Goal: Task Accomplishment & Management: Use online tool/utility

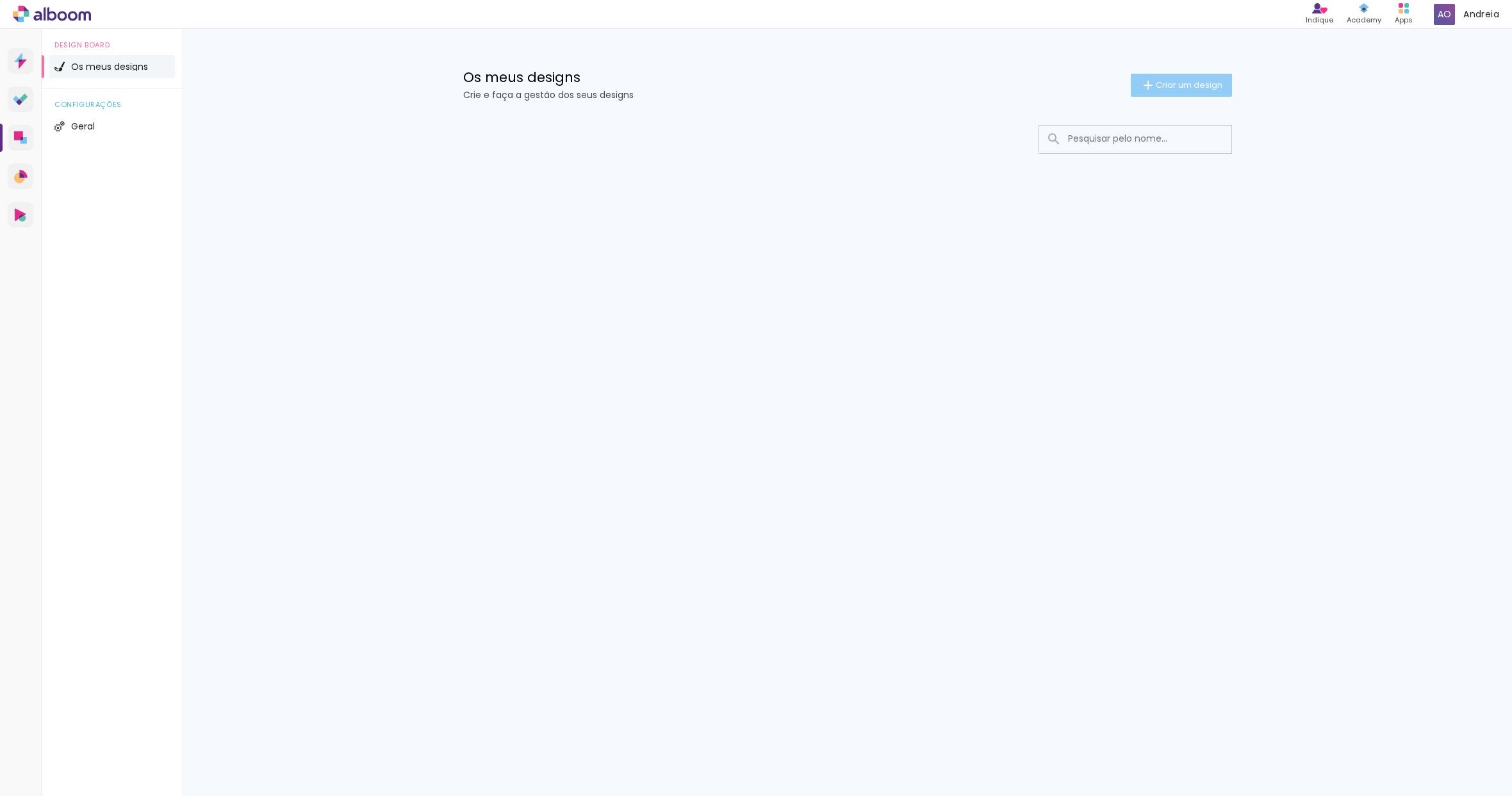
click at [1166, 86] on span "Criar um design" at bounding box center [1188, 85] width 66 height 8
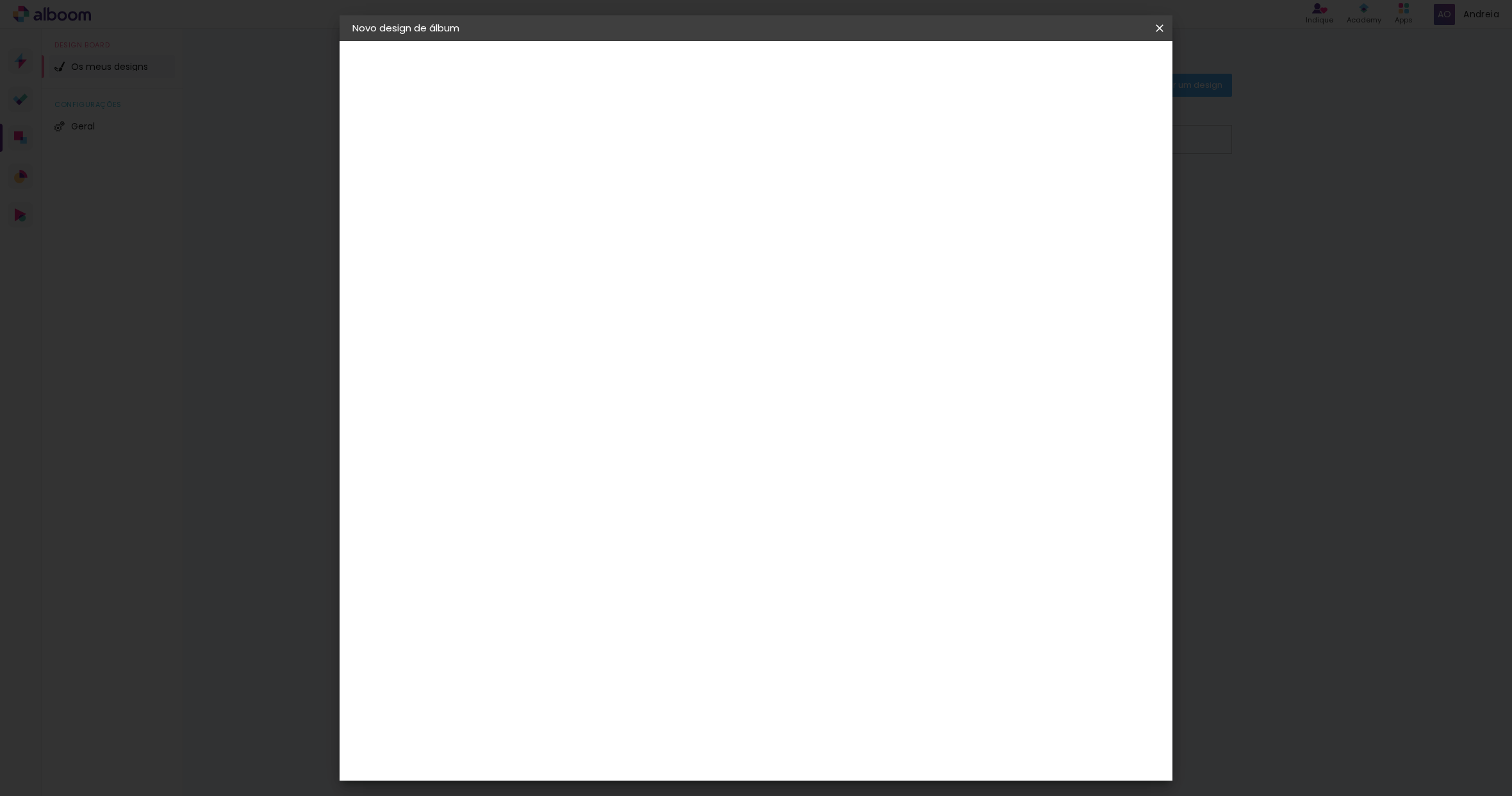
click at [562, 174] on input at bounding box center [562, 172] width 0 height 20
click at [562, 181] on input "Filipa" at bounding box center [562, 172] width 0 height 20
type input "m"
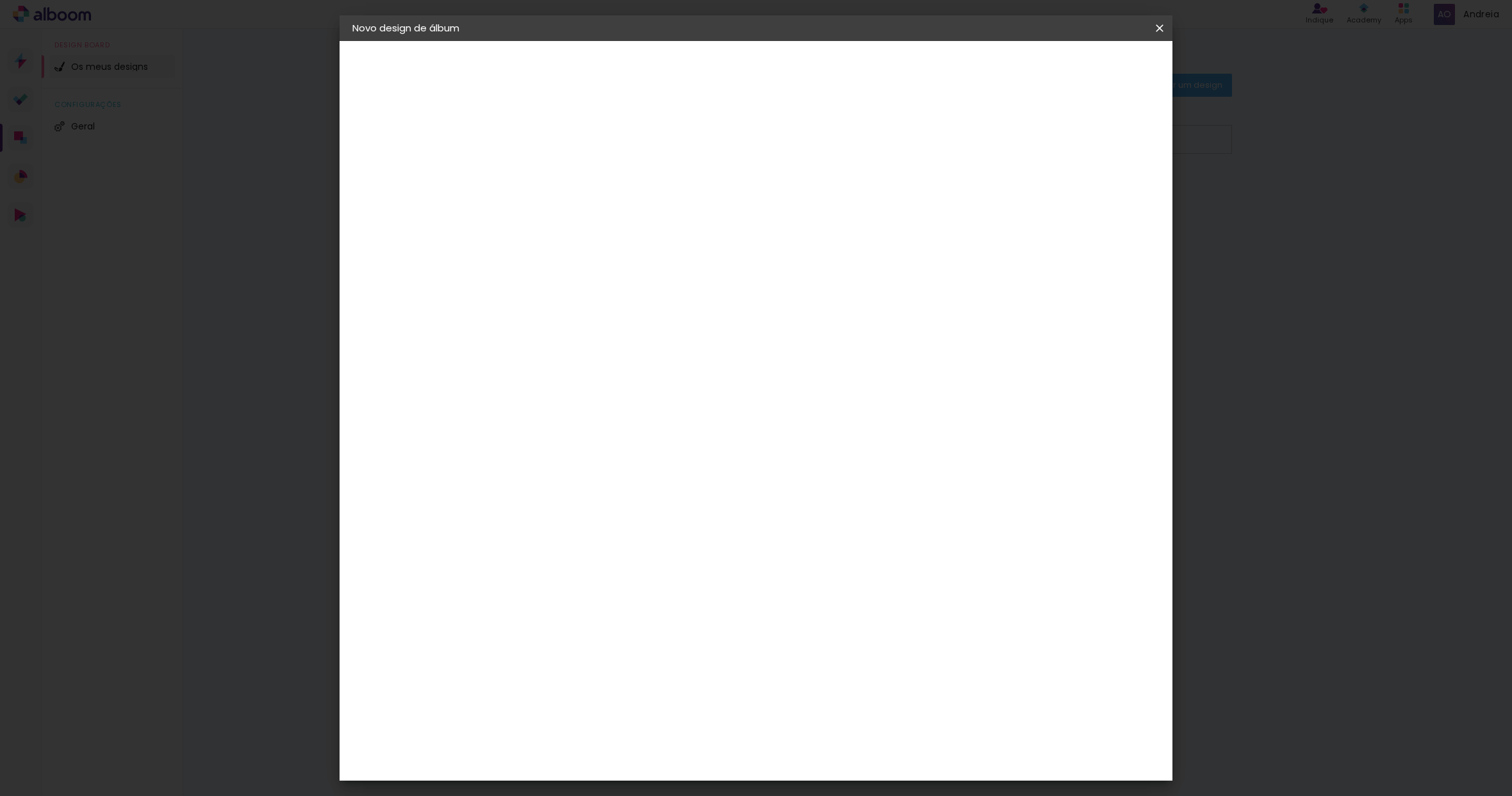
type input "[PERSON_NAME]"
type paper-input "[PERSON_NAME]"
click at [0, 0] on slot "Avançar" at bounding box center [0, 0] width 0 height 0
click at [601, 341] on div "Floricolor" at bounding box center [577, 337] width 48 height 11
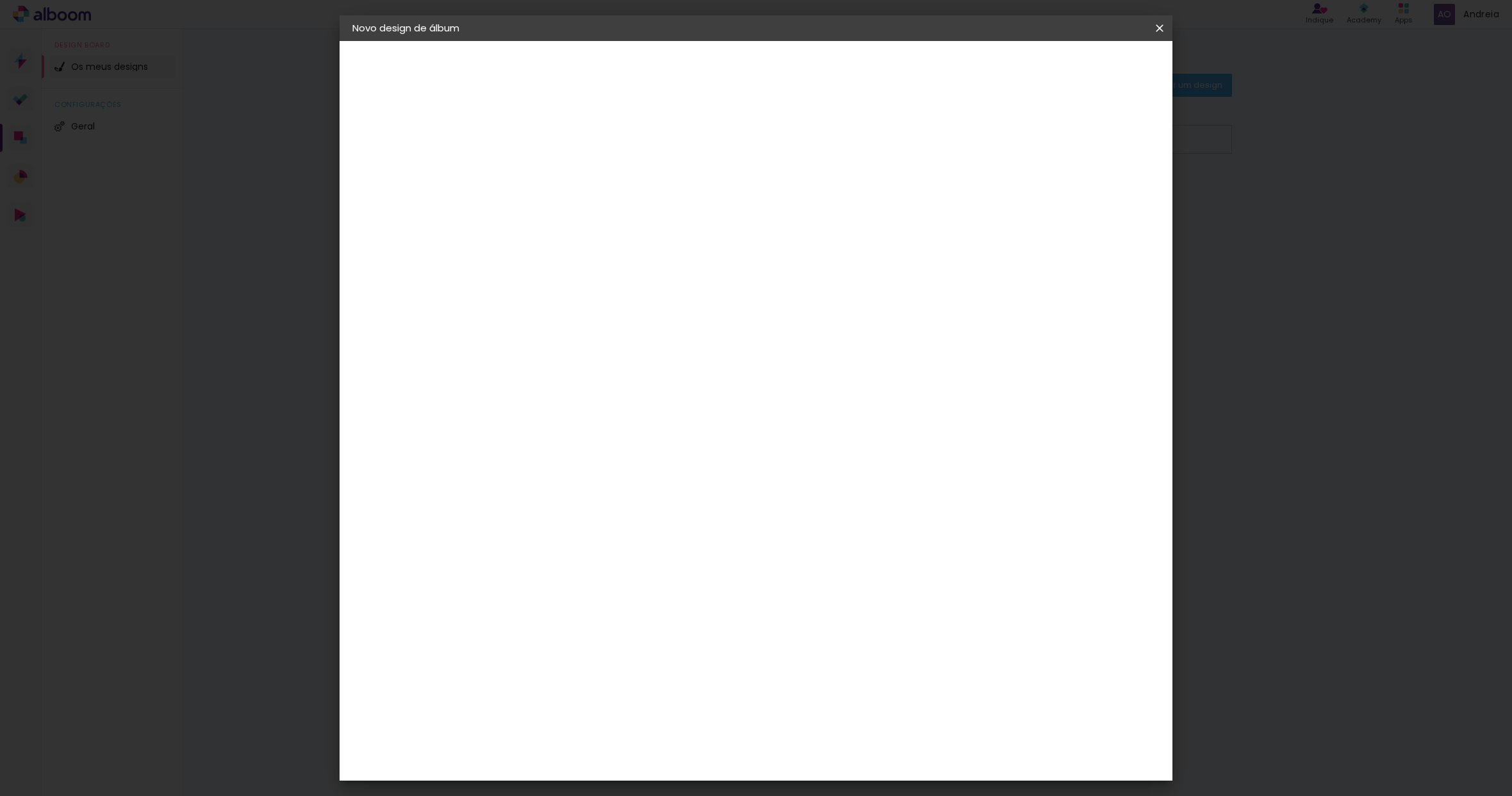
click at [637, 284] on div "DreambooksPro" at bounding box center [595, 289] width 84 height 11
click at [572, 243] on input at bounding box center [582, 244] width 103 height 16
click at [0, 0] on slot "Tamanho Livre" at bounding box center [0, 0] width 0 height 0
click at [633, 246] on input at bounding box center [582, 244] width 103 height 16
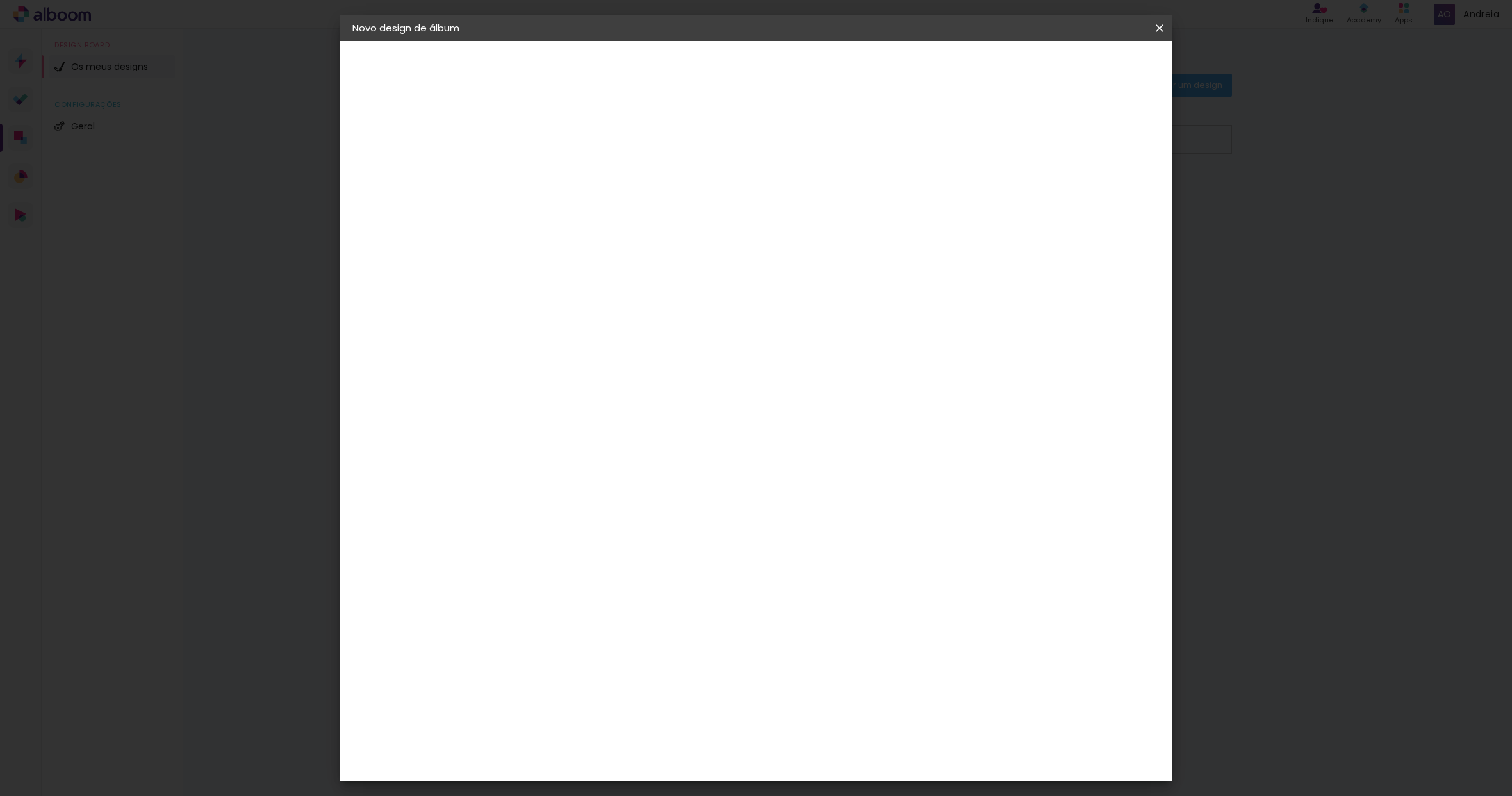
click at [637, 285] on div "DreambooksPro" at bounding box center [595, 289] width 84 height 11
click at [0, 0] on slot "Avançar" at bounding box center [0, 0] width 0 height 0
click at [627, 215] on iron-icon at bounding box center [619, 223] width 16 height 16
click at [945, 210] on paper-item "Álbum" at bounding box center [839, 212] width 256 height 25
type input "Álbum"
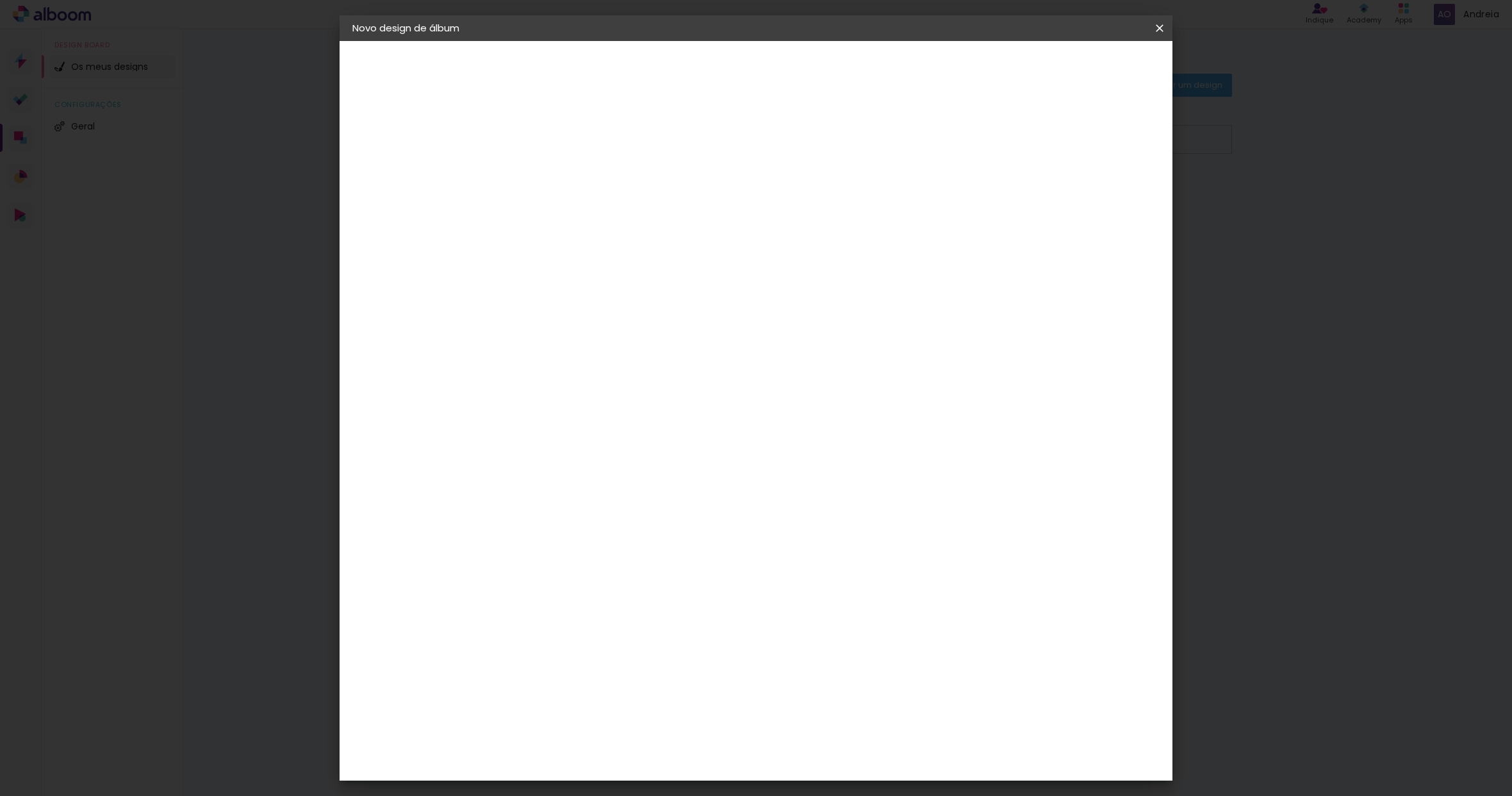
scroll to position [60, 0]
click at [696, 522] on span "20 × 20 cm" at bounding box center [672, 536] width 48 height 26
click at [0, 0] on slot "Avançar" at bounding box center [0, 0] width 0 height 0
click at [0, 0] on slot "Mostrar margem" at bounding box center [0, 0] width 0 height 0
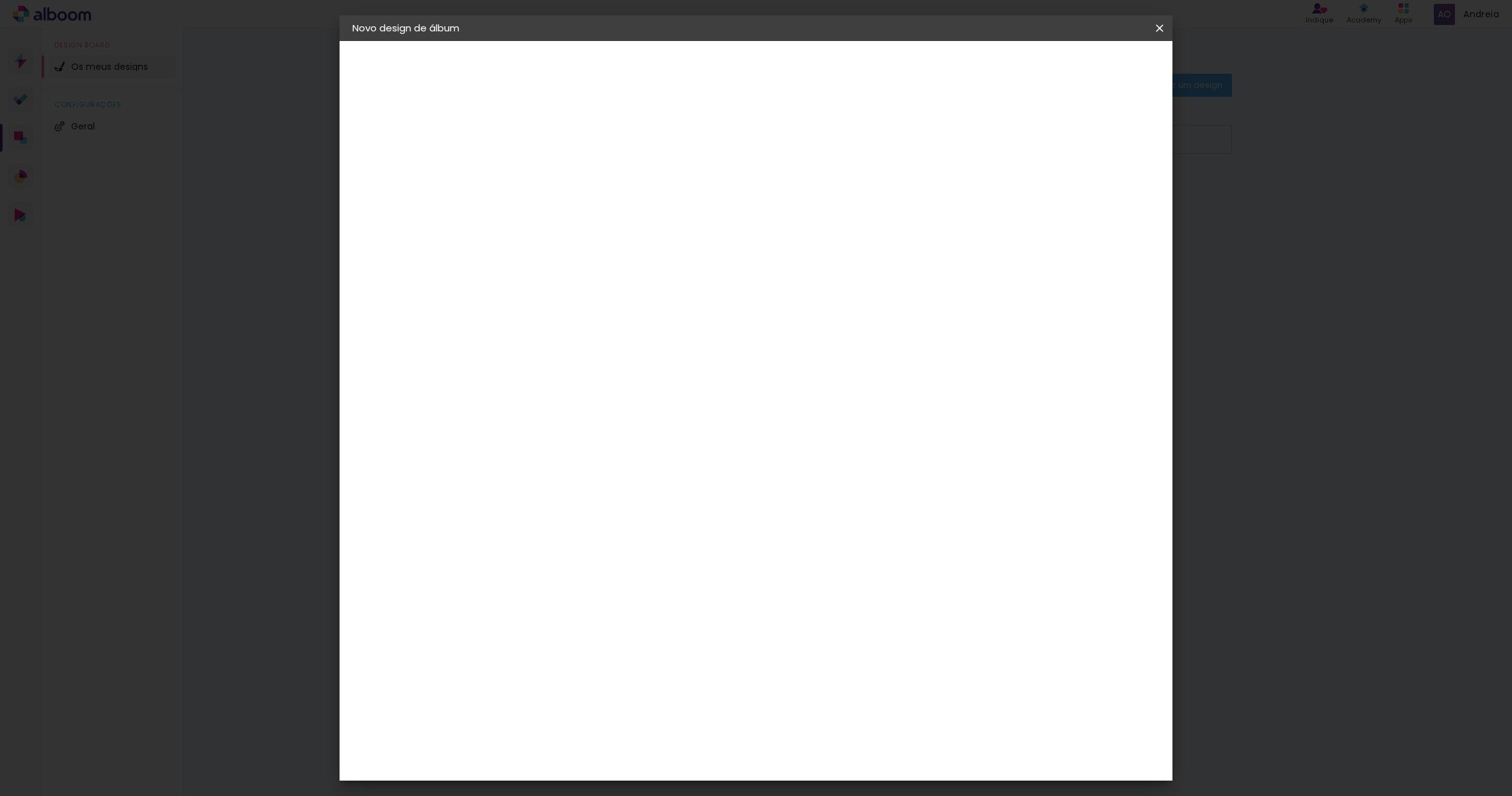
type paper-checkbox "on"
click at [0, 0] on slot "Mostrar margem" at bounding box center [0, 0] width 0 height 0
click at [1080, 70] on span "Iniciar design" at bounding box center [1050, 67] width 58 height 9
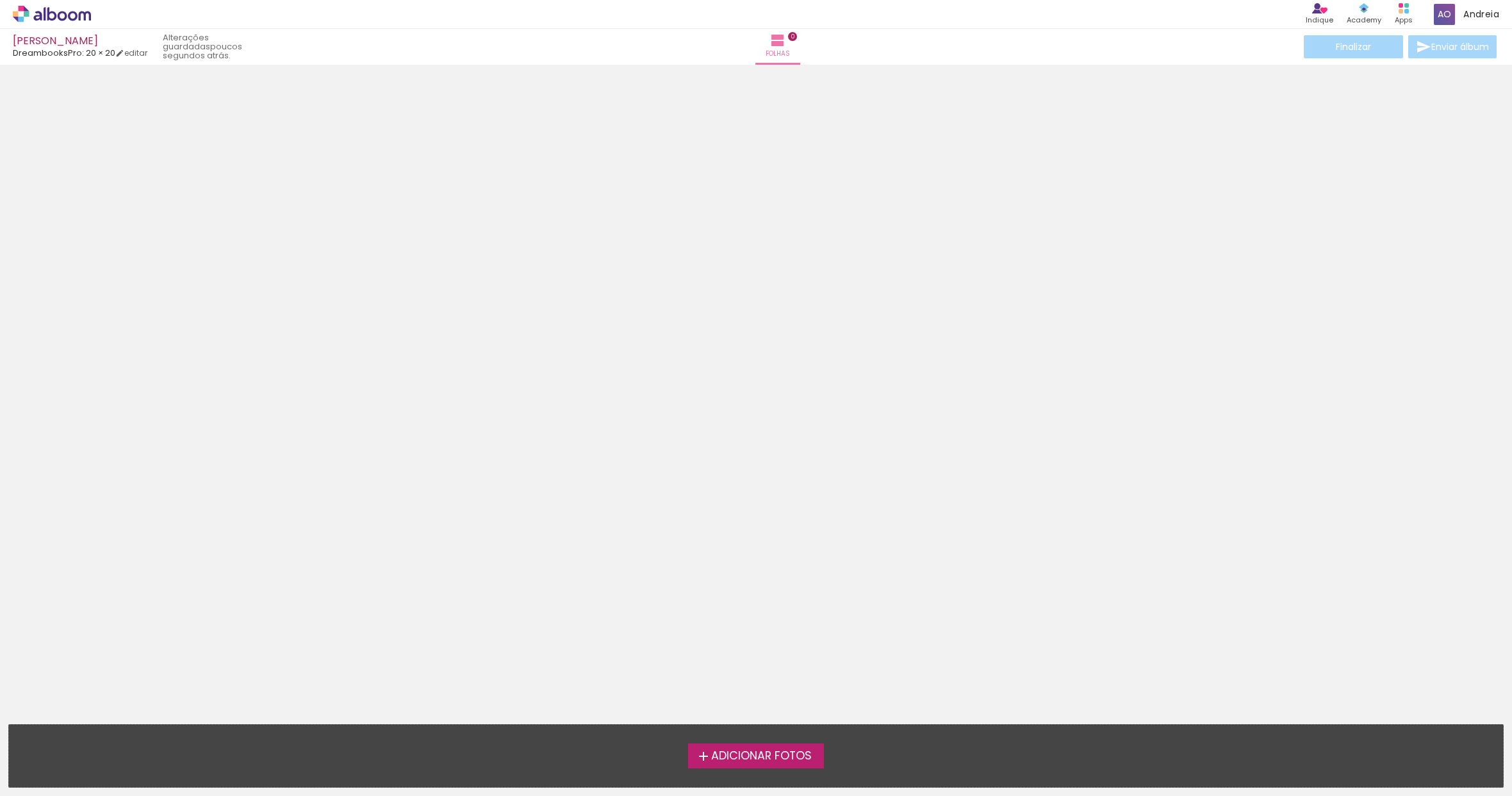
click at [760, 758] on span "Adicionar Fotos" at bounding box center [761, 756] width 101 height 11
click at [0, 0] on input "file" at bounding box center [0, 0] width 0 height 0
click at [803, 757] on span "Adicionar Fotos" at bounding box center [761, 756] width 101 height 11
click at [0, 0] on input "file" at bounding box center [0, 0] width 0 height 0
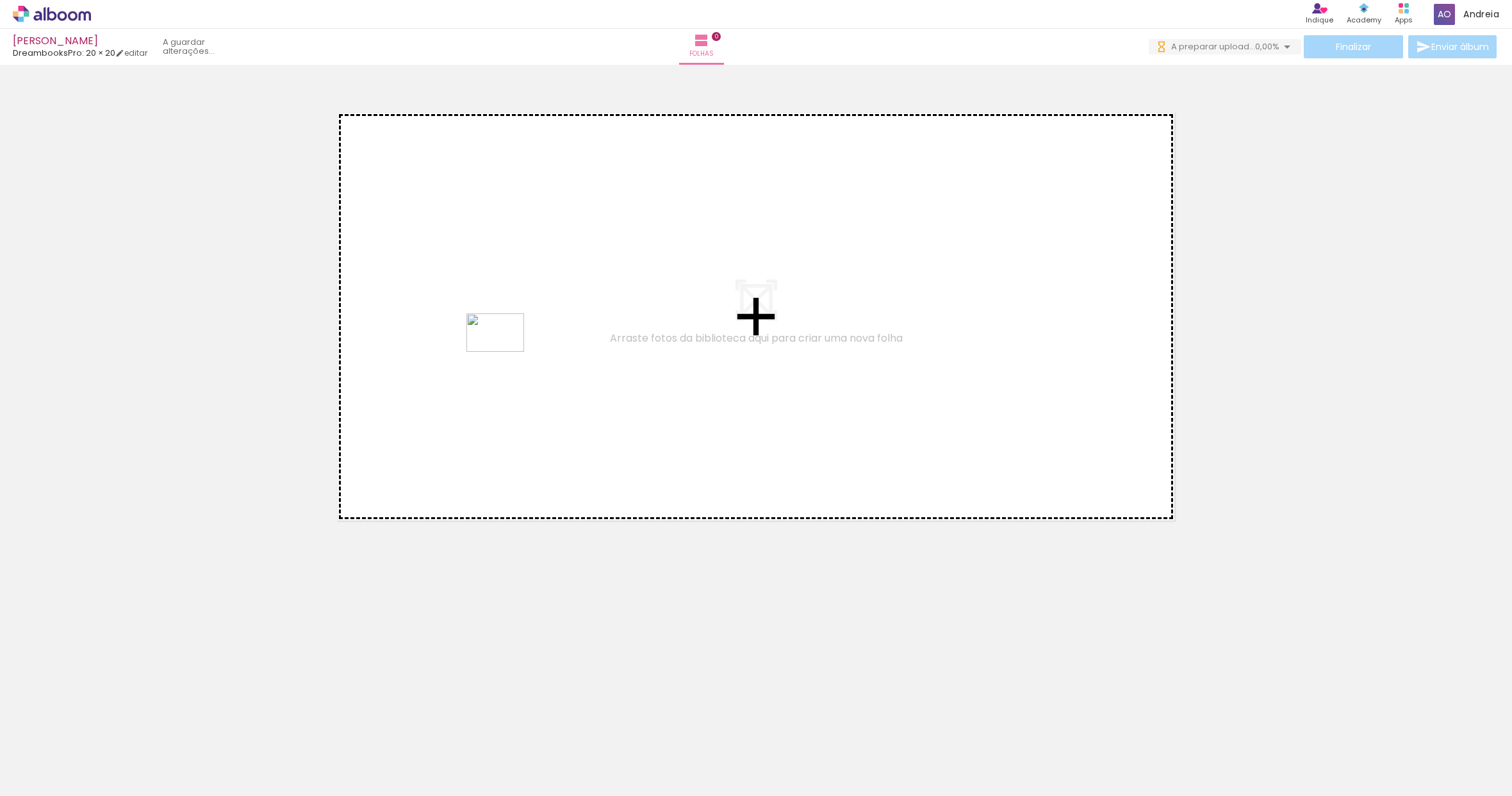
drag, startPoint x: 273, startPoint y: 757, endPoint x: 505, endPoint y: 352, distance: 466.7
click at [505, 352] on quentale-workspace at bounding box center [756, 398] width 1512 height 796
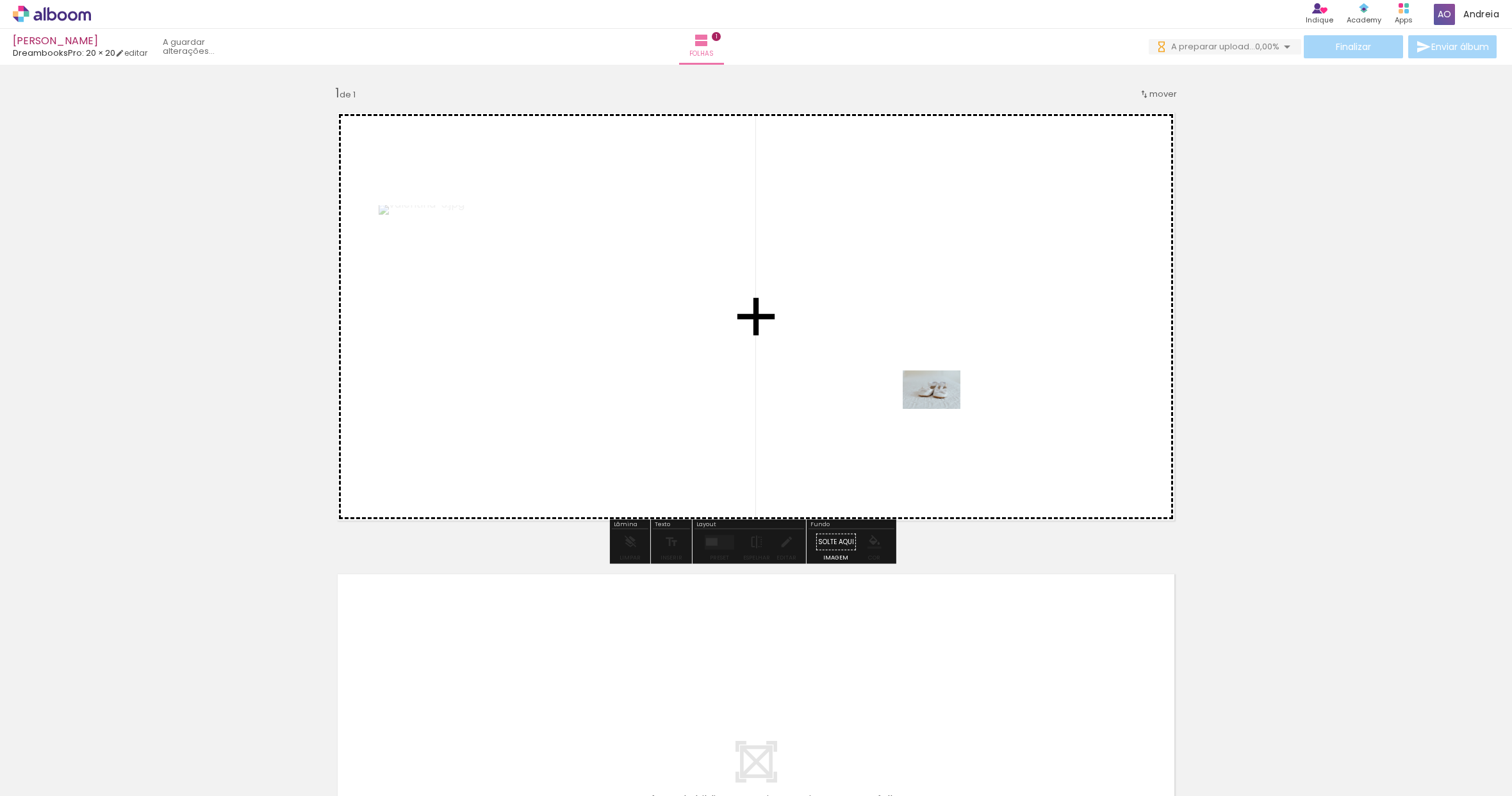
drag, startPoint x: 137, startPoint y: 758, endPoint x: 941, endPoint y: 408, distance: 876.9
click at [941, 408] on quentale-workspace at bounding box center [756, 398] width 1512 height 796
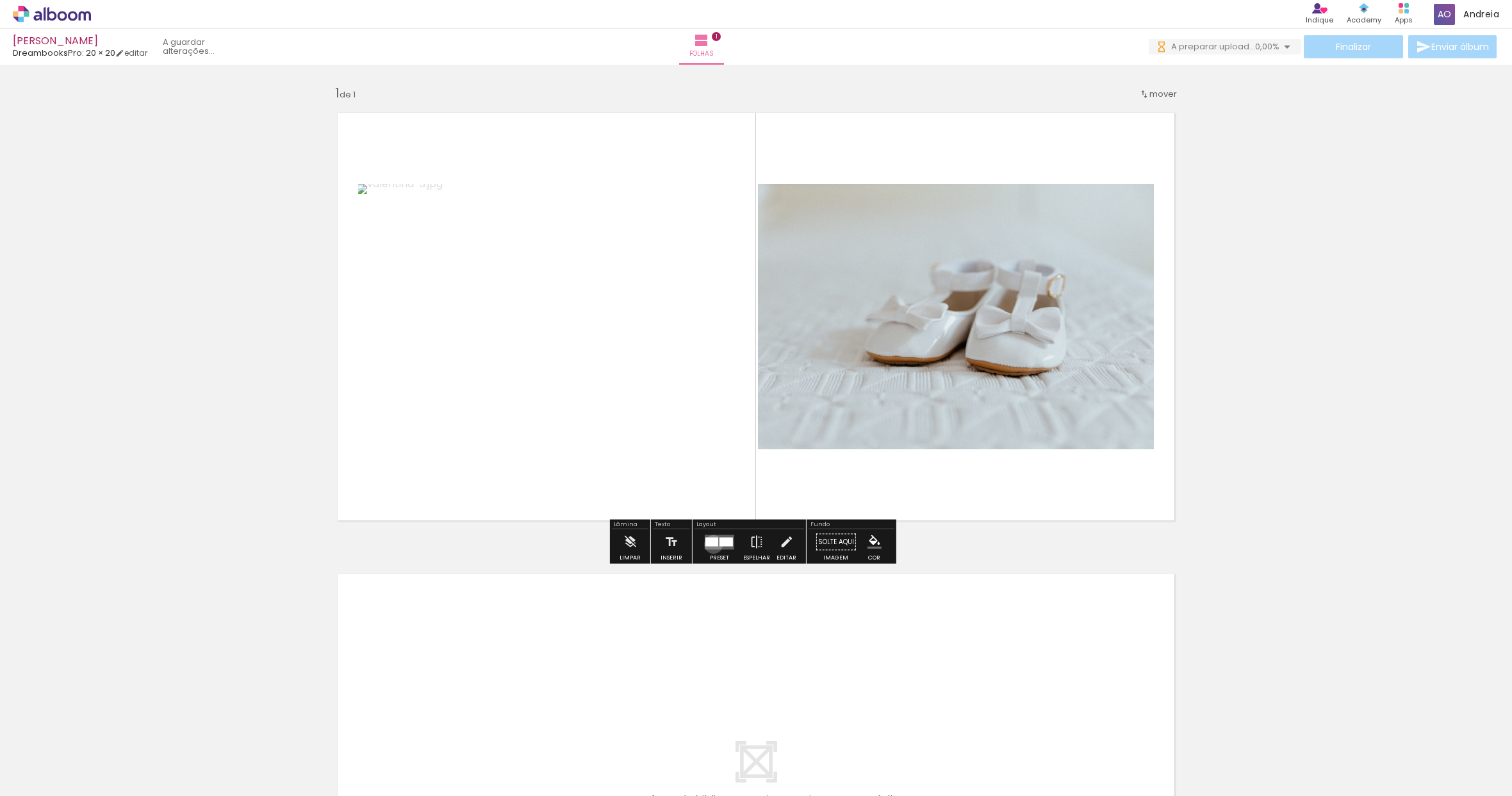
click at [711, 544] on div at bounding box center [712, 541] width 13 height 9
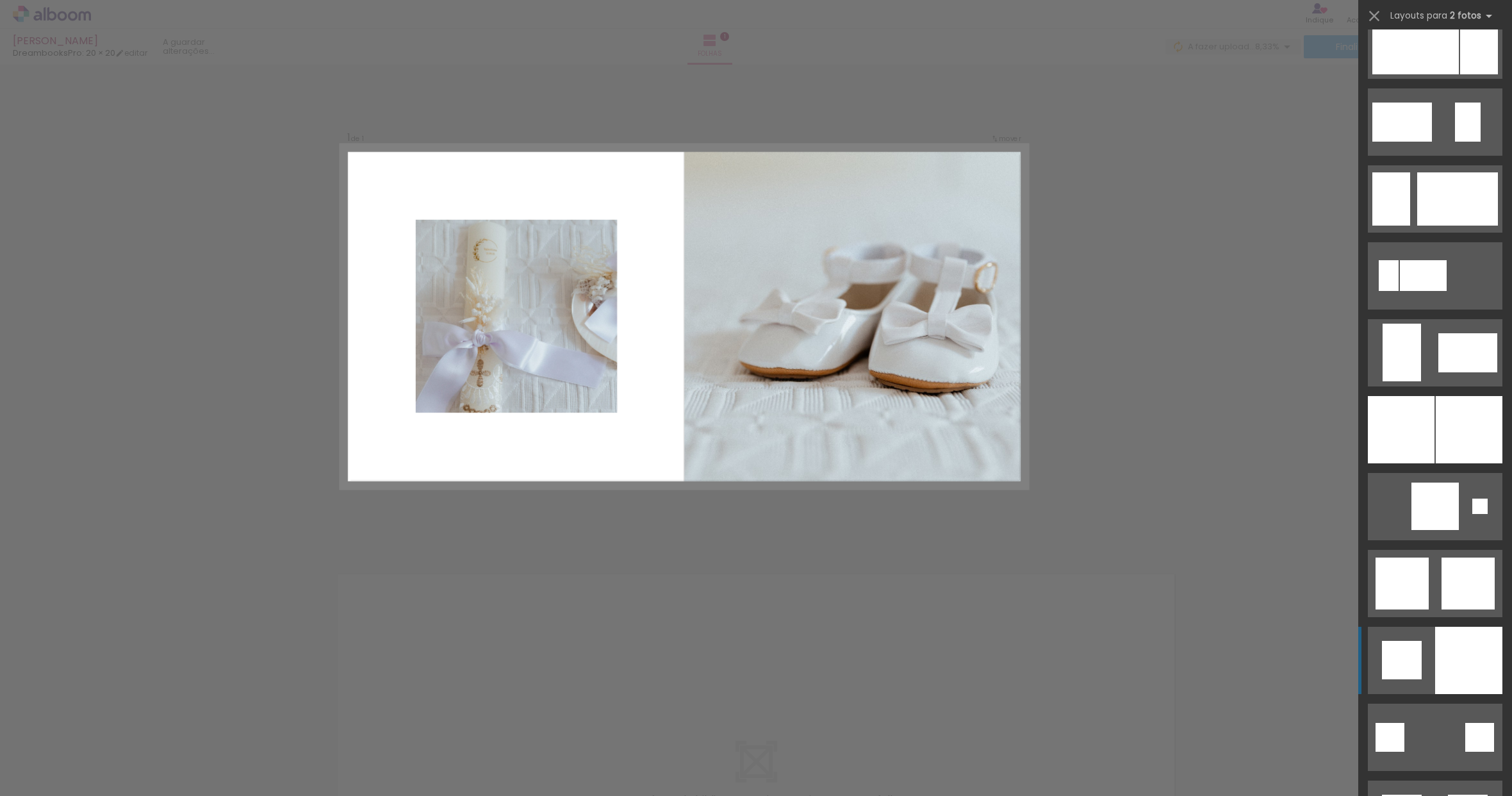
click at [1459, 631] on div at bounding box center [1469, 660] width 67 height 67
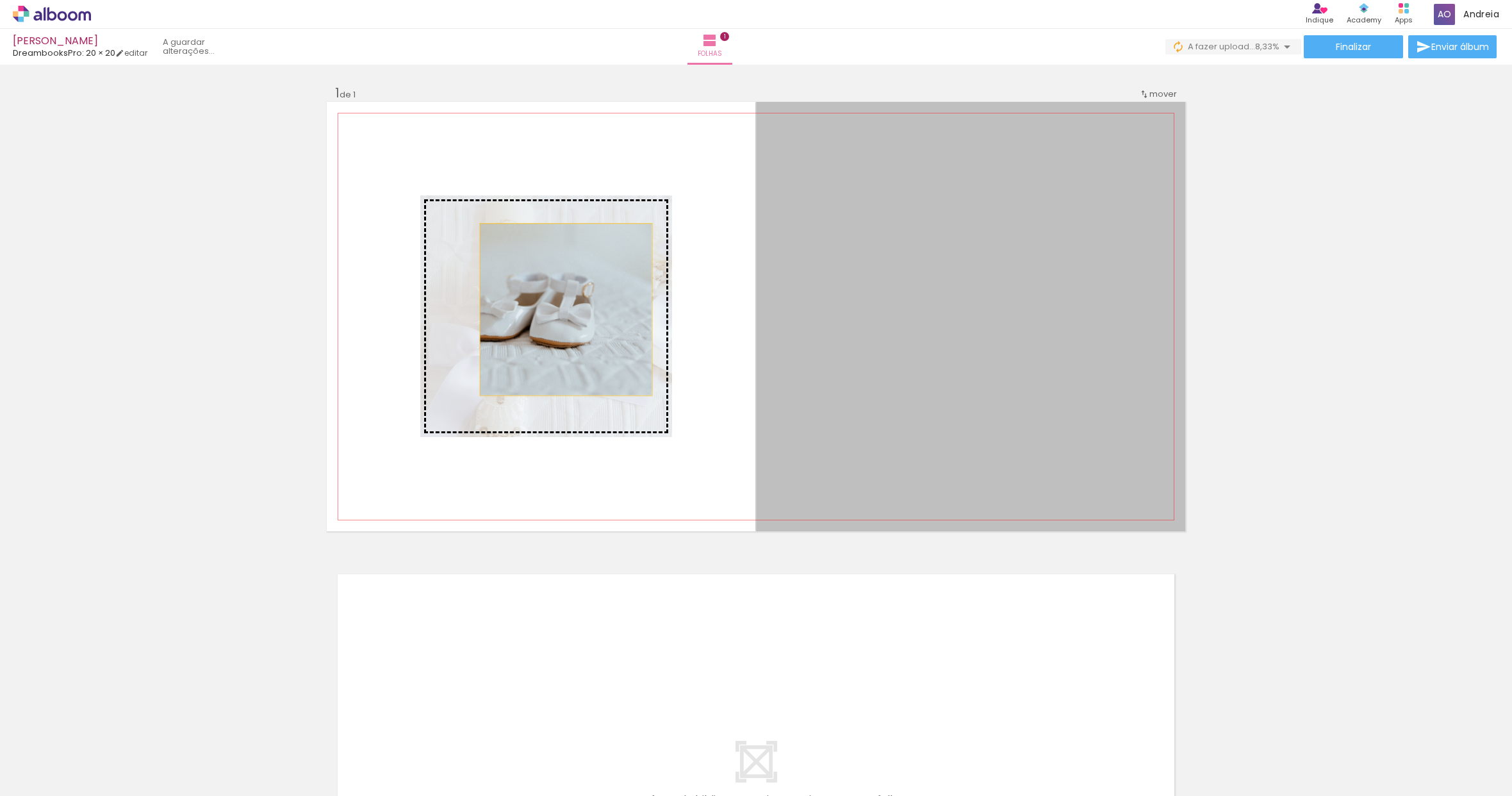
drag, startPoint x: 864, startPoint y: 424, endPoint x: 561, endPoint y: 310, distance: 323.7
click at [0, 0] on slot at bounding box center [0, 0] width 0 height 0
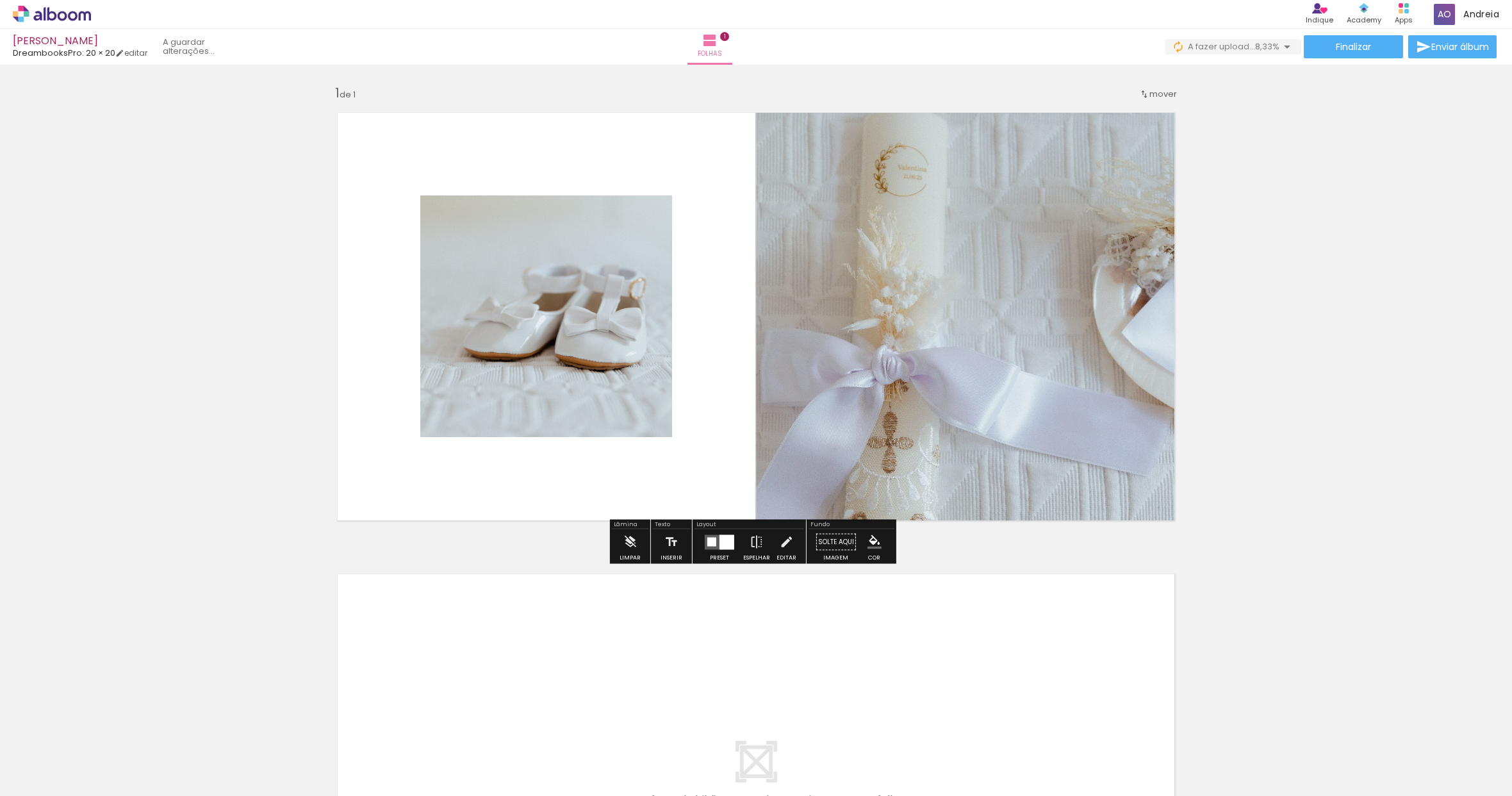
click at [932, 337] on quentale-photo at bounding box center [971, 316] width 429 height 429
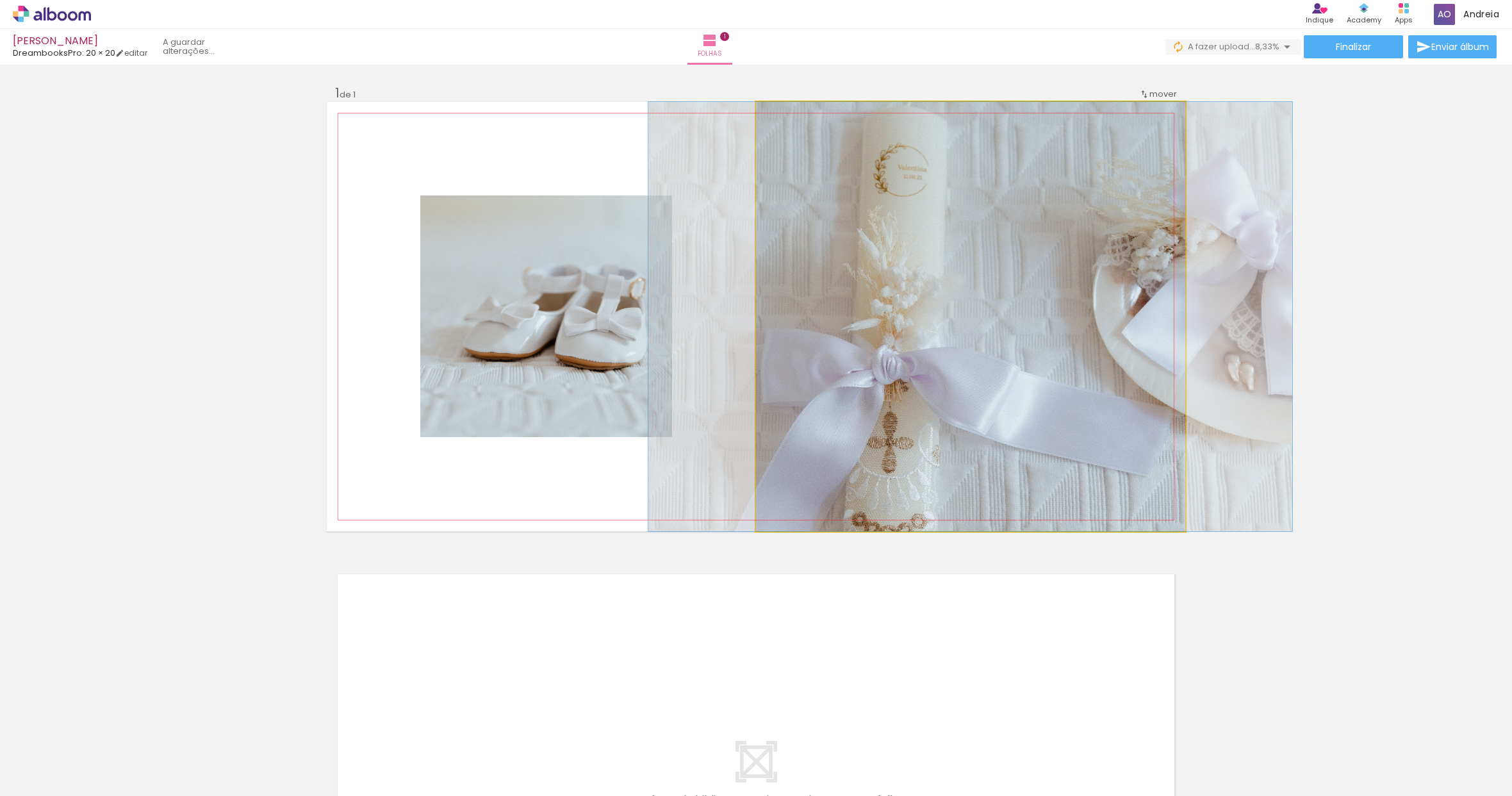
type paper-slider "100"
click at [781, 115] on div at bounding box center [786, 115] width 11 height 11
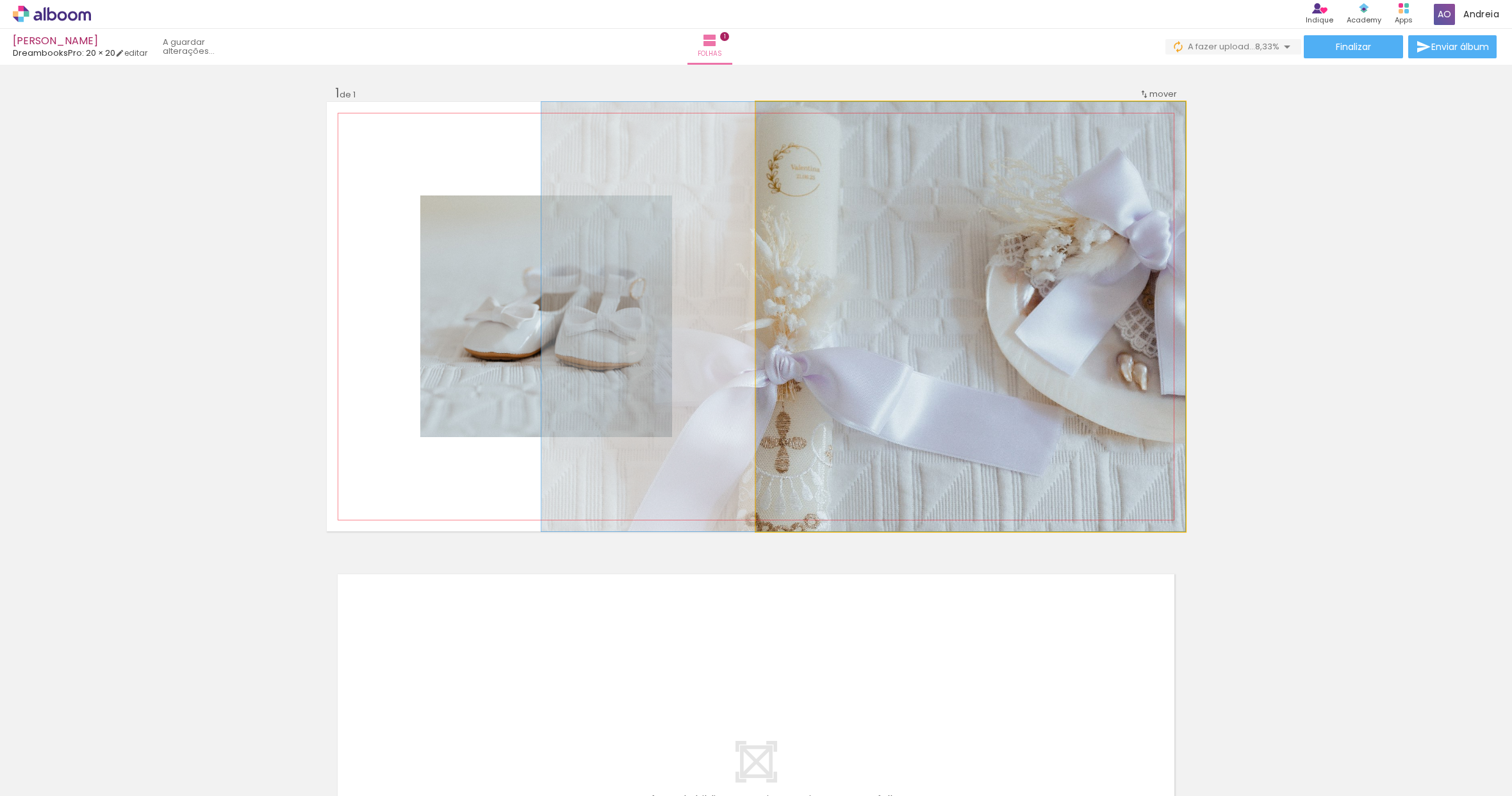
drag, startPoint x: 1022, startPoint y: 349, endPoint x: 905, endPoint y: 349, distance: 117.0
click at [1012, 335] on quentale-photo at bounding box center [971, 316] width 429 height 429
drag, startPoint x: 781, startPoint y: 115, endPoint x: 746, endPoint y: 113, distance: 35.1
click at [756, 113] on quentale-photo at bounding box center [971, 316] width 429 height 429
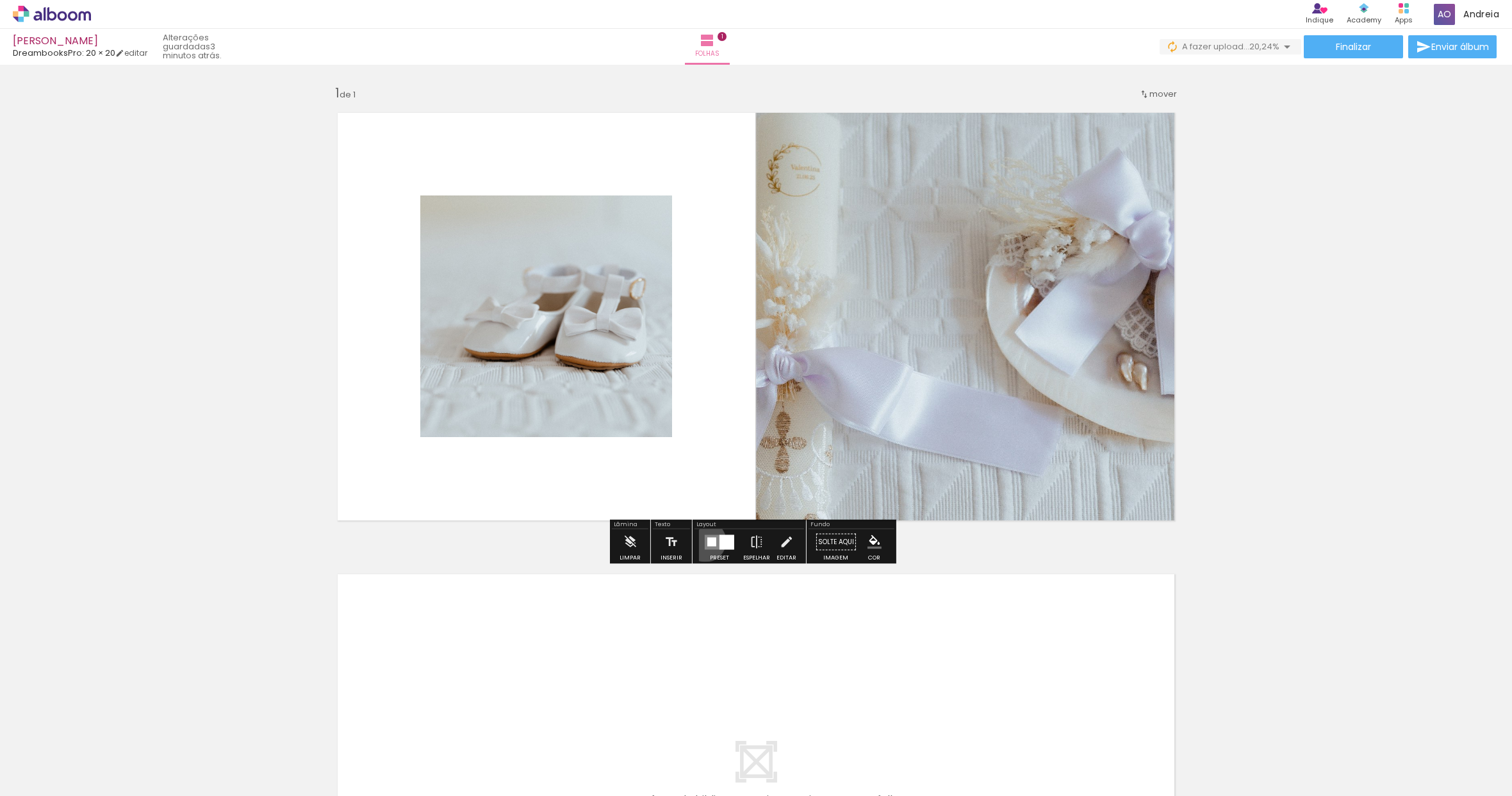
click at [705, 540] on quentale-layouter at bounding box center [720, 541] width 29 height 15
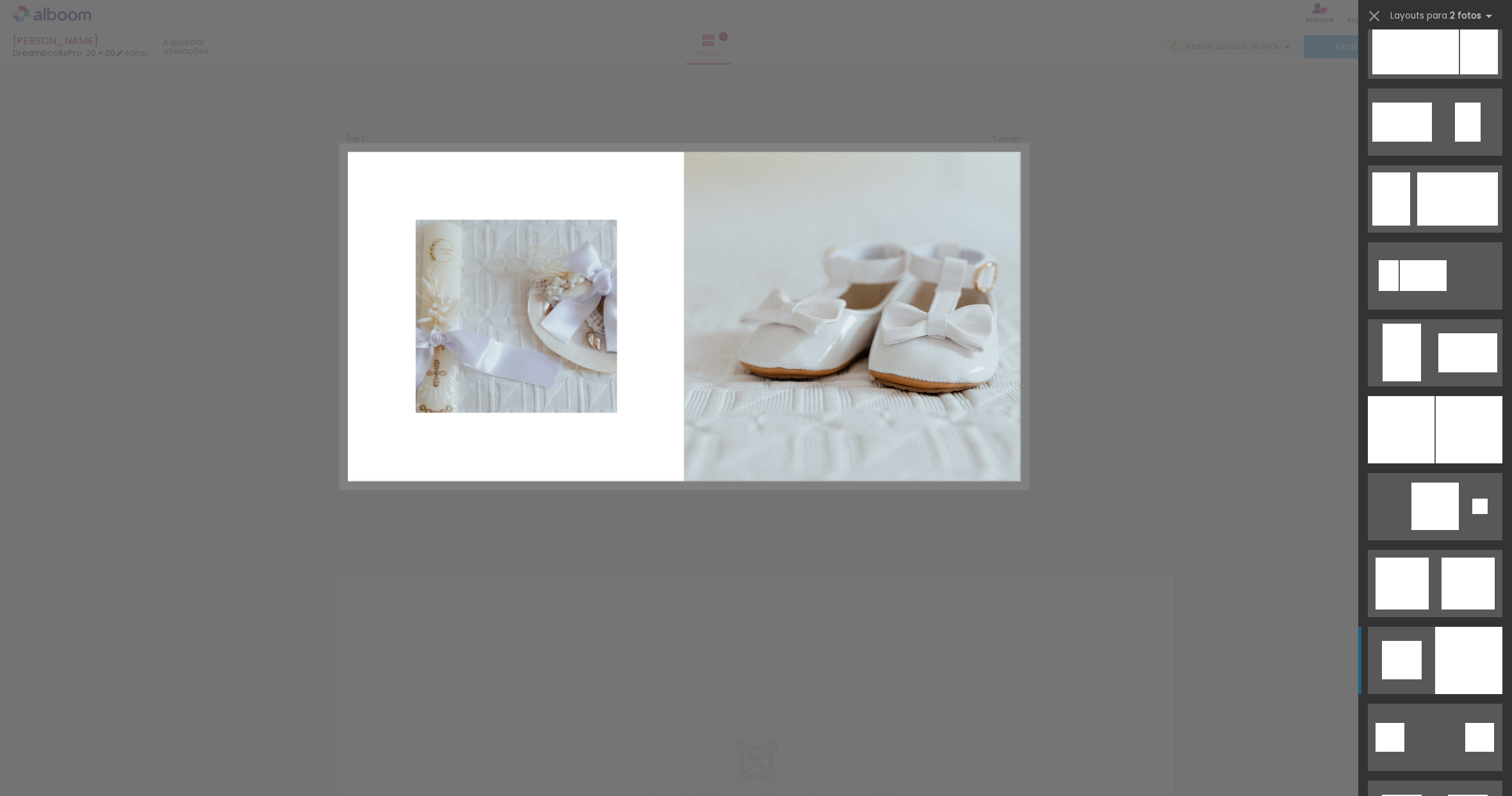
scroll to position [3383, 0]
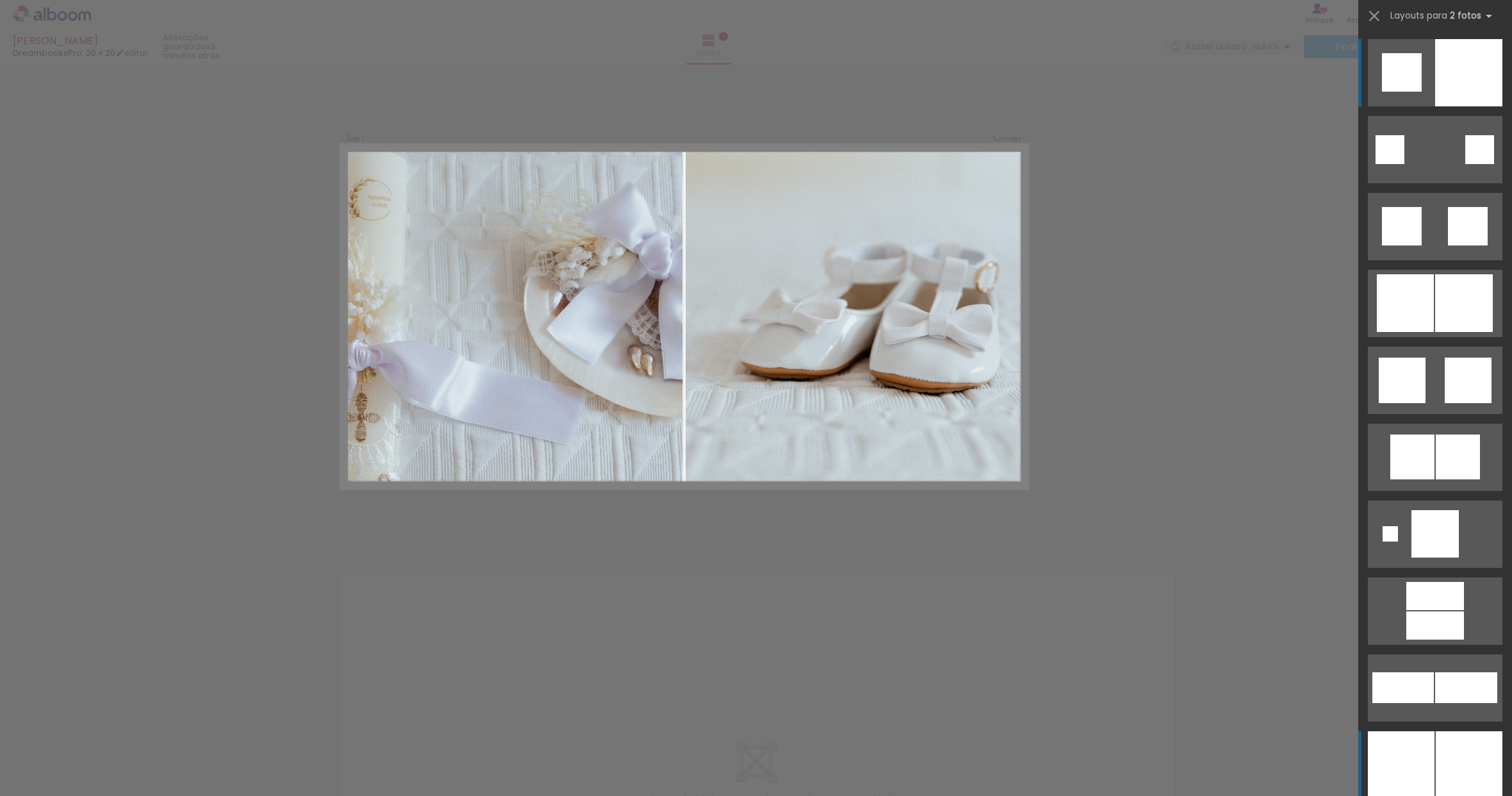
click at [1425, 752] on div at bounding box center [1401, 765] width 66 height 67
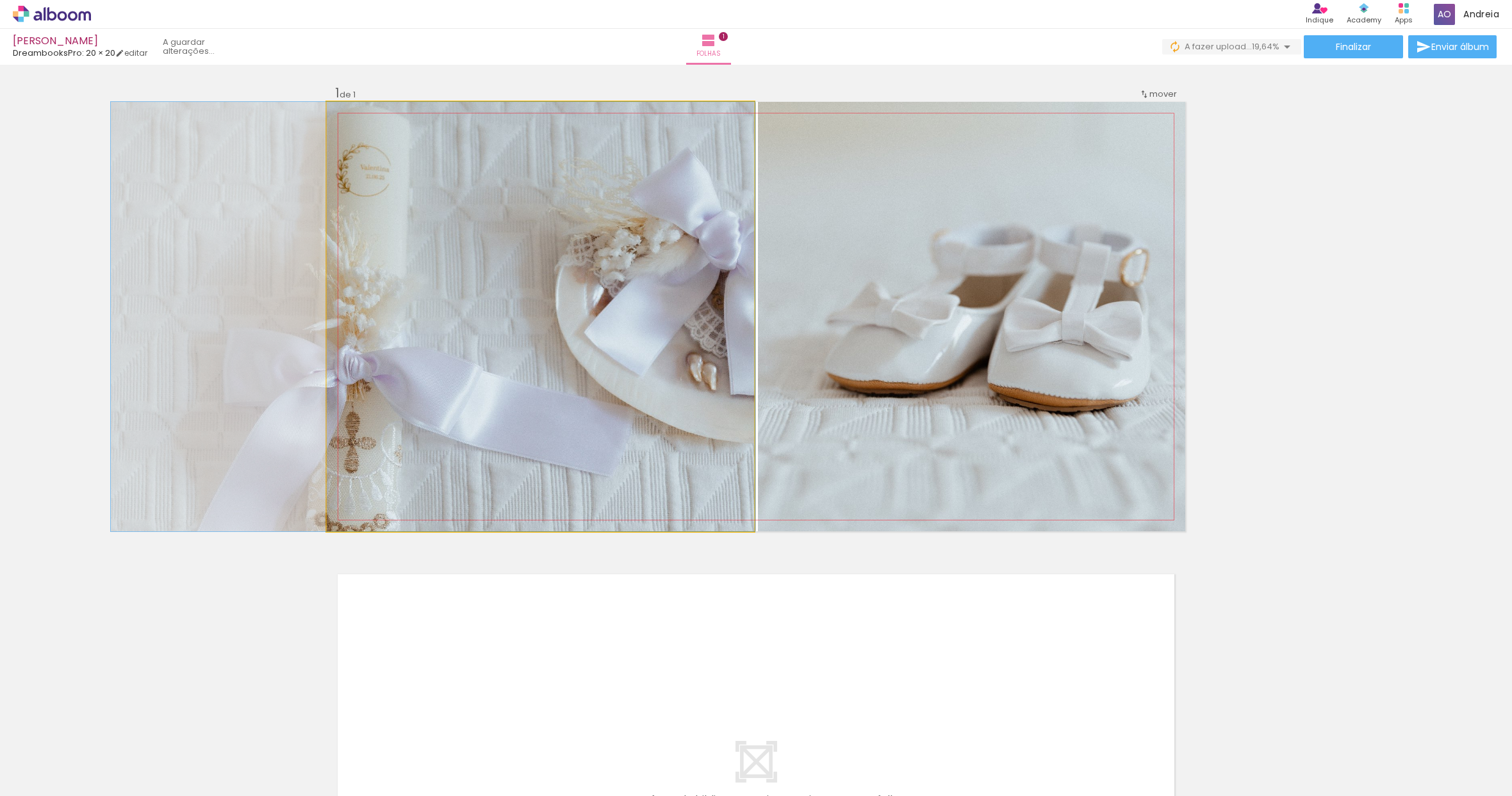
click at [533, 259] on quentale-photo at bounding box center [541, 316] width 428 height 429
click at [478, 435] on quentale-photo at bounding box center [541, 316] width 428 height 429
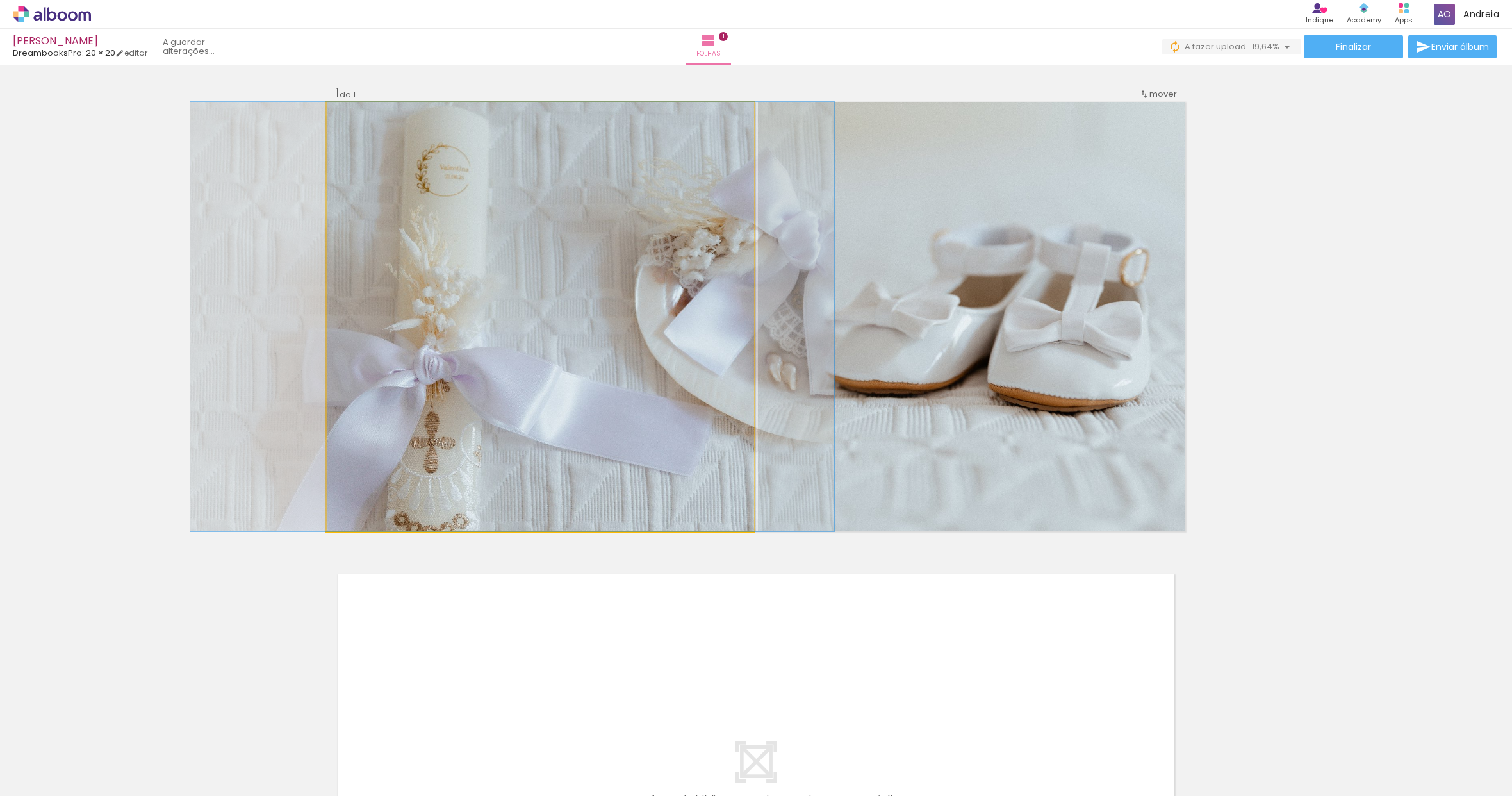
drag, startPoint x: 481, startPoint y: 432, endPoint x: 560, endPoint y: 432, distance: 79.0
drag, startPoint x: 521, startPoint y: 403, endPoint x: 524, endPoint y: 421, distance: 18.2
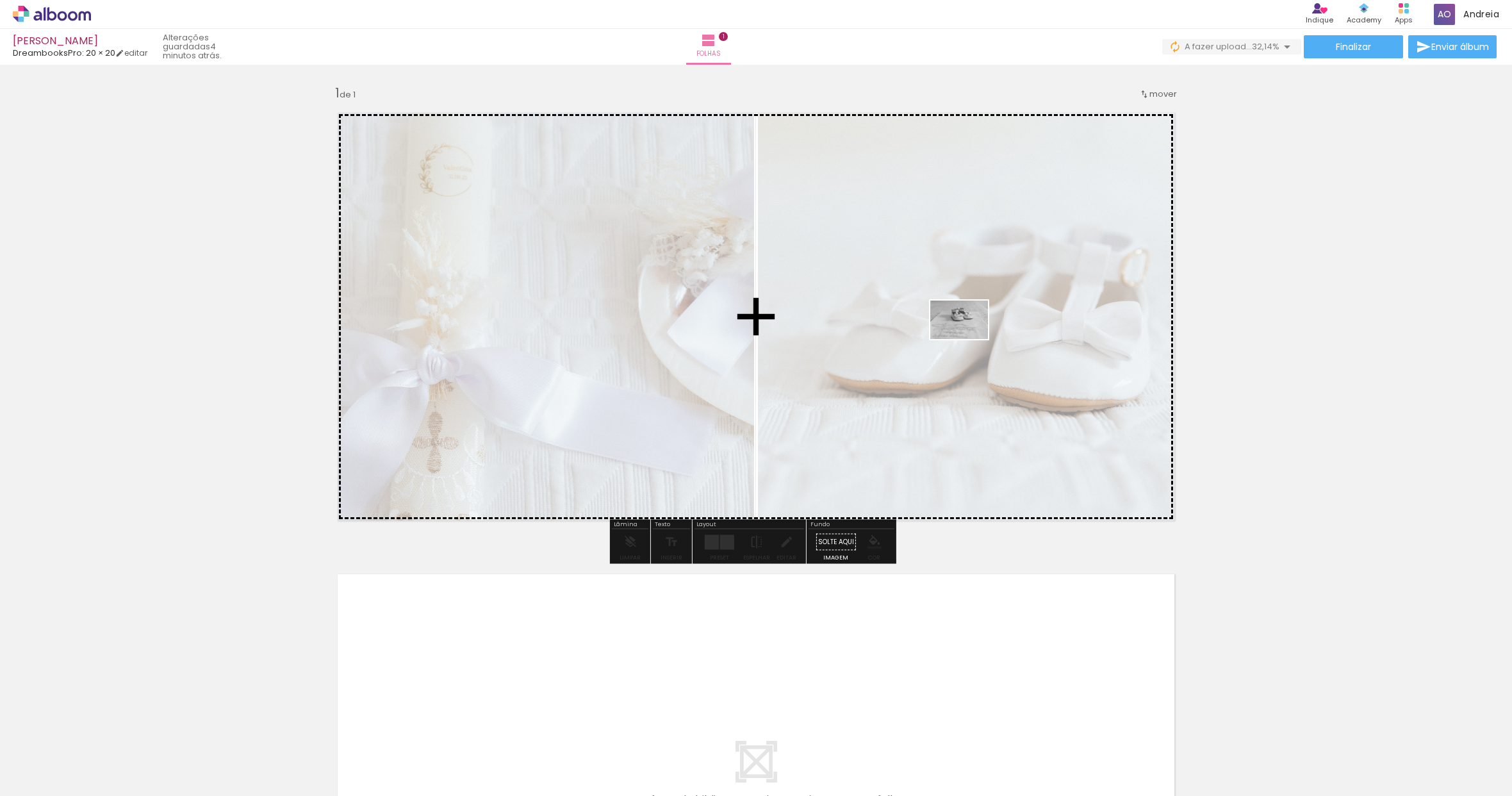
drag, startPoint x: 1267, startPoint y: 755, endPoint x: 969, endPoint y: 339, distance: 511.7
click at [969, 339] on quentale-workspace at bounding box center [756, 398] width 1512 height 796
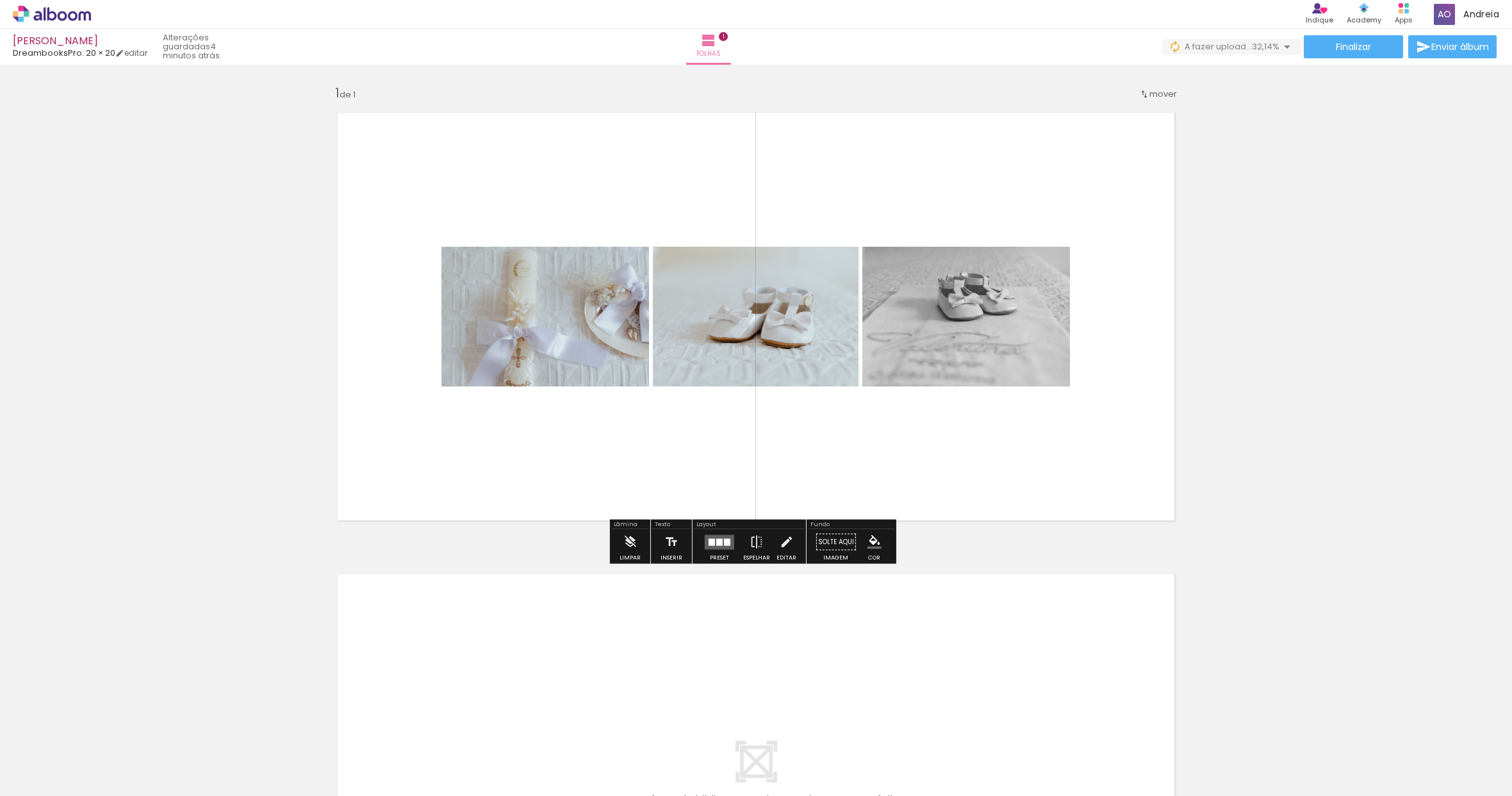
click at [776, 355] on quentale-photo at bounding box center [755, 316] width 206 height 140
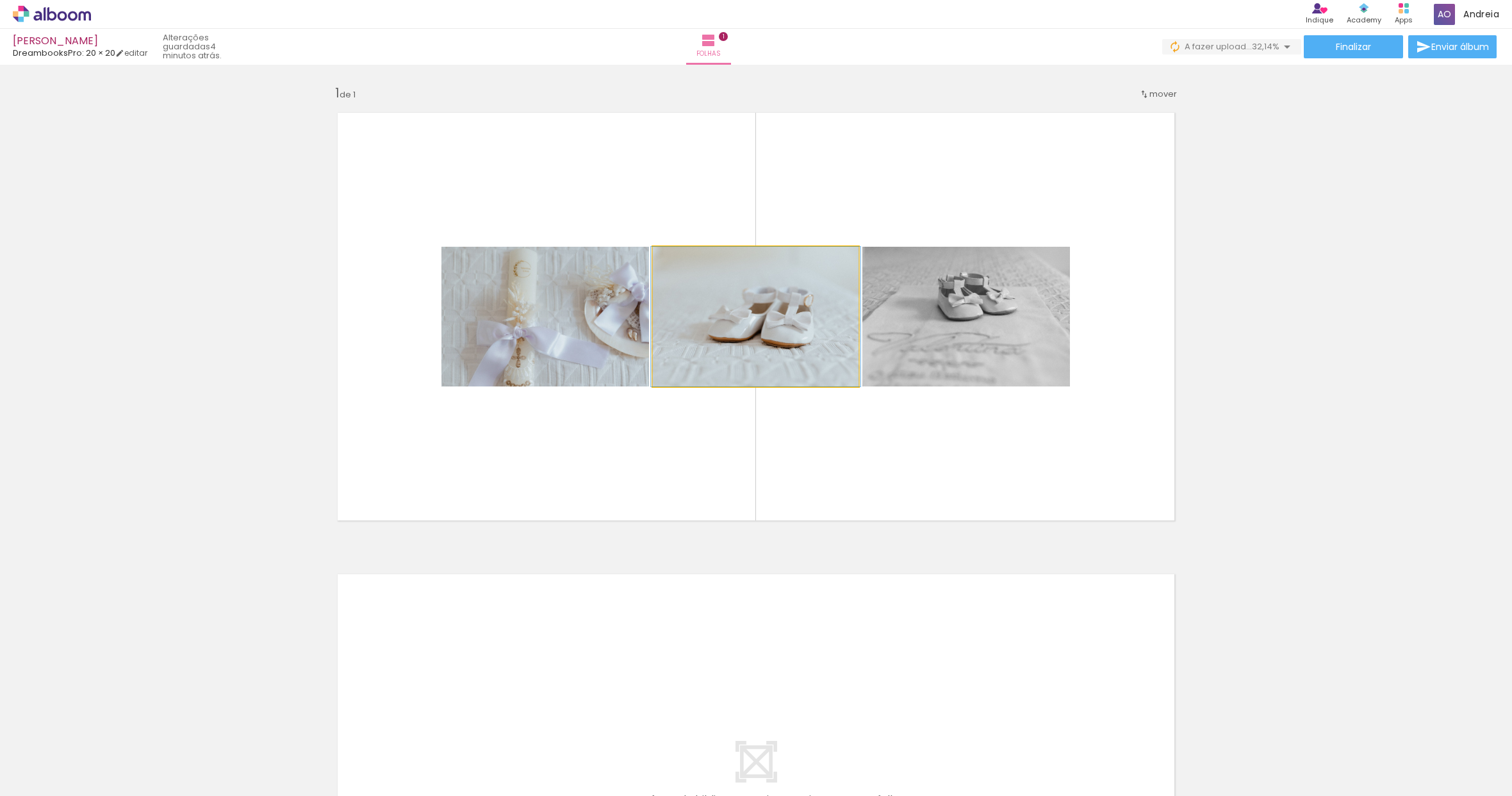
click at [793, 338] on quentale-photo at bounding box center [755, 316] width 206 height 140
click at [794, 338] on quentale-photo at bounding box center [755, 316] width 206 height 140
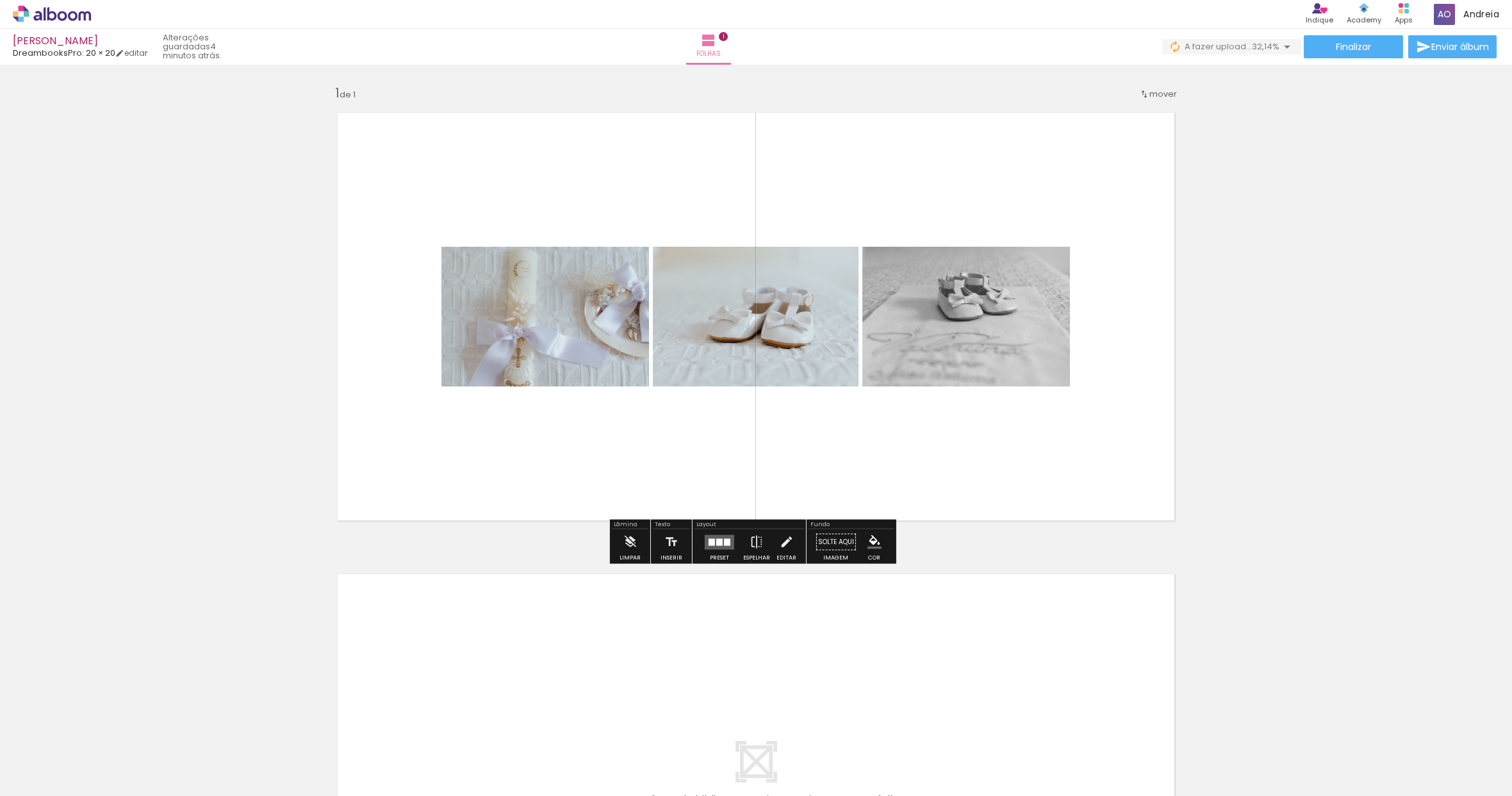
click at [794, 338] on quentale-photo at bounding box center [755, 316] width 206 height 140
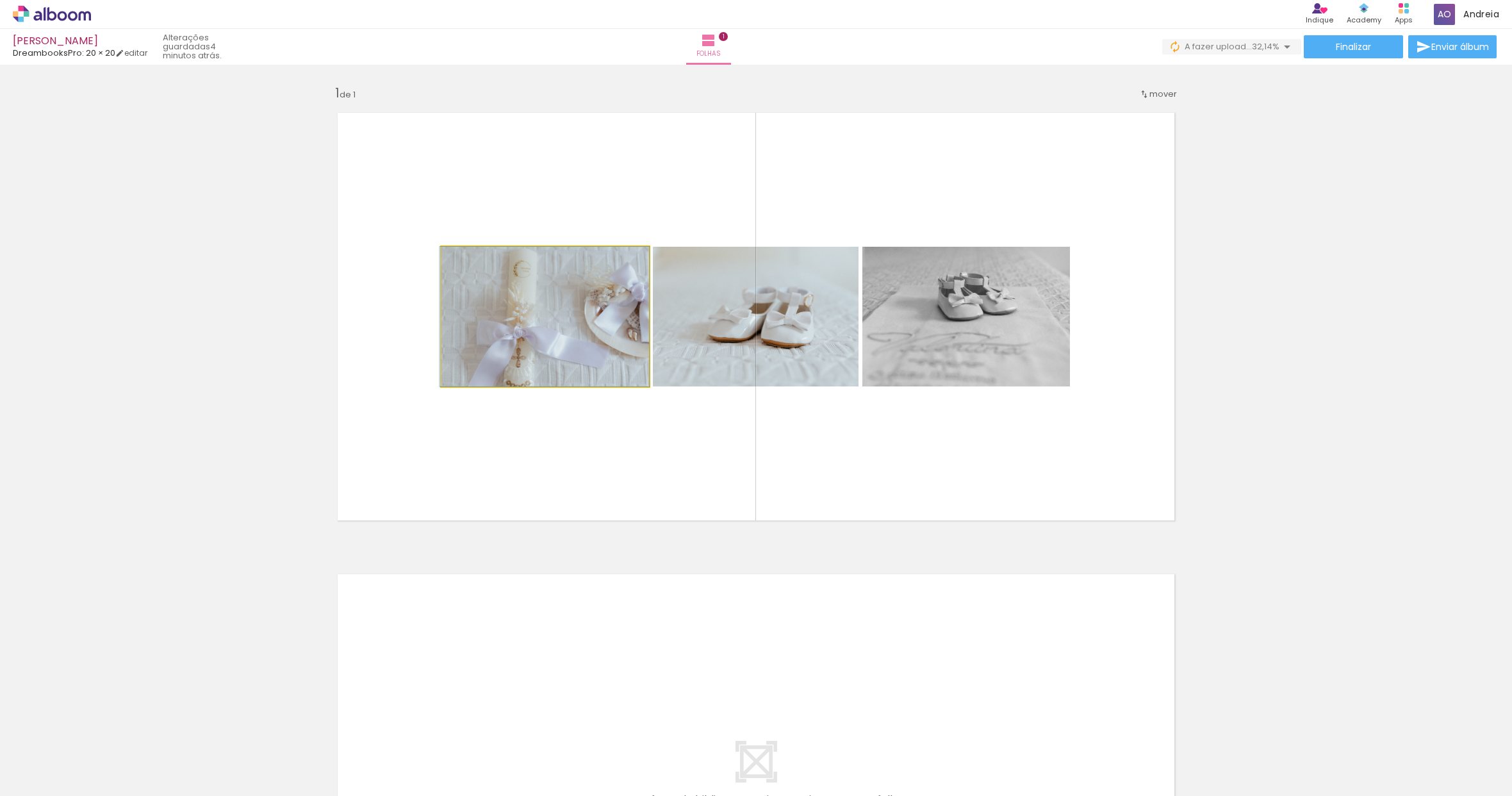
click at [545, 331] on quentale-photo at bounding box center [545, 316] width 207 height 140
click at [143, 755] on div at bounding box center [128, 753] width 63 height 43
click at [107, 728] on iron-icon at bounding box center [100, 726] width 13 height 13
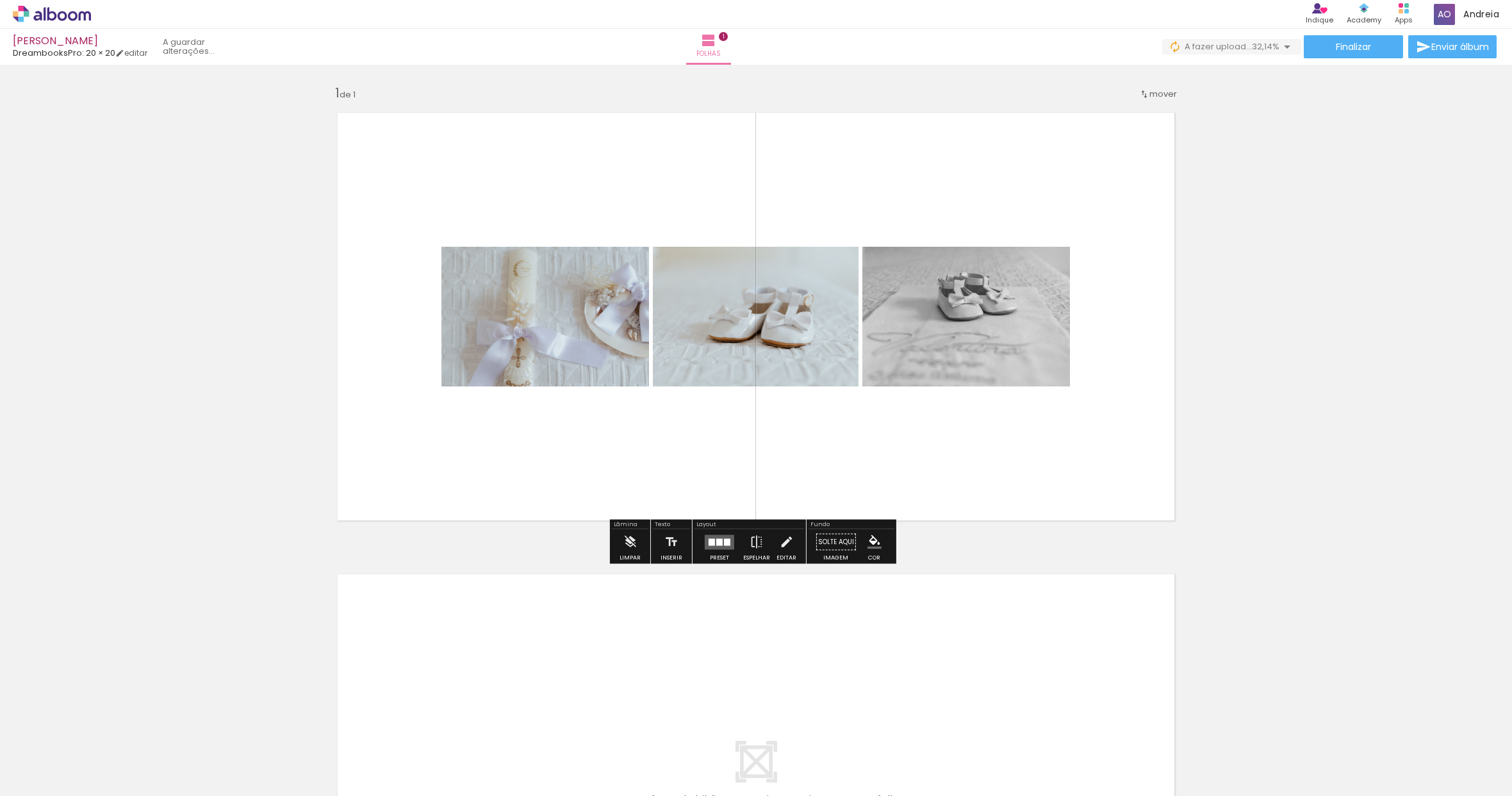
click at [766, 330] on quentale-photo at bounding box center [755, 316] width 206 height 140
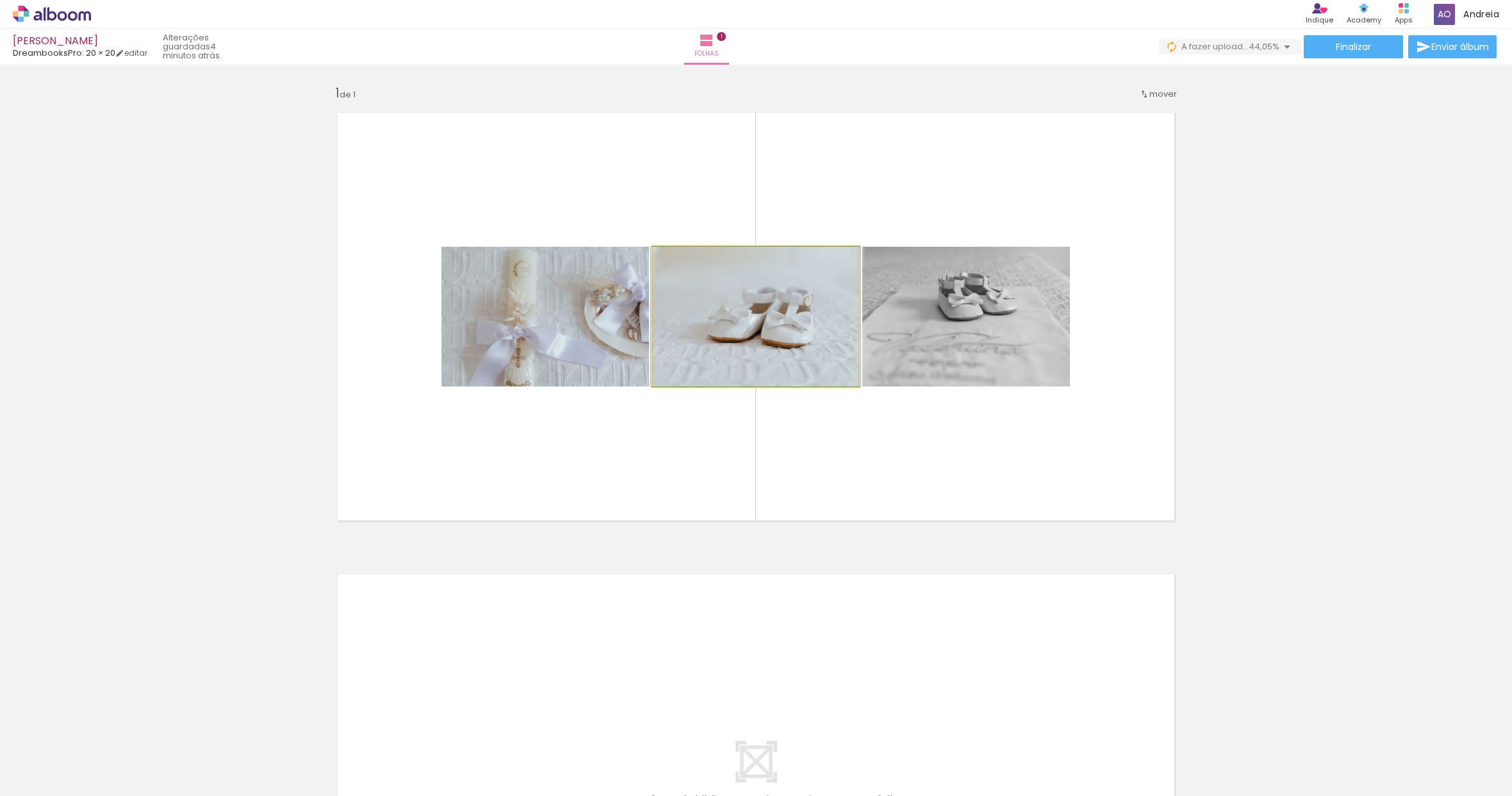
click at [776, 332] on quentale-photo at bounding box center [755, 316] width 206 height 140
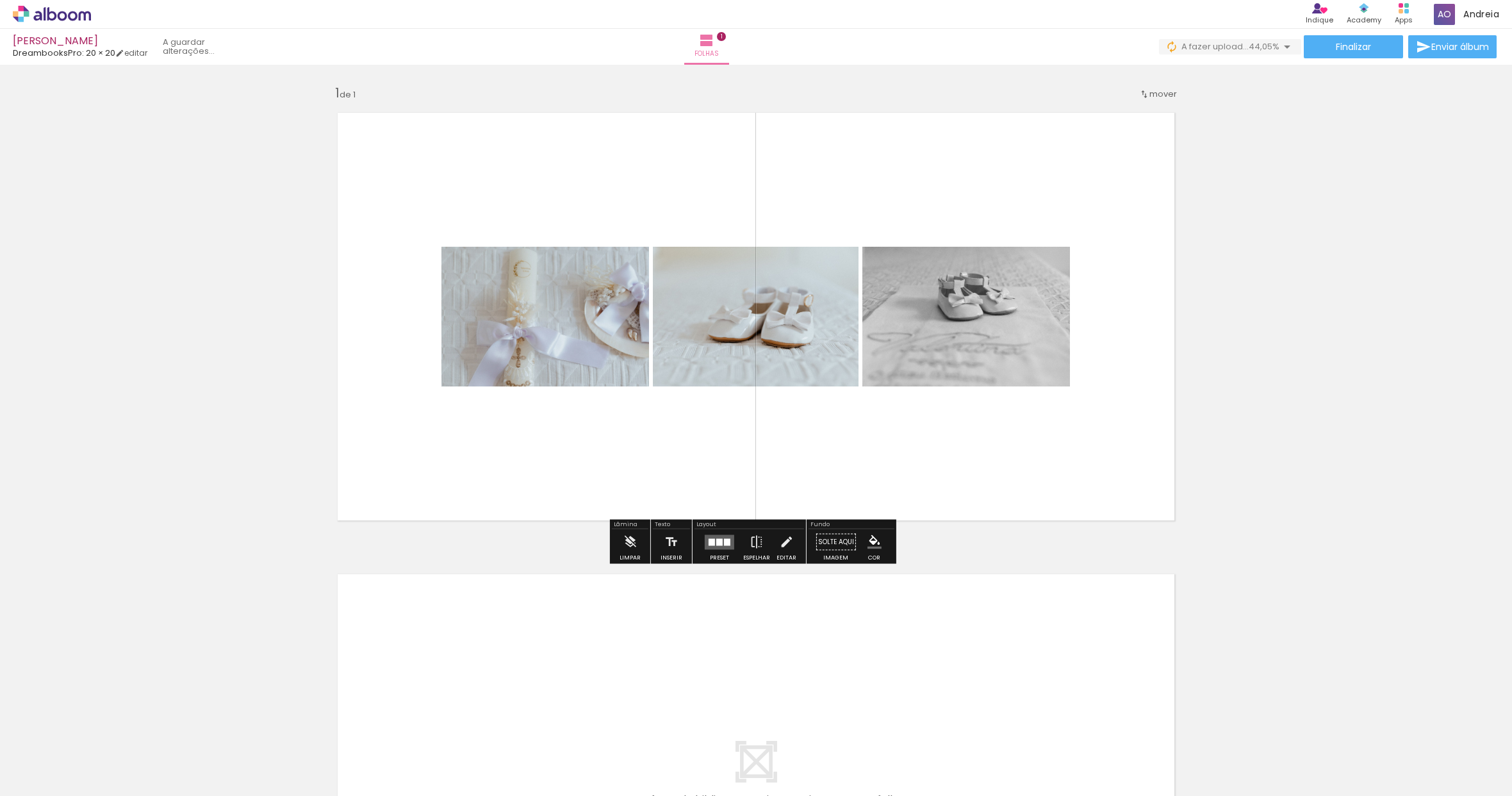
click at [1038, 567] on quentale-layouter at bounding box center [756, 778] width 858 height 429
click at [788, 541] on iron-icon at bounding box center [785, 541] width 14 height 25
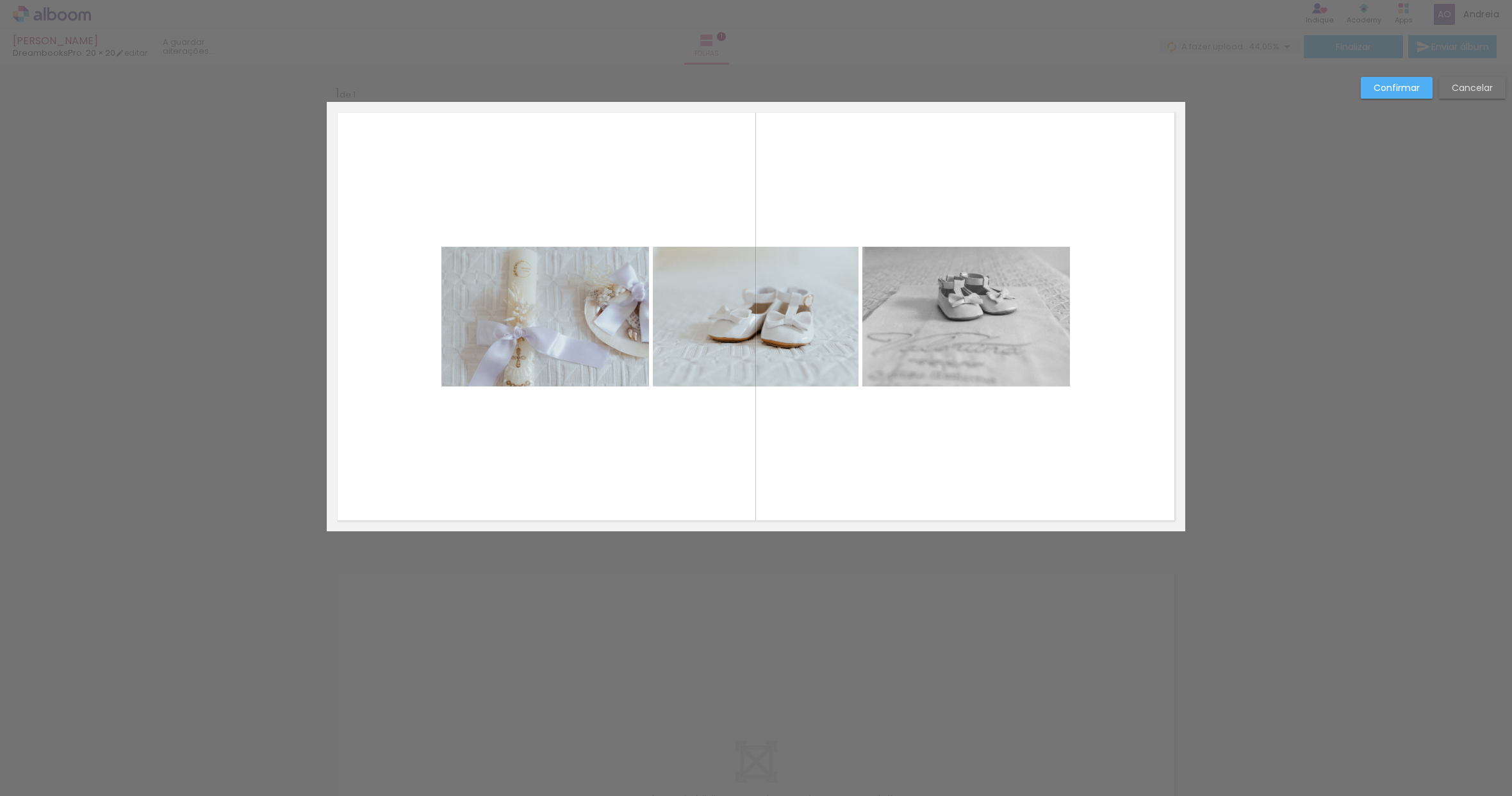
click at [772, 350] on quentale-photo at bounding box center [755, 316] width 206 height 140
click at [1405, 81] on paper-button "Confirmar" at bounding box center [1397, 88] width 72 height 22
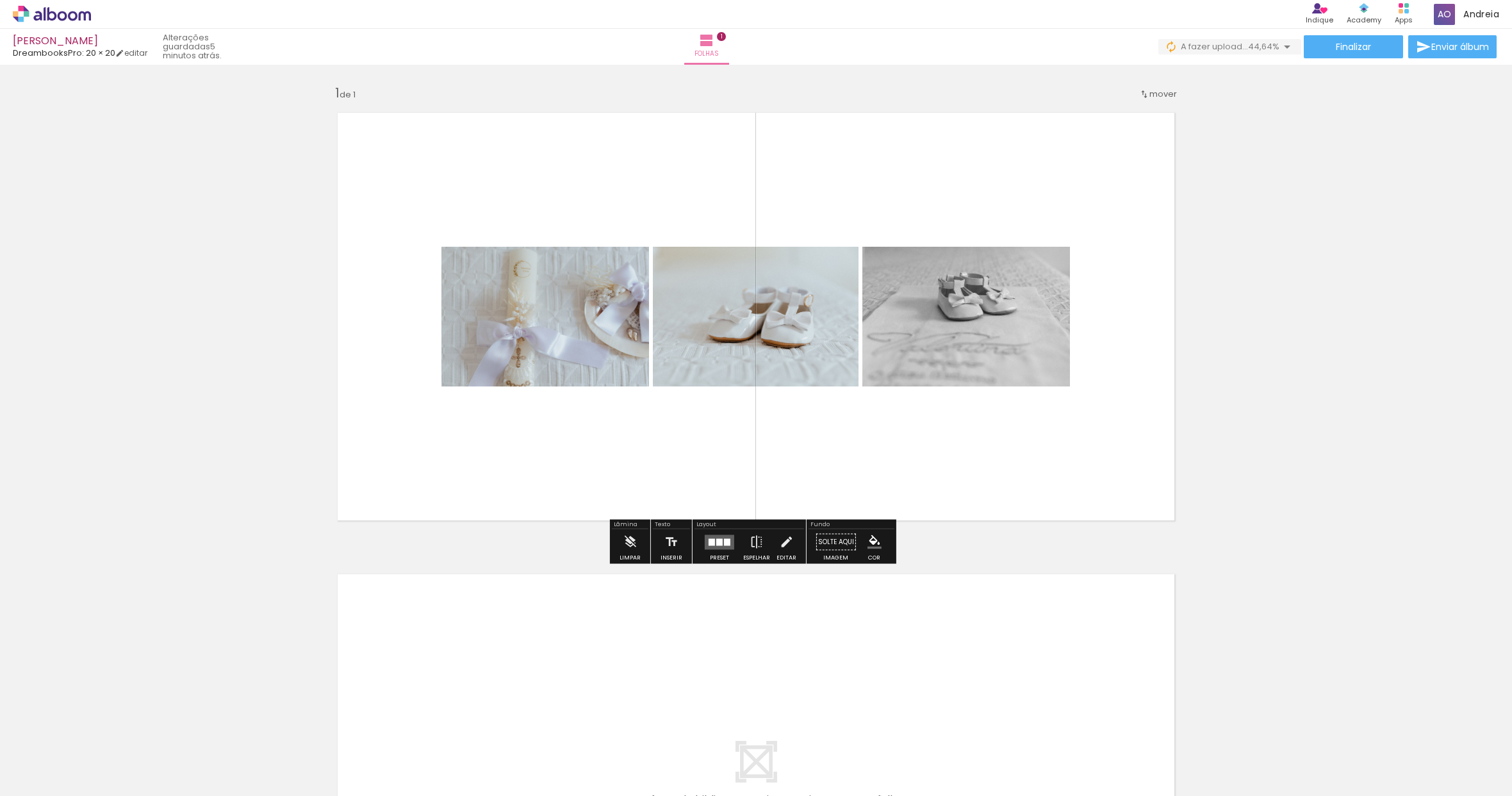
click at [732, 325] on quentale-photo at bounding box center [755, 316] width 206 height 140
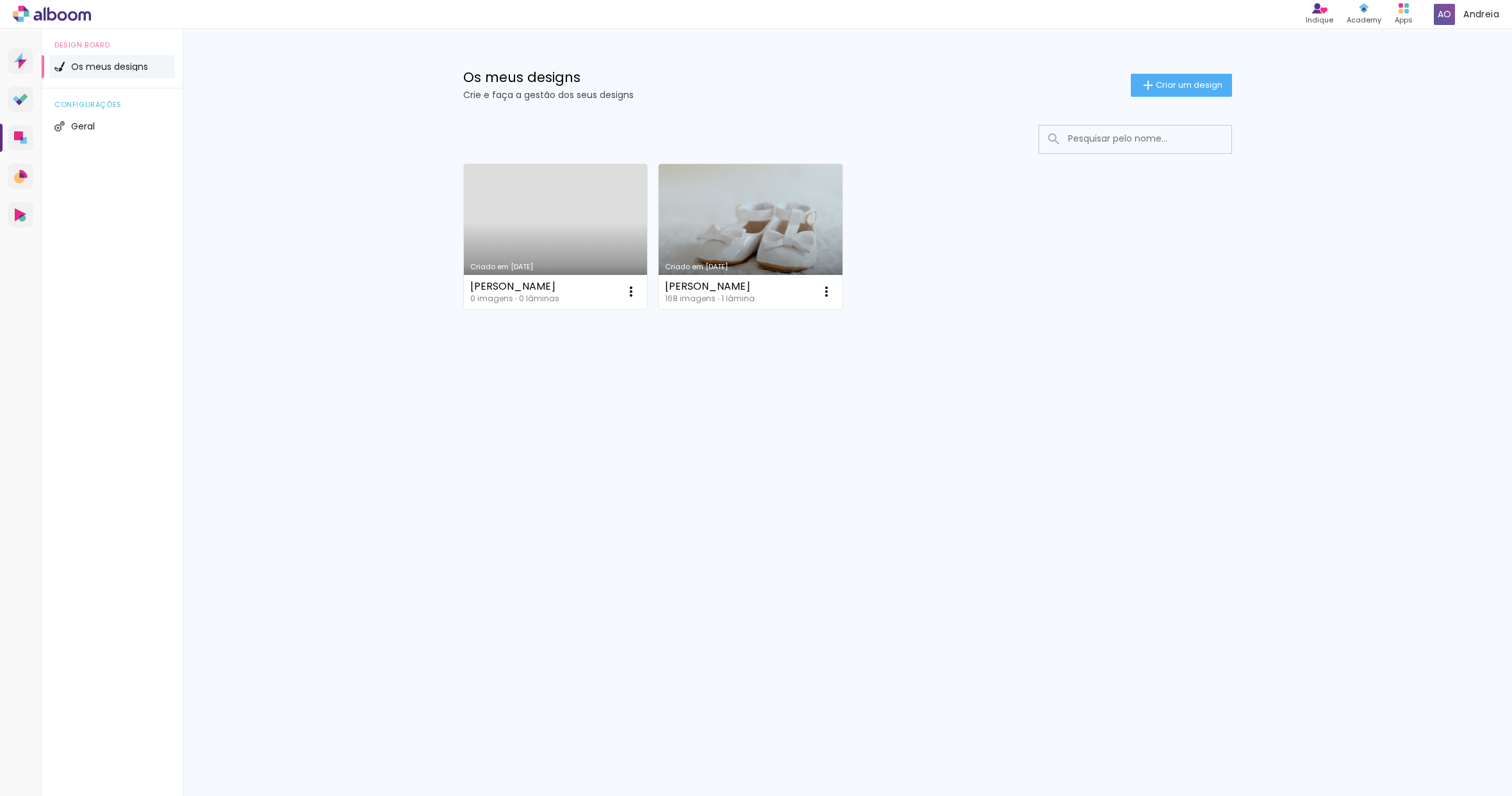
click at [744, 242] on link "Criado em [DATE]" at bounding box center [750, 236] width 184 height 145
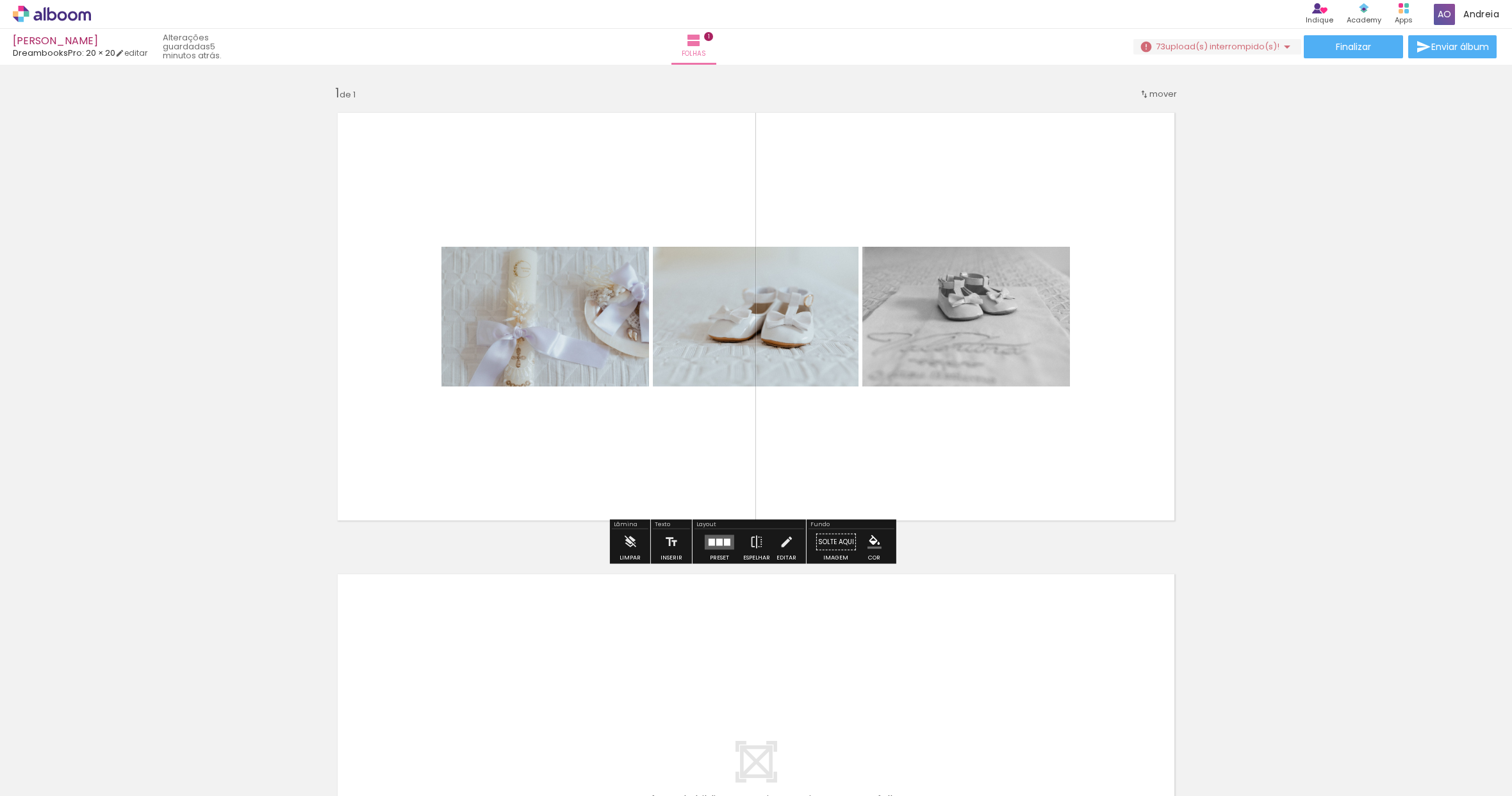
click at [772, 354] on quentale-photo at bounding box center [755, 316] width 206 height 140
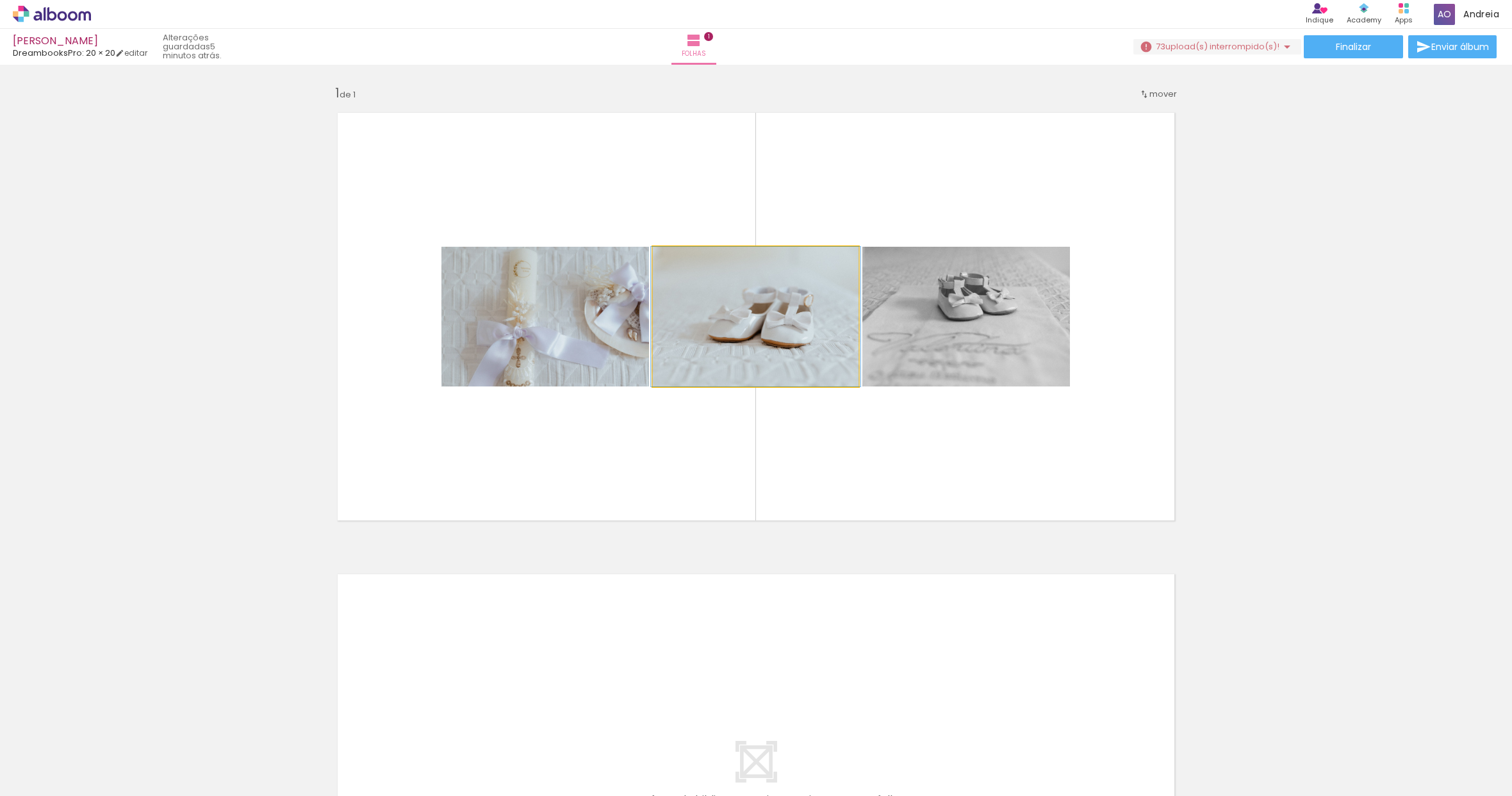
click at [690, 336] on quentale-photo at bounding box center [755, 316] width 206 height 140
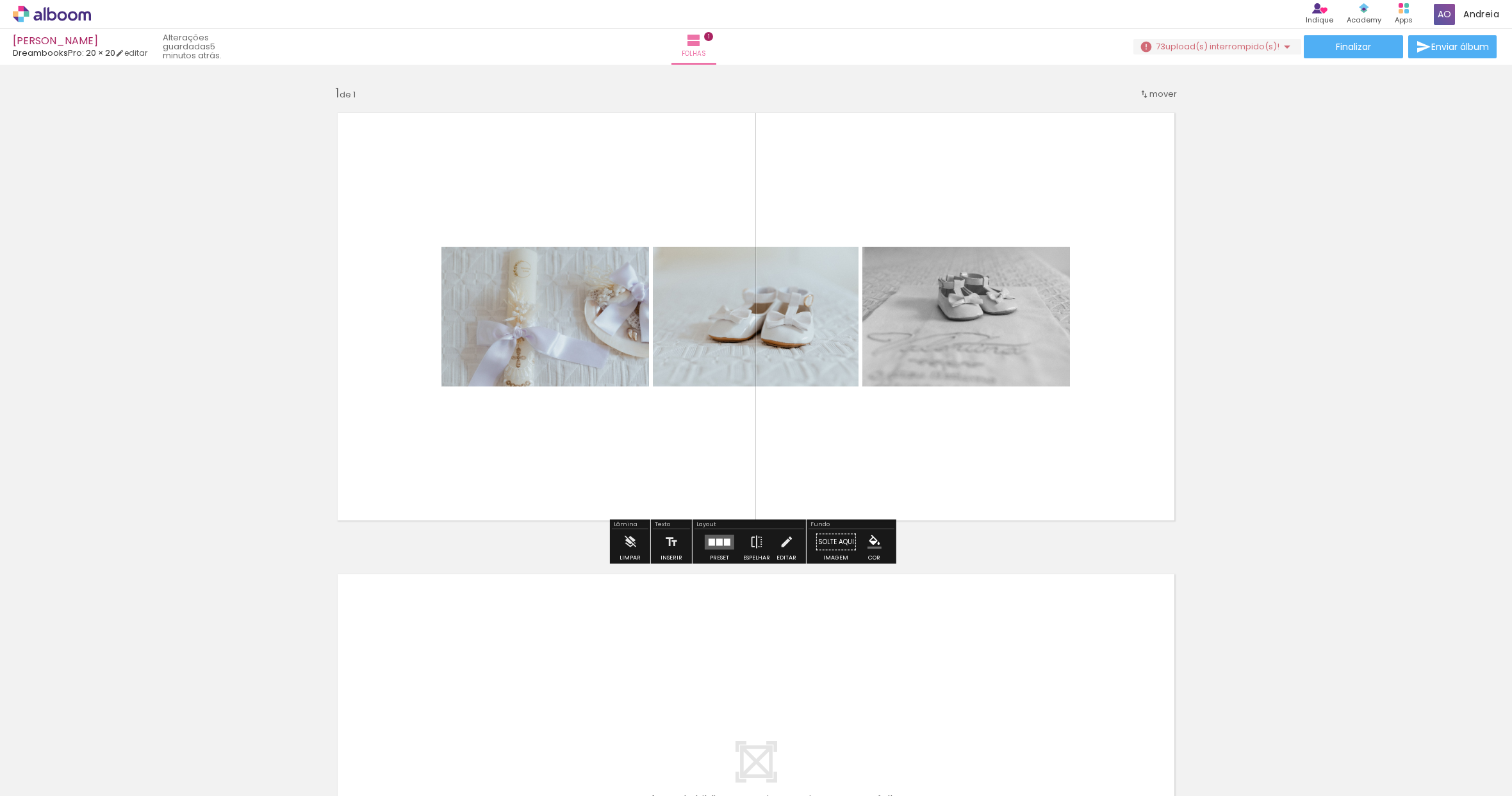
click at [780, 258] on div at bounding box center [783, 260] width 16 height 13
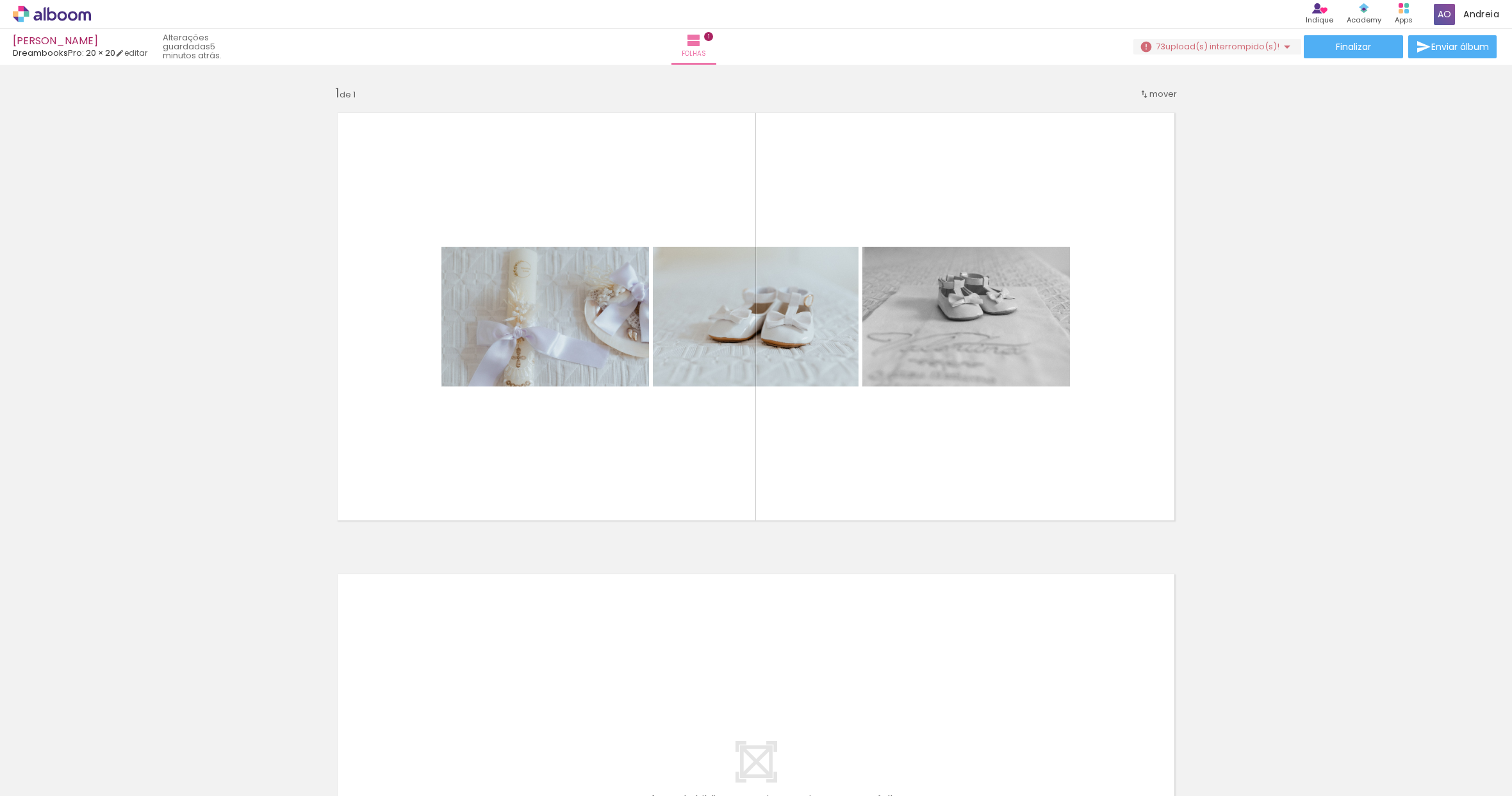
click at [155, 766] on div at bounding box center [128, 753] width 63 height 43
click at [104, 735] on paper-icon-button at bounding box center [101, 727] width 16 height 16
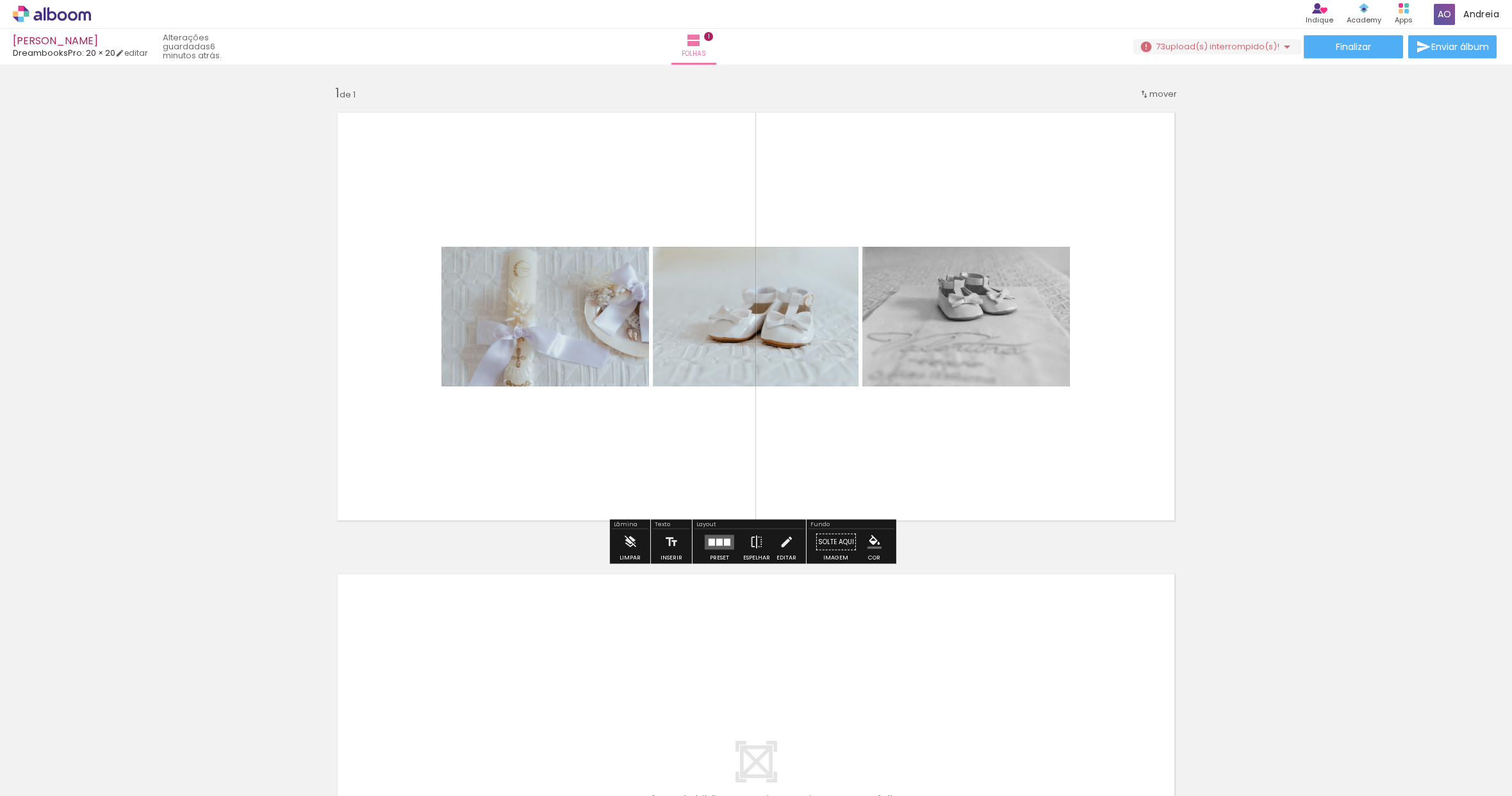
click at [798, 337] on quentale-photo at bounding box center [755, 316] width 206 height 140
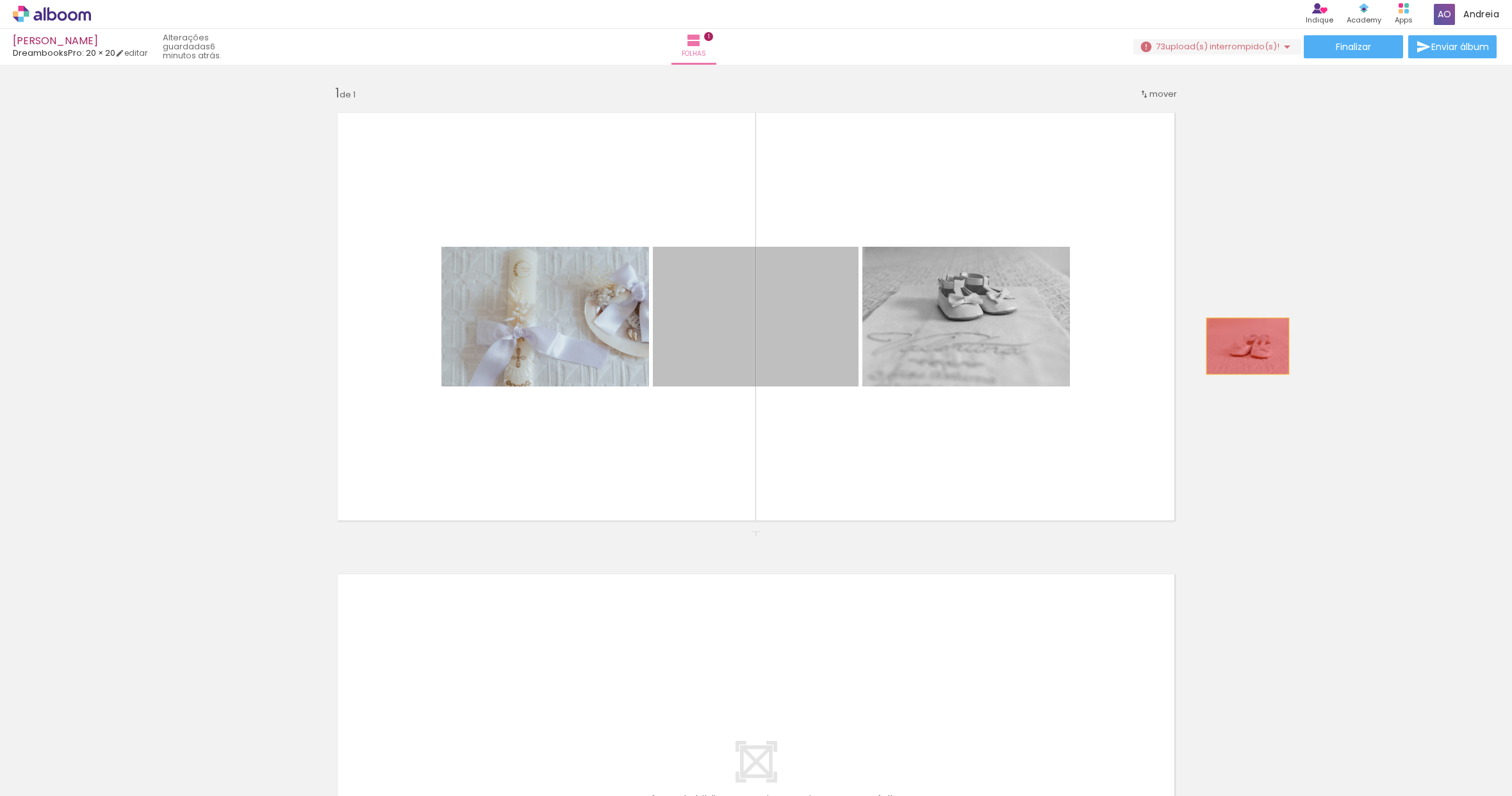
drag, startPoint x: 785, startPoint y: 341, endPoint x: 1315, endPoint y: 346, distance: 530.0
click at [1315, 346] on div "Inserir folha 1 de 1" at bounding box center [756, 530] width 1512 height 923
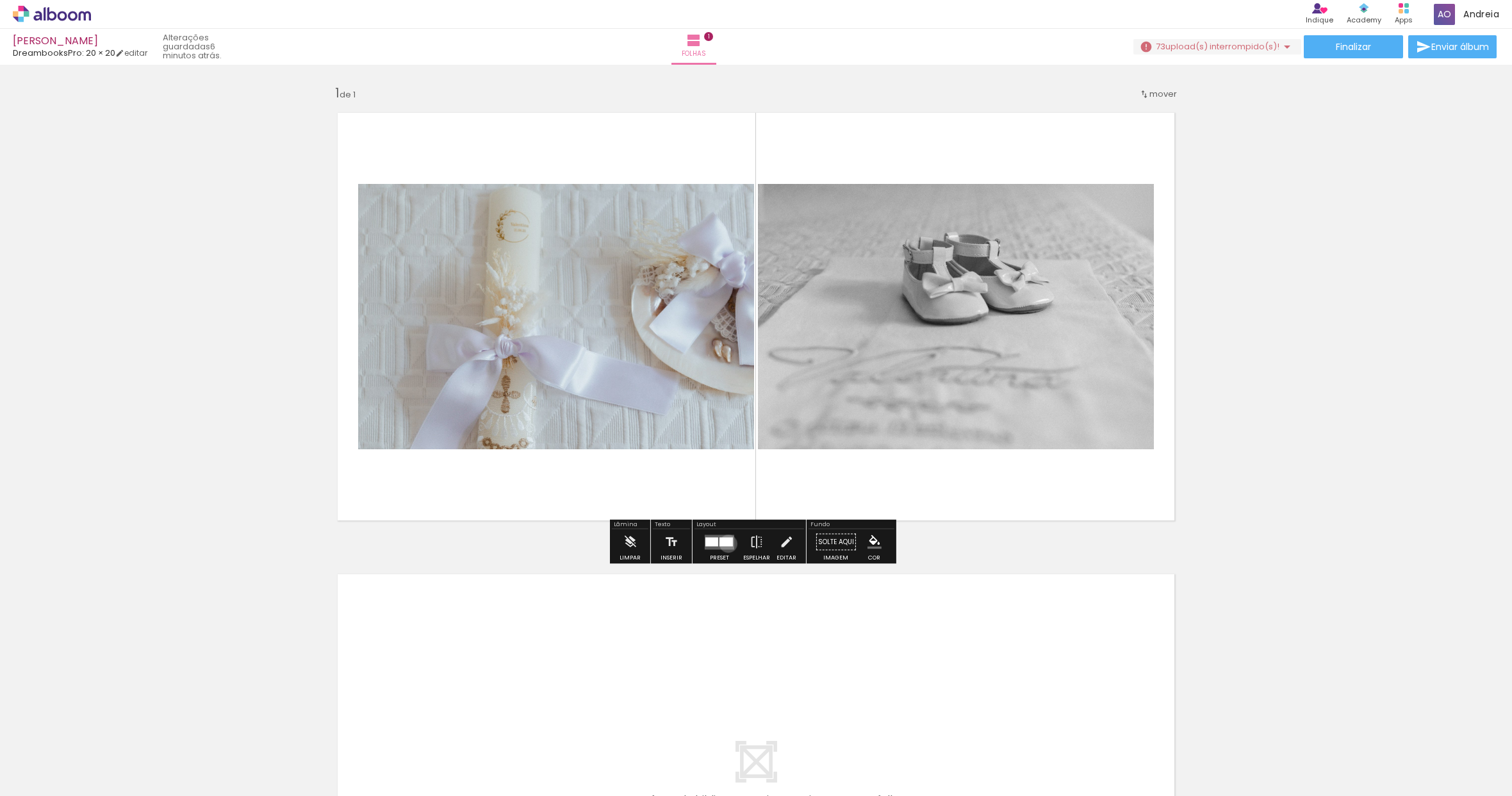
click at [726, 543] on div at bounding box center [727, 541] width 13 height 9
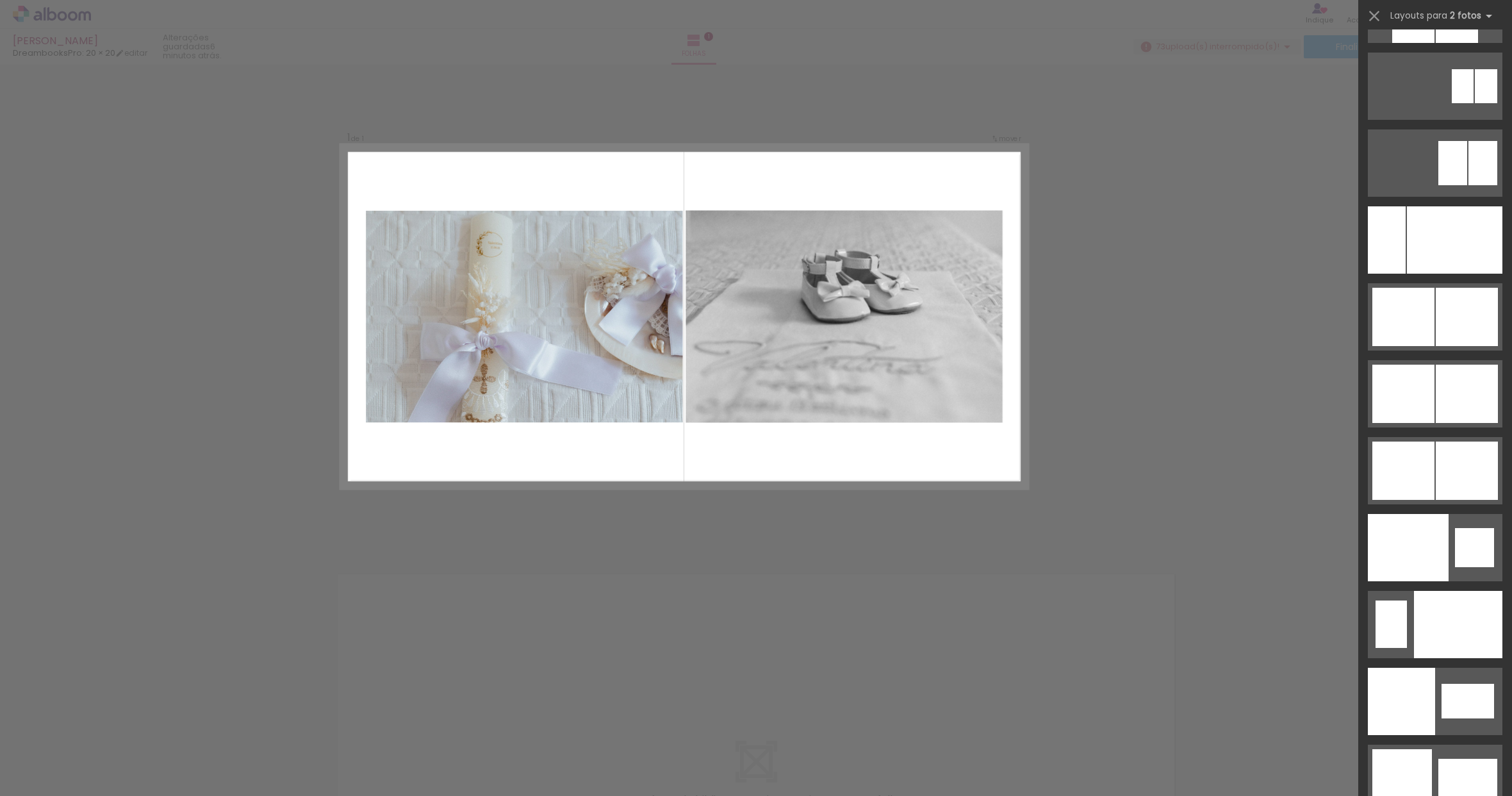
scroll to position [6538, 0]
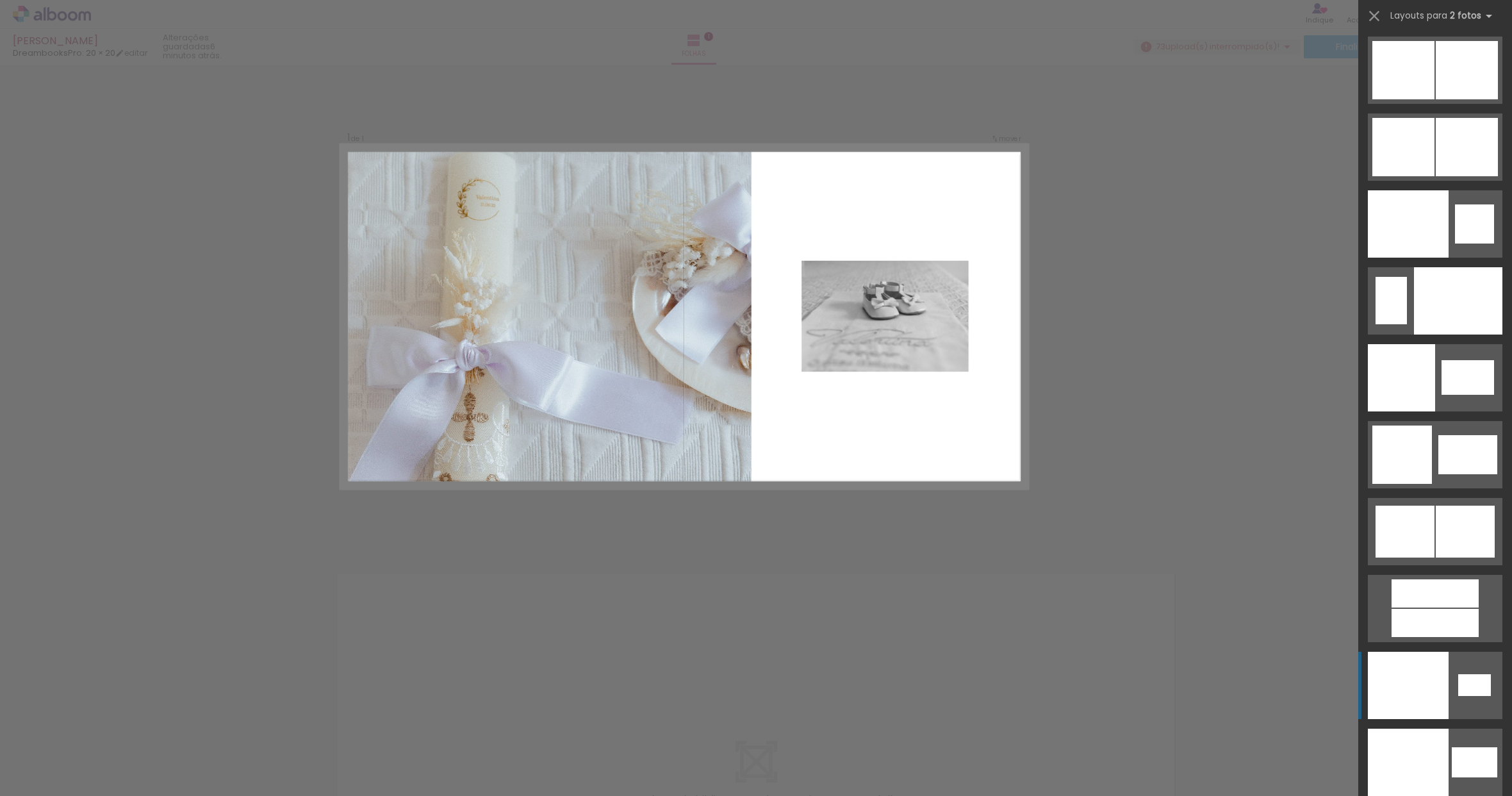
click at [1428, 694] on div at bounding box center [1408, 685] width 81 height 67
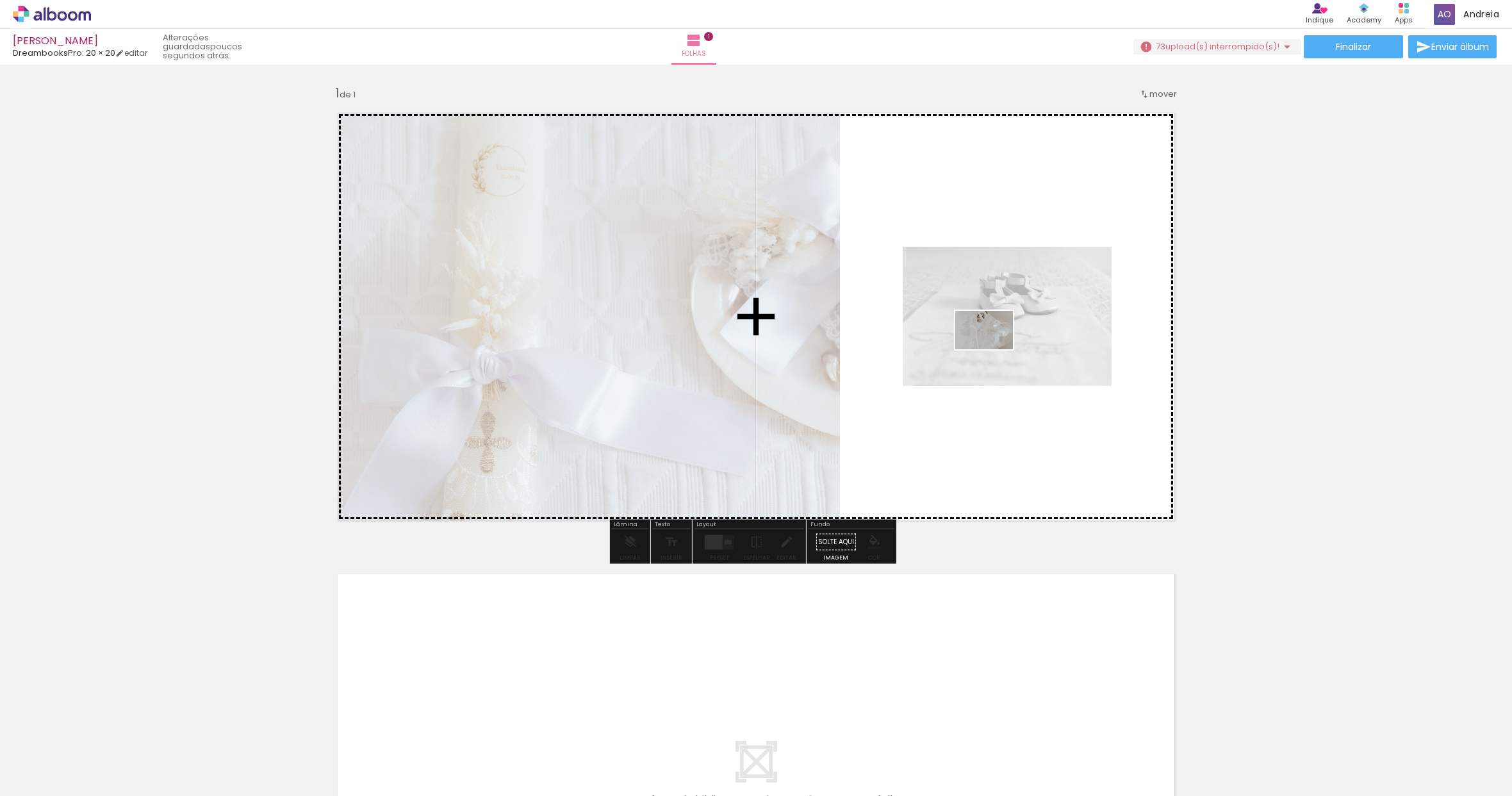
drag, startPoint x: 499, startPoint y: 758, endPoint x: 994, endPoint y: 349, distance: 642.1
click at [994, 349] on quentale-workspace at bounding box center [756, 398] width 1512 height 796
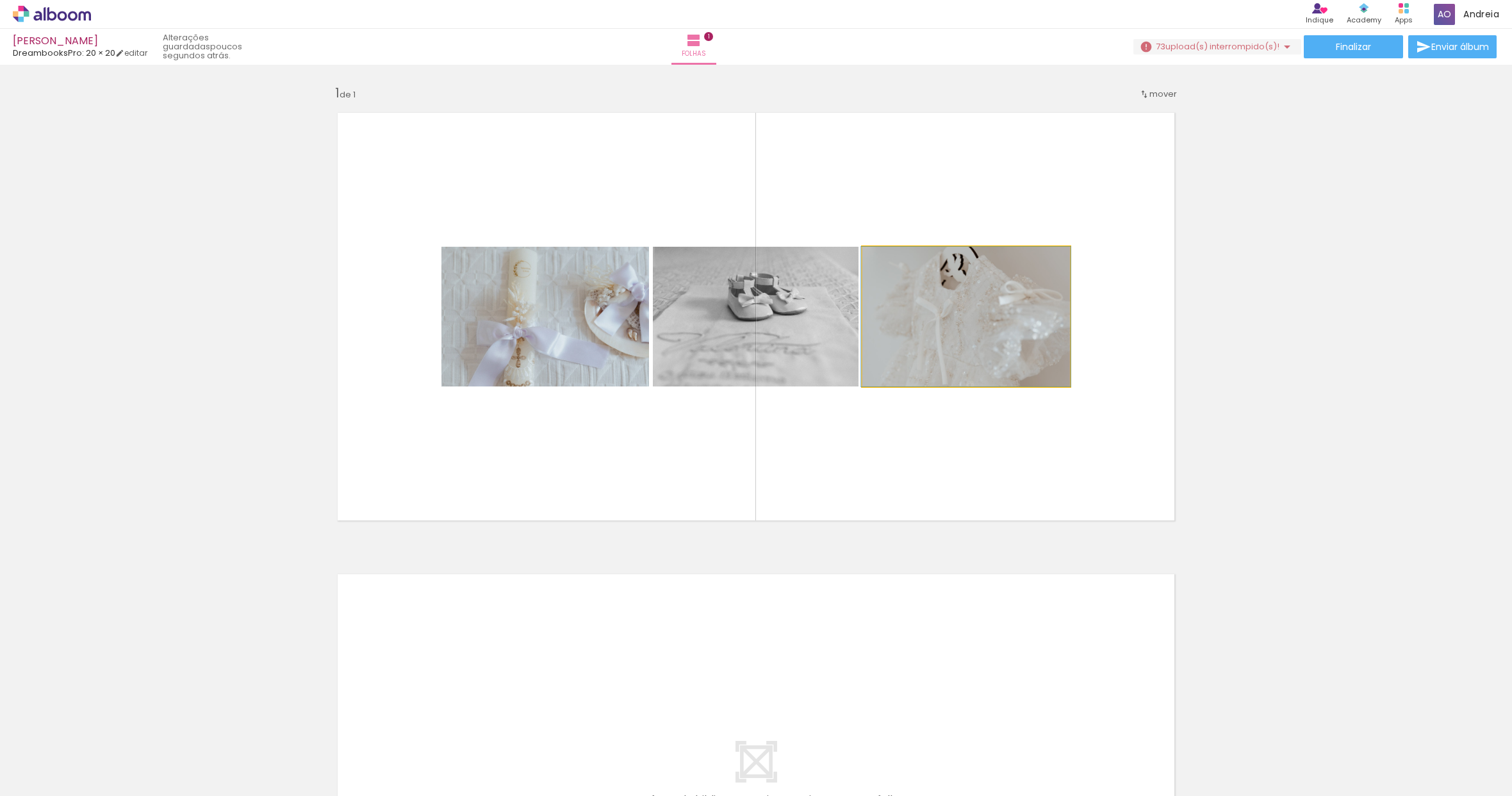
click at [994, 349] on quentale-photo at bounding box center [966, 316] width 207 height 140
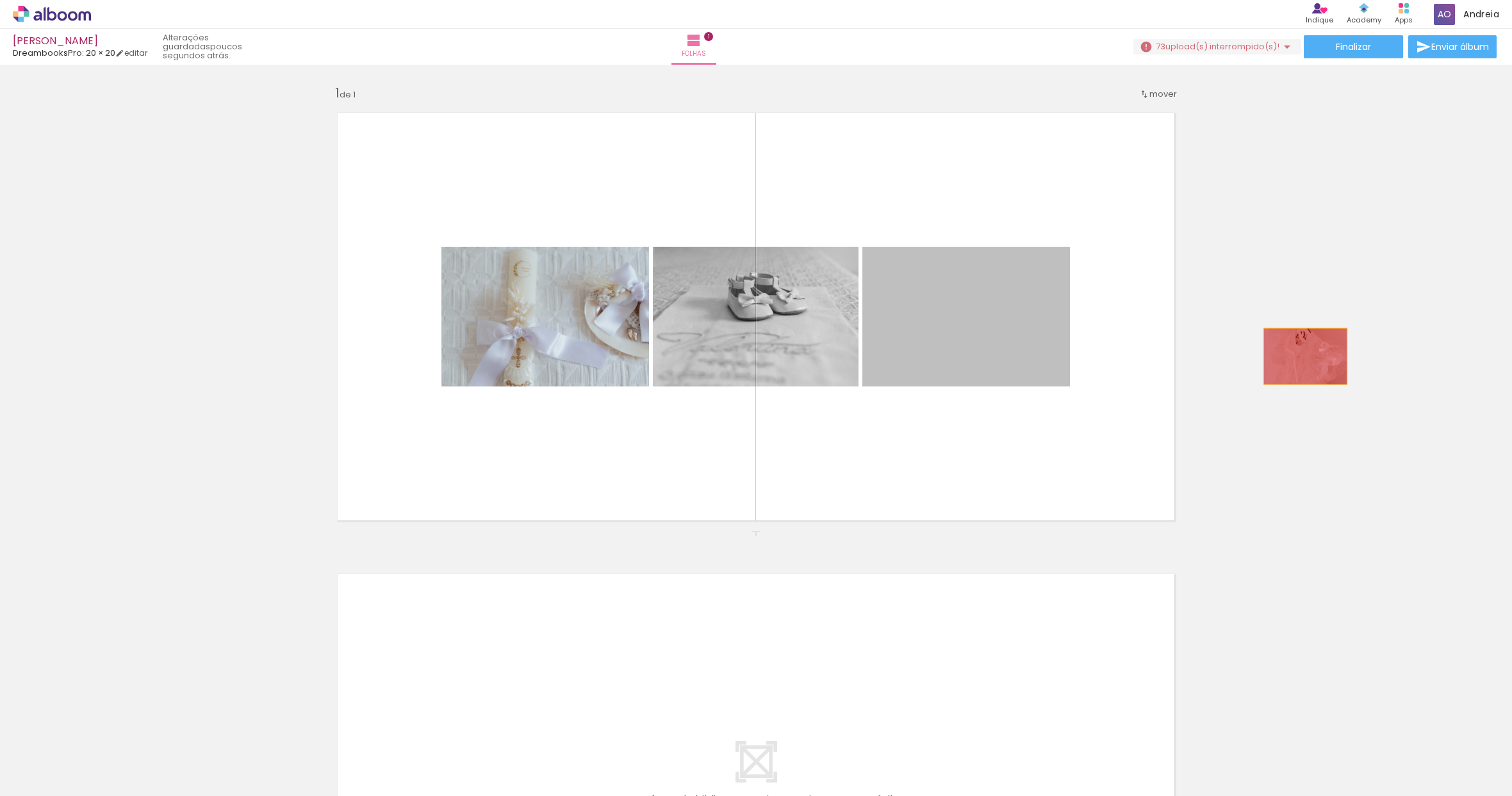
drag, startPoint x: 994, startPoint y: 349, endPoint x: 1301, endPoint y: 356, distance: 307.1
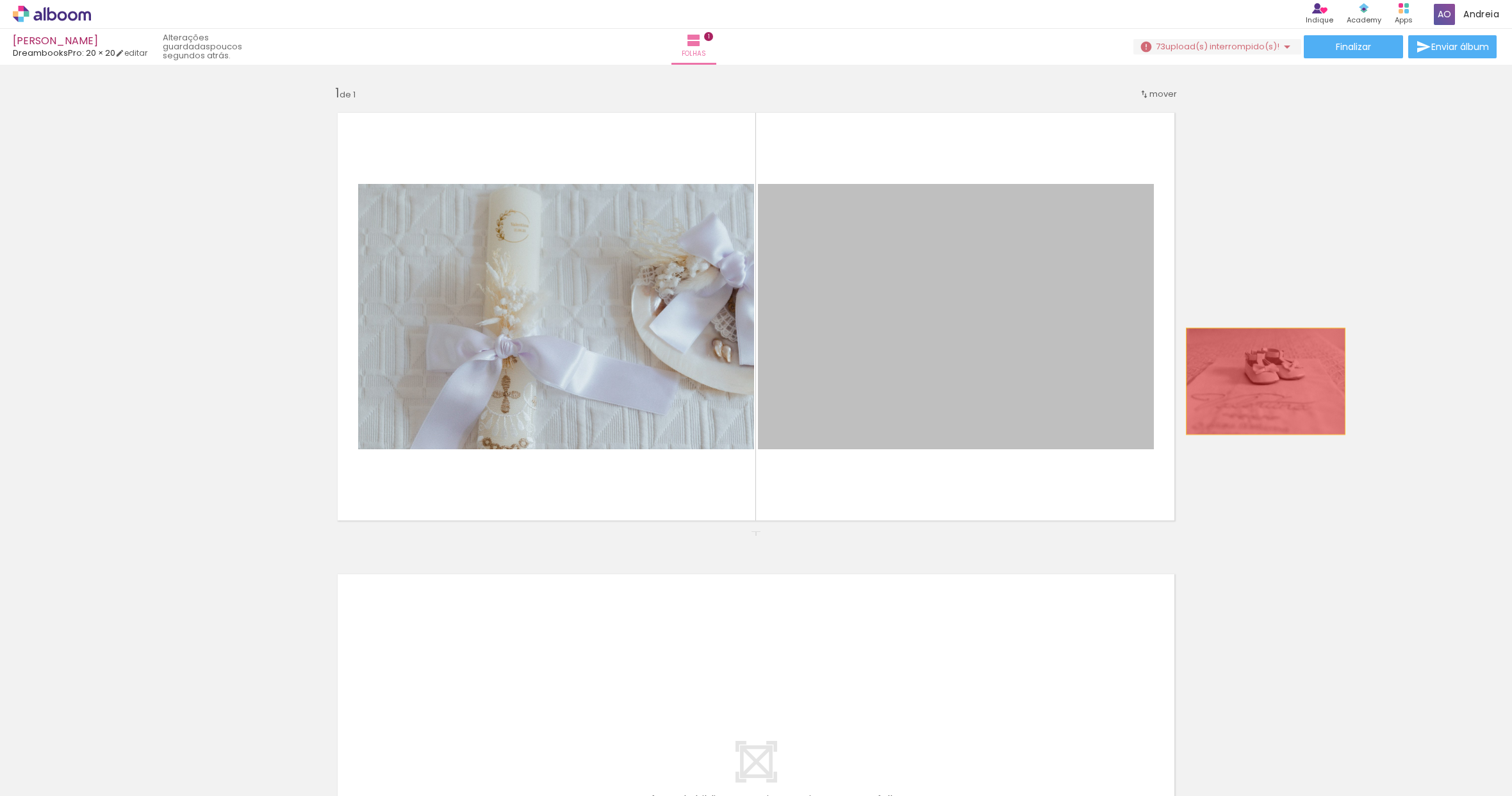
drag, startPoint x: 954, startPoint y: 381, endPoint x: 1295, endPoint y: 382, distance: 341.0
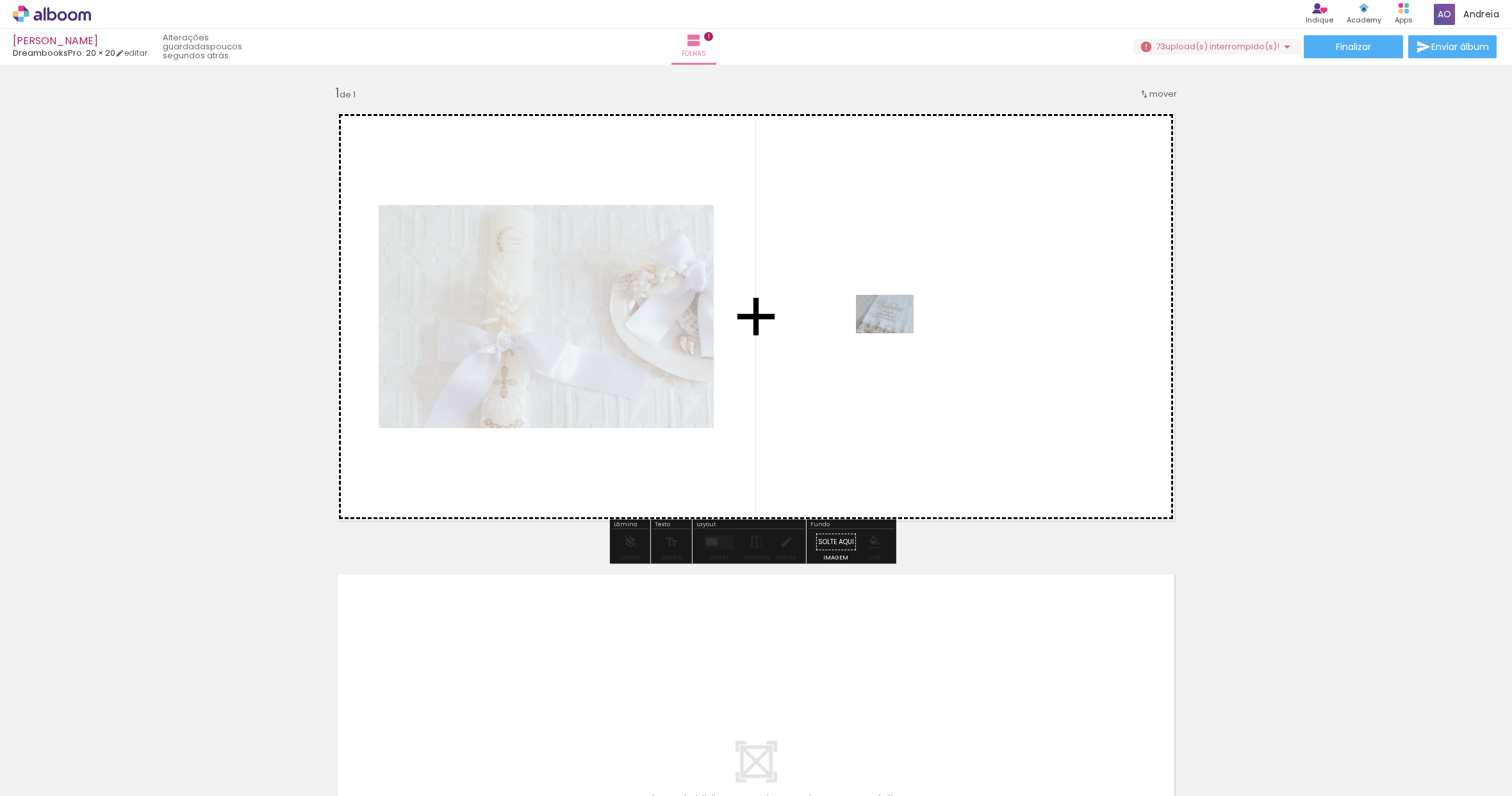
drag, startPoint x: 207, startPoint y: 749, endPoint x: 894, endPoint y: 333, distance: 803.1
click at [894, 333] on quentale-workspace at bounding box center [756, 398] width 1512 height 796
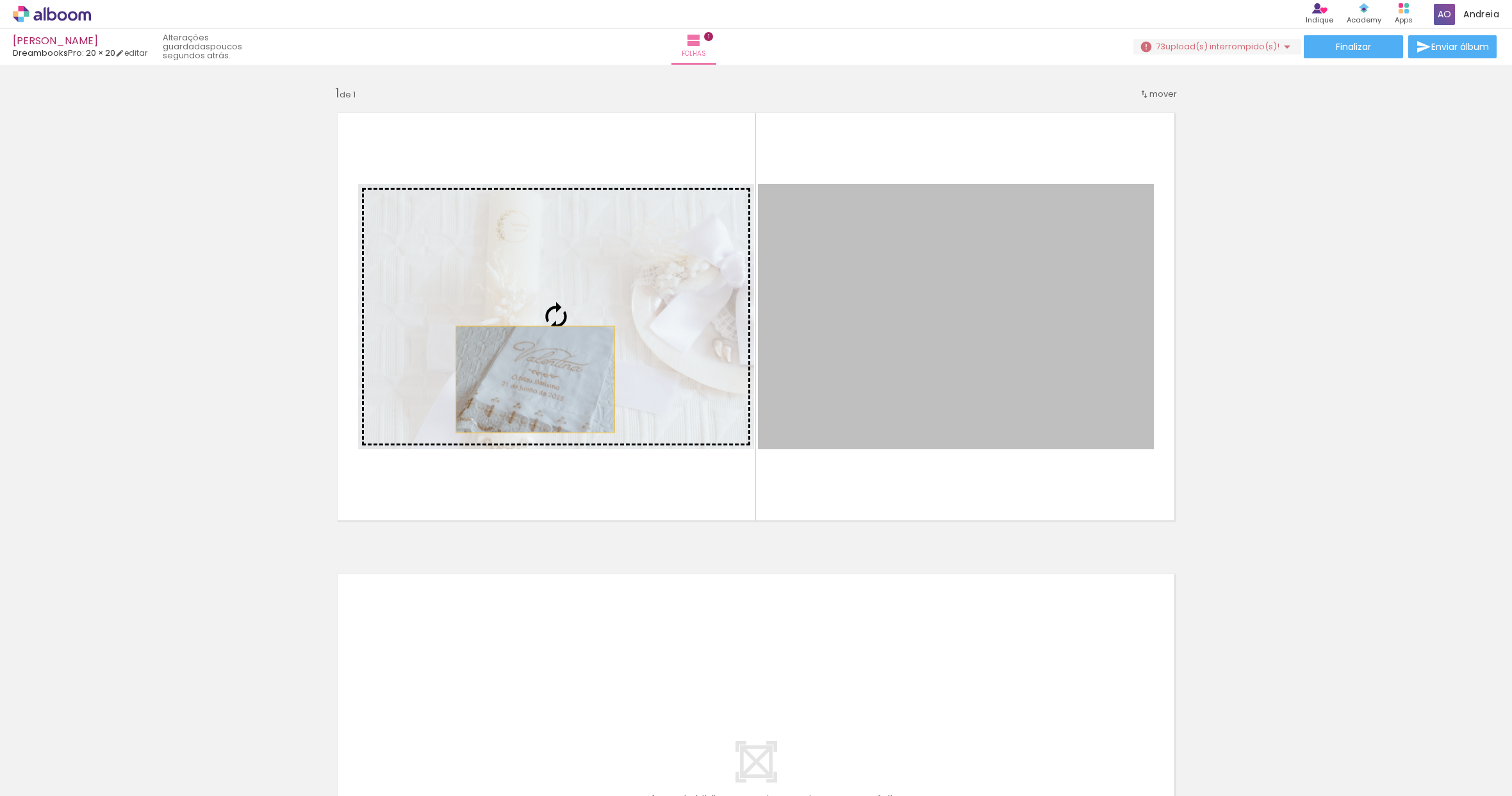
drag, startPoint x: 913, startPoint y: 389, endPoint x: 531, endPoint y: 379, distance: 382.1
click at [0, 0] on slot at bounding box center [0, 0] width 0 height 0
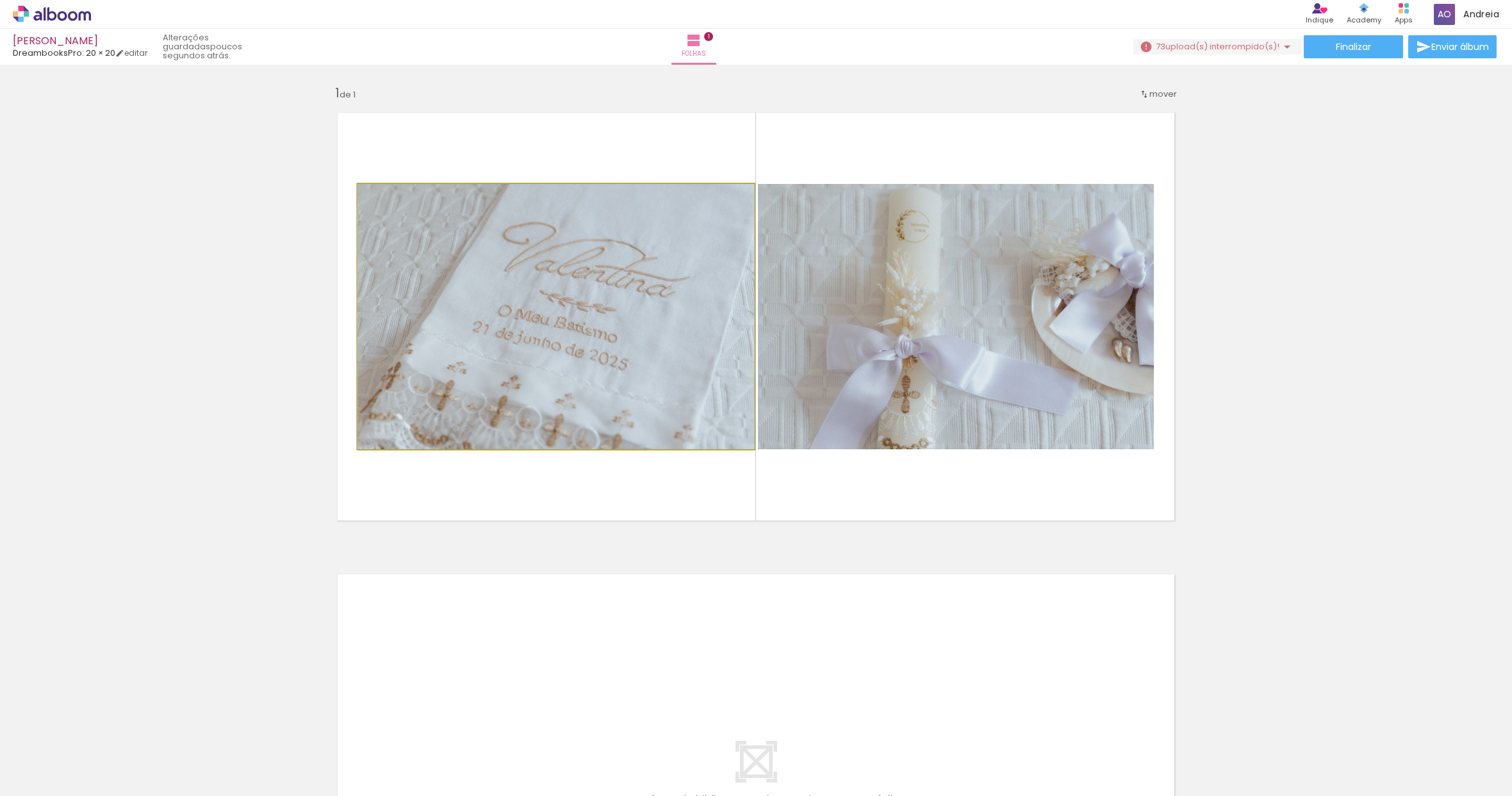
click at [602, 334] on quentale-photo at bounding box center [556, 317] width 396 height 265
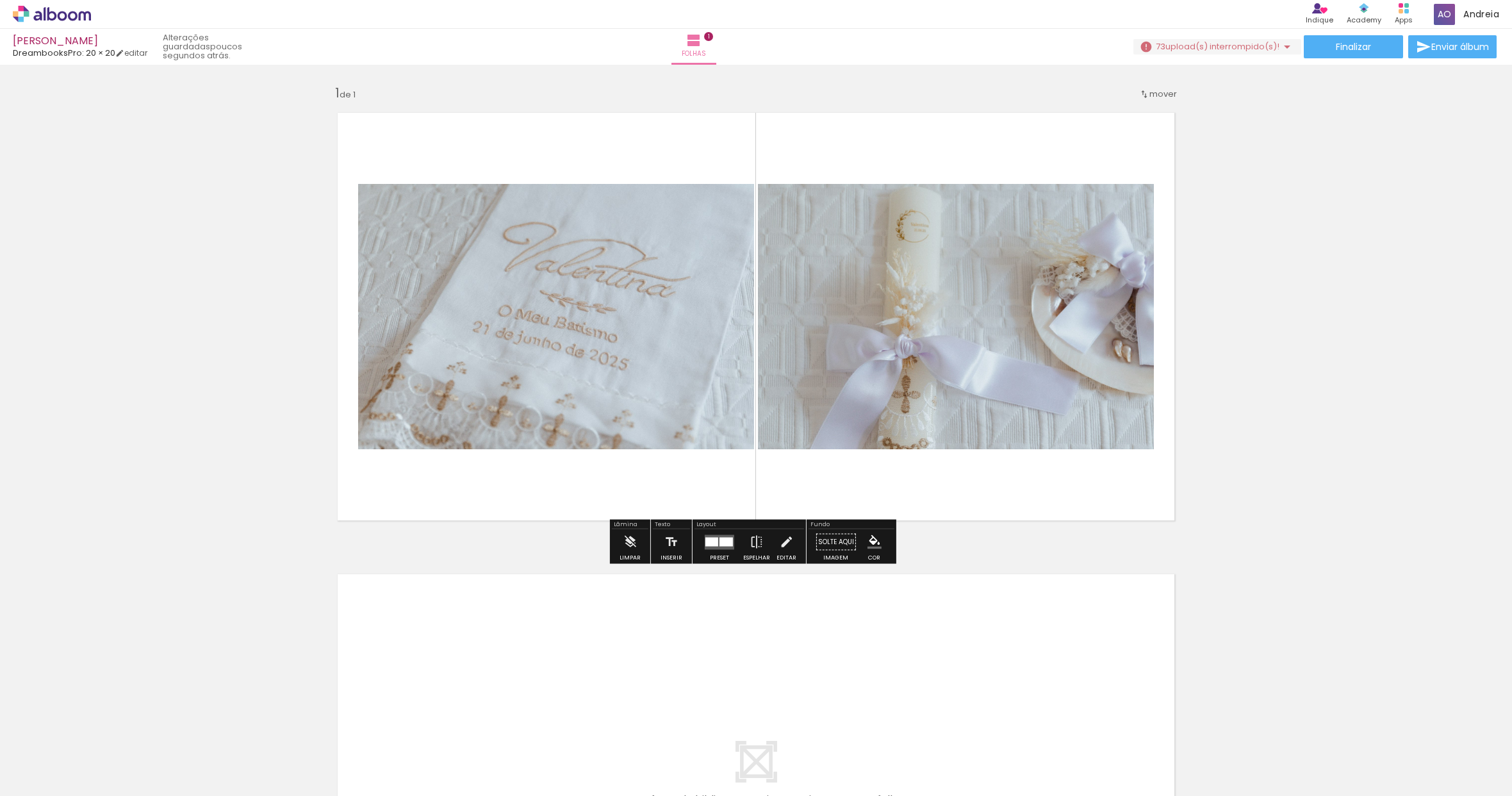
click at [716, 552] on div at bounding box center [719, 541] width 34 height 25
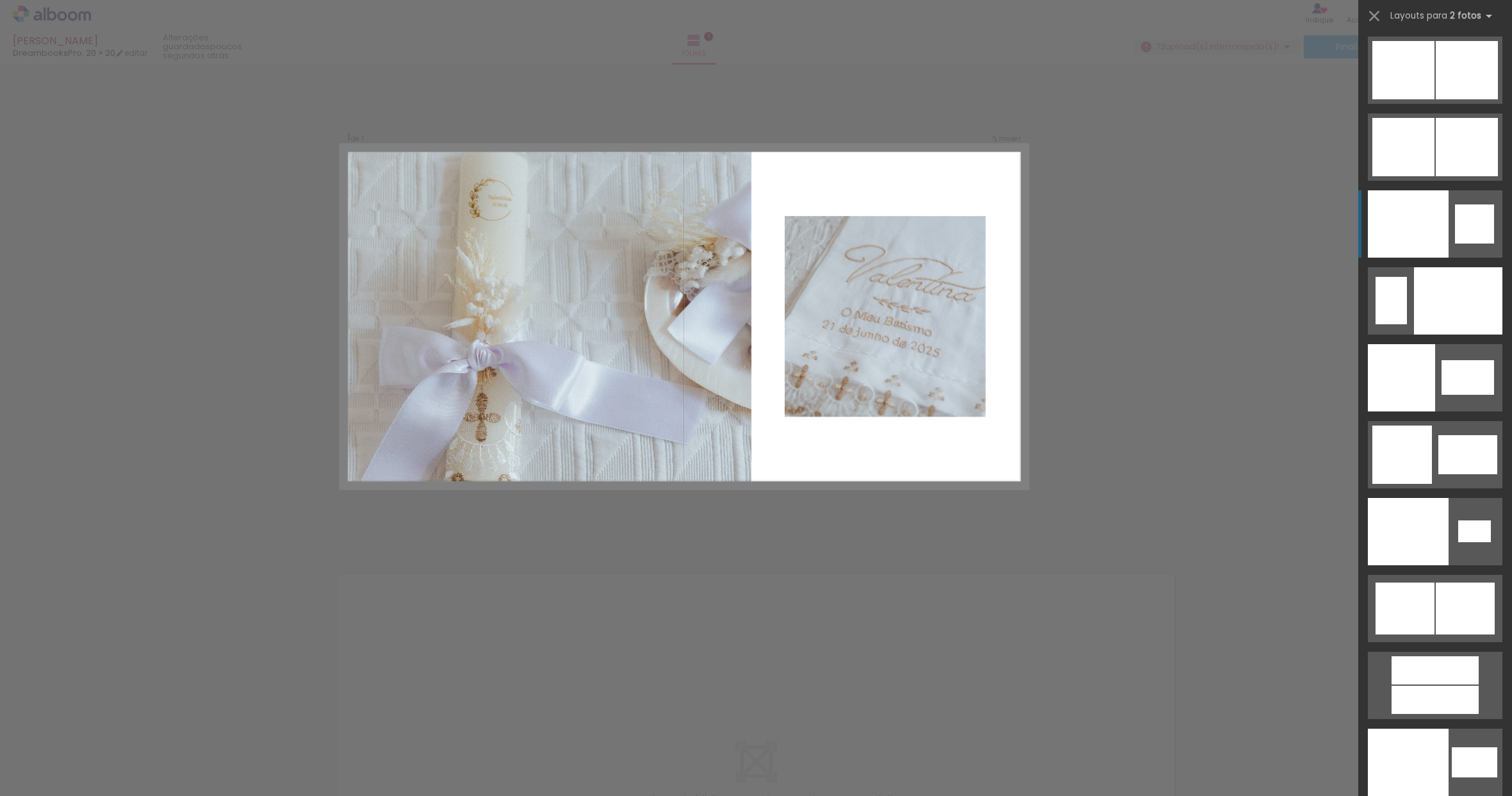
click at [1419, 235] on div at bounding box center [1408, 224] width 81 height 67
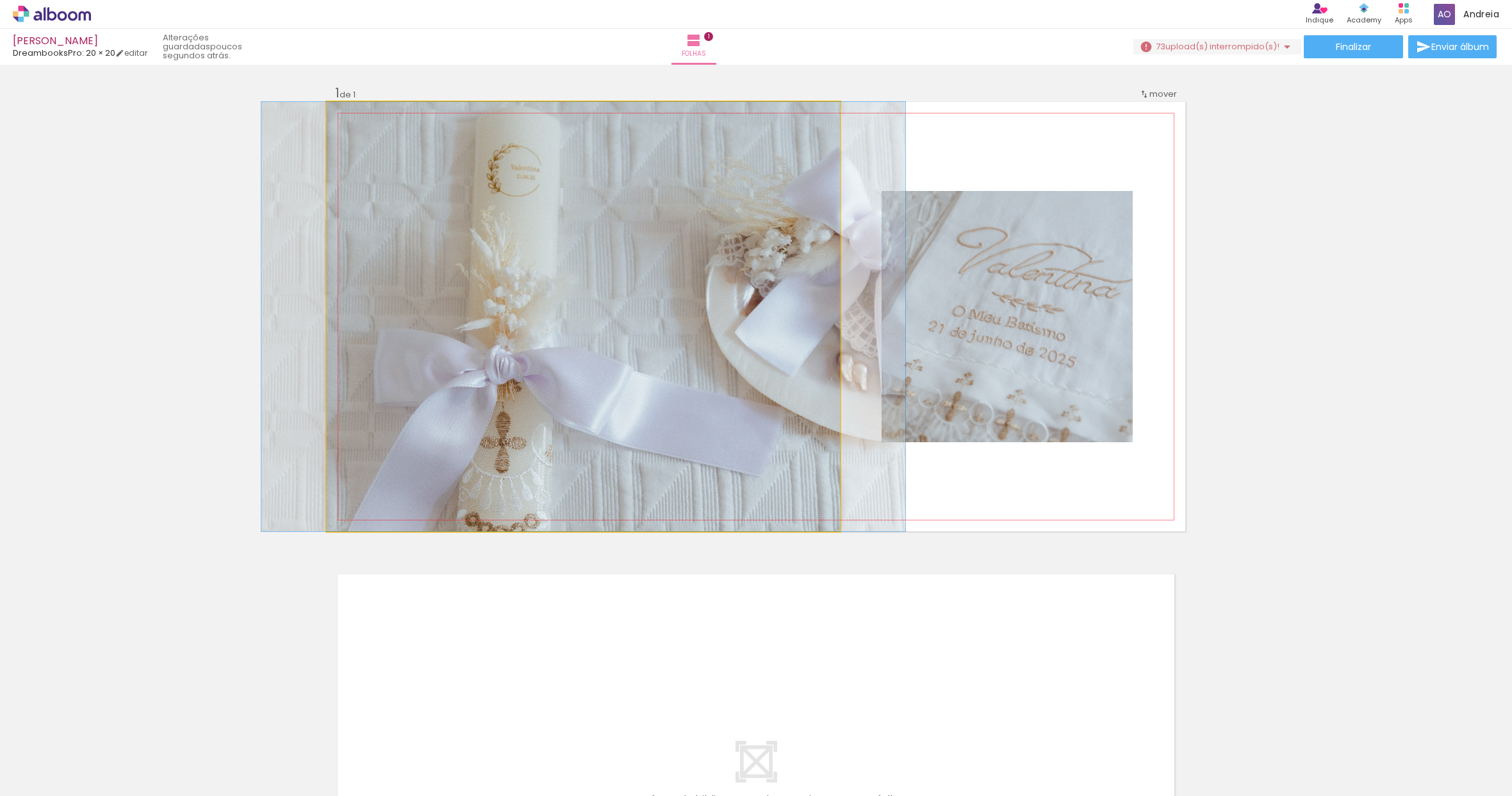
click at [676, 408] on quentale-photo at bounding box center [583, 316] width 514 height 429
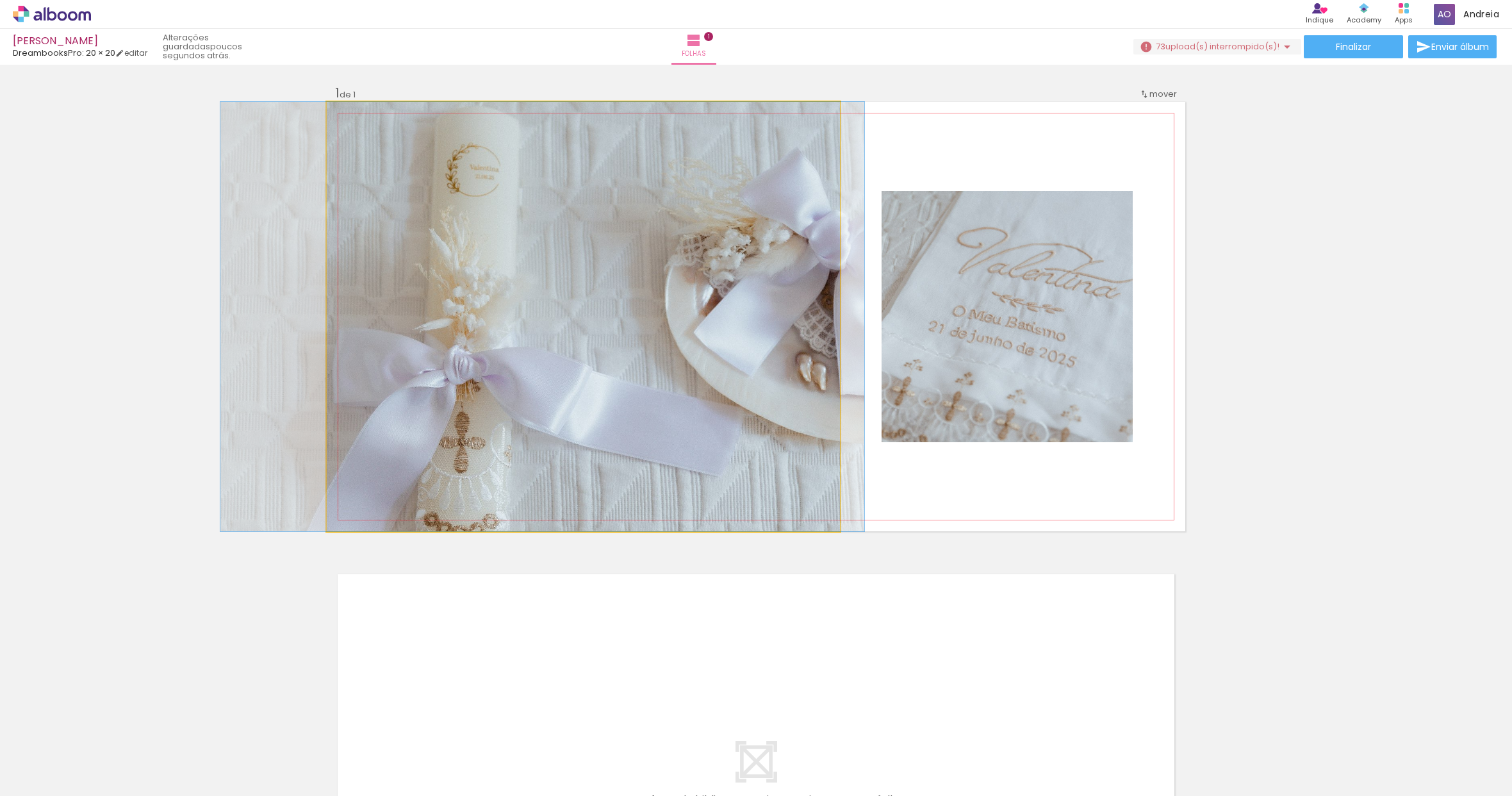
drag, startPoint x: 681, startPoint y: 423, endPoint x: 640, endPoint y: 421, distance: 41.0
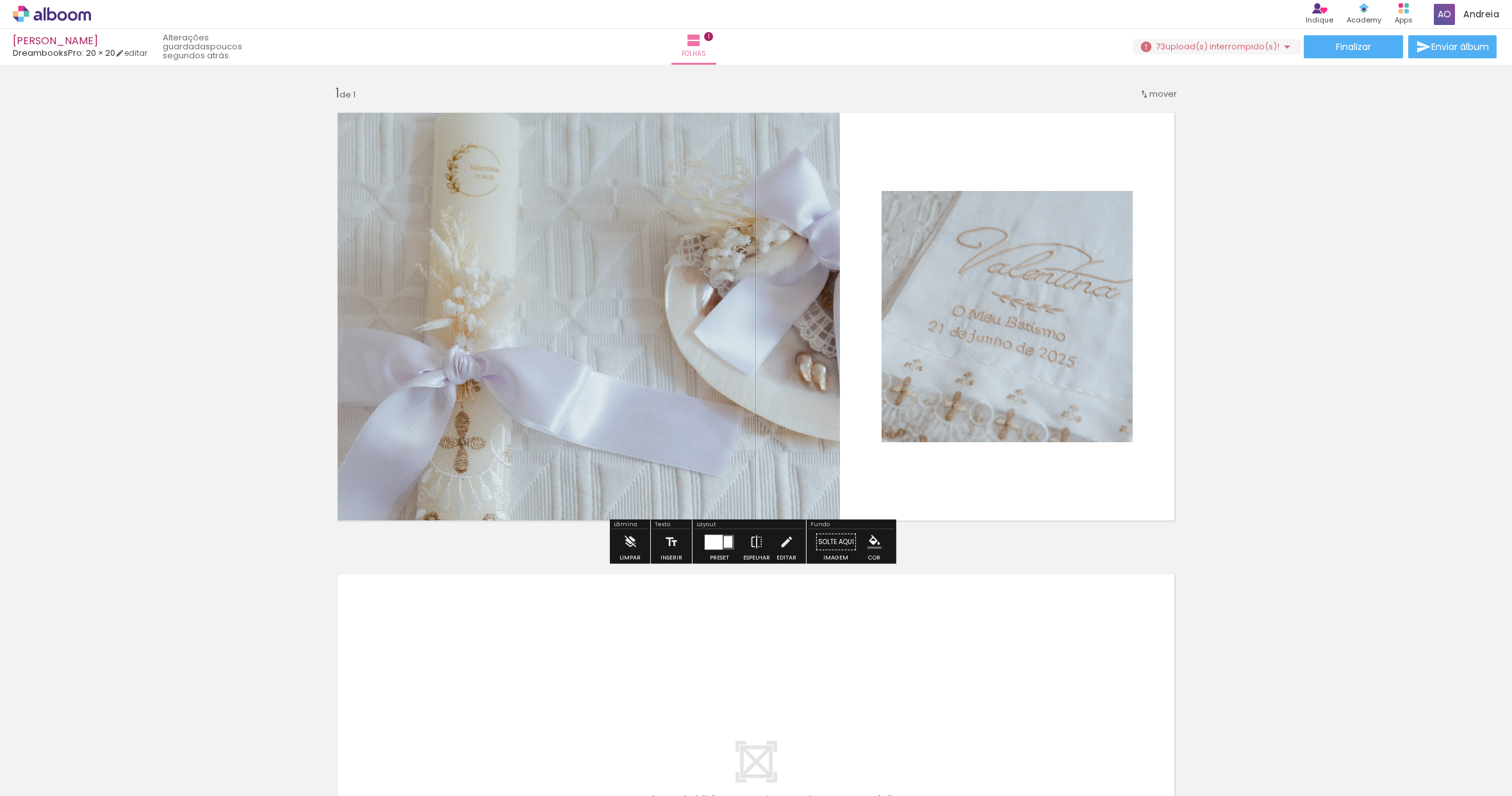
click at [1419, 419] on div "Inserir folha 1 de 1" at bounding box center [756, 530] width 1512 height 923
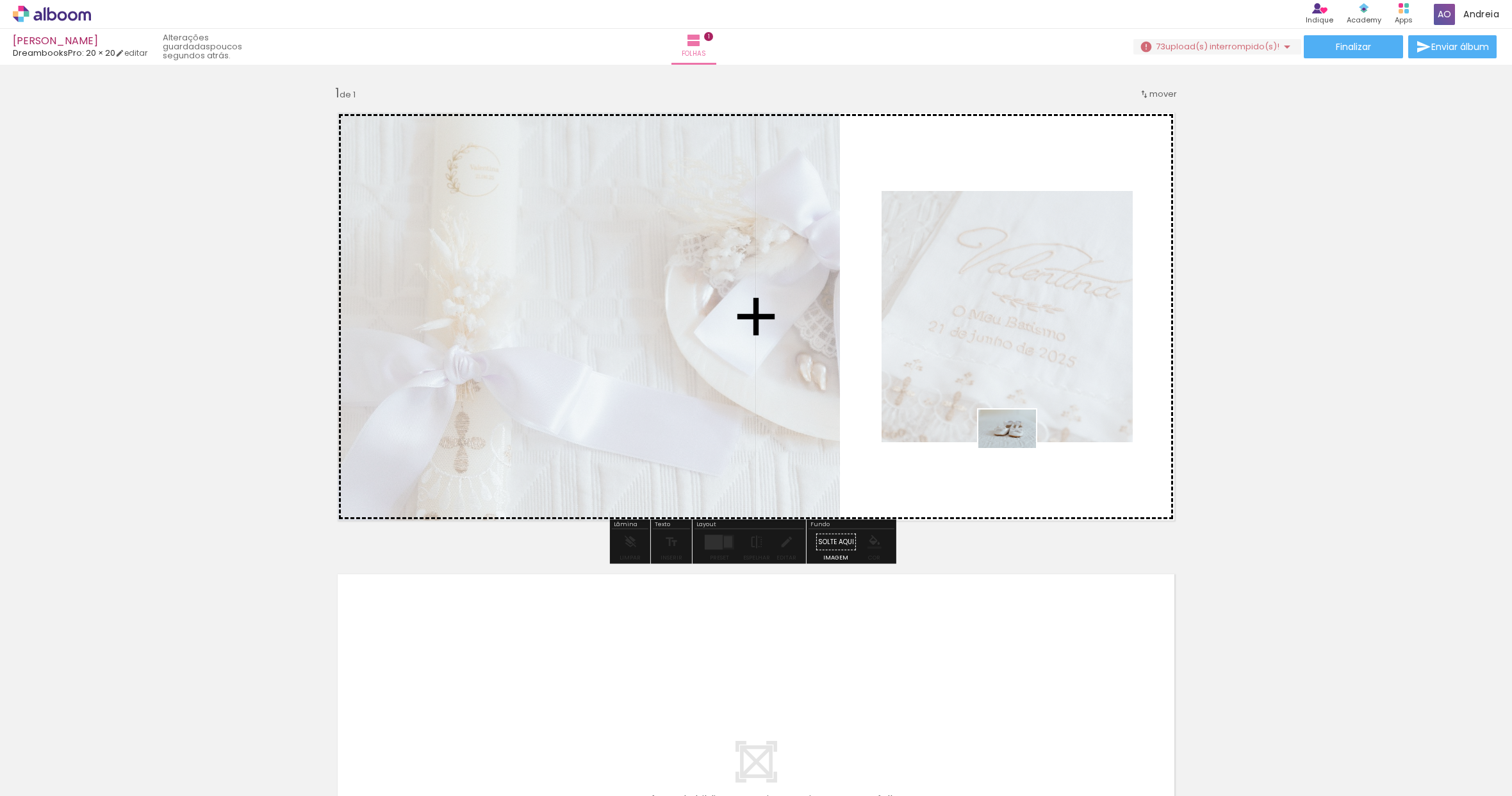
drag, startPoint x: 142, startPoint y: 752, endPoint x: 1018, endPoint y: 447, distance: 927.6
click at [1018, 448] on quentale-workspace at bounding box center [756, 398] width 1512 height 796
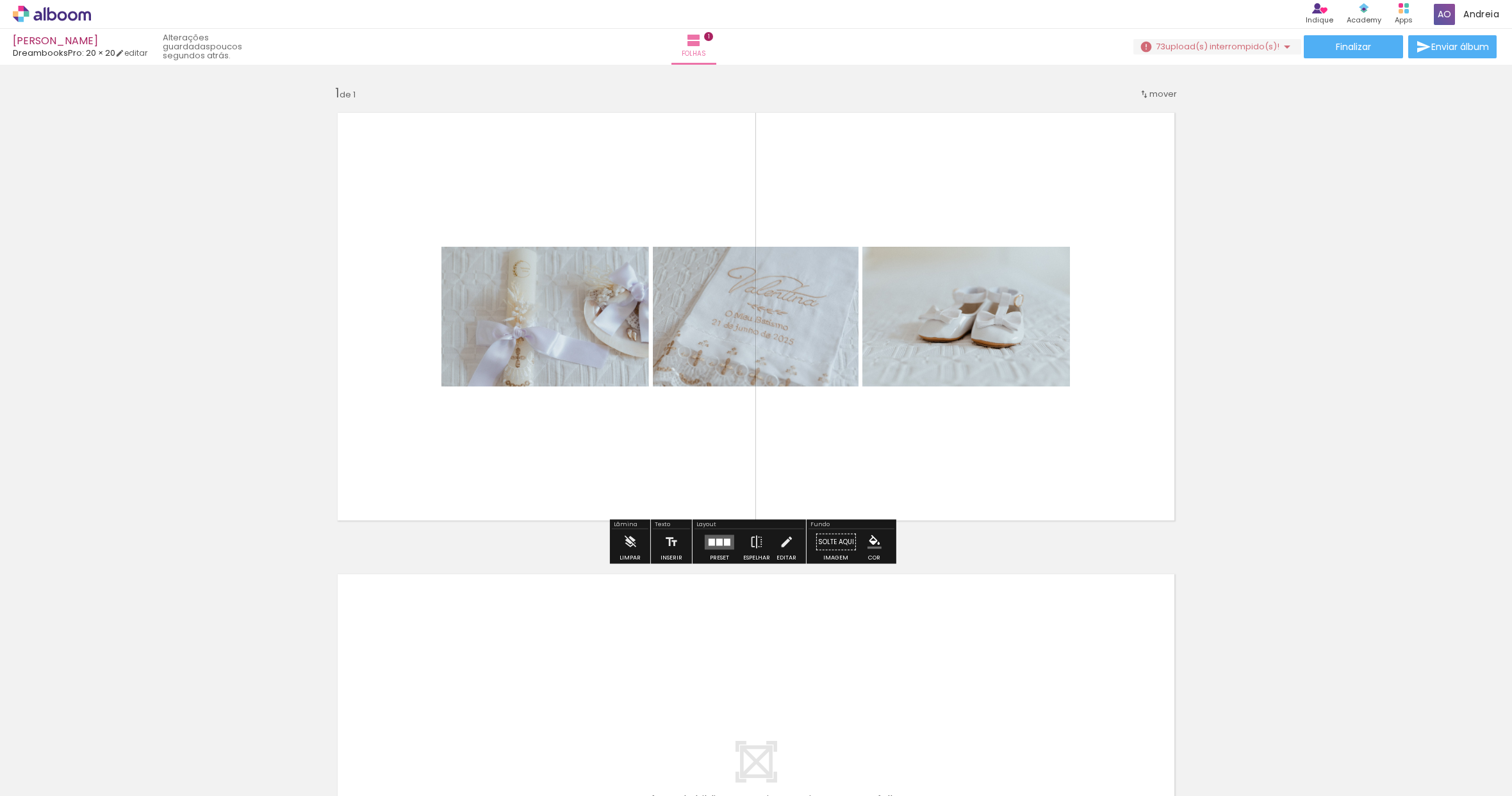
click at [720, 543] on quentale-layouter at bounding box center [720, 541] width 29 height 15
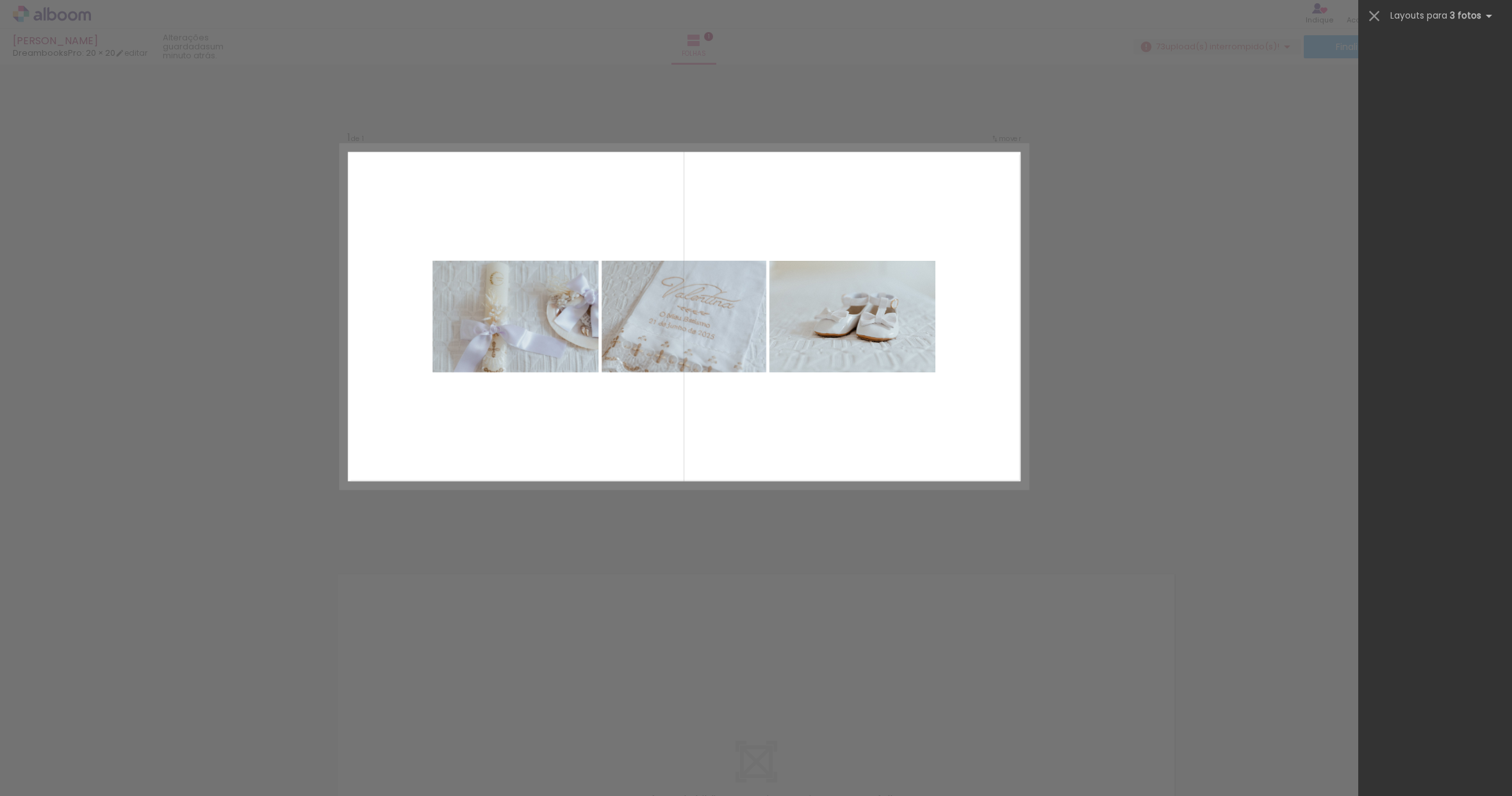
scroll to position [15995, 0]
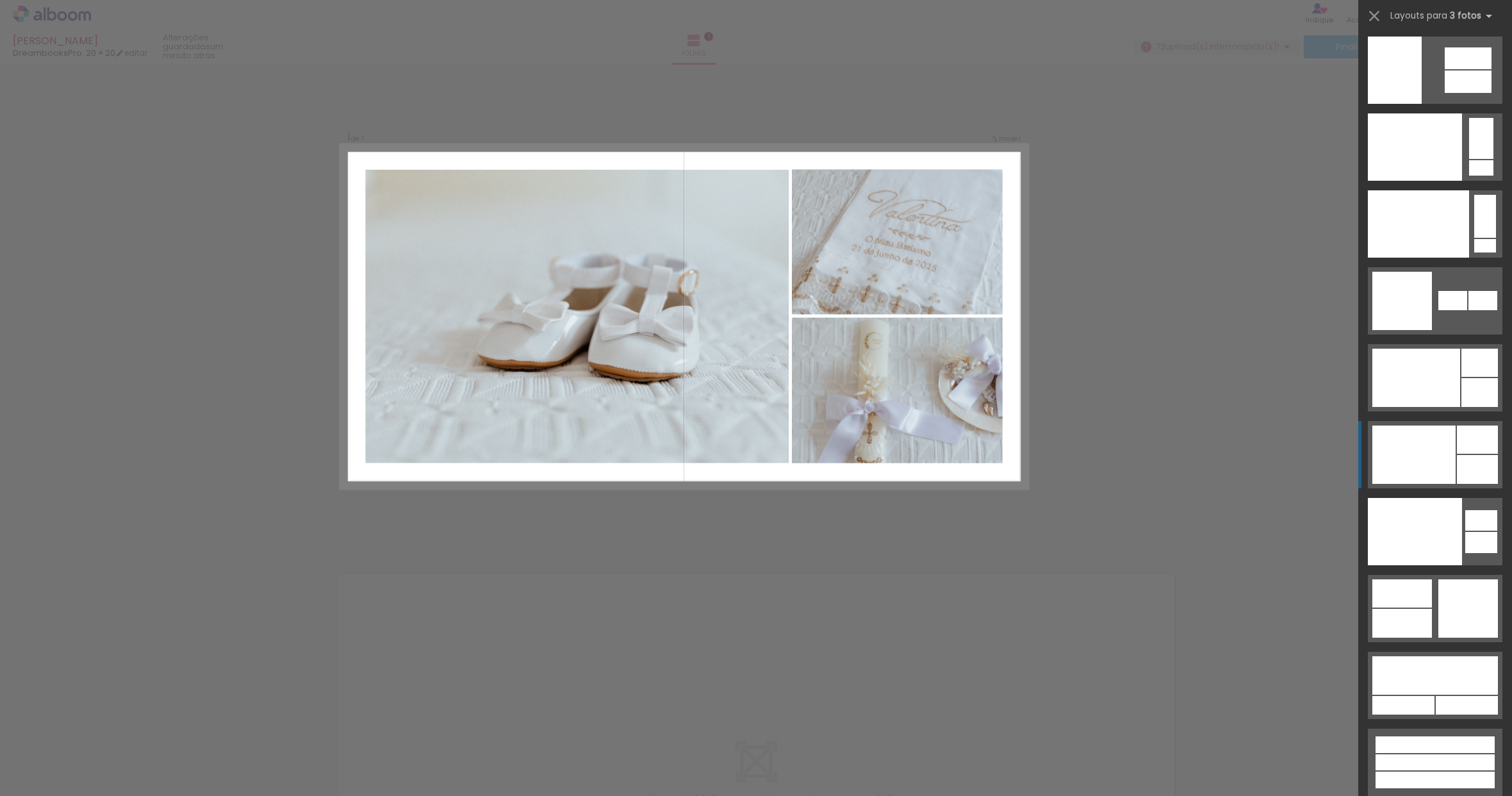
click at [1442, 444] on div at bounding box center [1415, 454] width 84 height 58
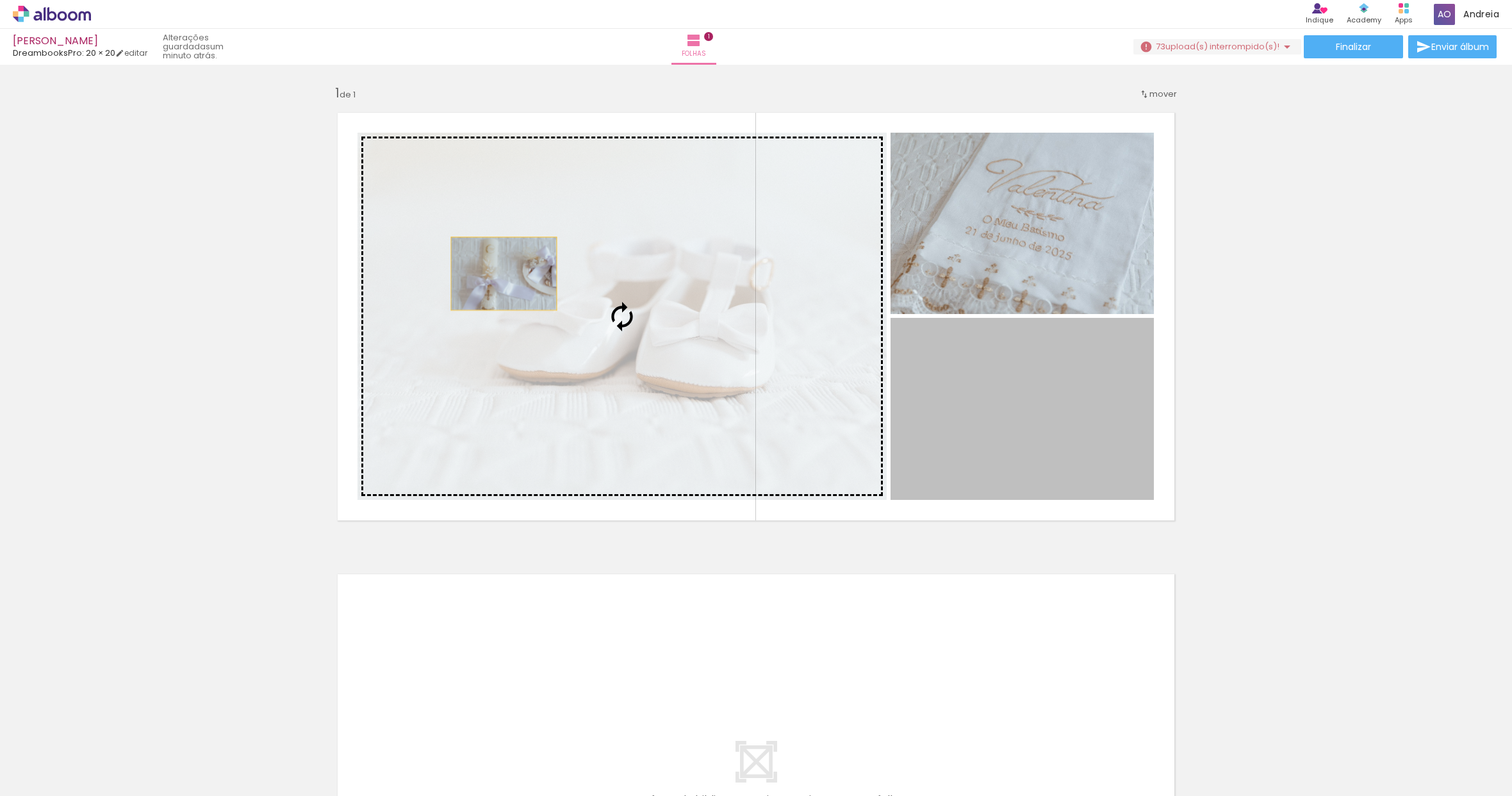
drag, startPoint x: 1030, startPoint y: 408, endPoint x: 499, endPoint y: 273, distance: 547.9
click at [0, 0] on slot at bounding box center [0, 0] width 0 height 0
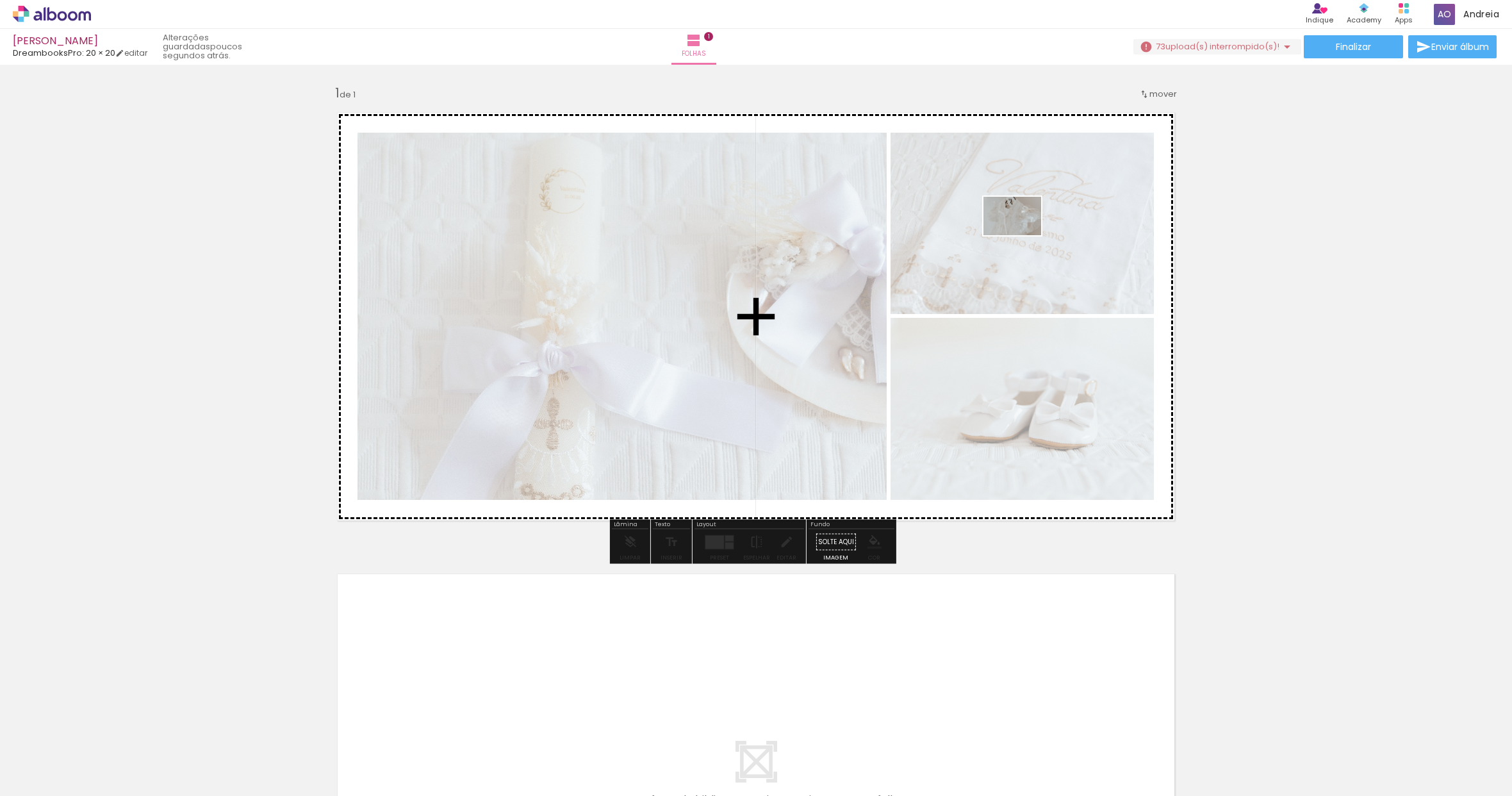
drag, startPoint x: 493, startPoint y: 758, endPoint x: 1024, endPoint y: 231, distance: 748.1
click at [1024, 231] on quentale-workspace at bounding box center [756, 398] width 1512 height 796
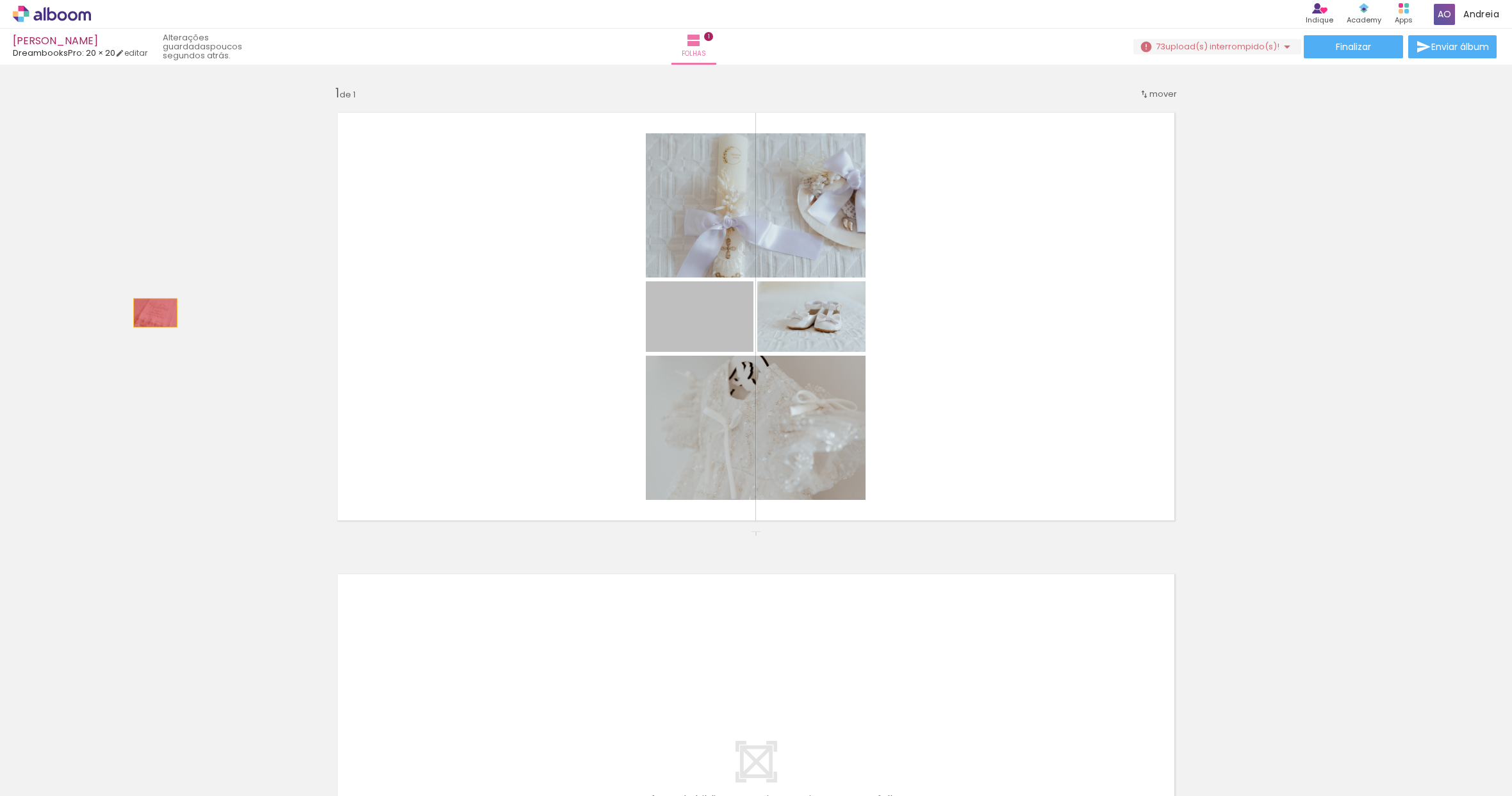
drag, startPoint x: 723, startPoint y: 328, endPoint x: 134, endPoint y: 309, distance: 589.3
click at [134, 309] on div "Inserir folha 1 de 1" at bounding box center [756, 530] width 1512 height 923
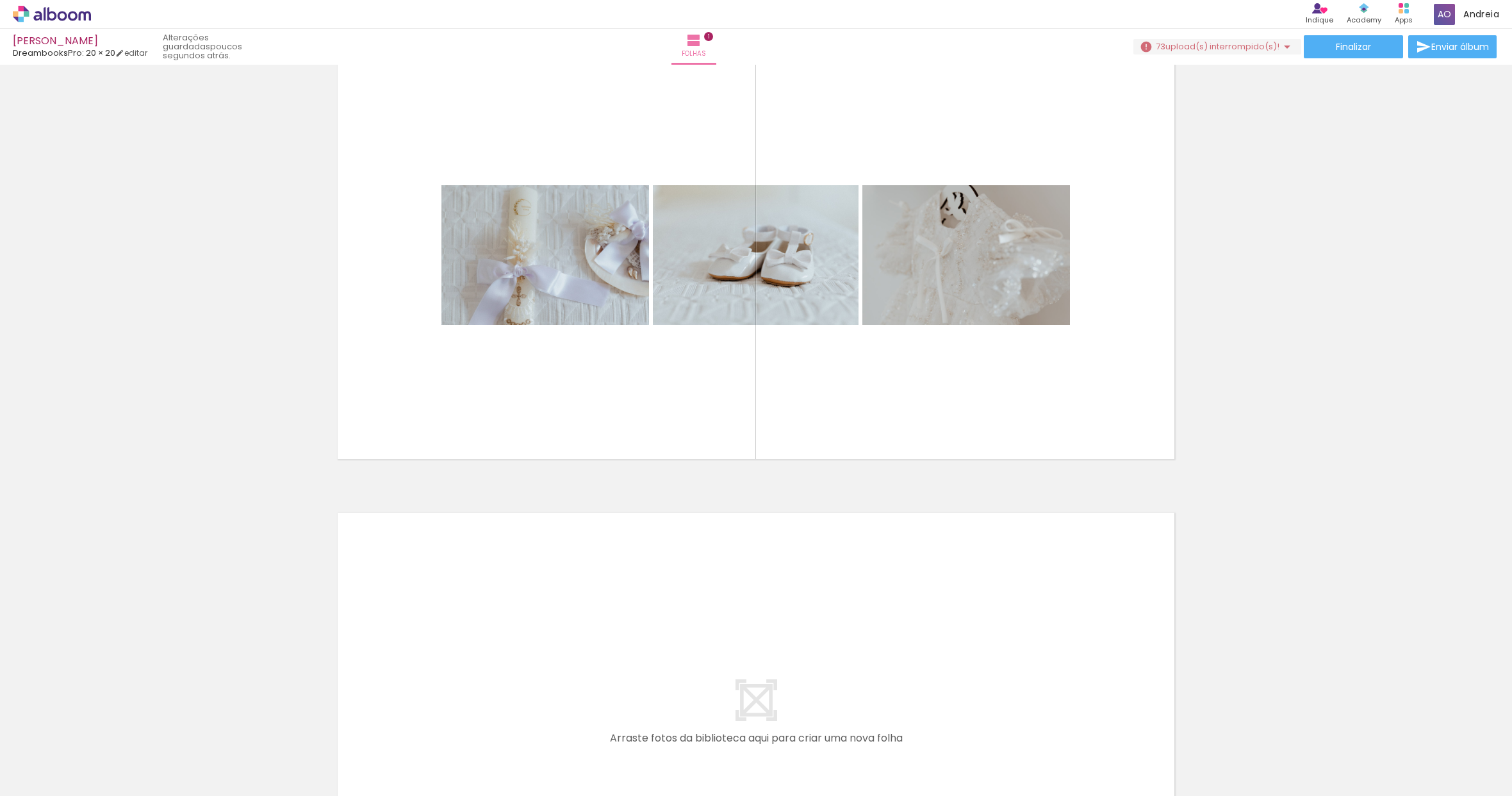
scroll to position [0, 0]
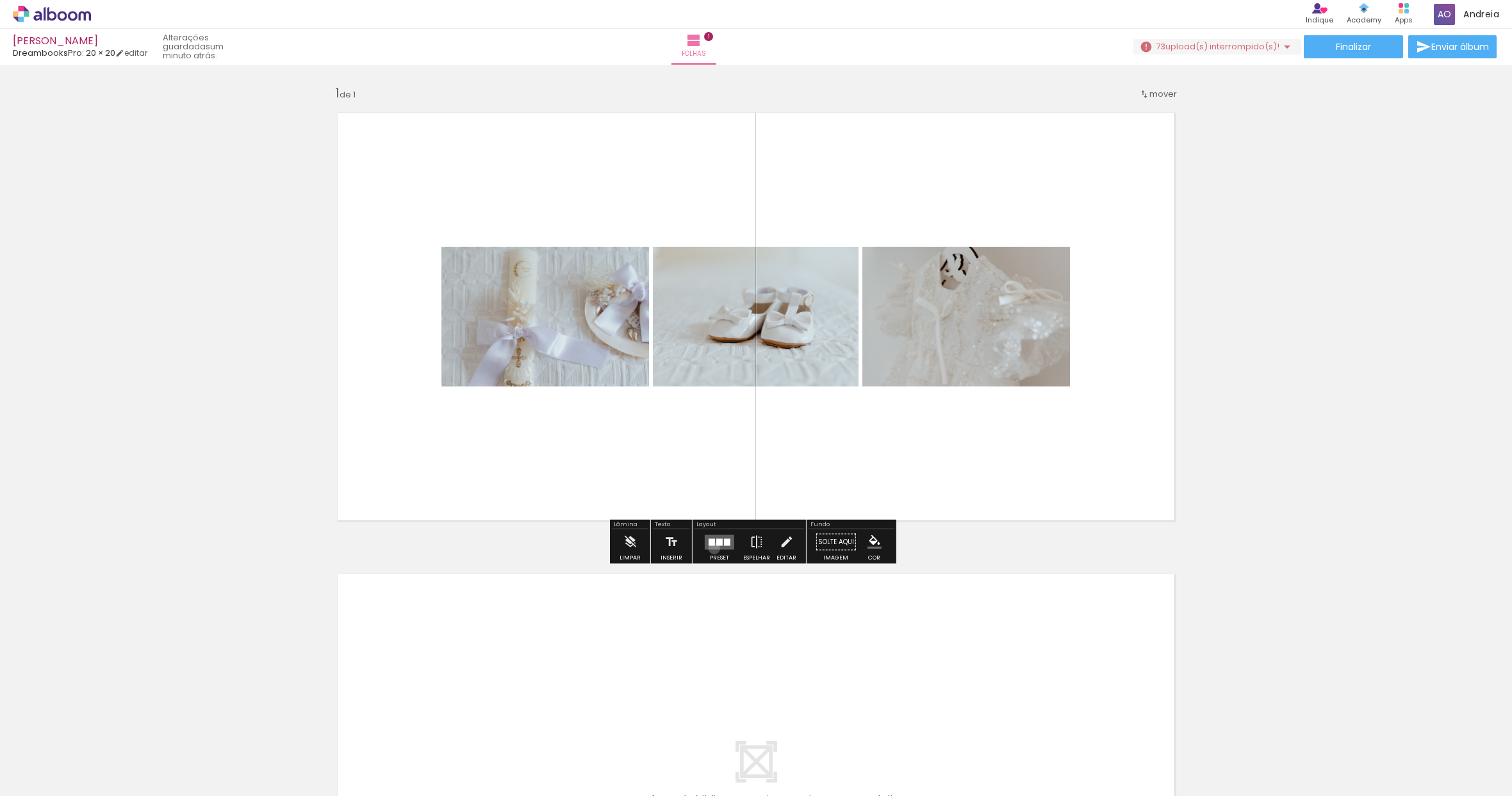
click at [711, 548] on quentale-layouter at bounding box center [720, 541] width 29 height 15
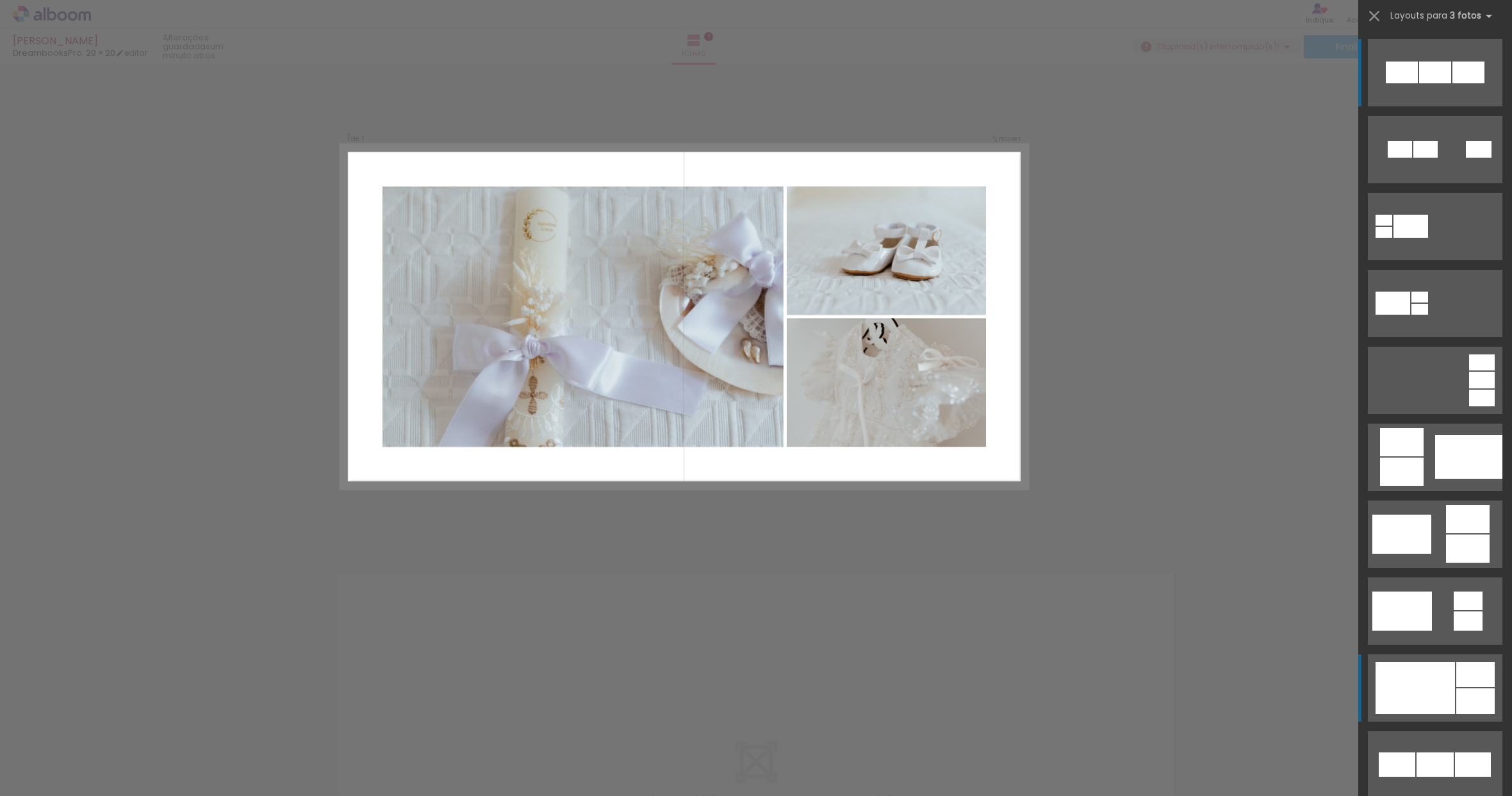
click at [1437, 691] on div at bounding box center [1415, 687] width 79 height 52
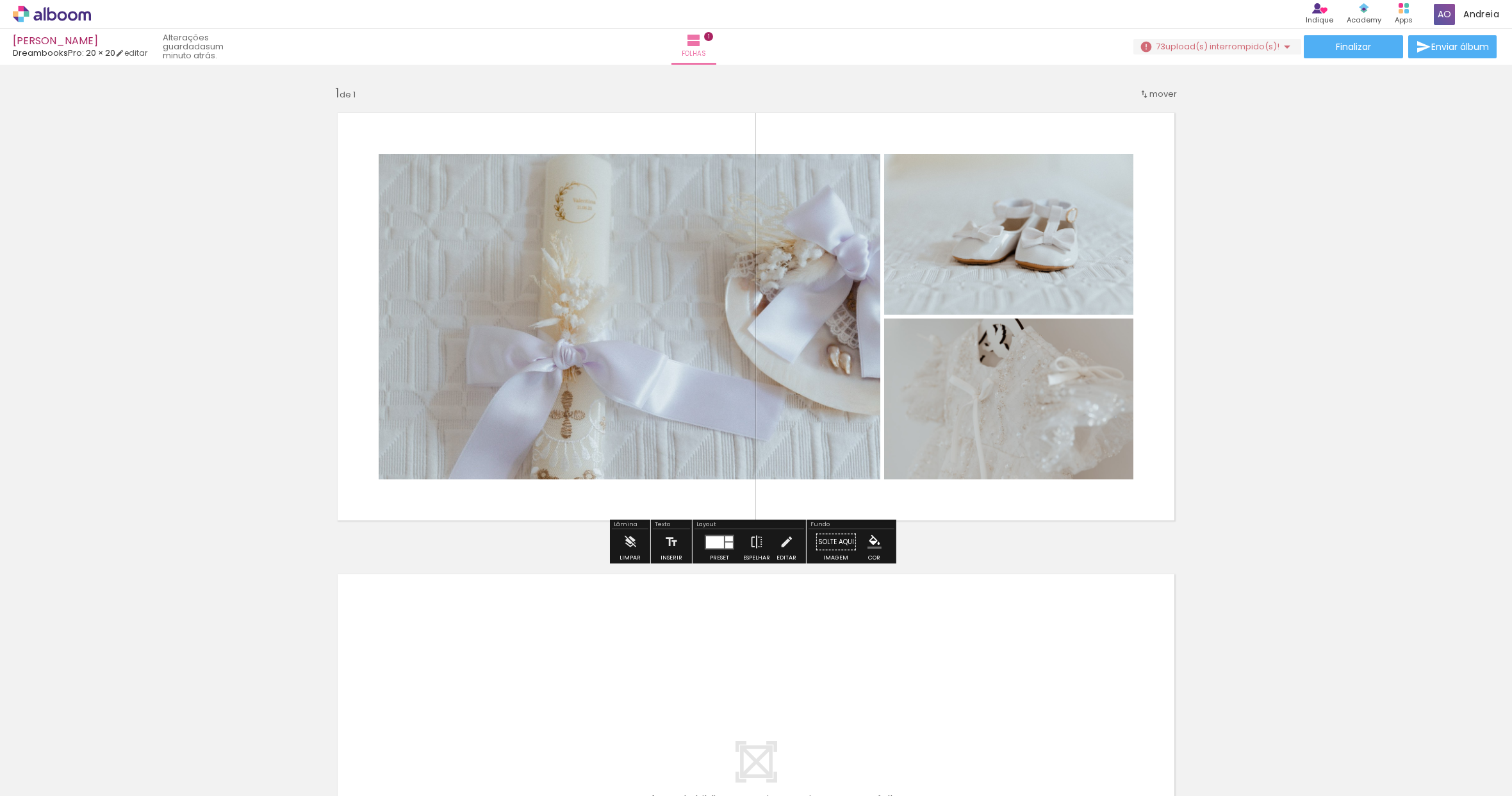
click at [717, 542] on div at bounding box center [715, 541] width 18 height 12
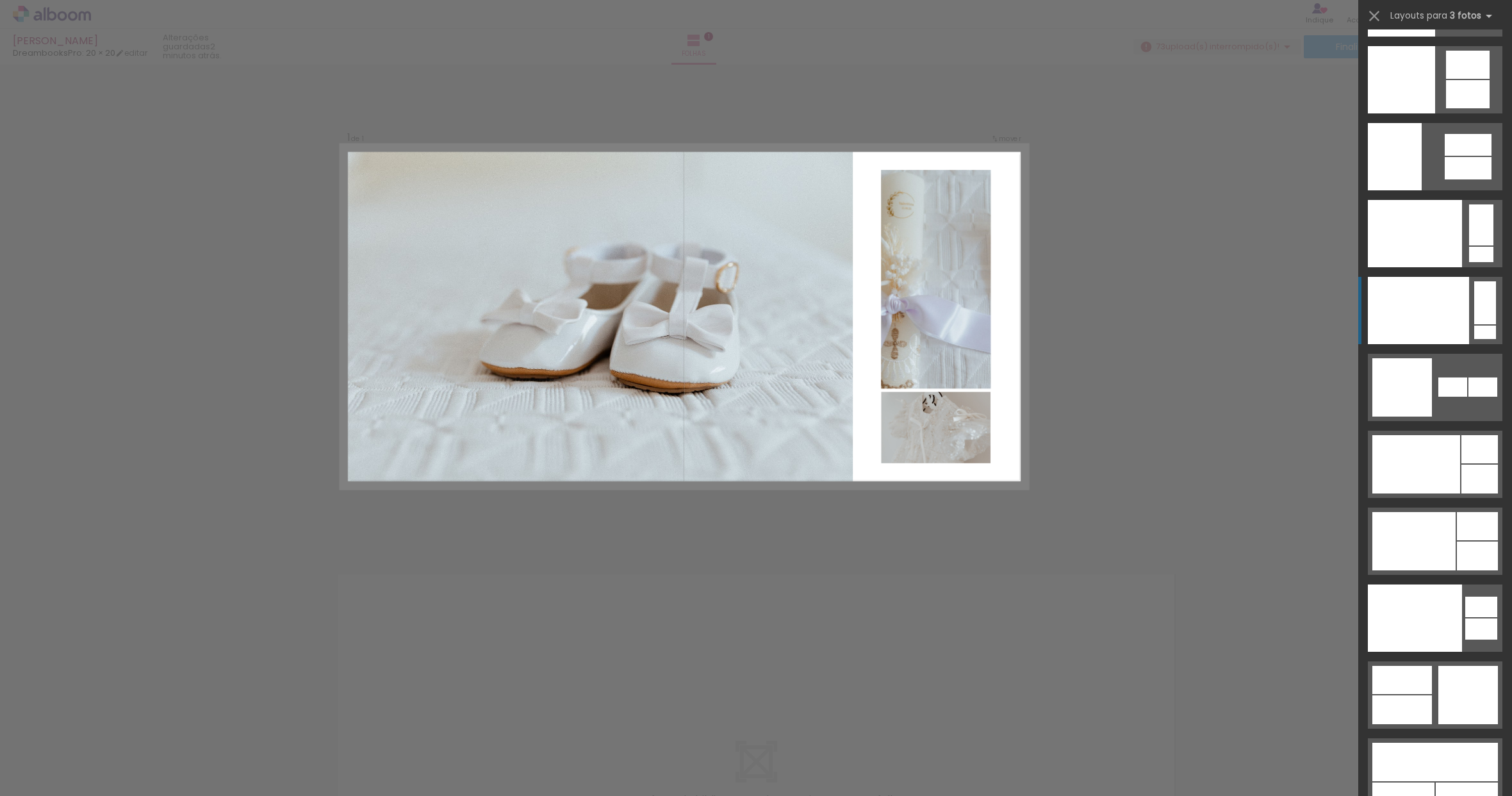
scroll to position [15818, 0]
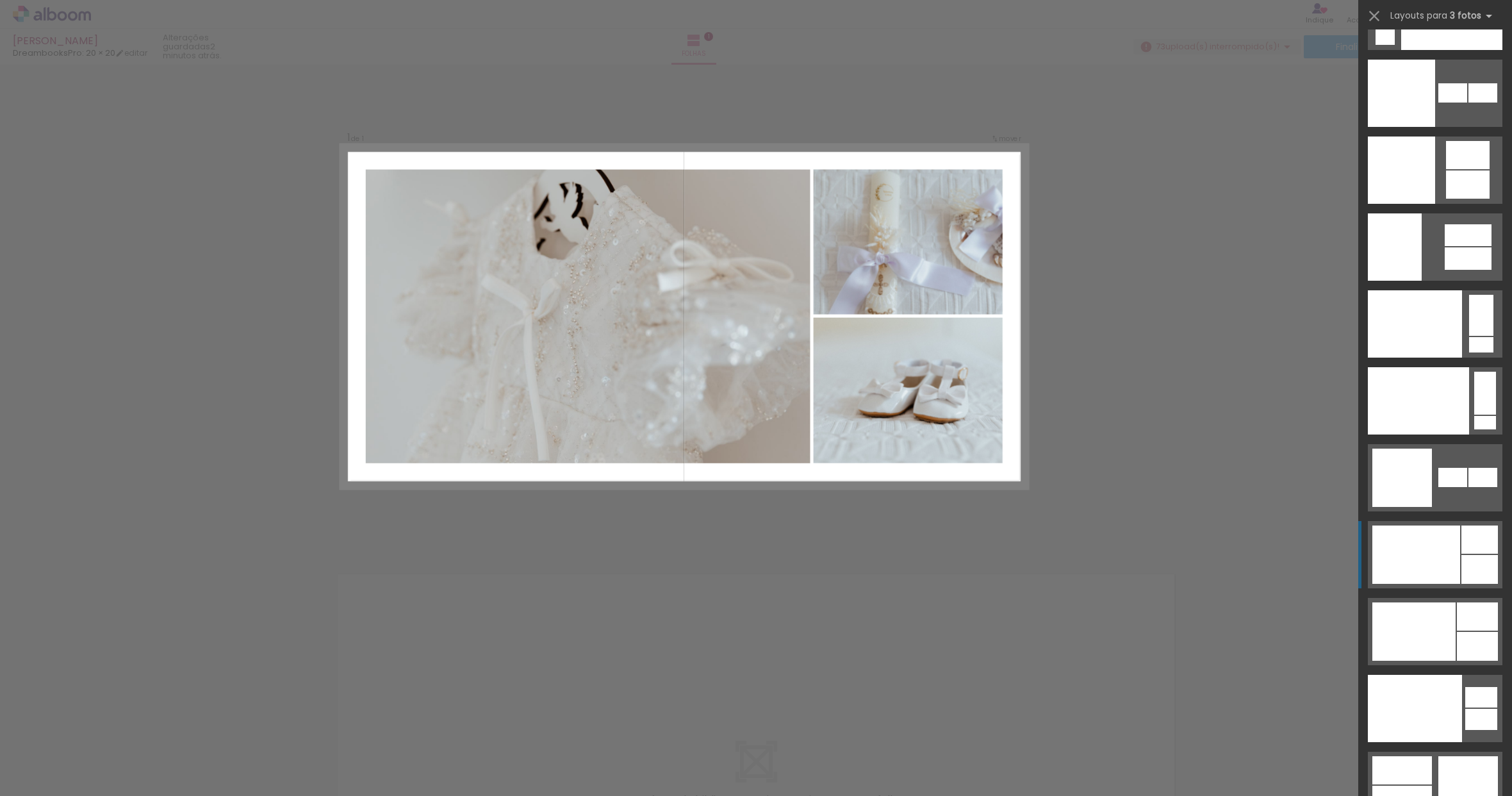
click at [1421, 554] on div at bounding box center [1416, 554] width 88 height 58
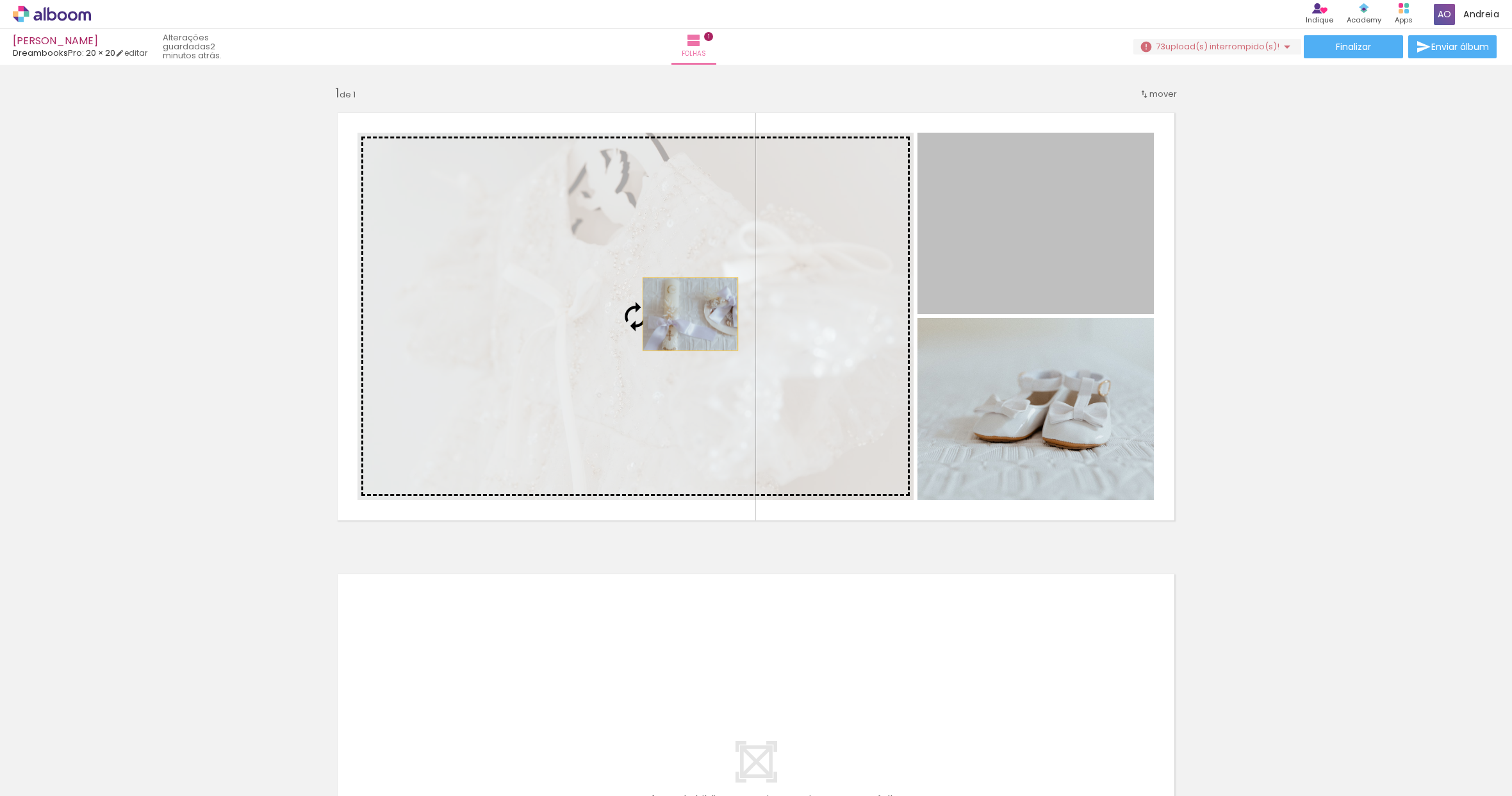
drag, startPoint x: 1065, startPoint y: 259, endPoint x: 686, endPoint y: 314, distance: 383.0
click at [0, 0] on slot at bounding box center [0, 0] width 0 height 0
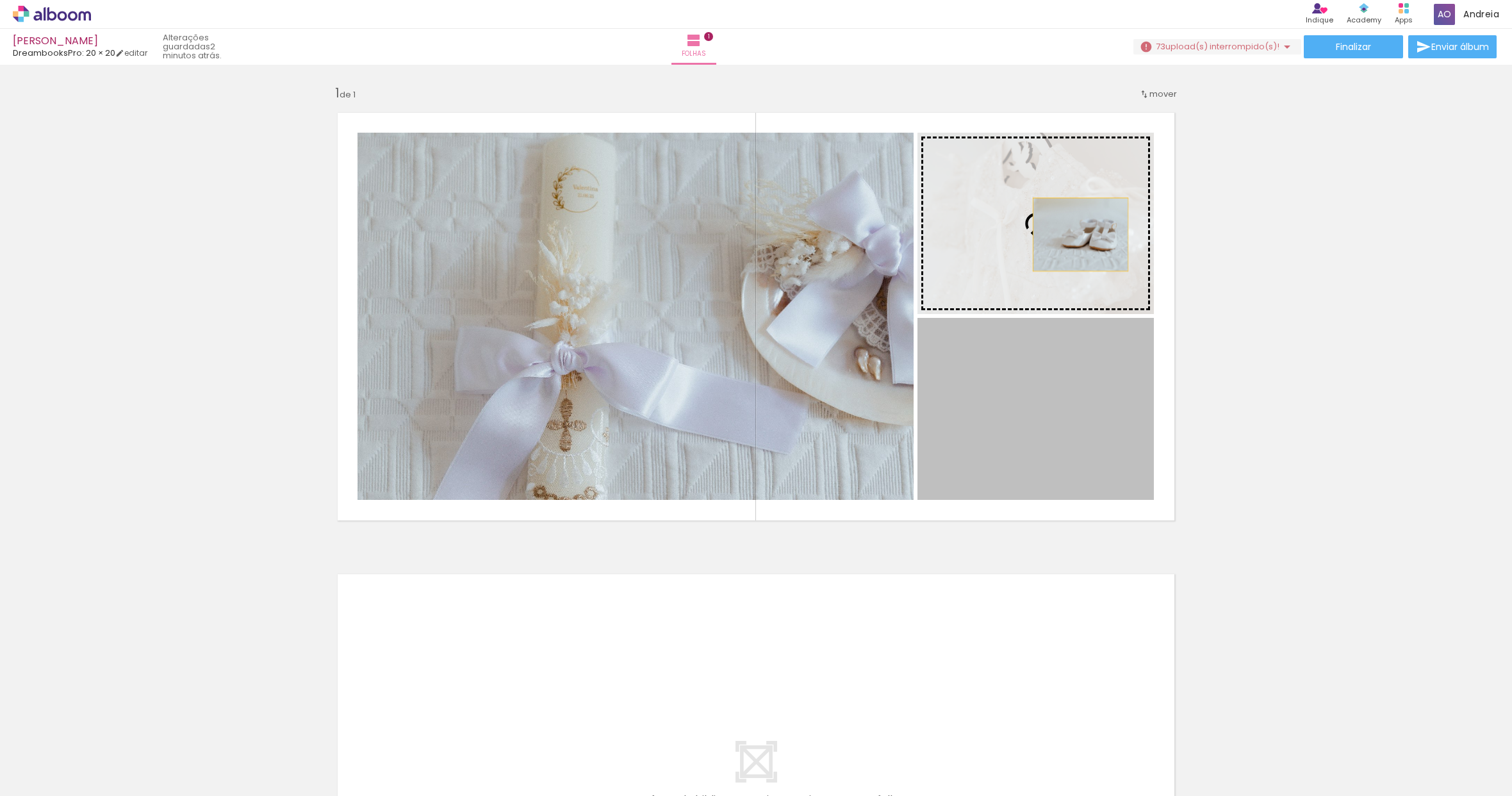
drag, startPoint x: 1061, startPoint y: 400, endPoint x: 1074, endPoint y: 212, distance: 188.4
click at [0, 0] on slot at bounding box center [0, 0] width 0 height 0
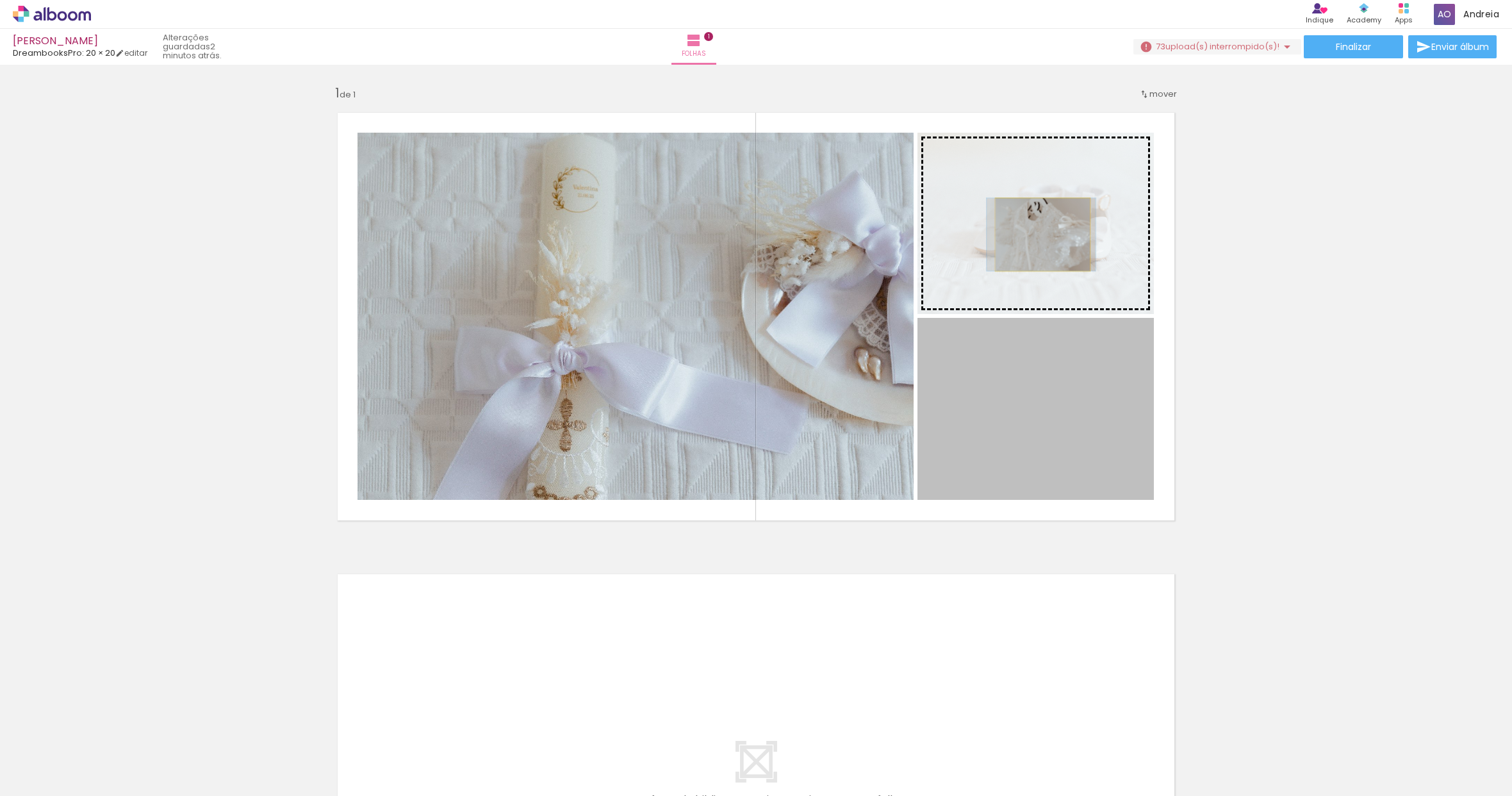
drag, startPoint x: 1048, startPoint y: 394, endPoint x: 1038, endPoint y: 234, distance: 160.3
click at [0, 0] on slot at bounding box center [0, 0] width 0 height 0
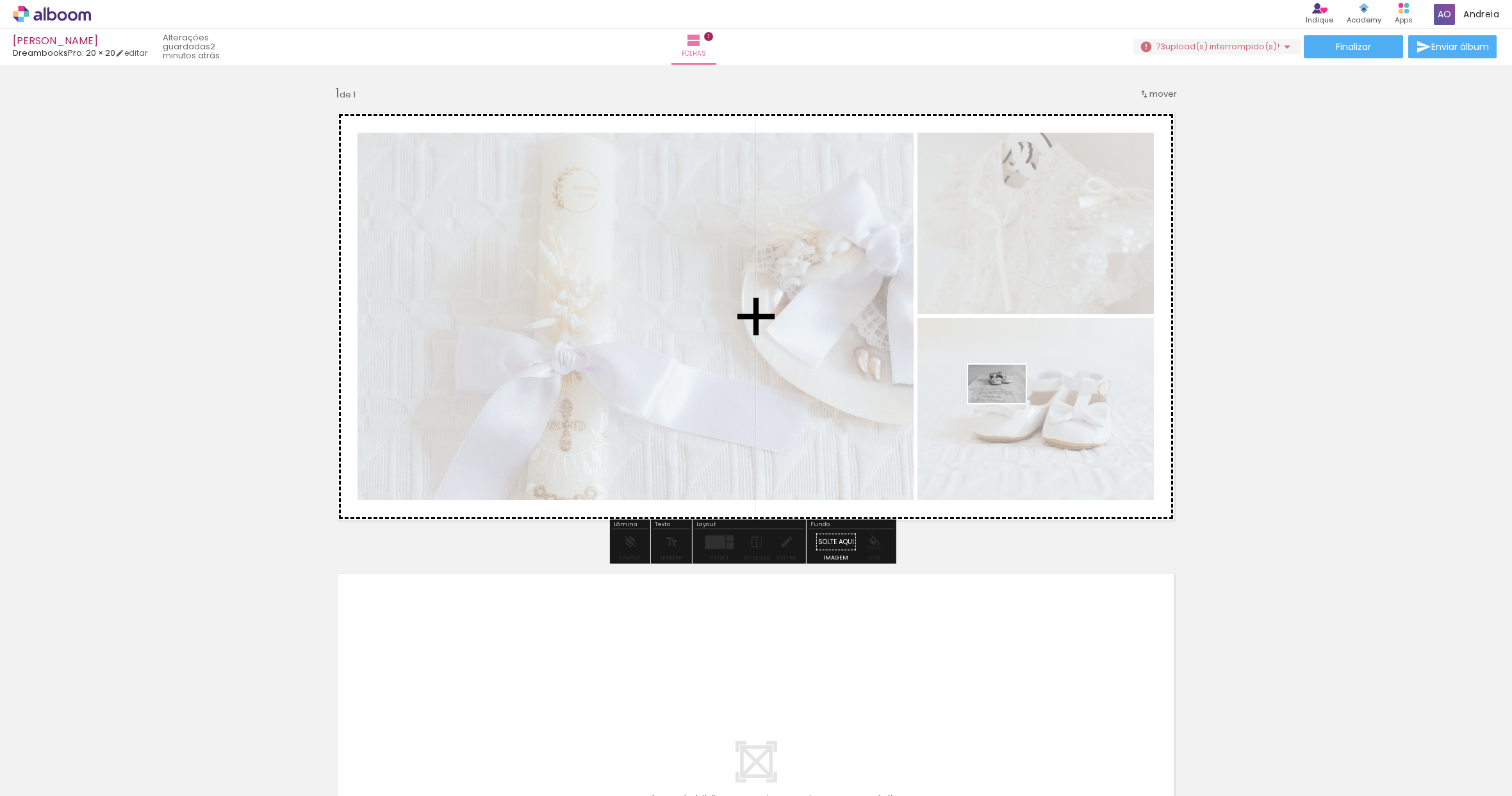
drag, startPoint x: 1276, startPoint y: 746, endPoint x: 1007, endPoint y: 403, distance: 435.9
click at [1007, 403] on quentale-workspace at bounding box center [756, 398] width 1512 height 796
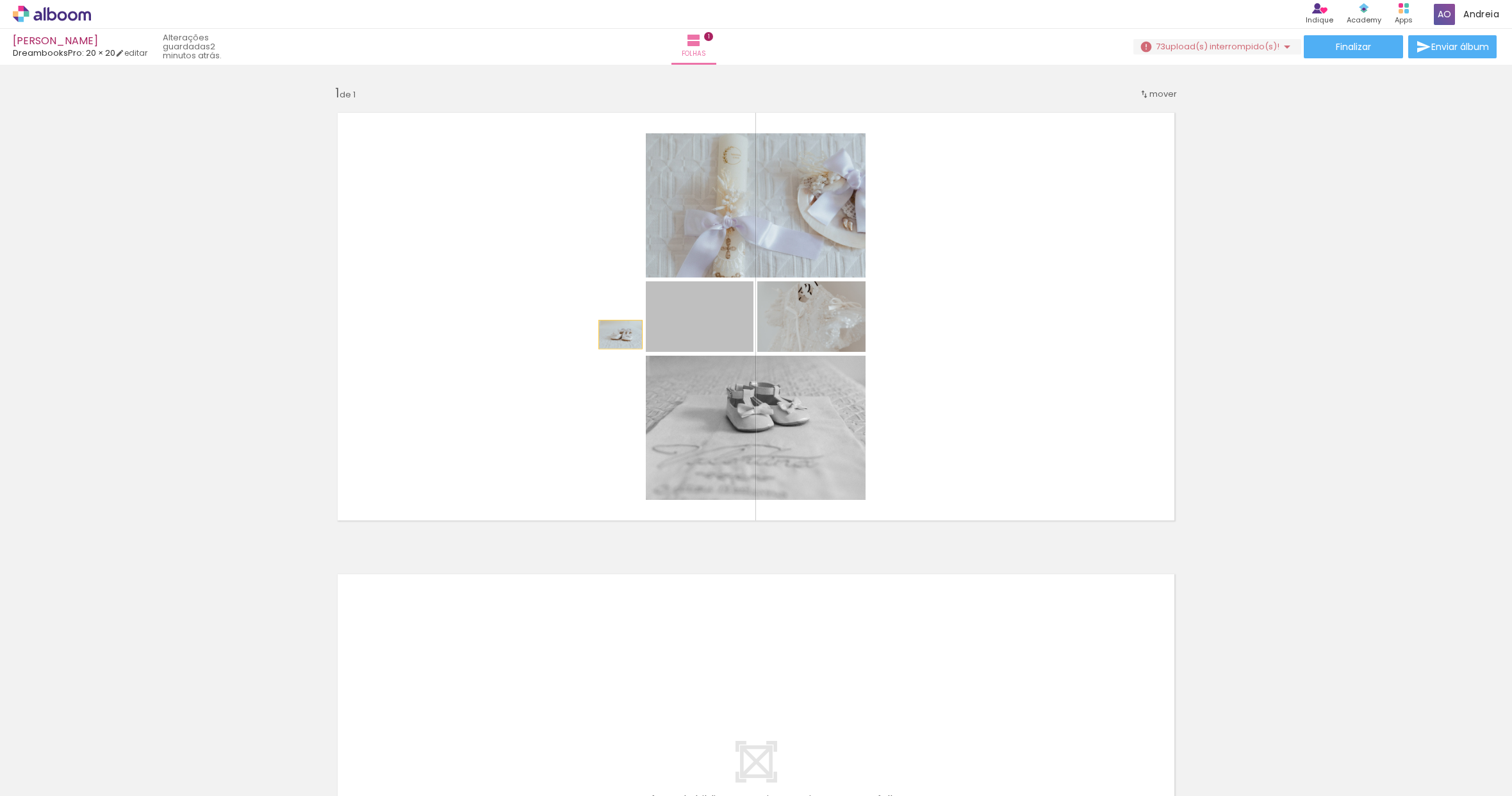
drag, startPoint x: 733, startPoint y: 334, endPoint x: 211, endPoint y: 334, distance: 522.0
click at [211, 334] on div "Inserir folha 1 de 1" at bounding box center [756, 530] width 1512 height 923
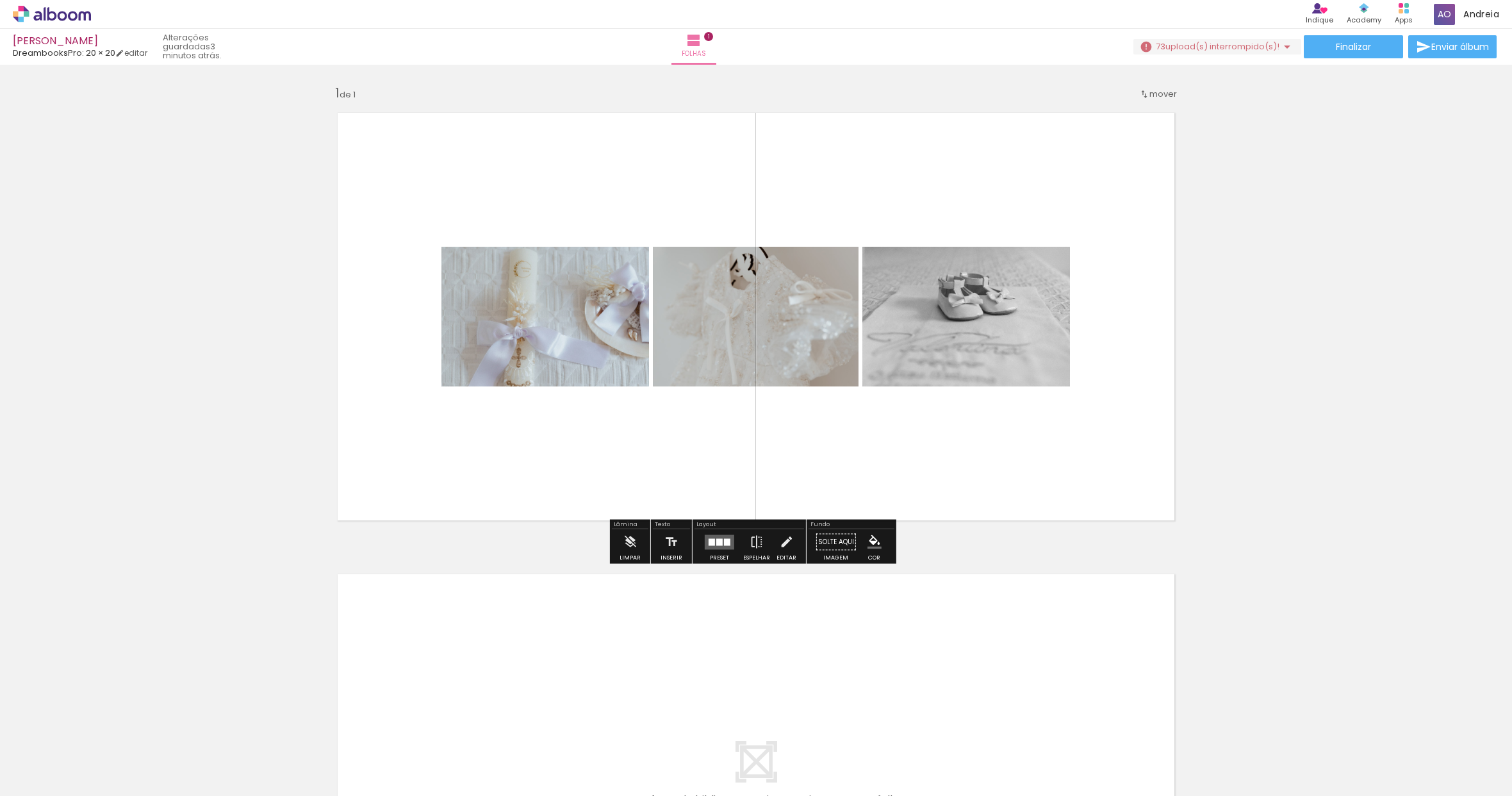
click at [705, 546] on quentale-layouter at bounding box center [720, 541] width 29 height 15
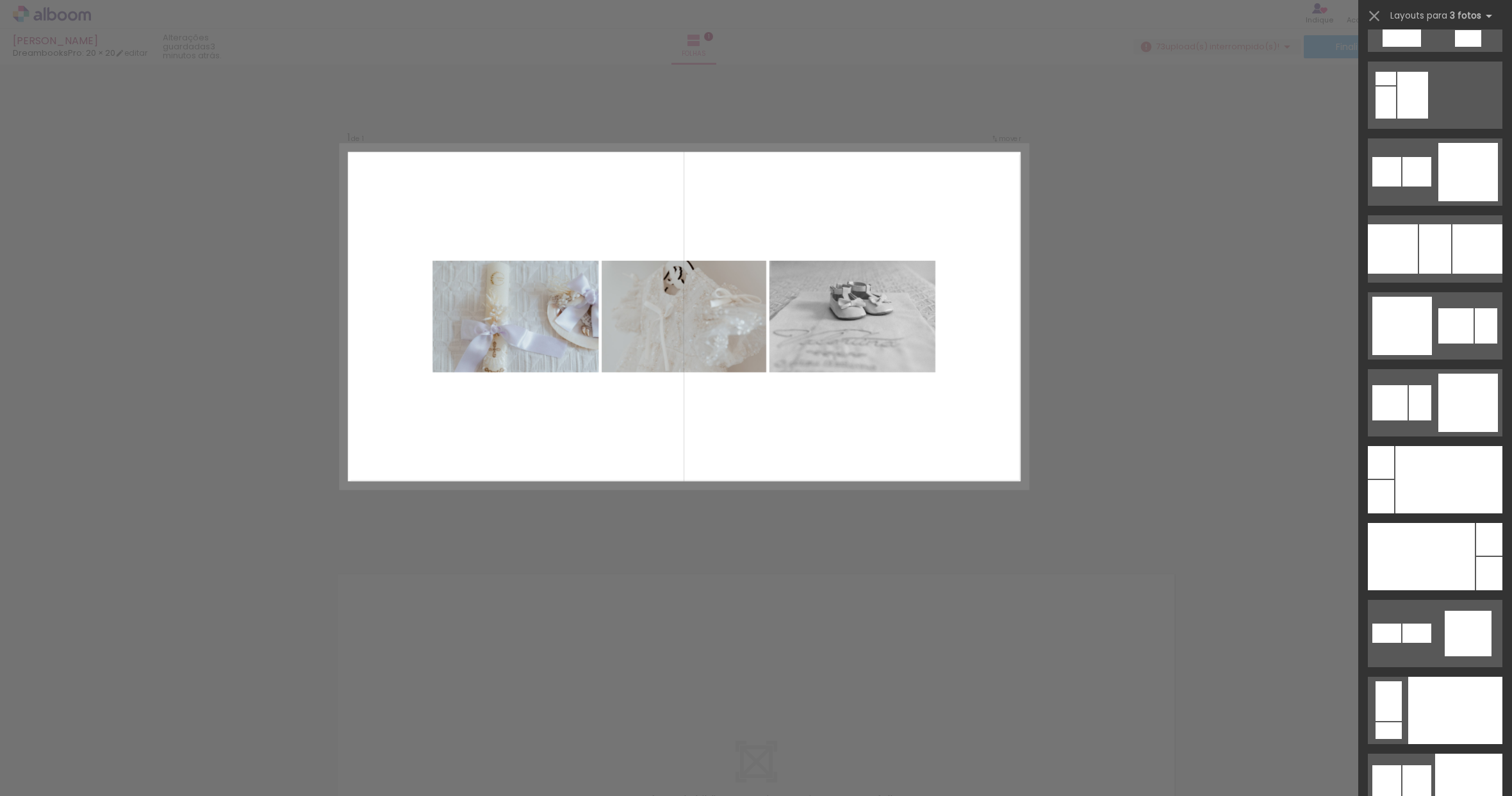
scroll to position [15995, 0]
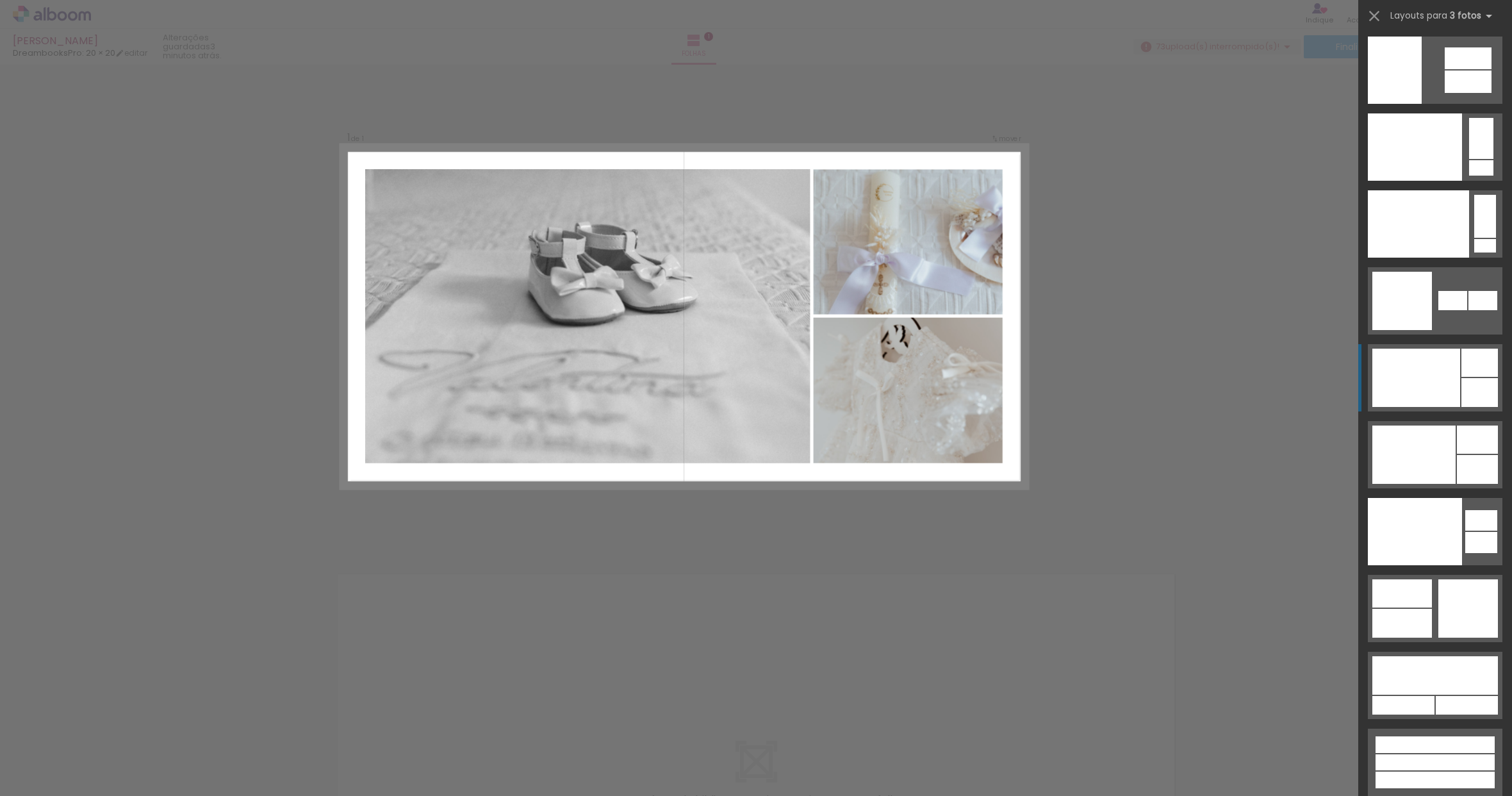
click at [1426, 387] on div at bounding box center [1416, 378] width 88 height 58
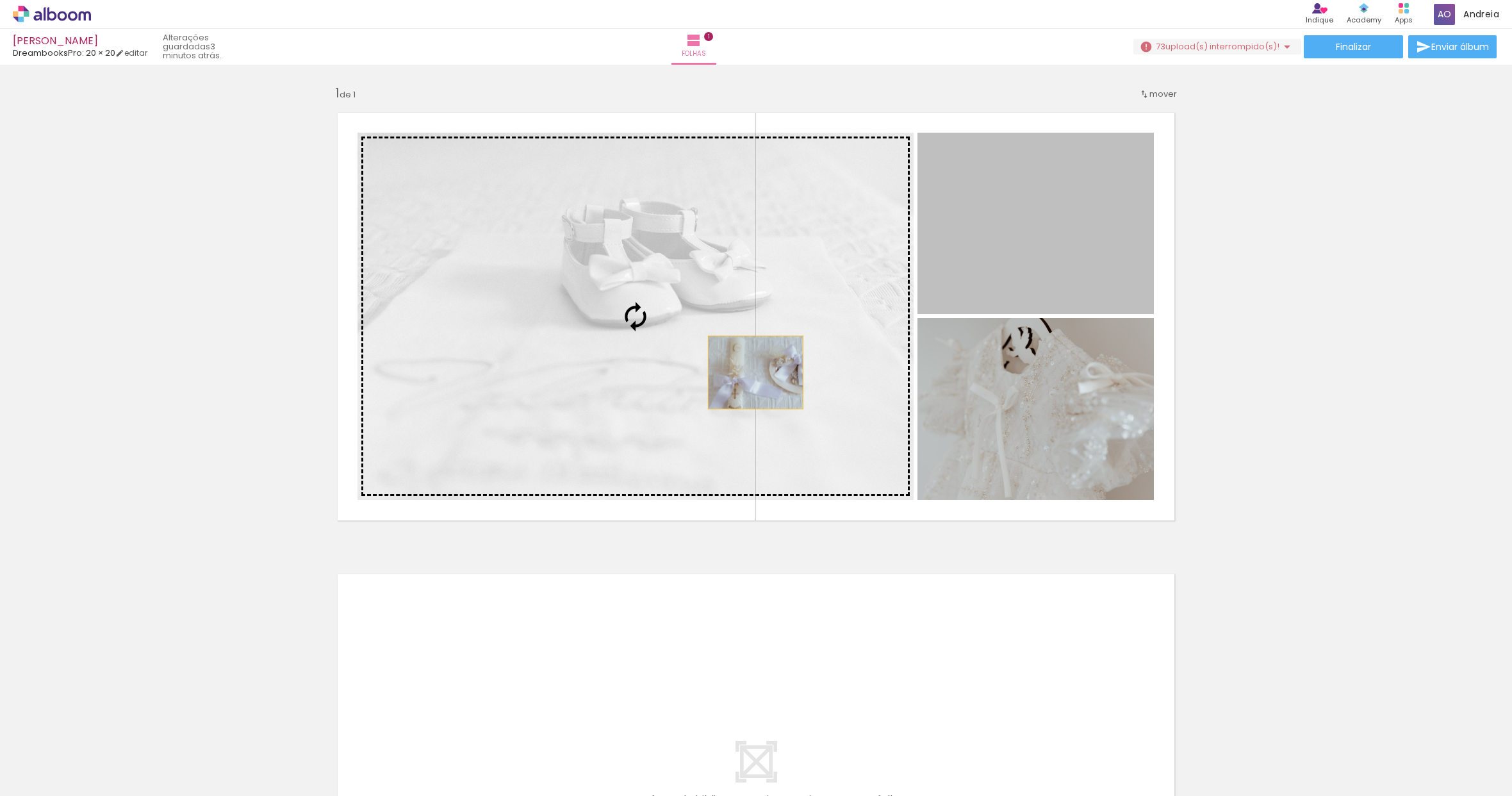
drag, startPoint x: 1091, startPoint y: 258, endPoint x: 751, endPoint y: 373, distance: 358.9
click at [0, 0] on slot at bounding box center [0, 0] width 0 height 0
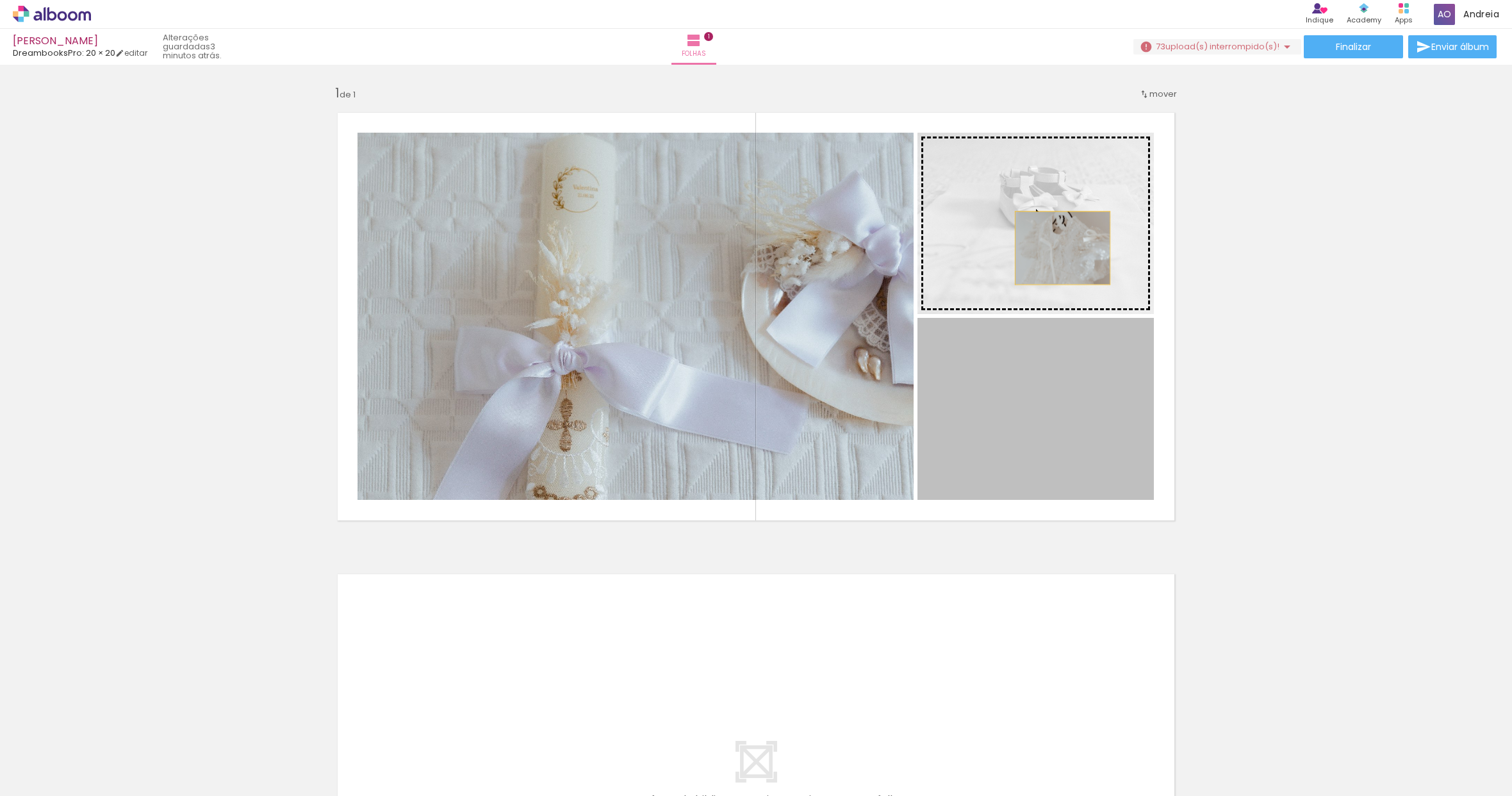
drag, startPoint x: 1062, startPoint y: 455, endPoint x: 1053, endPoint y: 215, distance: 240.2
click at [0, 0] on slot at bounding box center [0, 0] width 0 height 0
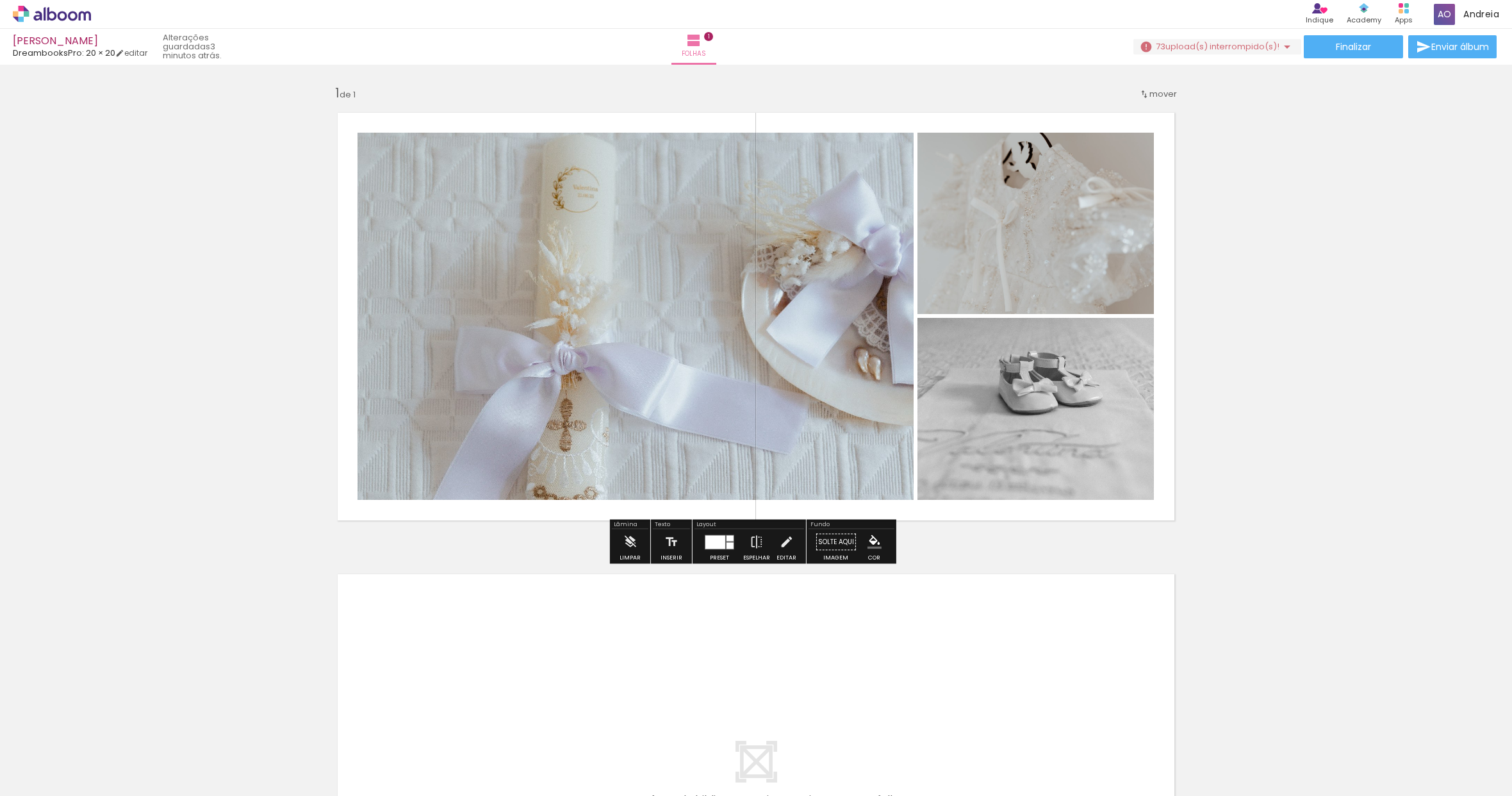
click at [1072, 287] on quentale-photo at bounding box center [1035, 223] width 237 height 181
drag, startPoint x: 1048, startPoint y: 225, endPoint x: 1288, endPoint y: 306, distance: 253.3
click at [1406, 223] on div "Inserir folha 1 de 1" at bounding box center [756, 530] width 1512 height 923
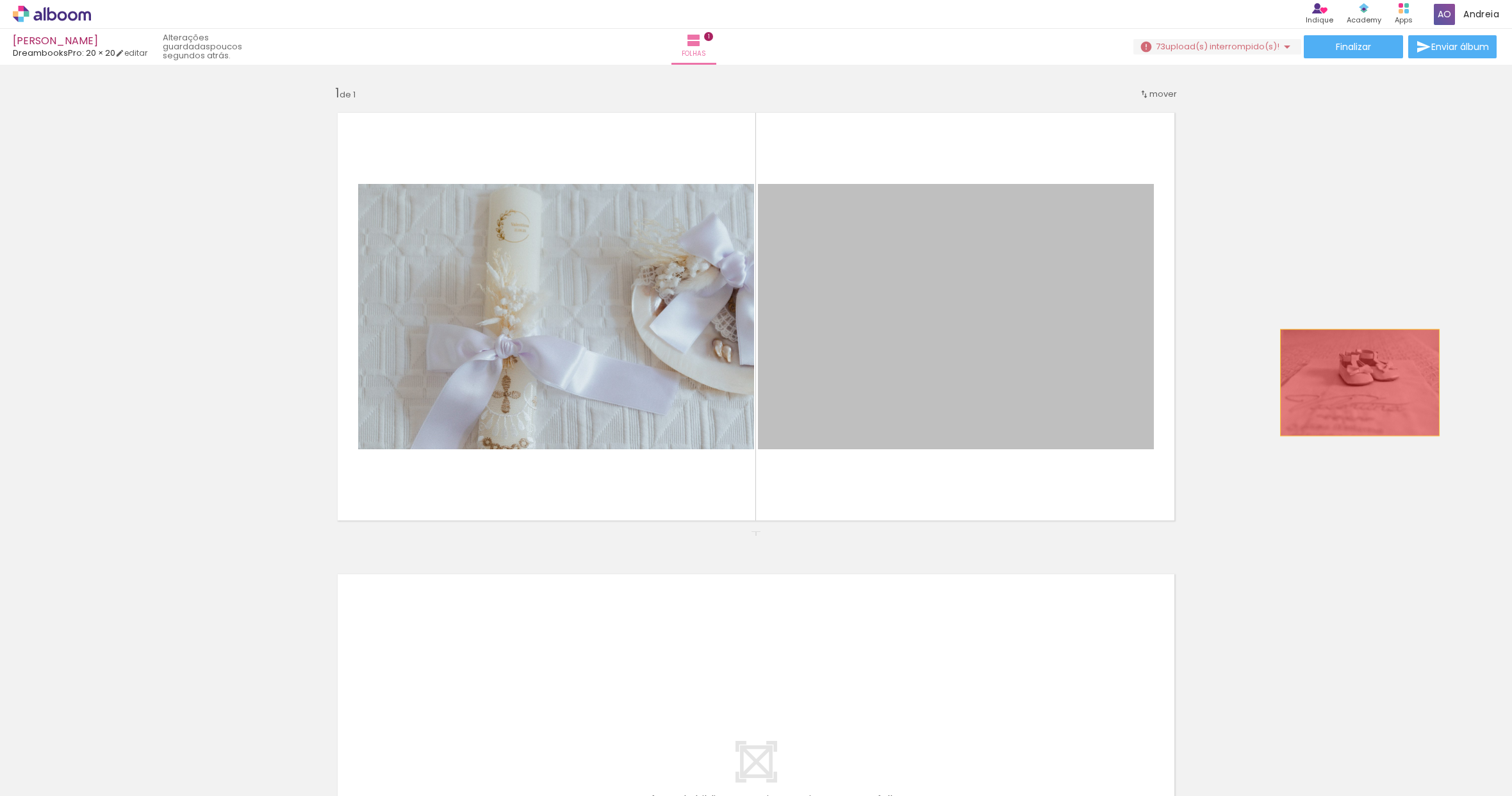
drag, startPoint x: 1029, startPoint y: 377, endPoint x: 1520, endPoint y: 398, distance: 491.4
click at [1512, 398] on html "link( href="../../bower_components/polymer/polymer.html" rel="import" ) picture…" at bounding box center [756, 398] width 1512 height 796
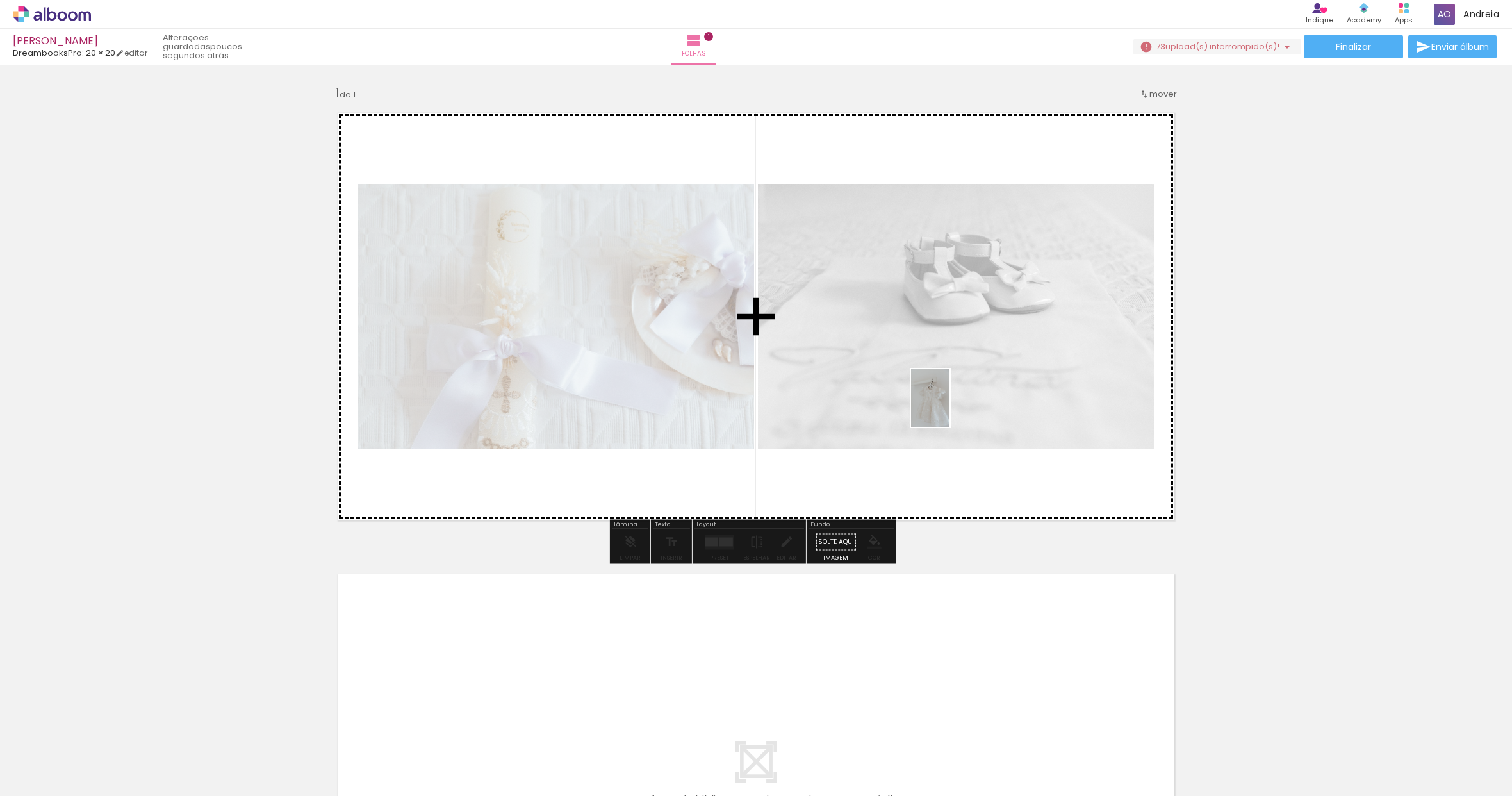
drag, startPoint x: 570, startPoint y: 753, endPoint x: 944, endPoint y: 405, distance: 510.9
click at [944, 405] on quentale-workspace at bounding box center [756, 398] width 1512 height 796
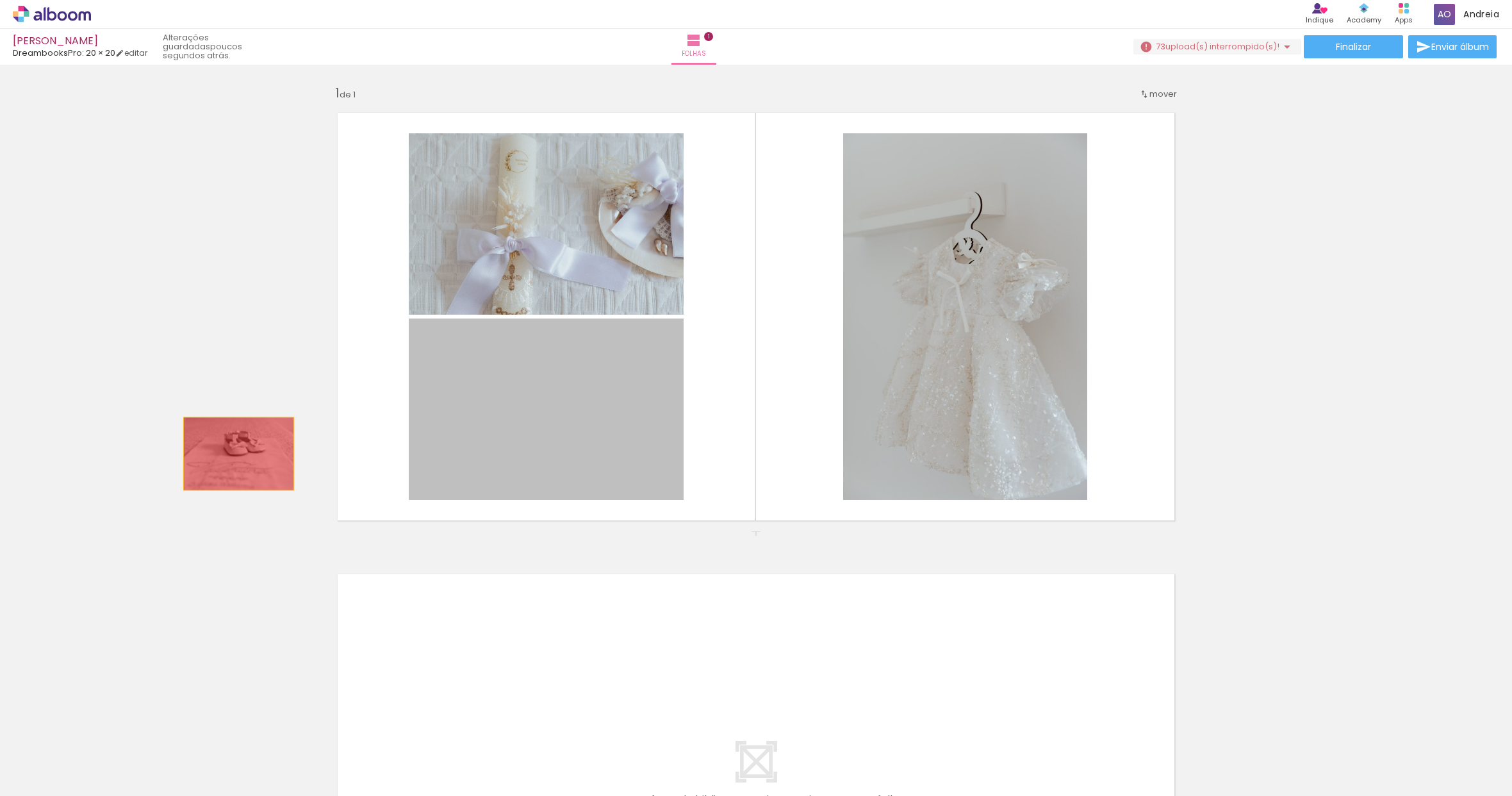
drag, startPoint x: 578, startPoint y: 454, endPoint x: 201, endPoint y: 454, distance: 377.0
click at [201, 454] on div "Inserir folha 1 de 1" at bounding box center [756, 530] width 1512 height 923
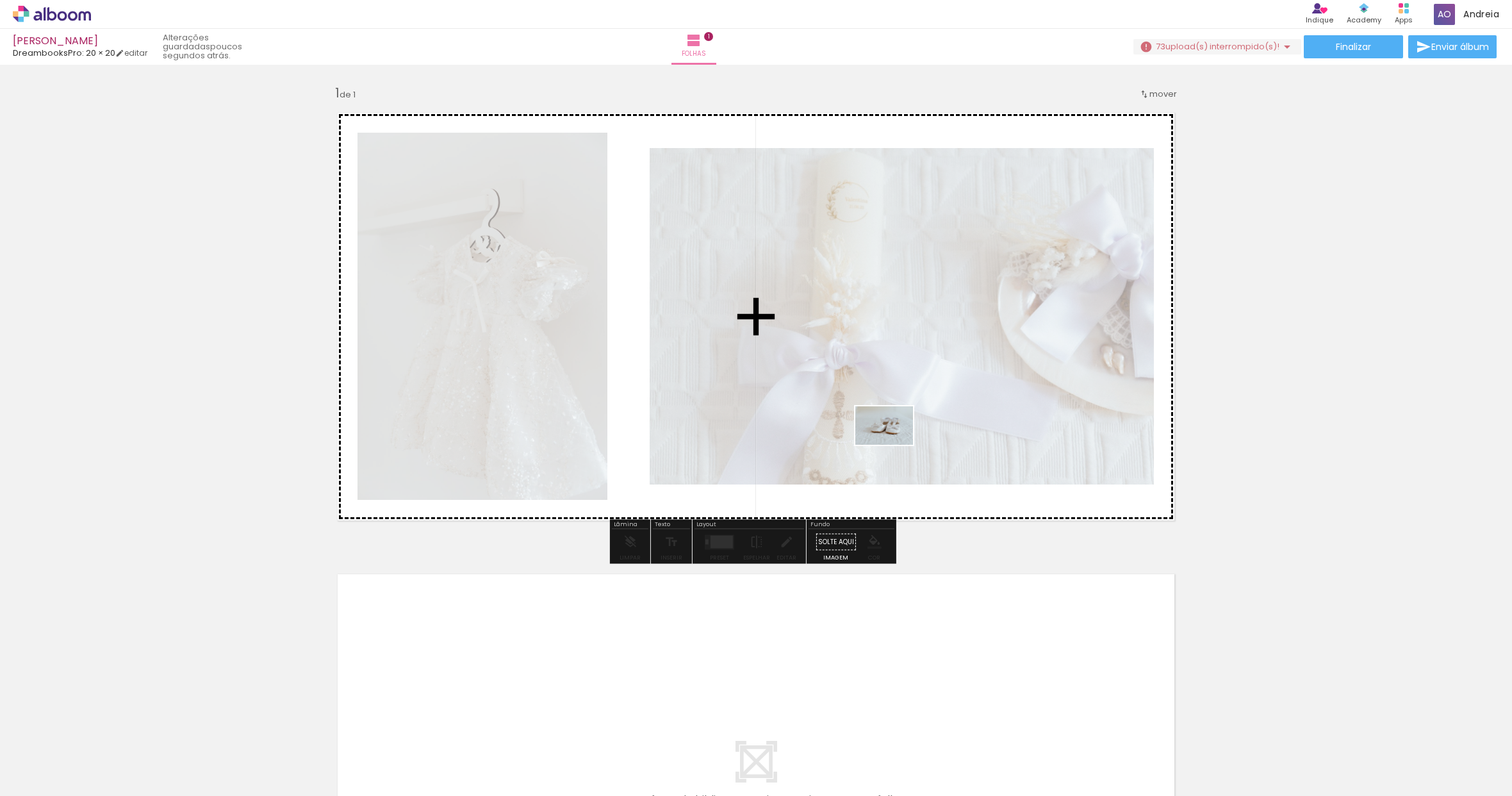
drag, startPoint x: 149, startPoint y: 752, endPoint x: 894, endPoint y: 444, distance: 806.2
click at [894, 444] on quentale-workspace at bounding box center [756, 398] width 1512 height 796
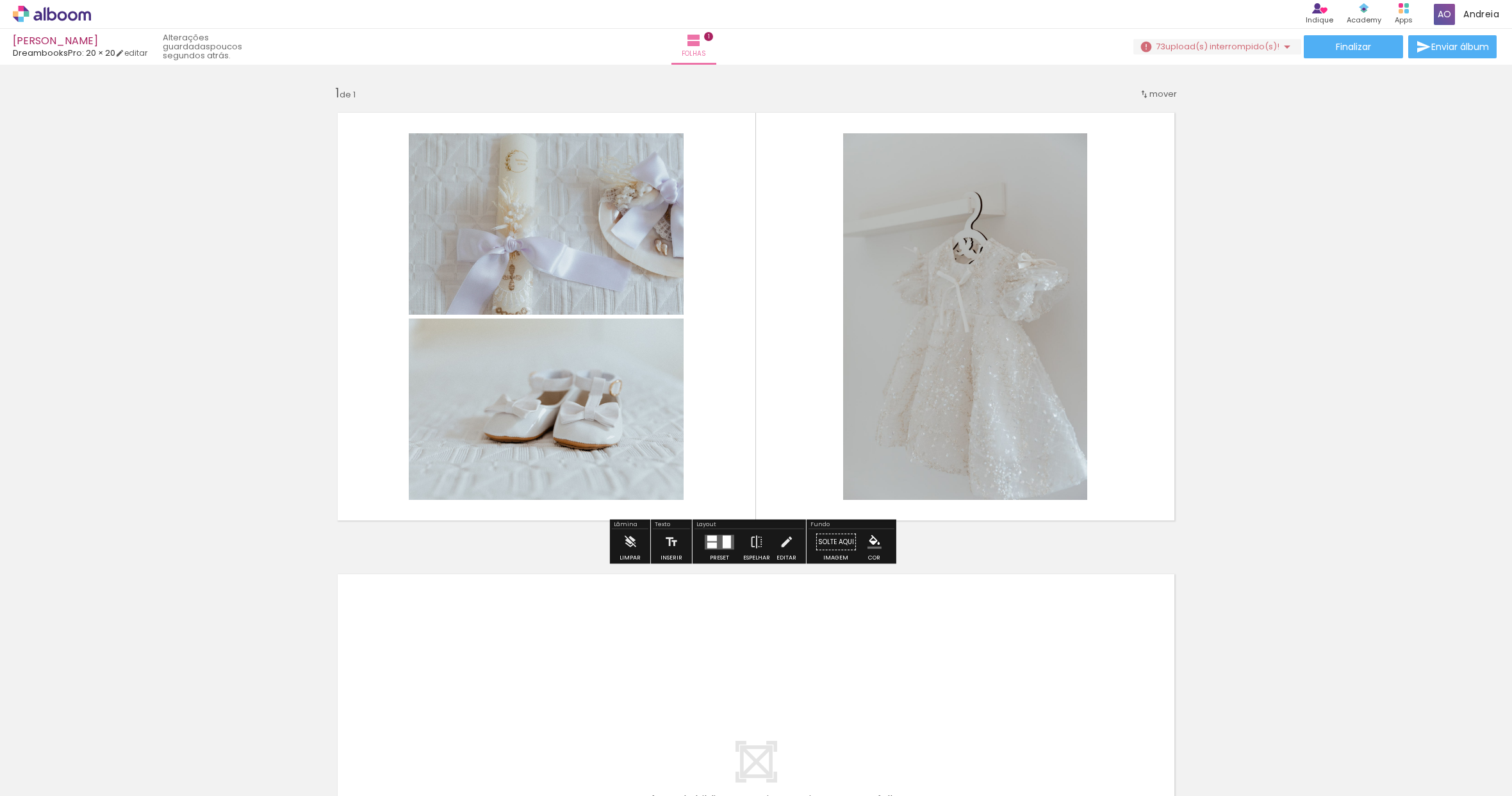
click at [713, 540] on div at bounding box center [713, 537] width 10 height 6
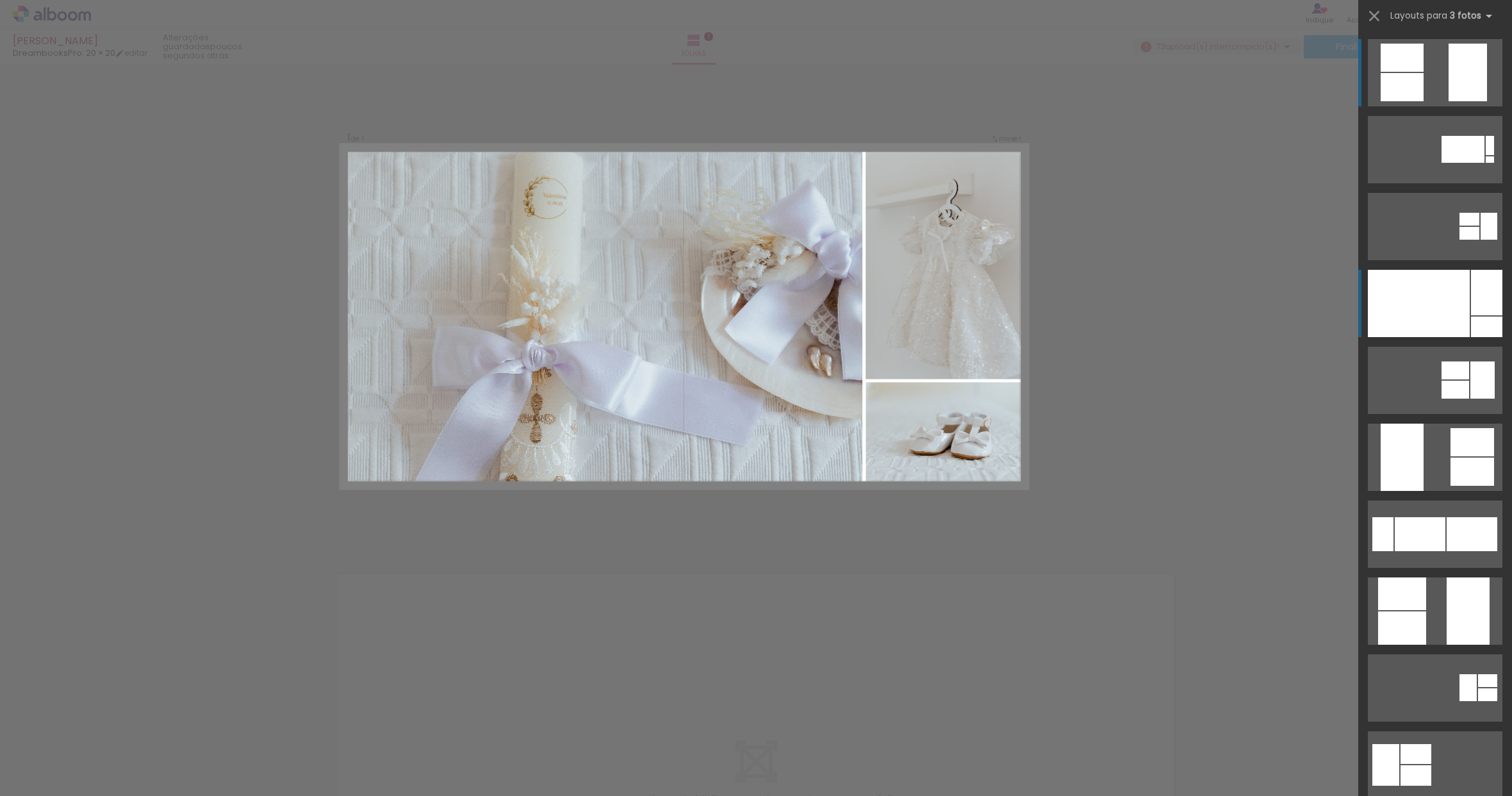
click at [1439, 283] on div at bounding box center [1419, 303] width 102 height 67
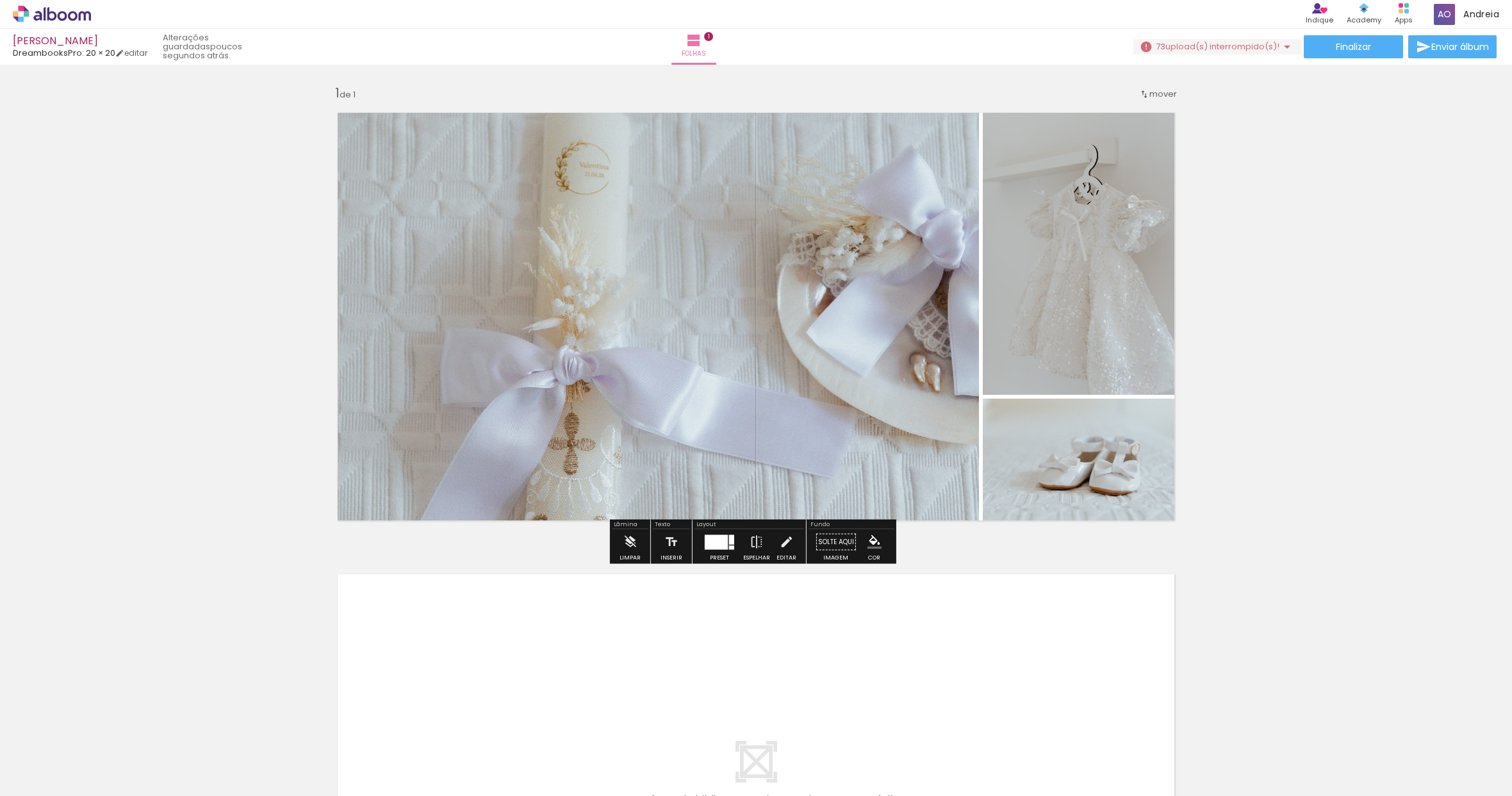
click at [1085, 305] on quentale-photo at bounding box center [1084, 248] width 202 height 293
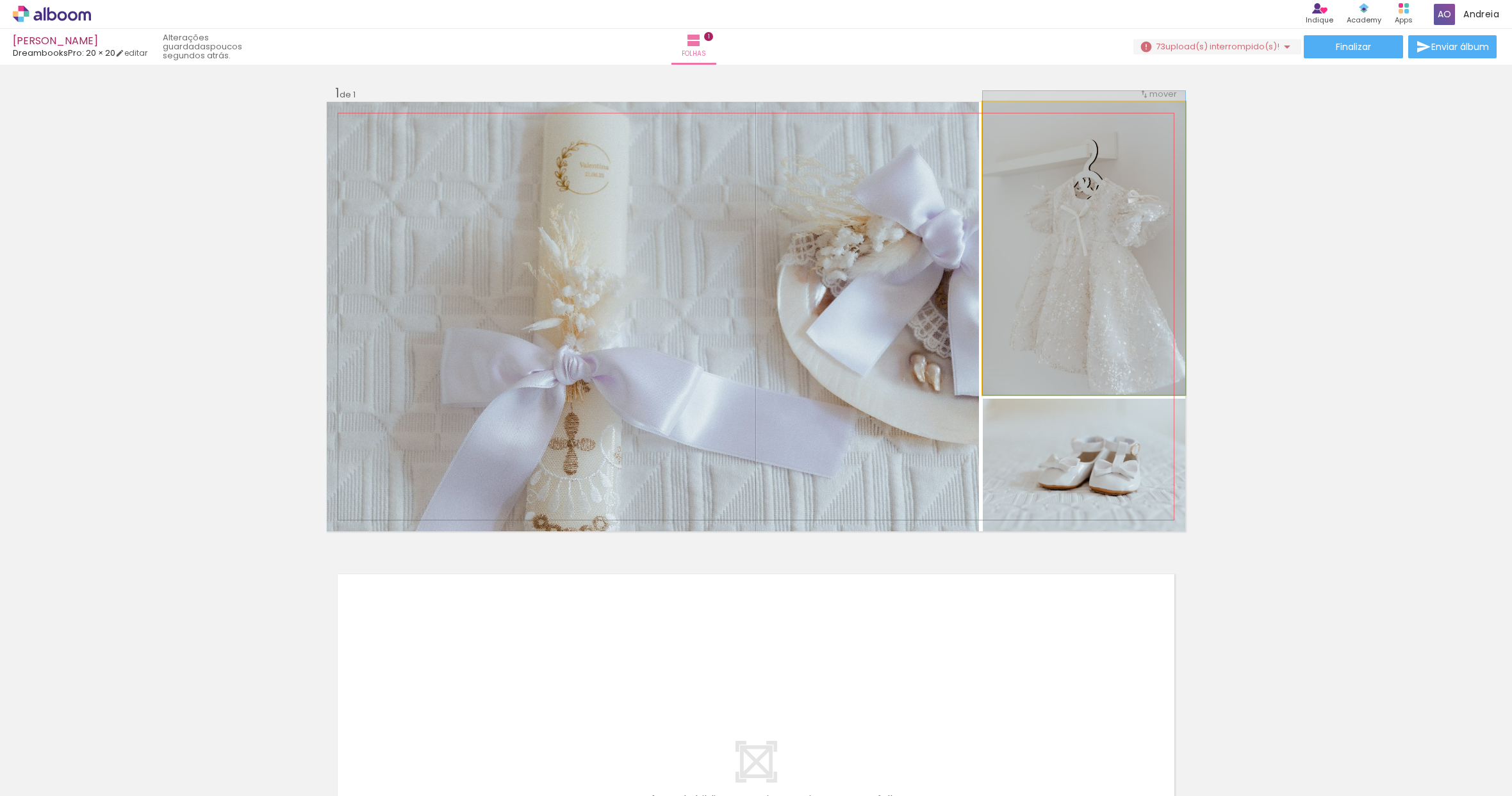
drag, startPoint x: 1084, startPoint y: 313, endPoint x: 1090, endPoint y: 282, distance: 31.6
drag, startPoint x: 1089, startPoint y: 324, endPoint x: 1078, endPoint y: 319, distance: 12.1
drag, startPoint x: 1078, startPoint y: 319, endPoint x: 1068, endPoint y: 319, distance: 10.0
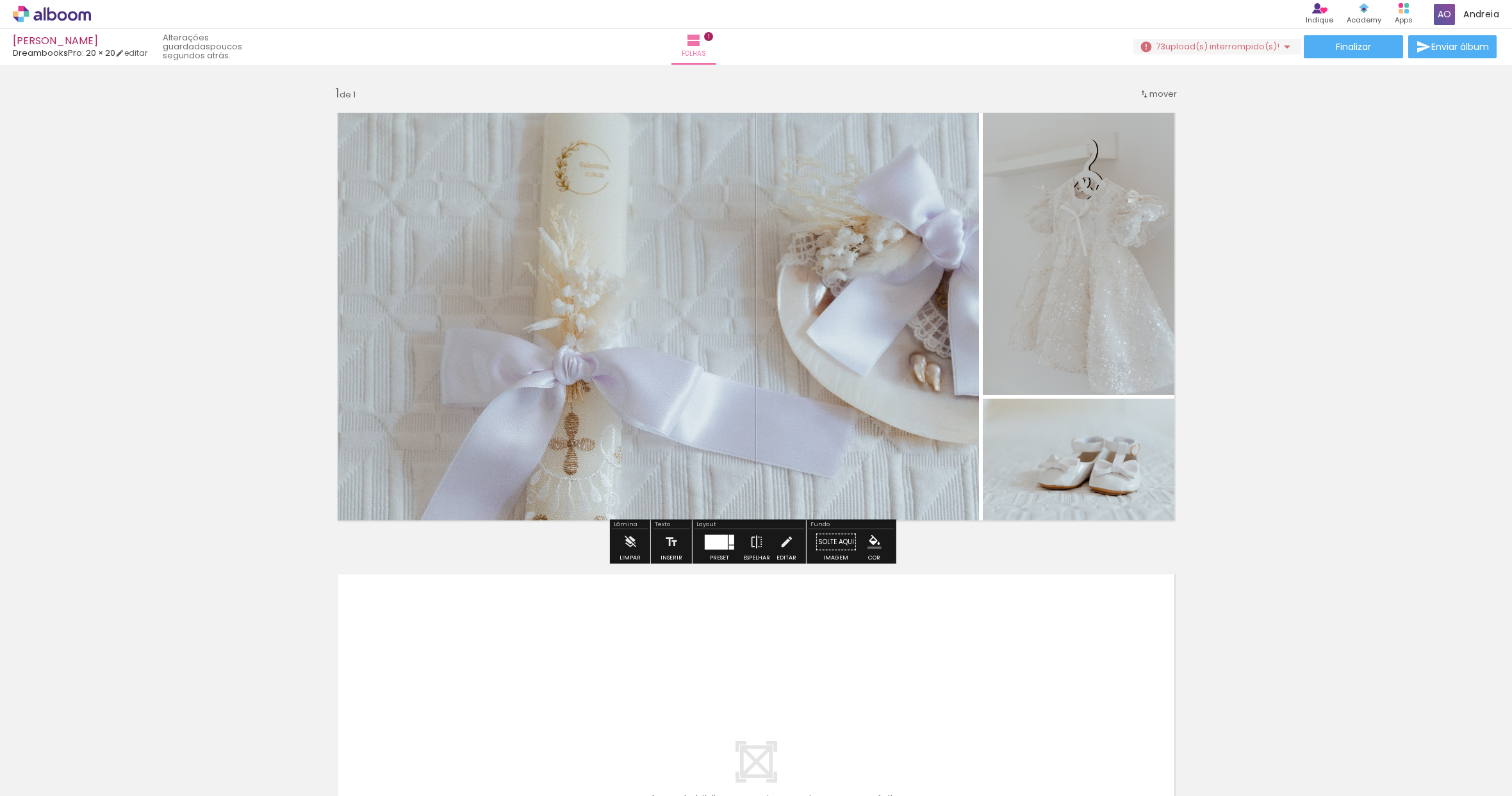
click at [1106, 476] on quentale-photo at bounding box center [1084, 465] width 202 height 133
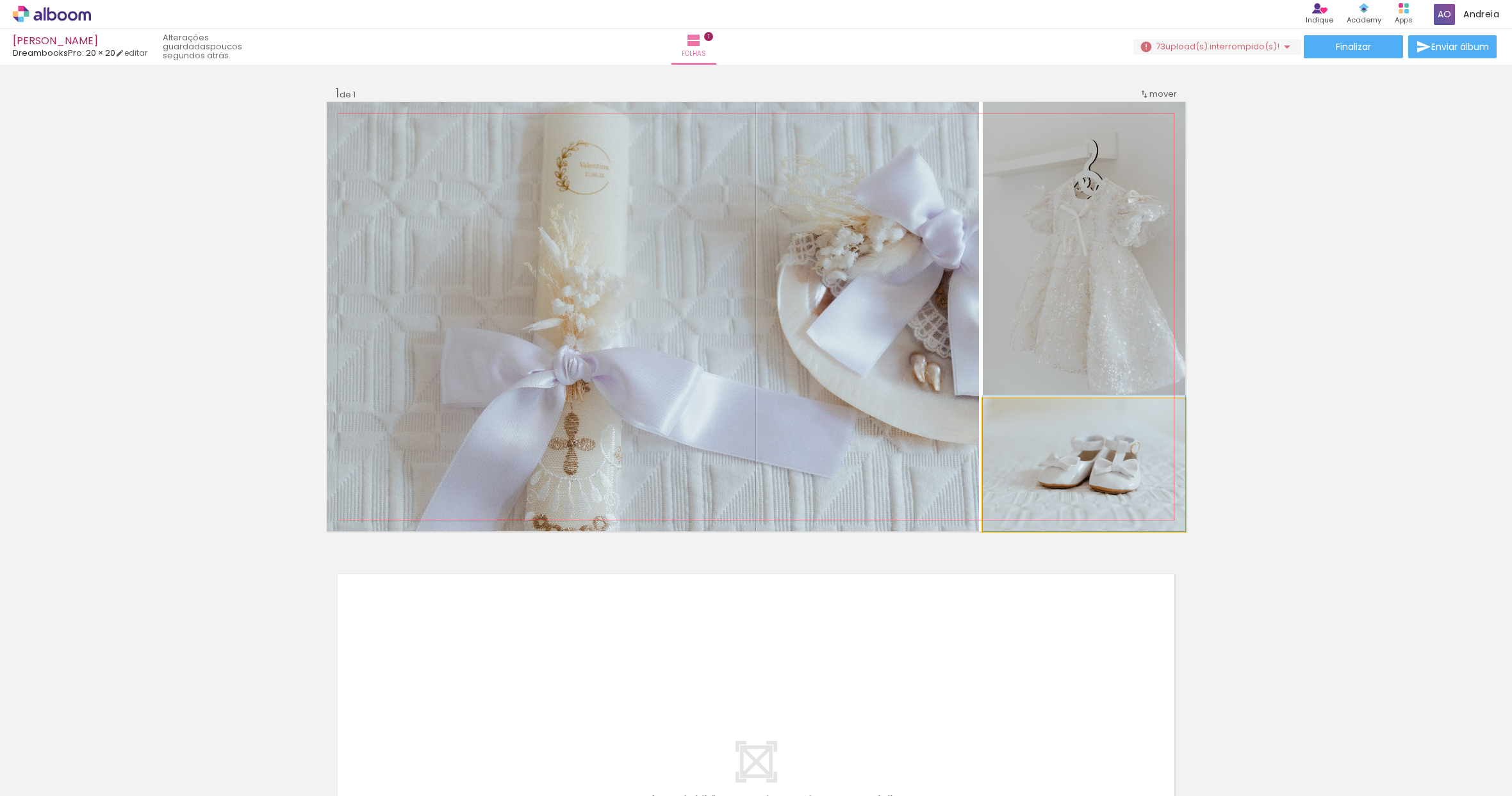
drag, startPoint x: 1104, startPoint y: 484, endPoint x: 1102, endPoint y: 464, distance: 20.1
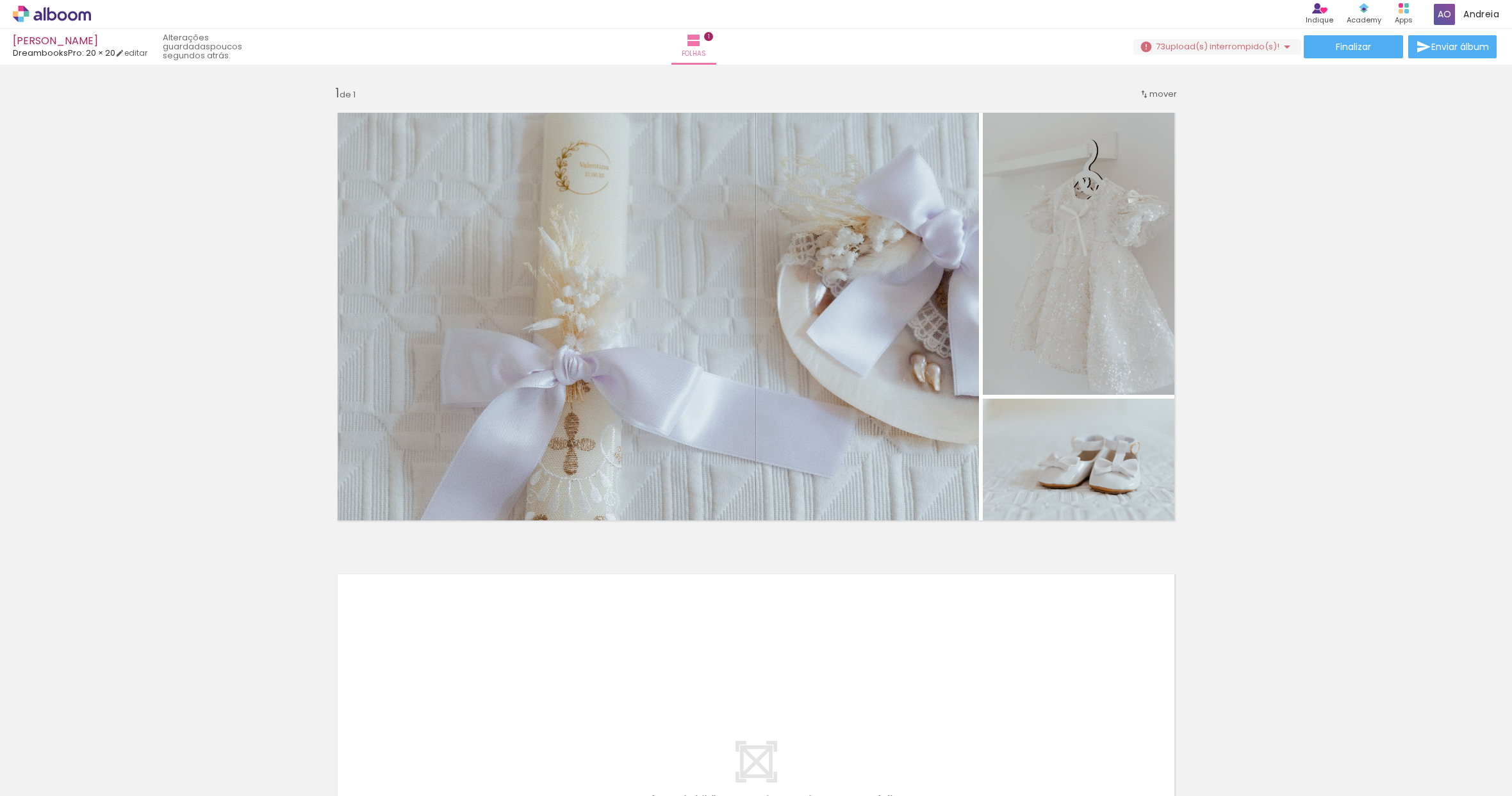
click at [1300, 459] on div "Inserir folha 1 de 1" at bounding box center [756, 530] width 1512 height 923
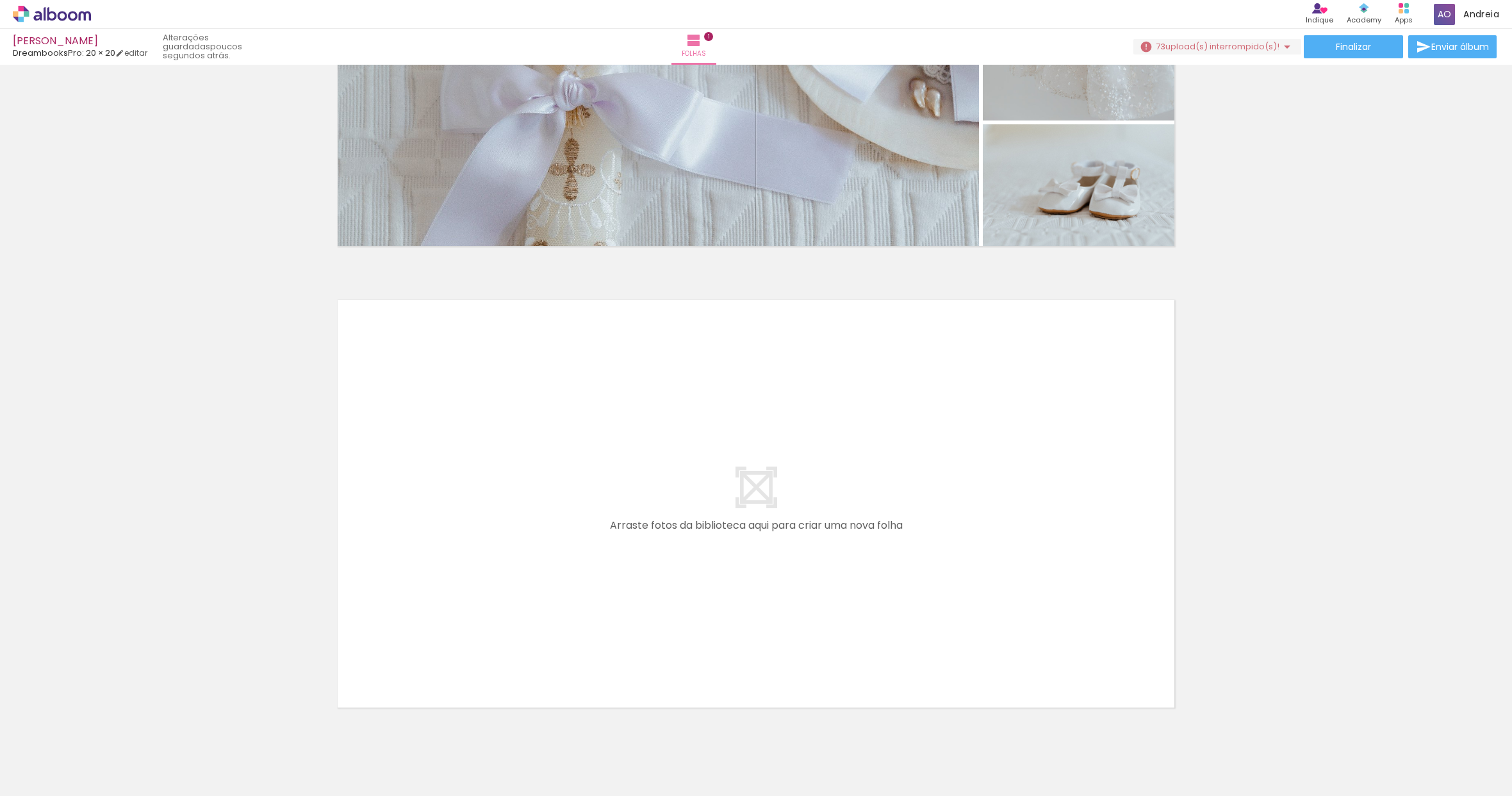
scroll to position [322, 0]
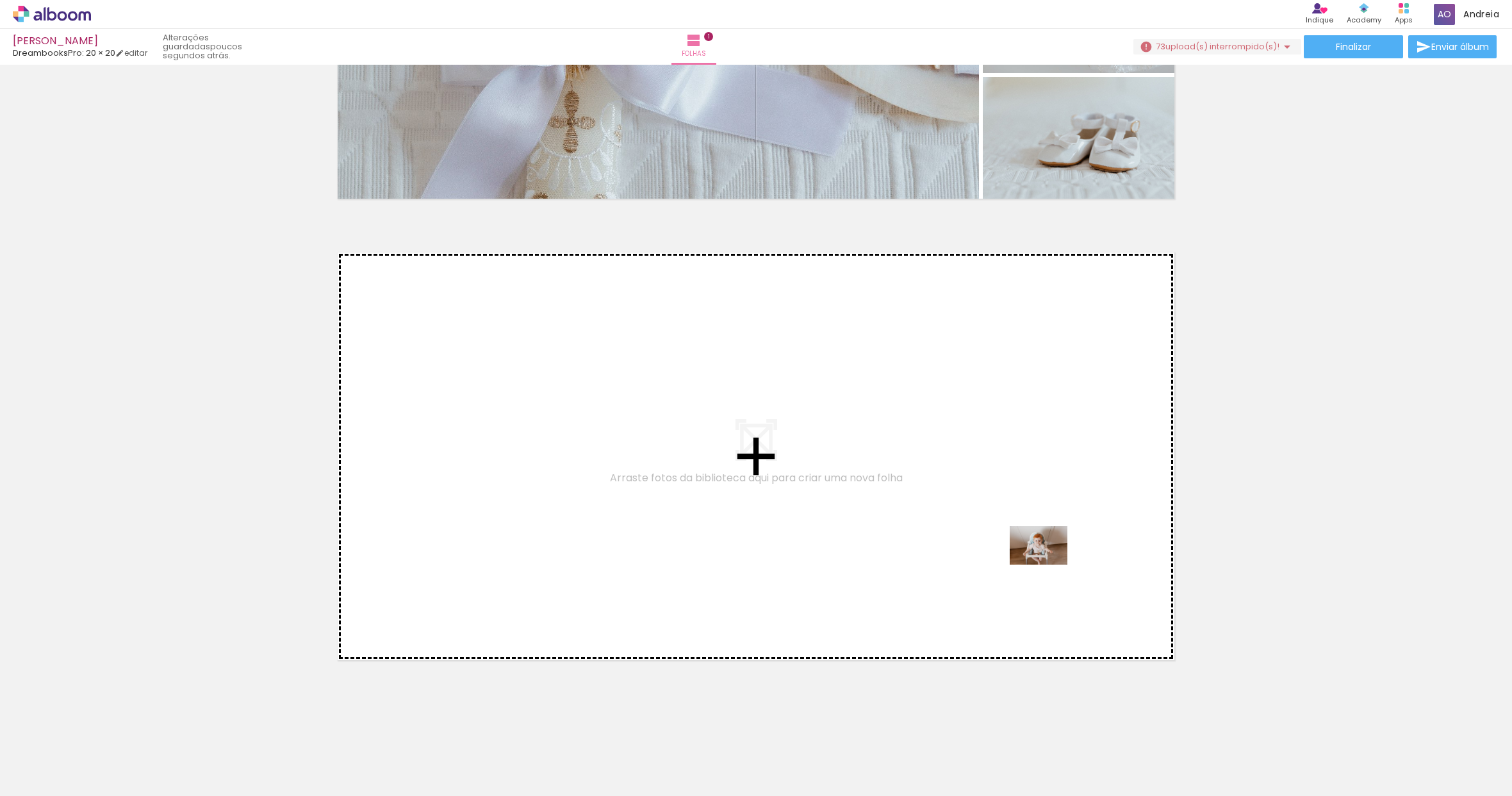
drag, startPoint x: 987, startPoint y: 749, endPoint x: 1048, endPoint y: 564, distance: 194.8
click at [1048, 564] on quentale-workspace at bounding box center [756, 398] width 1512 height 796
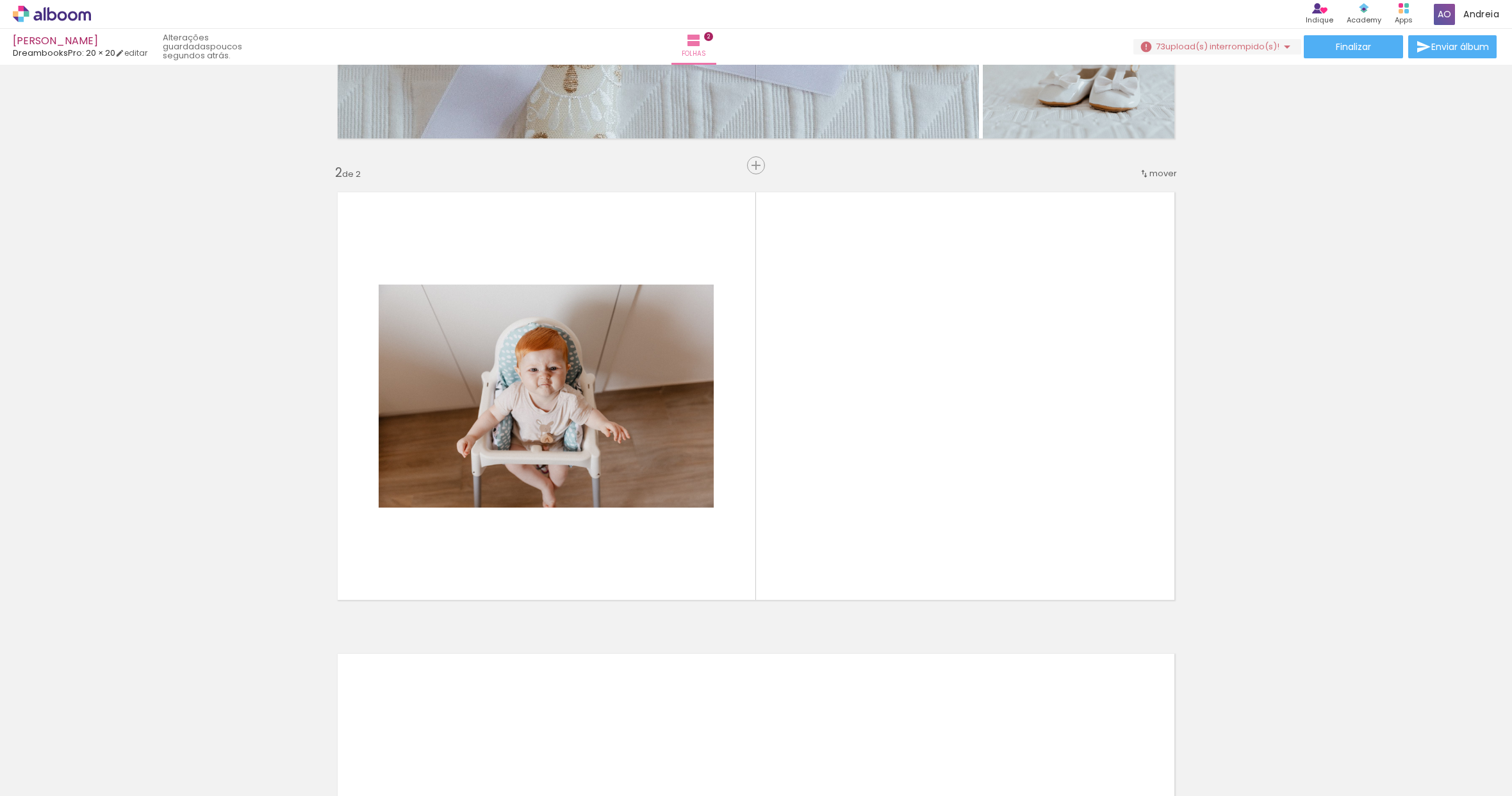
scroll to position [387, 0]
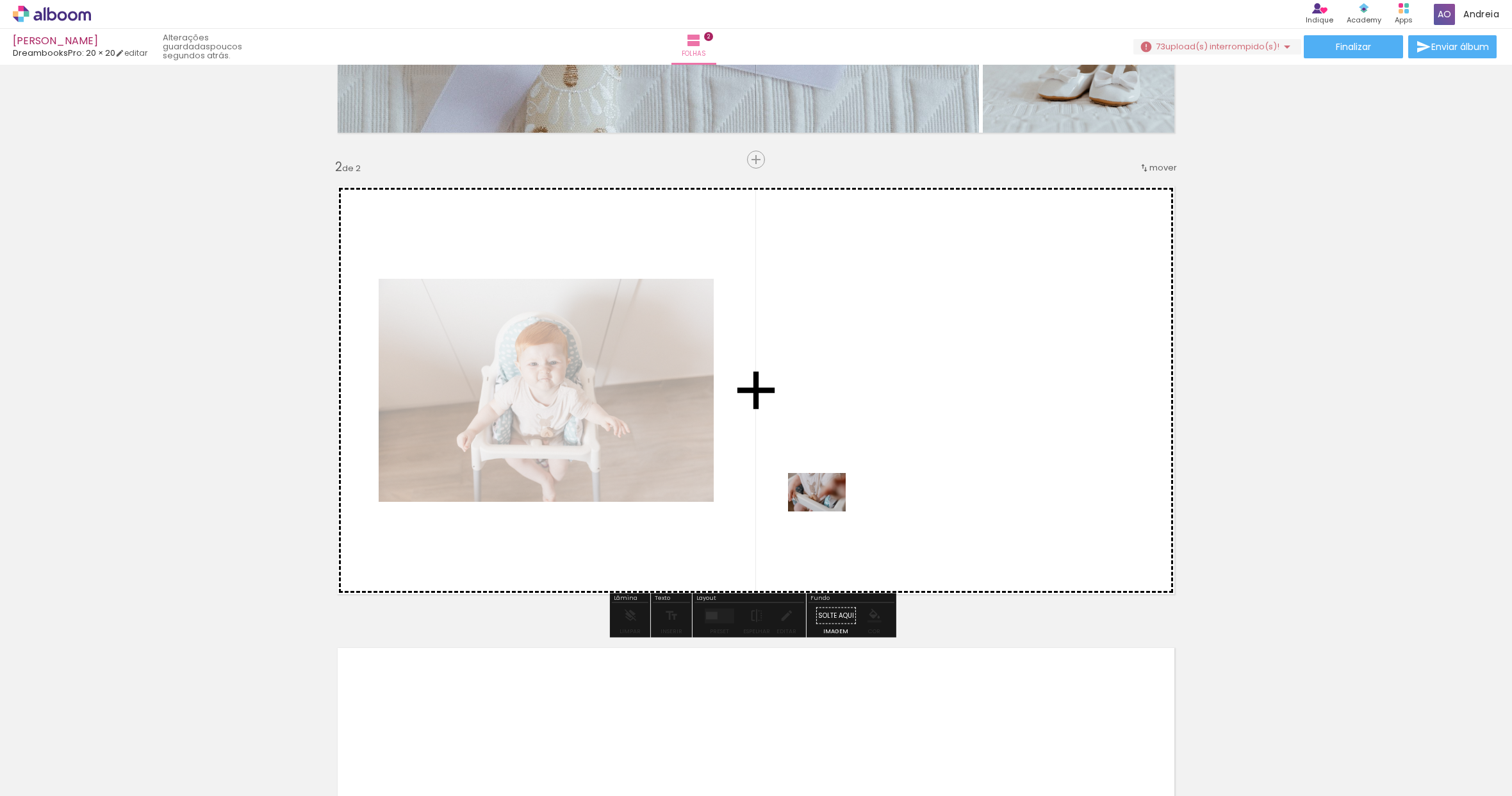
drag, startPoint x: 929, startPoint y: 744, endPoint x: 826, endPoint y: 511, distance: 254.8
click at [826, 511] on quentale-workspace at bounding box center [756, 398] width 1512 height 796
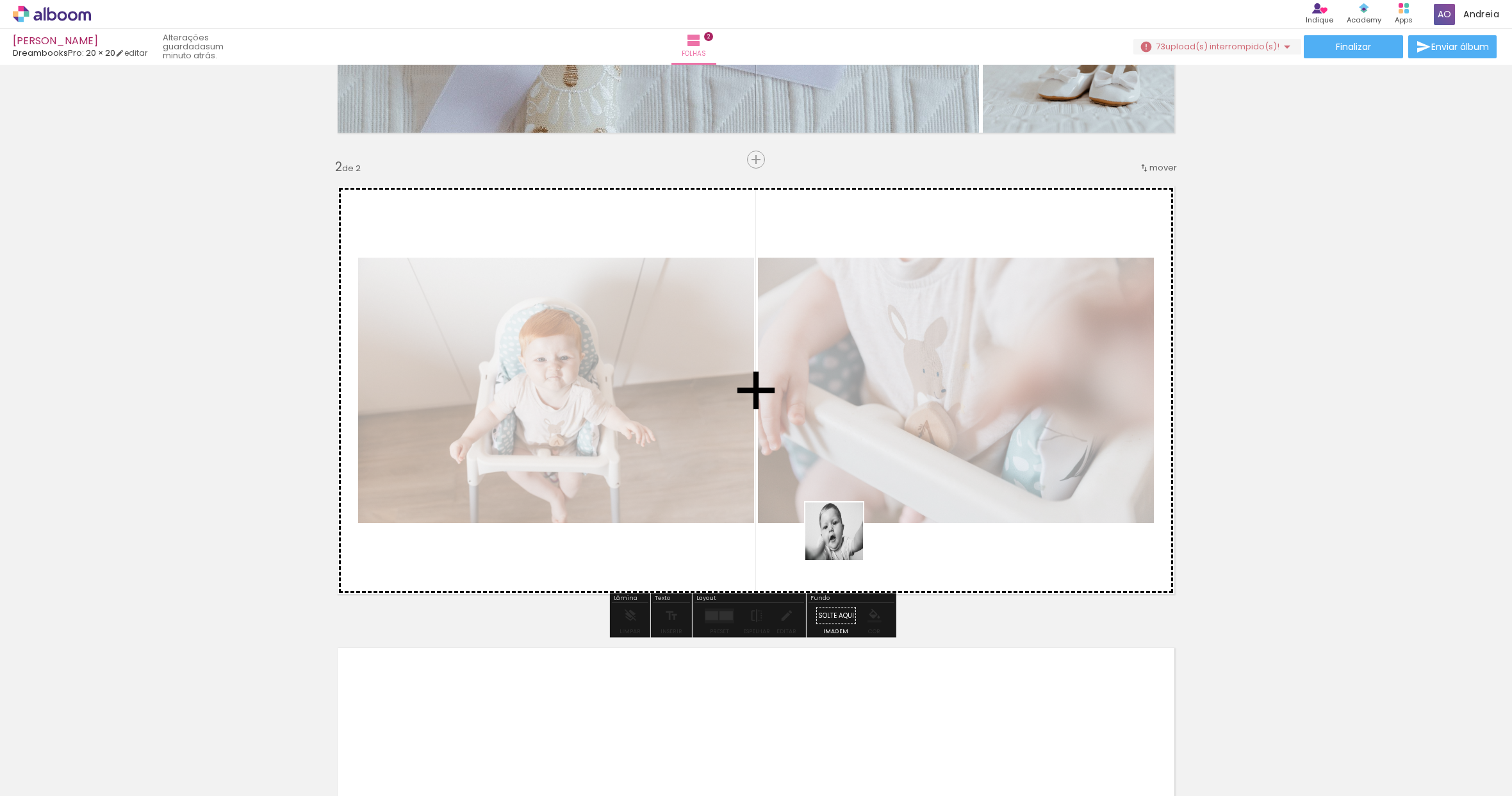
drag, startPoint x: 791, startPoint y: 752, endPoint x: 844, endPoint y: 540, distance: 218.5
click at [844, 540] on quentale-workspace at bounding box center [756, 398] width 1512 height 796
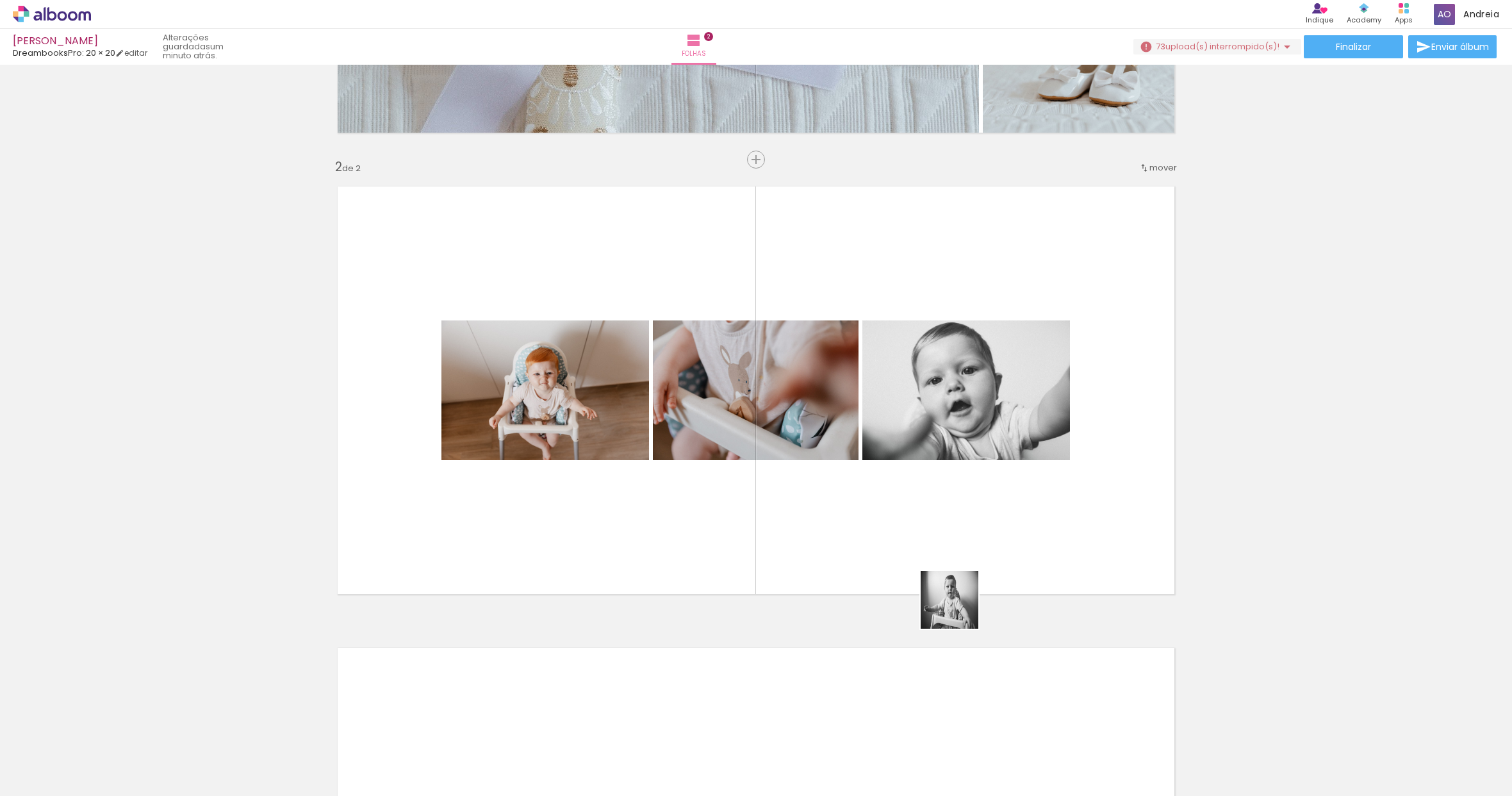
drag, startPoint x: 1209, startPoint y: 753, endPoint x: 860, endPoint y: 549, distance: 404.2
click at [860, 549] on quentale-workspace at bounding box center [756, 398] width 1512 height 796
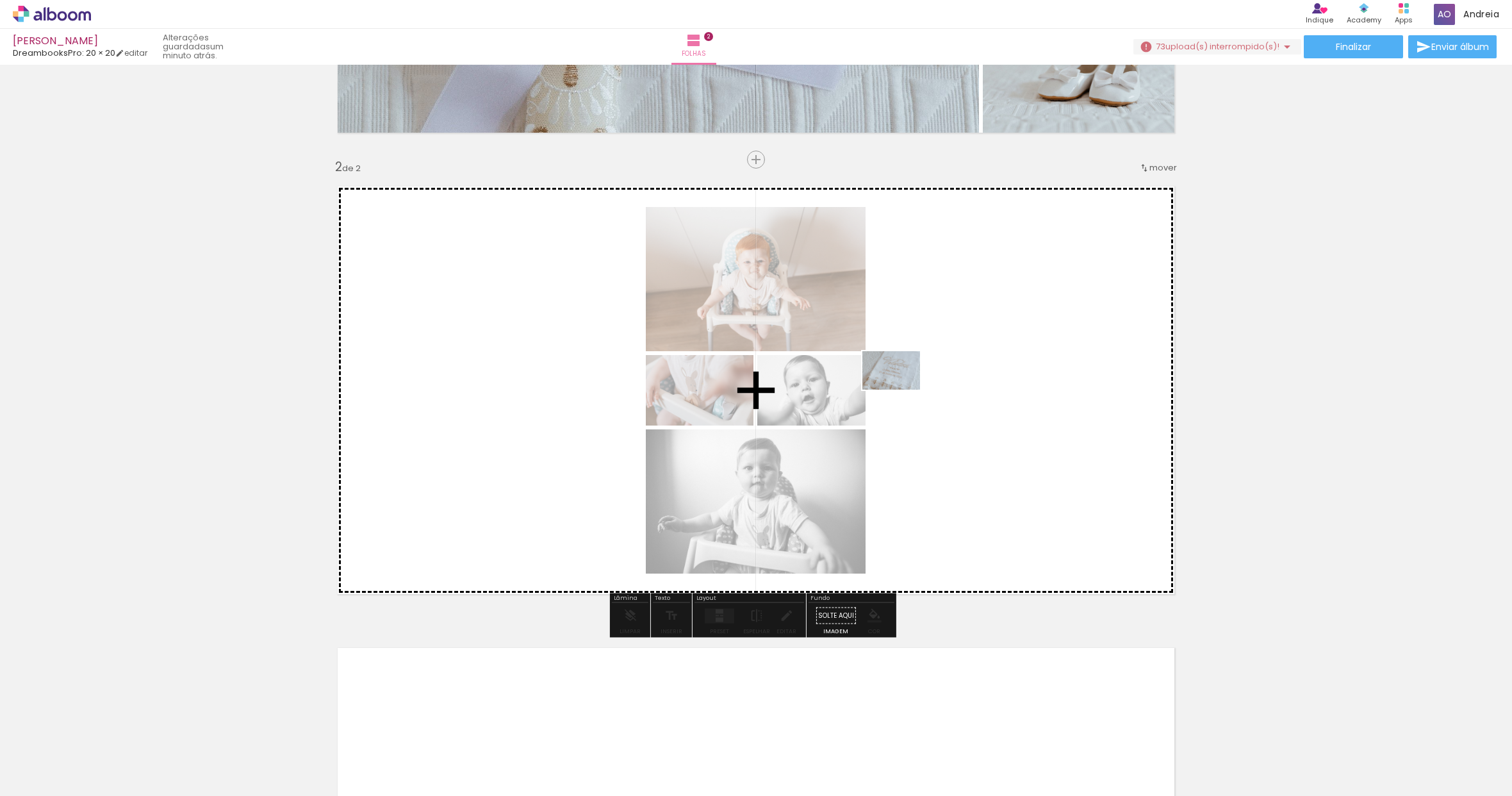
drag, startPoint x: 214, startPoint y: 758, endPoint x: 901, endPoint y: 390, distance: 779.4
click at [901, 390] on quentale-workspace at bounding box center [756, 398] width 1512 height 796
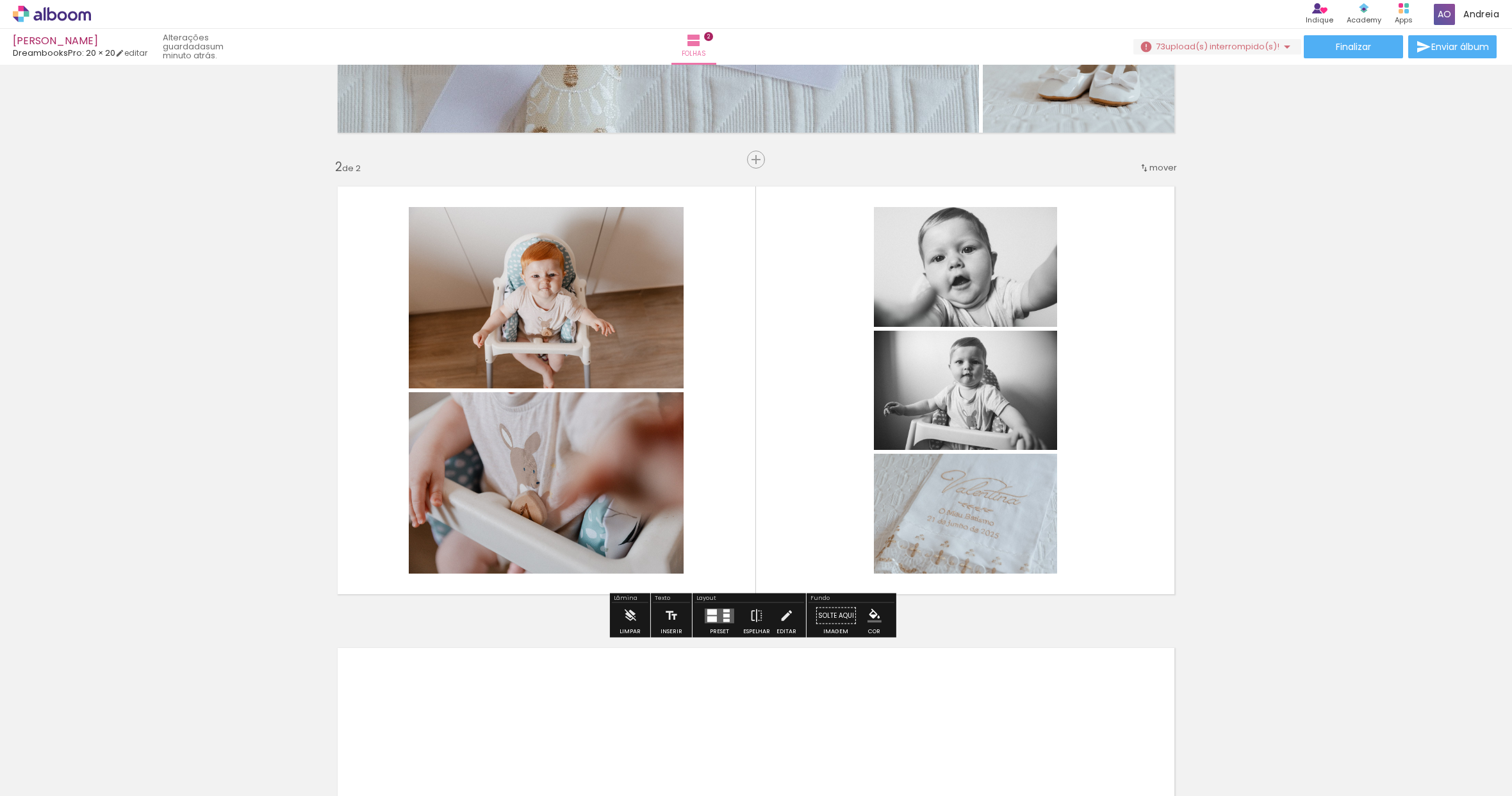
click at [711, 620] on div at bounding box center [713, 618] width 10 height 6
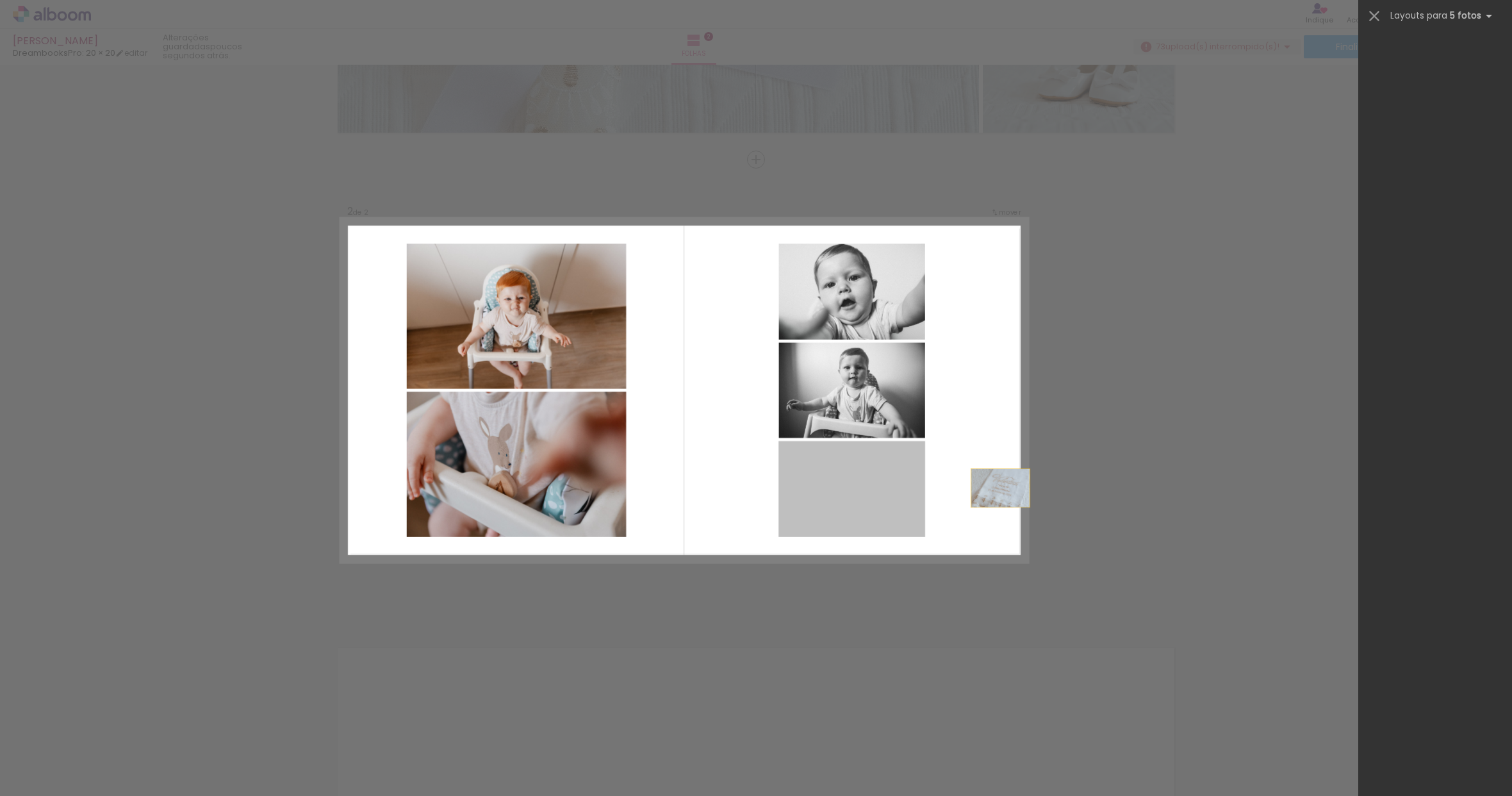
scroll to position [0, 0]
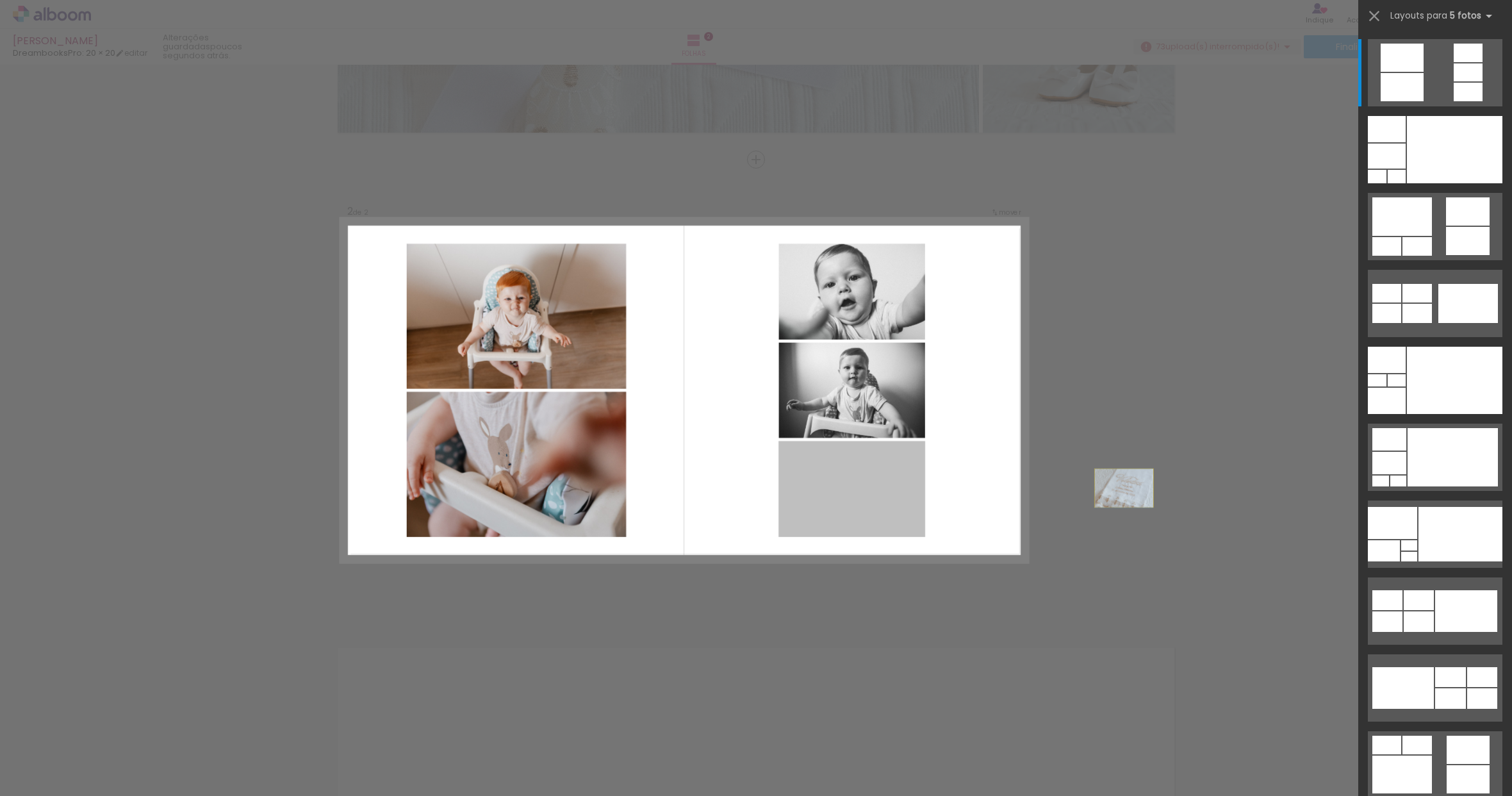
drag, startPoint x: 814, startPoint y: 483, endPoint x: 1188, endPoint y: 487, distance: 374.0
click at [1188, 487] on div "Inserir folha 1 de 2 Inserir folha 2 de 2 Confirmar Cancelar" at bounding box center [756, 384] width 1512 height 1414
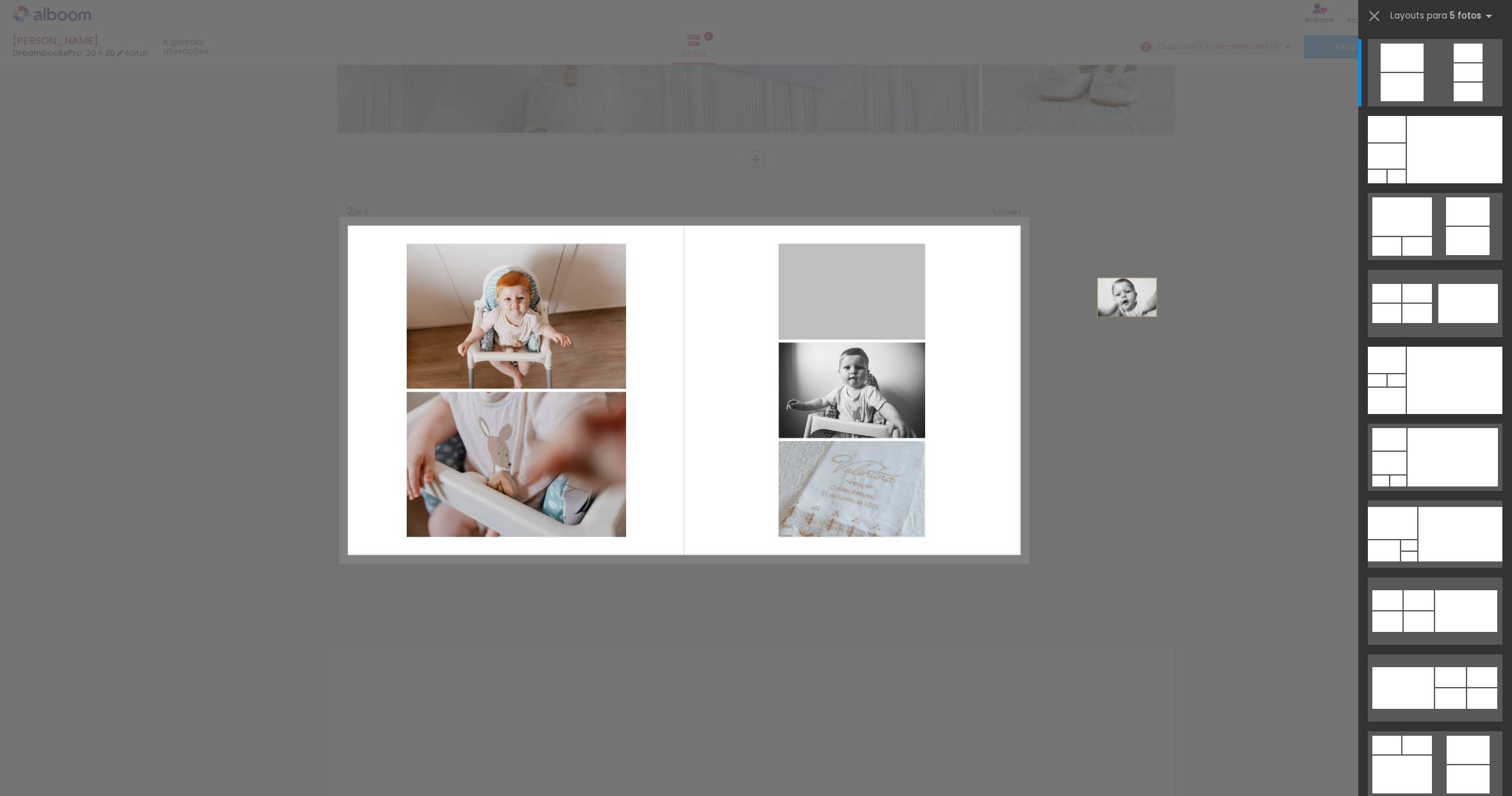
drag, startPoint x: 862, startPoint y: 296, endPoint x: 1191, endPoint y: 299, distance: 329.0
click at [1191, 299] on div "Inserir folha 1 de 2 Inserir folha 2 de 2 Confirmar Cancelar" at bounding box center [756, 384] width 1512 height 1414
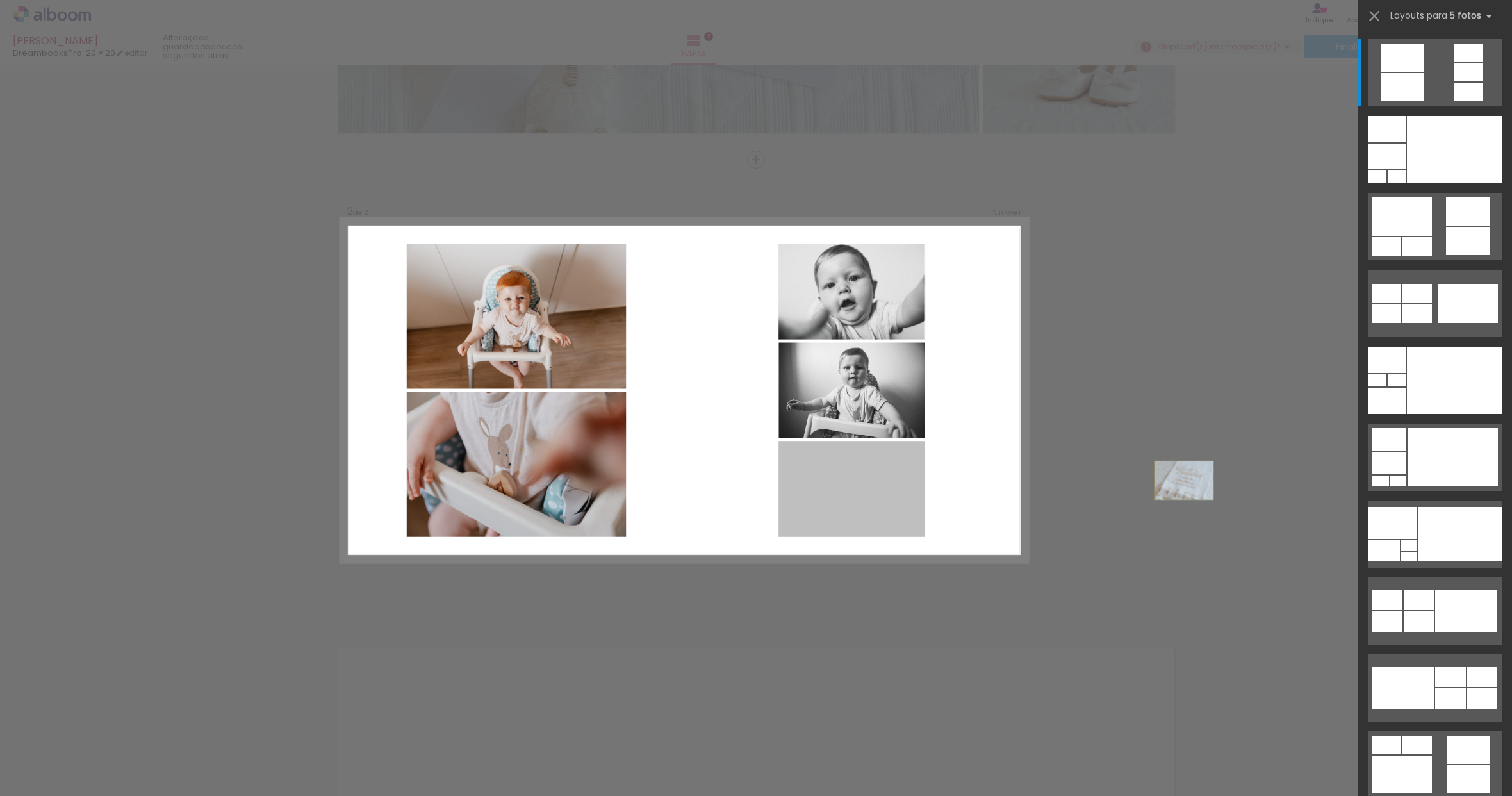
drag, startPoint x: 860, startPoint y: 484, endPoint x: 1262, endPoint y: 478, distance: 402.0
click at [1262, 478] on div "Inserir folha 1 de 2 Inserir folha 2 de 2 Confirmar Cancelar" at bounding box center [756, 384] width 1512 height 1414
click at [1082, 752] on div at bounding box center [1061, 753] width 63 height 43
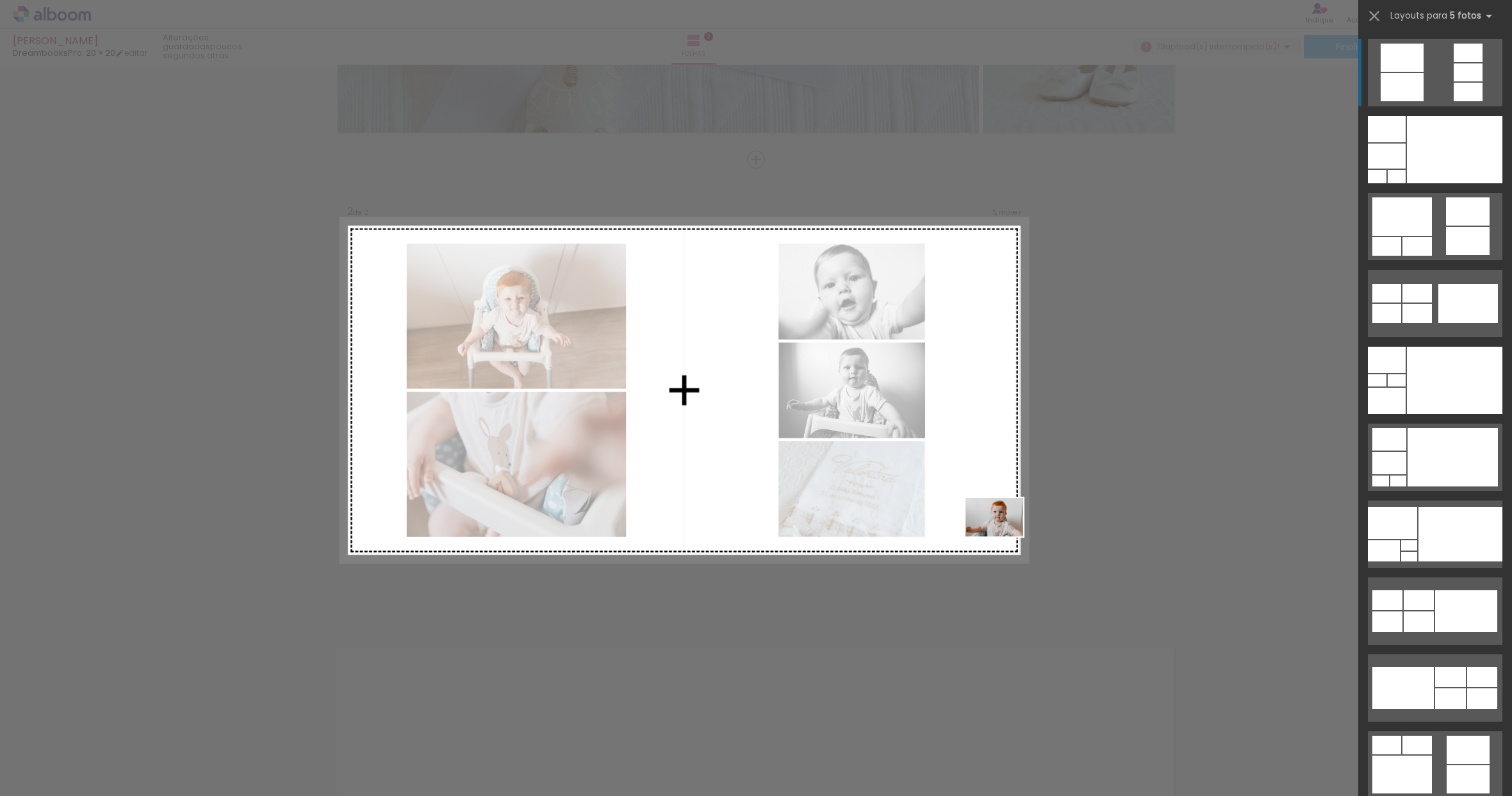
drag, startPoint x: 1081, startPoint y: 756, endPoint x: 1128, endPoint y: 567, distance: 194.8
click at [990, 512] on quentale-workspace at bounding box center [756, 398] width 1512 height 796
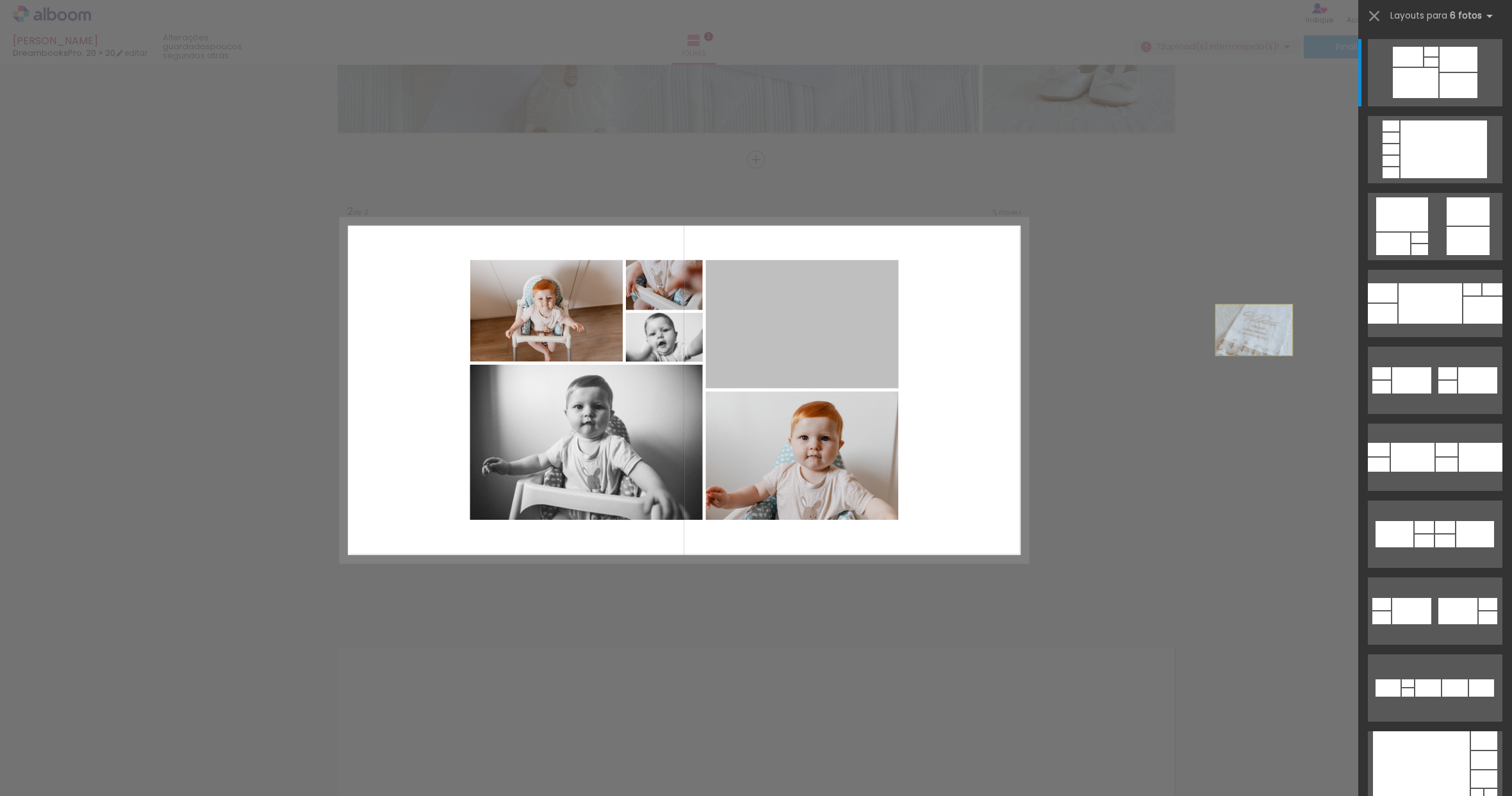
drag, startPoint x: 826, startPoint y: 332, endPoint x: 1362, endPoint y: 331, distance: 536.0
click at [1362, 331] on quentale-workspace at bounding box center [756, 398] width 1512 height 796
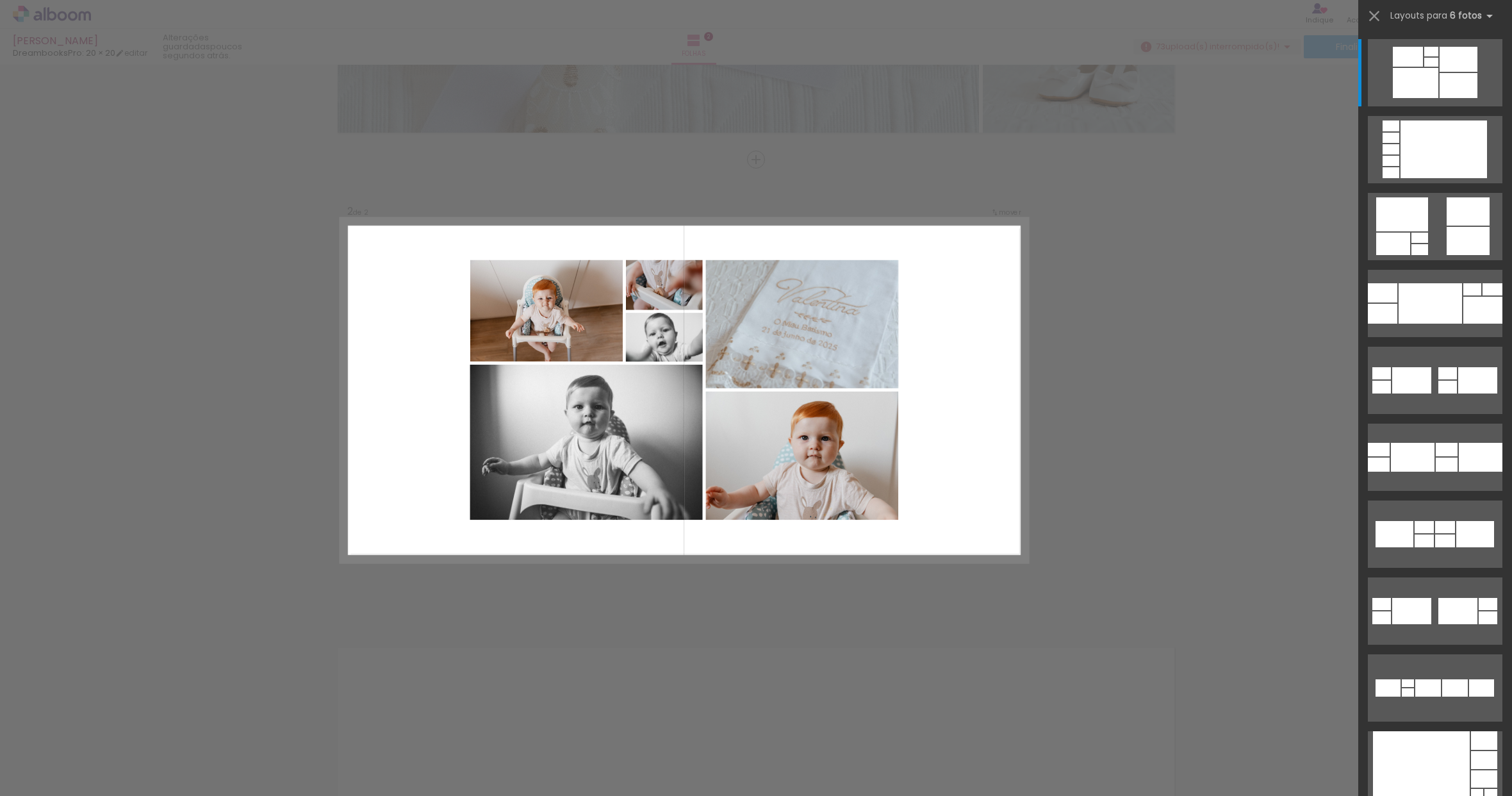
click at [1255, 351] on div "Confirmar Cancelar" at bounding box center [756, 384] width 1512 height 1414
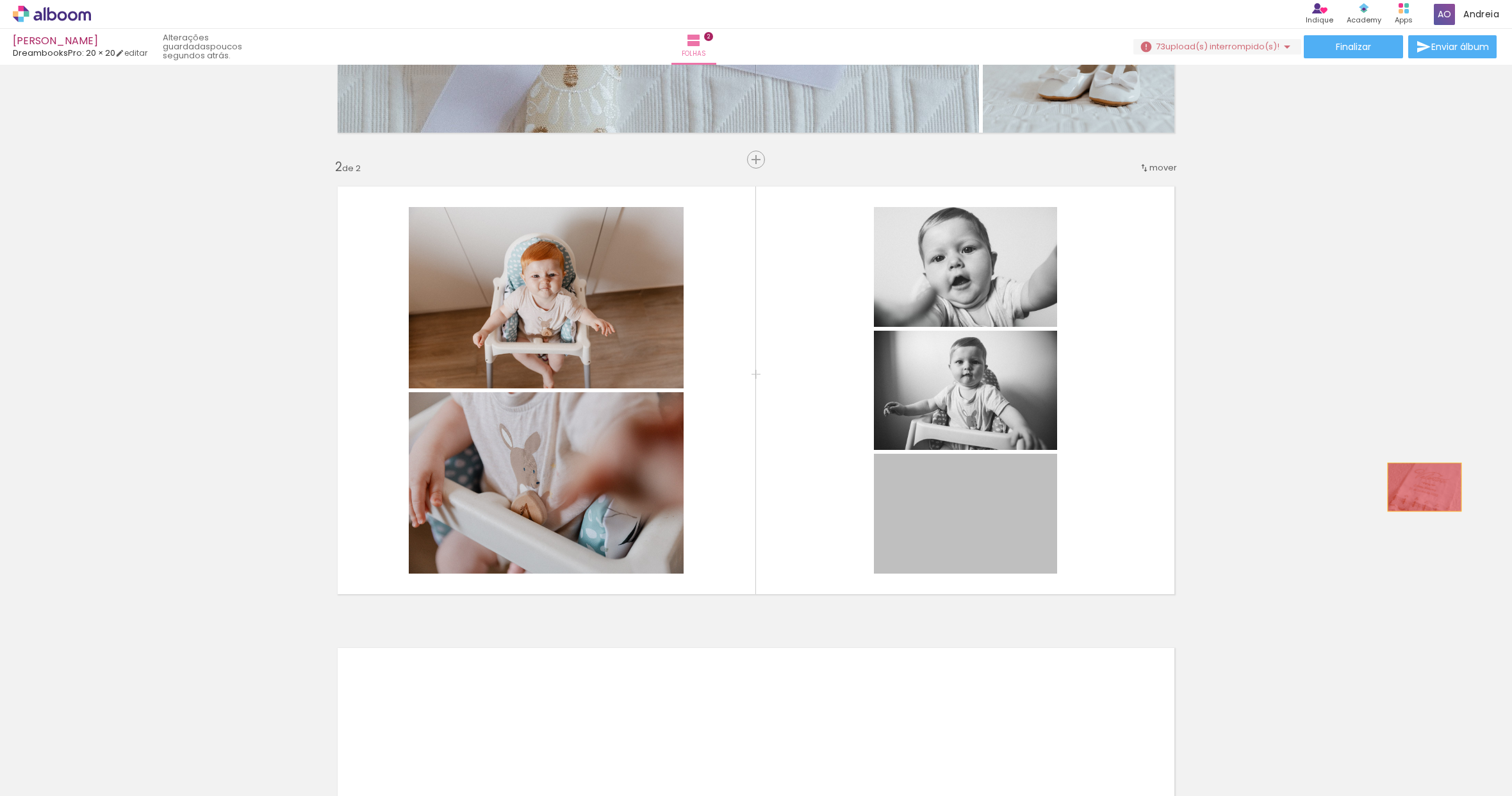
drag, startPoint x: 969, startPoint y: 518, endPoint x: 1419, endPoint y: 486, distance: 451.1
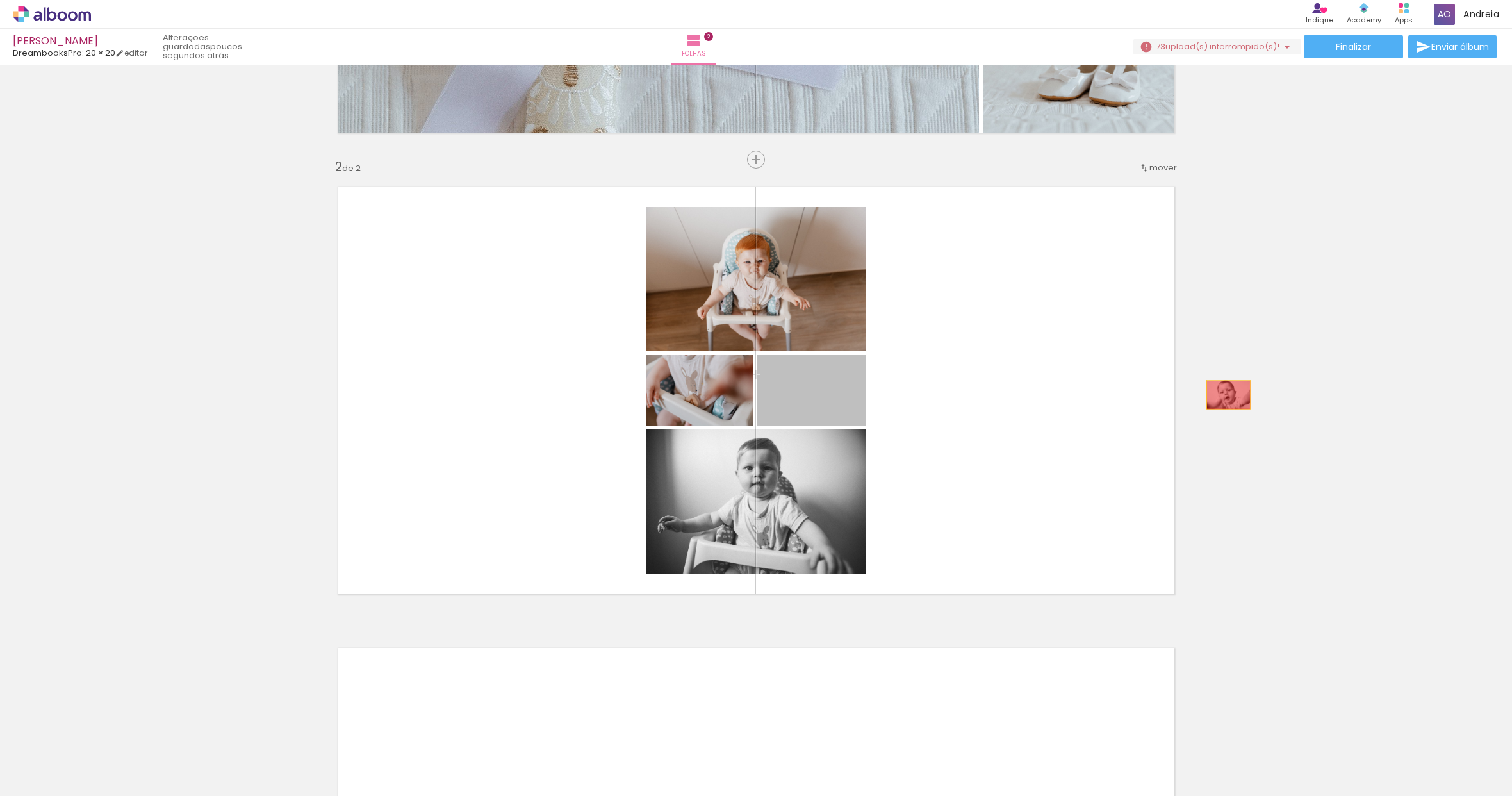
drag, startPoint x: 829, startPoint y: 404, endPoint x: 1224, endPoint y: 395, distance: 395.1
click at [1224, 395] on div "Inserir folha 1 de 2 Inserir folha 2 de 2" at bounding box center [756, 373] width 1512 height 1385
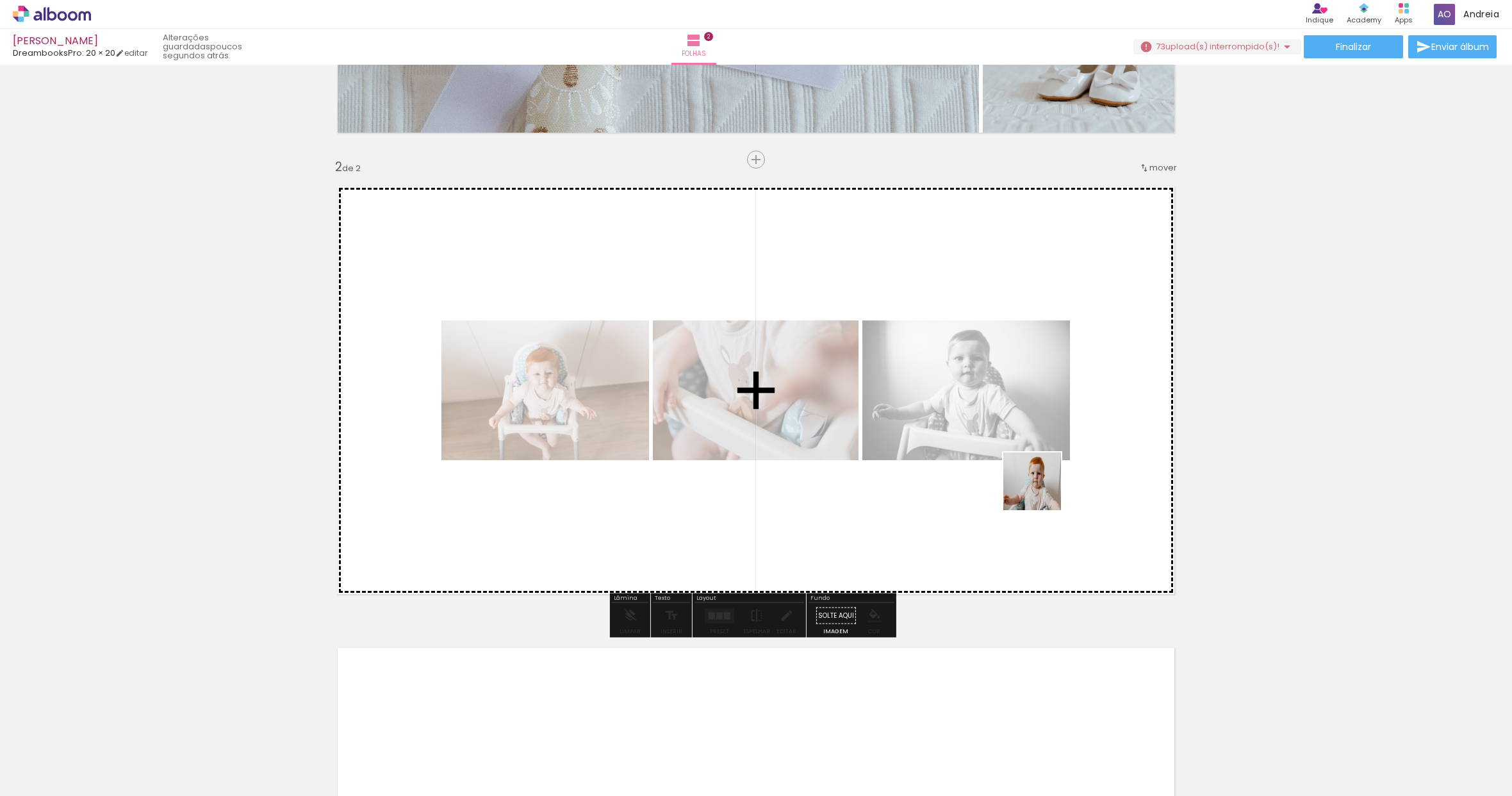
drag, startPoint x: 1077, startPoint y: 754, endPoint x: 1039, endPoint y: 476, distance: 280.6
click at [1039, 476] on quentale-workspace at bounding box center [756, 398] width 1512 height 796
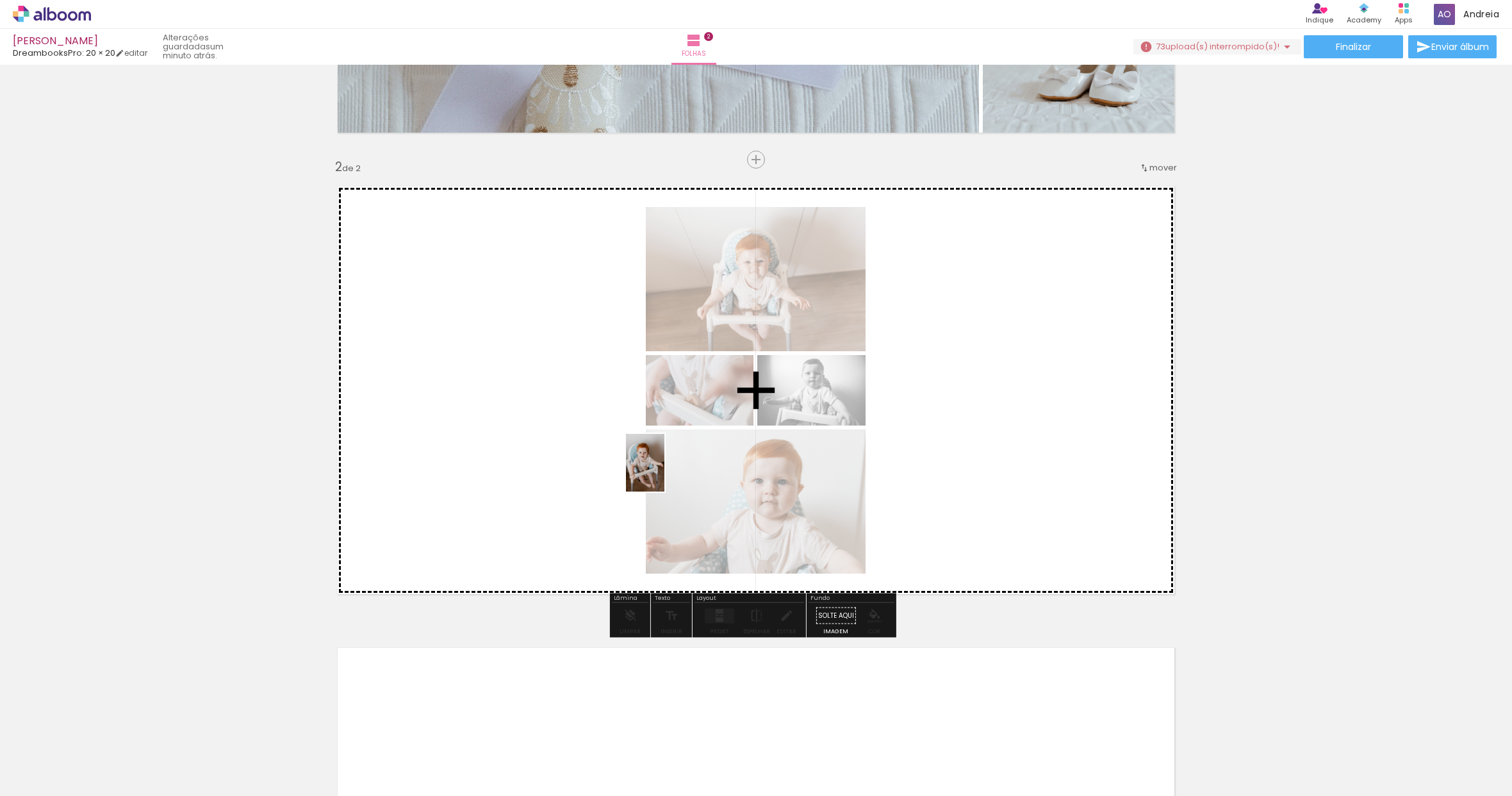
drag, startPoint x: 720, startPoint y: 758, endPoint x: 662, endPoint y: 469, distance: 294.8
click at [662, 470] on quentale-workspace at bounding box center [756, 398] width 1512 height 796
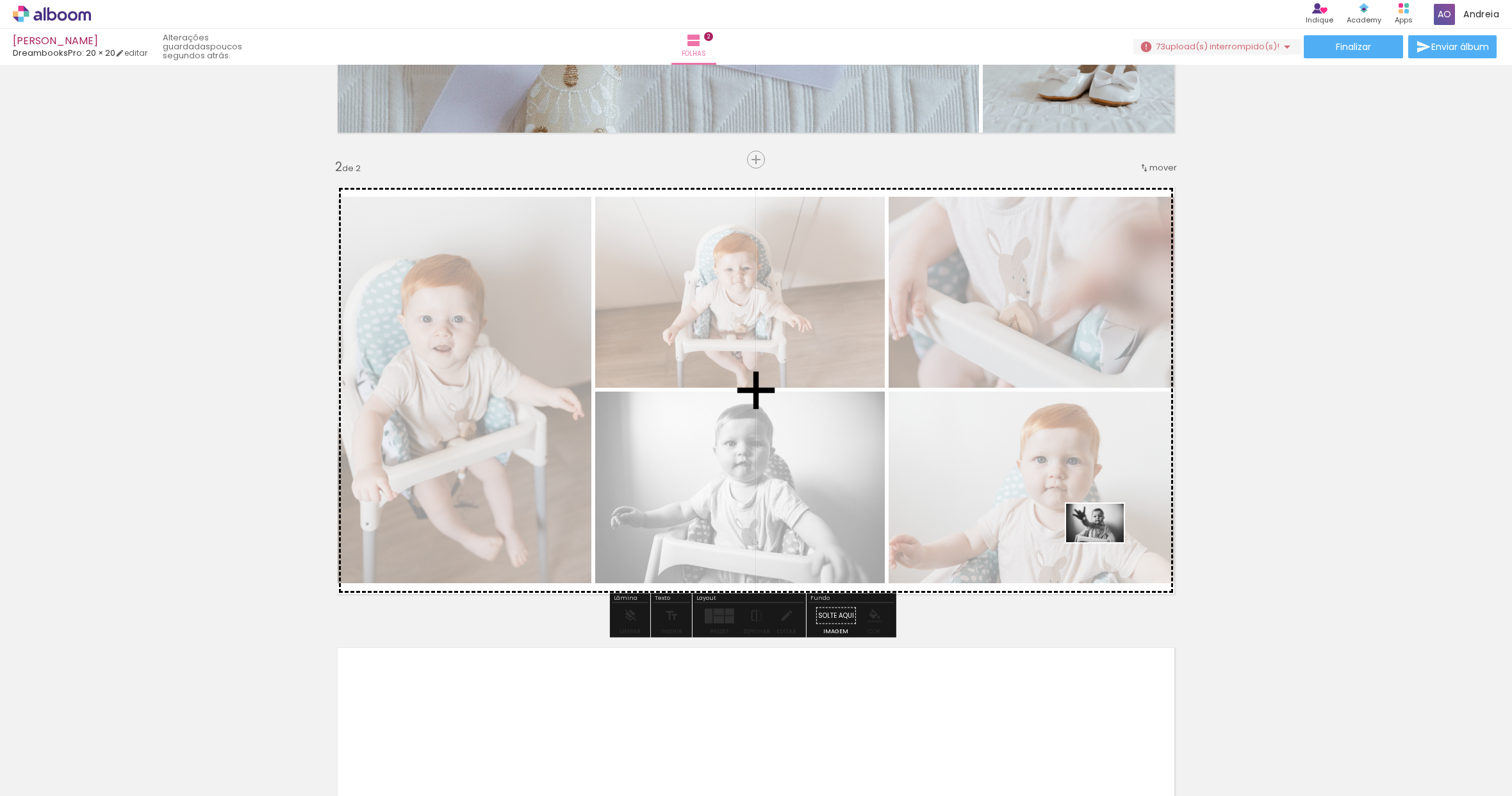
drag, startPoint x: 1137, startPoint y: 760, endPoint x: 1105, endPoint y: 542, distance: 220.3
click at [1105, 542] on quentale-workspace at bounding box center [756, 398] width 1512 height 796
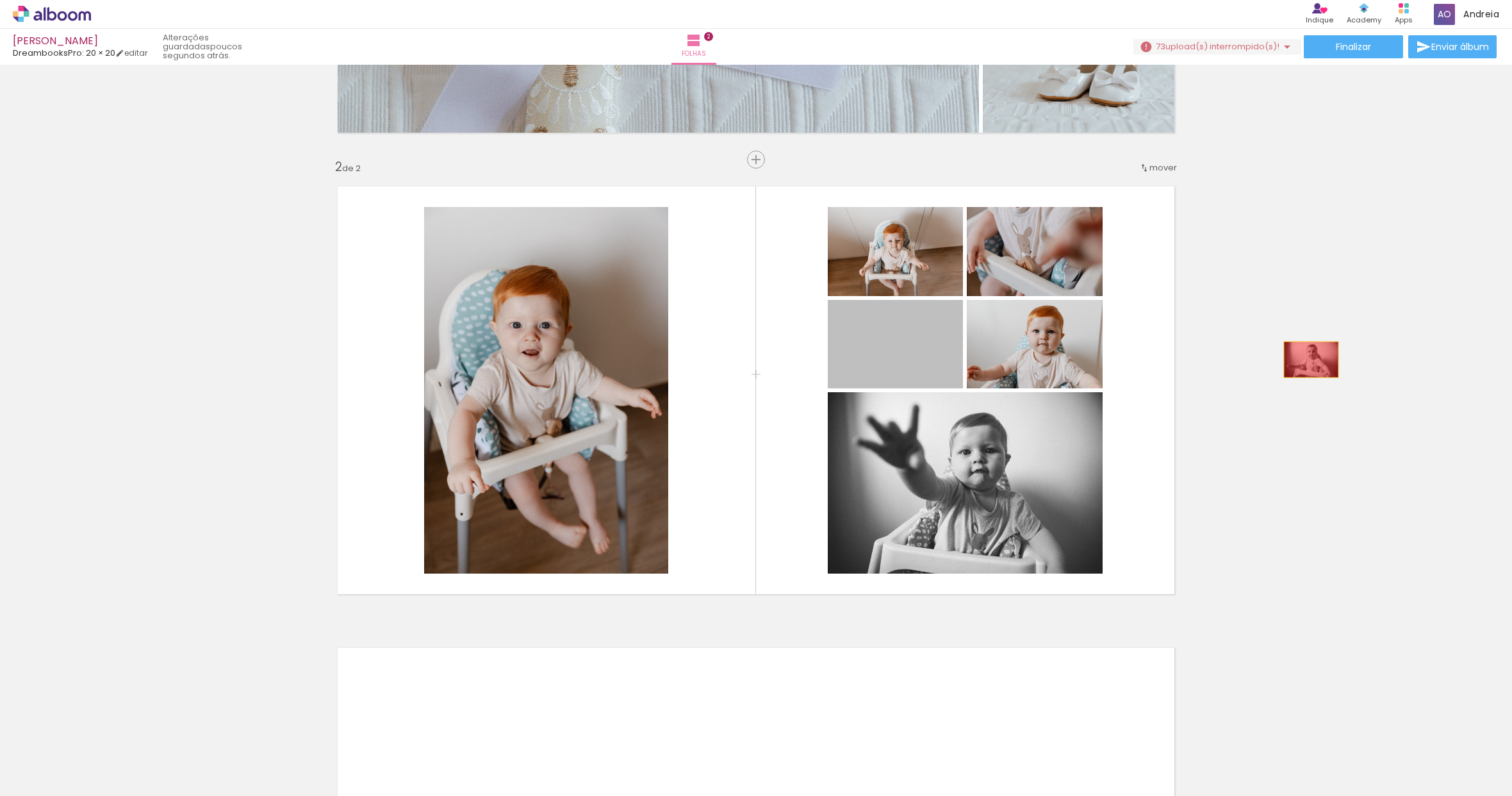
drag, startPoint x: 900, startPoint y: 347, endPoint x: 1306, endPoint y: 360, distance: 406.2
click at [1306, 360] on div "Inserir folha 1 de 2 Inserir folha 2 de 2" at bounding box center [756, 373] width 1512 height 1385
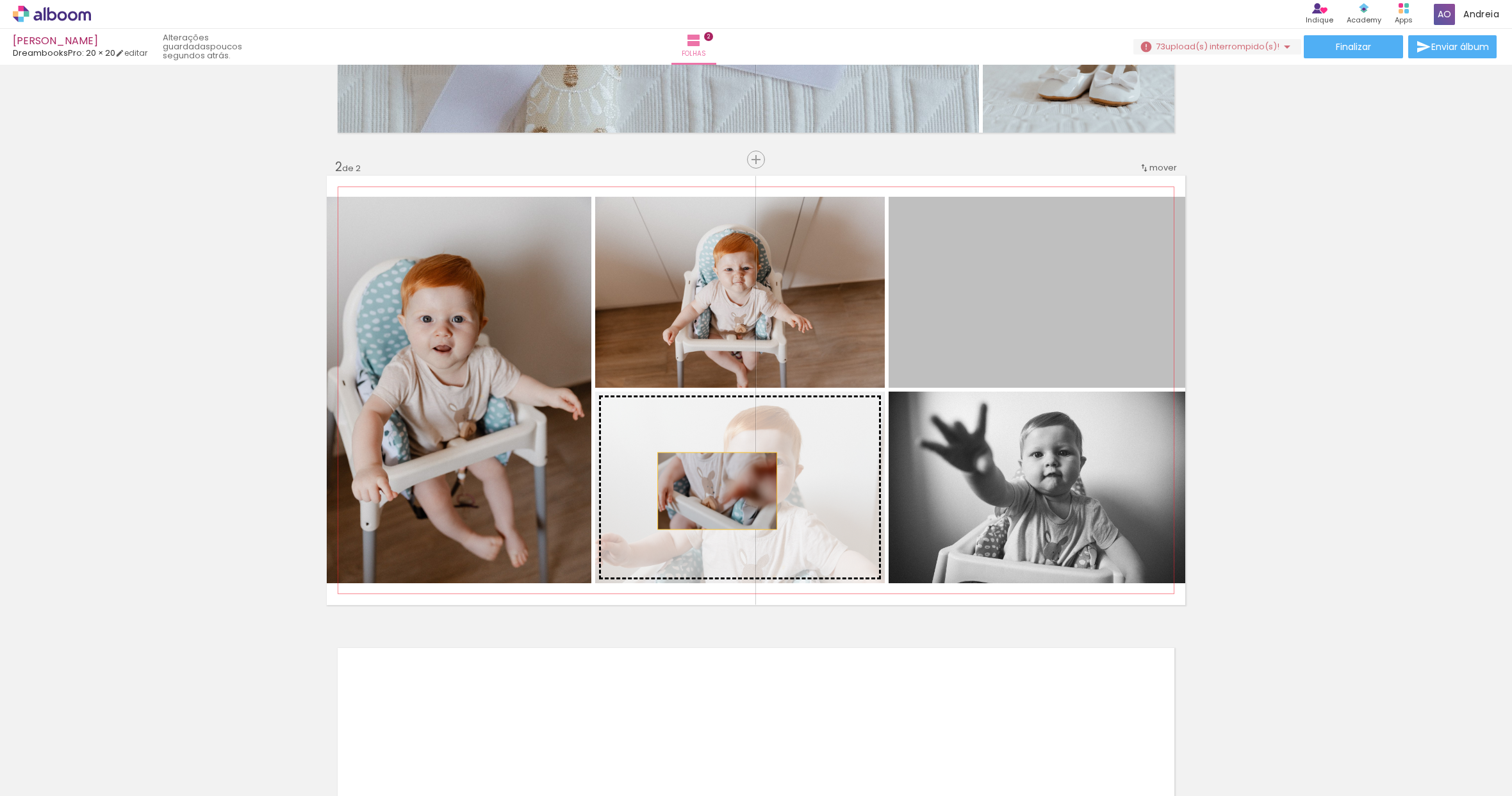
drag, startPoint x: 1021, startPoint y: 316, endPoint x: 713, endPoint y: 491, distance: 354.2
click at [0, 0] on slot at bounding box center [0, 0] width 0 height 0
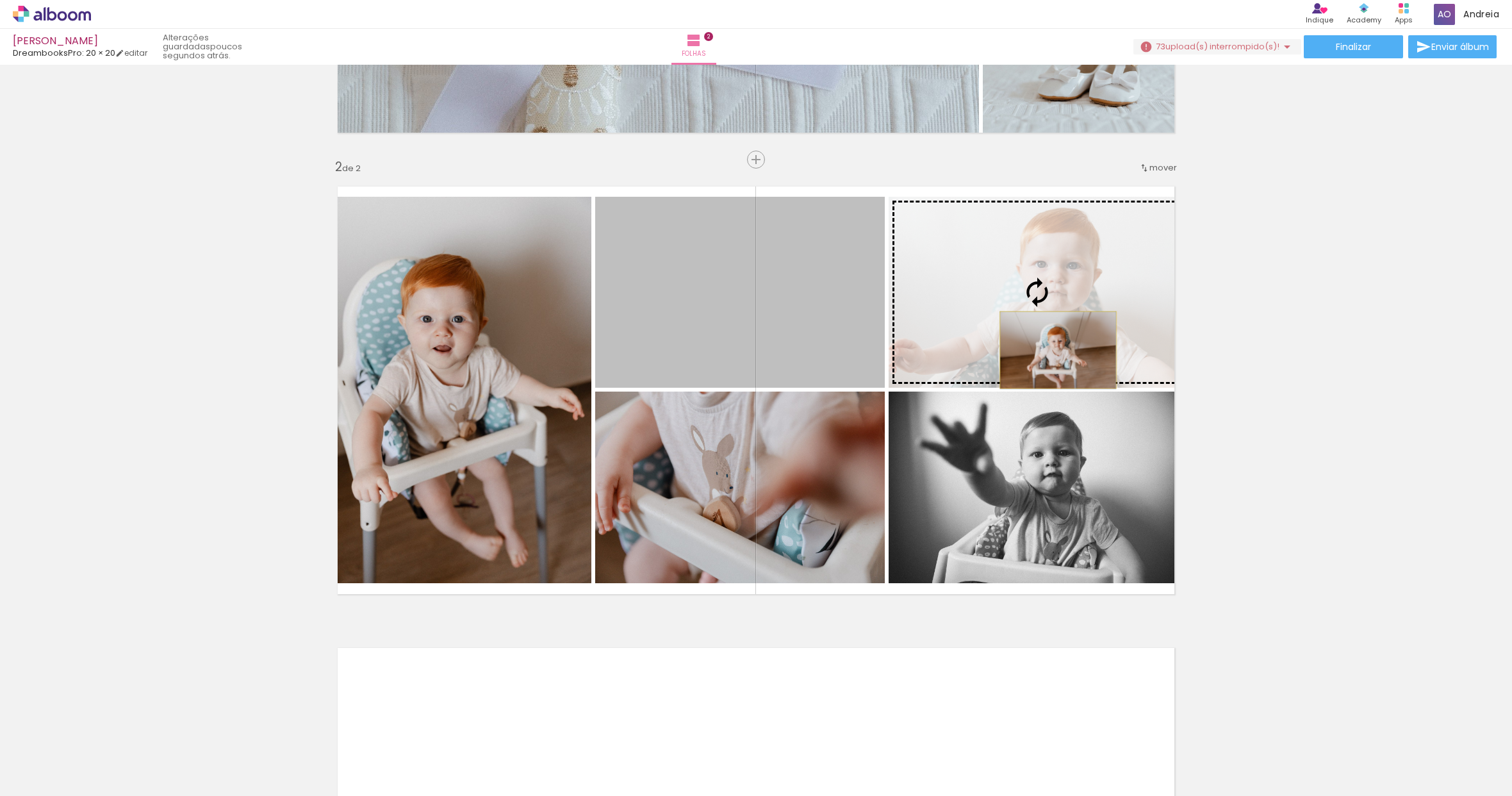
drag, startPoint x: 779, startPoint y: 349, endPoint x: 1053, endPoint y: 350, distance: 274.0
click at [0, 0] on slot at bounding box center [0, 0] width 0 height 0
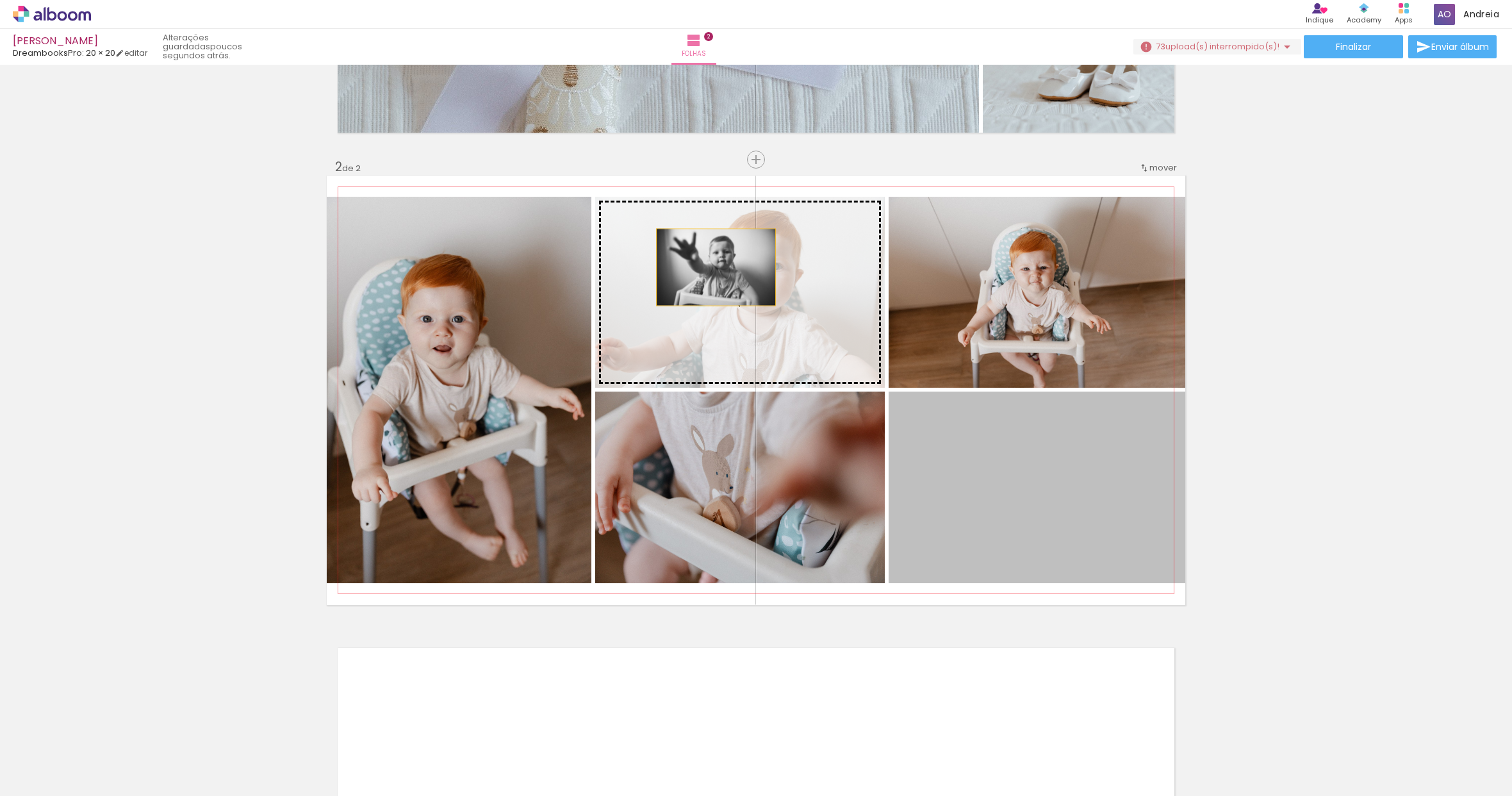
drag, startPoint x: 1069, startPoint y: 506, endPoint x: 711, endPoint y: 267, distance: 430.4
click at [0, 0] on slot at bounding box center [0, 0] width 0 height 0
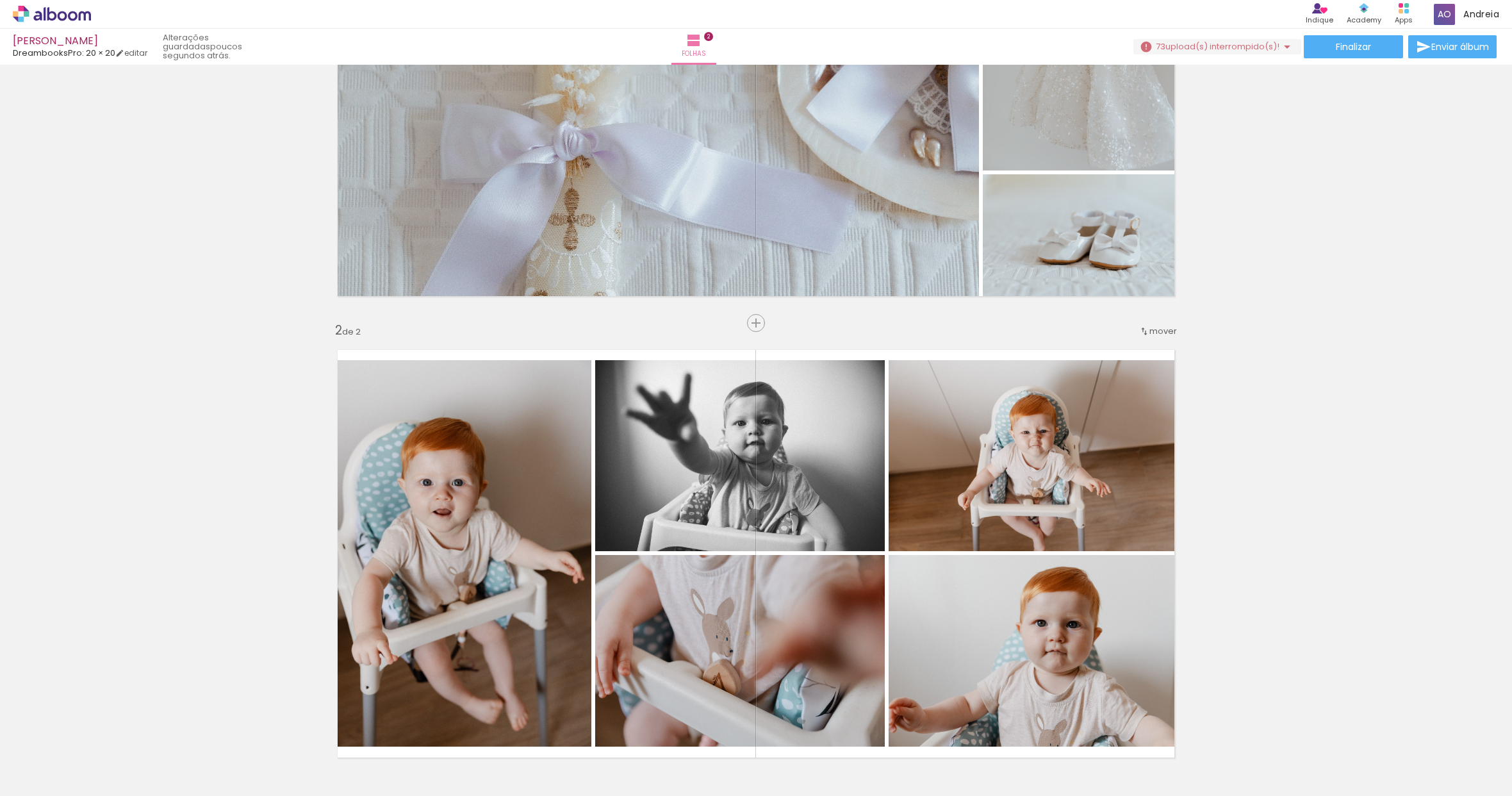
scroll to position [425, 0]
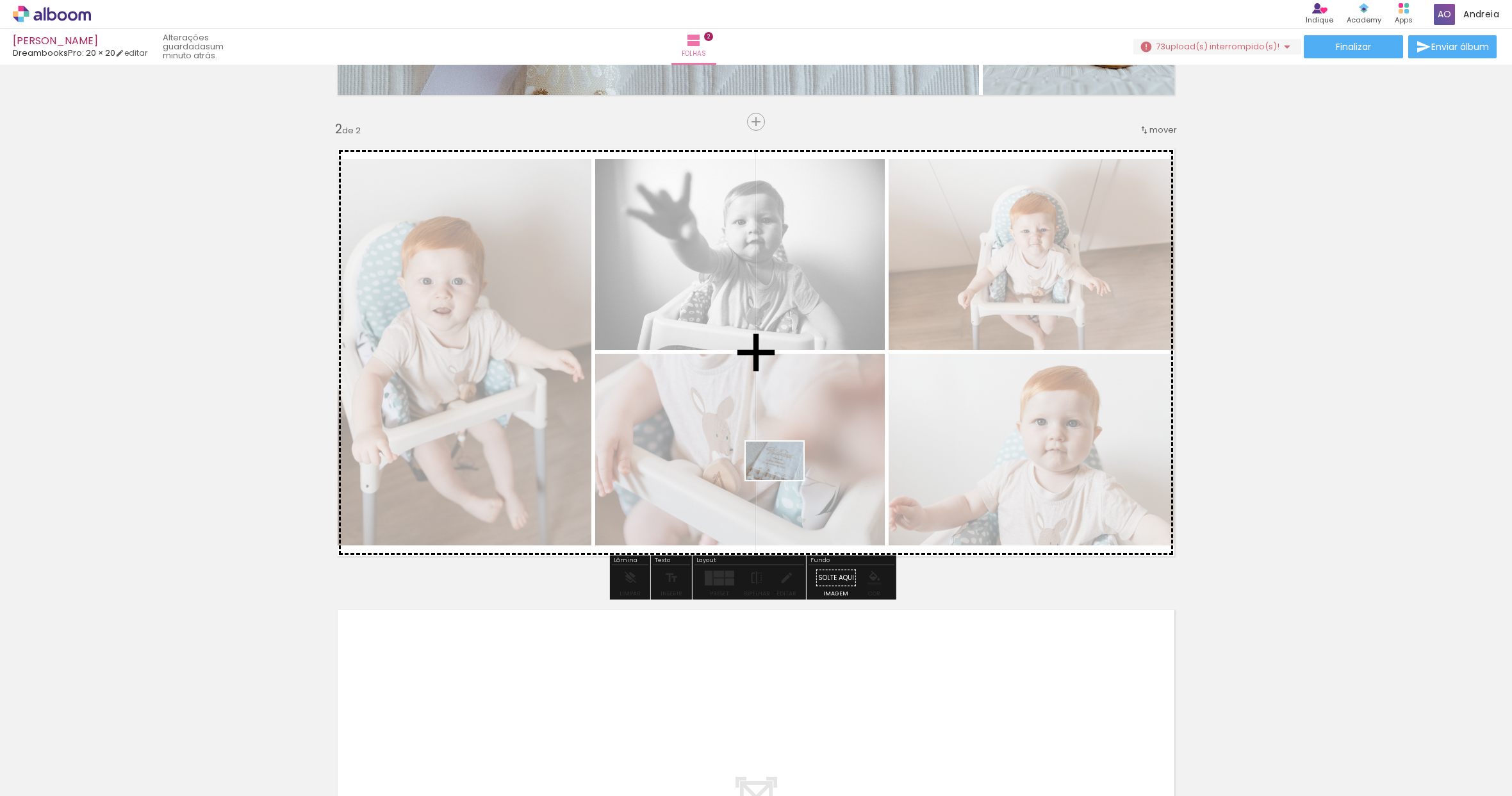
drag, startPoint x: 215, startPoint y: 761, endPoint x: 785, endPoint y: 480, distance: 635.5
click at [785, 480] on quentale-workspace at bounding box center [756, 398] width 1512 height 796
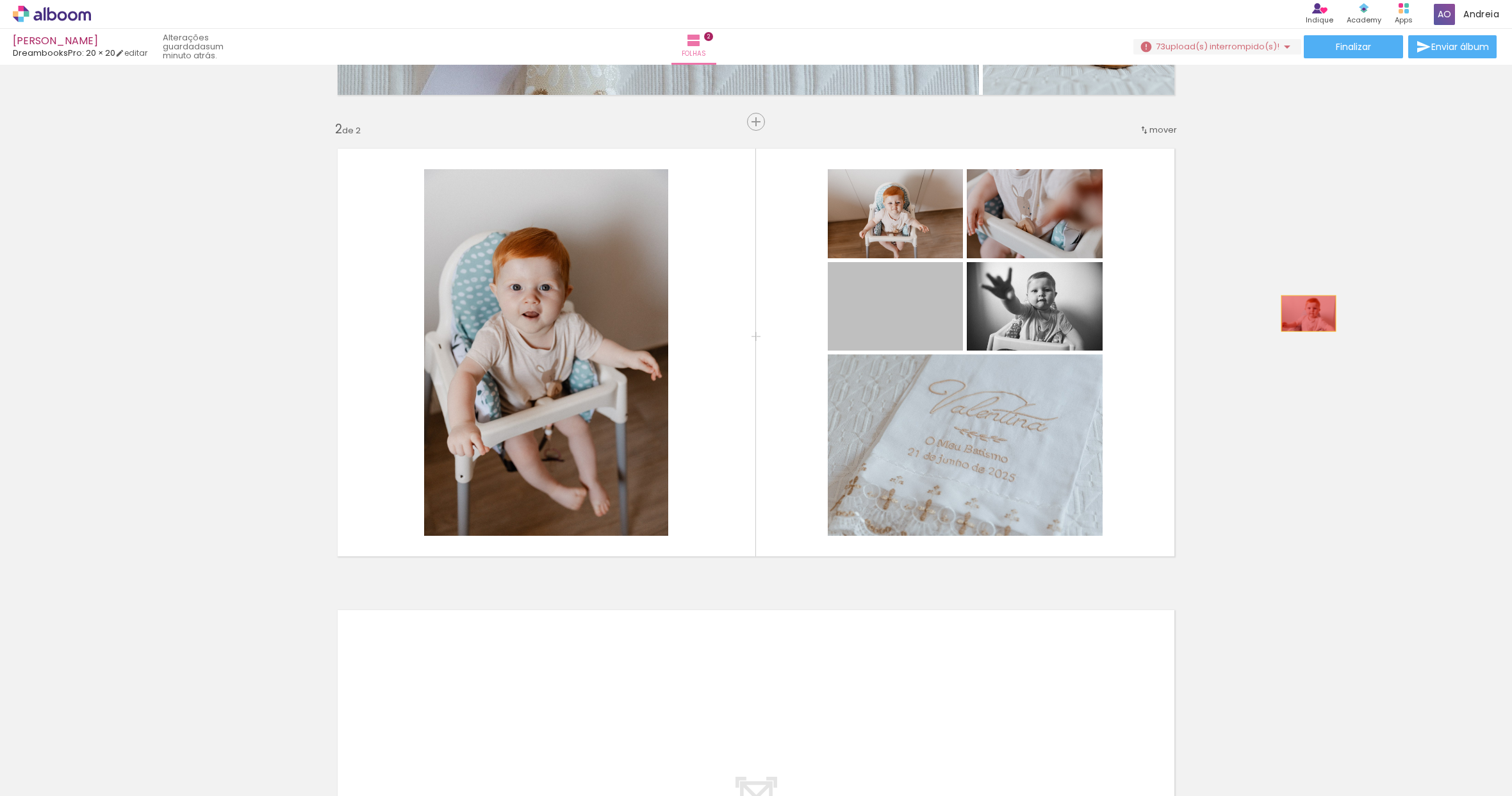
drag, startPoint x: 906, startPoint y: 314, endPoint x: 1304, endPoint y: 314, distance: 398.0
click at [1304, 314] on div "Inserir folha 1 de 2 Inserir folha 2 de 2" at bounding box center [756, 336] width 1512 height 1385
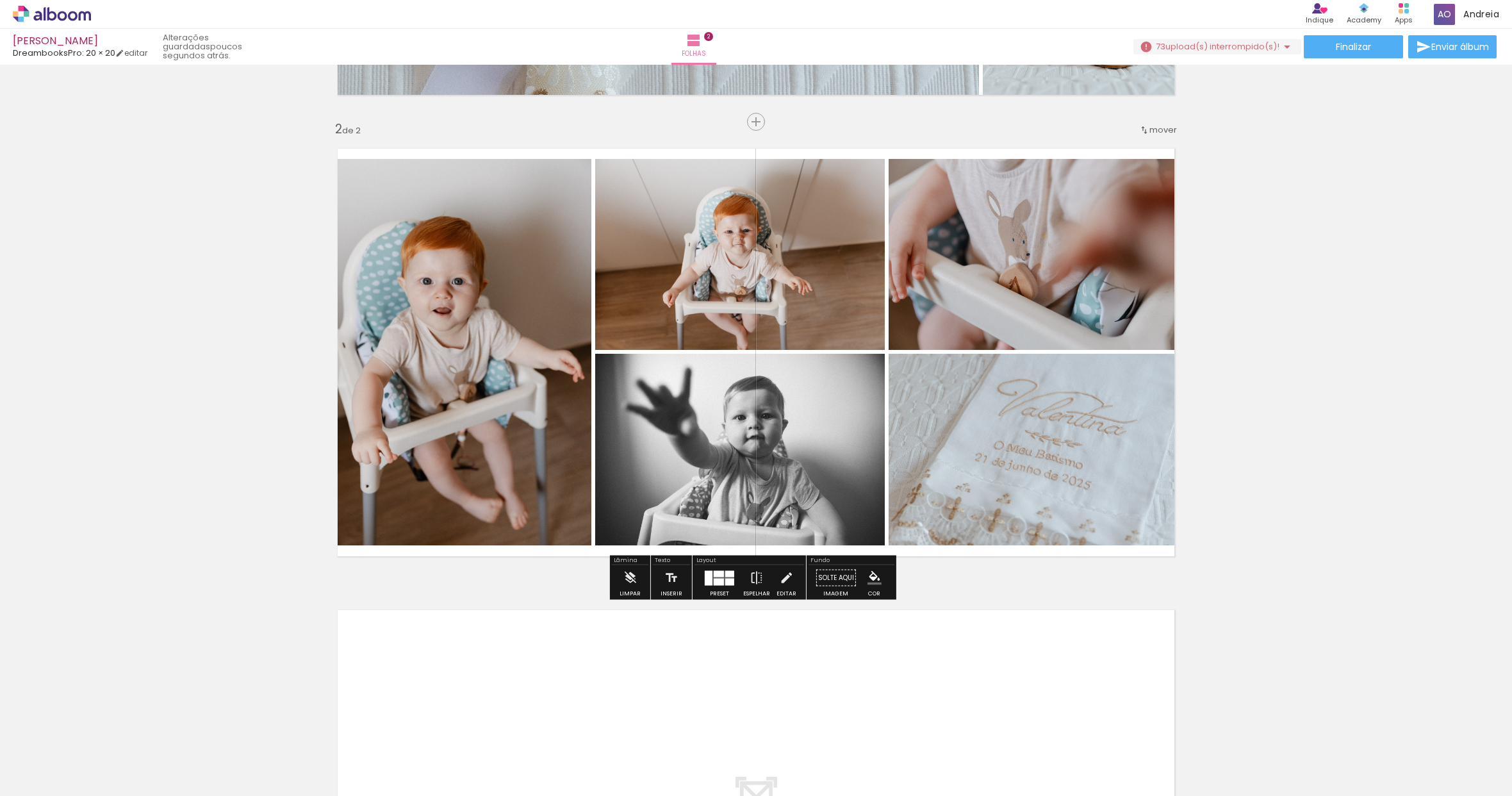
click at [714, 572] on div at bounding box center [719, 573] width 11 height 7
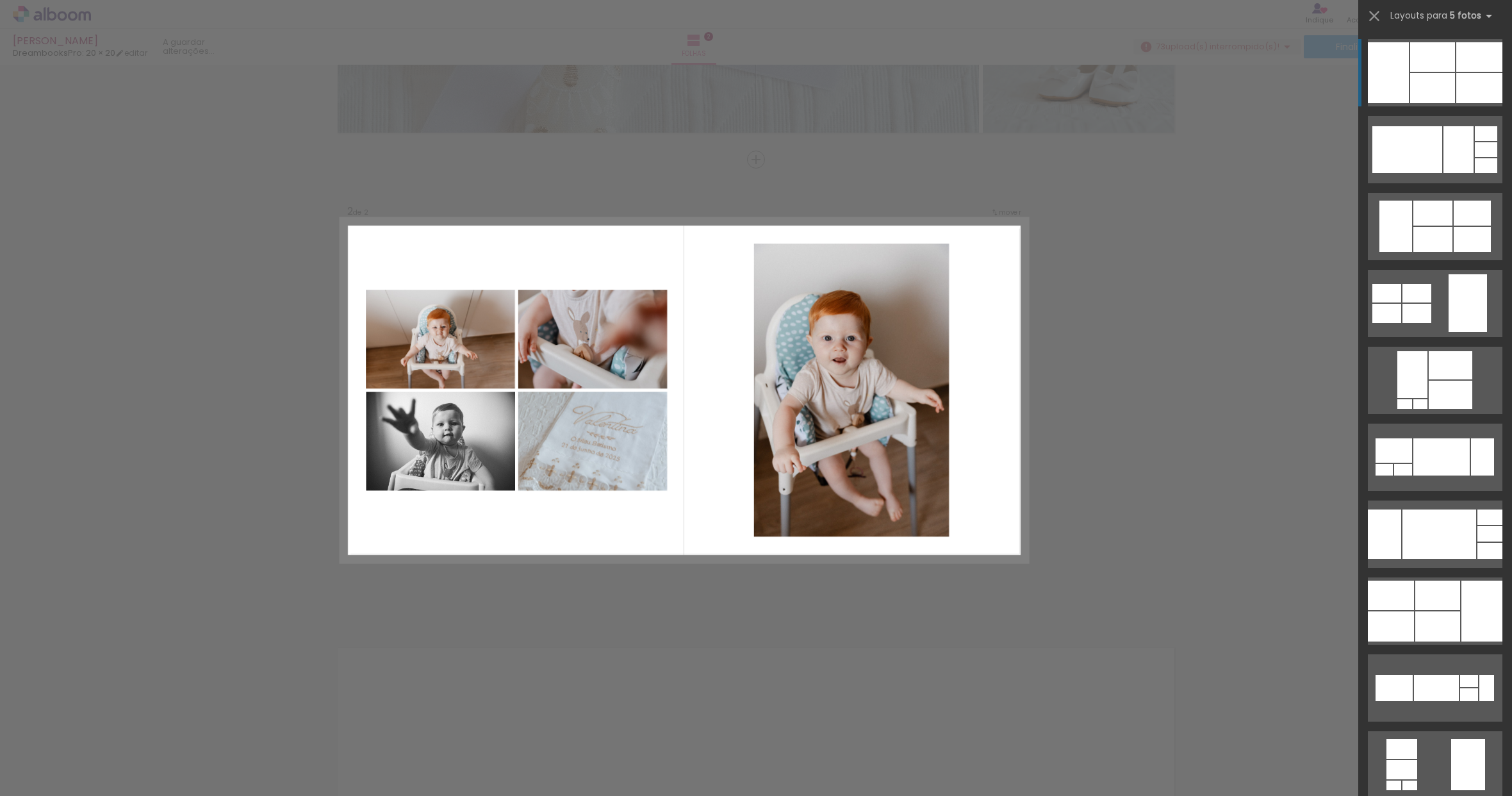
scroll to position [387, 0]
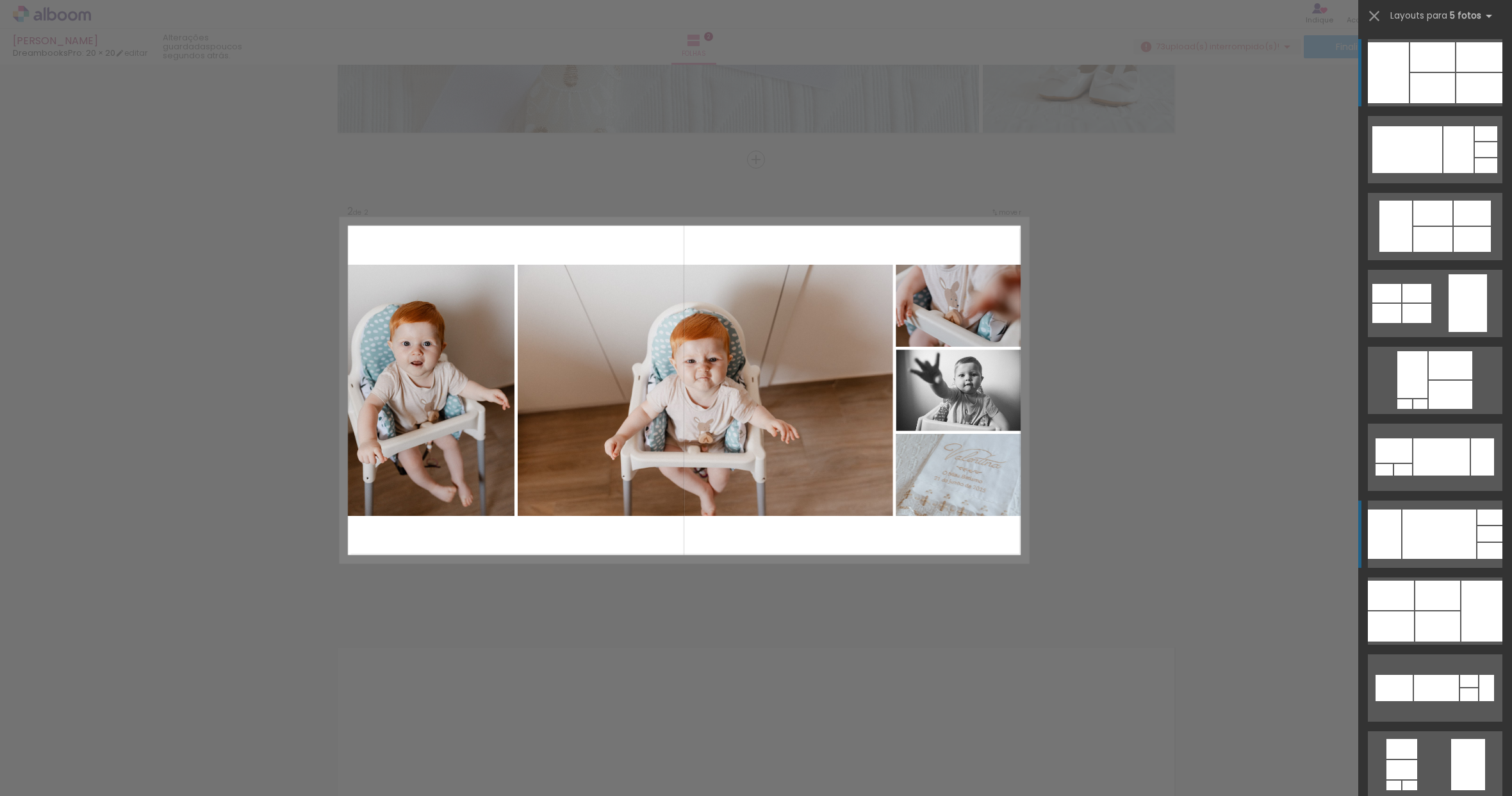
click at [1469, 527] on div at bounding box center [1440, 534] width 74 height 49
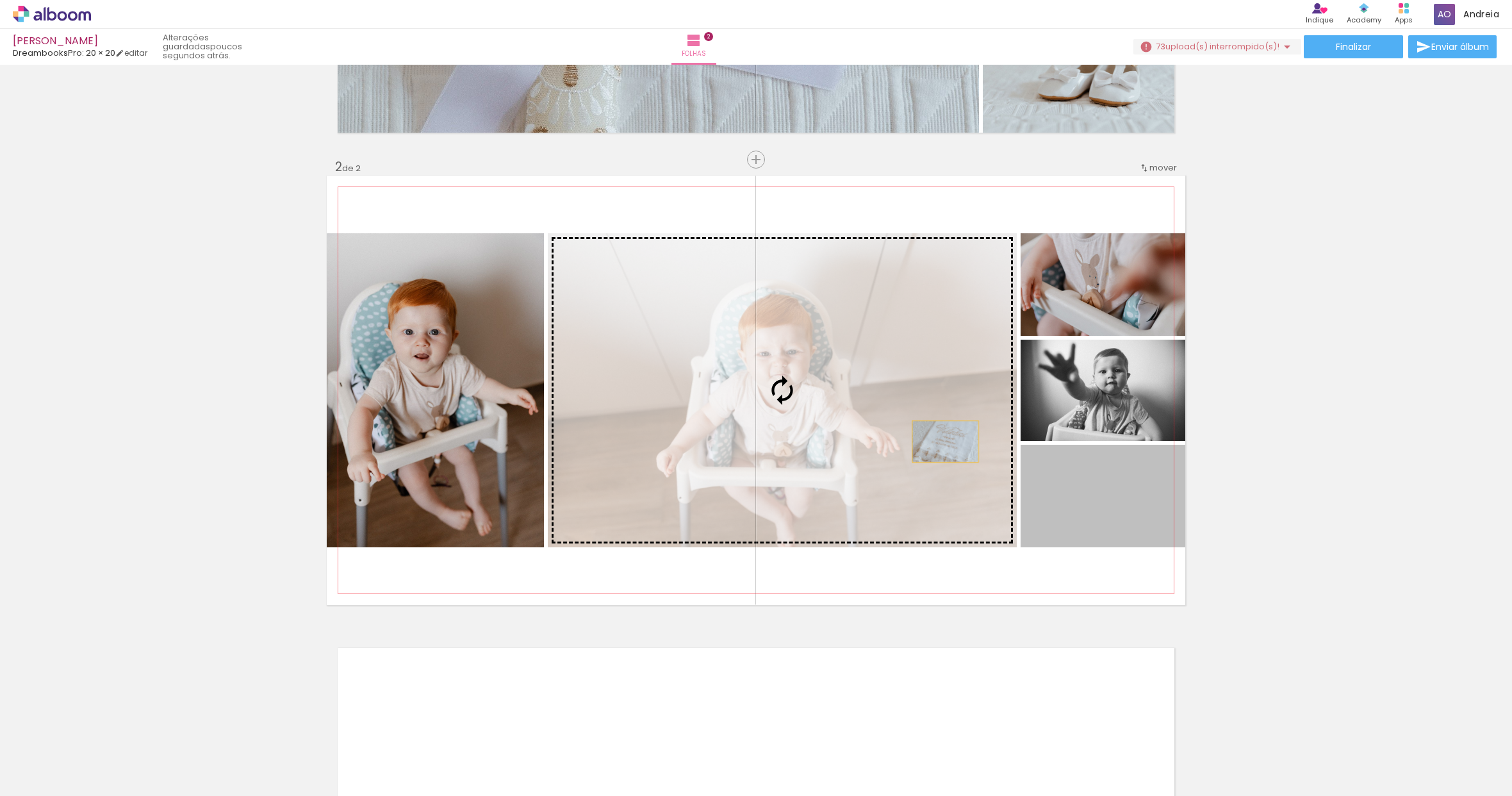
drag, startPoint x: 1089, startPoint y: 521, endPoint x: 923, endPoint y: 441, distance: 184.3
click at [0, 0] on slot at bounding box center [0, 0] width 0 height 0
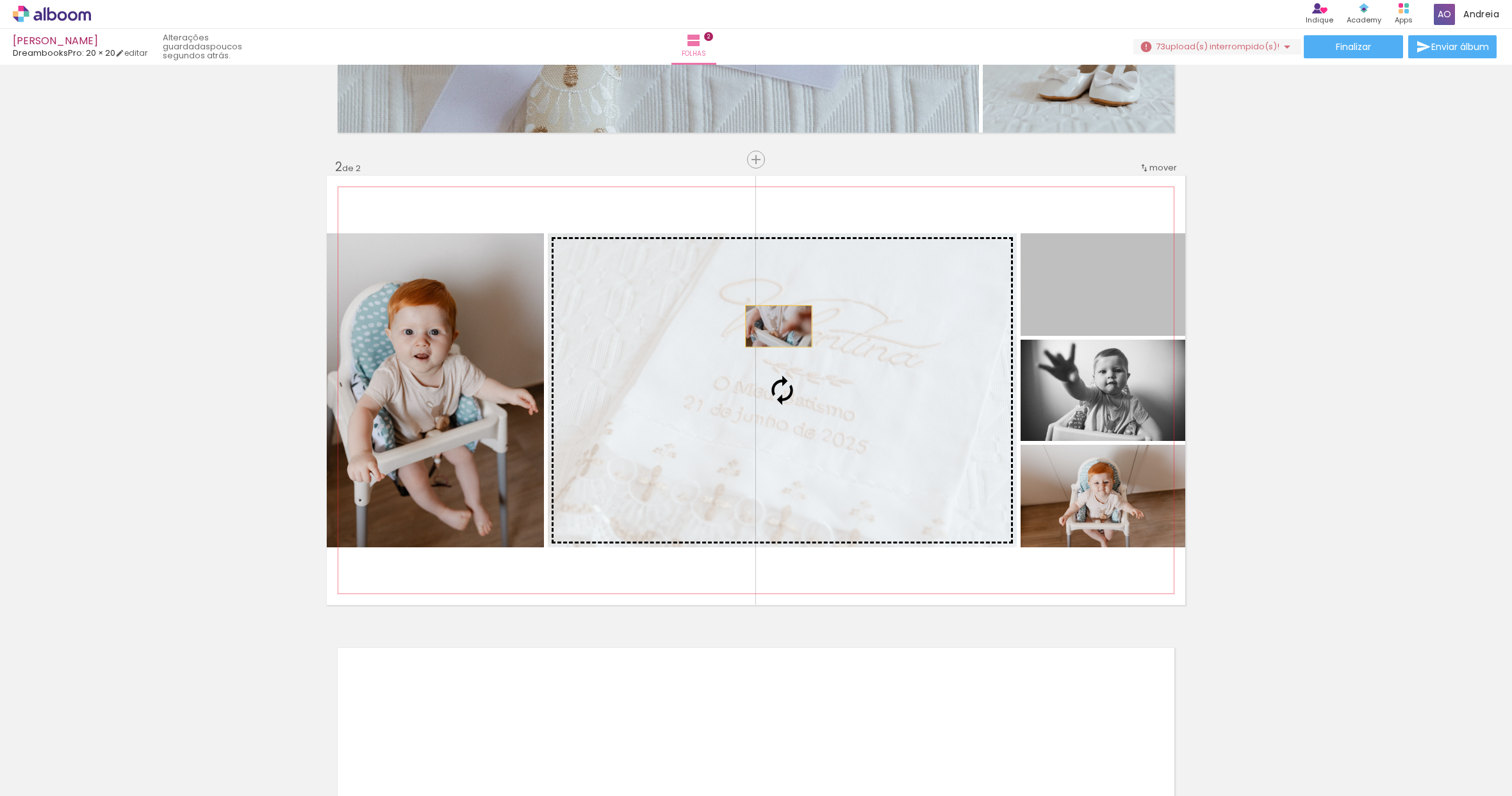
drag, startPoint x: 1080, startPoint y: 282, endPoint x: 775, endPoint y: 326, distance: 308.2
click at [0, 0] on slot at bounding box center [0, 0] width 0 height 0
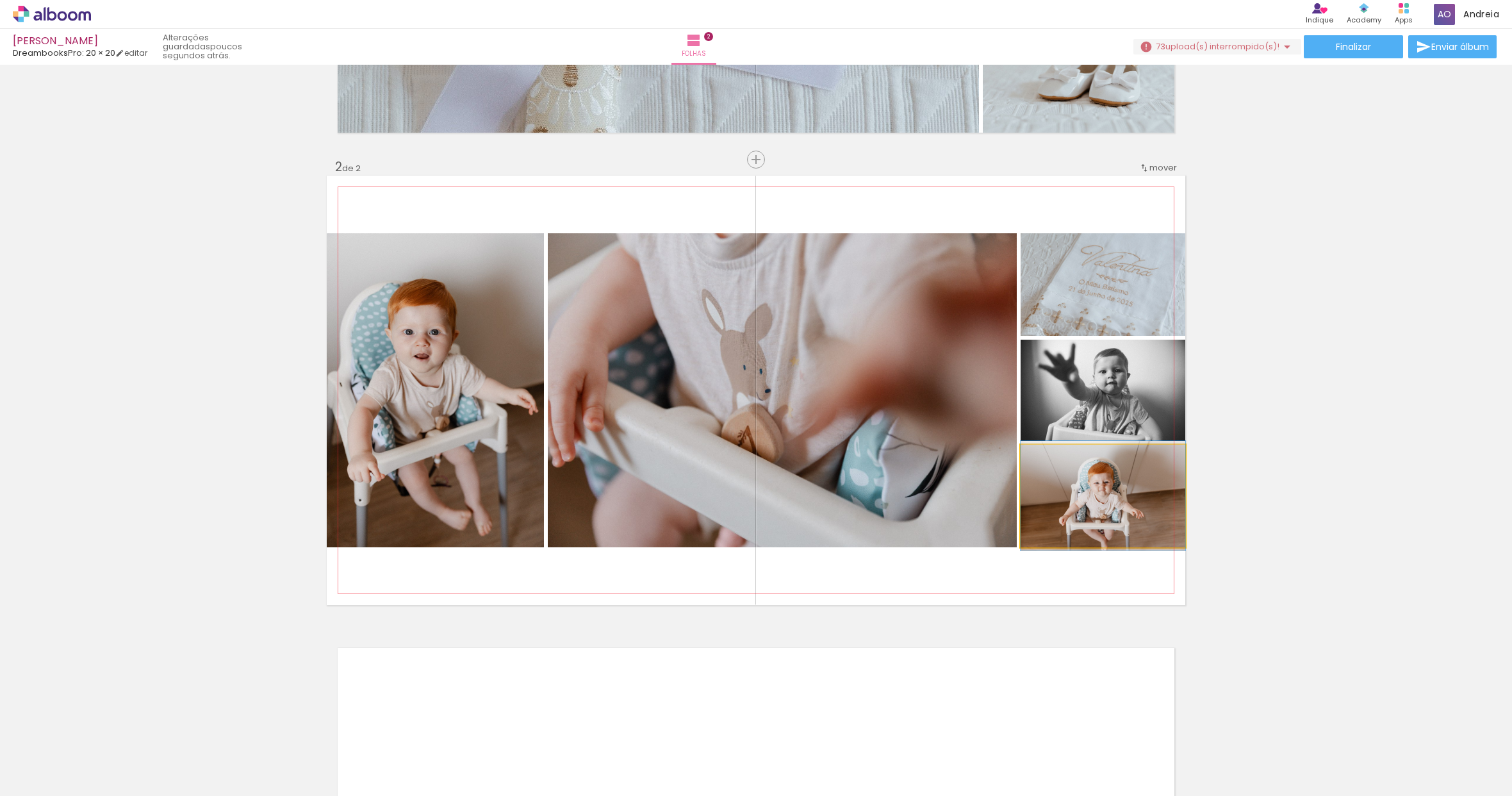
click at [1102, 478] on quentale-photo at bounding box center [1102, 495] width 165 height 102
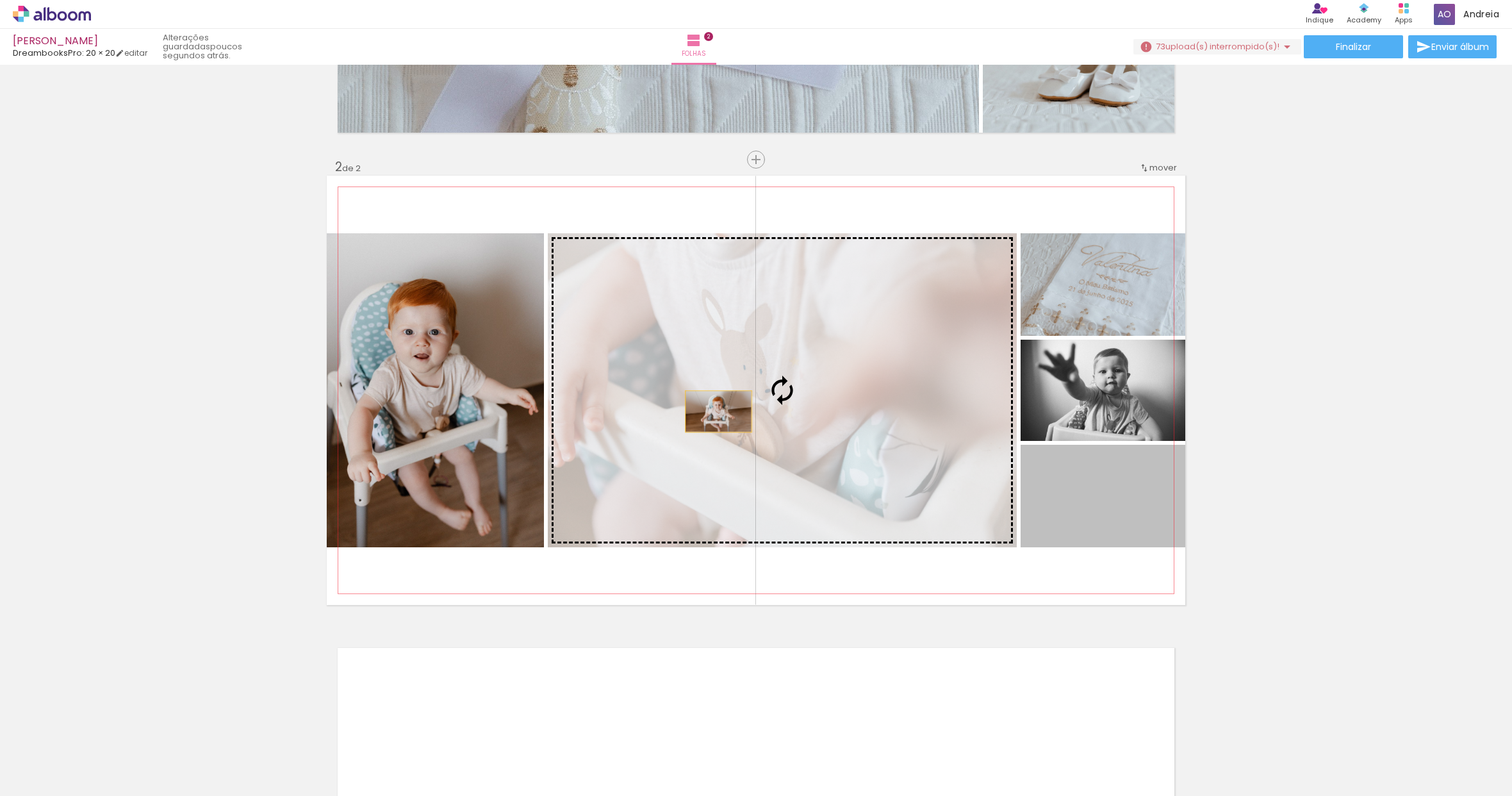
drag, startPoint x: 1112, startPoint y: 497, endPoint x: 713, endPoint y: 410, distance: 408.4
click at [0, 0] on slot at bounding box center [0, 0] width 0 height 0
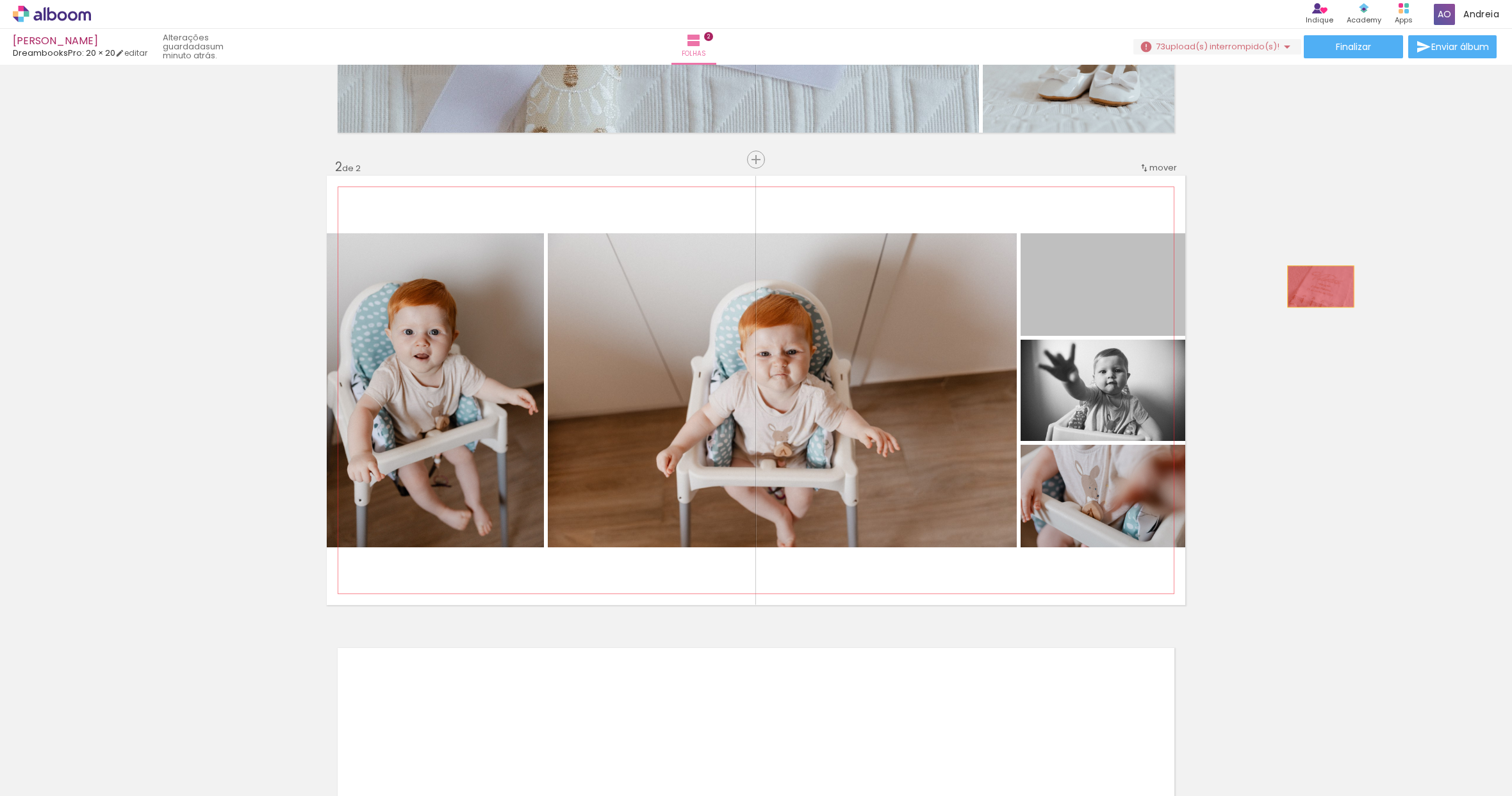
drag, startPoint x: 1067, startPoint y: 284, endPoint x: 1316, endPoint y: 287, distance: 249.0
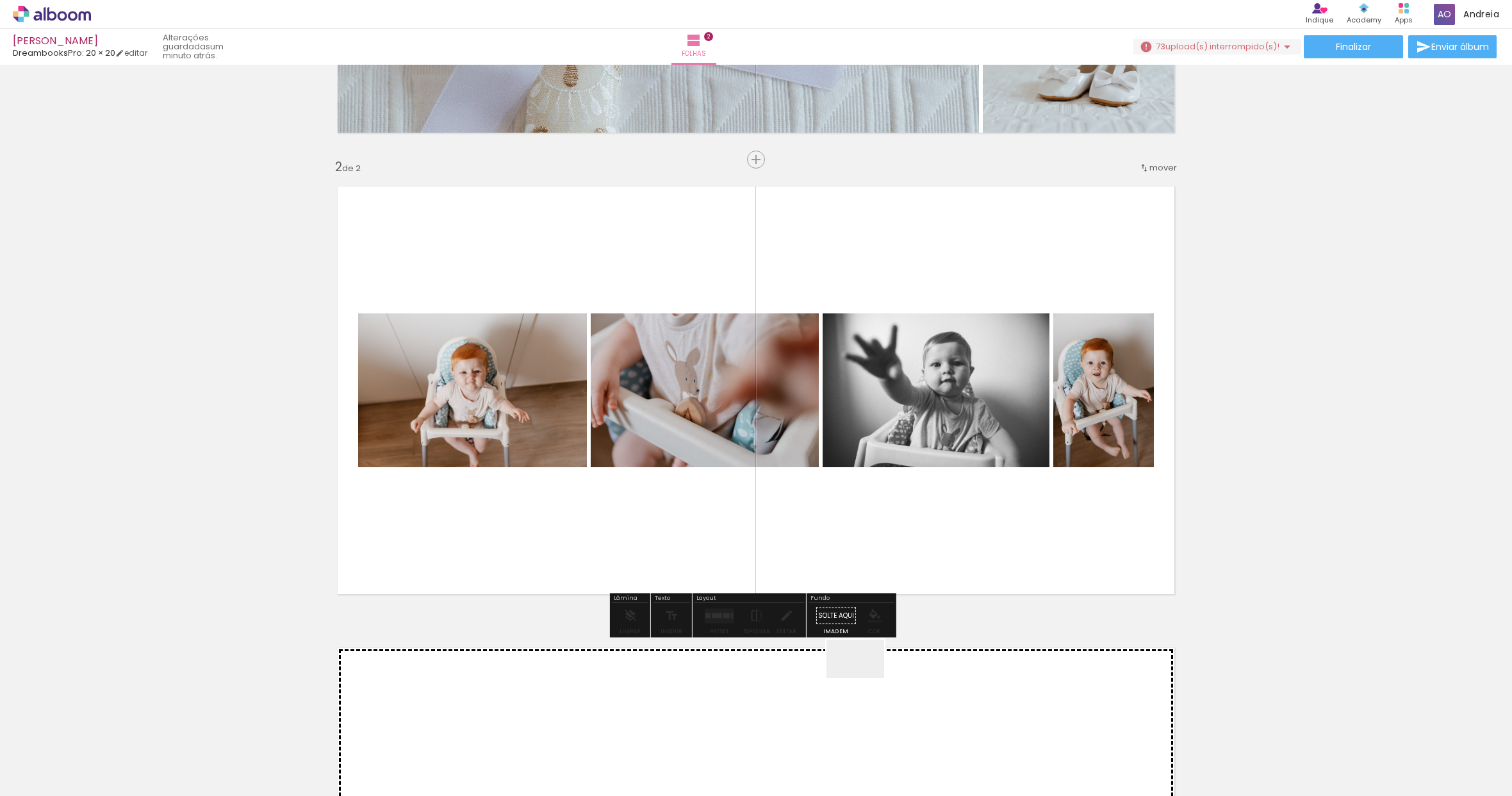
drag, startPoint x: 848, startPoint y: 755, endPoint x: 894, endPoint y: 531, distance: 228.7
click at [894, 531] on quentale-workspace at bounding box center [756, 398] width 1512 height 796
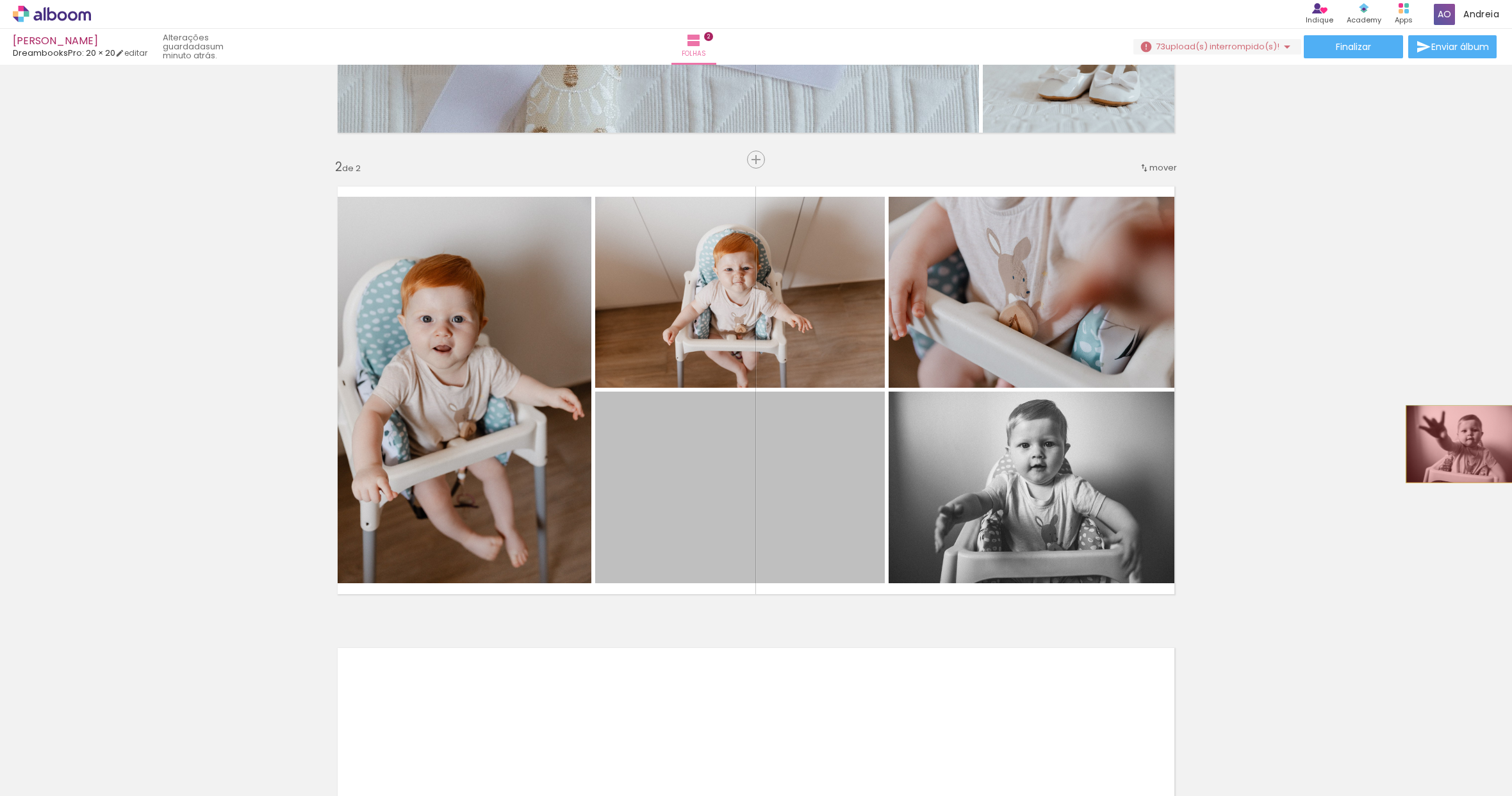
drag, startPoint x: 779, startPoint y: 489, endPoint x: 1460, endPoint y: 444, distance: 682.5
click at [1460, 444] on div "Inserir folha 1 de 2 Inserir folha 2 de 2" at bounding box center [756, 373] width 1512 height 1385
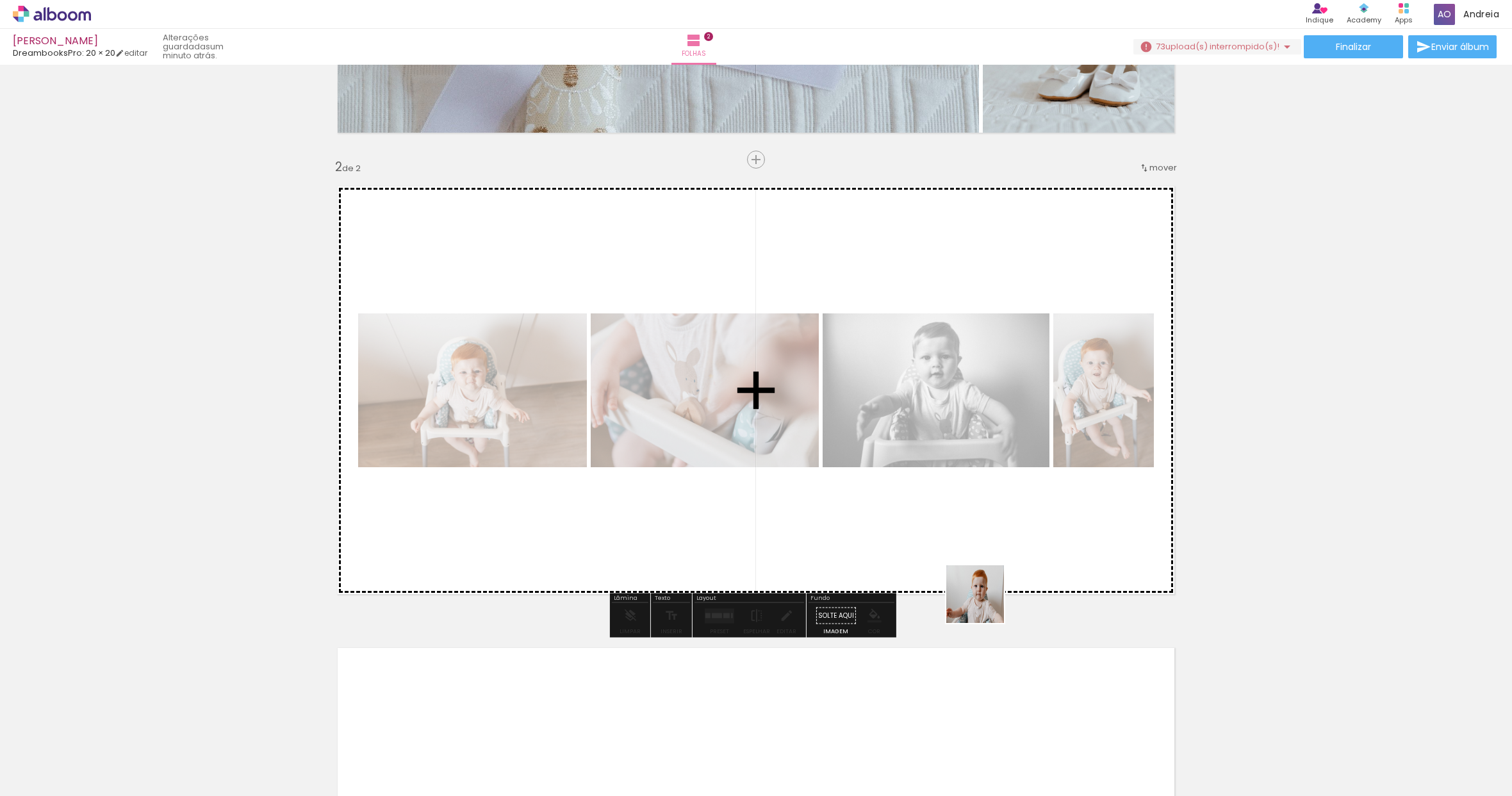
drag, startPoint x: 1063, startPoint y: 753, endPoint x: 902, endPoint y: 531, distance: 274.2
click at [902, 531] on quentale-workspace at bounding box center [756, 398] width 1512 height 796
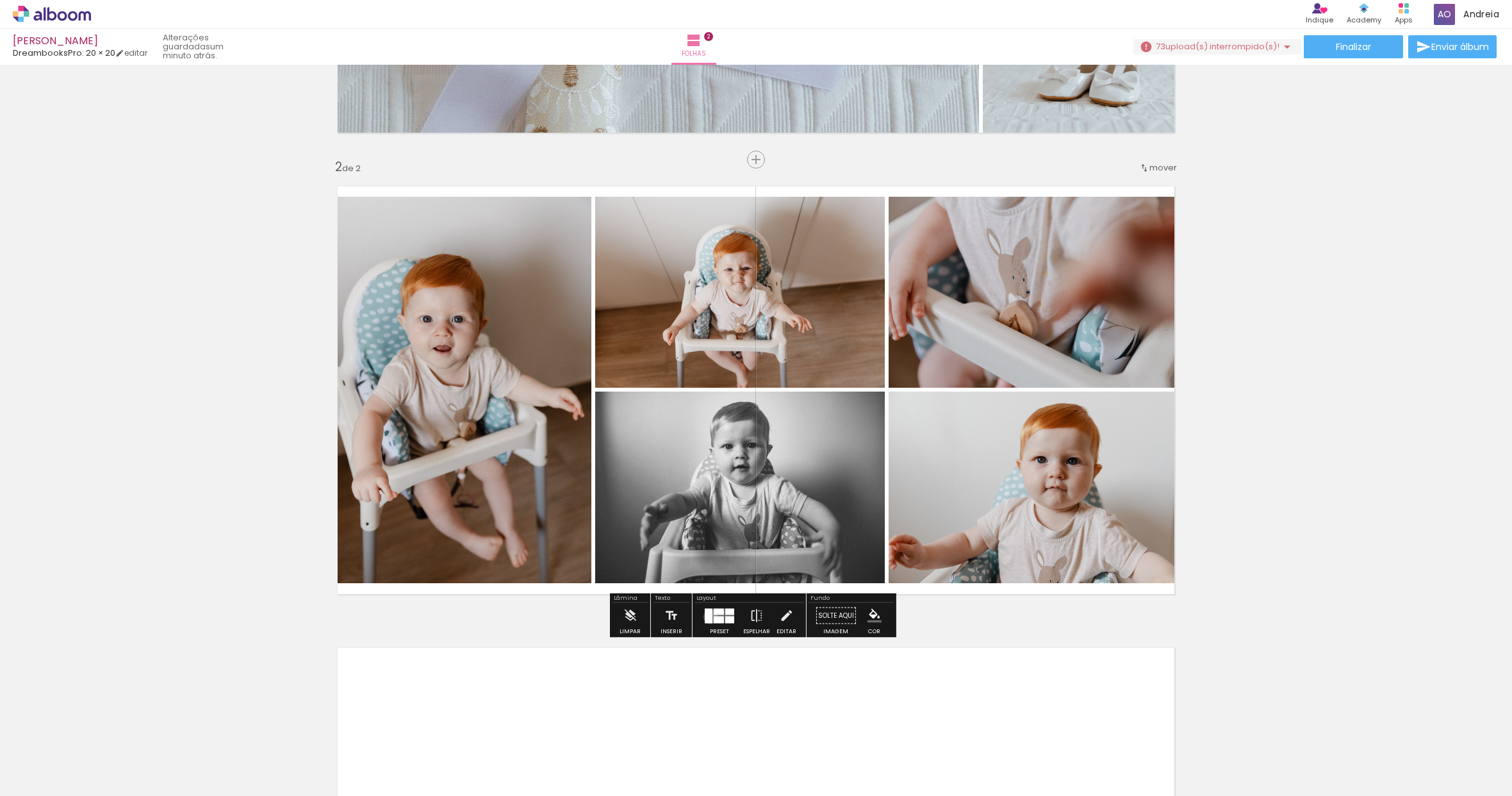
click at [708, 617] on div at bounding box center [708, 615] width 7 height 15
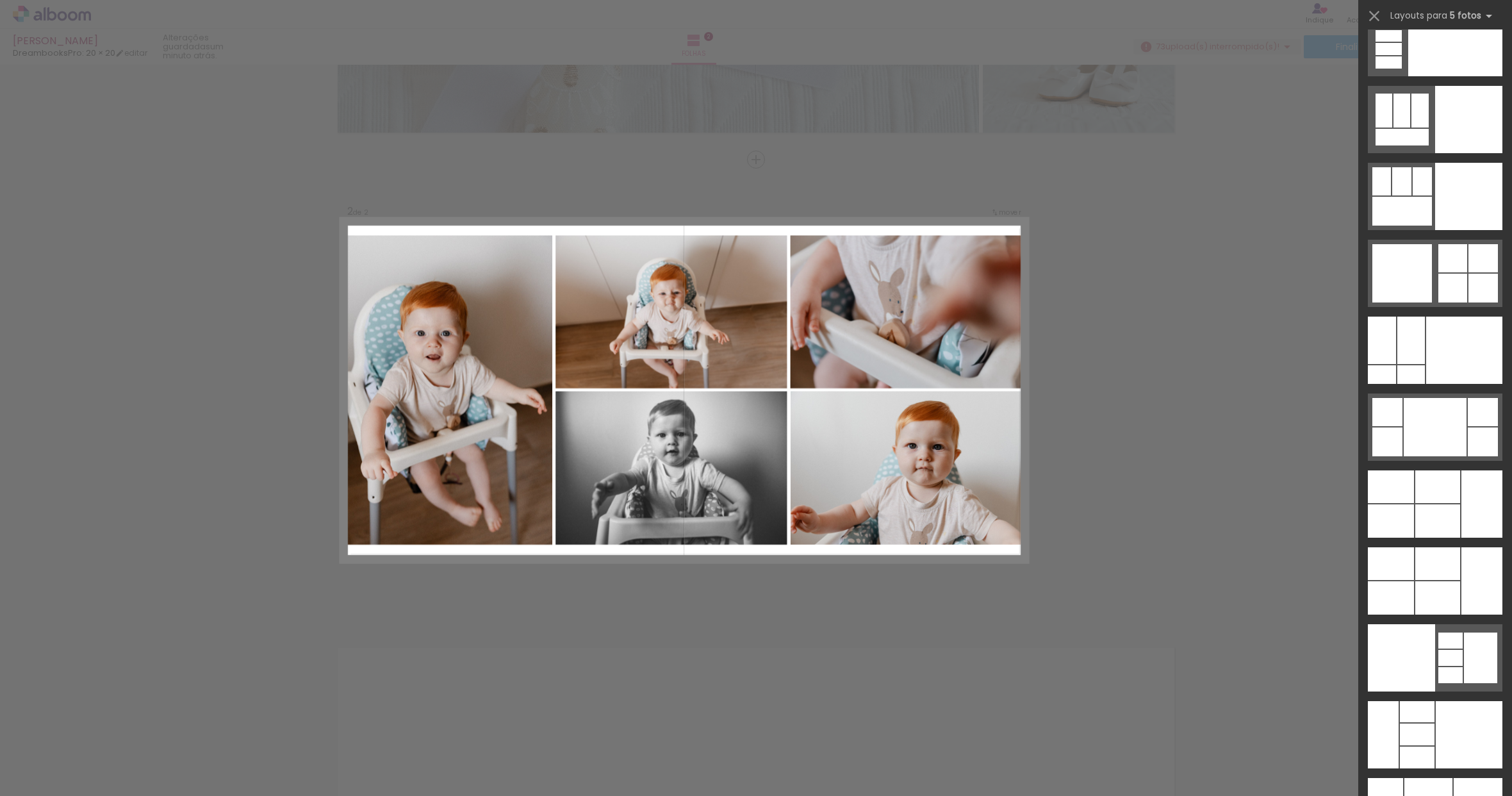
scroll to position [33713, 0]
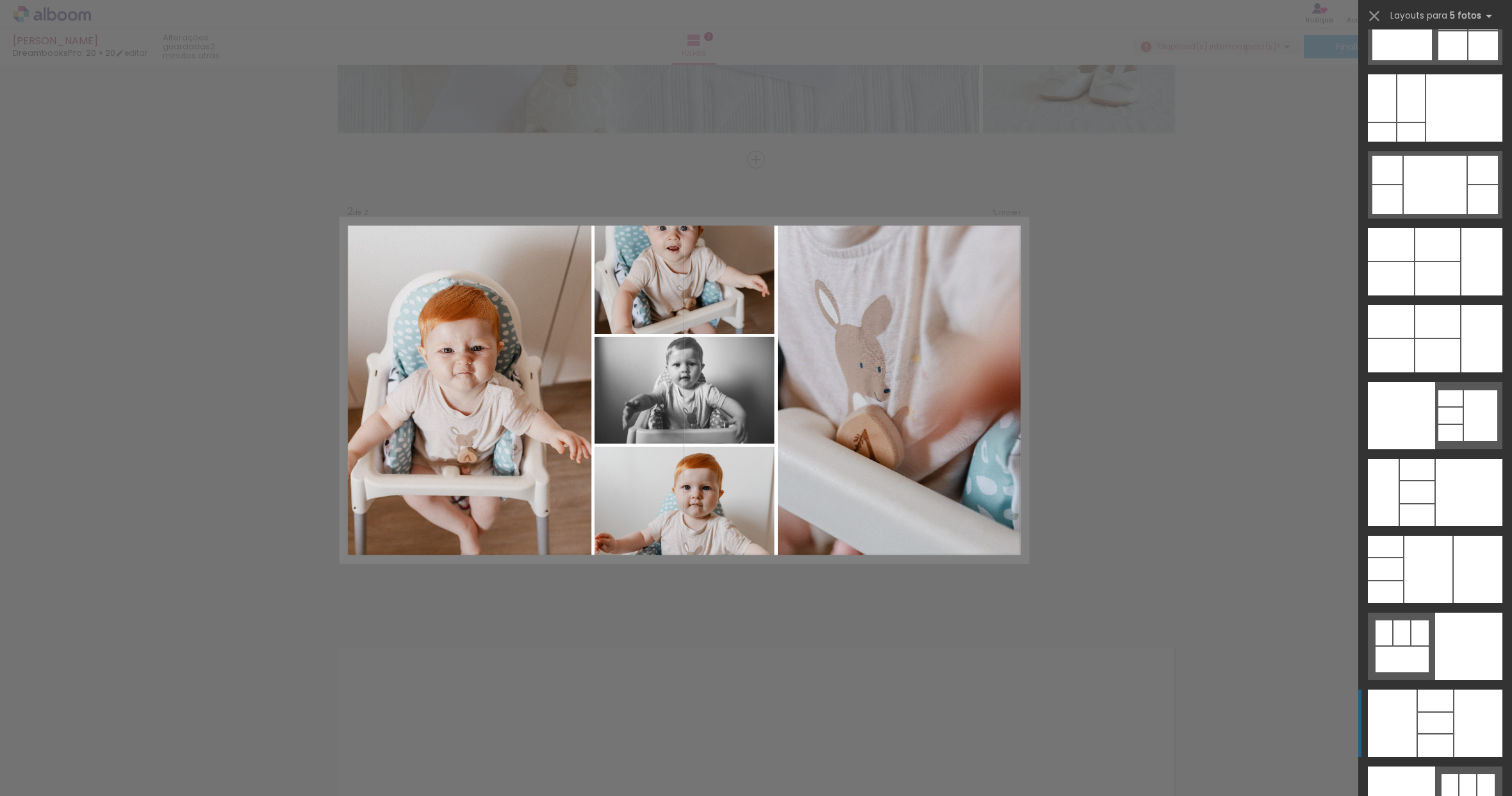
scroll to position [34253, 0]
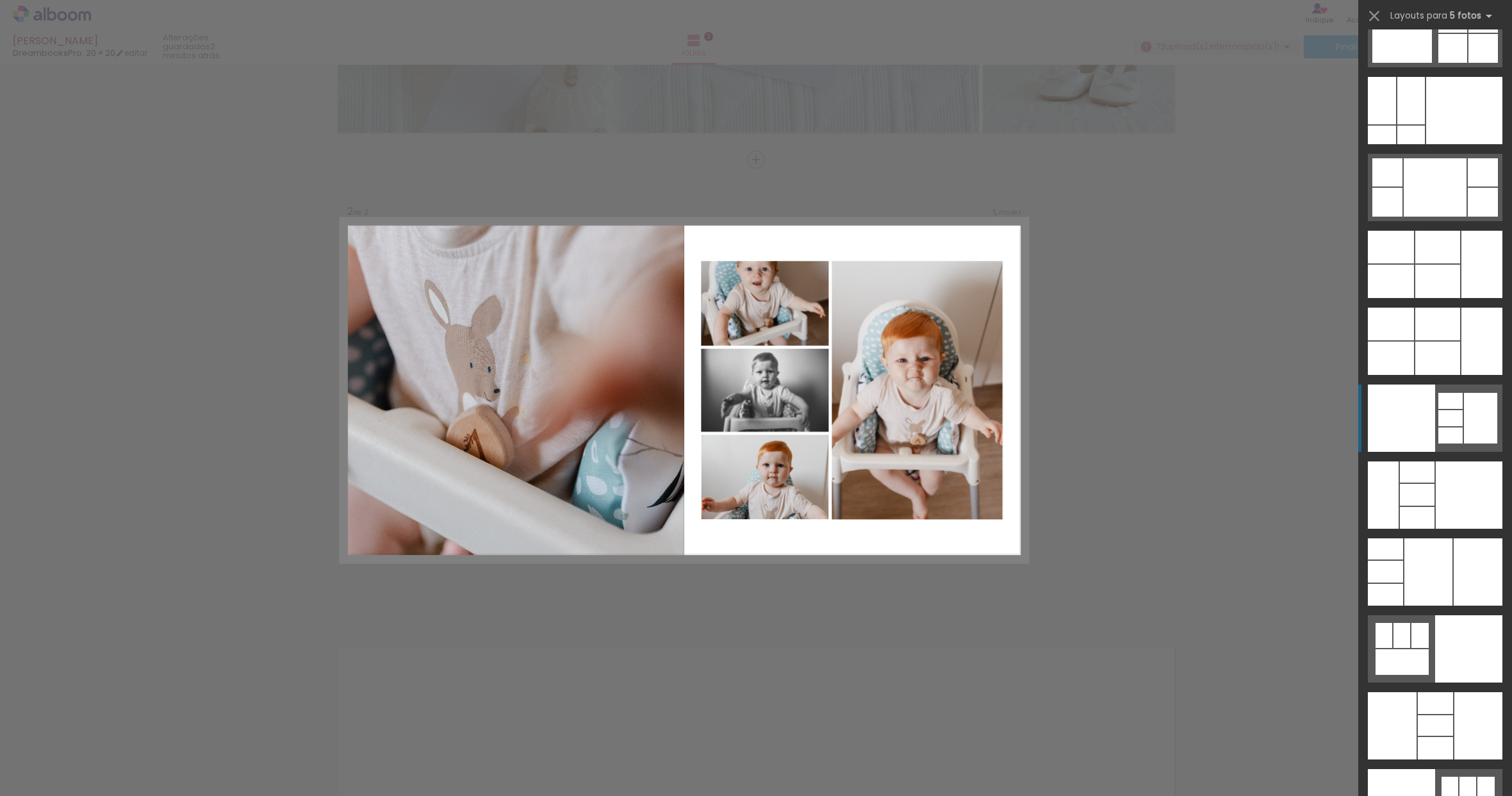
click at [1411, 402] on div at bounding box center [1401, 418] width 67 height 67
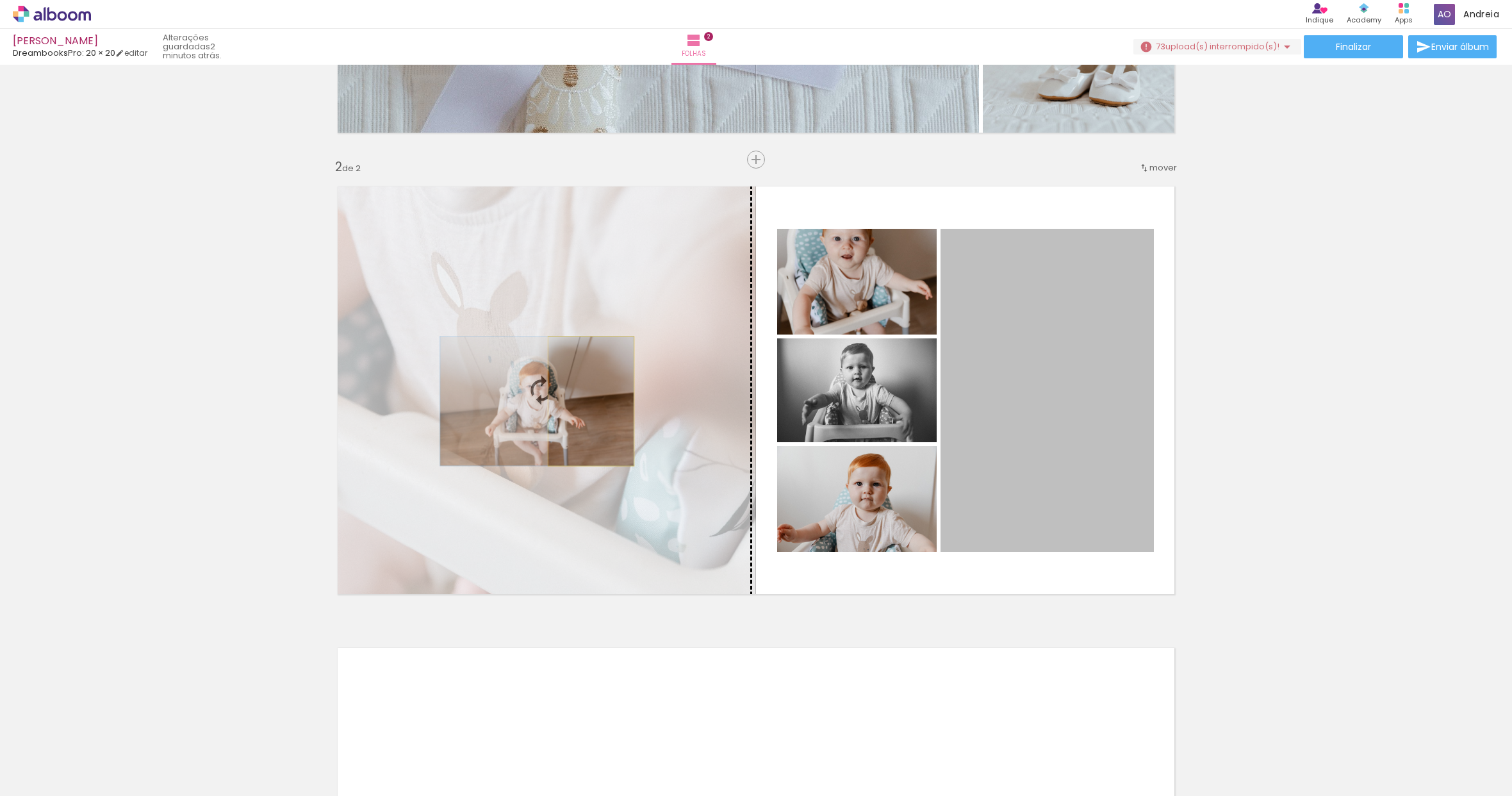
drag, startPoint x: 1083, startPoint y: 405, endPoint x: 586, endPoint y: 401, distance: 497.0
click at [0, 0] on slot at bounding box center [0, 0] width 0 height 0
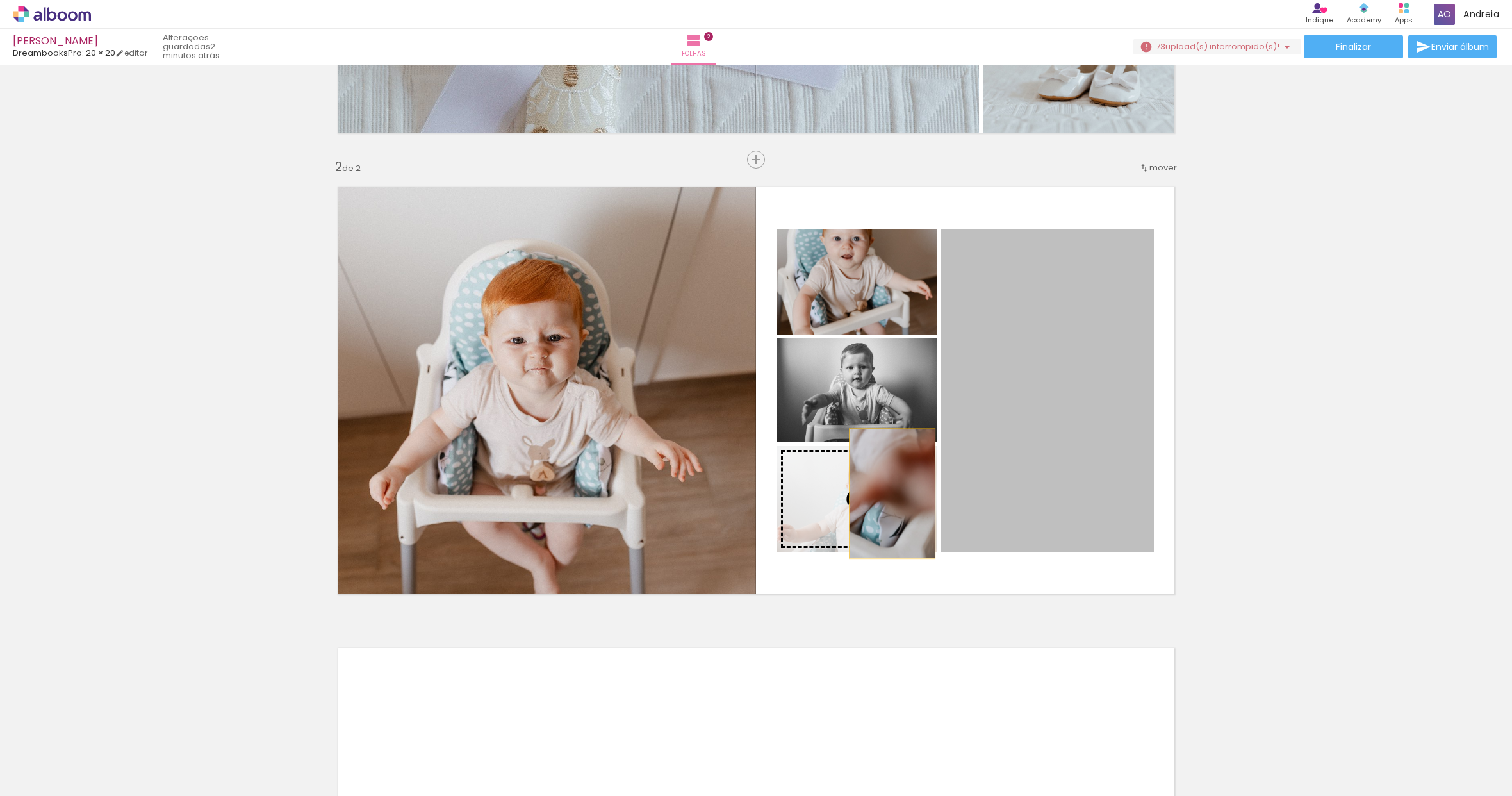
drag, startPoint x: 1092, startPoint y: 440, endPoint x: 885, endPoint y: 493, distance: 213.7
click at [0, 0] on slot at bounding box center [0, 0] width 0 height 0
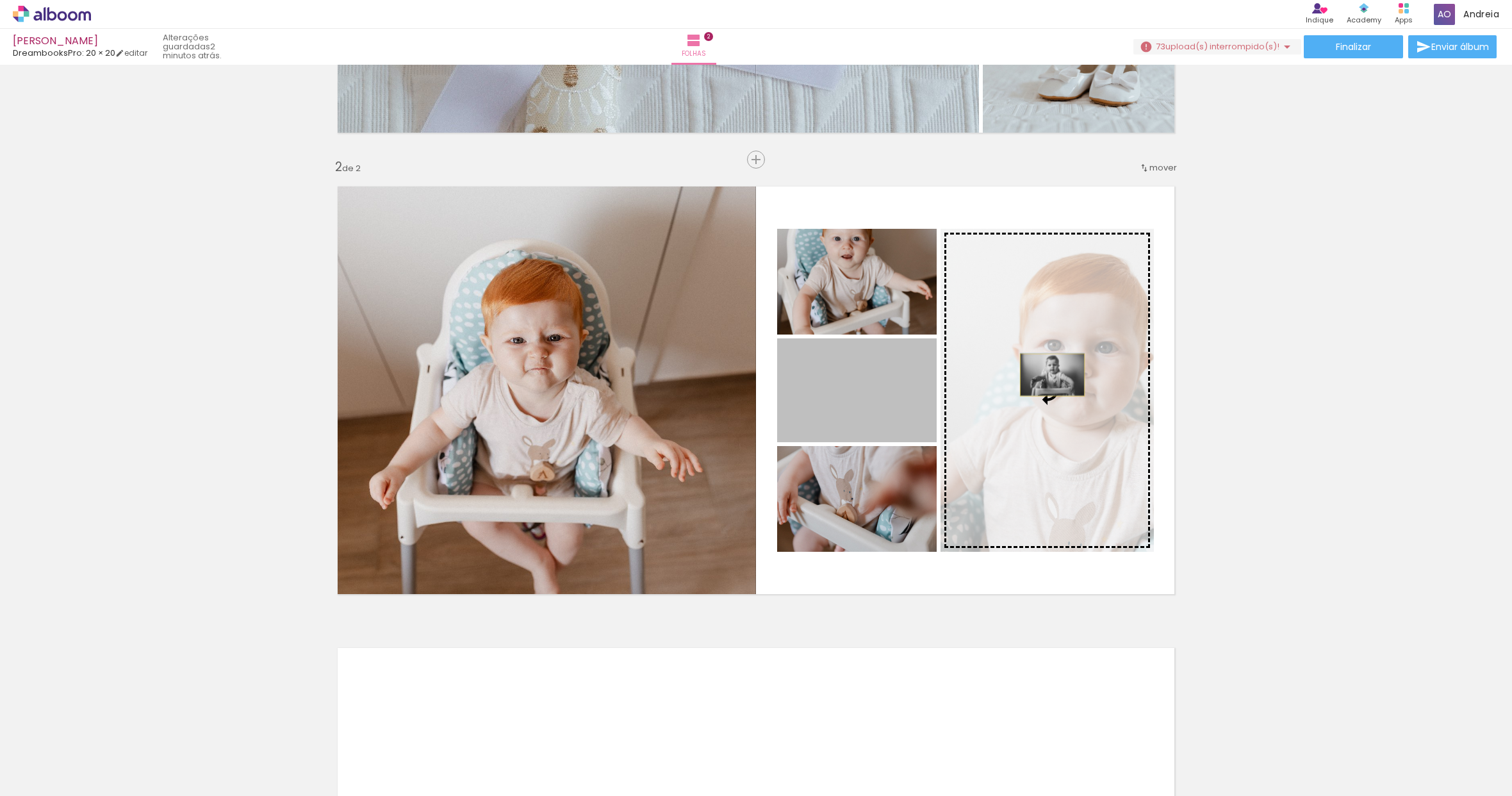
drag, startPoint x: 877, startPoint y: 387, endPoint x: 1048, endPoint y: 375, distance: 171.4
click at [0, 0] on slot at bounding box center [0, 0] width 0 height 0
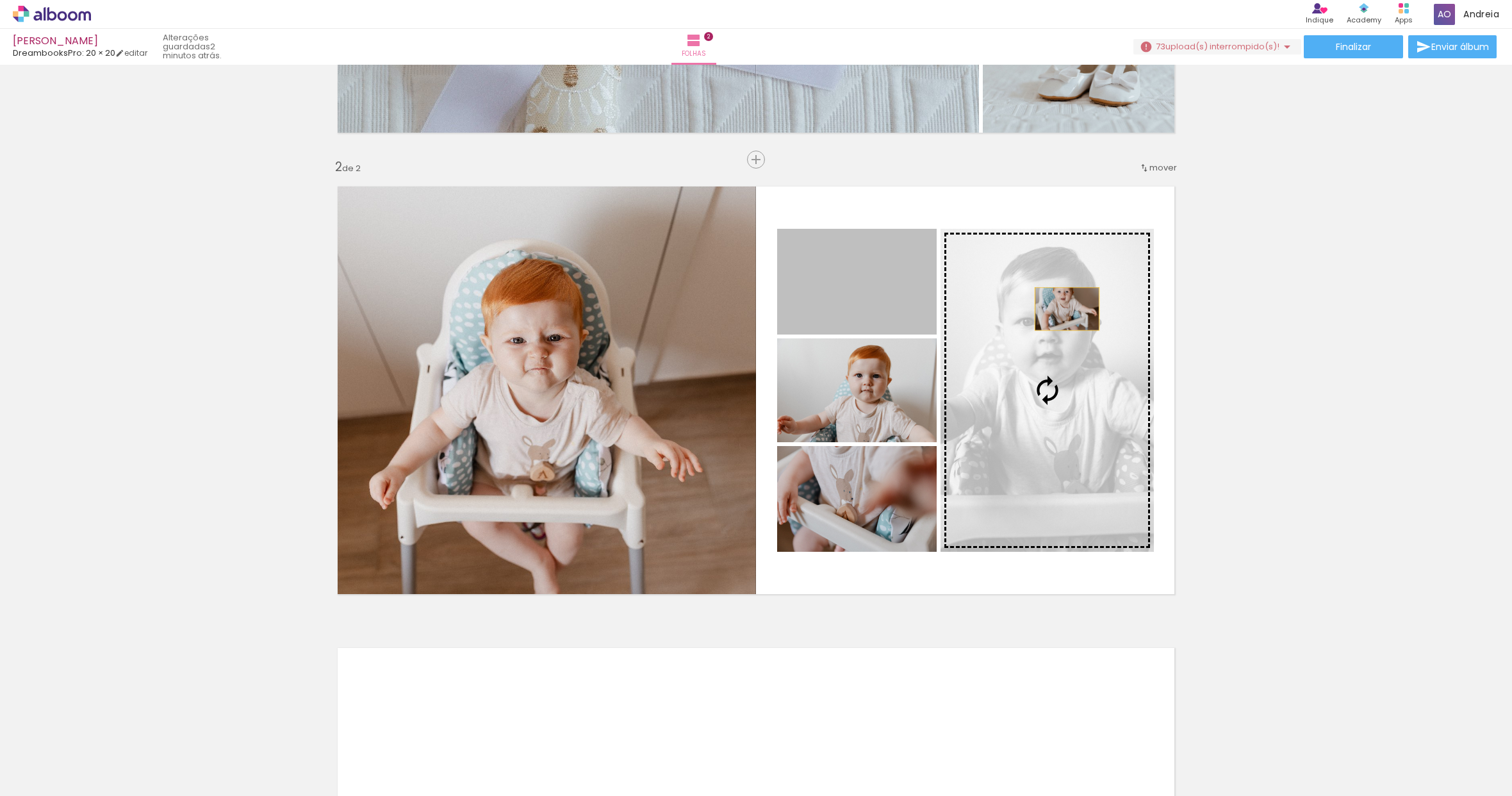
drag, startPoint x: 882, startPoint y: 309, endPoint x: 1062, endPoint y: 309, distance: 180.0
click at [0, 0] on slot at bounding box center [0, 0] width 0 height 0
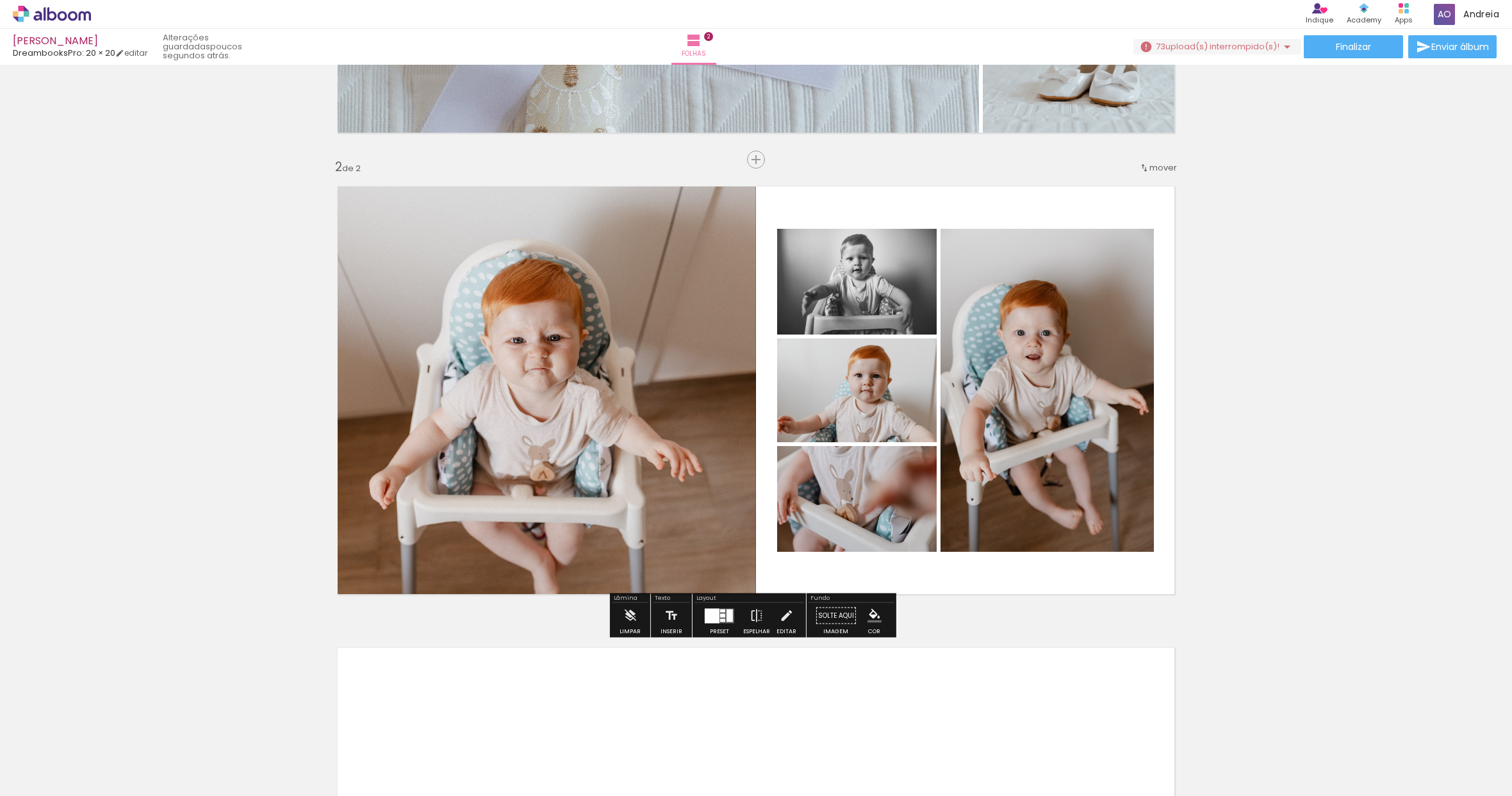
click at [491, 402] on quentale-photo at bounding box center [541, 390] width 429 height 429
click at [709, 607] on div at bounding box center [719, 615] width 34 height 25
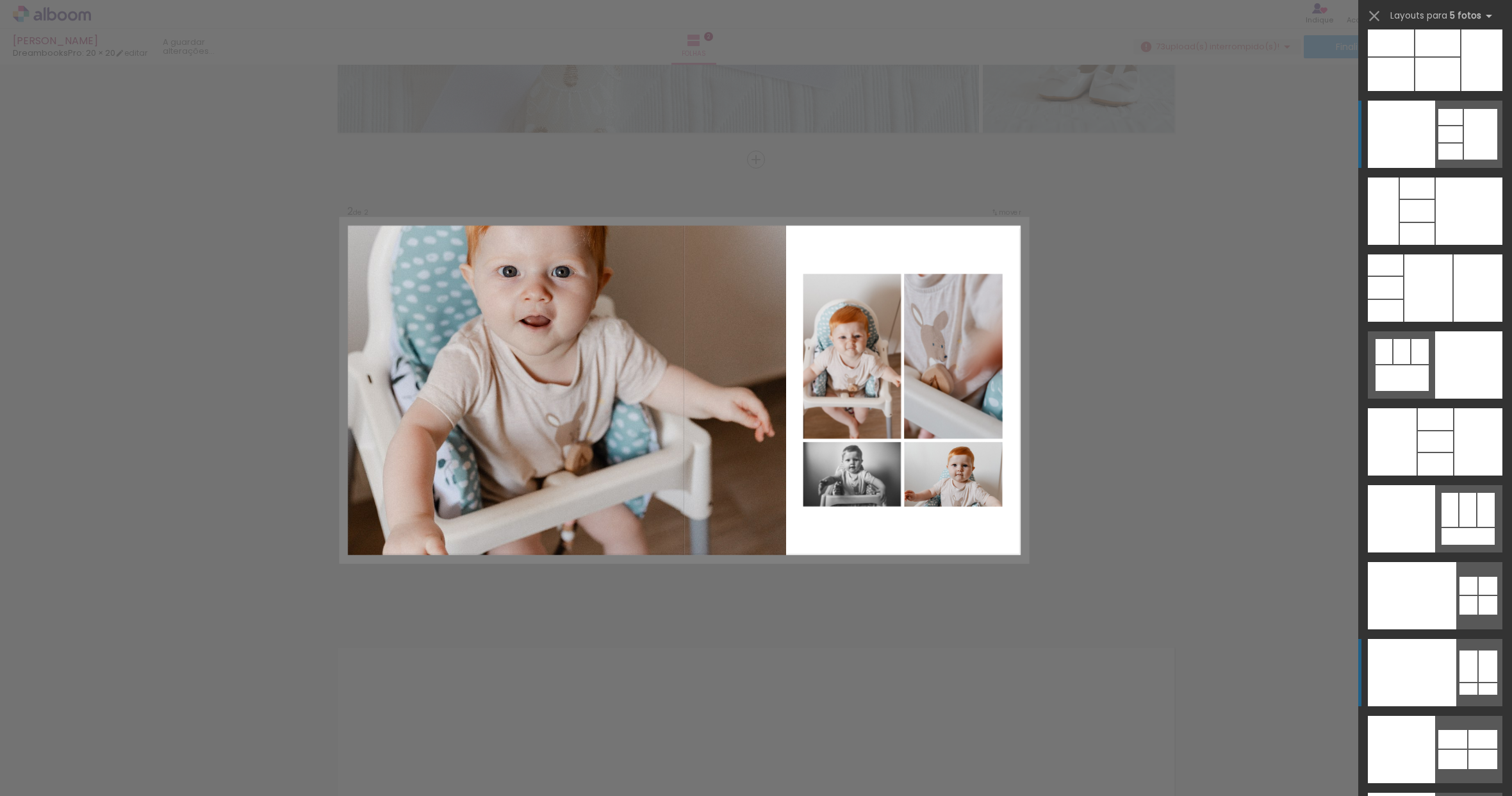
scroll to position [34257, 0]
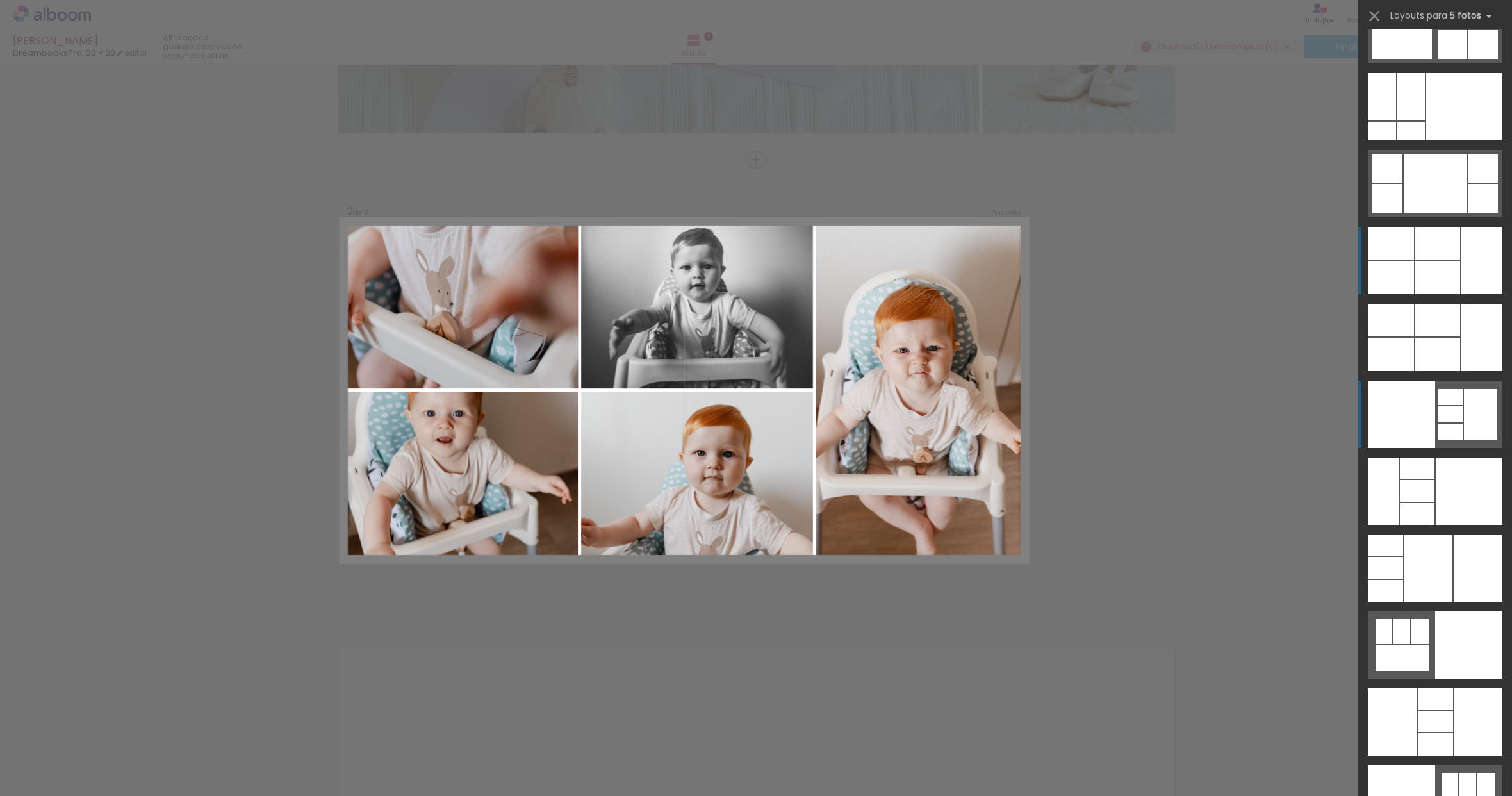
click at [1396, 245] on div at bounding box center [1391, 243] width 46 height 33
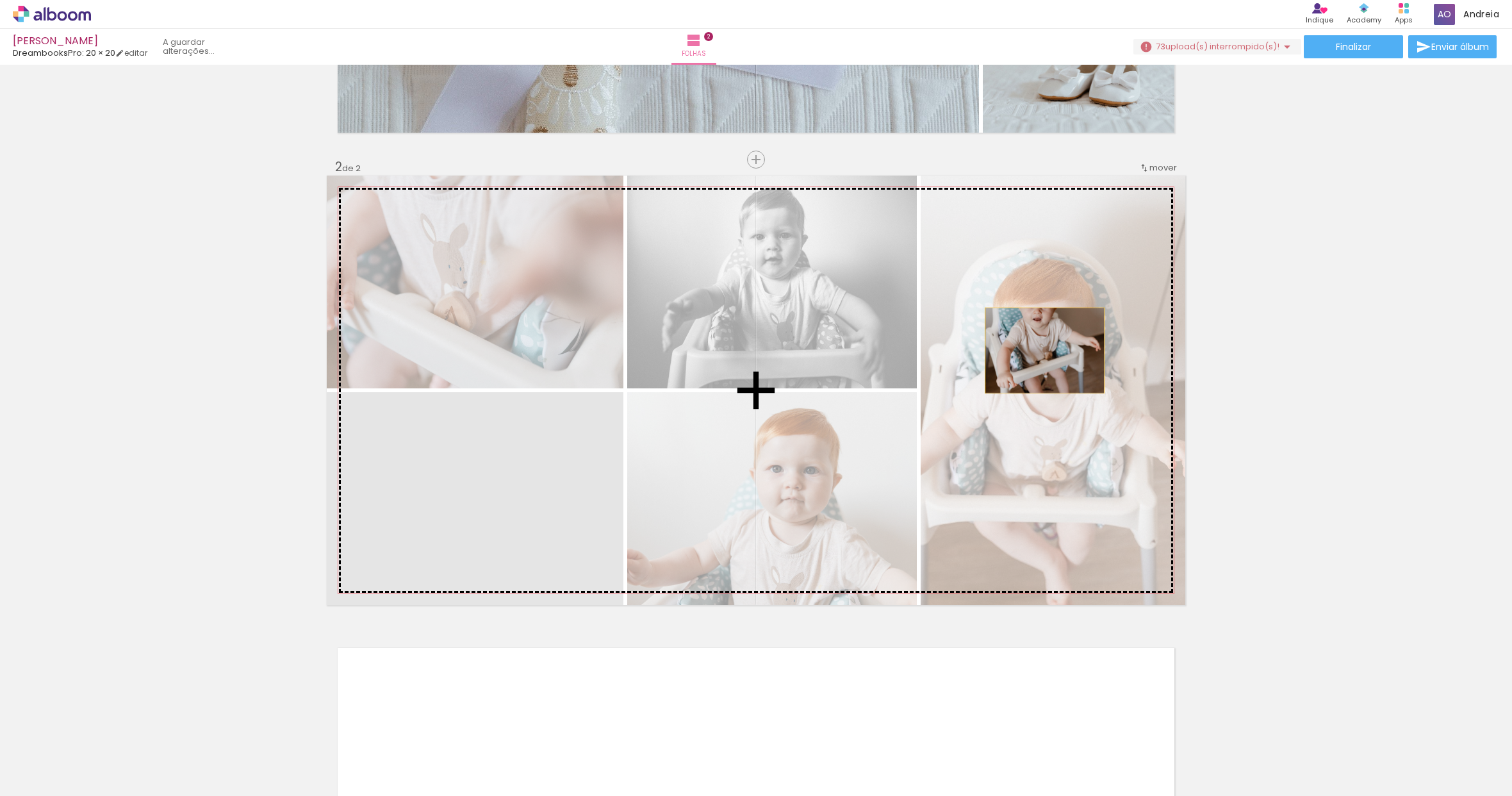
drag, startPoint x: 534, startPoint y: 485, endPoint x: 1039, endPoint y: 351, distance: 522.5
click at [0, 0] on slot at bounding box center [0, 0] width 0 height 0
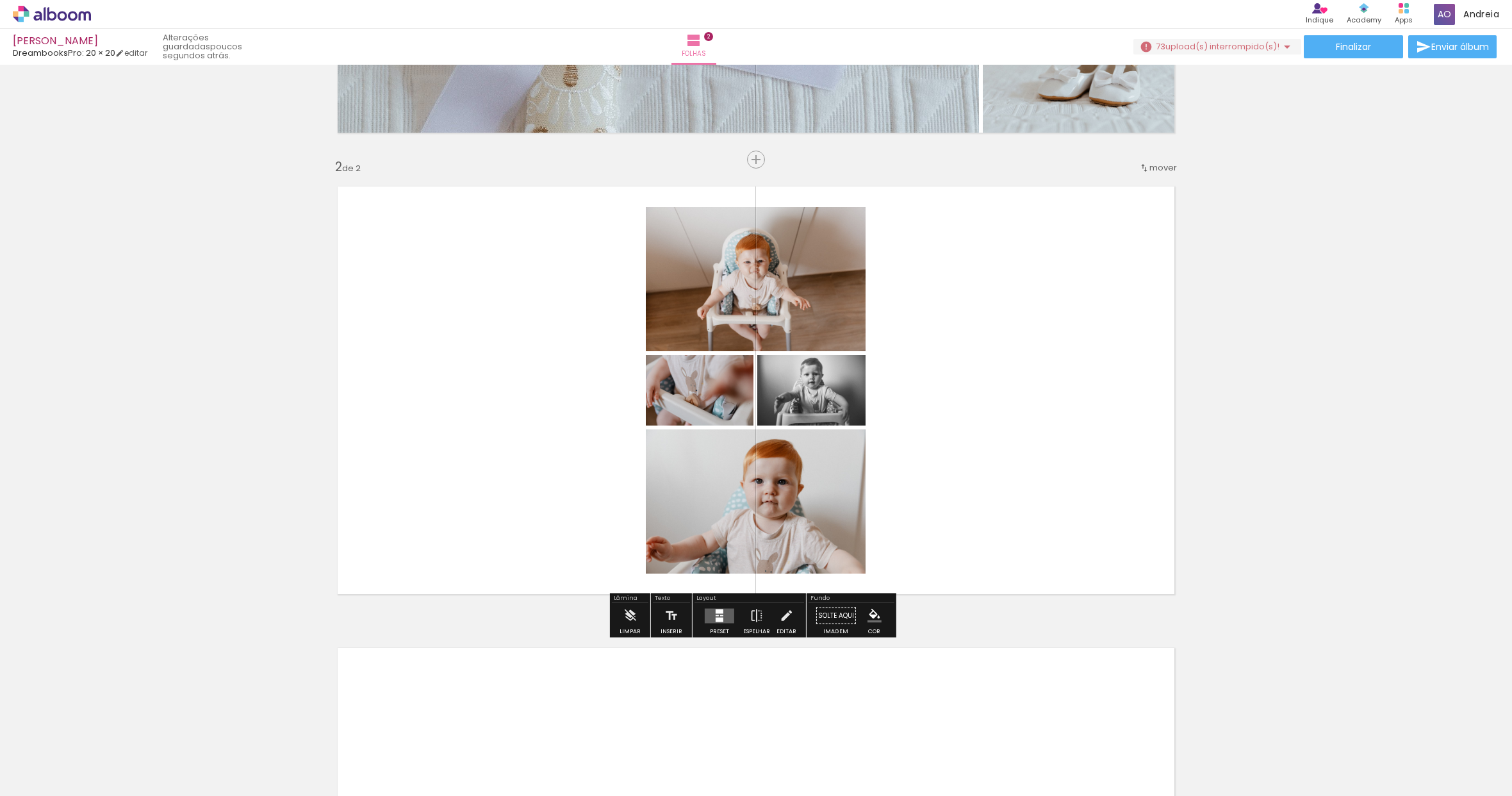
click at [720, 611] on div at bounding box center [719, 610] width 7 height 4
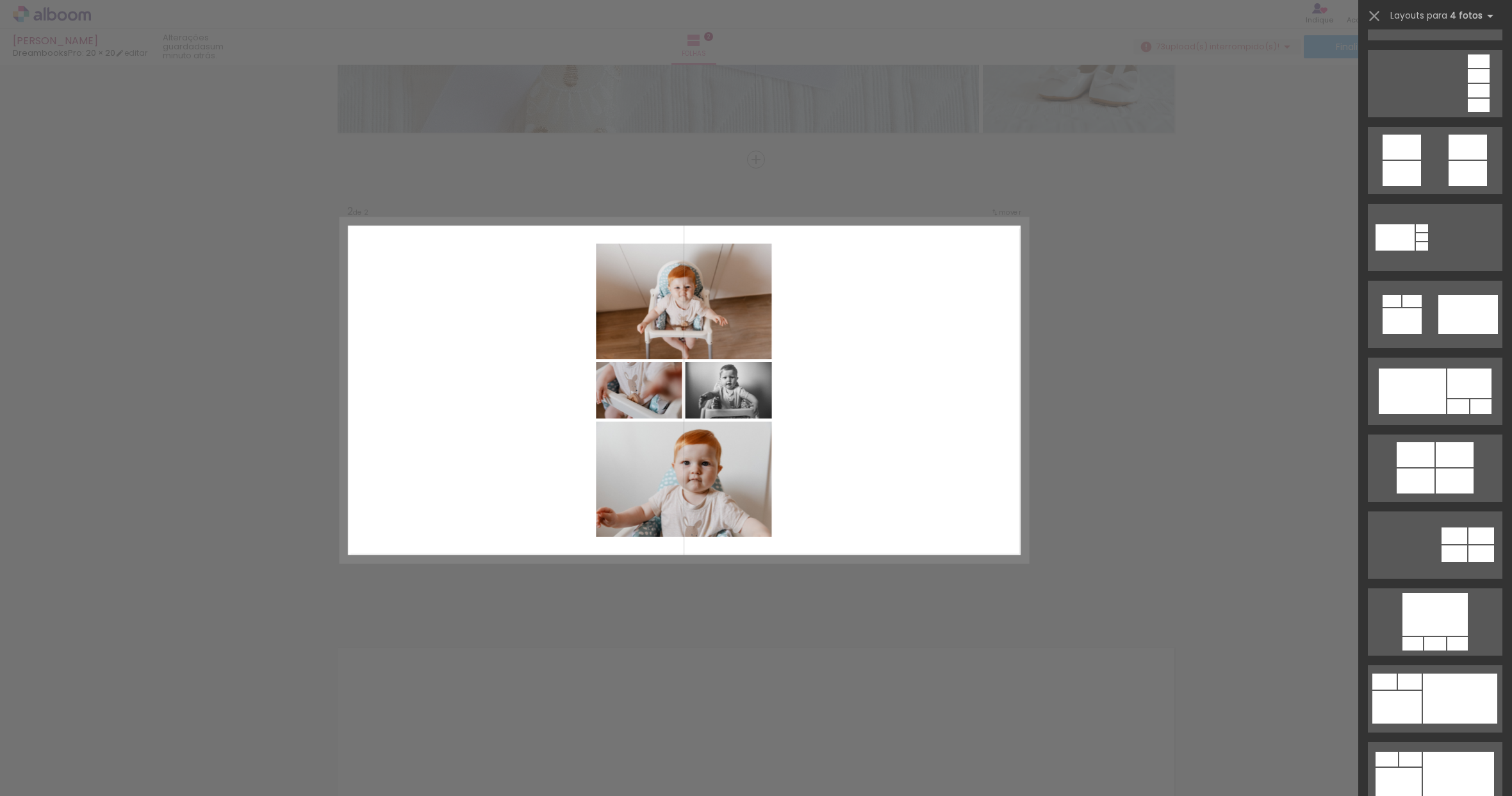
scroll to position [576, 0]
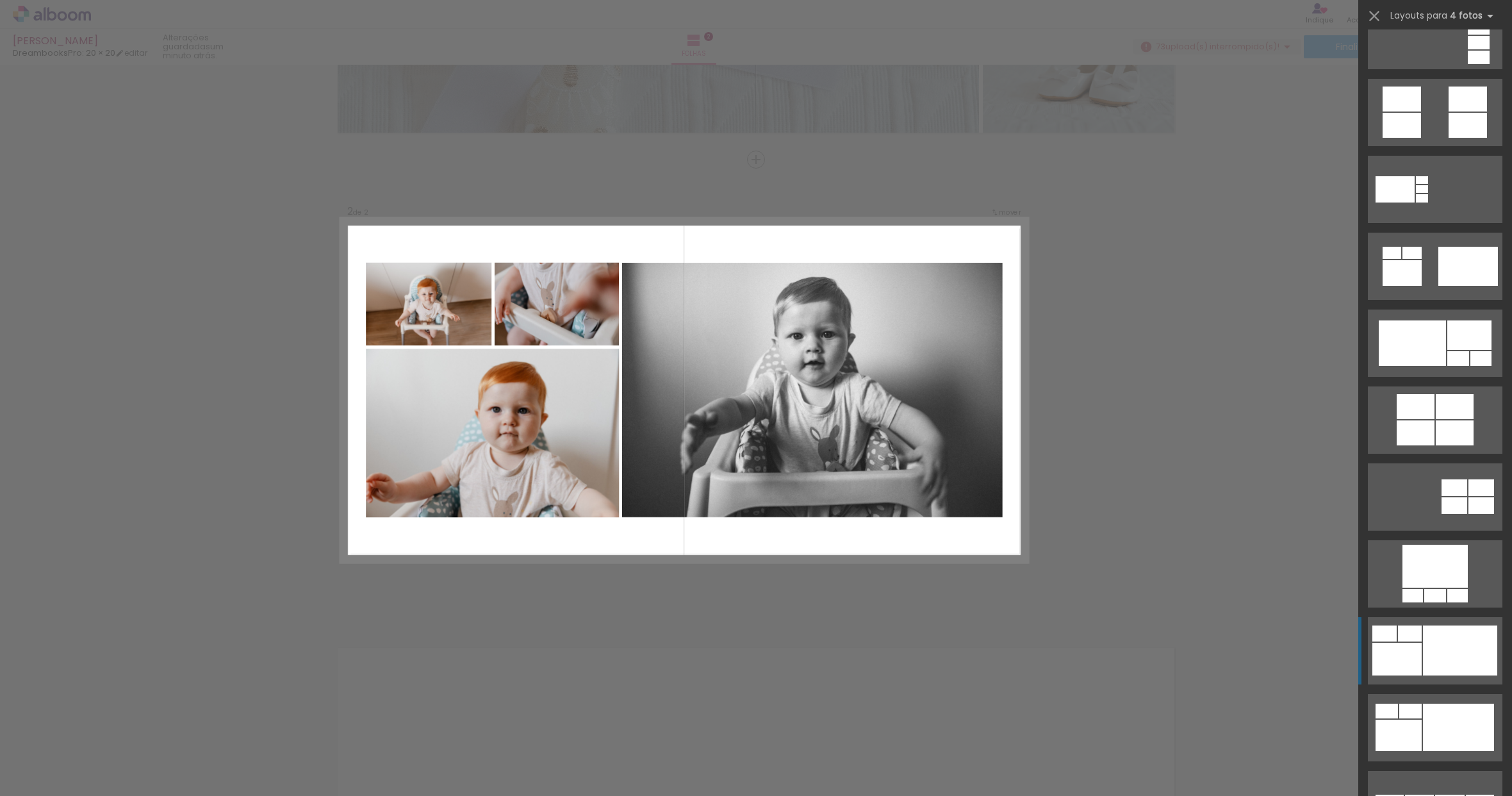
click at [1416, 672] on div at bounding box center [1397, 659] width 49 height 33
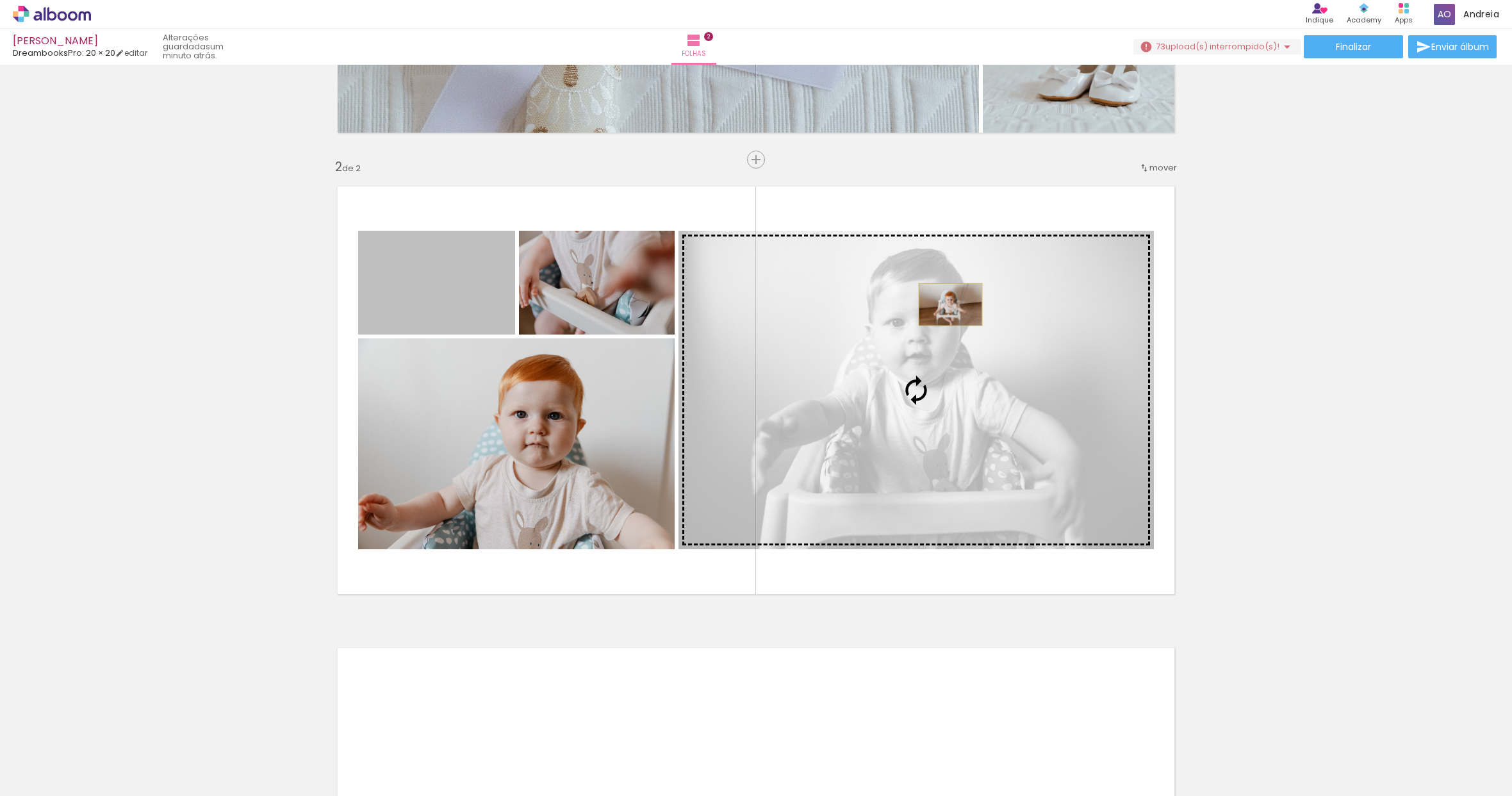
drag, startPoint x: 460, startPoint y: 301, endPoint x: 946, endPoint y: 305, distance: 486.0
click at [0, 0] on slot at bounding box center [0, 0] width 0 height 0
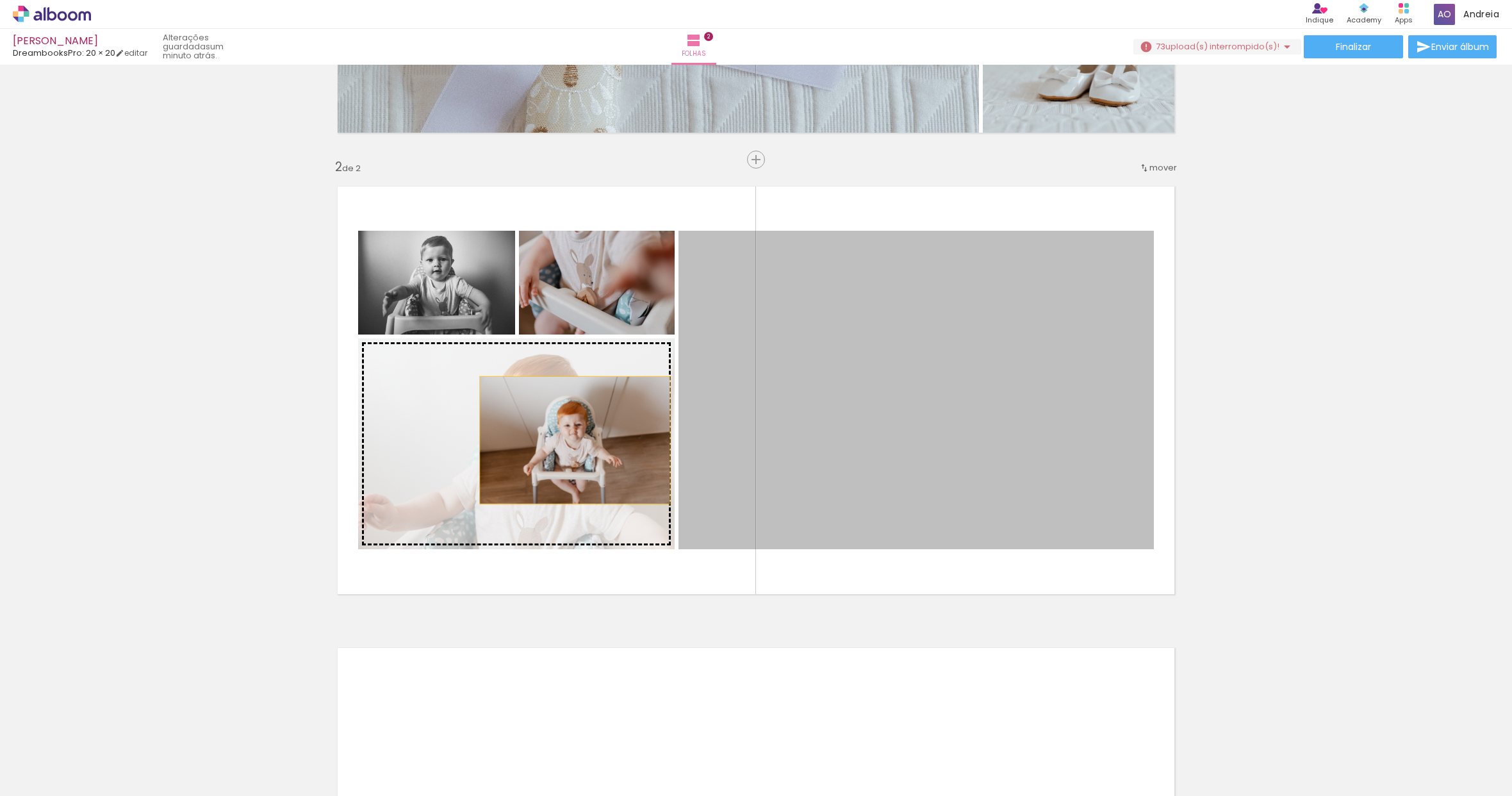
drag, startPoint x: 897, startPoint y: 392, endPoint x: 568, endPoint y: 440, distance: 332.5
click at [0, 0] on slot at bounding box center [0, 0] width 0 height 0
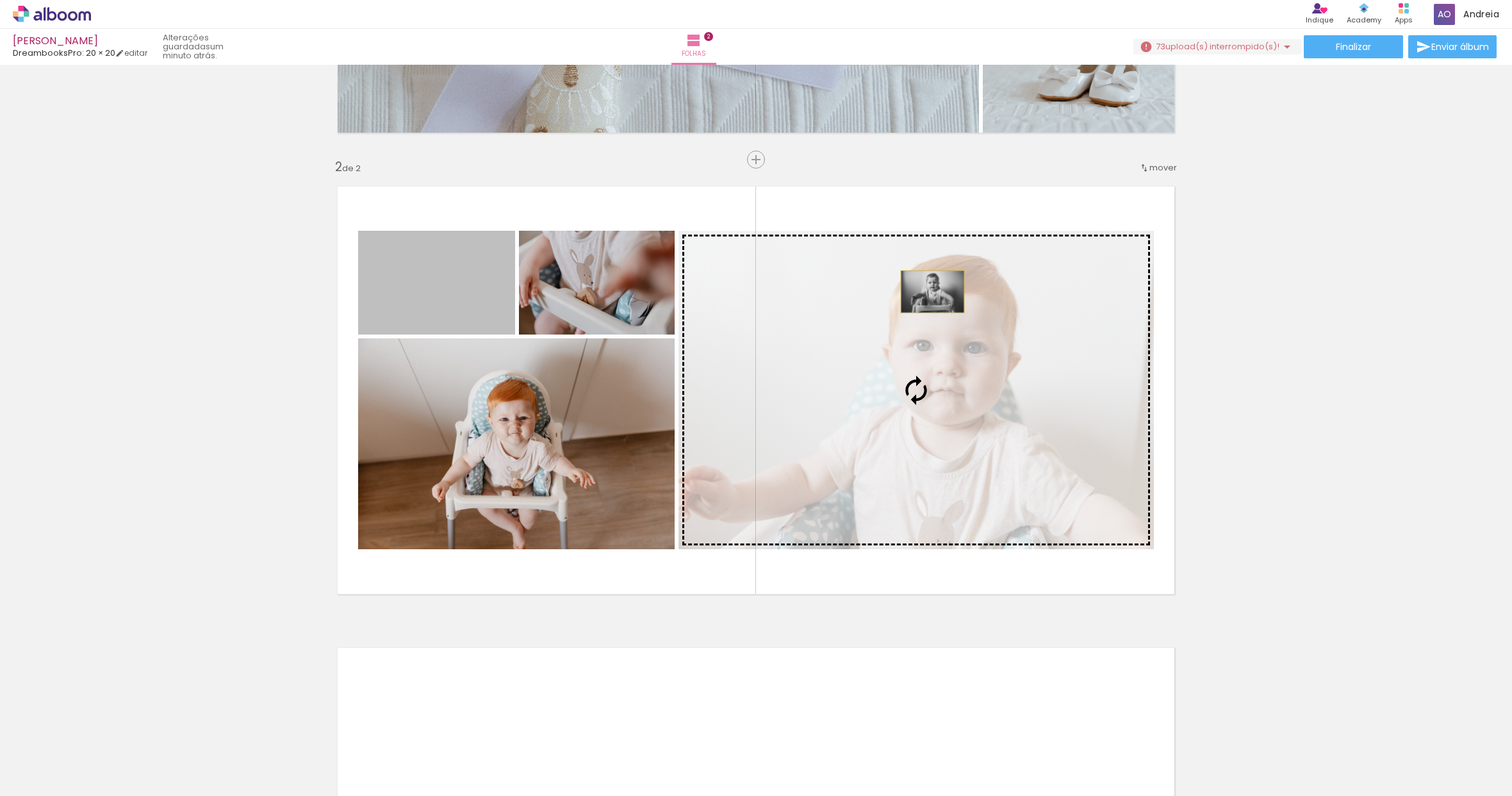
drag, startPoint x: 465, startPoint y: 278, endPoint x: 928, endPoint y: 292, distance: 463.2
click at [0, 0] on slot at bounding box center [0, 0] width 0 height 0
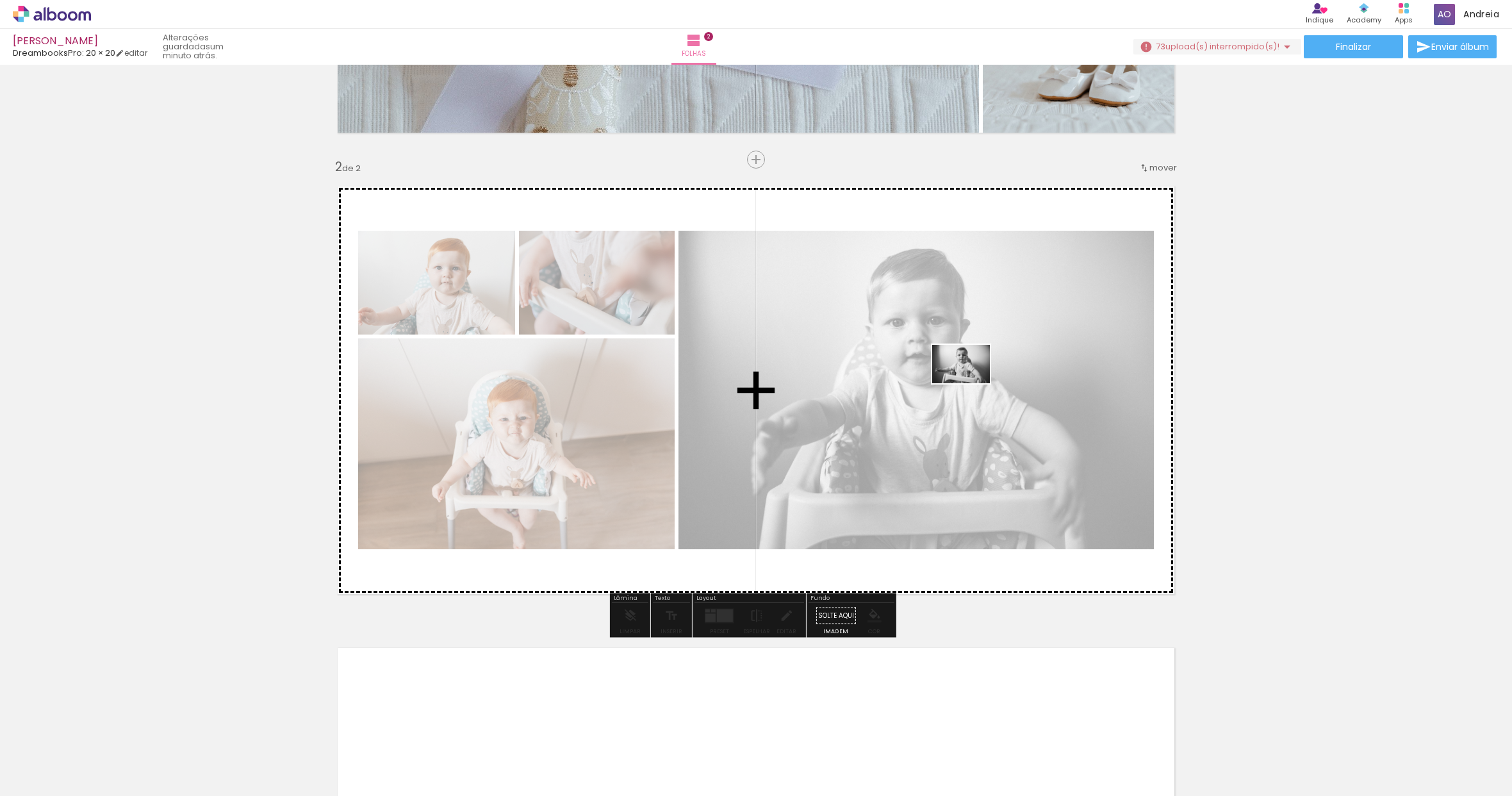
drag, startPoint x: 1205, startPoint y: 753, endPoint x: 971, endPoint y: 383, distance: 437.8
click at [971, 383] on quentale-workspace at bounding box center [756, 398] width 1512 height 796
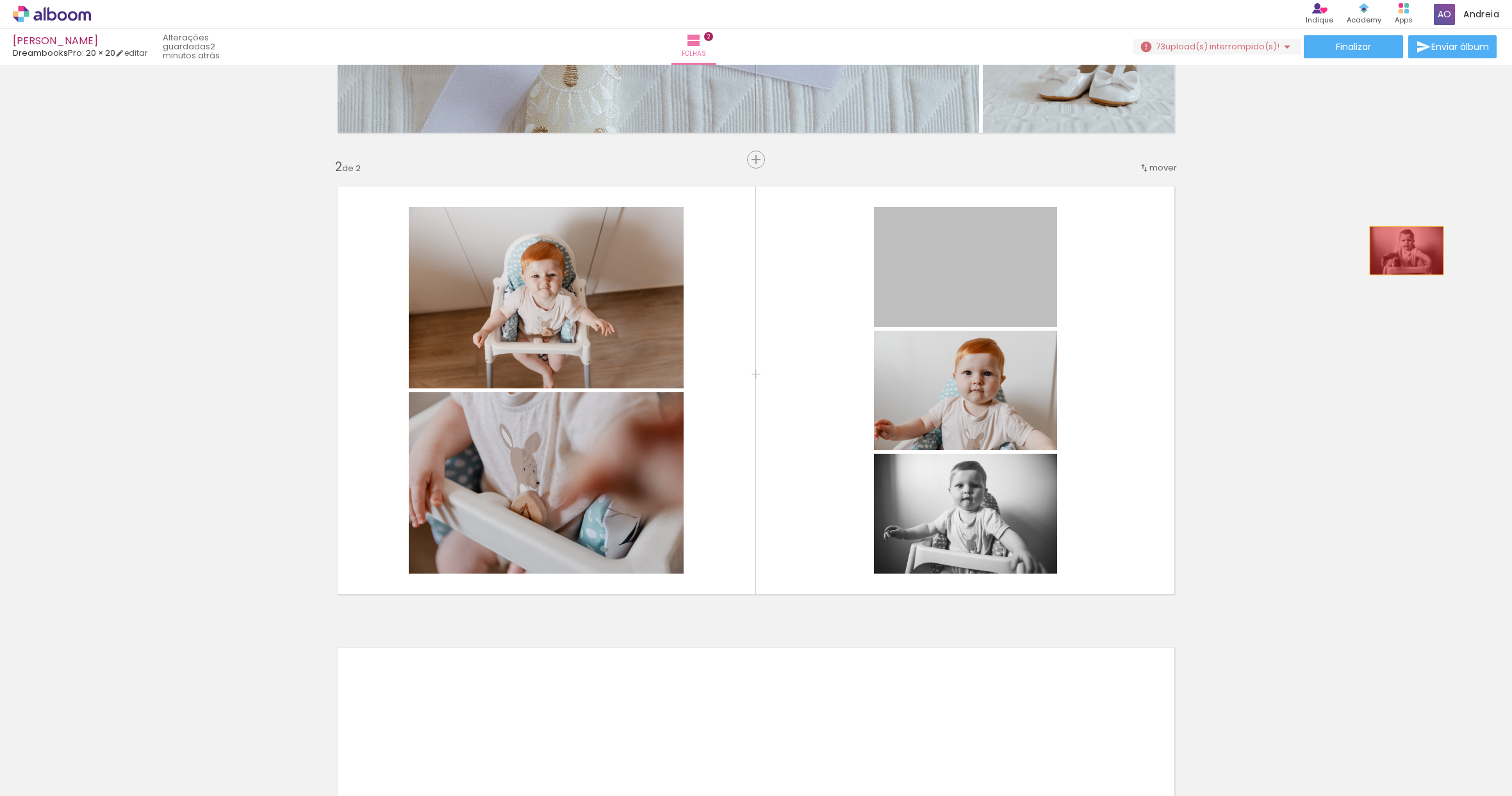
drag, startPoint x: 955, startPoint y: 248, endPoint x: 1402, endPoint y: 251, distance: 447.0
click at [1402, 251] on div "Inserir folha 1 de 2 Inserir folha 2 de 2" at bounding box center [756, 373] width 1512 height 1385
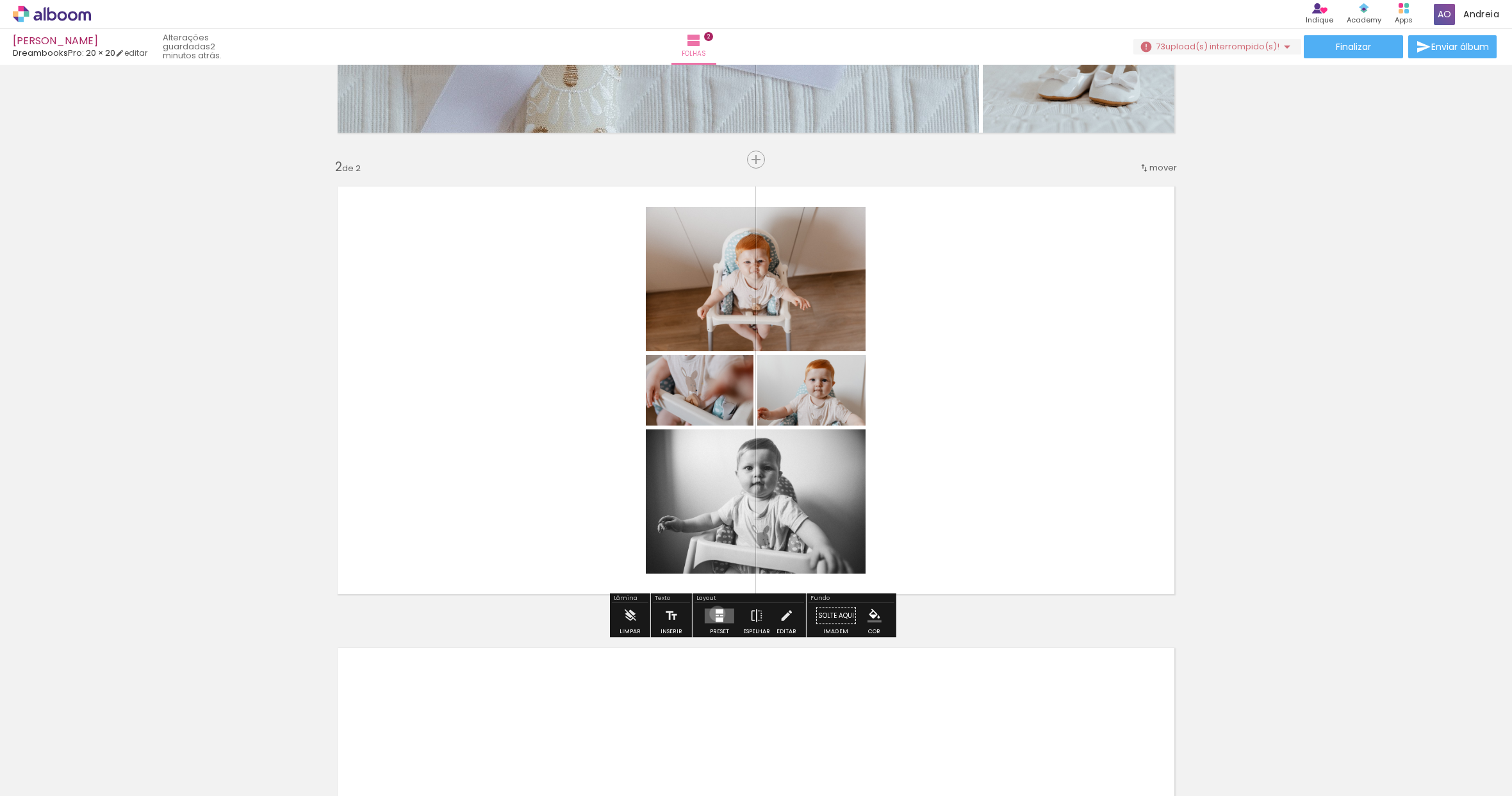
click at [716, 613] on div at bounding box center [719, 610] width 7 height 4
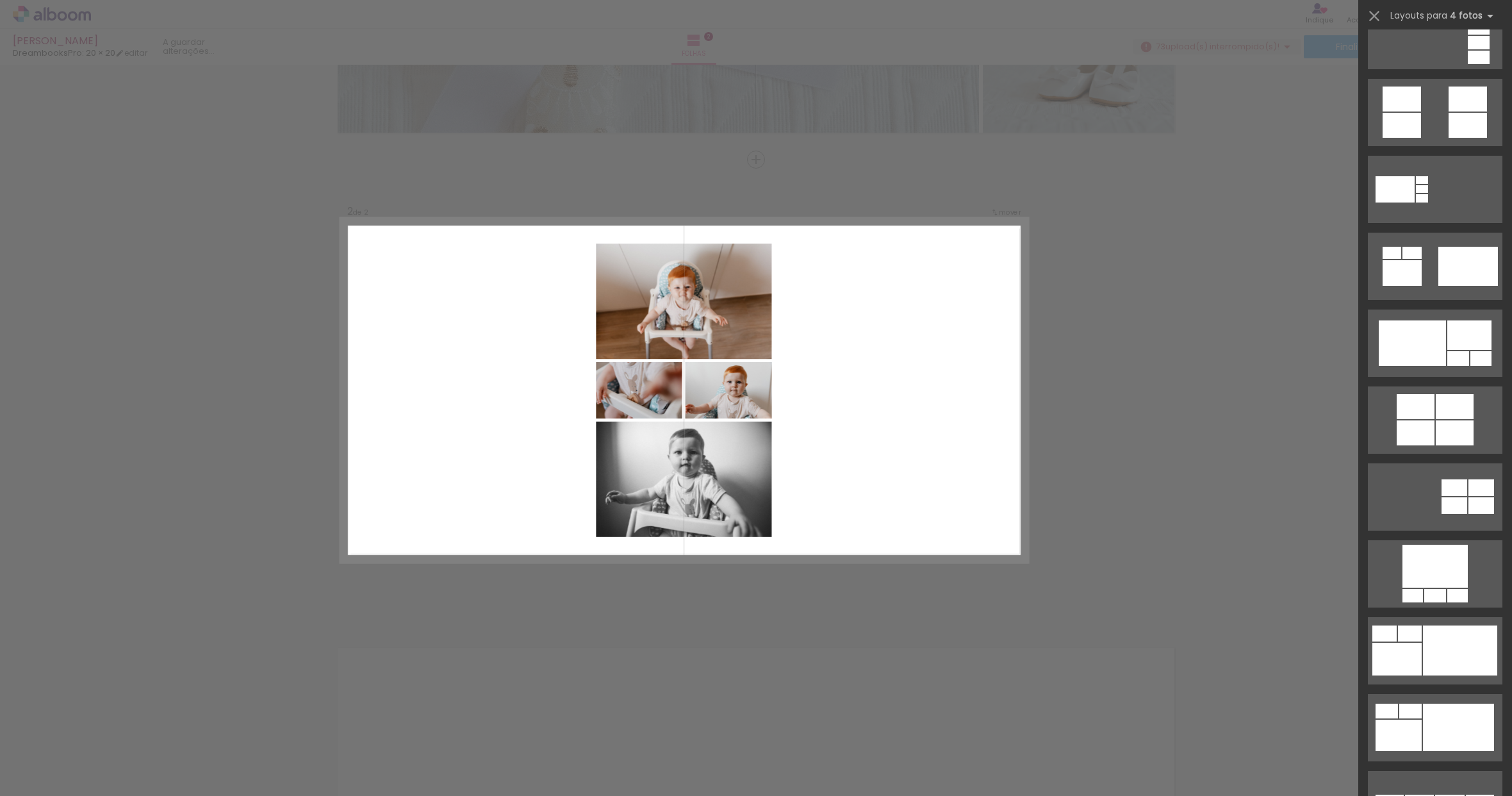
scroll to position [0, 0]
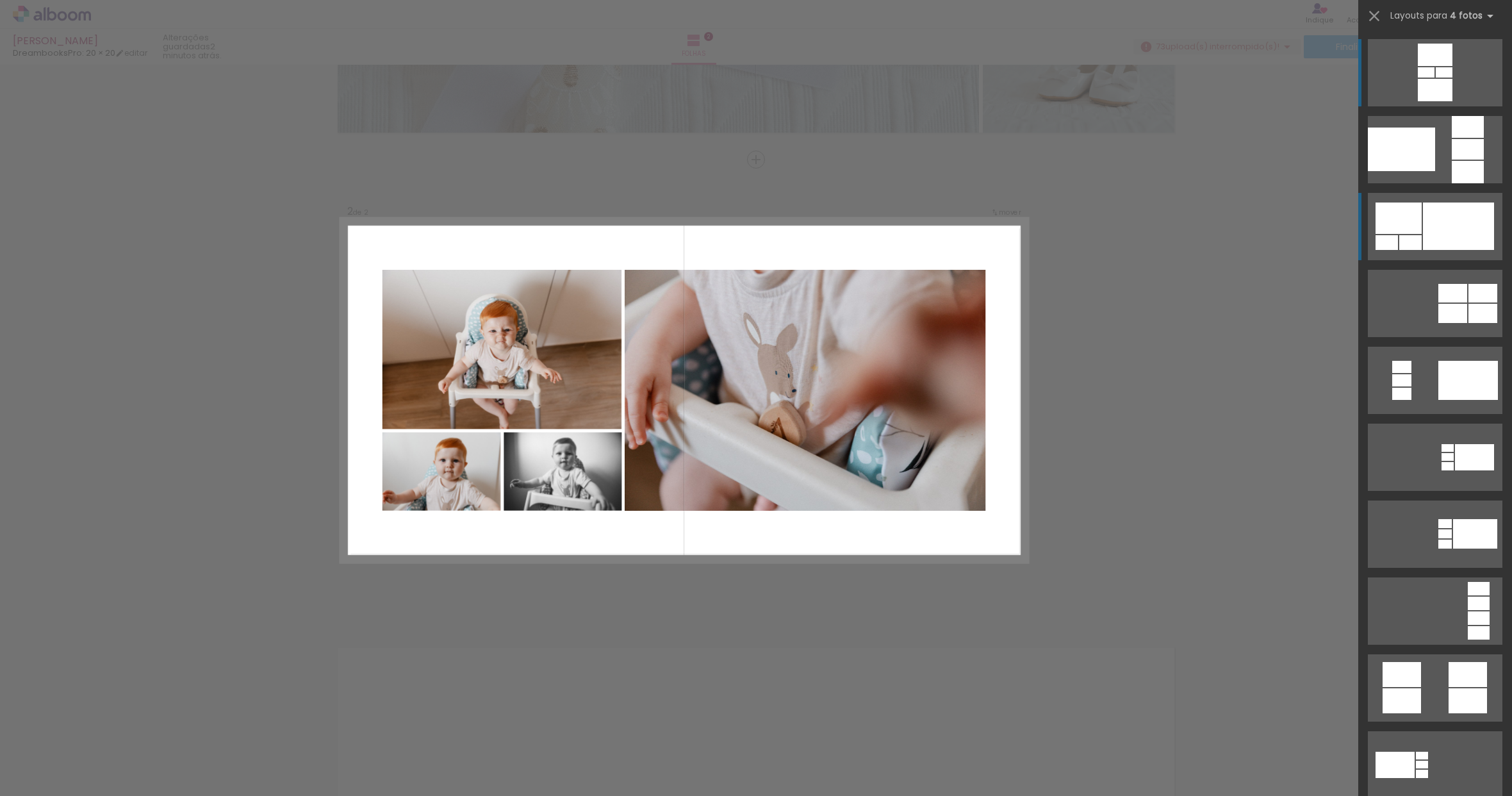
click at [1465, 246] on div at bounding box center [1459, 226] width 71 height 47
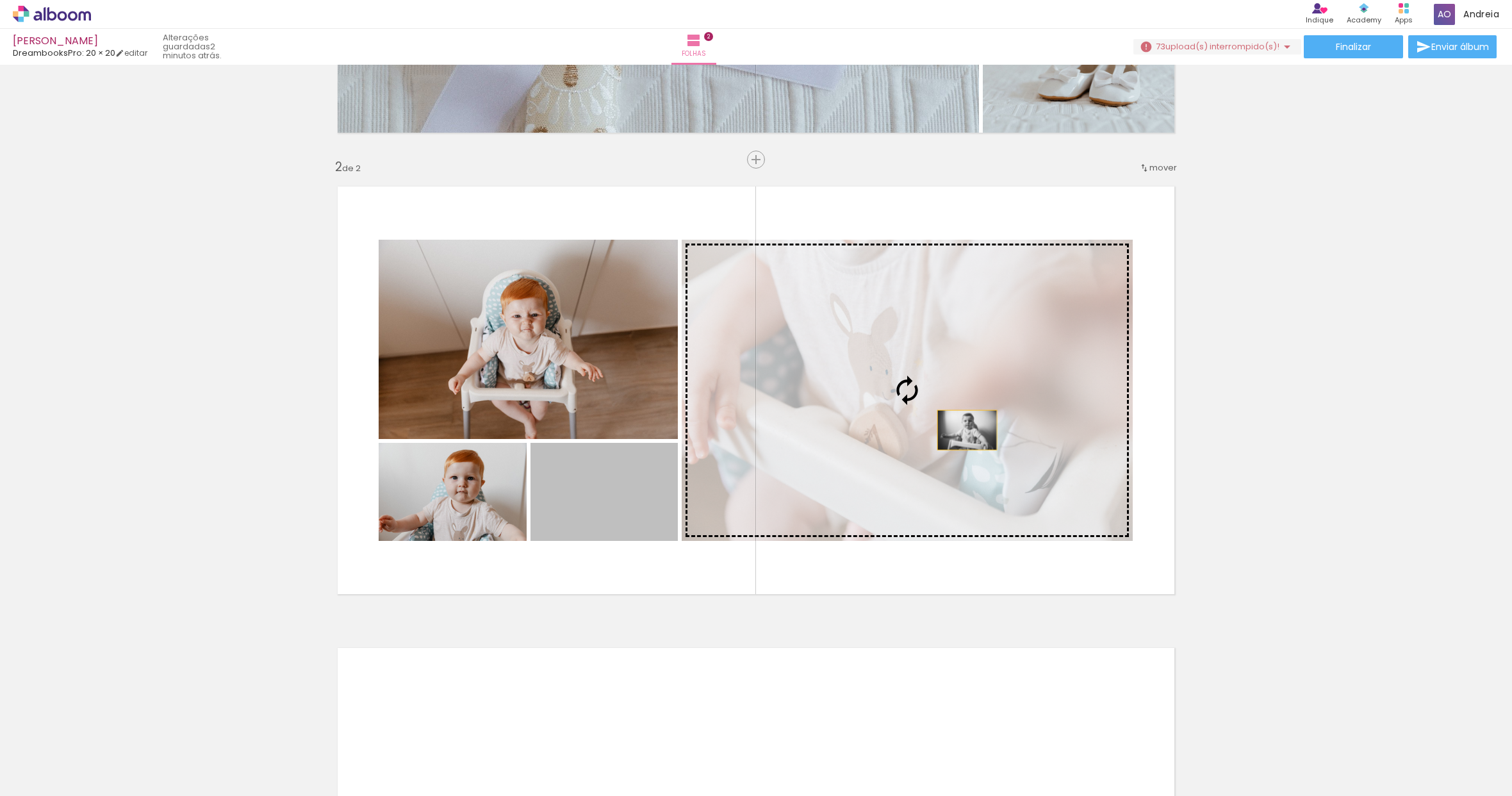
drag, startPoint x: 586, startPoint y: 508, endPoint x: 962, endPoint y: 430, distance: 384.0
click at [0, 0] on slot at bounding box center [0, 0] width 0 height 0
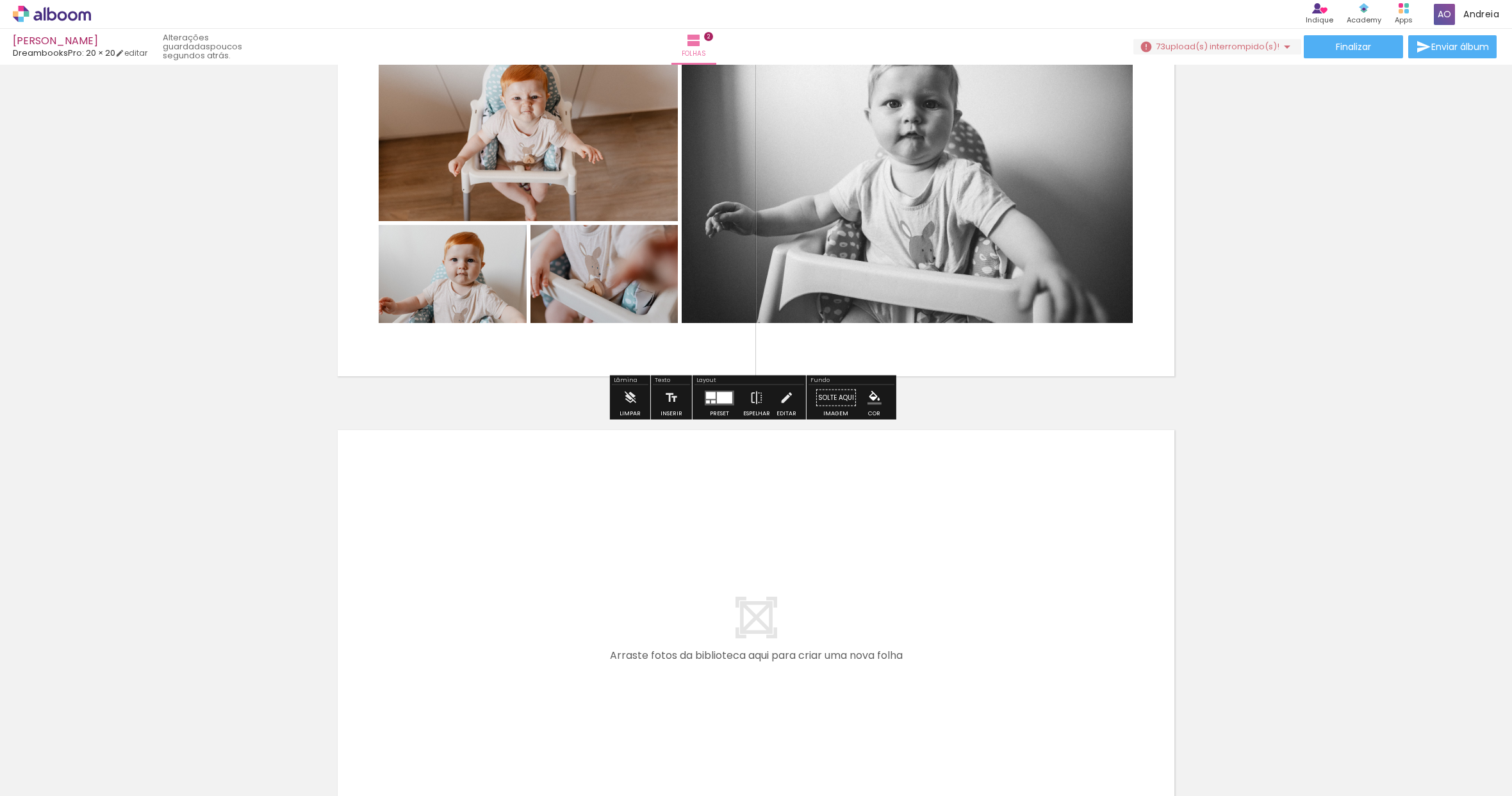
scroll to position [783, 0]
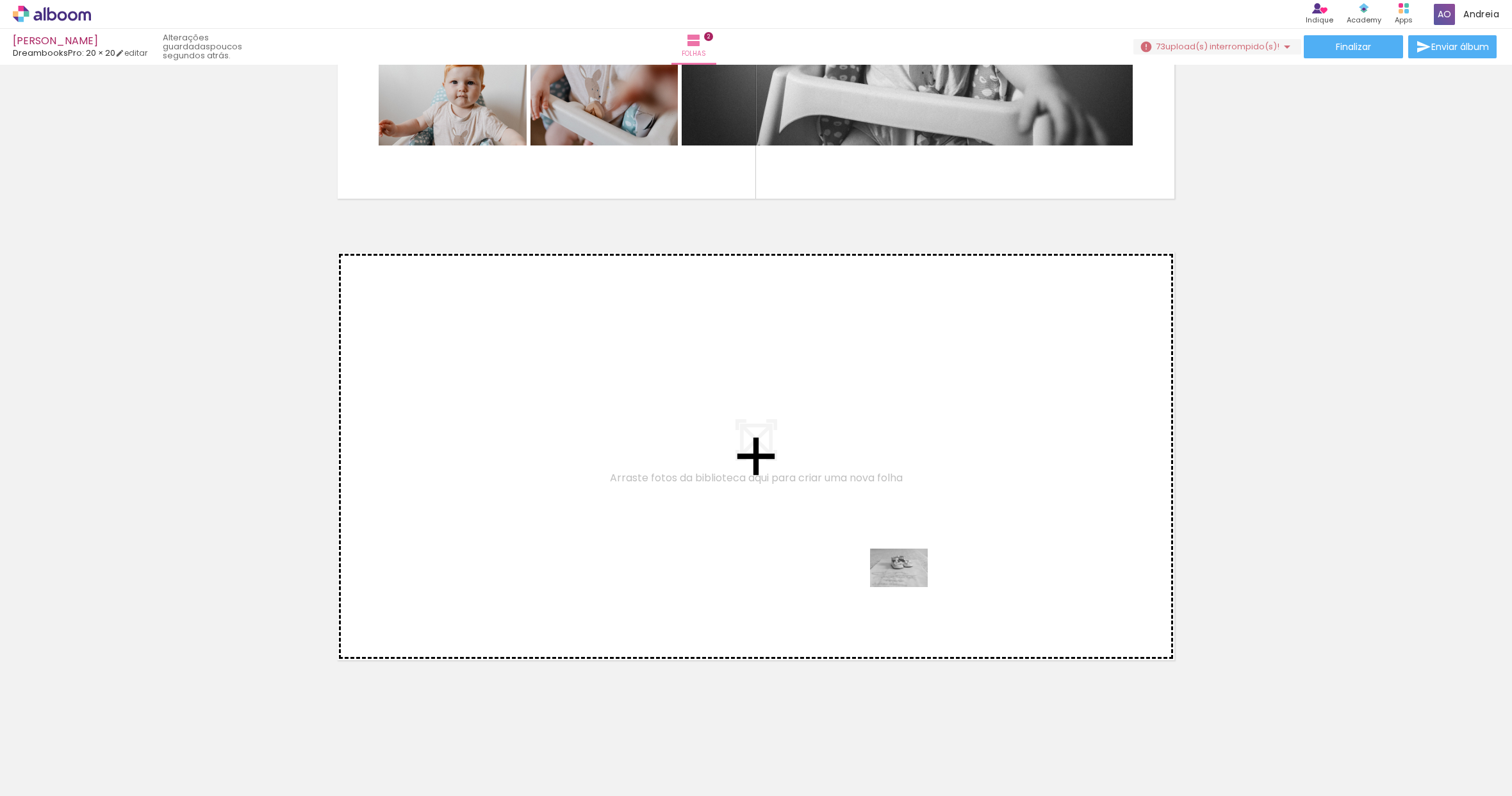
drag, startPoint x: 1265, startPoint y: 752, endPoint x: 796, endPoint y: 543, distance: 513.5
click at [796, 543] on quentale-workspace at bounding box center [756, 398] width 1512 height 796
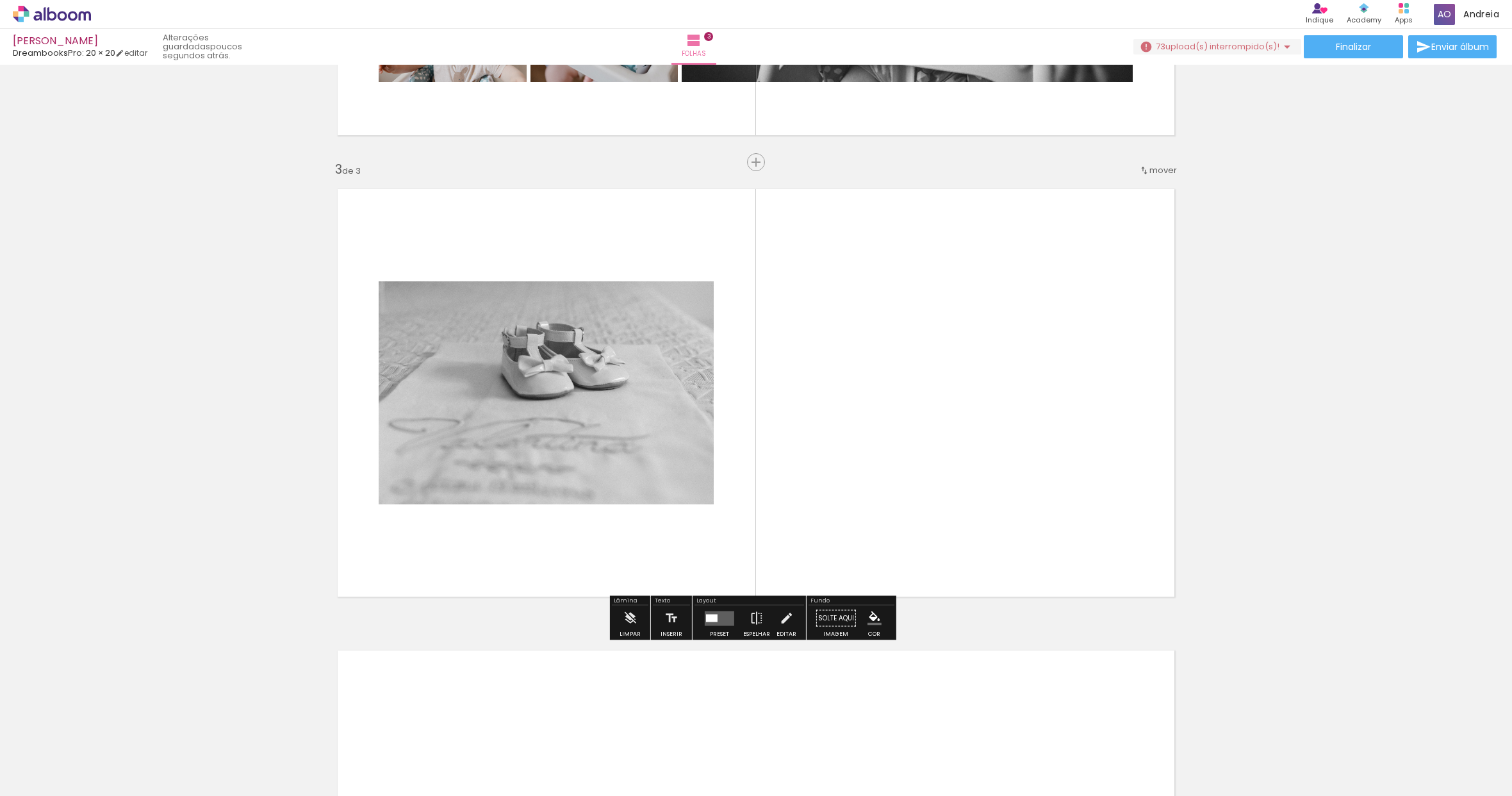
scroll to position [849, 0]
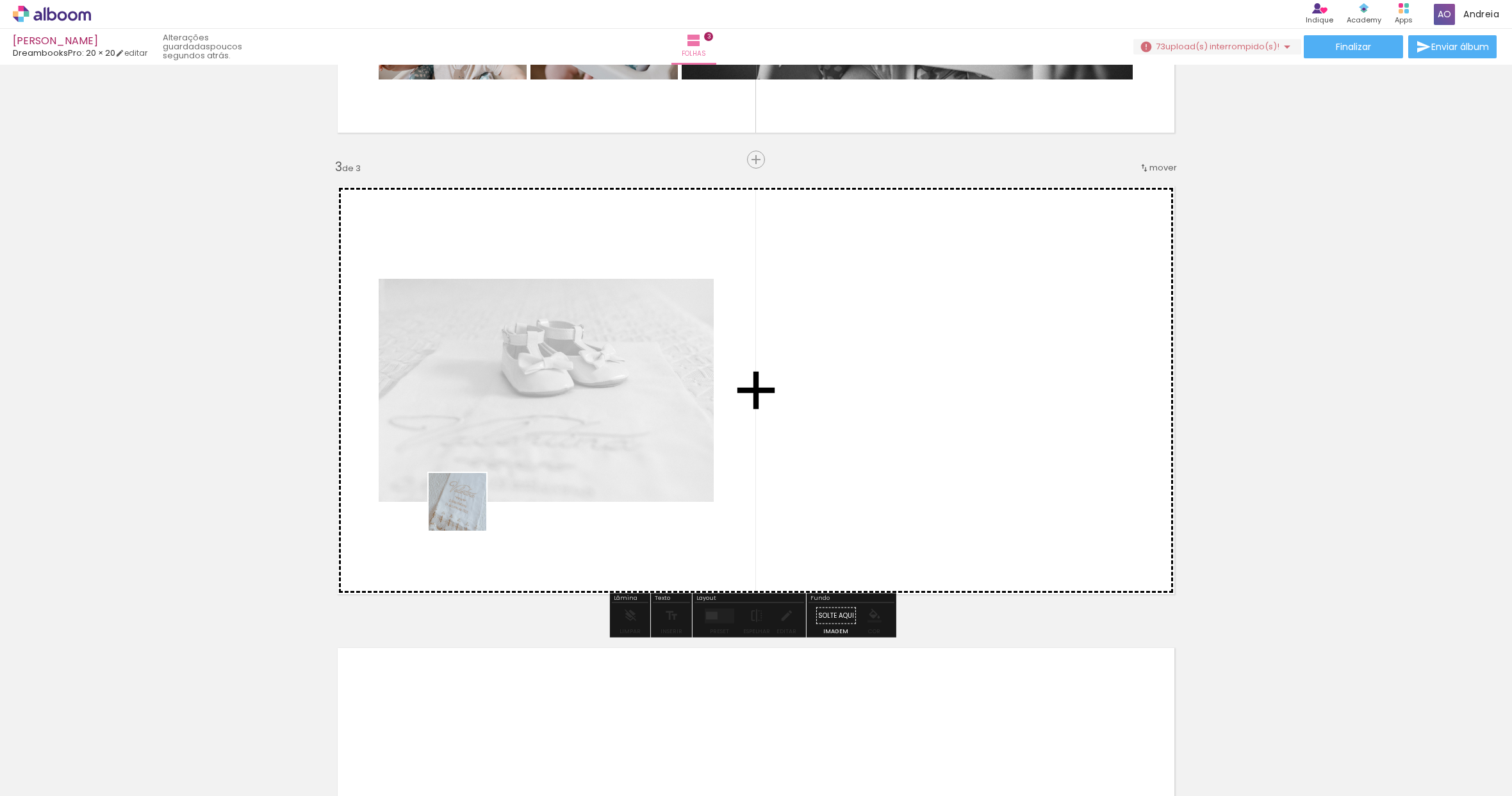
drag, startPoint x: 212, startPoint y: 748, endPoint x: 475, endPoint y: 507, distance: 356.7
click at [474, 507] on quentale-workspace at bounding box center [756, 398] width 1512 height 796
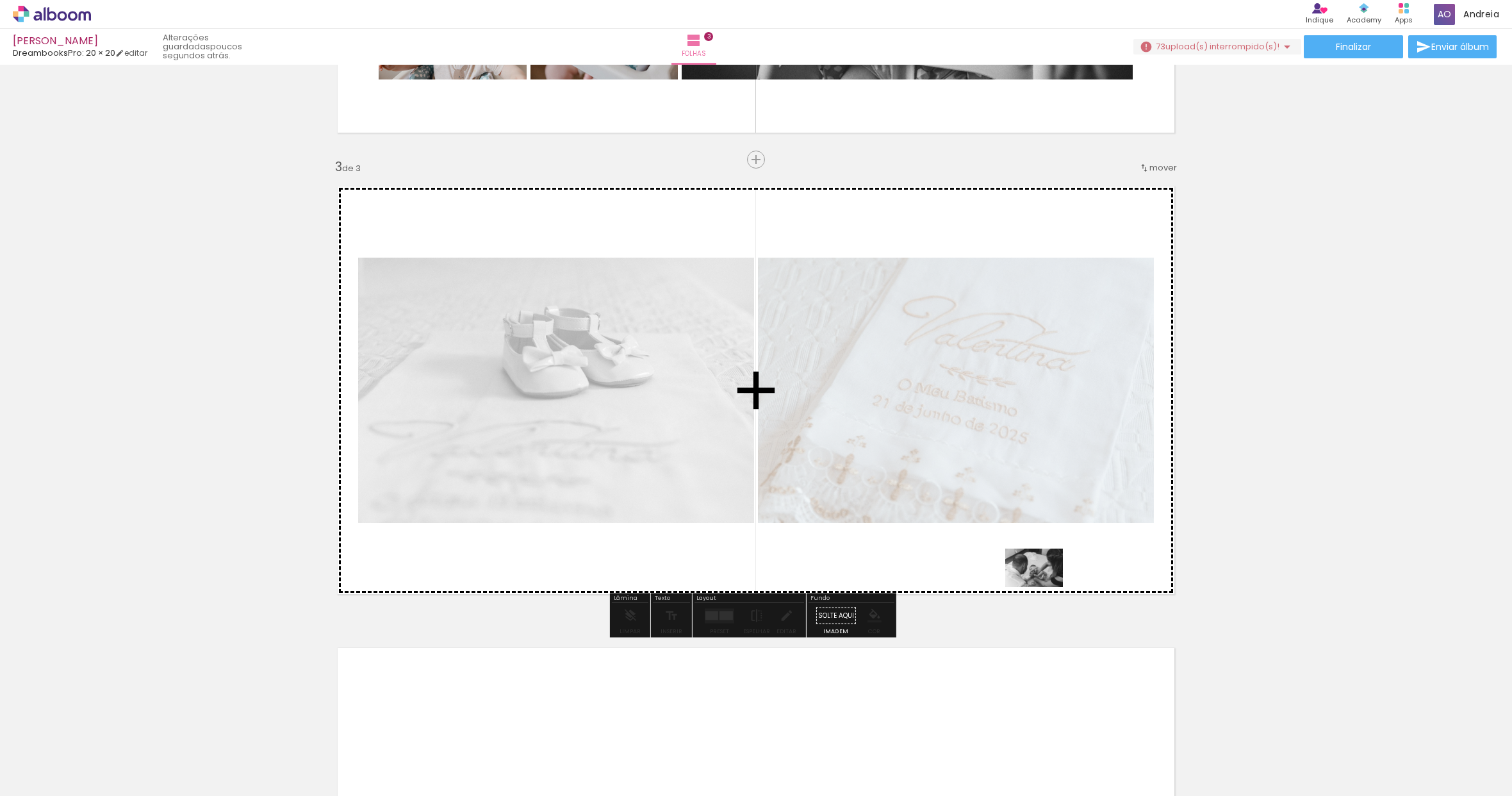
drag, startPoint x: 1369, startPoint y: 764, endPoint x: 1043, endPoint y: 587, distance: 371.0
click at [1043, 587] on quentale-workspace at bounding box center [756, 398] width 1512 height 796
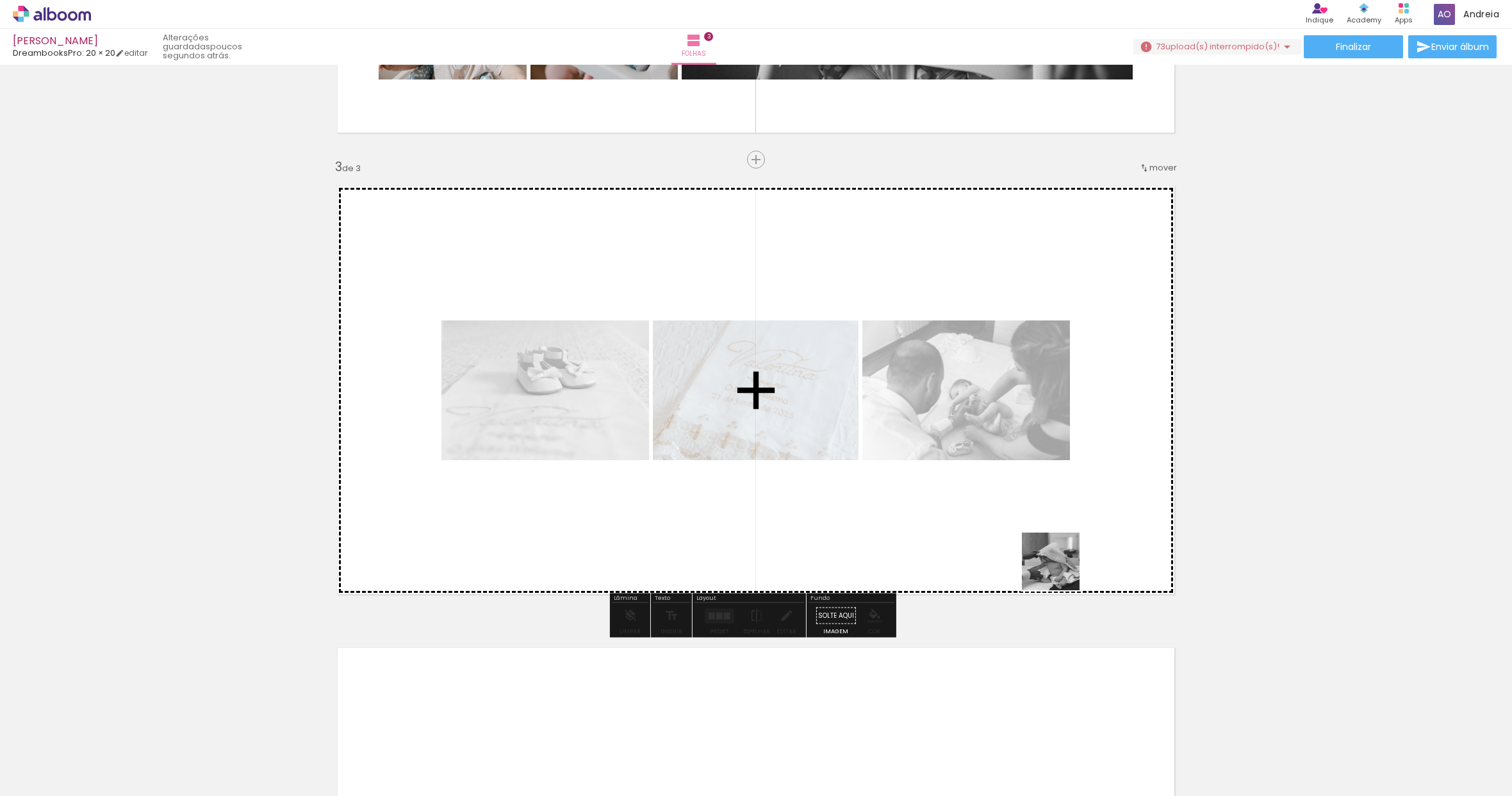
drag, startPoint x: 1427, startPoint y: 758, endPoint x: 1060, endPoint y: 571, distance: 411.9
click at [1059, 570] on quentale-workspace at bounding box center [756, 398] width 1512 height 796
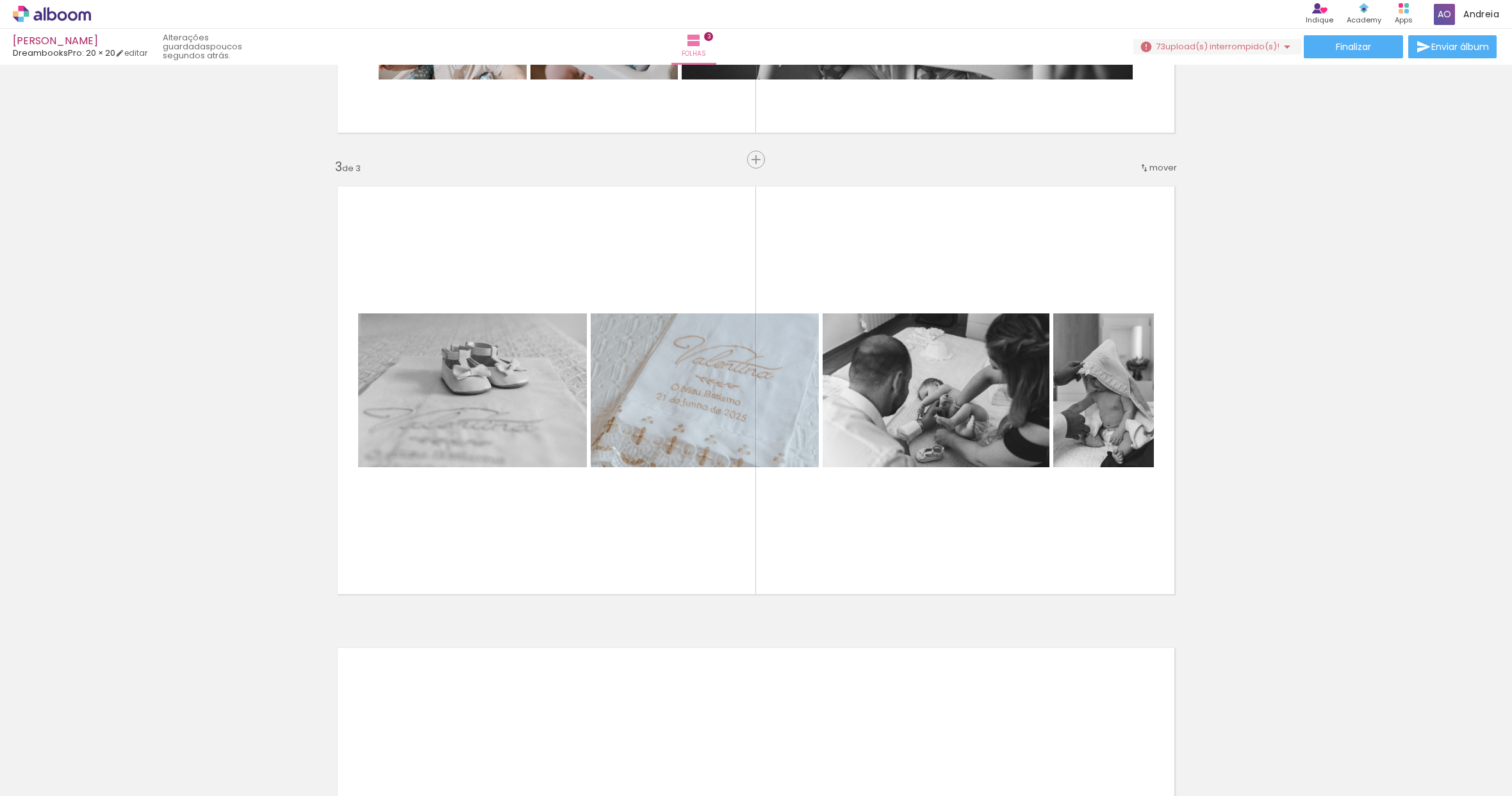
scroll to position [0, 281]
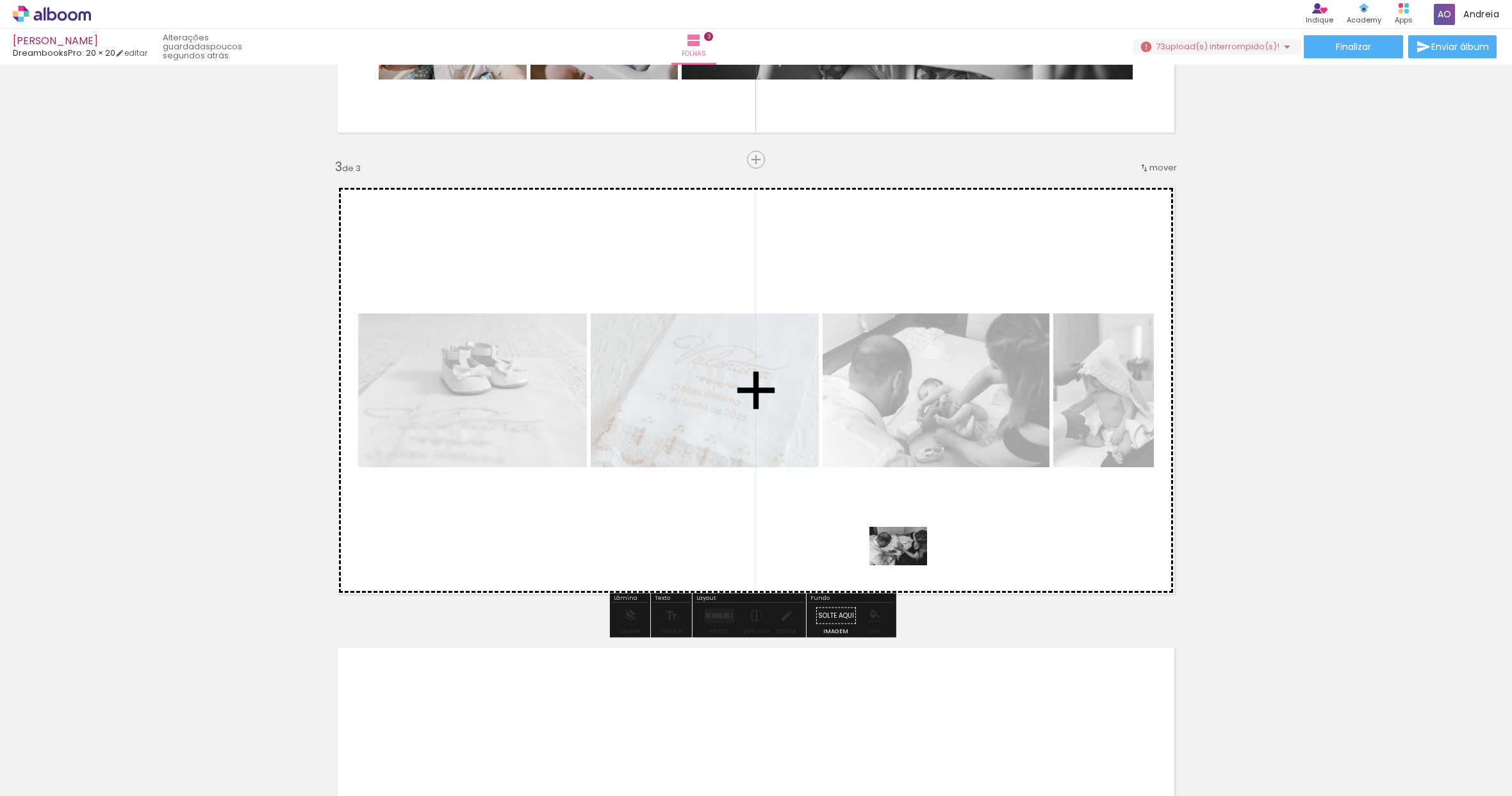
drag, startPoint x: 1220, startPoint y: 762, endPoint x: 908, endPoint y: 565, distance: 369.0
click at [908, 565] on quentale-workspace at bounding box center [756, 398] width 1512 height 796
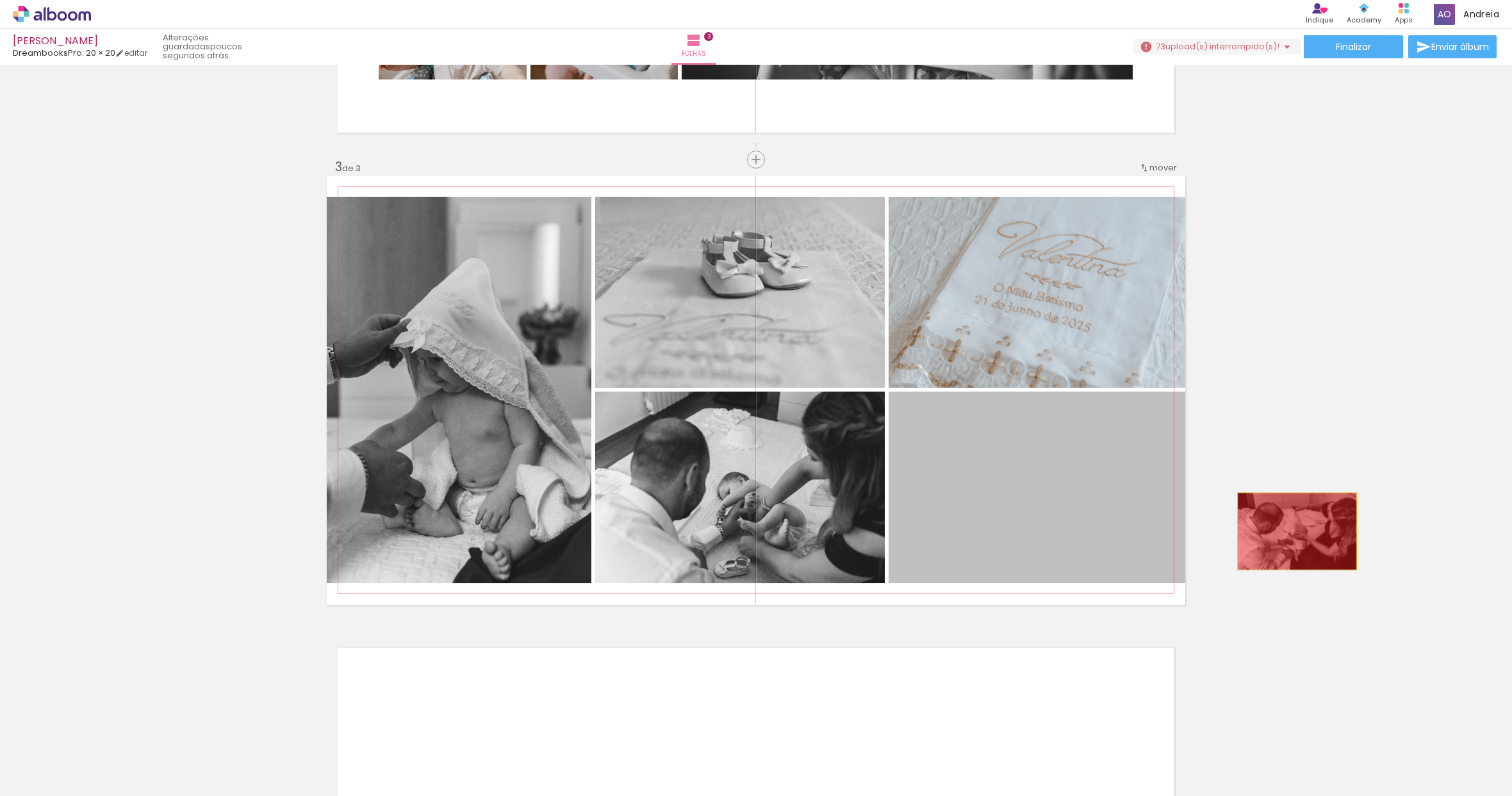
drag, startPoint x: 1007, startPoint y: 531, endPoint x: 1292, endPoint y: 531, distance: 285.0
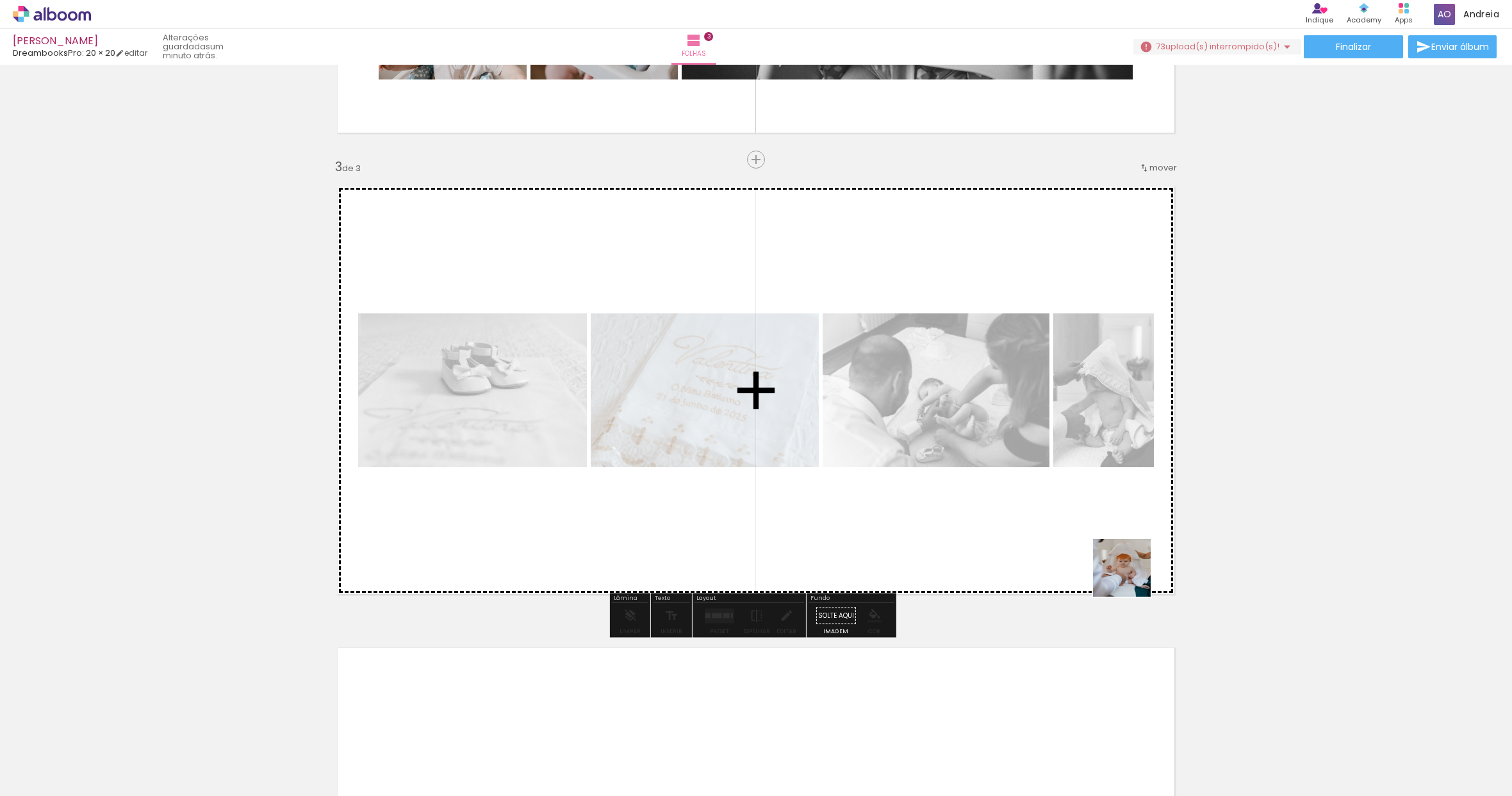
drag, startPoint x: 1294, startPoint y: 756, endPoint x: 1115, endPoint y: 572, distance: 256.7
click at [1115, 572] on quentale-workspace at bounding box center [756, 398] width 1512 height 796
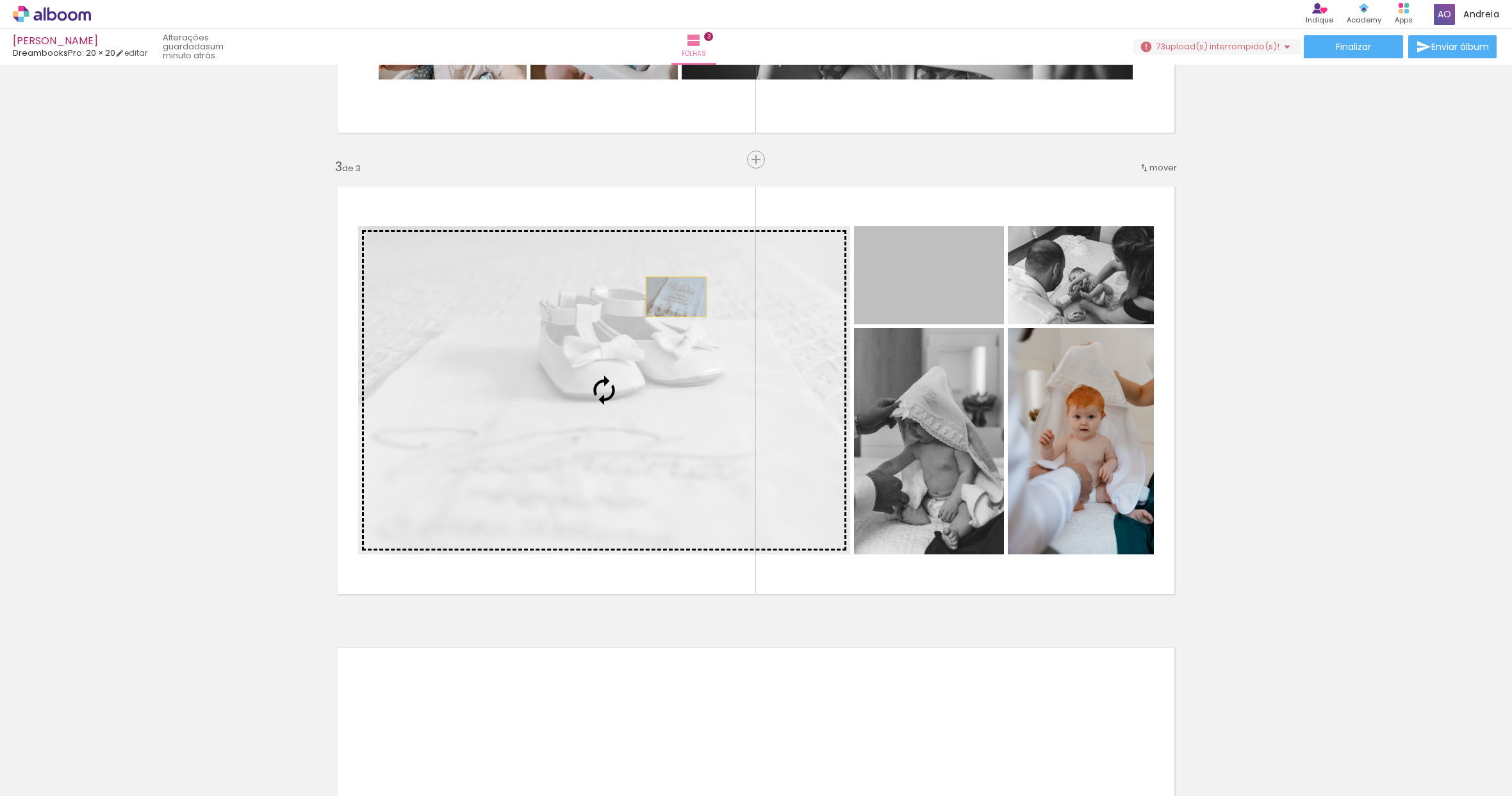
drag, startPoint x: 978, startPoint y: 272, endPoint x: 645, endPoint y: 296, distance: 333.9
click at [0, 0] on slot at bounding box center [0, 0] width 0 height 0
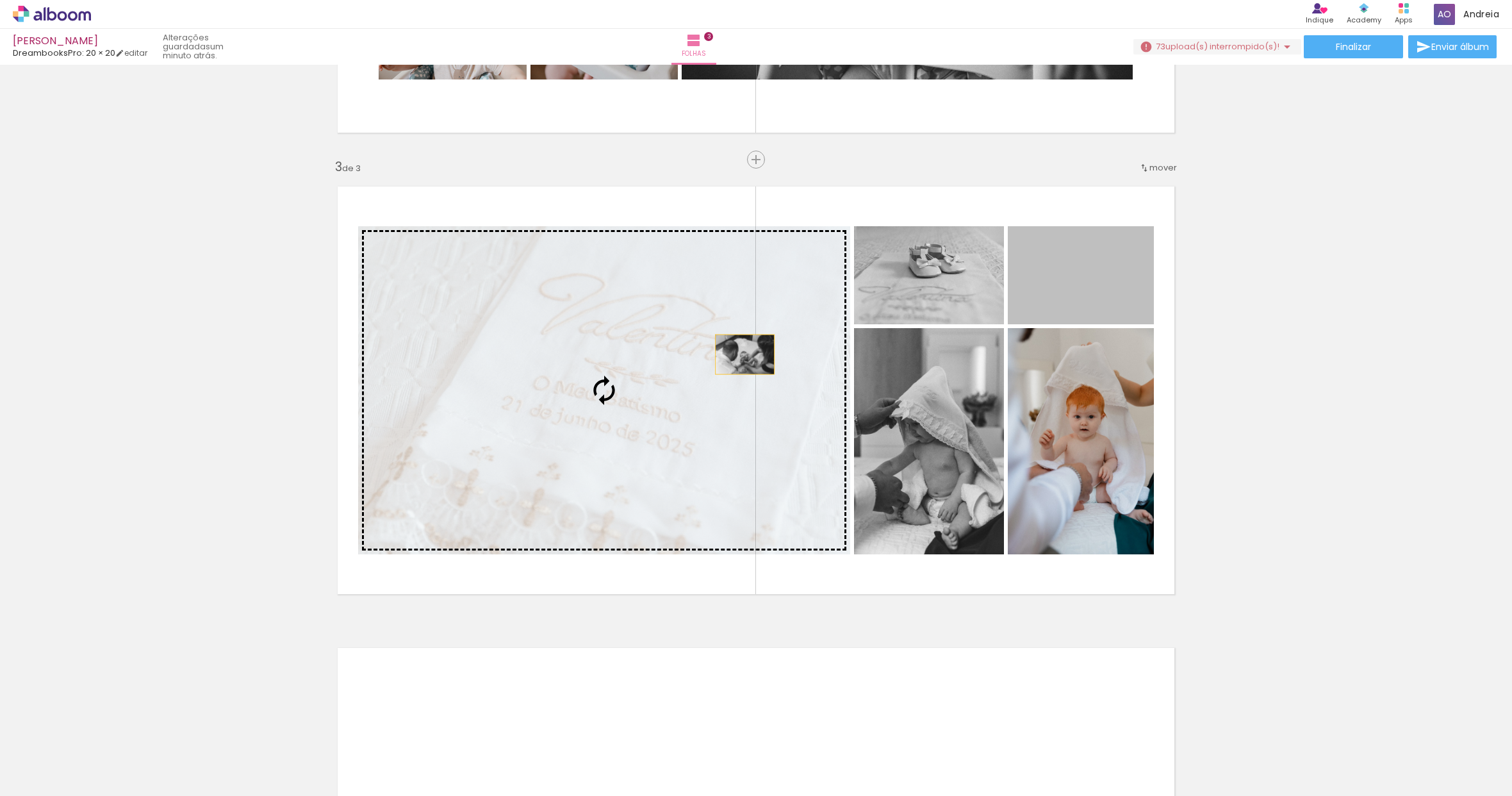
drag, startPoint x: 1105, startPoint y: 281, endPoint x: 740, endPoint y: 355, distance: 372.4
click at [0, 0] on slot at bounding box center [0, 0] width 0 height 0
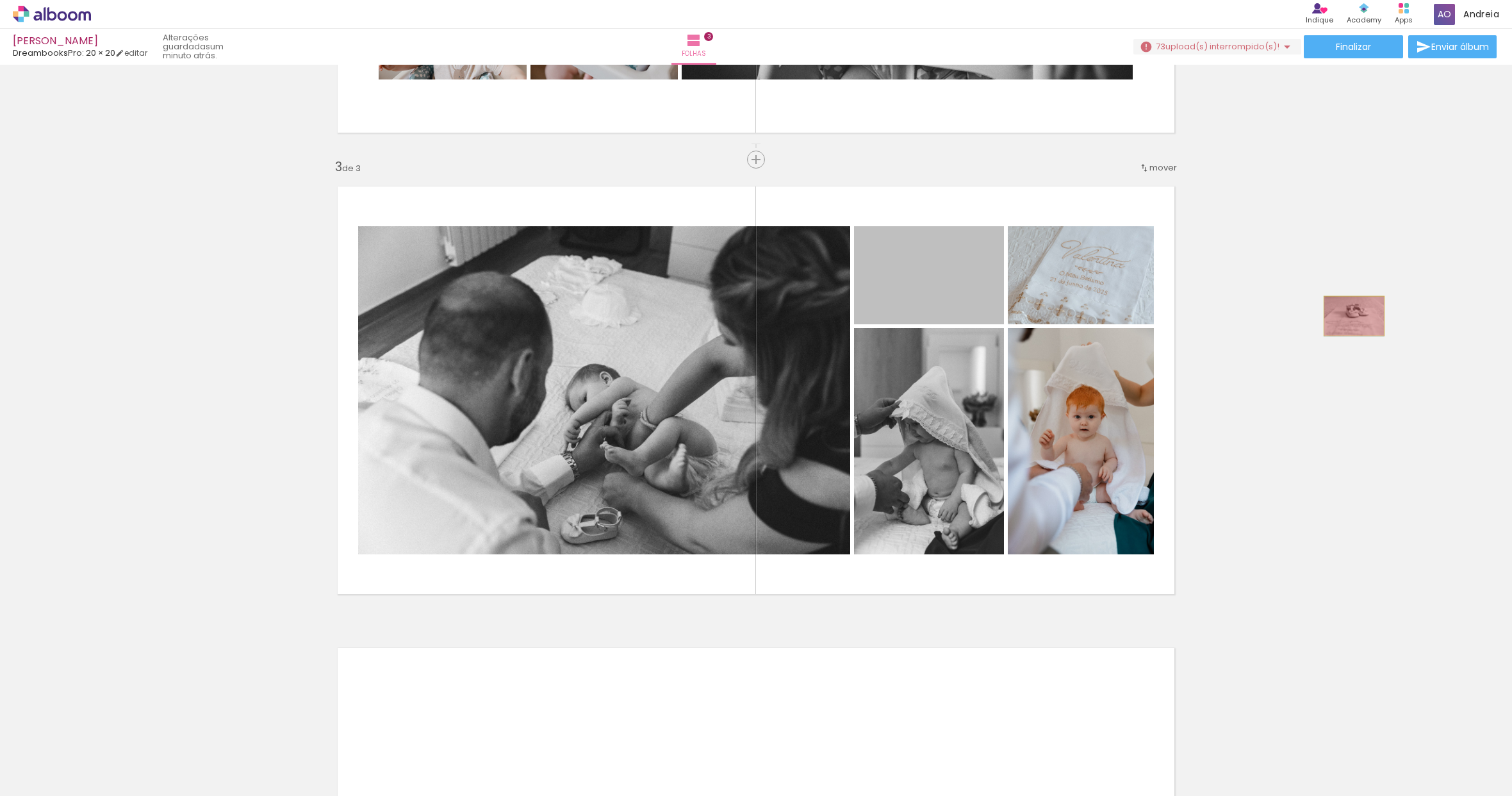
drag, startPoint x: 951, startPoint y: 310, endPoint x: 1350, endPoint y: 316, distance: 399.0
click at [1350, 316] on div "Inserir folha 1 de 3 Inserir folha 2 de 3 Inserir folha 3 de 3" at bounding box center [756, 143] width 1512 height 1846
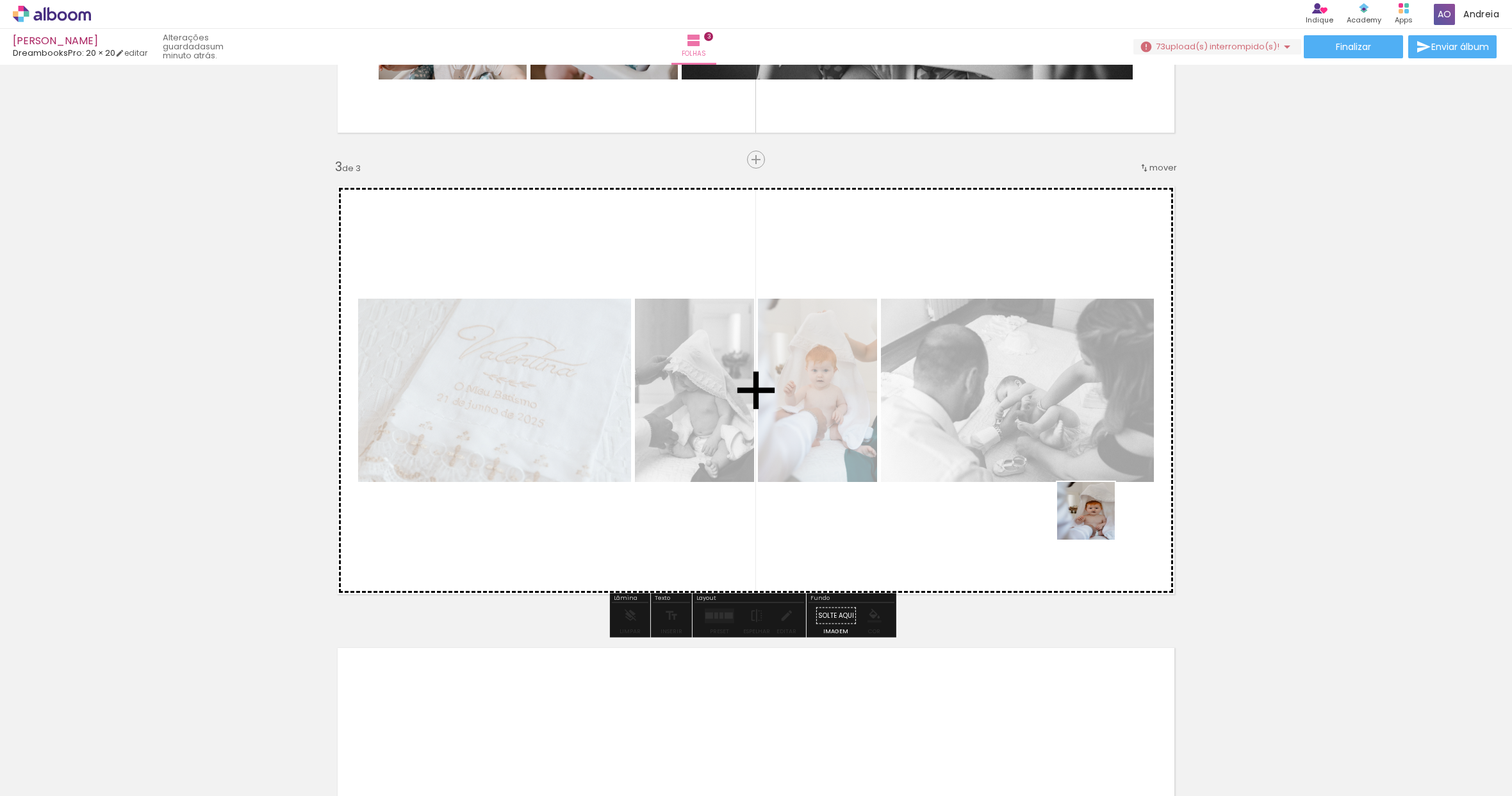
drag, startPoint x: 1369, startPoint y: 753, endPoint x: 875, endPoint y: 436, distance: 587.0
click at [875, 436] on quentale-workspace at bounding box center [756, 398] width 1512 height 796
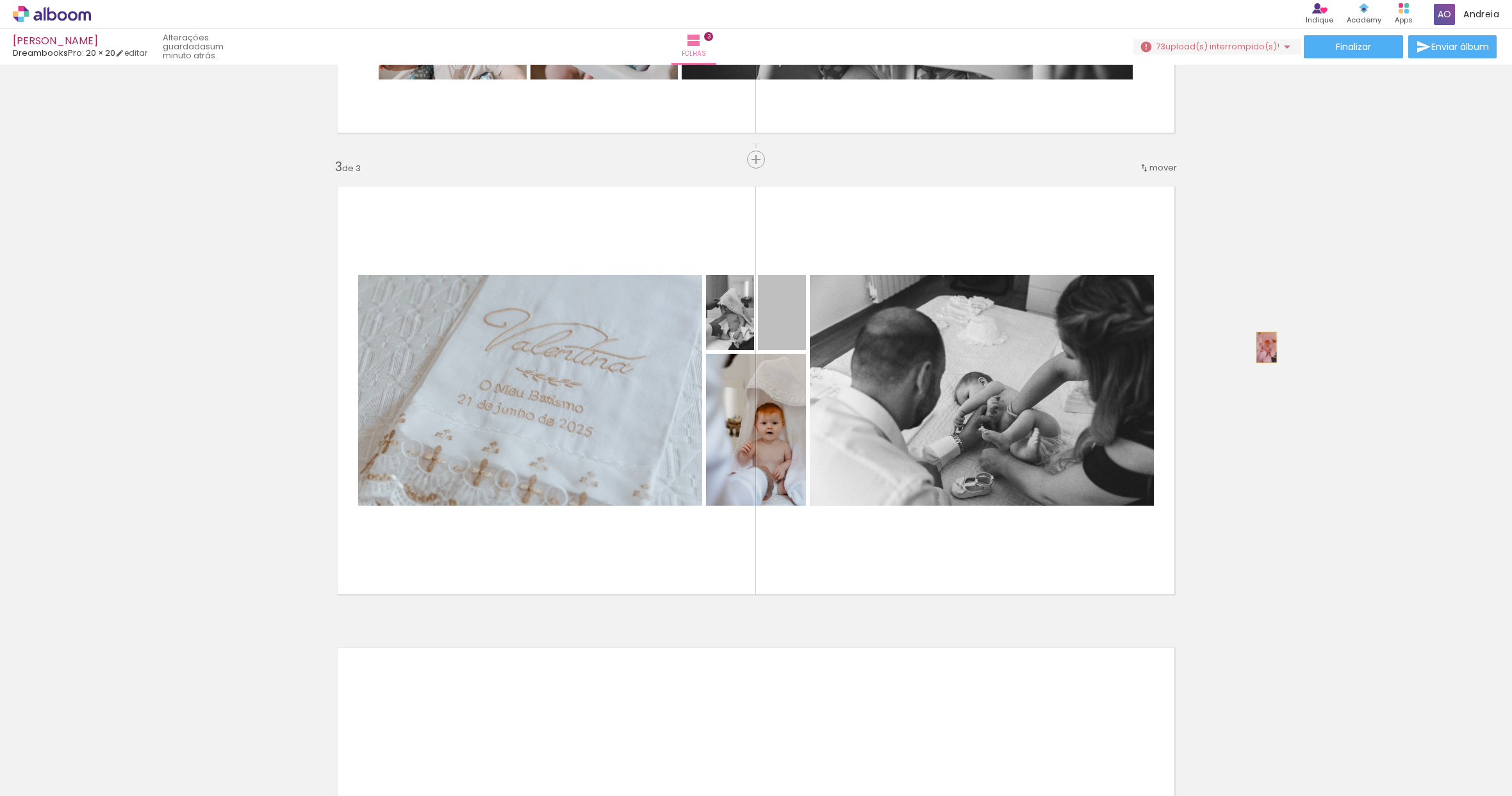
drag, startPoint x: 791, startPoint y: 337, endPoint x: 1261, endPoint y: 347, distance: 470.1
click at [1261, 347] on div "Inserir folha 1 de 3 Inserir folha 2 de 3 Inserir folha 3 de 3" at bounding box center [756, 143] width 1512 height 1846
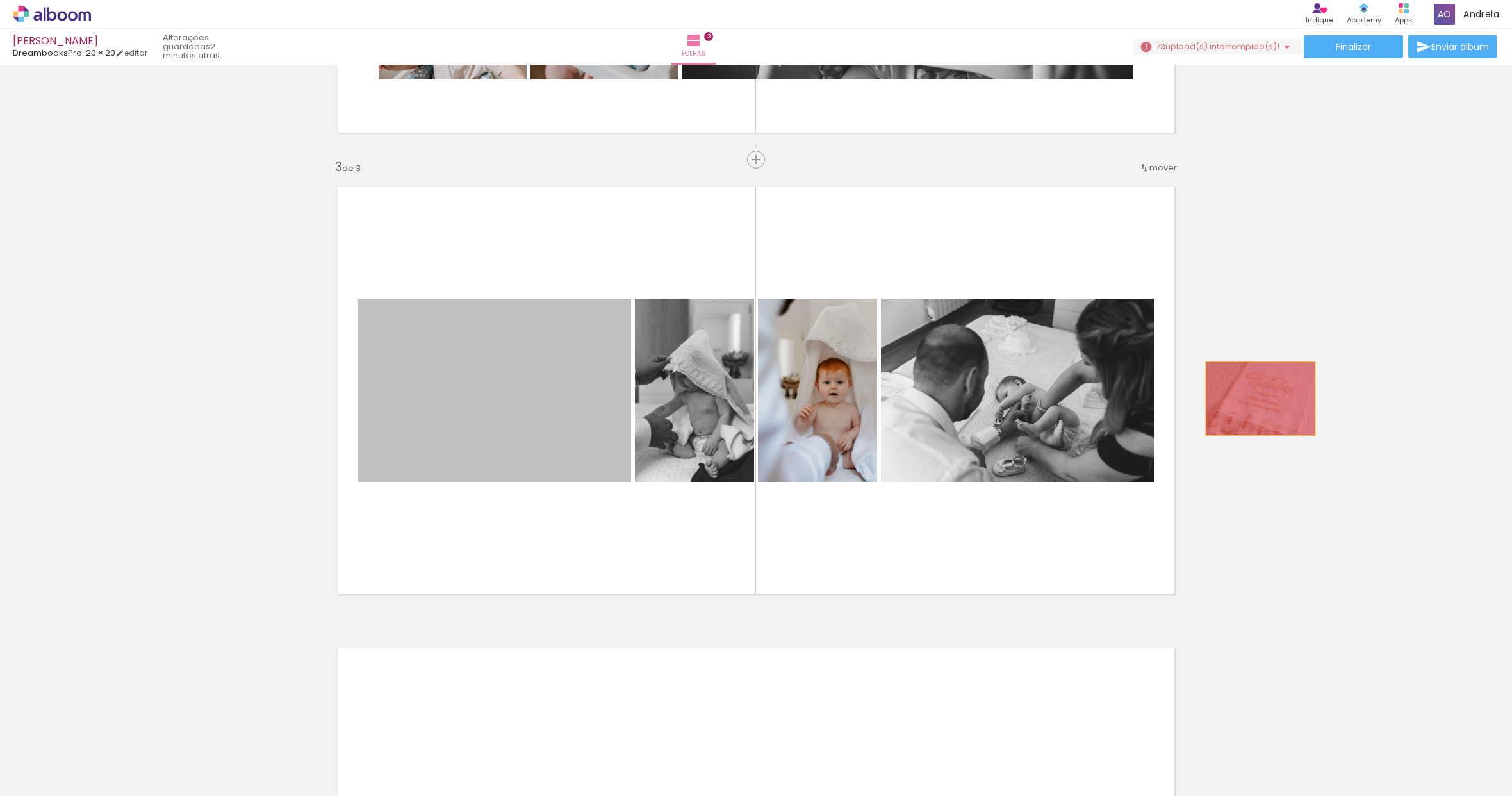
drag, startPoint x: 532, startPoint y: 391, endPoint x: 1256, endPoint y: 399, distance: 724.0
click at [1256, 399] on div "Inserir folha 1 de 3 Inserir folha 2 de 3 Inserir folha 3 de 3" at bounding box center [756, 143] width 1512 height 1846
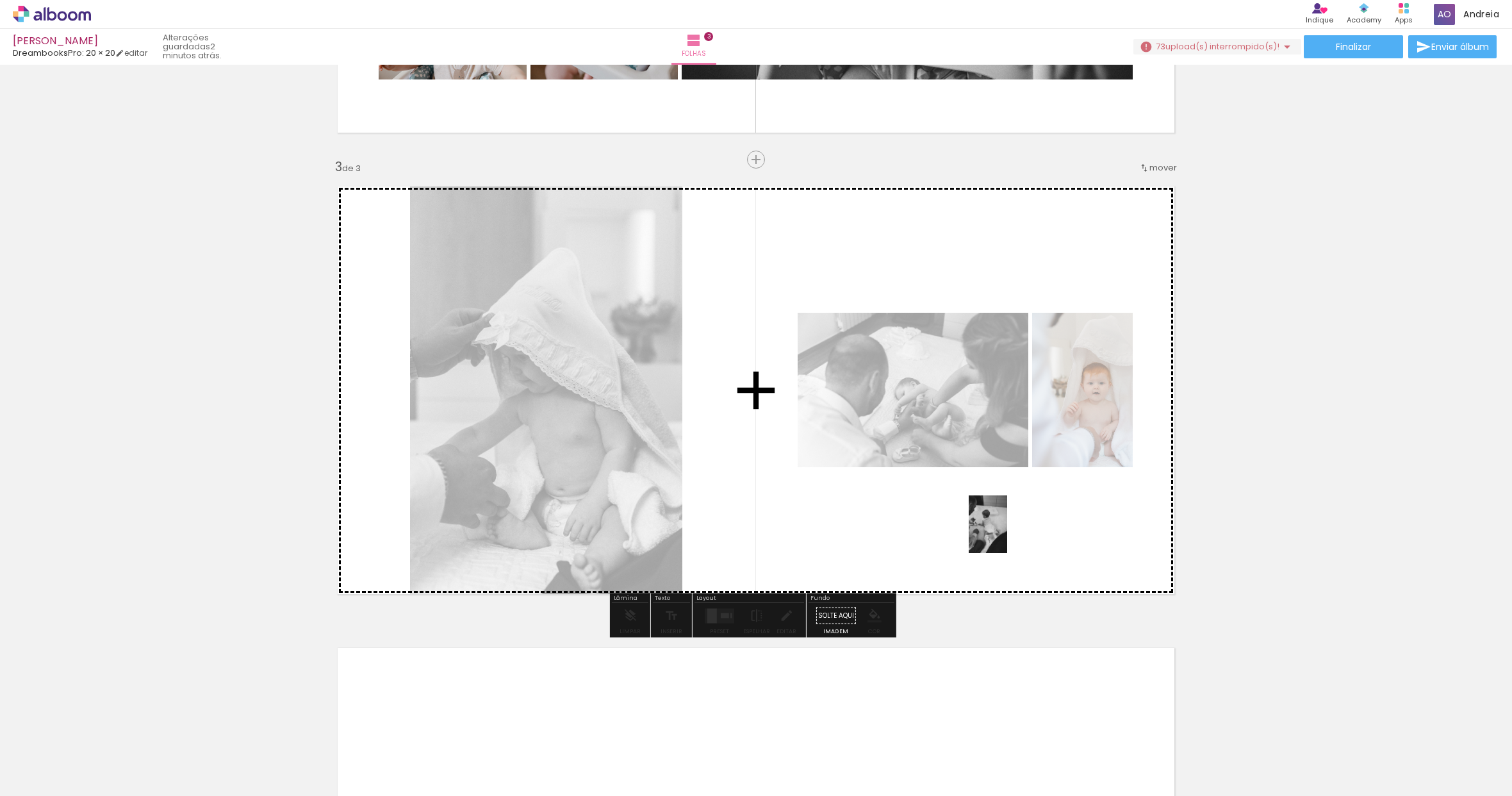
drag, startPoint x: 1491, startPoint y: 764, endPoint x: 1007, endPoint y: 534, distance: 535.9
click at [1007, 534] on quentale-workspace at bounding box center [756, 398] width 1512 height 796
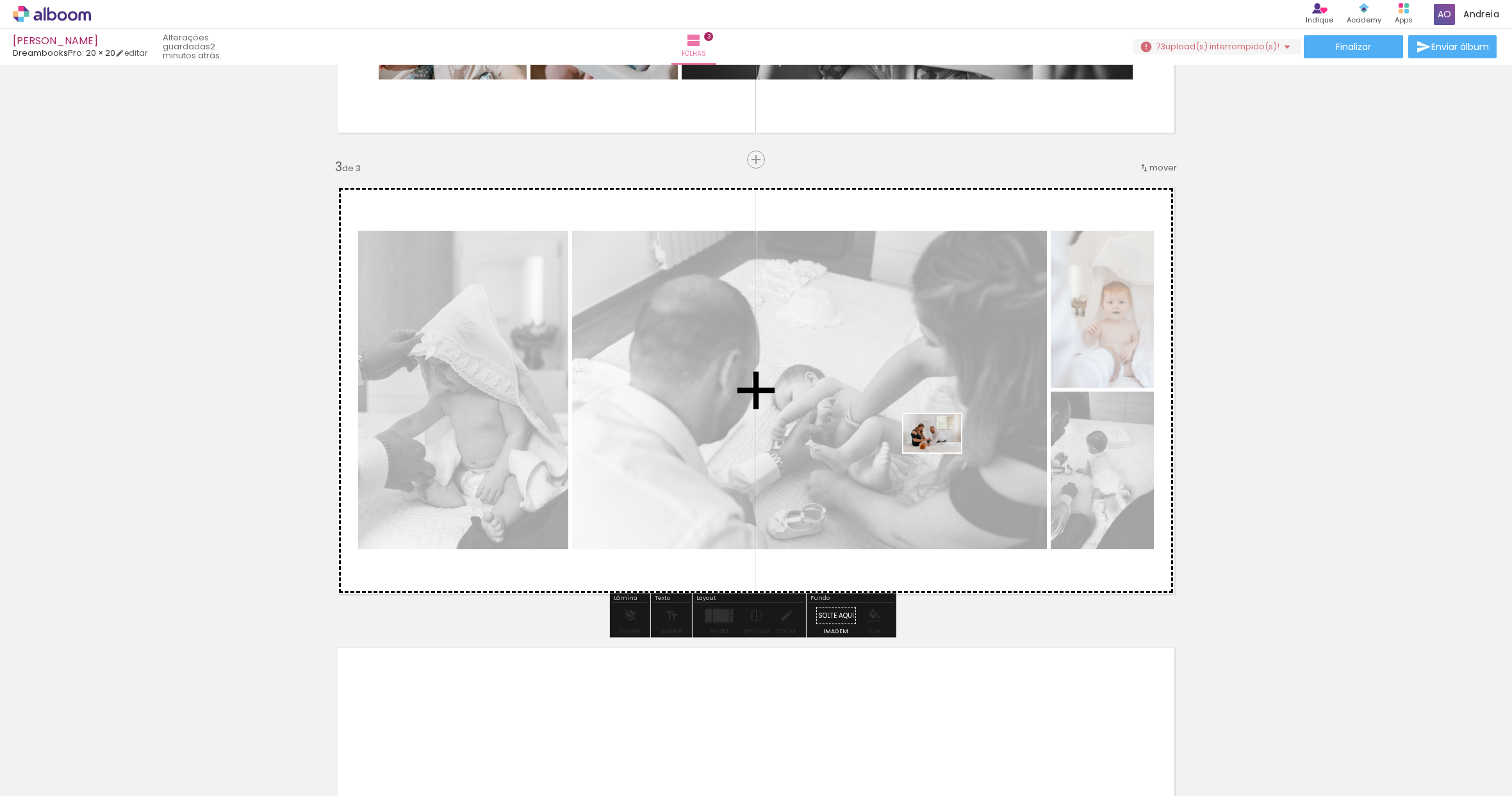
drag, startPoint x: 1441, startPoint y: 752, endPoint x: 938, endPoint y: 452, distance: 585.7
click at [938, 452] on quentale-workspace at bounding box center [756, 398] width 1512 height 796
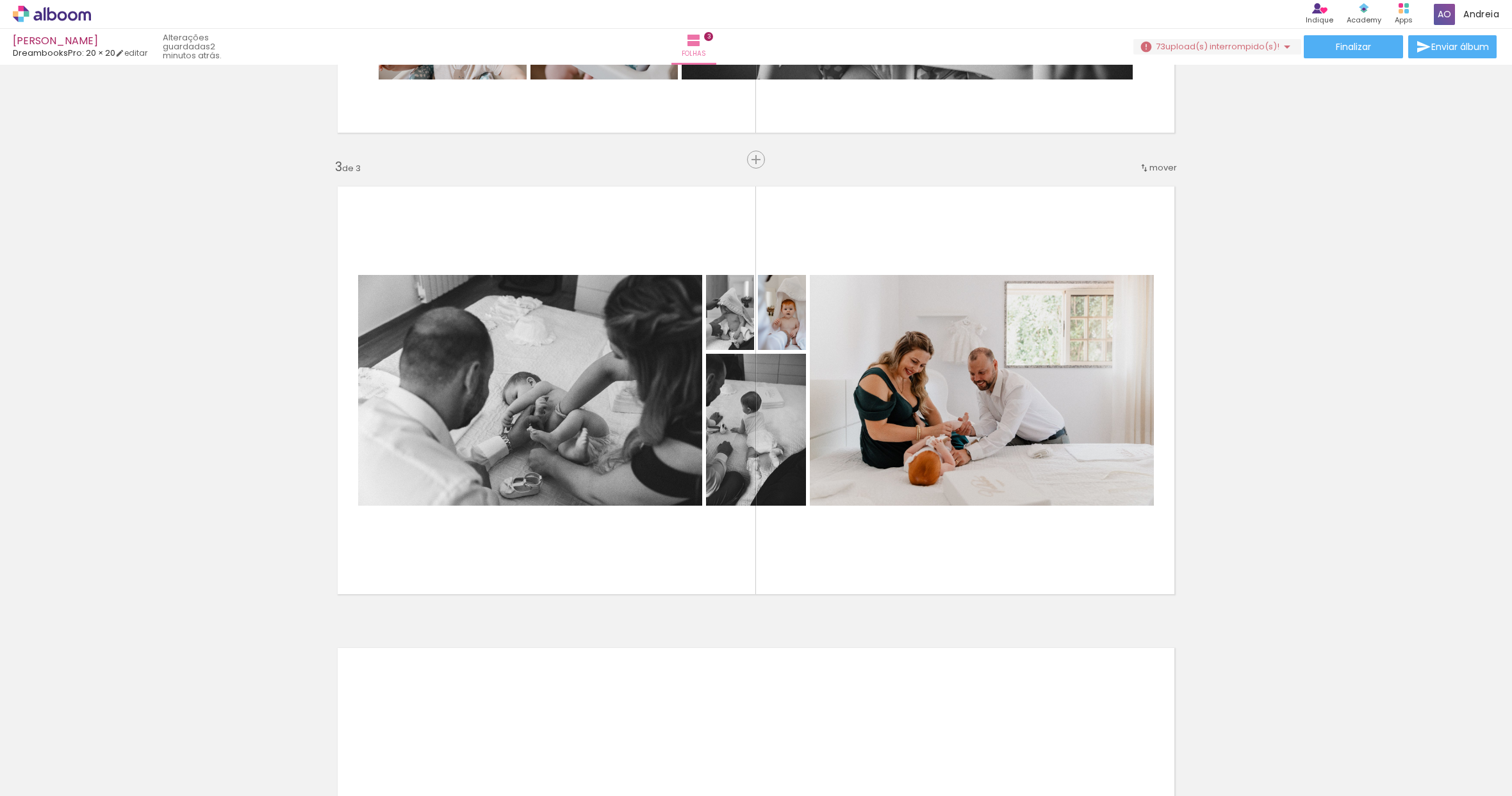
click at [1489, 767] on div at bounding box center [1498, 752] width 43 height 63
drag, startPoint x: 501, startPoint y: 787, endPoint x: 516, endPoint y: 787, distance: 15.0
click at [105, 787] on iron-horizontal-list at bounding box center [92, 756] width 25 height 80
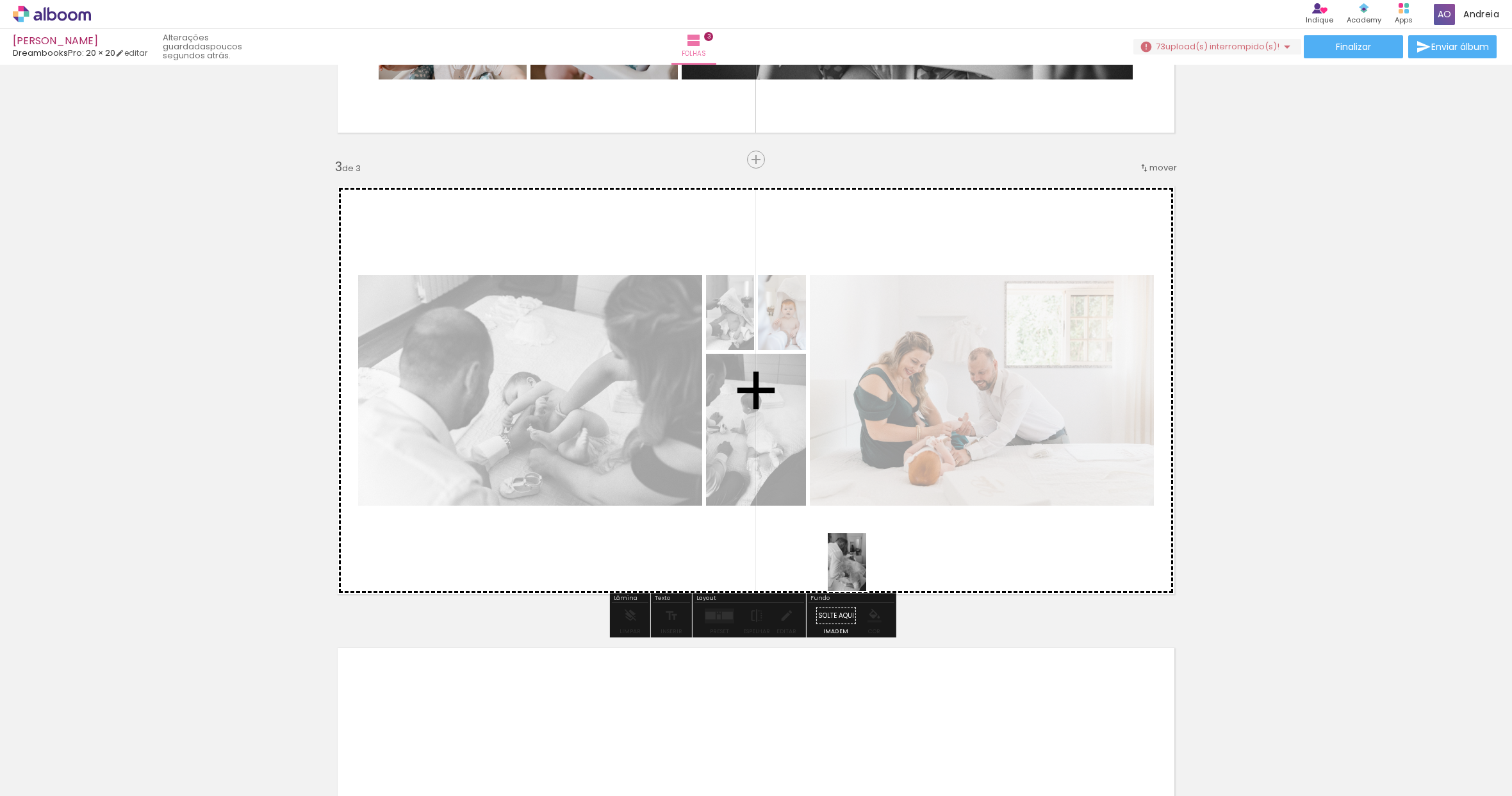
drag, startPoint x: 839, startPoint y: 765, endPoint x: 867, endPoint y: 572, distance: 195.0
click at [867, 572] on quentale-workspace at bounding box center [756, 398] width 1512 height 796
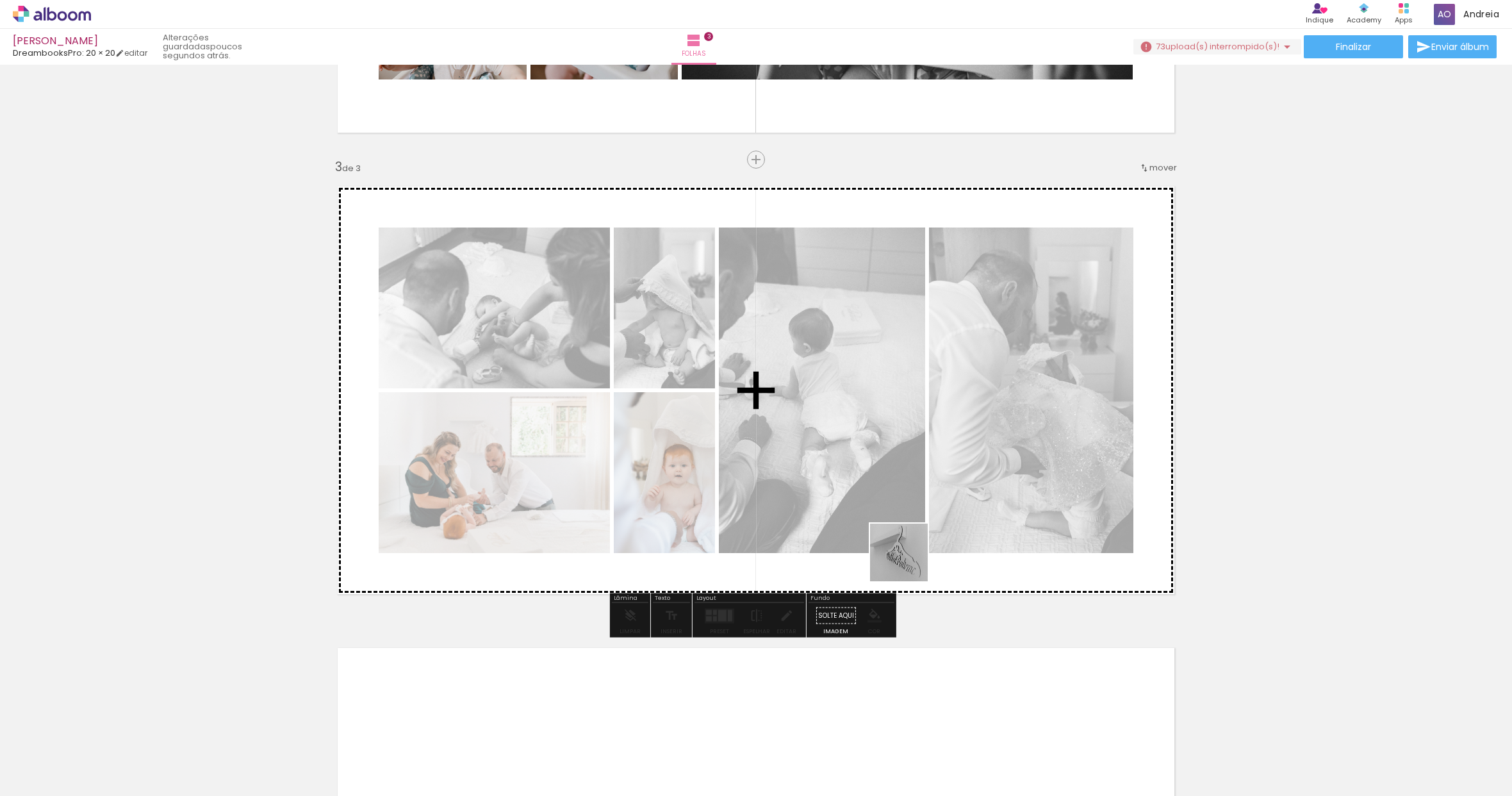
drag, startPoint x: 912, startPoint y: 750, endPoint x: 912, endPoint y: 517, distance: 233.0
click at [912, 517] on quentale-workspace at bounding box center [756, 398] width 1512 height 796
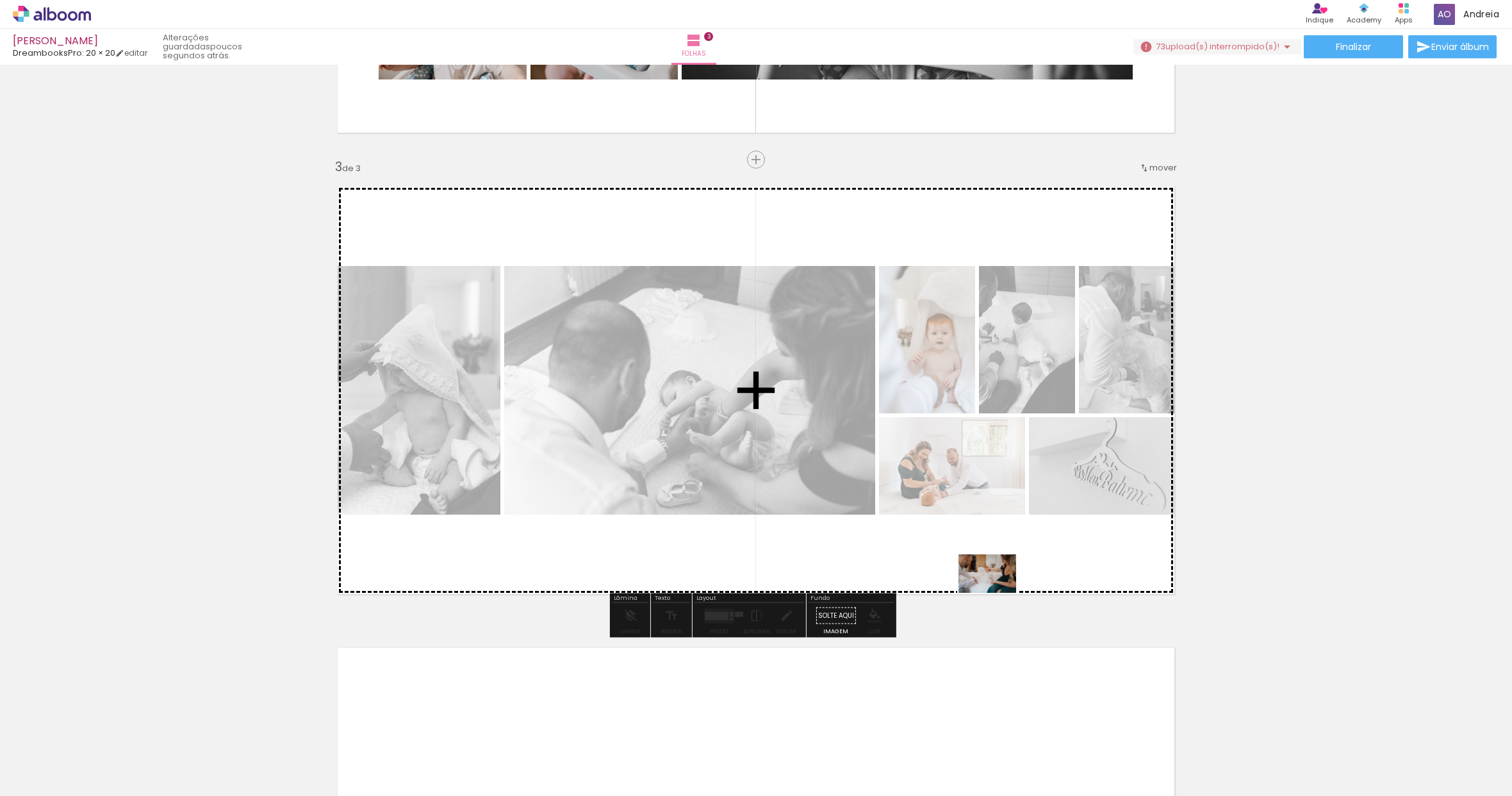
drag, startPoint x: 995, startPoint y: 769, endPoint x: 997, endPoint y: 593, distance: 176.0
click at [997, 593] on quentale-workspace at bounding box center [756, 398] width 1512 height 796
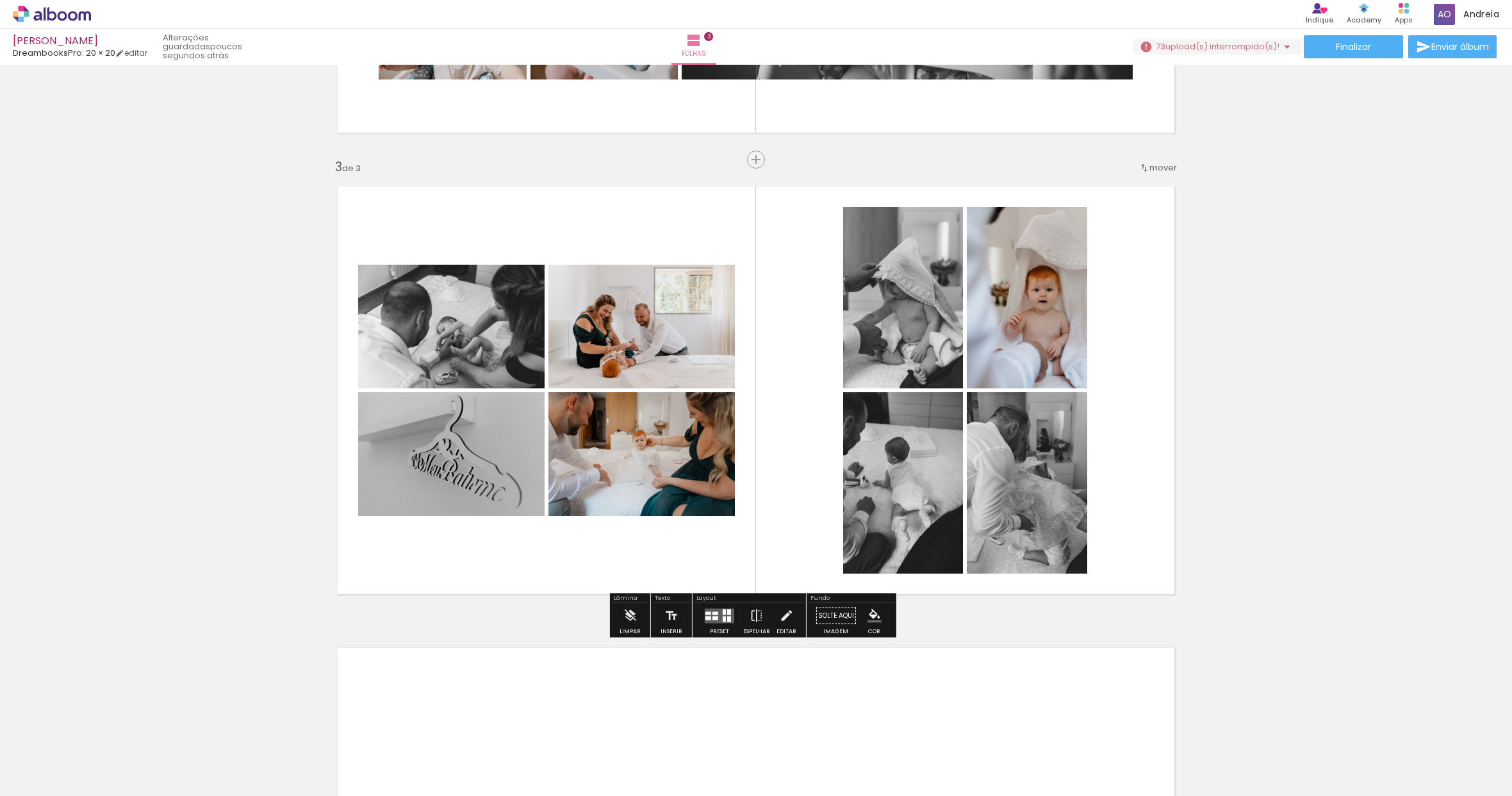
click at [715, 612] on div at bounding box center [715, 613] width 6 height 3
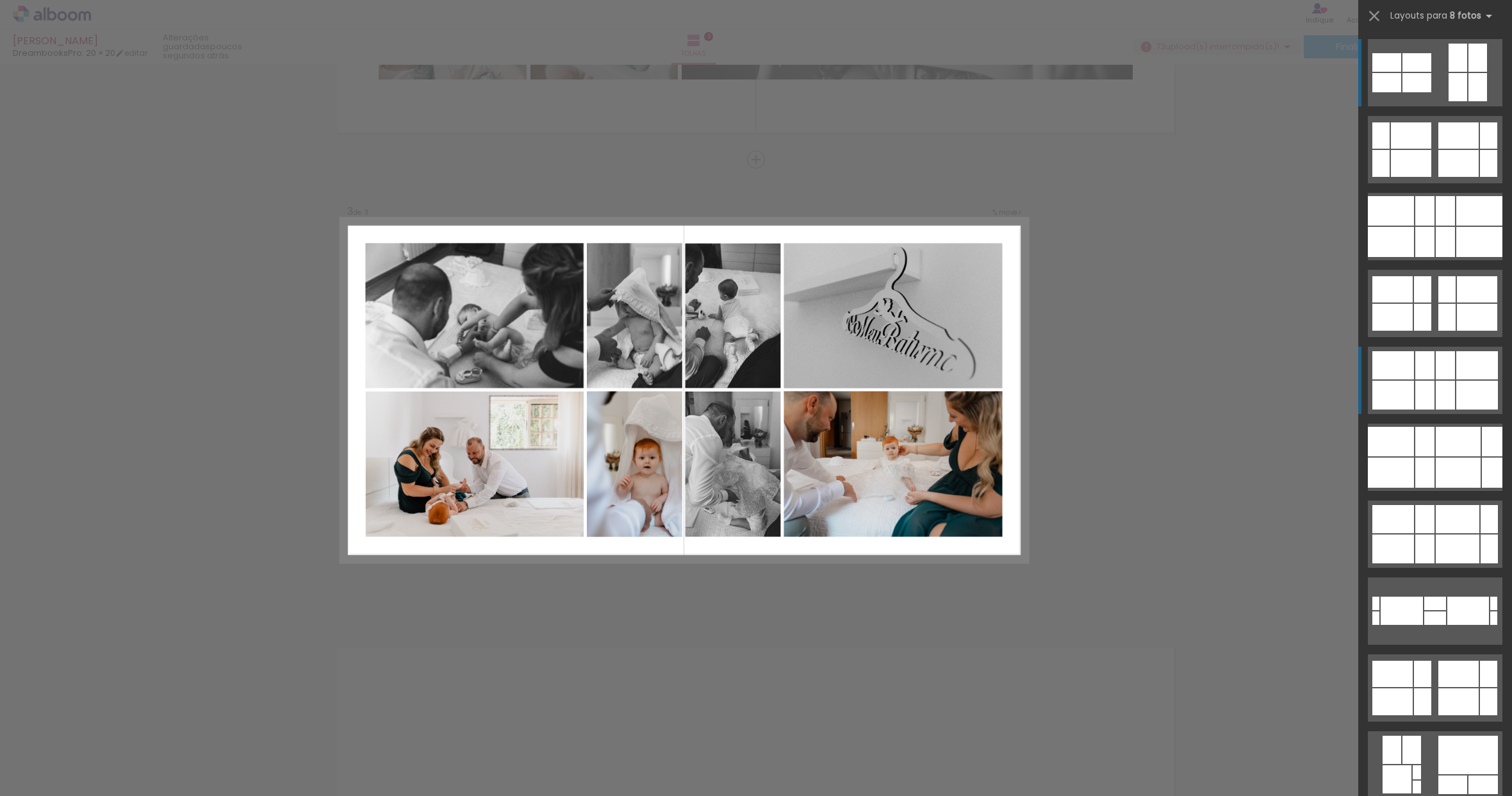
click at [1378, 382] on div at bounding box center [1393, 395] width 42 height 29
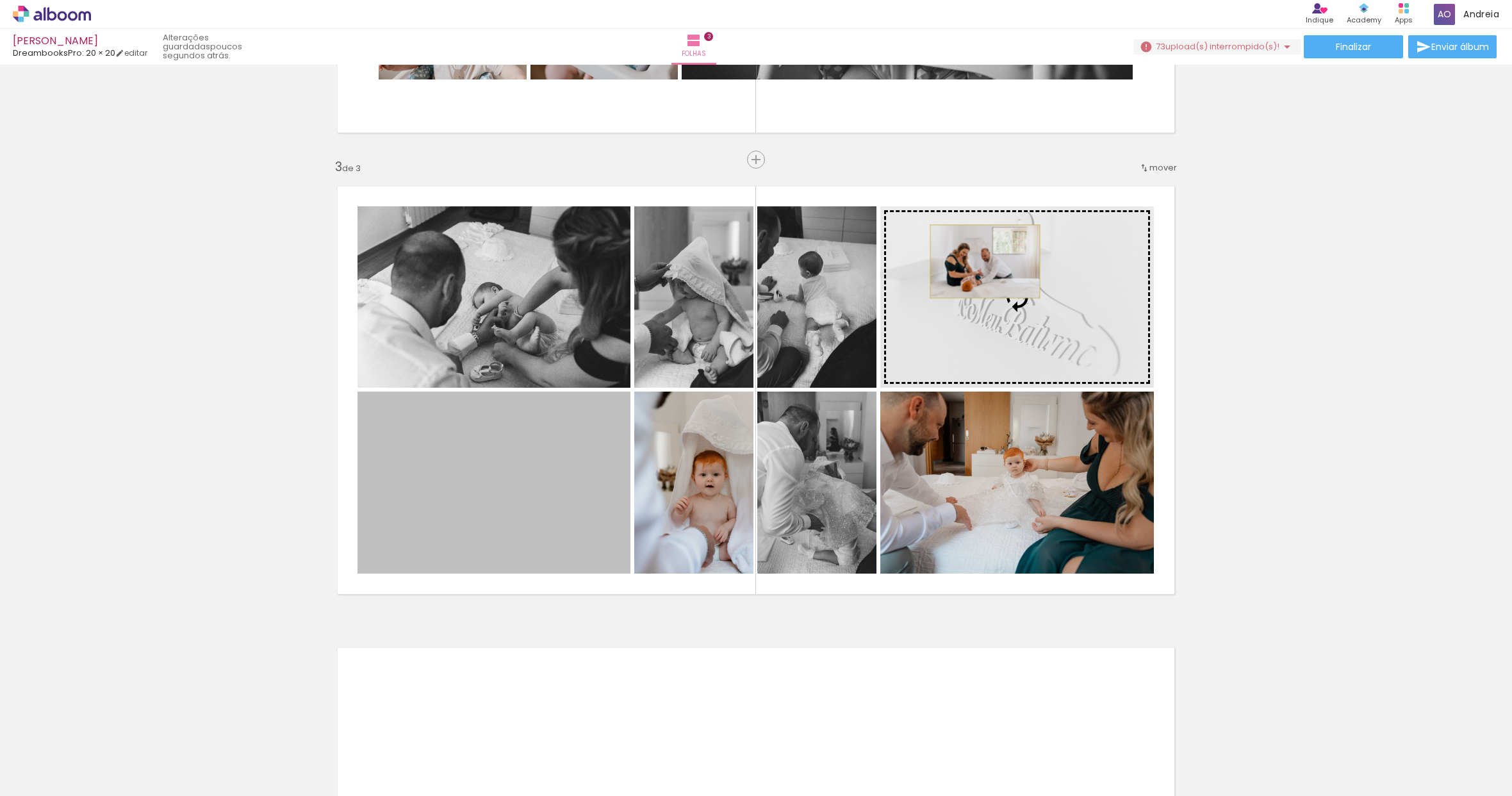
drag, startPoint x: 476, startPoint y: 484, endPoint x: 980, endPoint y: 261, distance: 551.1
click at [0, 0] on slot at bounding box center [0, 0] width 0 height 0
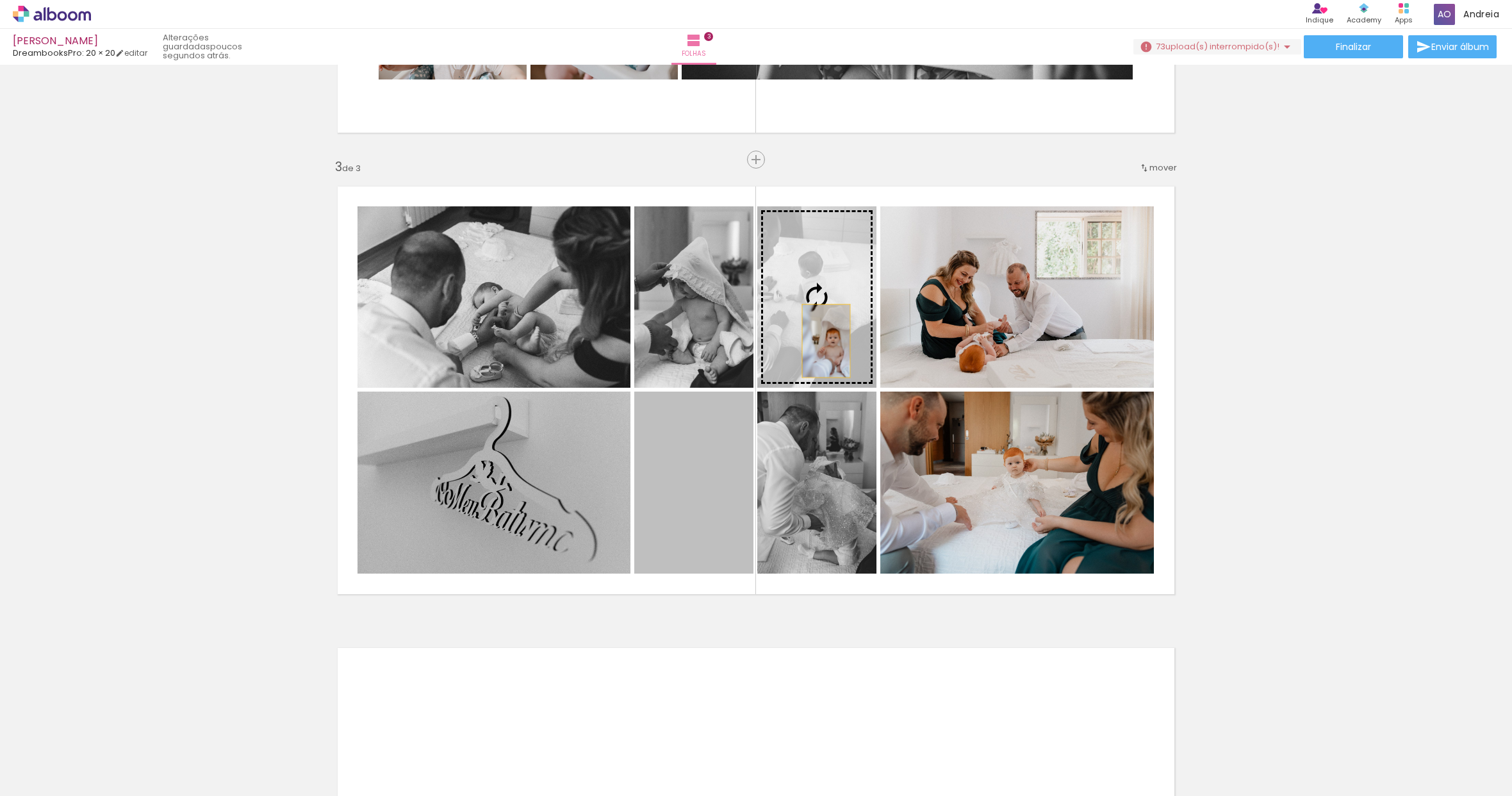
drag, startPoint x: 713, startPoint y: 486, endPoint x: 824, endPoint y: 334, distance: 188.2
click at [0, 0] on slot at bounding box center [0, 0] width 0 height 0
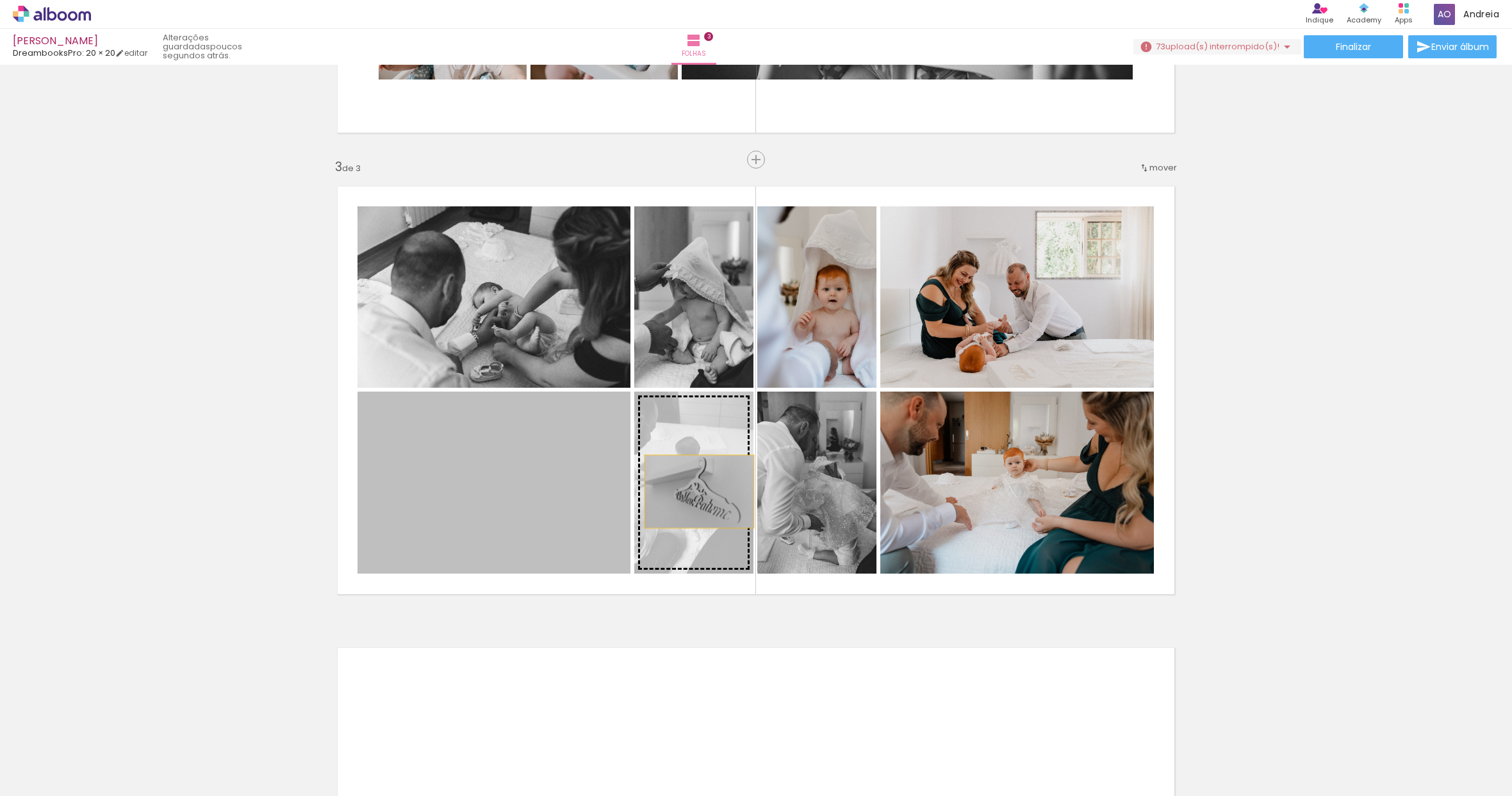
drag, startPoint x: 538, startPoint y: 522, endPoint x: 695, endPoint y: 491, distance: 160.0
click at [0, 0] on slot at bounding box center [0, 0] width 0 height 0
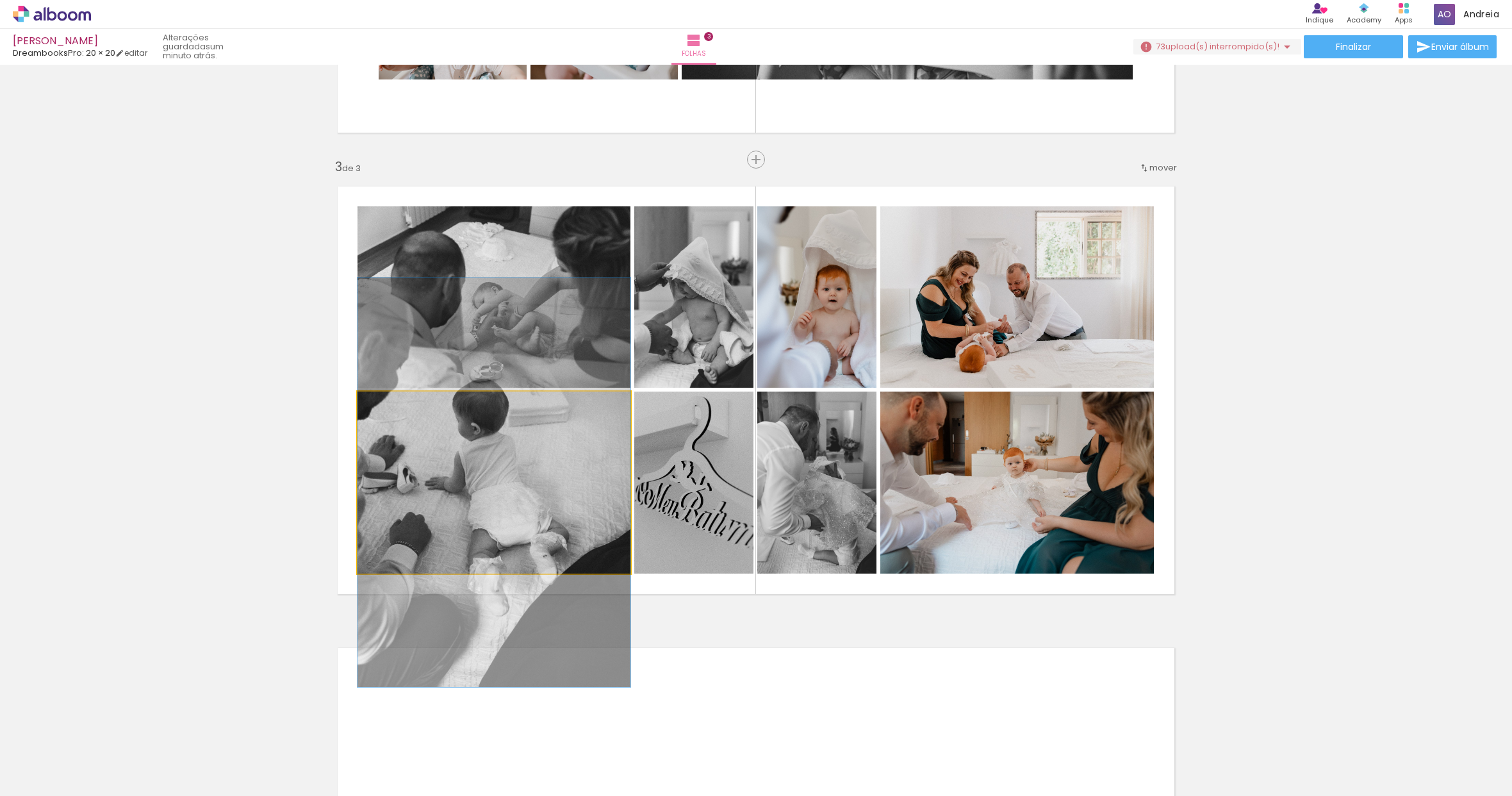
click at [531, 510] on quentale-photo at bounding box center [494, 482] width 273 height 182
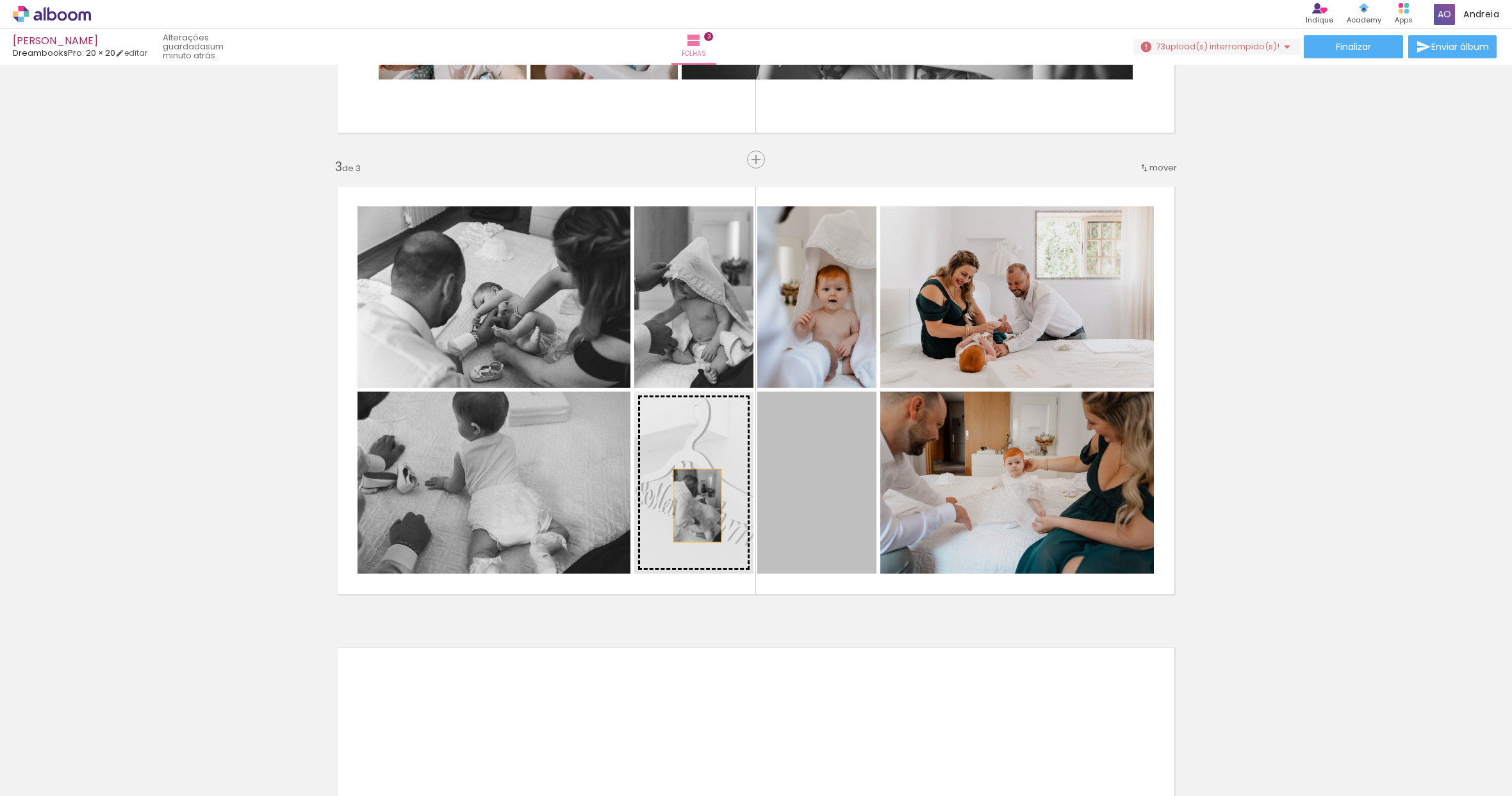
drag, startPoint x: 817, startPoint y: 511, endPoint x: 693, endPoint y: 505, distance: 124.1
click at [0, 0] on slot at bounding box center [0, 0] width 0 height 0
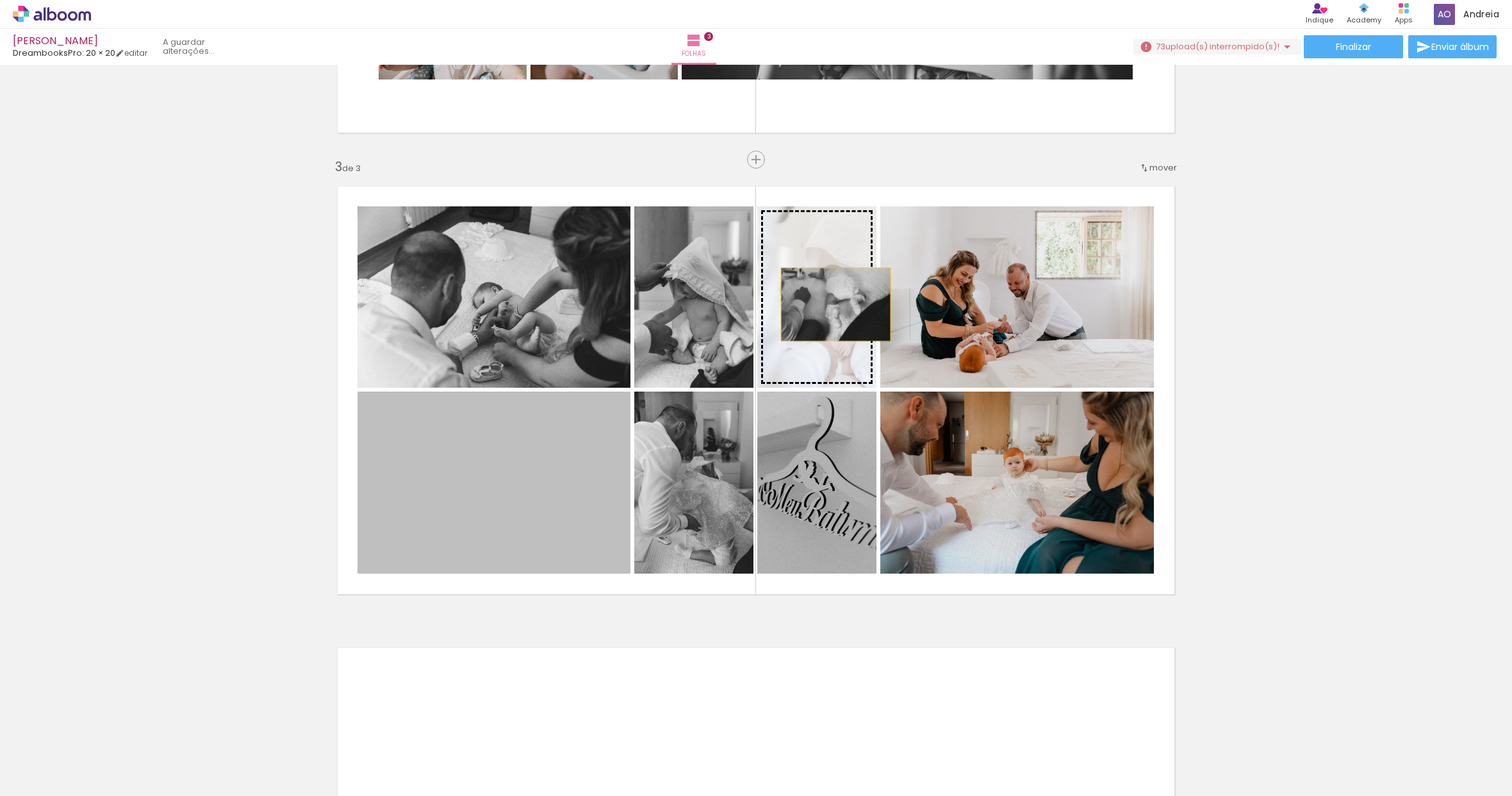
drag, startPoint x: 480, startPoint y: 487, endPoint x: 831, endPoint y: 305, distance: 395.4
click at [0, 0] on slot at bounding box center [0, 0] width 0 height 0
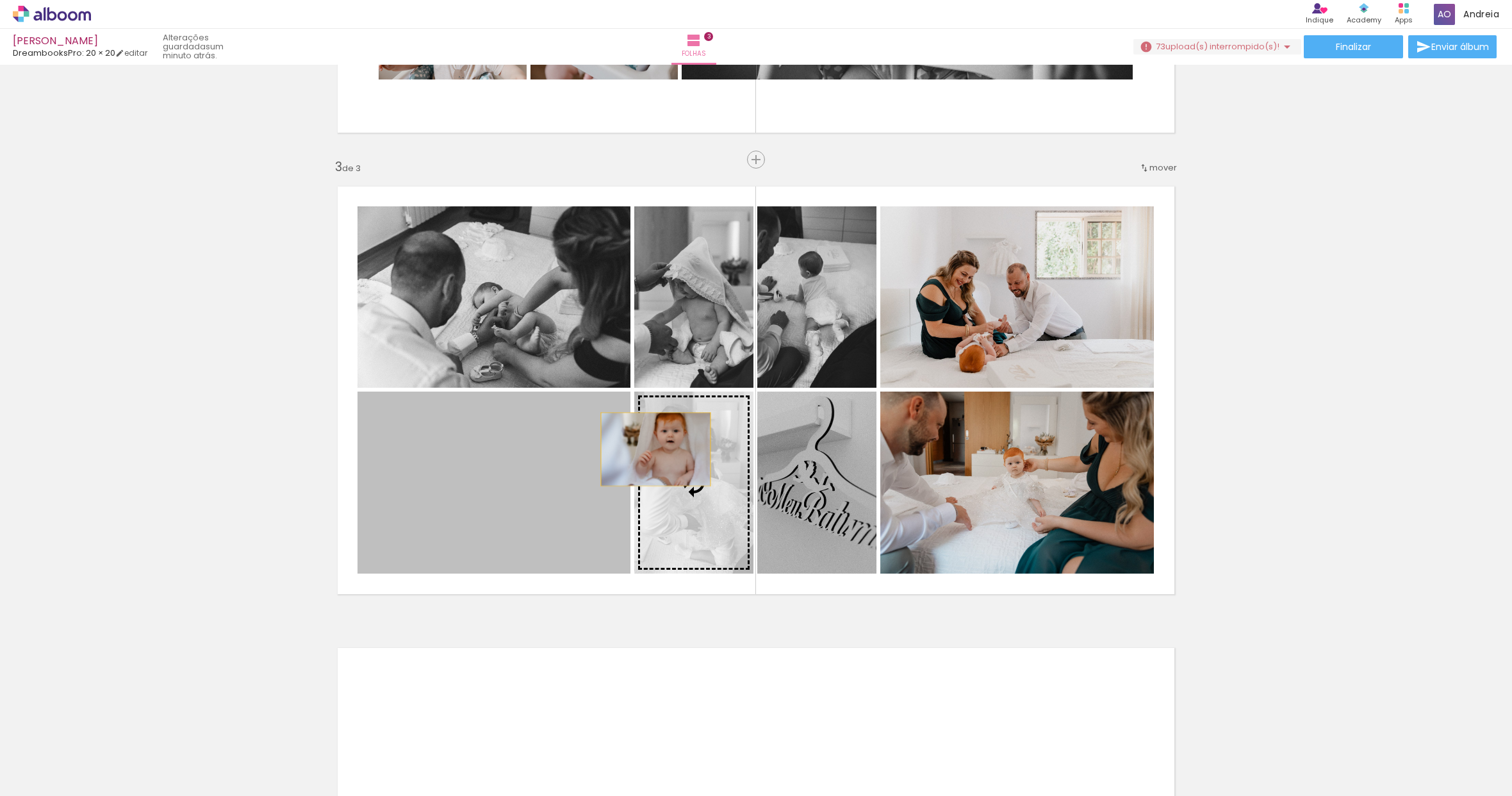
drag, startPoint x: 519, startPoint y: 476, endPoint x: 651, endPoint y: 449, distance: 134.7
click at [0, 0] on slot at bounding box center [0, 0] width 0 height 0
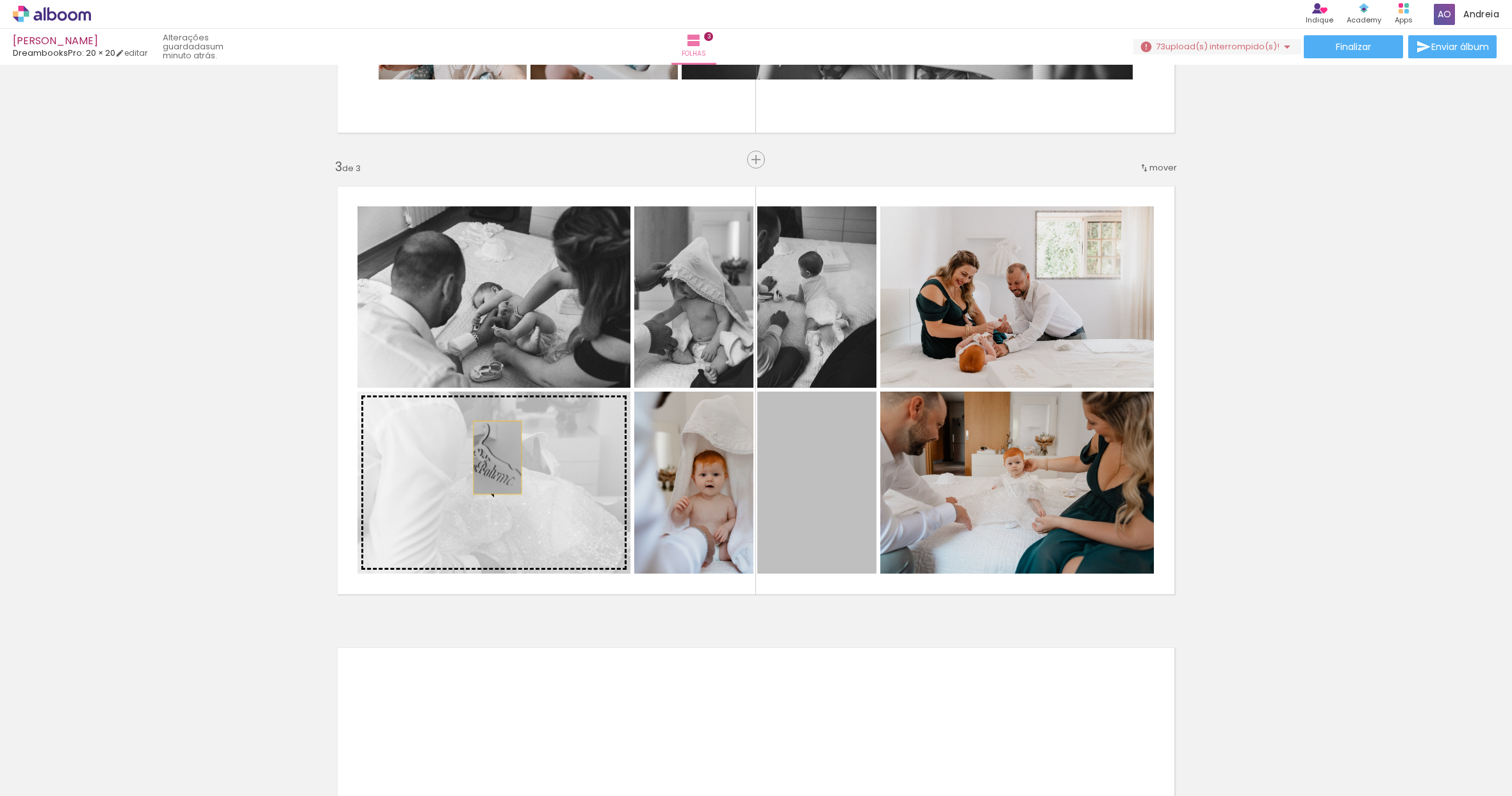
drag, startPoint x: 785, startPoint y: 458, endPoint x: 486, endPoint y: 458, distance: 299.0
click at [0, 0] on slot at bounding box center [0, 0] width 0 height 0
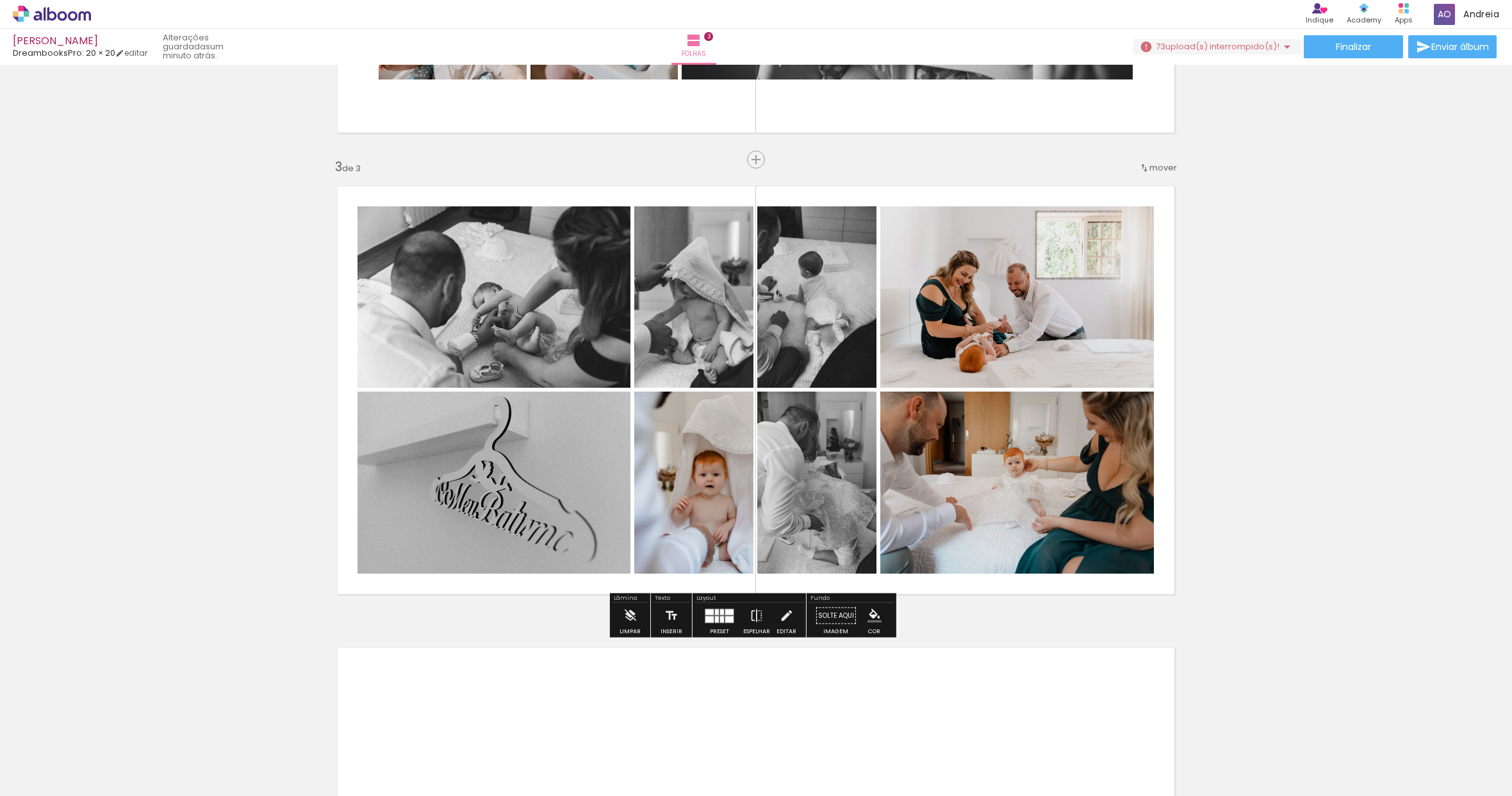
click at [826, 340] on quentale-photo at bounding box center [817, 296] width 120 height 181
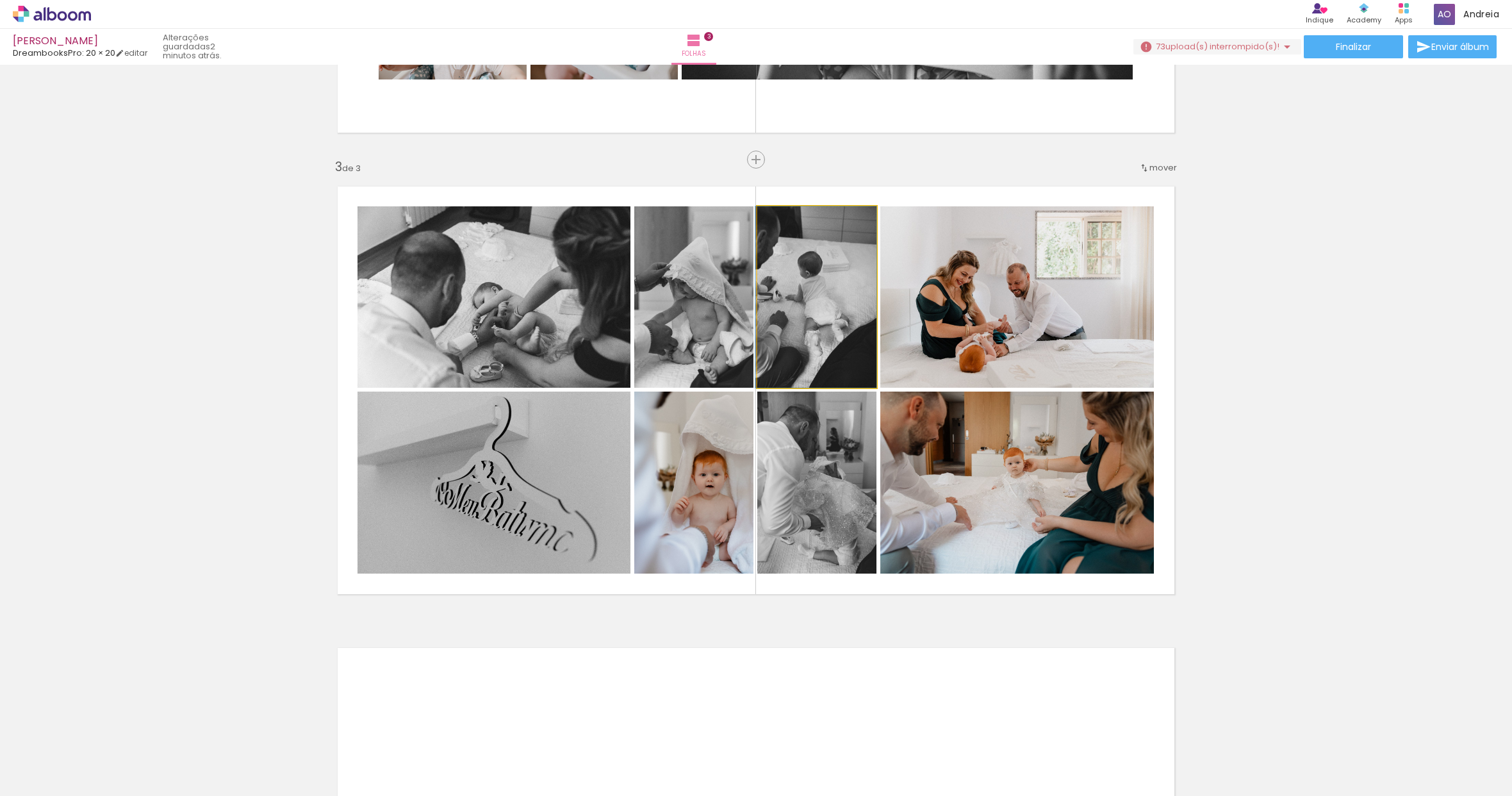
drag, startPoint x: 818, startPoint y: 341, endPoint x: 812, endPoint y: 339, distance: 6.3
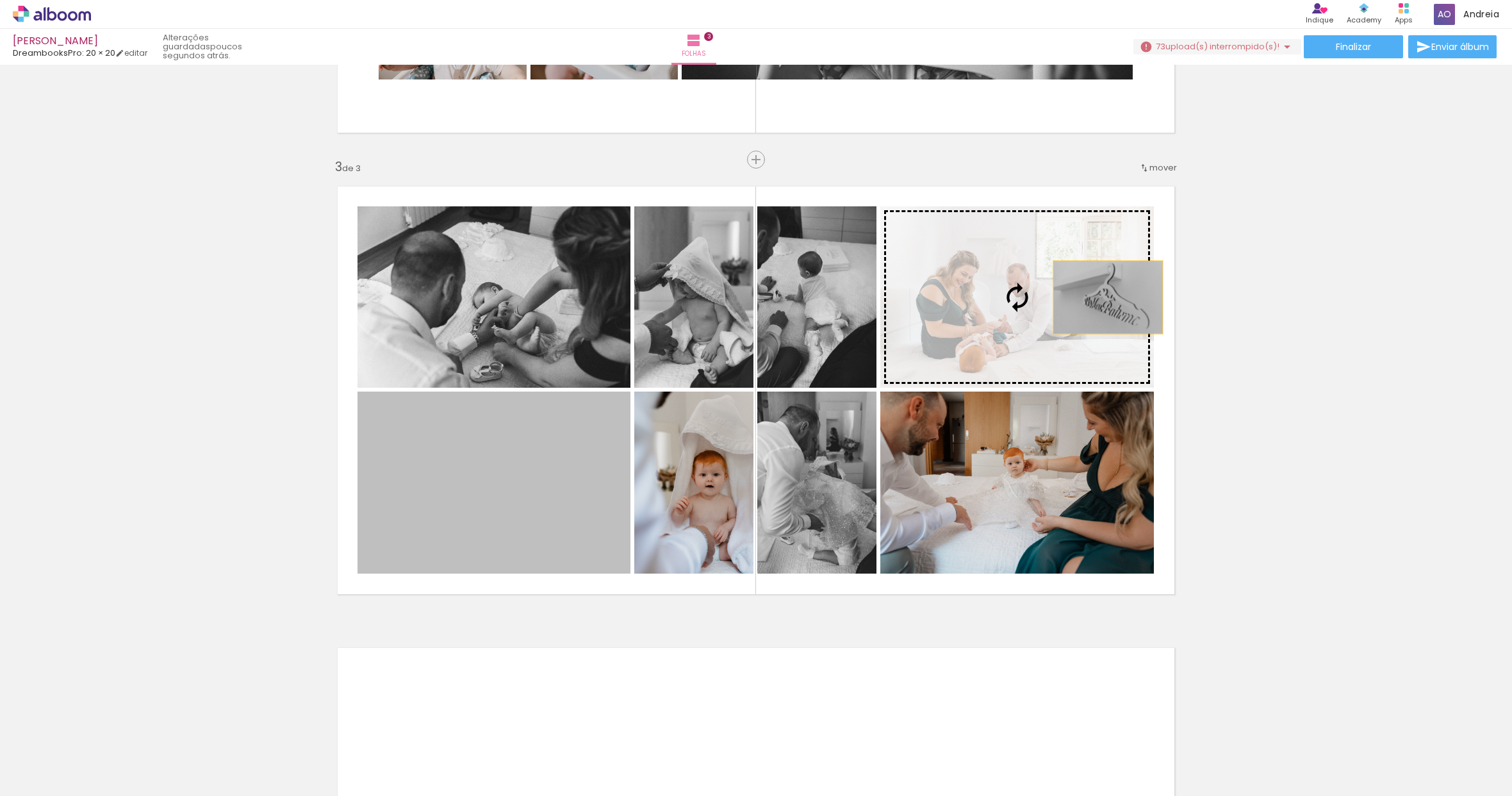
drag, startPoint x: 542, startPoint y: 490, endPoint x: 1103, endPoint y: 297, distance: 593.3
click at [0, 0] on slot at bounding box center [0, 0] width 0 height 0
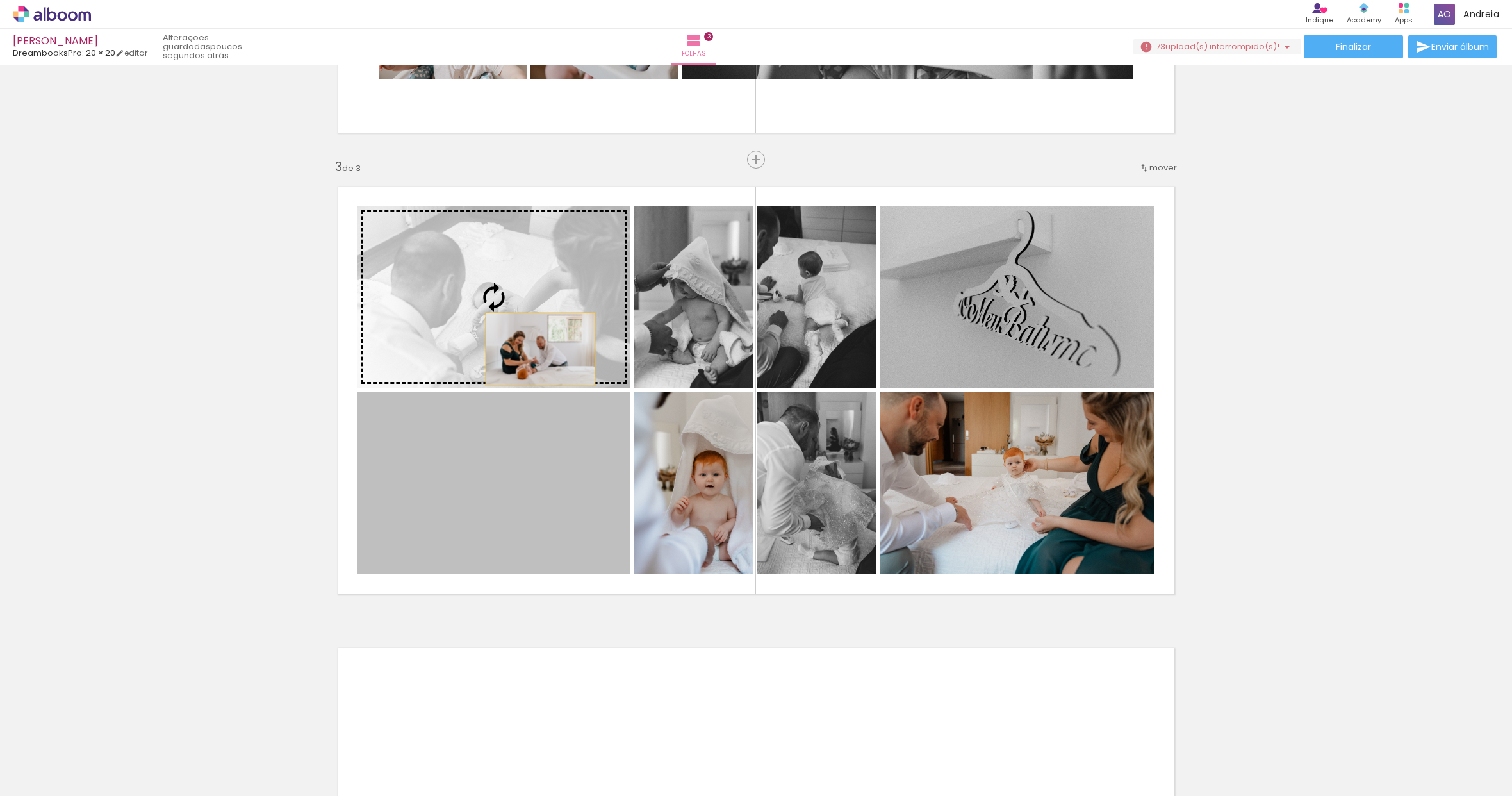
drag, startPoint x: 536, startPoint y: 513, endPoint x: 536, endPoint y: 340, distance: 173.0
click at [0, 0] on slot at bounding box center [0, 0] width 0 height 0
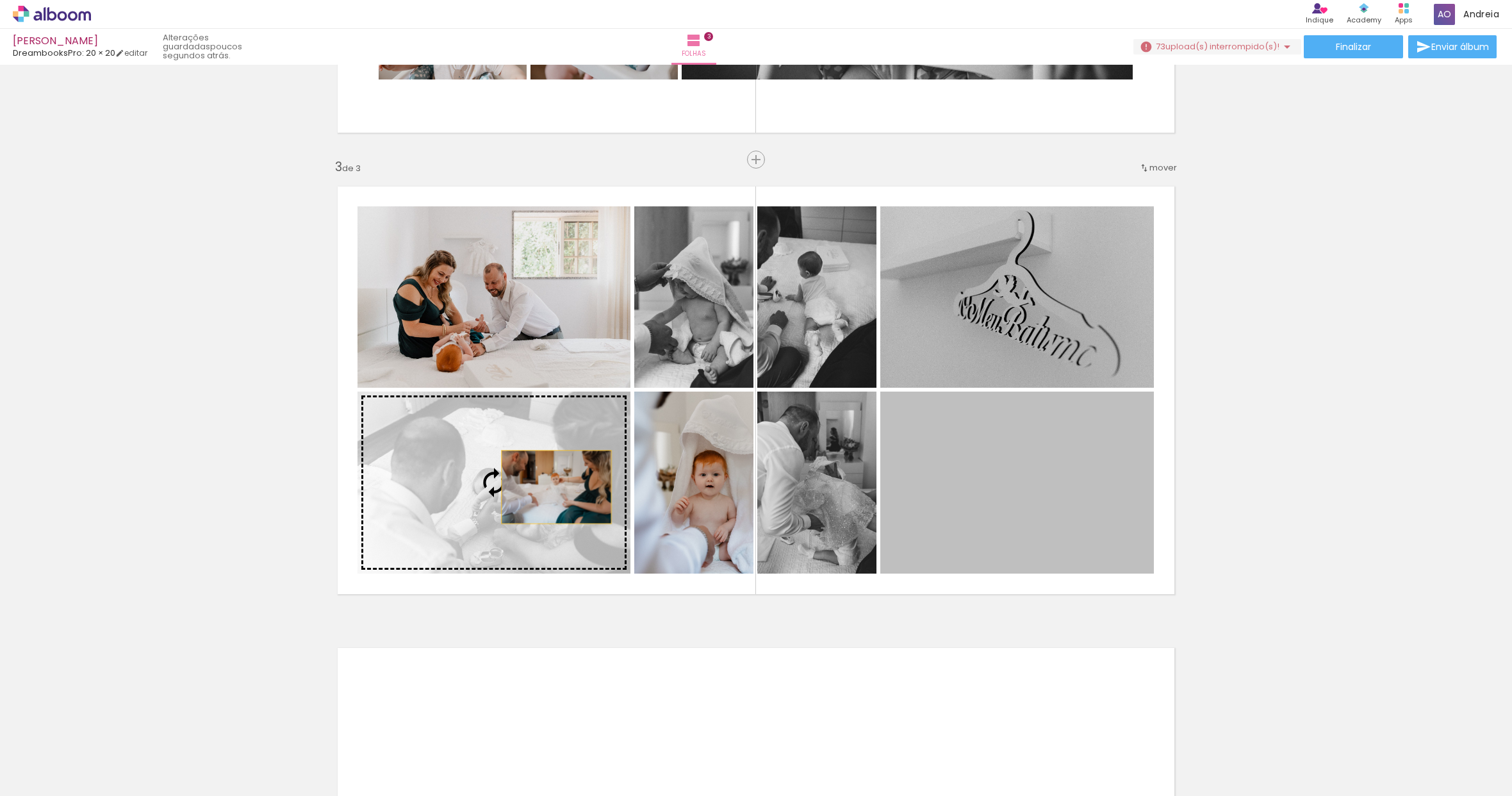
drag, startPoint x: 1058, startPoint y: 487, endPoint x: 552, endPoint y: 487, distance: 506.0
click at [0, 0] on slot at bounding box center [0, 0] width 0 height 0
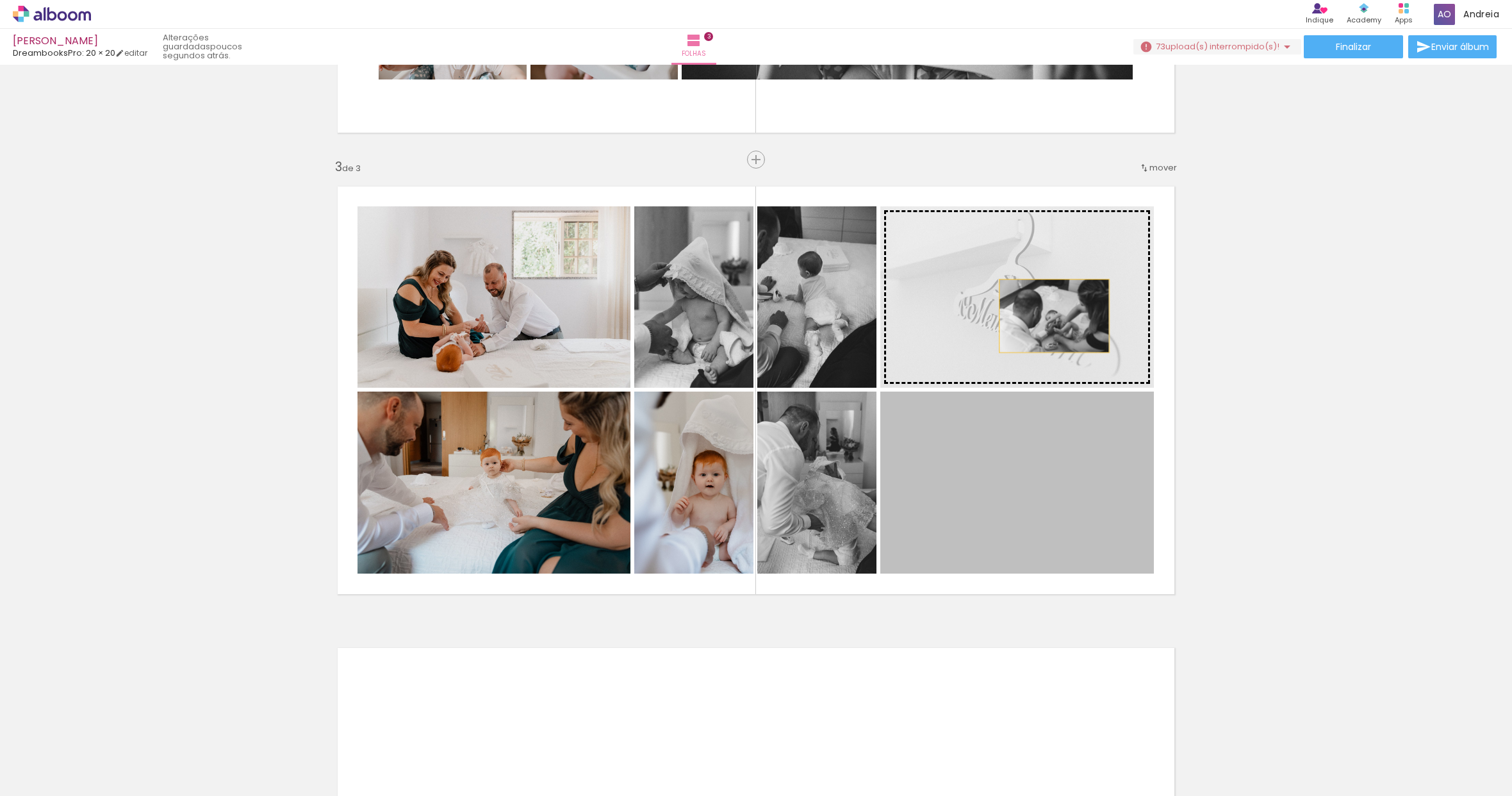
drag, startPoint x: 1059, startPoint y: 474, endPoint x: 1050, endPoint y: 316, distance: 158.3
click at [0, 0] on slot at bounding box center [0, 0] width 0 height 0
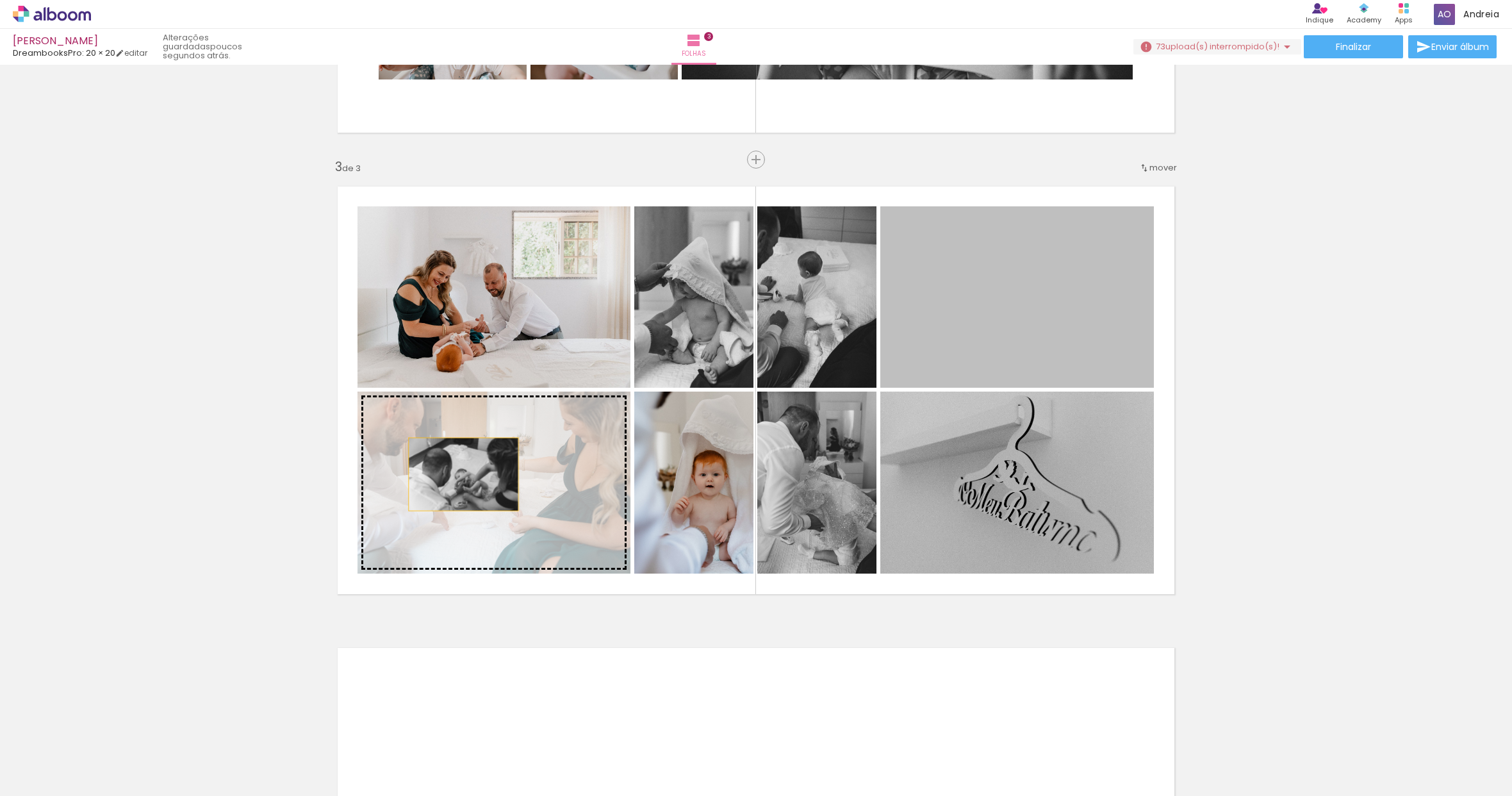
drag, startPoint x: 1034, startPoint y: 319, endPoint x: 459, endPoint y: 474, distance: 595.5
click at [0, 0] on slot at bounding box center [0, 0] width 0 height 0
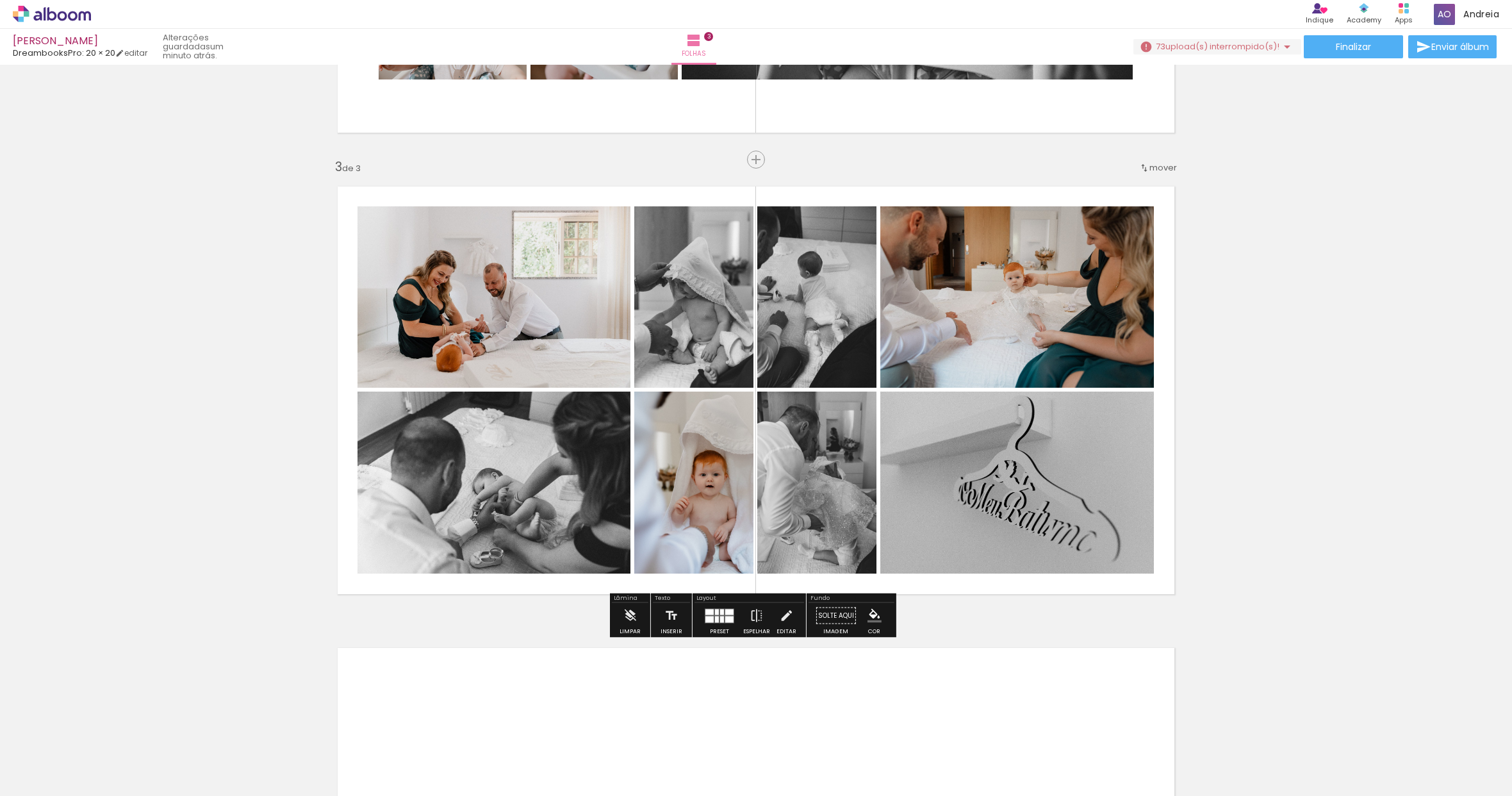
click at [736, 620] on paper-button "Preset" at bounding box center [720, 619] width 41 height 33
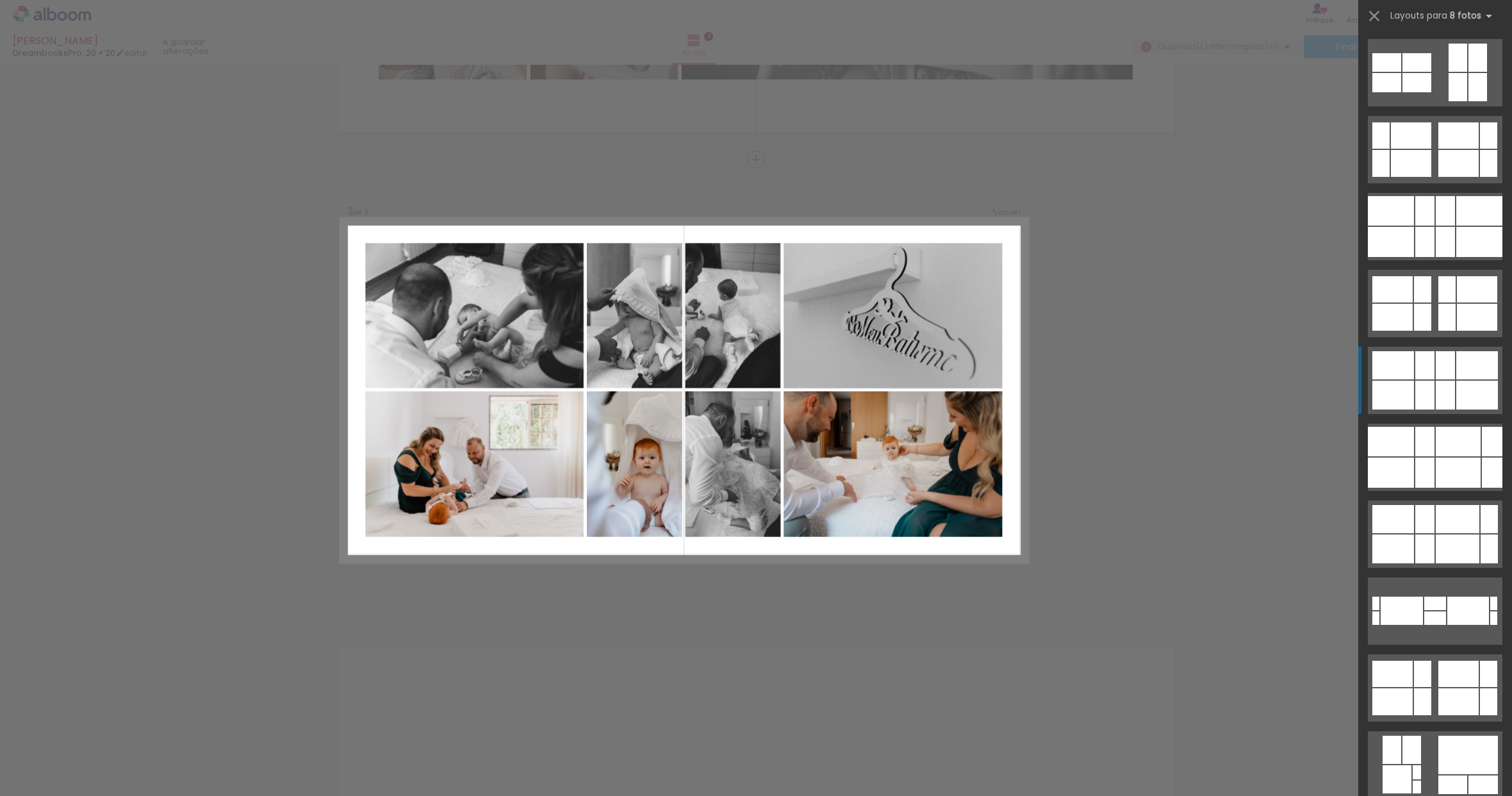
scroll to position [308, 0]
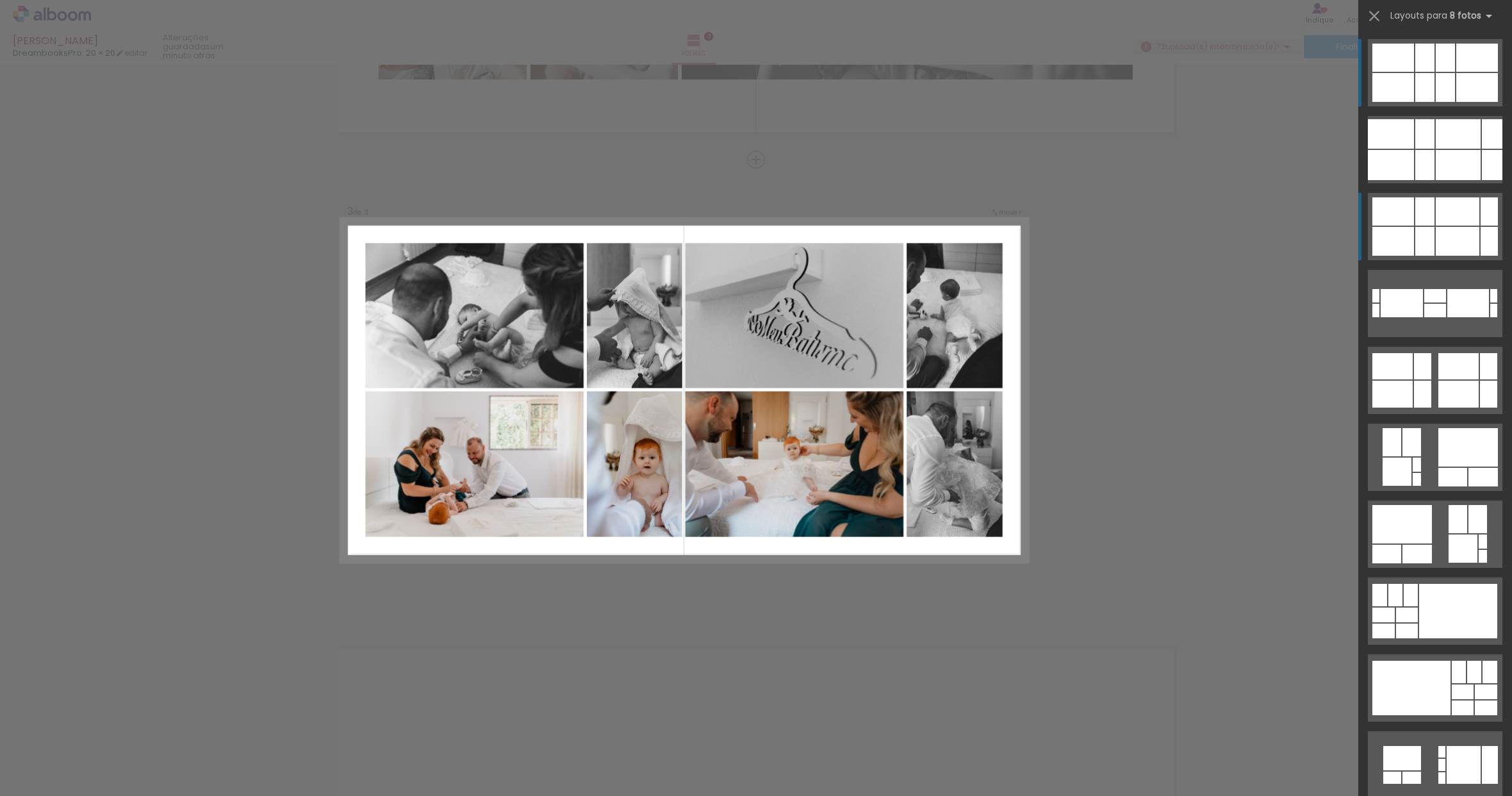
click at [1409, 246] on div at bounding box center [1393, 241] width 42 height 29
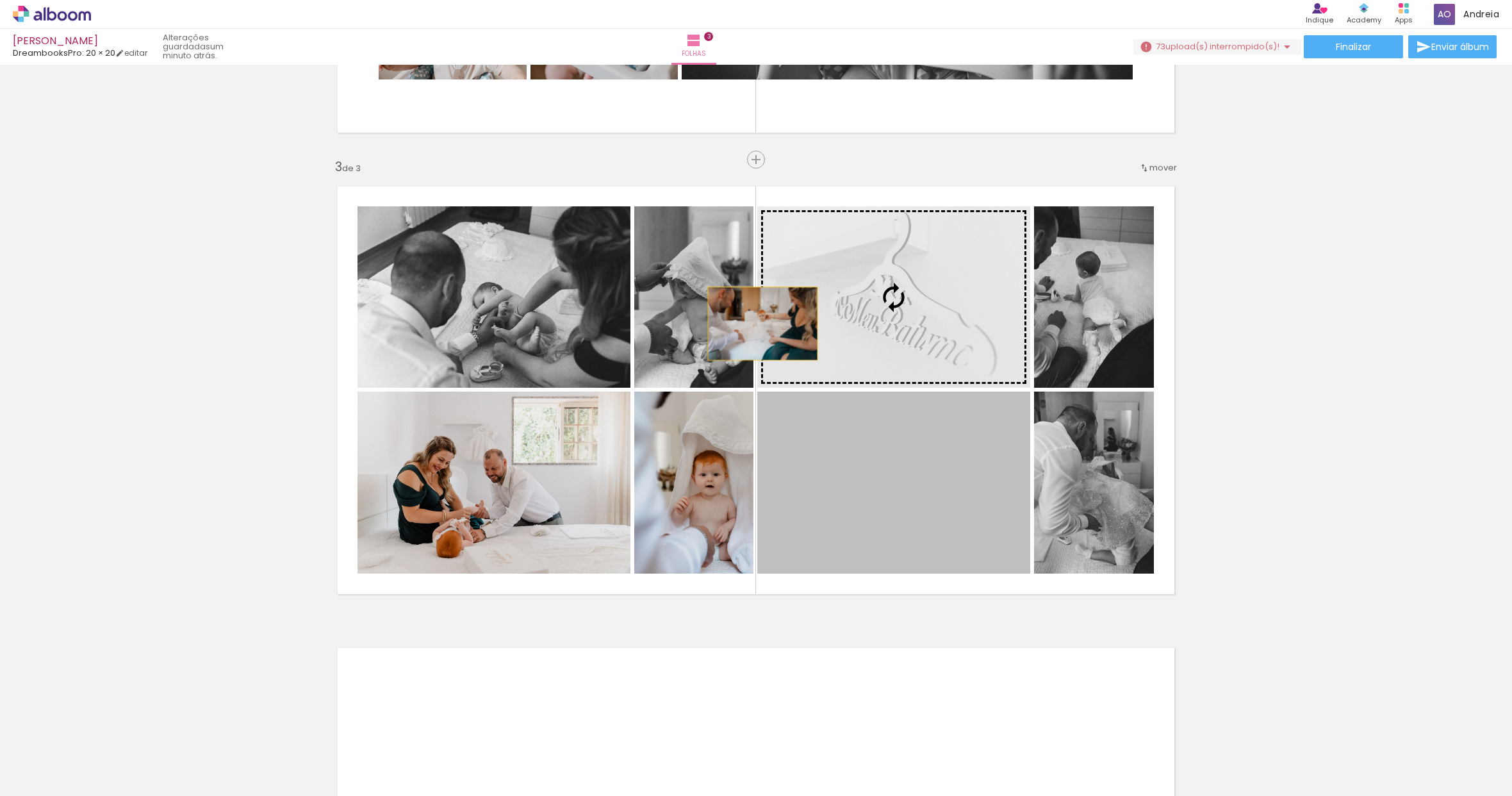
drag, startPoint x: 804, startPoint y: 505, endPoint x: 758, endPoint y: 319, distance: 191.6
click at [0, 0] on slot at bounding box center [0, 0] width 0 height 0
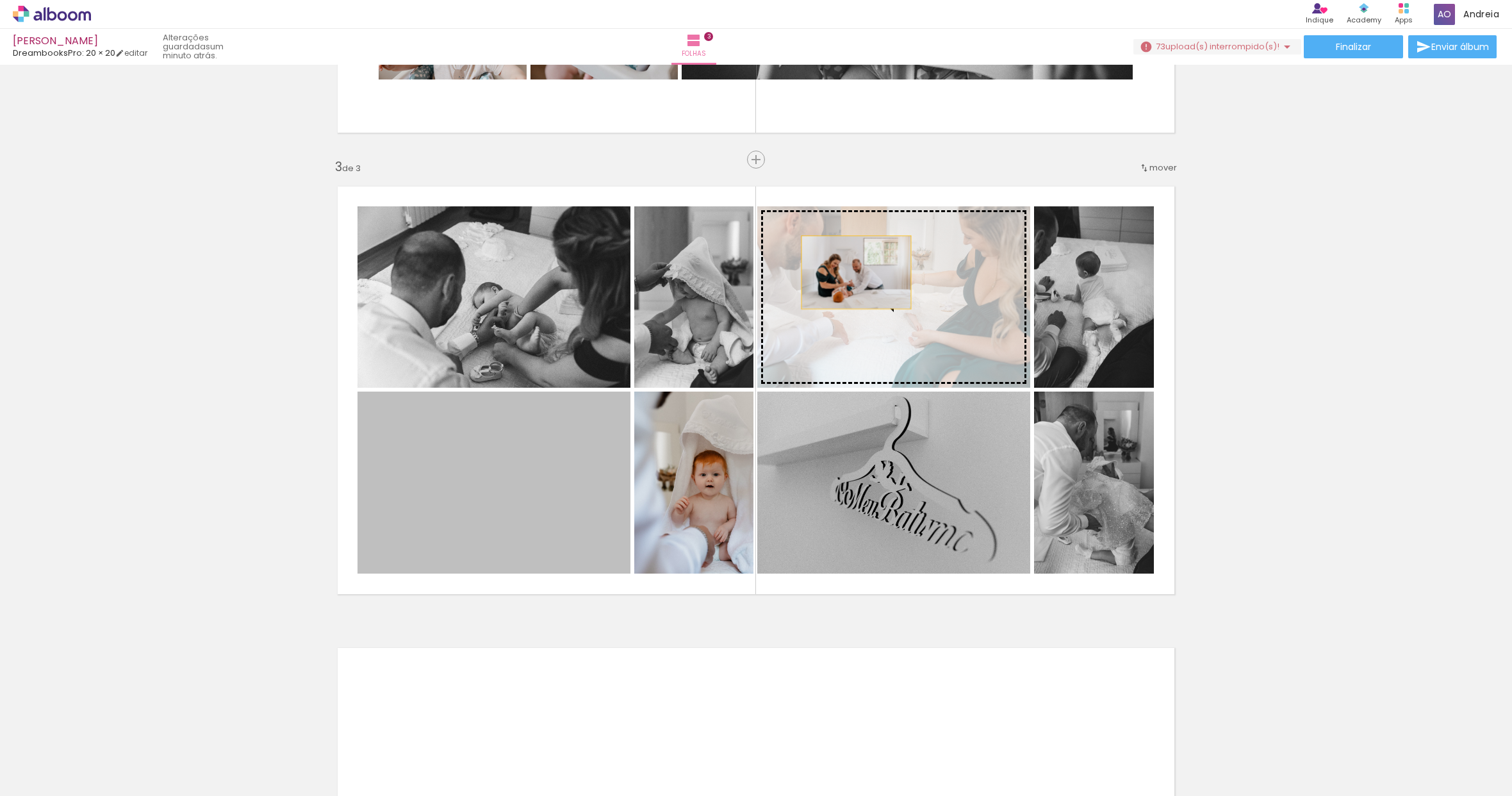
drag, startPoint x: 496, startPoint y: 509, endPoint x: 852, endPoint y: 273, distance: 427.1
click at [0, 0] on slot at bounding box center [0, 0] width 0 height 0
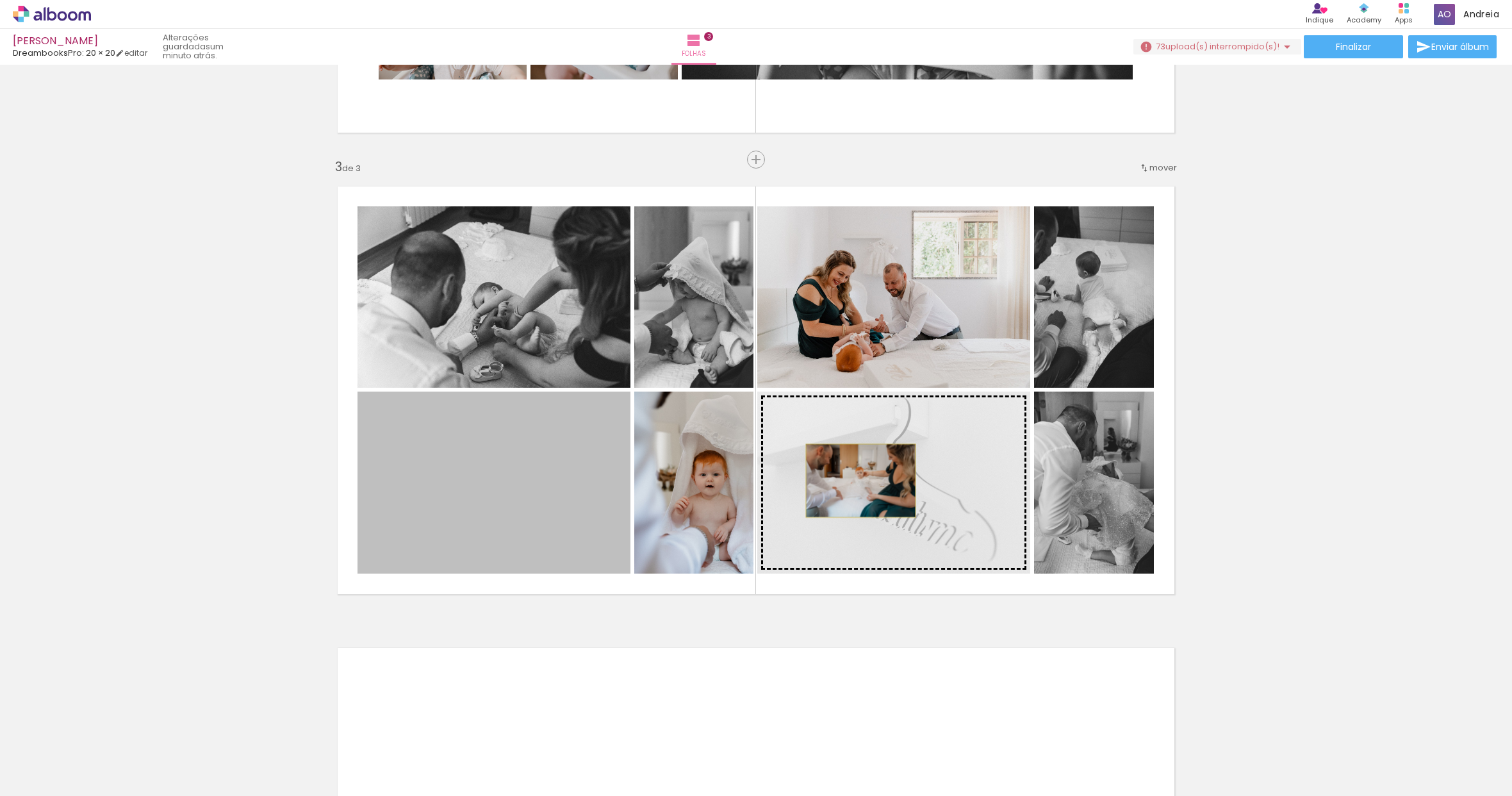
drag, startPoint x: 517, startPoint y: 512, endPoint x: 856, endPoint y: 481, distance: 340.4
click at [0, 0] on slot at bounding box center [0, 0] width 0 height 0
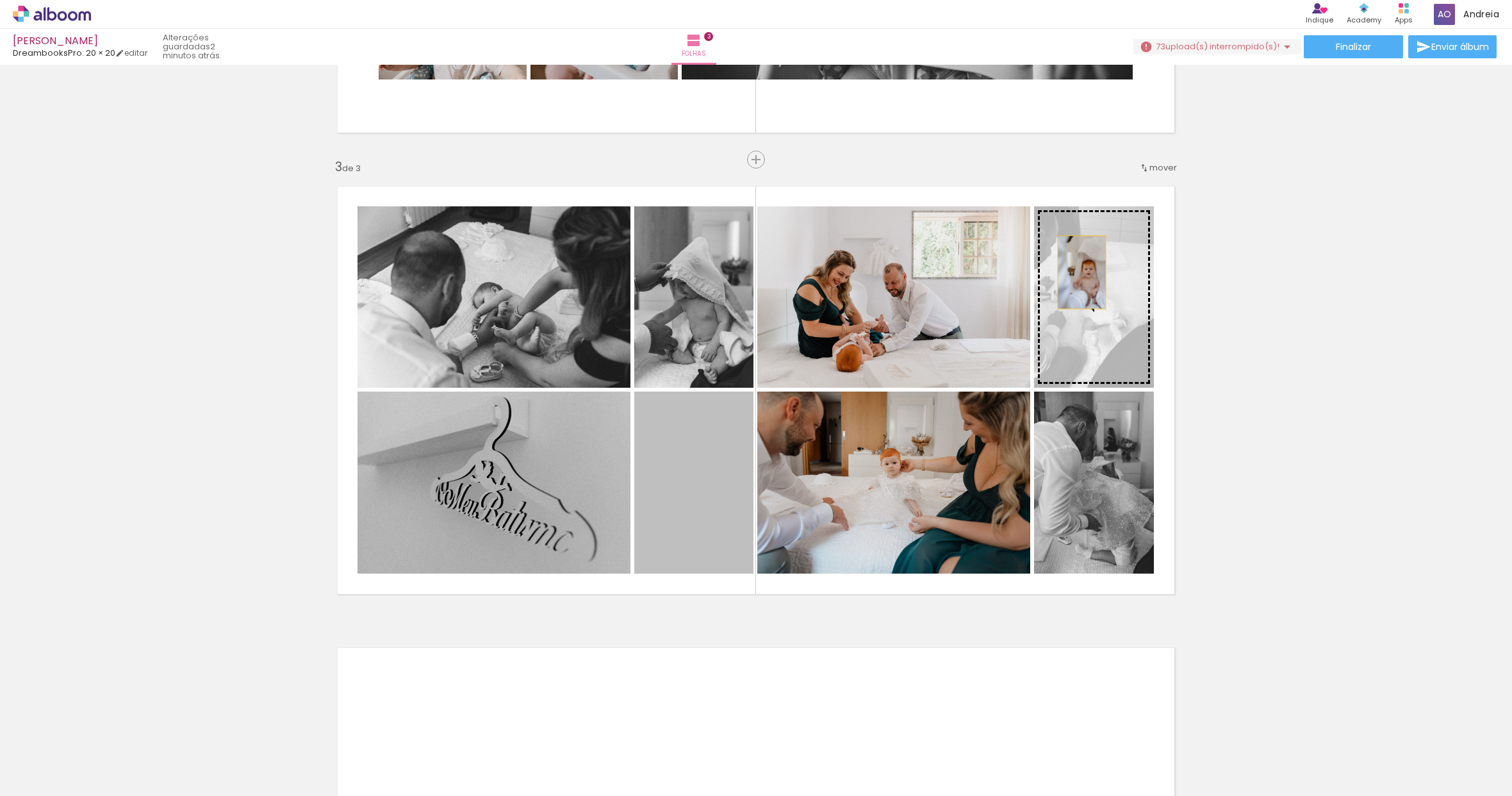
drag, startPoint x: 717, startPoint y: 516, endPoint x: 1077, endPoint y: 273, distance: 434.3
click at [0, 0] on slot at bounding box center [0, 0] width 0 height 0
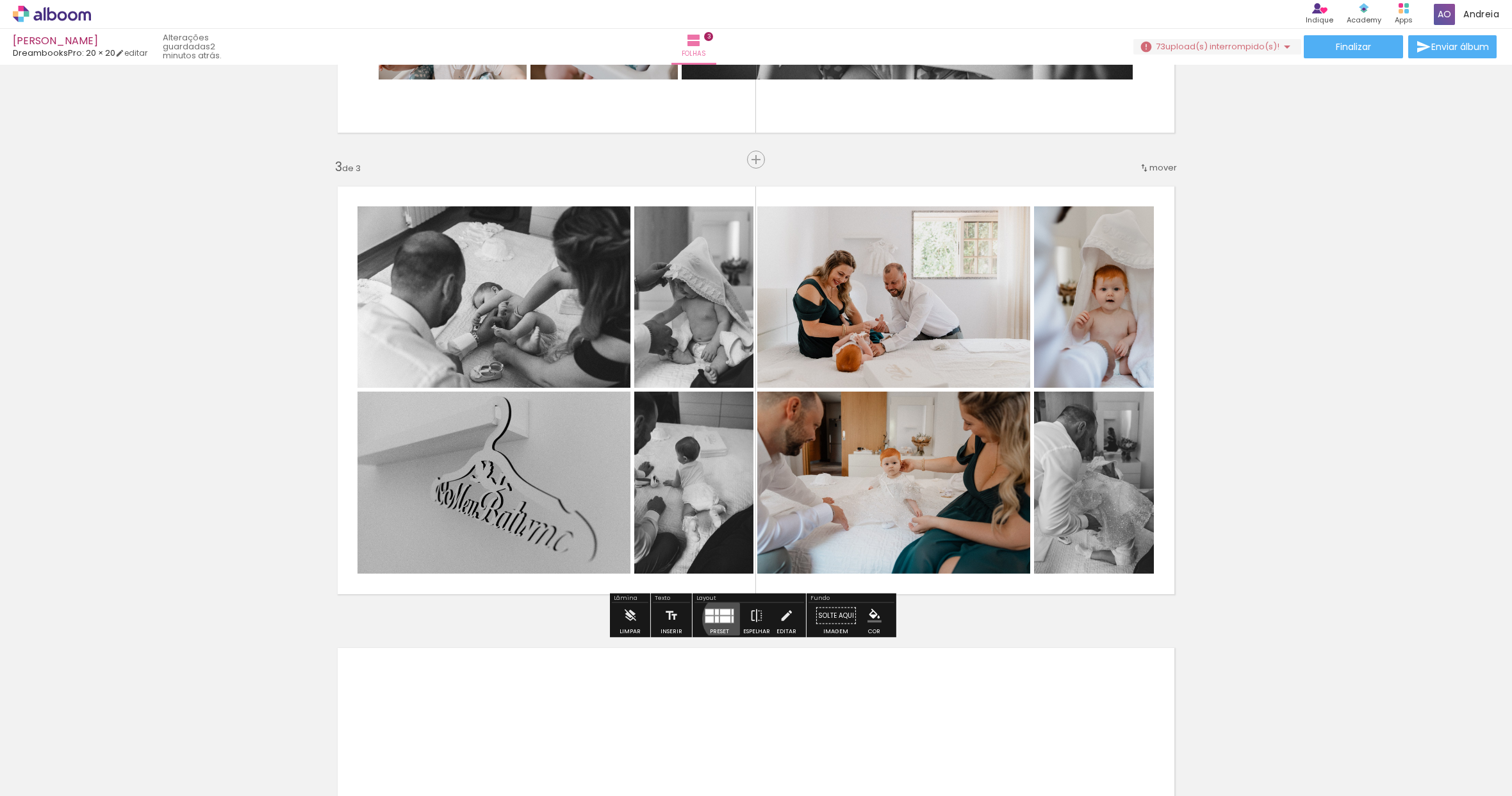
click at [725, 618] on div at bounding box center [725, 619] width 11 height 7
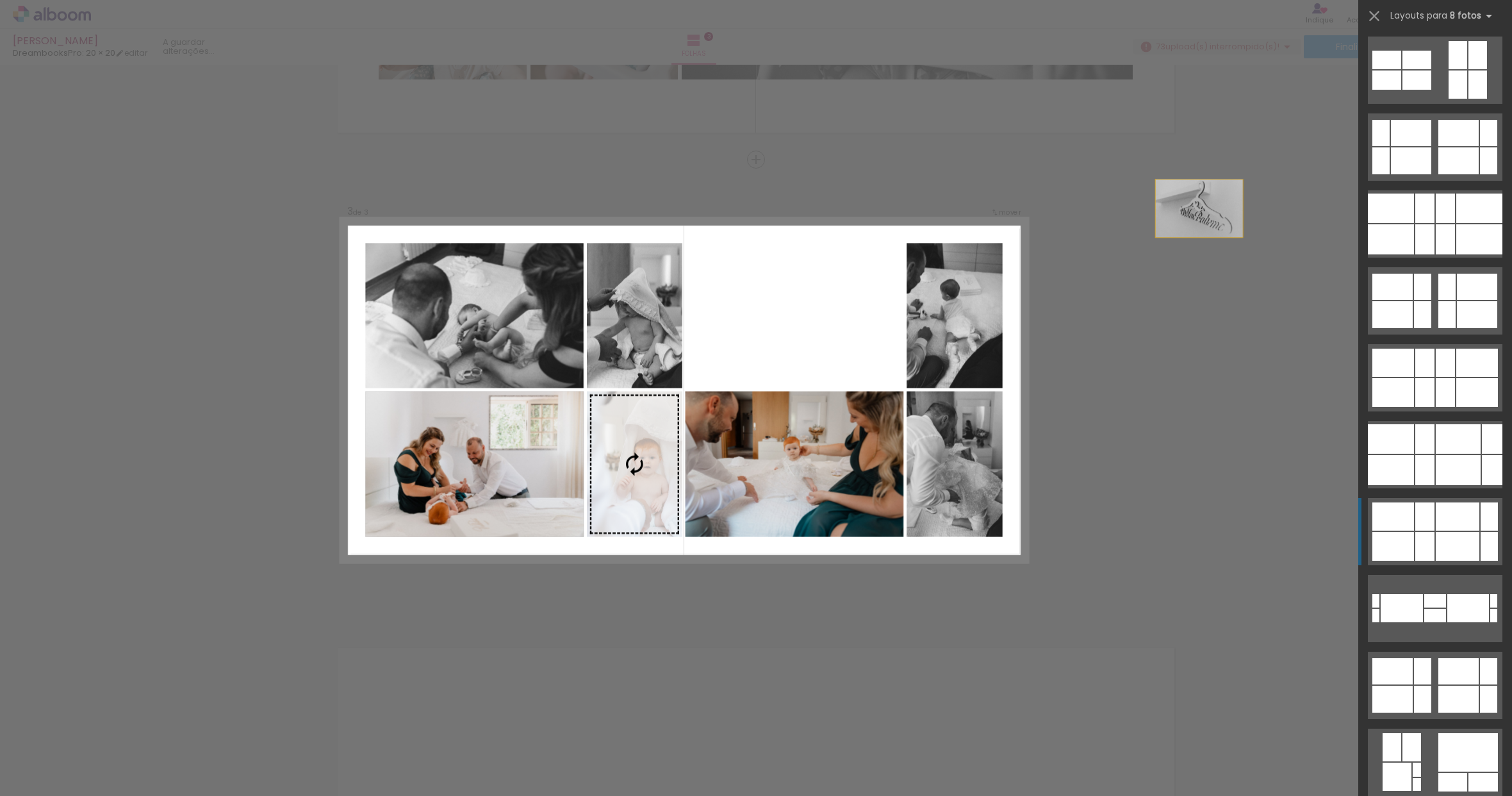
scroll to position [461, 0]
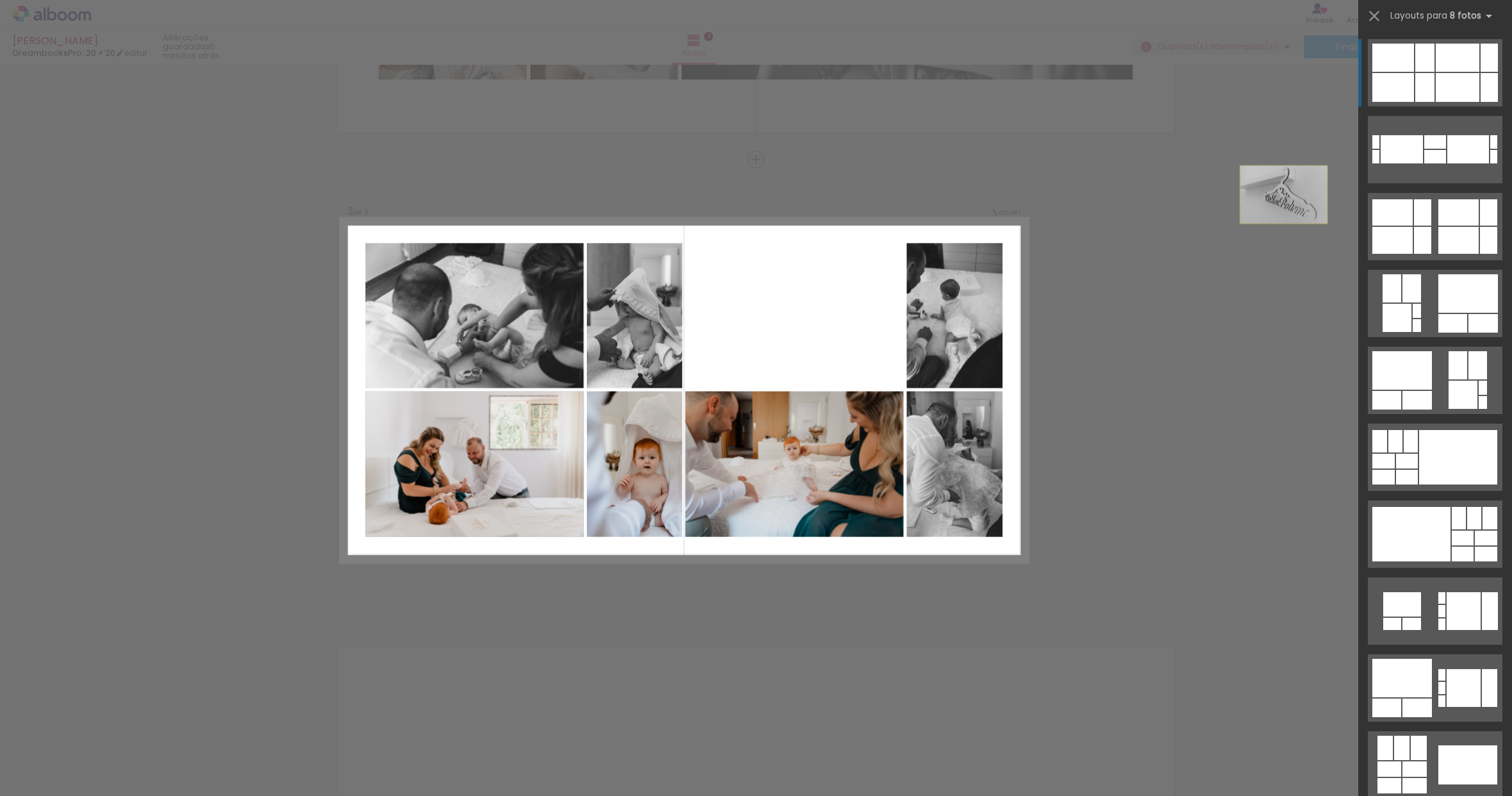
drag, startPoint x: 853, startPoint y: 333, endPoint x: 1095, endPoint y: 306, distance: 243.5
click at [1095, 306] on div "Inserir folha 1 de 3 Inserir folha 2 de 3 Inserir folha 3 de 3 Confirmar Cancel…" at bounding box center [756, 153] width 1512 height 1876
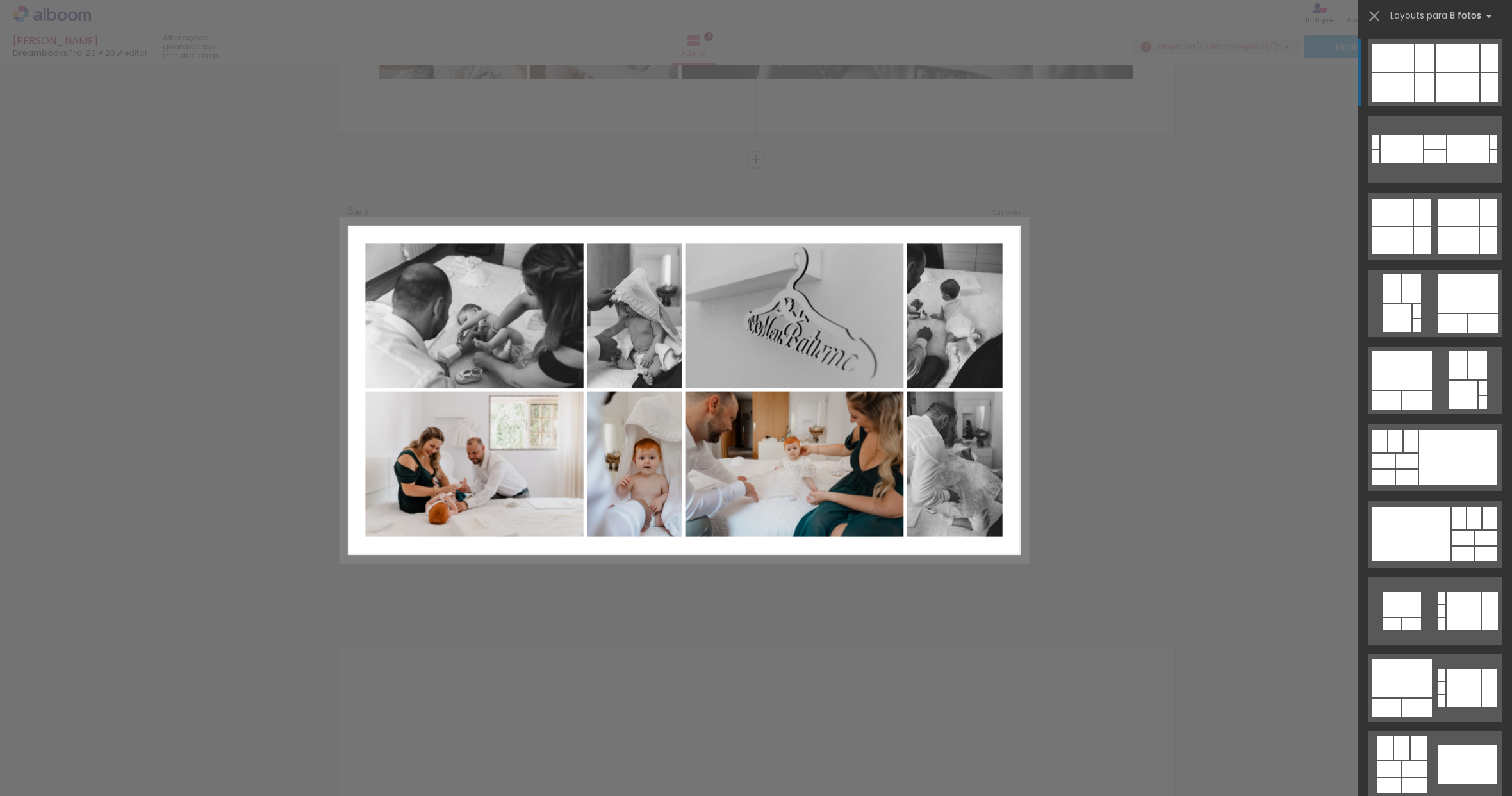
click at [1048, 289] on div "Confirmar Cancelar" at bounding box center [756, 153] width 1512 height 1876
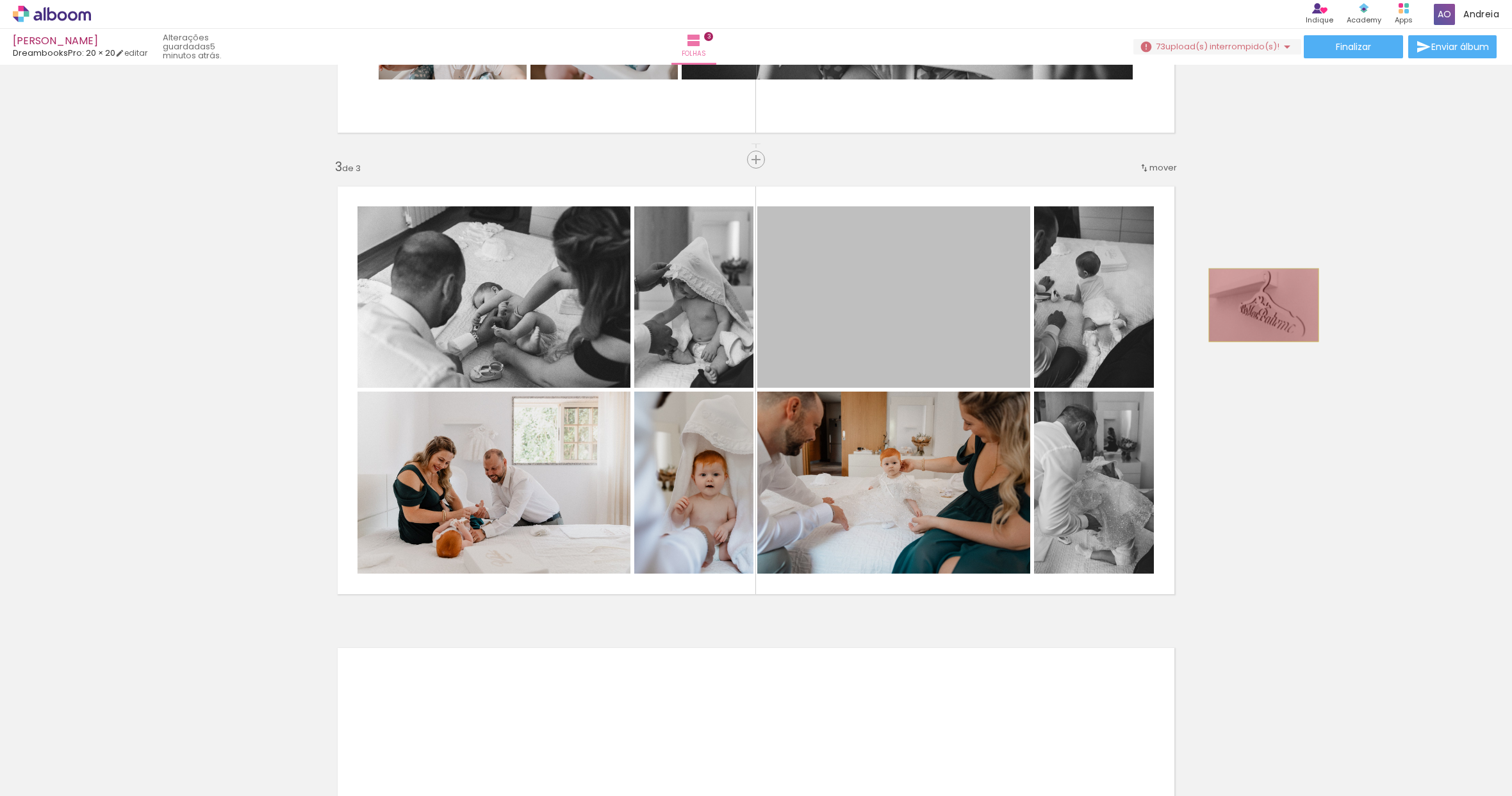
drag, startPoint x: 914, startPoint y: 312, endPoint x: 1261, endPoint y: 305, distance: 347.1
click at [1261, 305] on div "Inserir folha 1 de 3 Inserir folha 2 de 3 Inserir folha 3 de 3" at bounding box center [756, 143] width 1512 height 1846
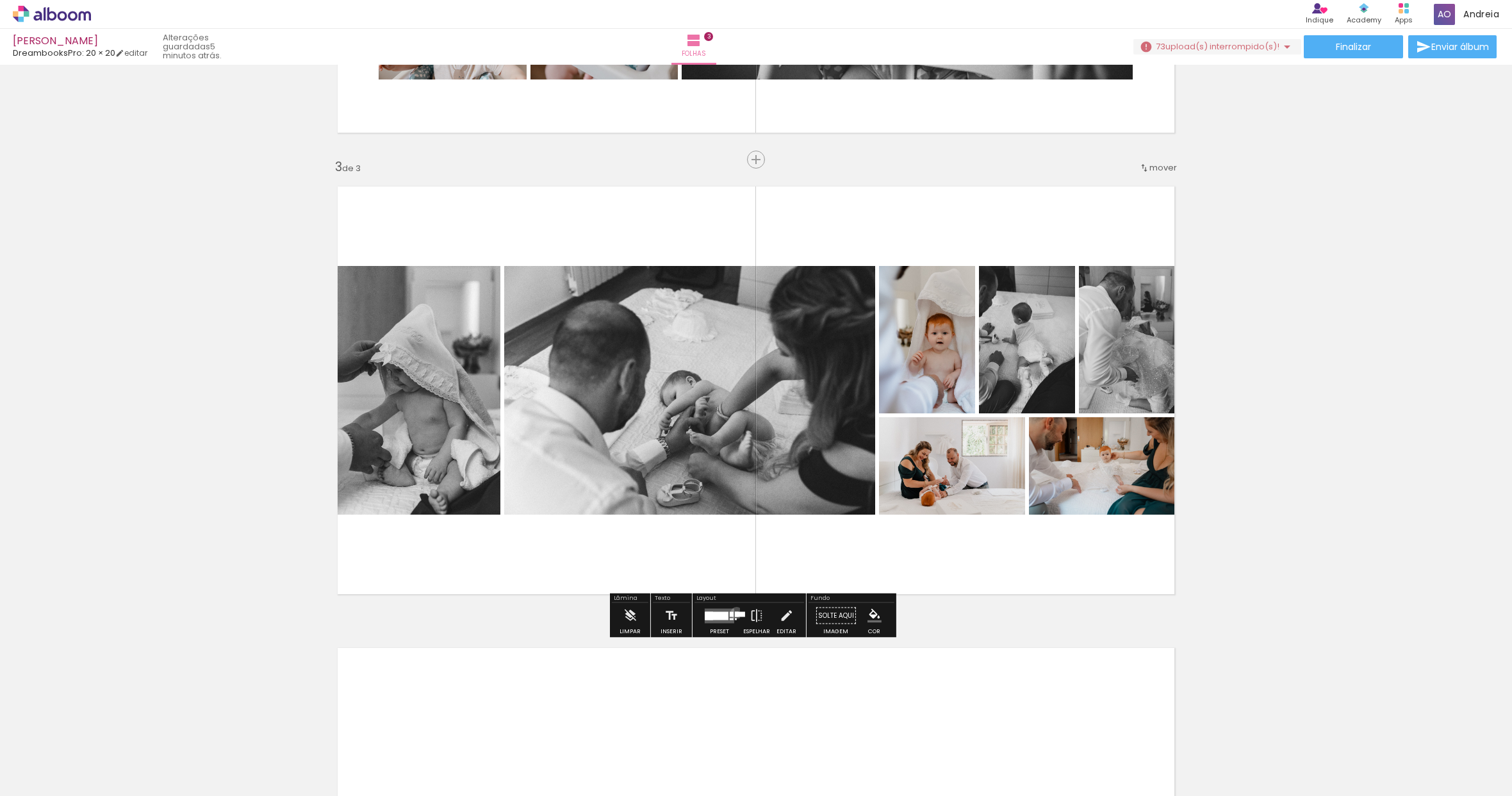
click at [735, 613] on div at bounding box center [740, 613] width 11 height 5
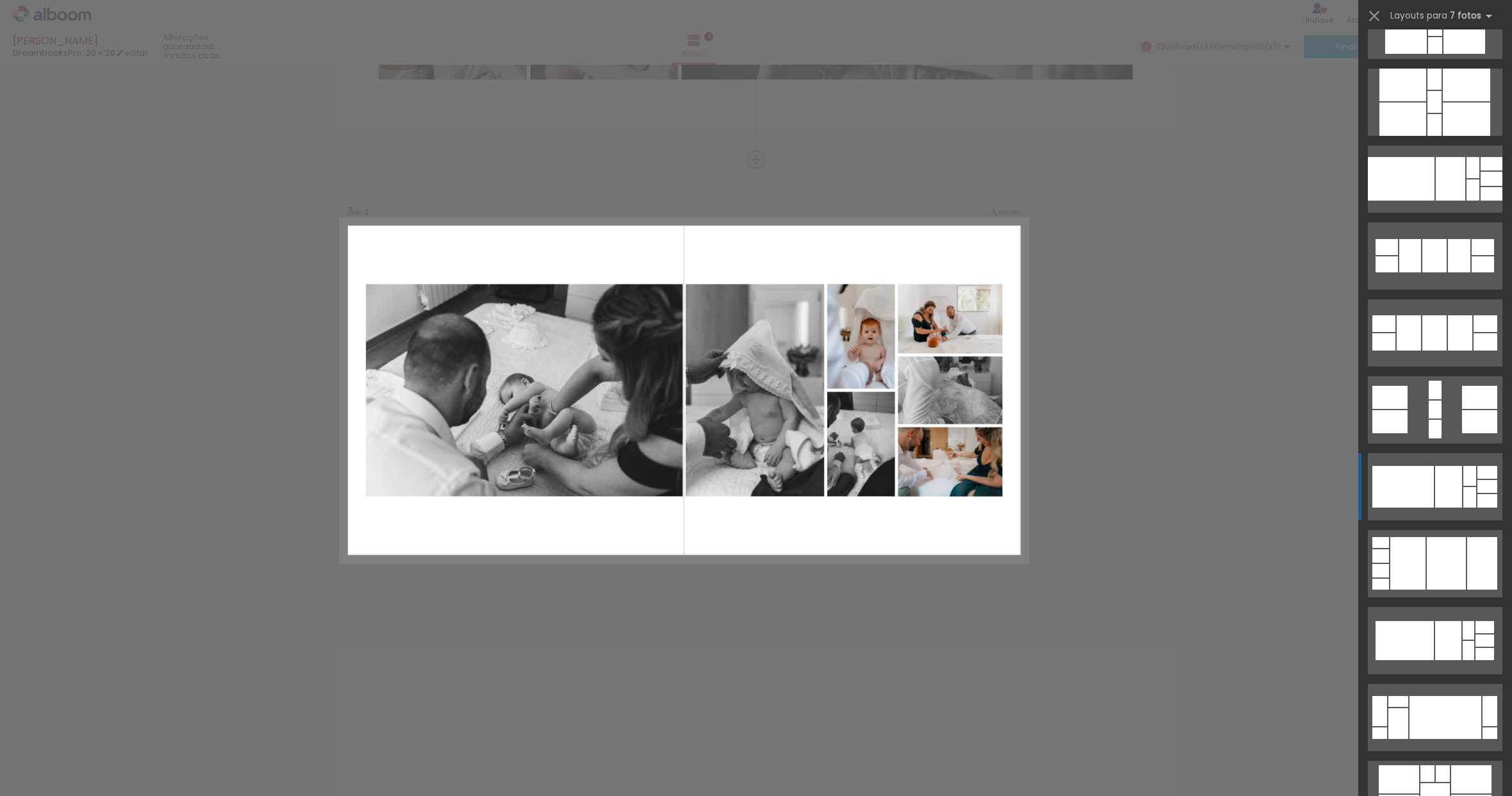
scroll to position [3146, 0]
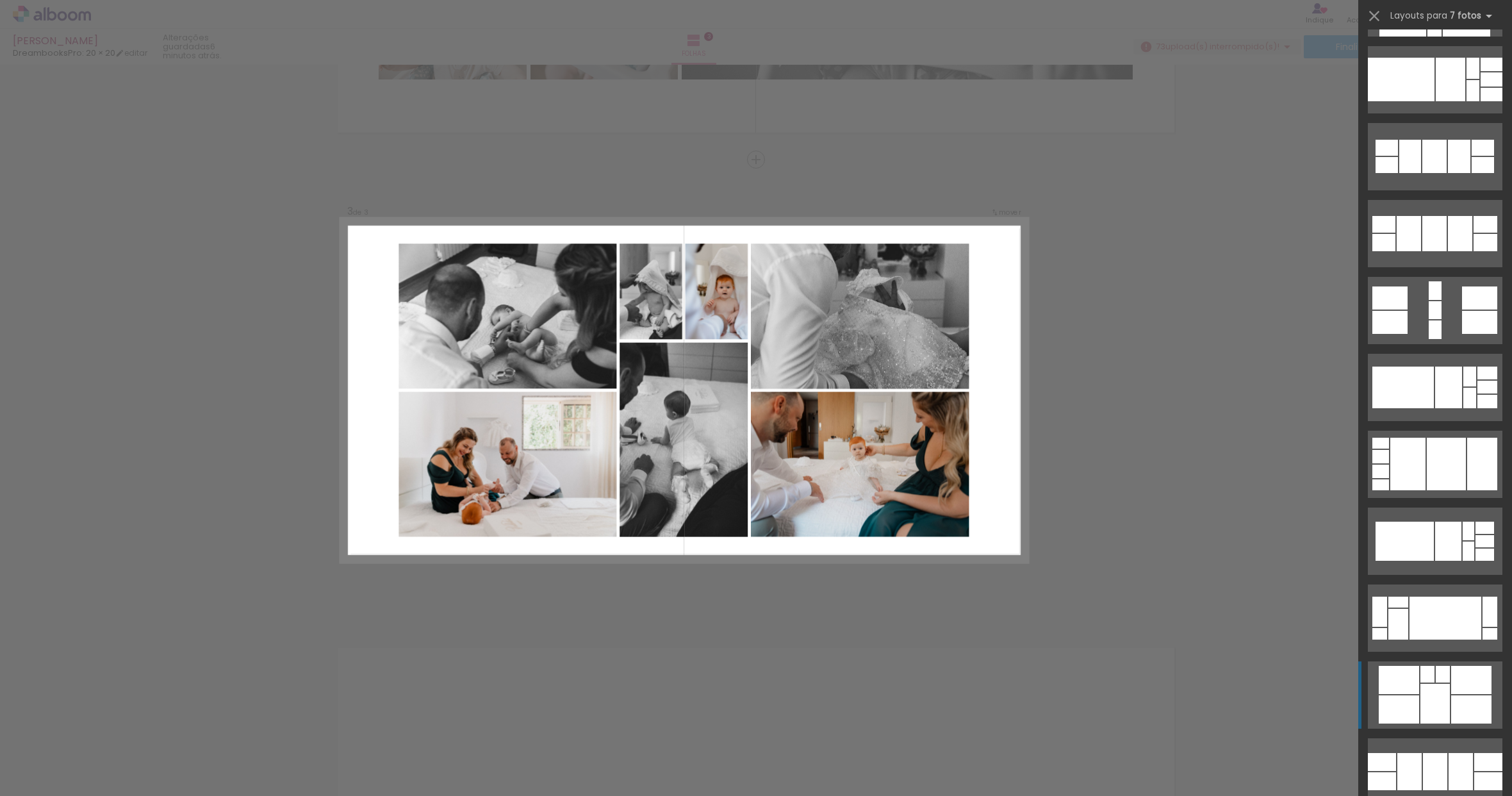
click at [1422, 666] on div at bounding box center [1428, 674] width 14 height 16
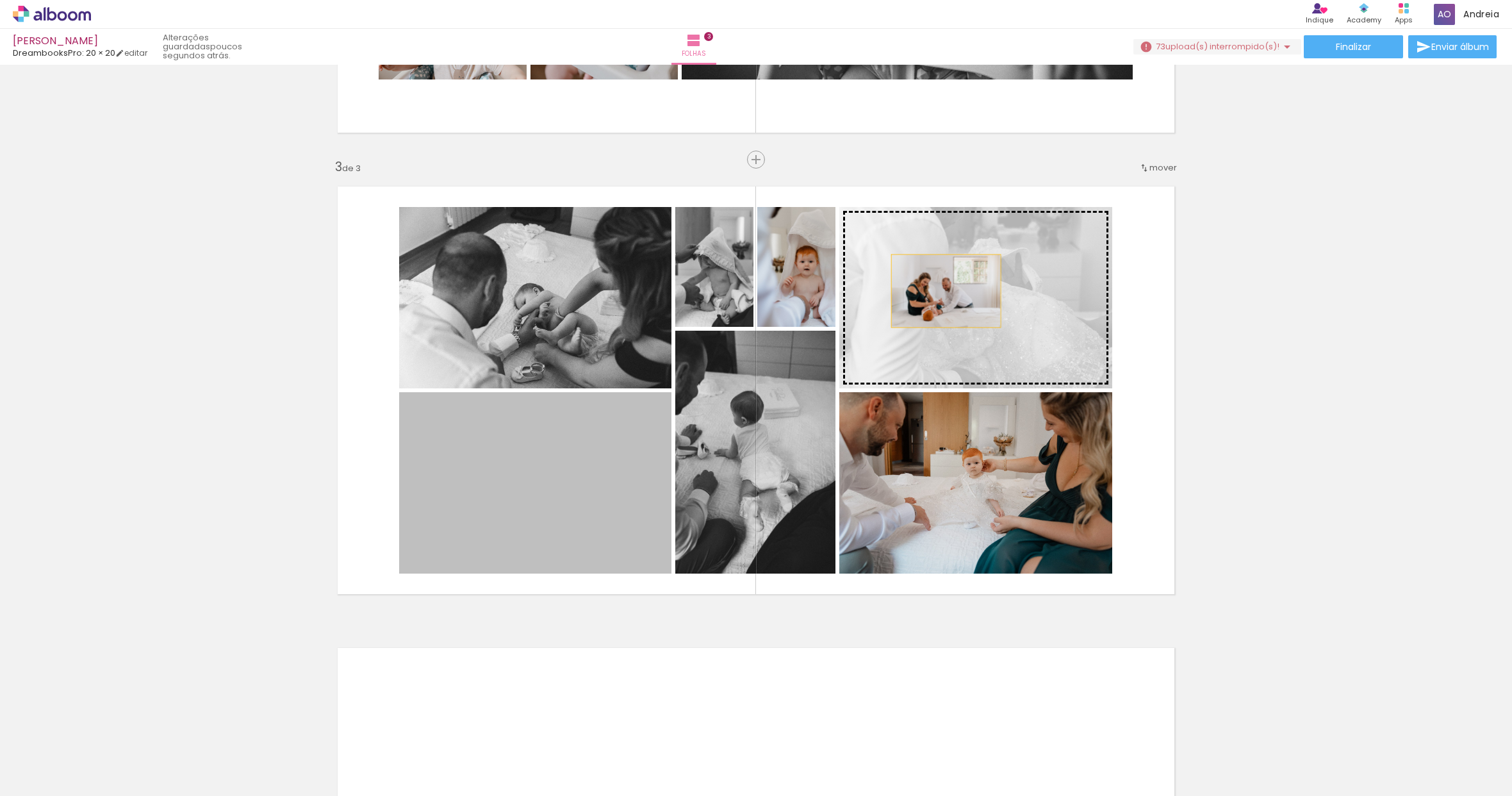
drag, startPoint x: 559, startPoint y: 473, endPoint x: 941, endPoint y: 291, distance: 423.1
click at [0, 0] on slot at bounding box center [0, 0] width 0 height 0
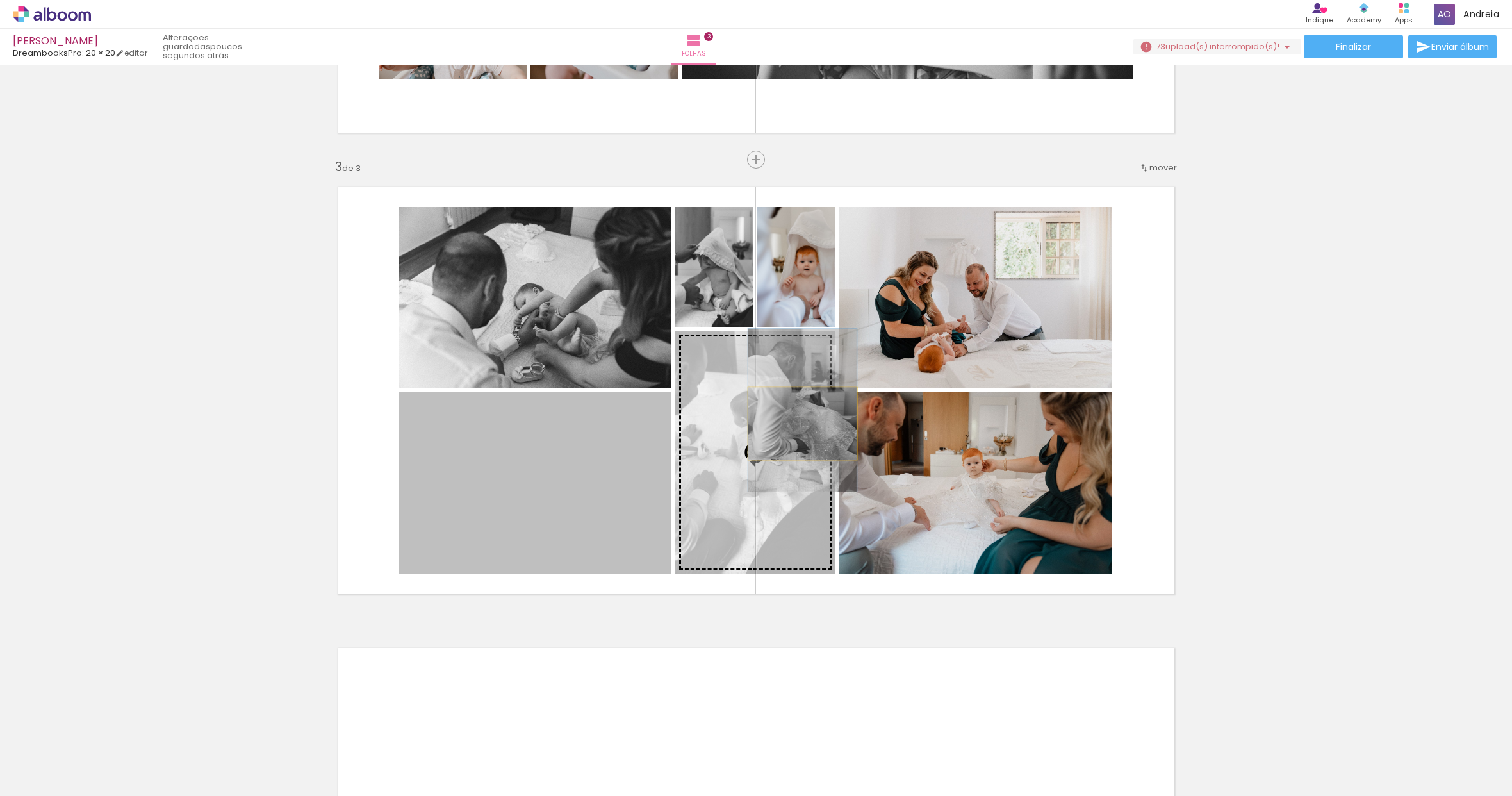
drag, startPoint x: 525, startPoint y: 482, endPoint x: 798, endPoint y: 423, distance: 279.3
click at [0, 0] on slot at bounding box center [0, 0] width 0 height 0
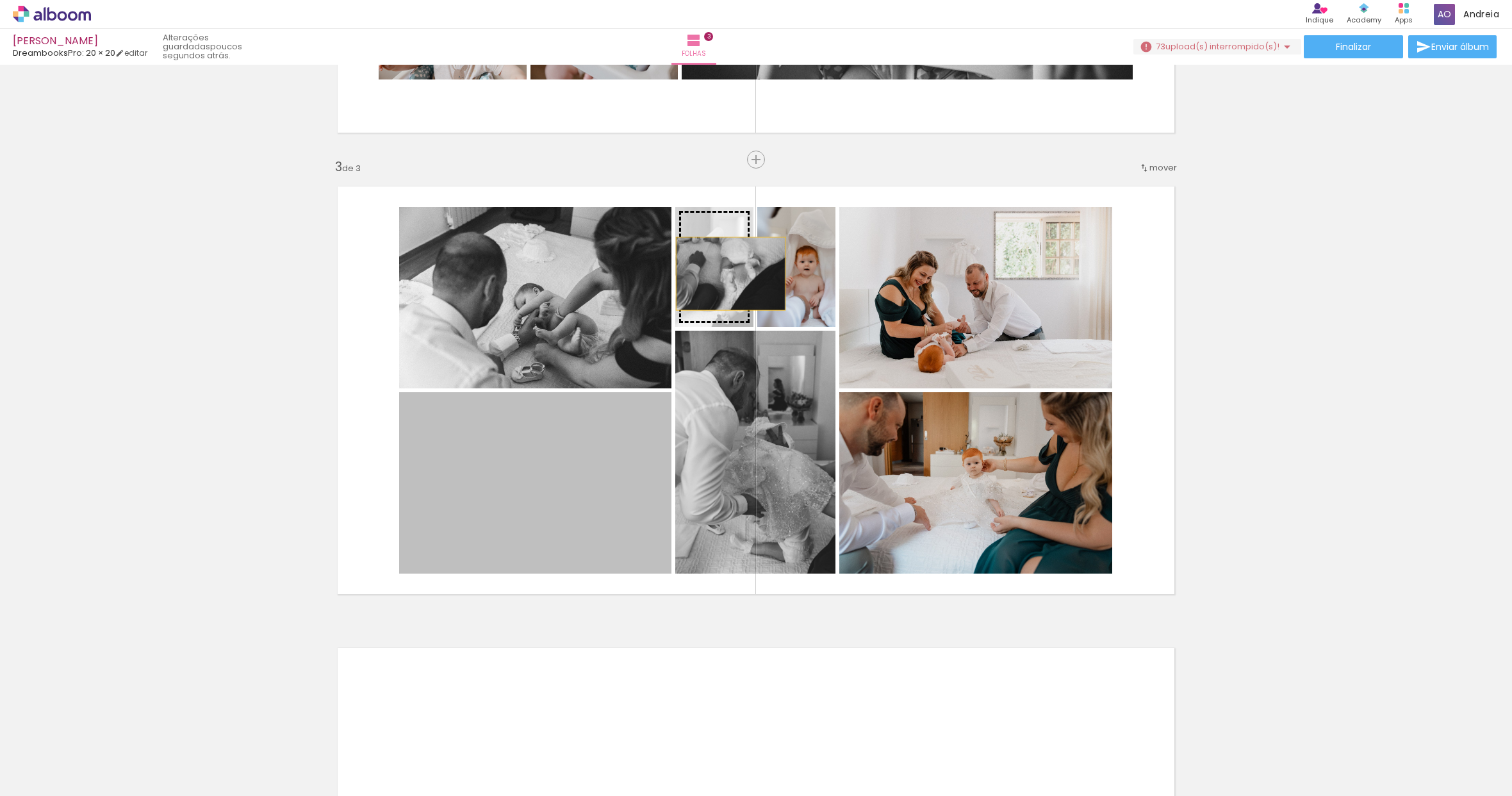
drag, startPoint x: 547, startPoint y: 473, endPoint x: 725, endPoint y: 274, distance: 267.0
click at [0, 0] on slot at bounding box center [0, 0] width 0 height 0
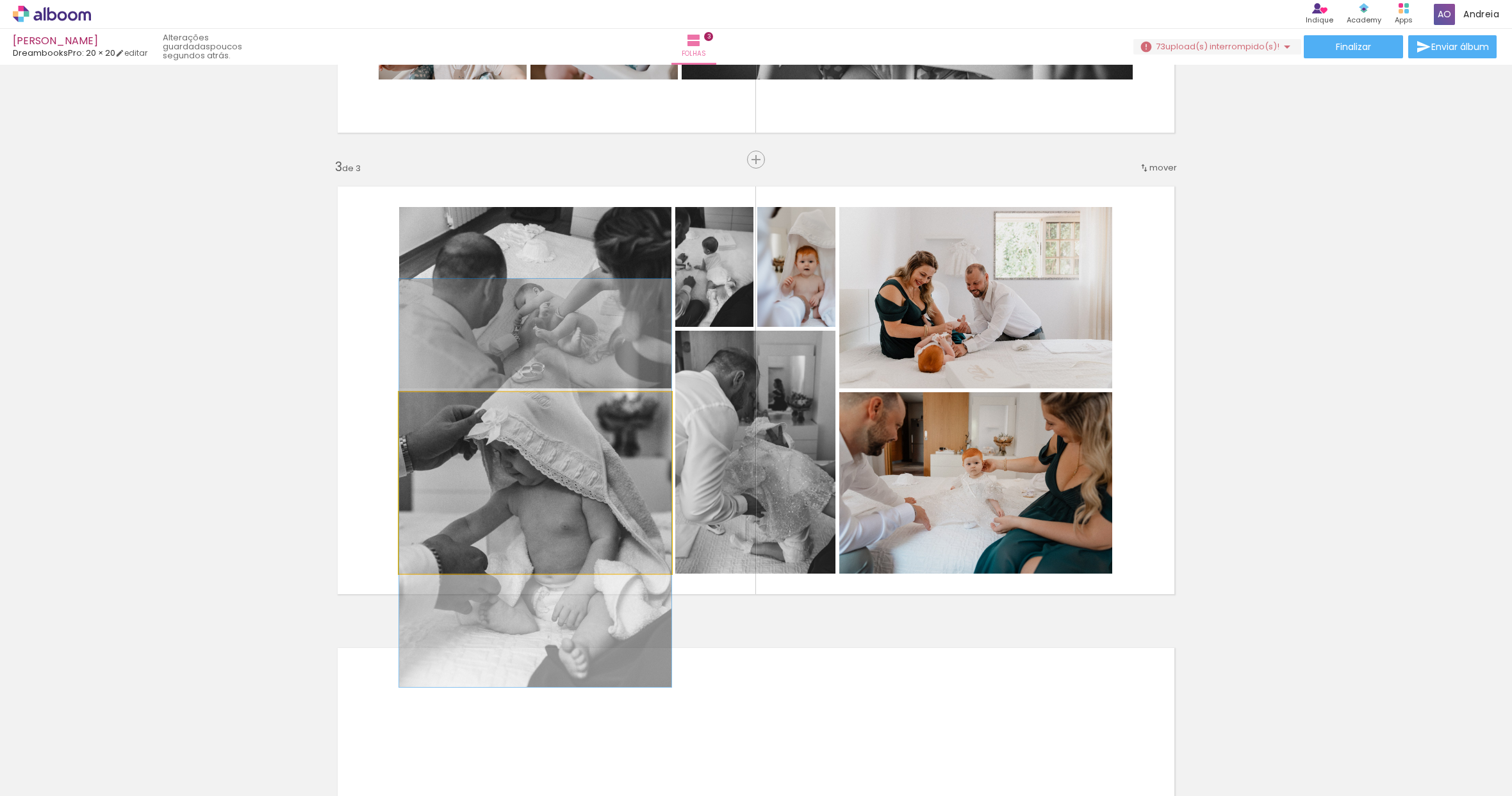
click at [600, 509] on quentale-photo at bounding box center [535, 482] width 273 height 181
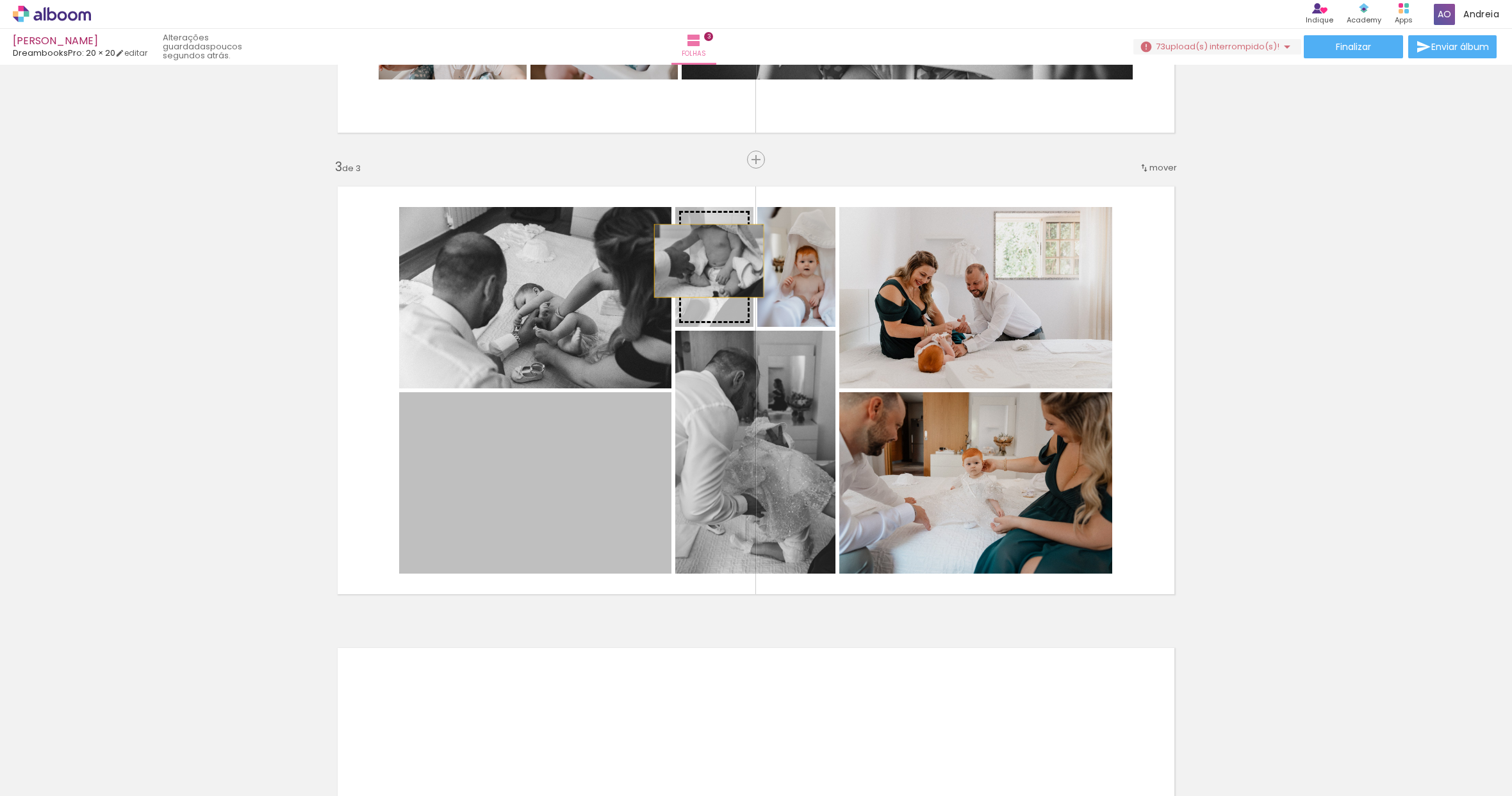
drag, startPoint x: 544, startPoint y: 478, endPoint x: 704, endPoint y: 260, distance: 270.4
click at [0, 0] on slot at bounding box center [0, 0] width 0 height 0
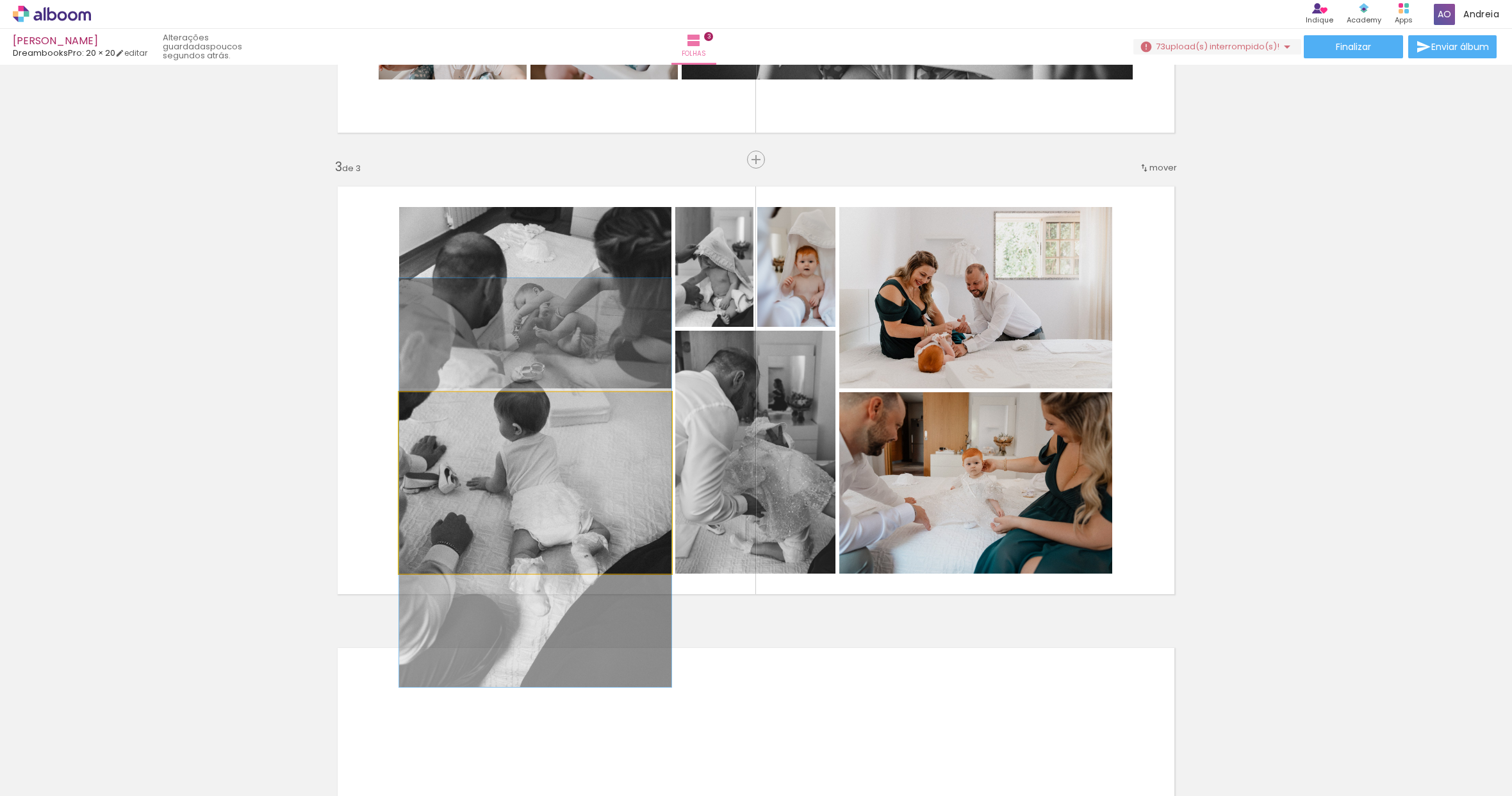
click at [591, 484] on quentale-photo at bounding box center [535, 482] width 273 height 181
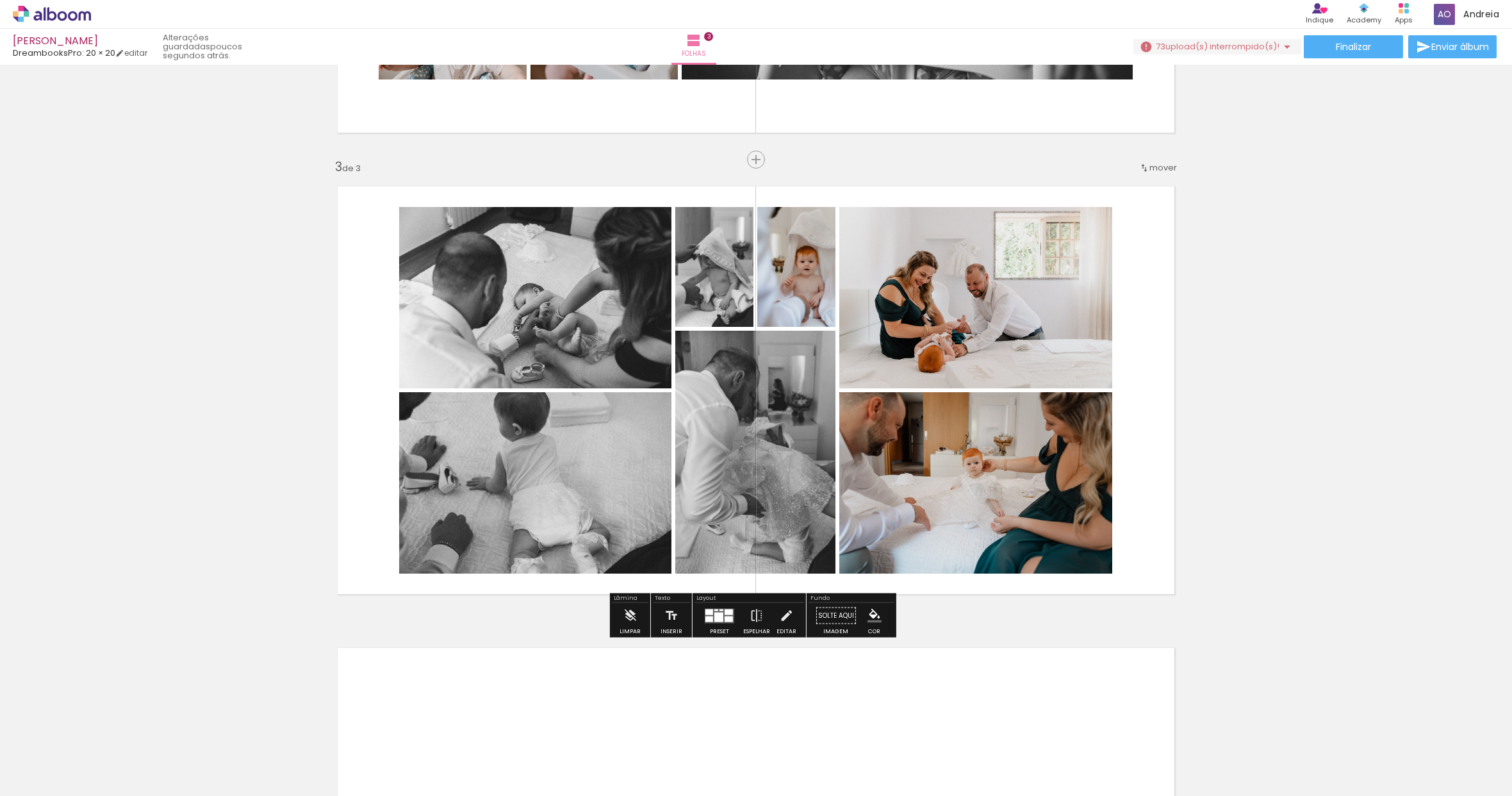
click at [714, 617] on div at bounding box center [718, 617] width 9 height 10
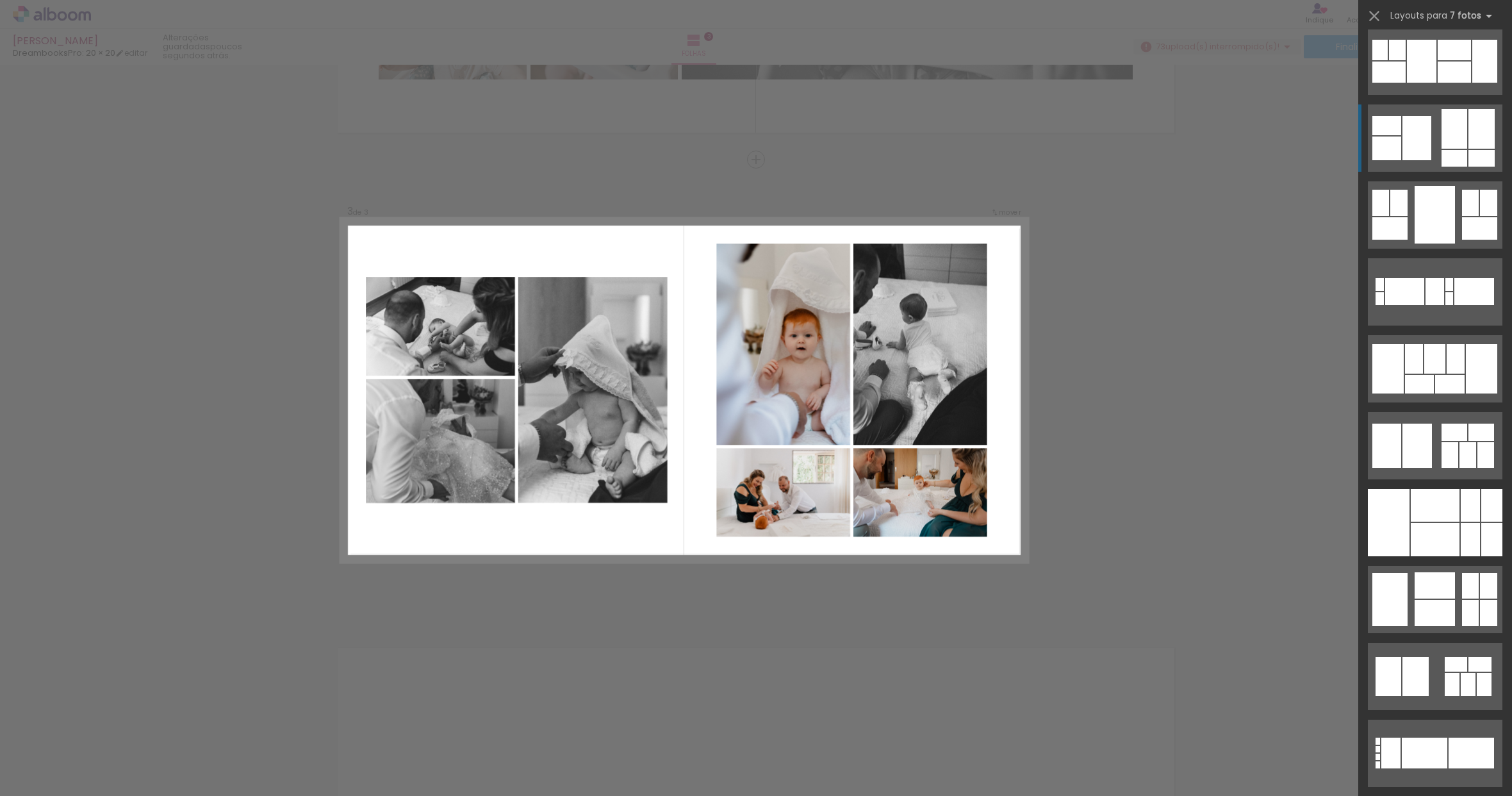
scroll to position [1070, 0]
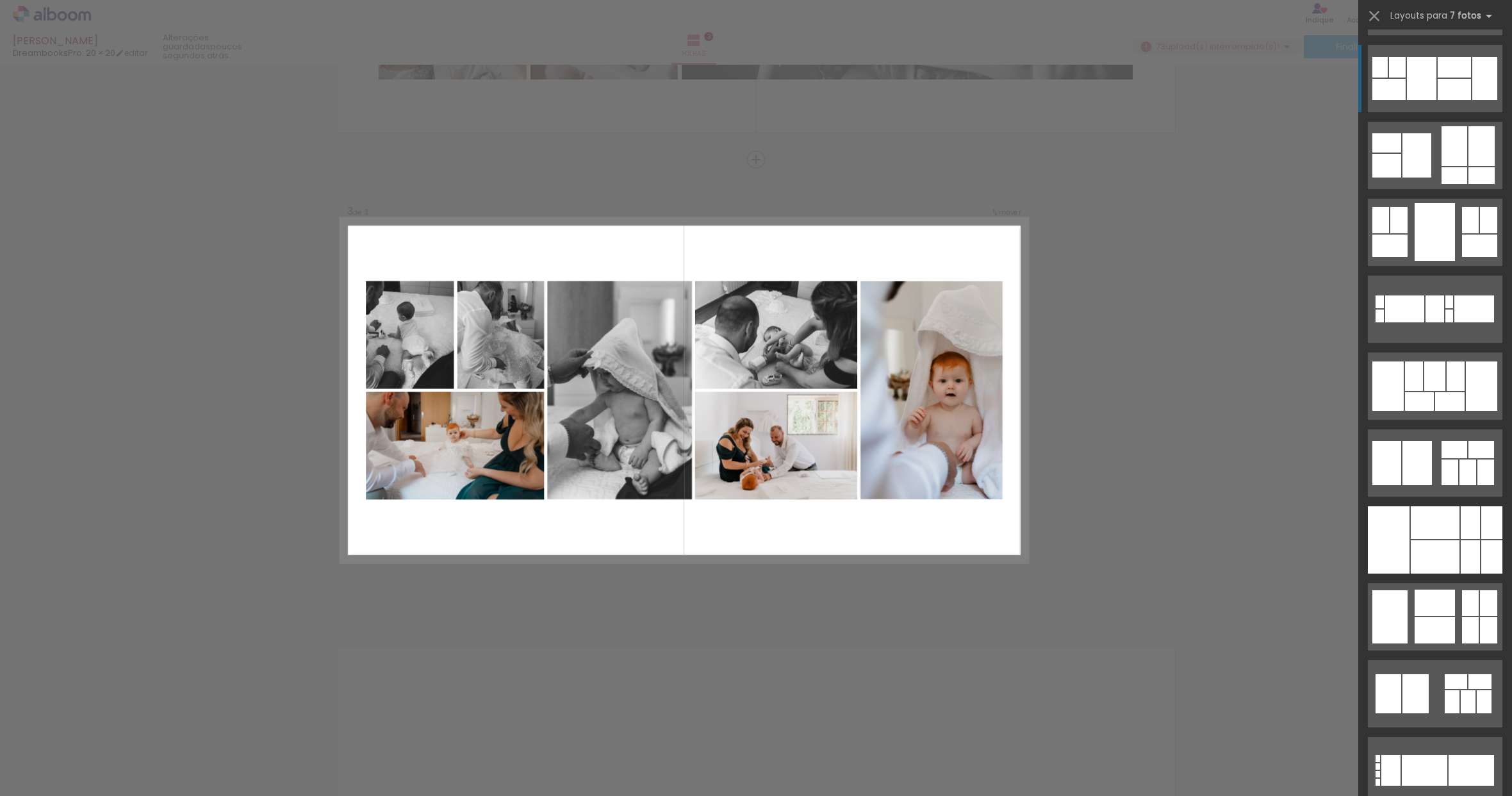
click at [1454, 94] on div at bounding box center [1455, 89] width 34 height 21
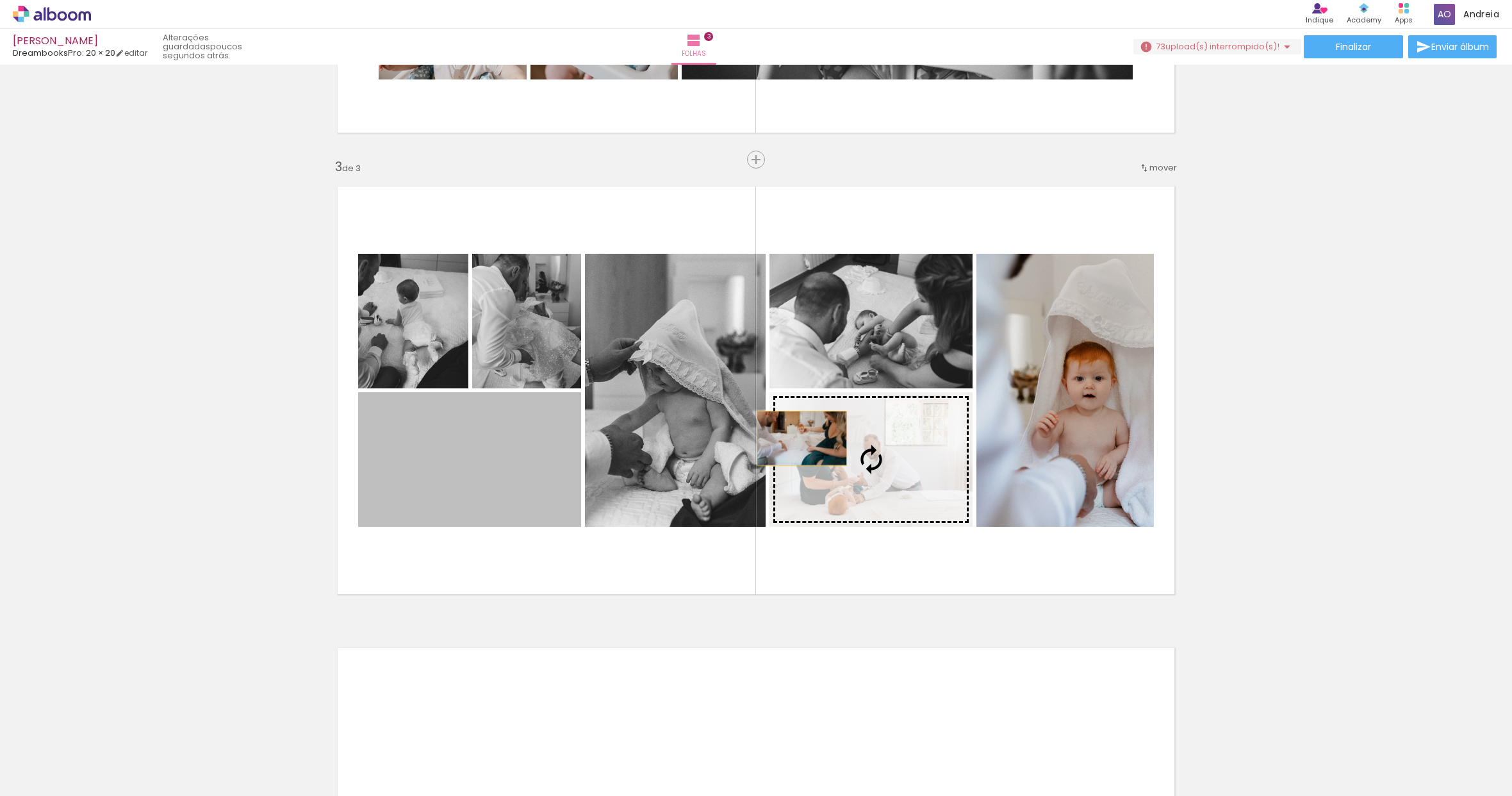
drag, startPoint x: 519, startPoint y: 461, endPoint x: 797, endPoint y: 438, distance: 278.9
click at [0, 0] on slot at bounding box center [0, 0] width 0 height 0
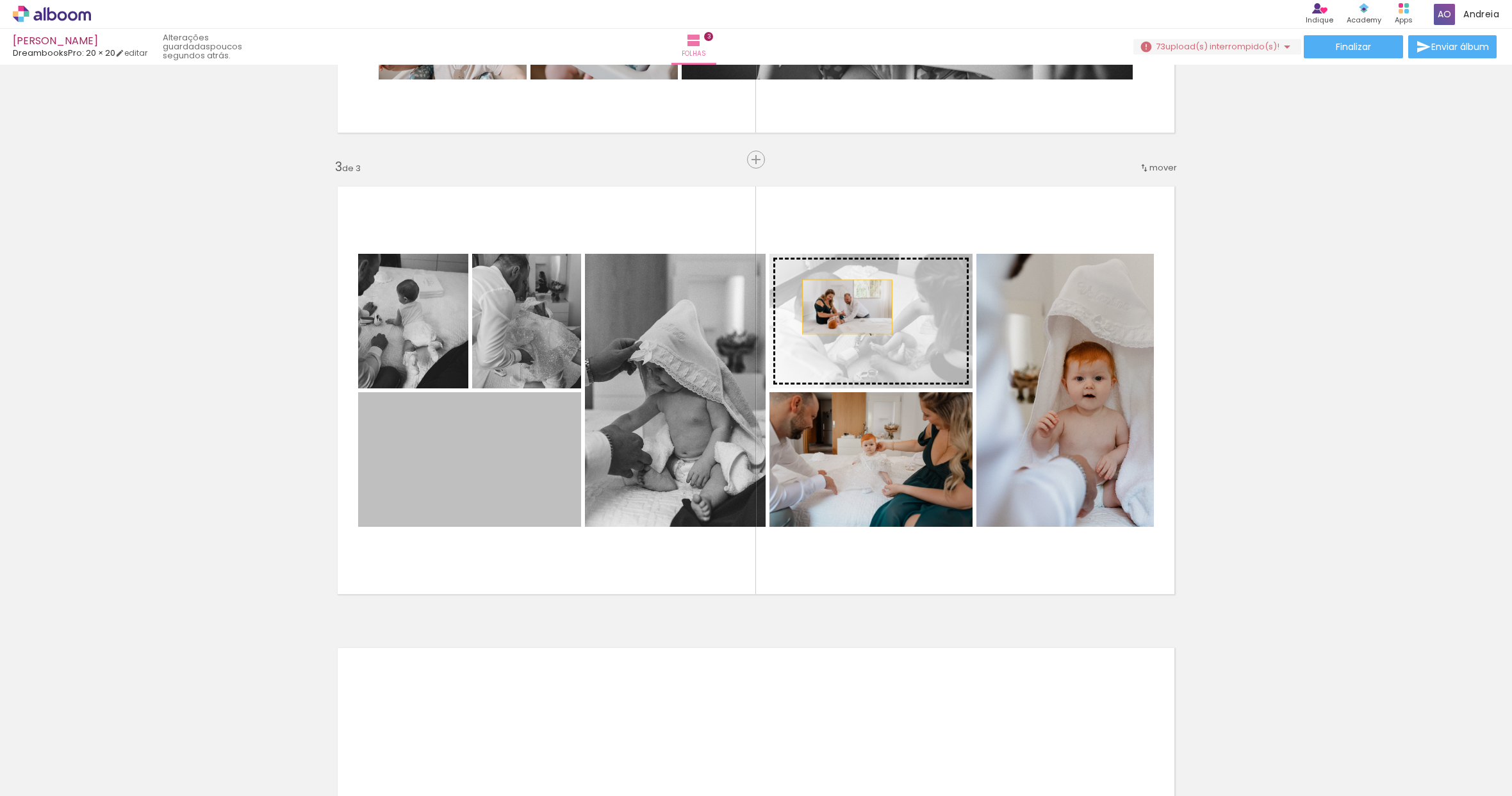
drag, startPoint x: 490, startPoint y: 462, endPoint x: 843, endPoint y: 307, distance: 385.5
click at [0, 0] on slot at bounding box center [0, 0] width 0 height 0
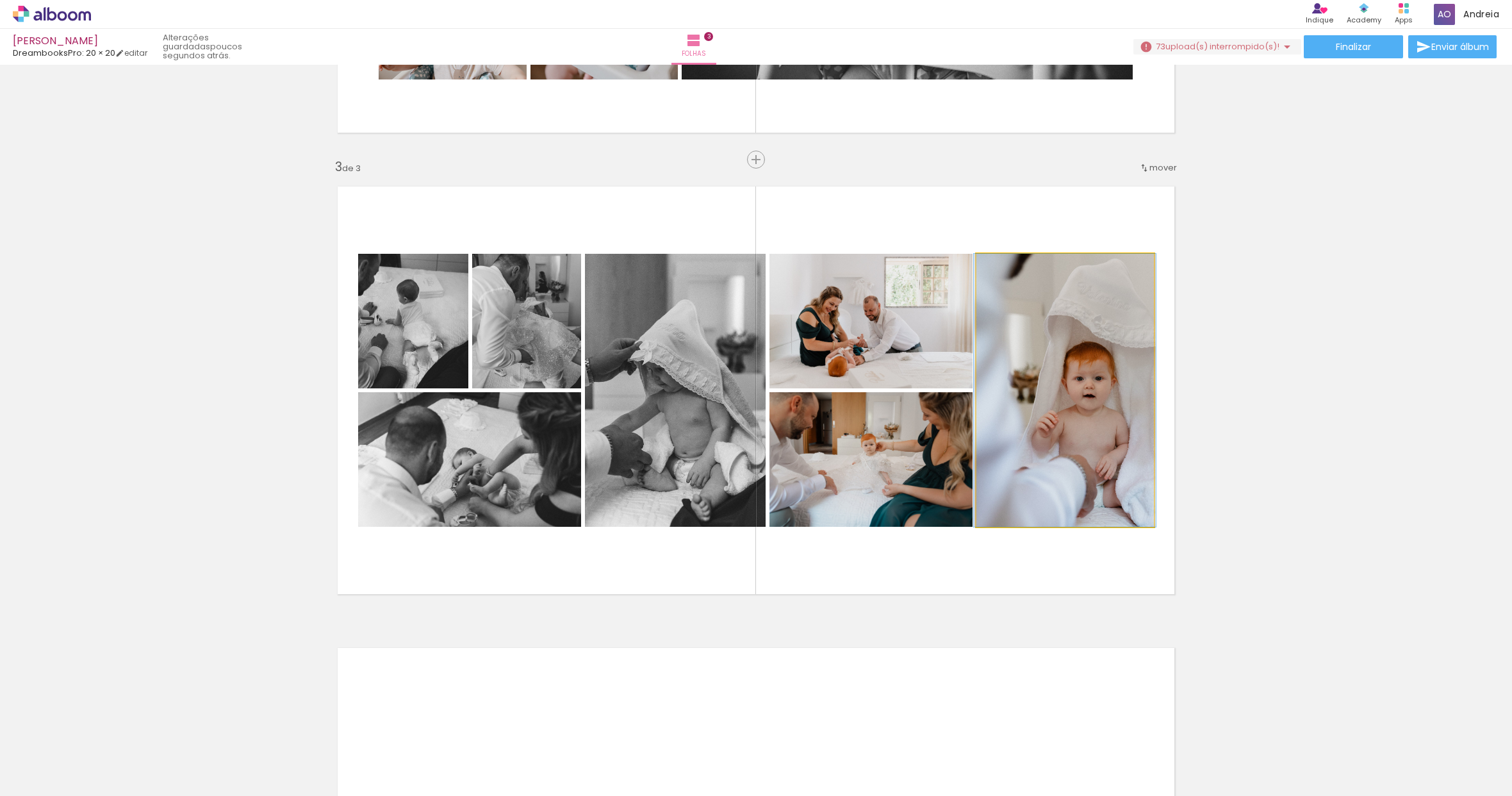
click at [1074, 423] on quentale-photo at bounding box center [1065, 390] width 178 height 273
drag, startPoint x: 1082, startPoint y: 440, endPoint x: 1062, endPoint y: 437, distance: 20.2
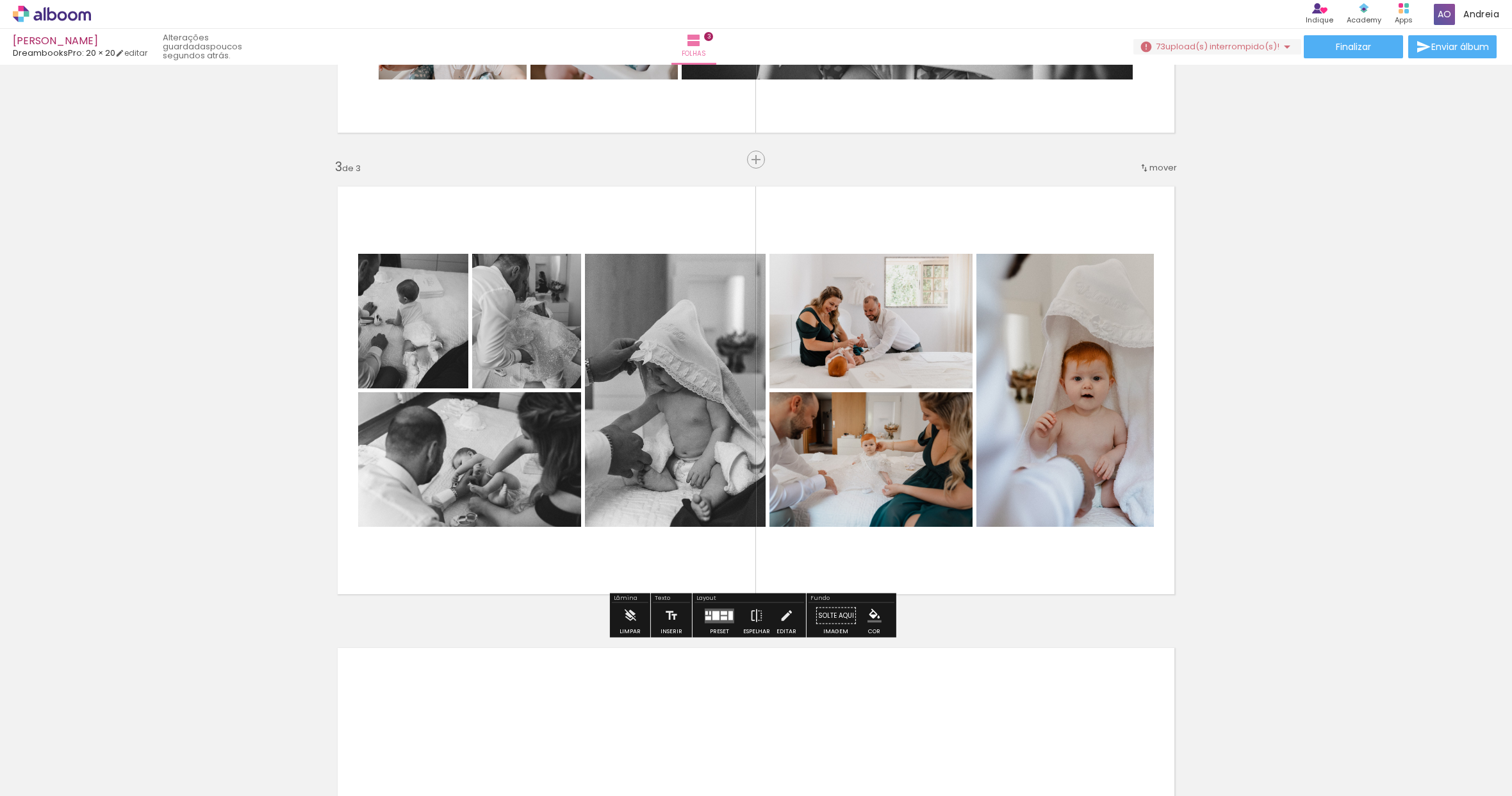
click at [1153, 567] on quentale-layouter at bounding box center [756, 390] width 858 height 429
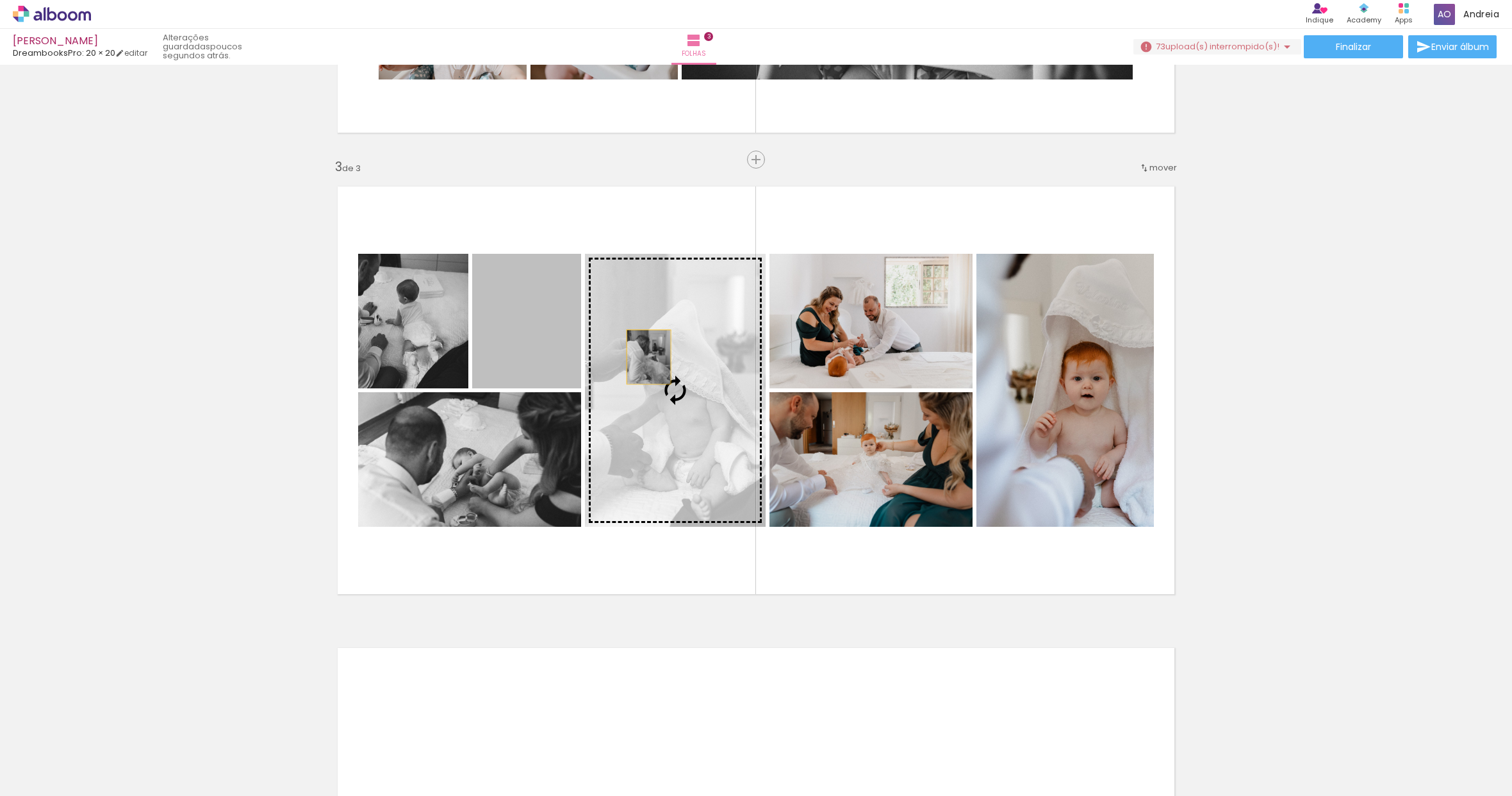
drag, startPoint x: 509, startPoint y: 328, endPoint x: 645, endPoint y: 357, distance: 139.1
click at [0, 0] on slot at bounding box center [0, 0] width 0 height 0
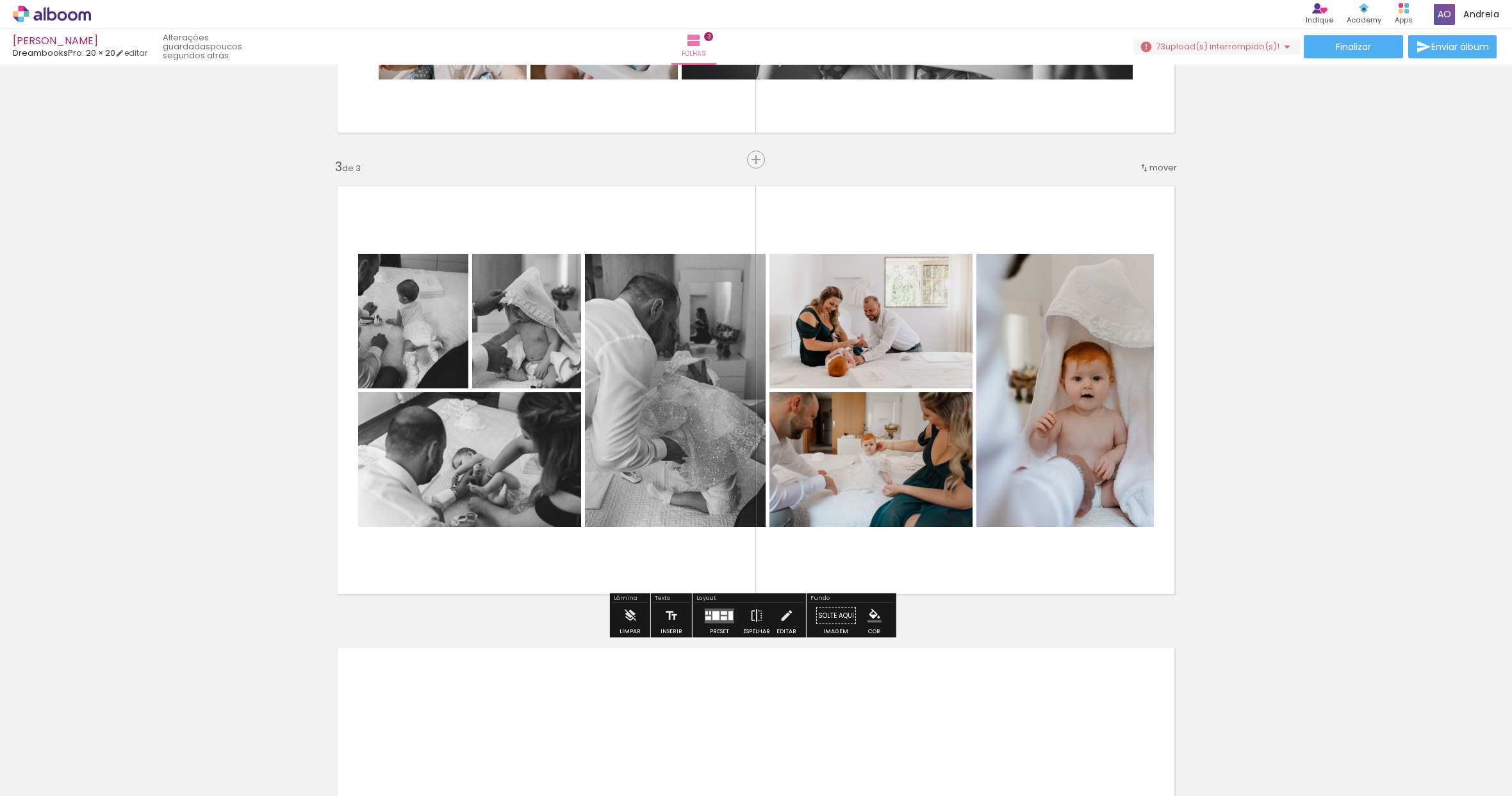
click at [705, 613] on quentale-layouter at bounding box center [720, 615] width 29 height 15
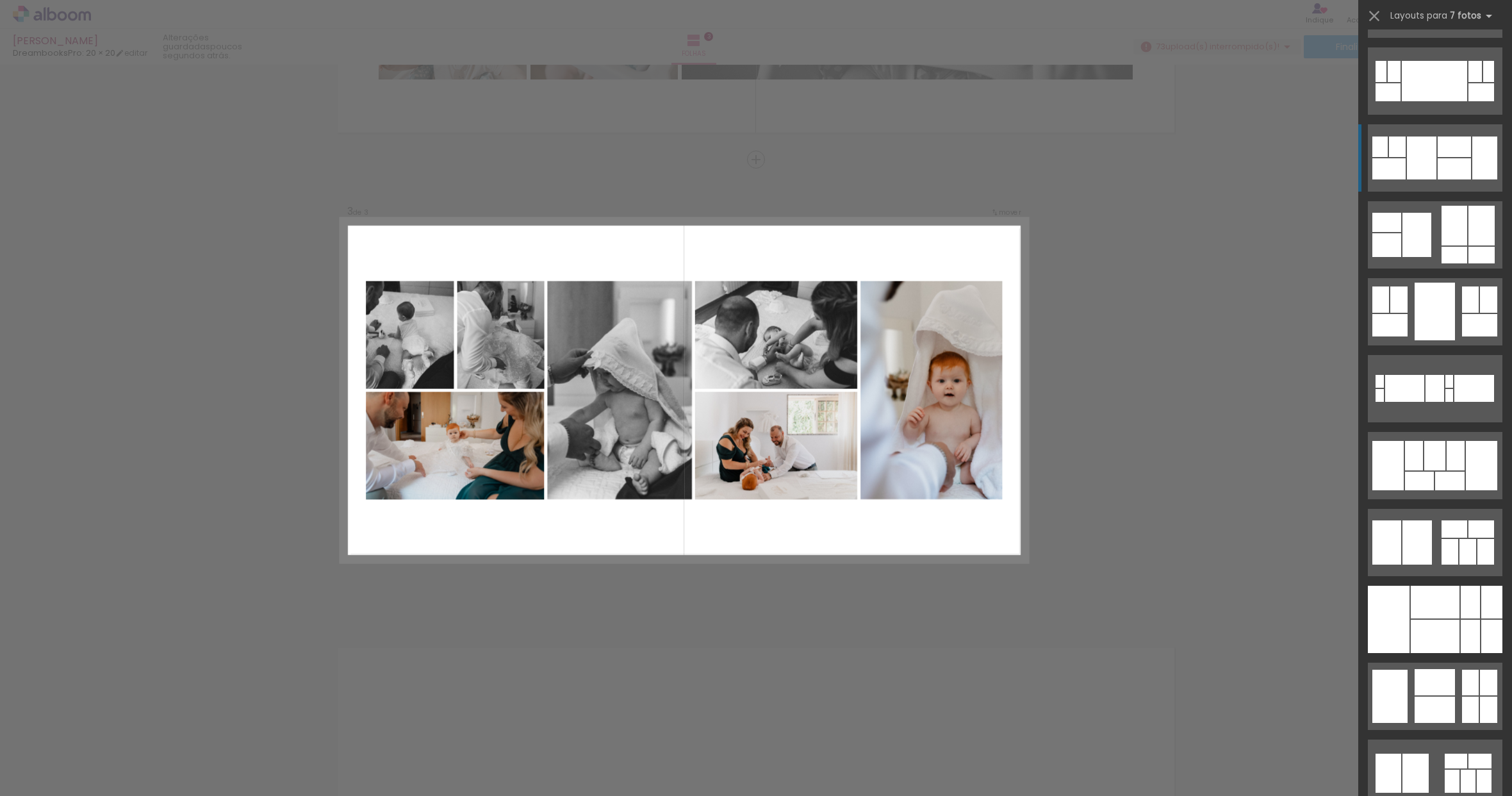
scroll to position [908, 0]
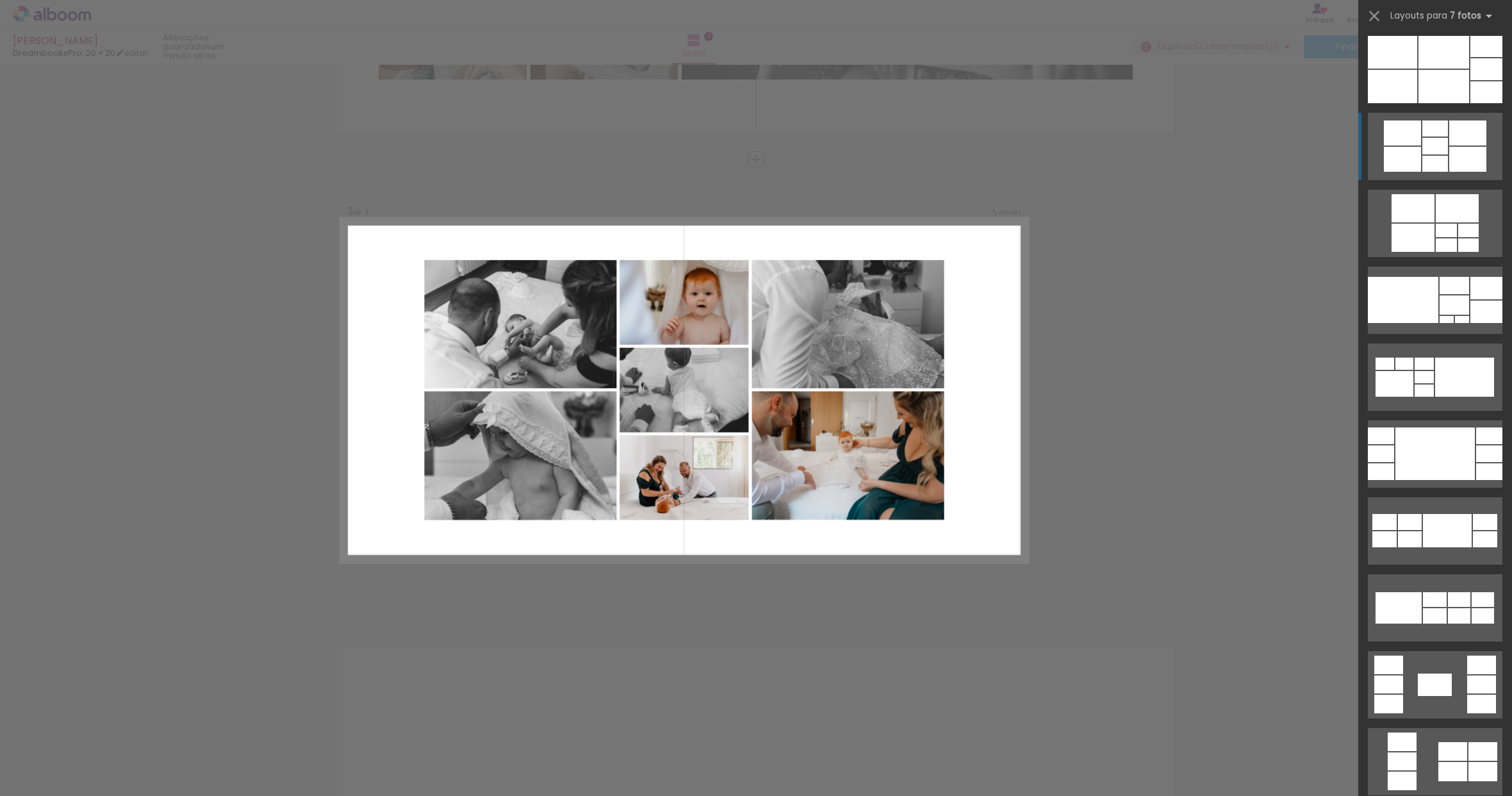
scroll to position [12417, 0]
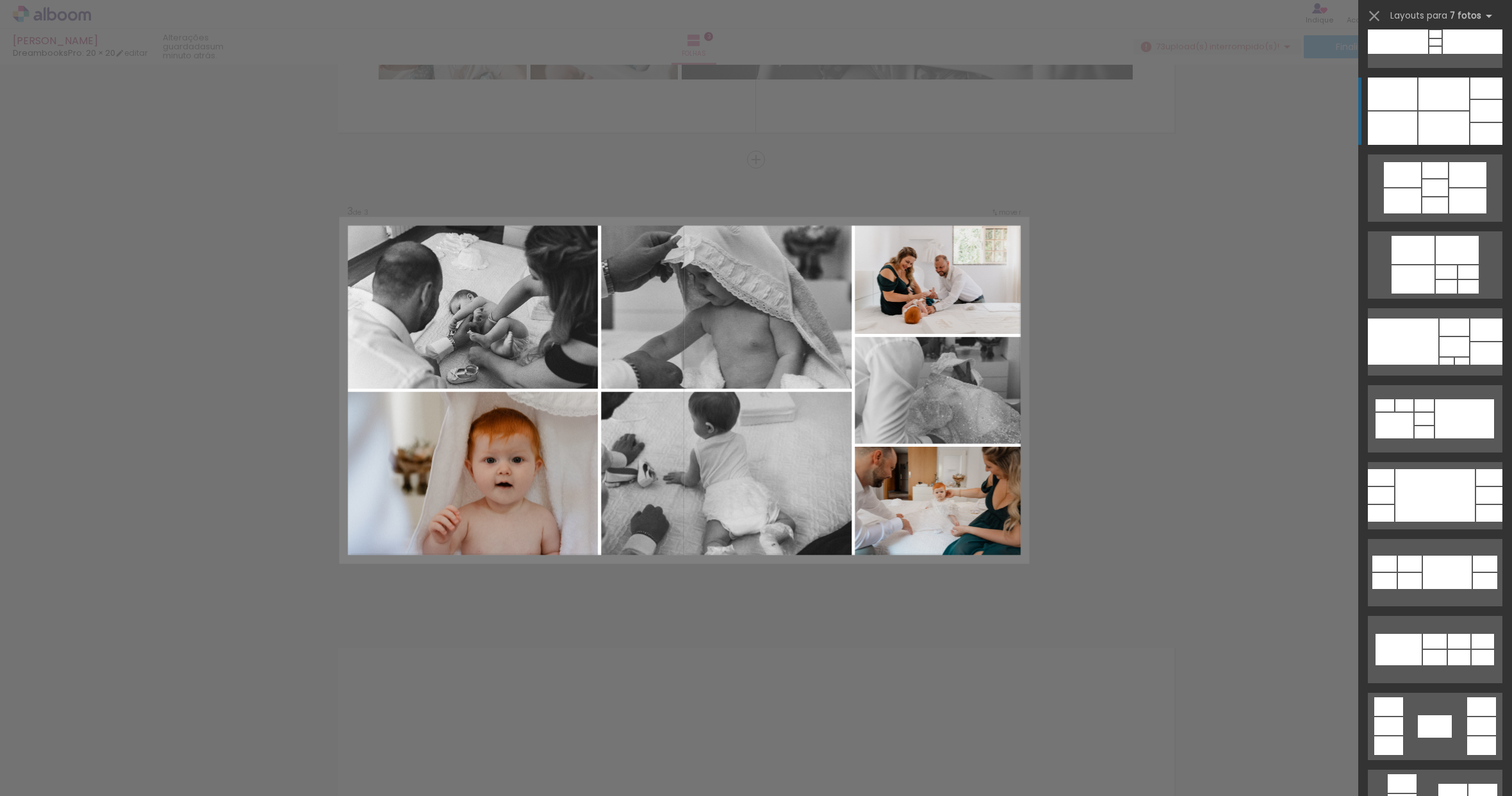
click at [1461, 102] on div at bounding box center [1444, 94] width 51 height 33
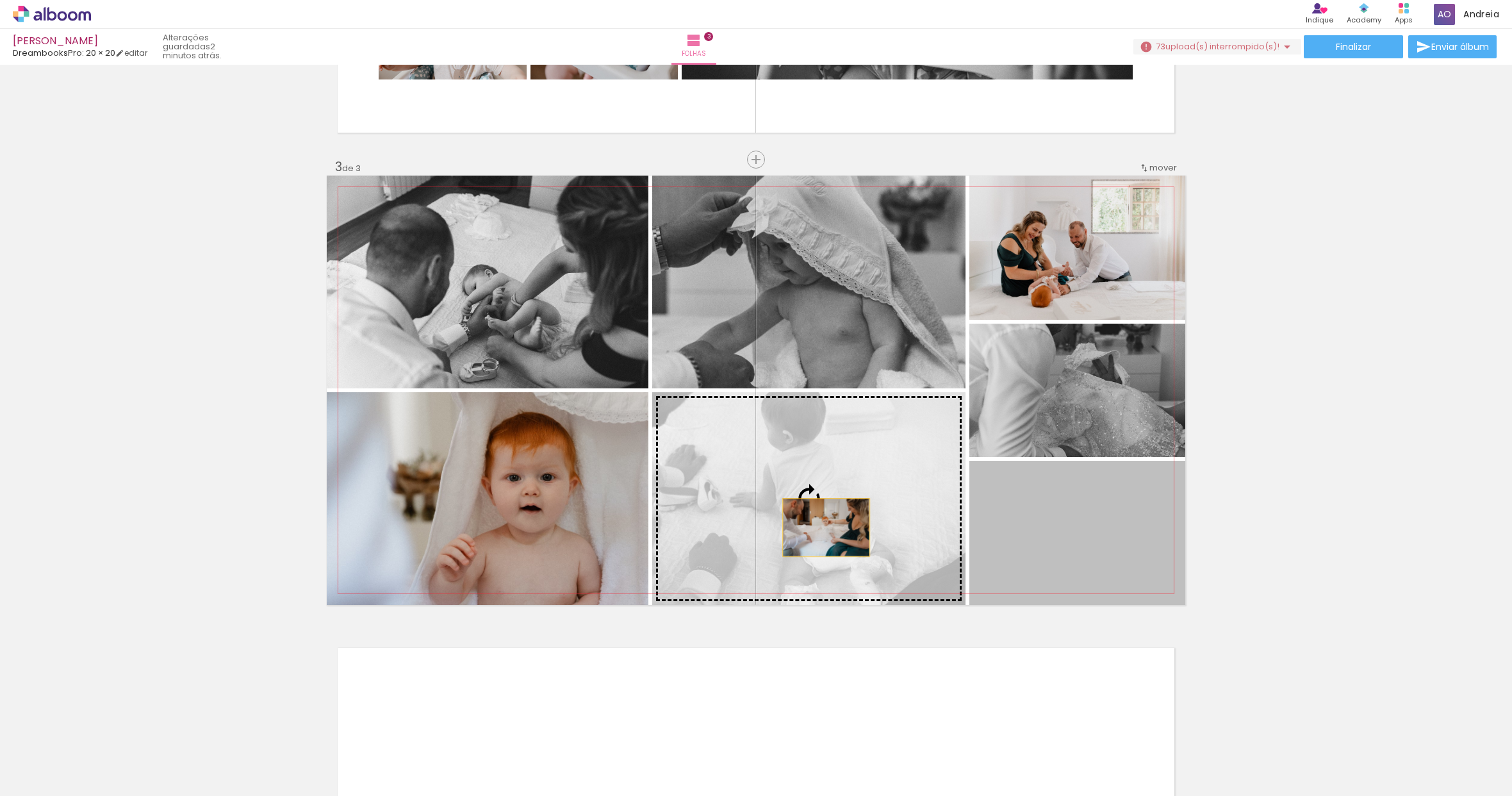
drag, startPoint x: 1053, startPoint y: 540, endPoint x: 812, endPoint y: 527, distance: 241.4
click at [0, 0] on slot at bounding box center [0, 0] width 0 height 0
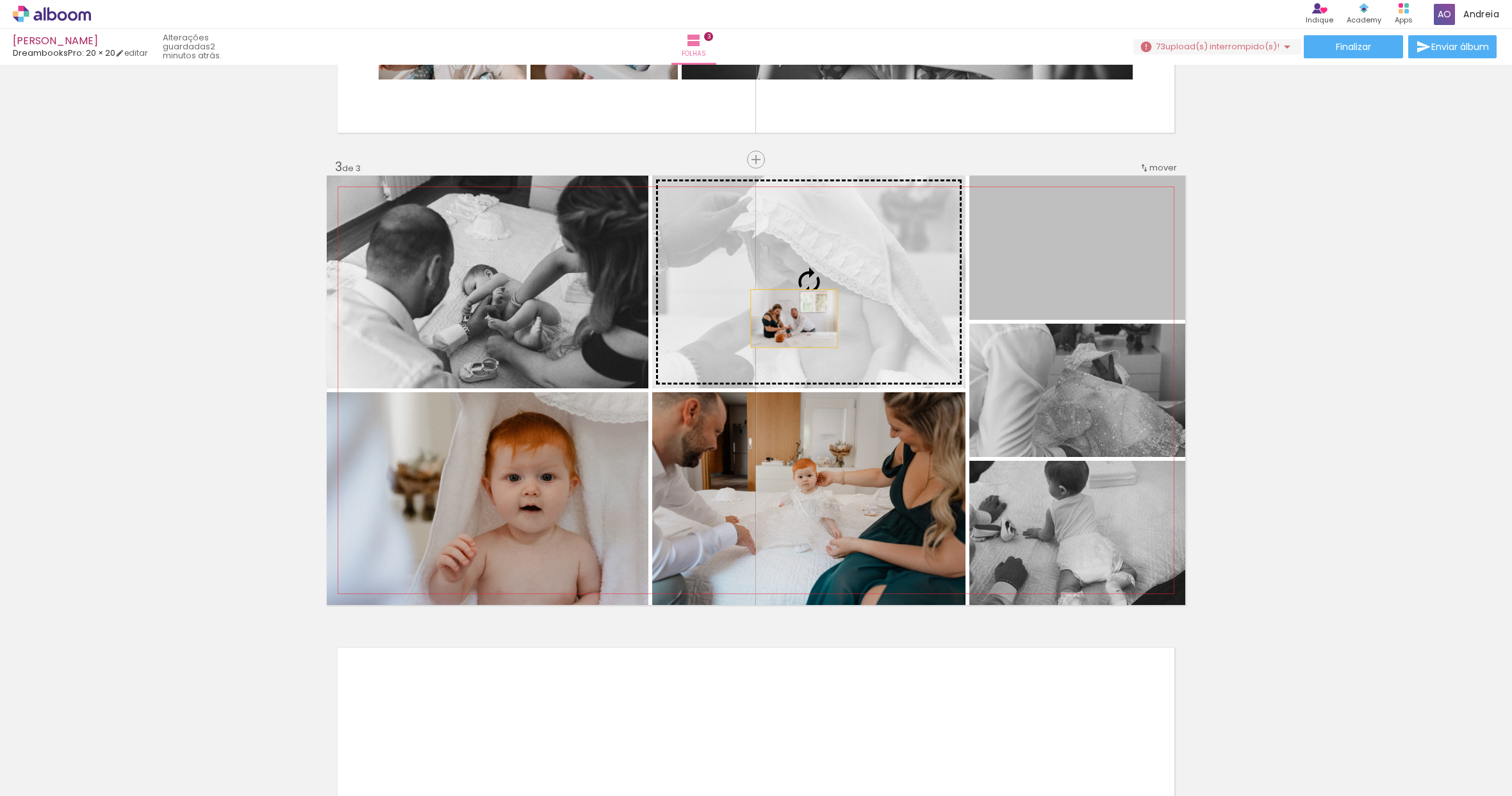
drag, startPoint x: 1091, startPoint y: 278, endPoint x: 790, endPoint y: 319, distance: 303.8
click at [0, 0] on slot at bounding box center [0, 0] width 0 height 0
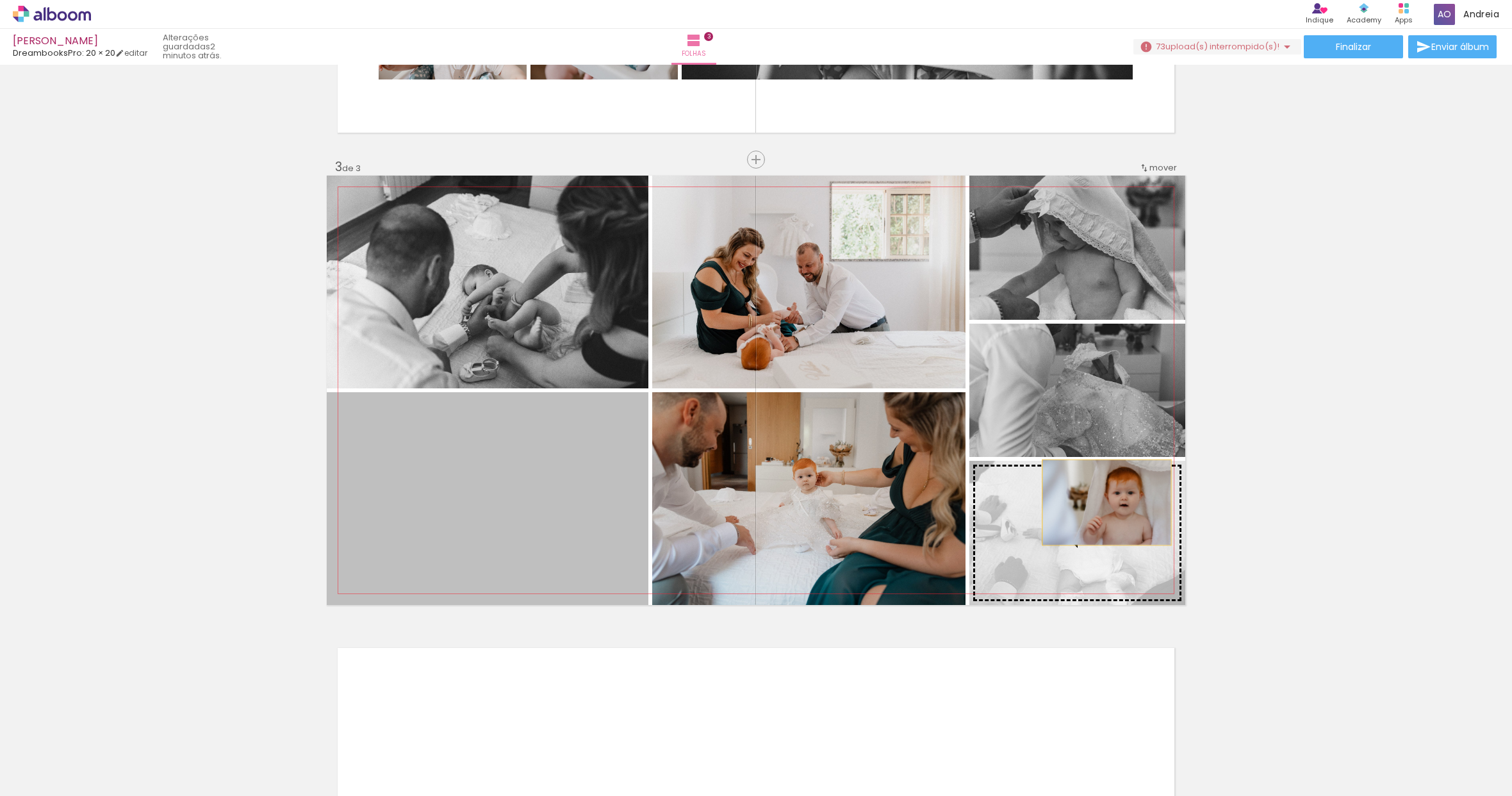
drag, startPoint x: 499, startPoint y: 530, endPoint x: 1102, endPoint y: 502, distance: 603.6
click at [0, 0] on slot at bounding box center [0, 0] width 0 height 0
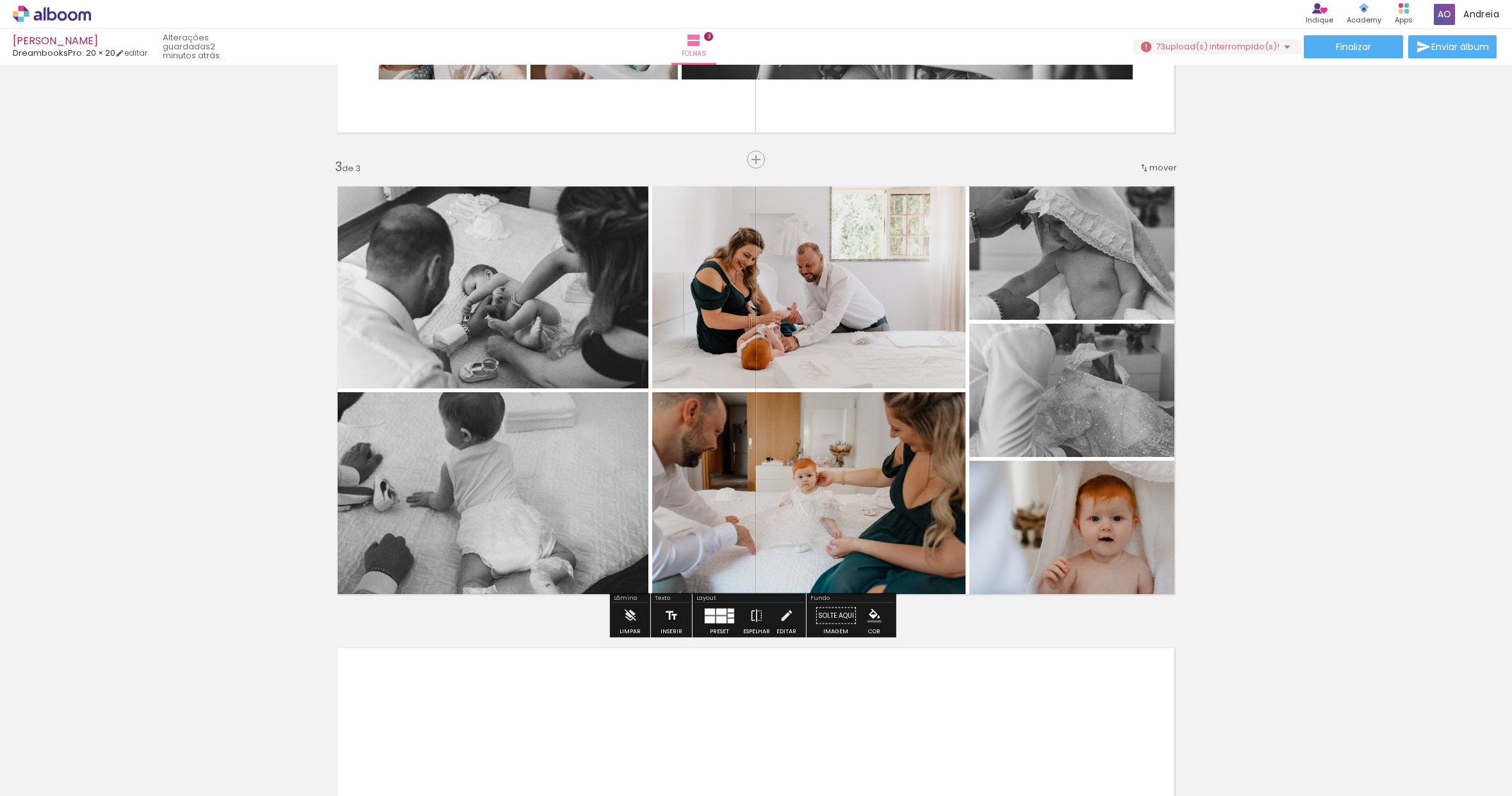
click at [718, 609] on div at bounding box center [722, 611] width 11 height 7
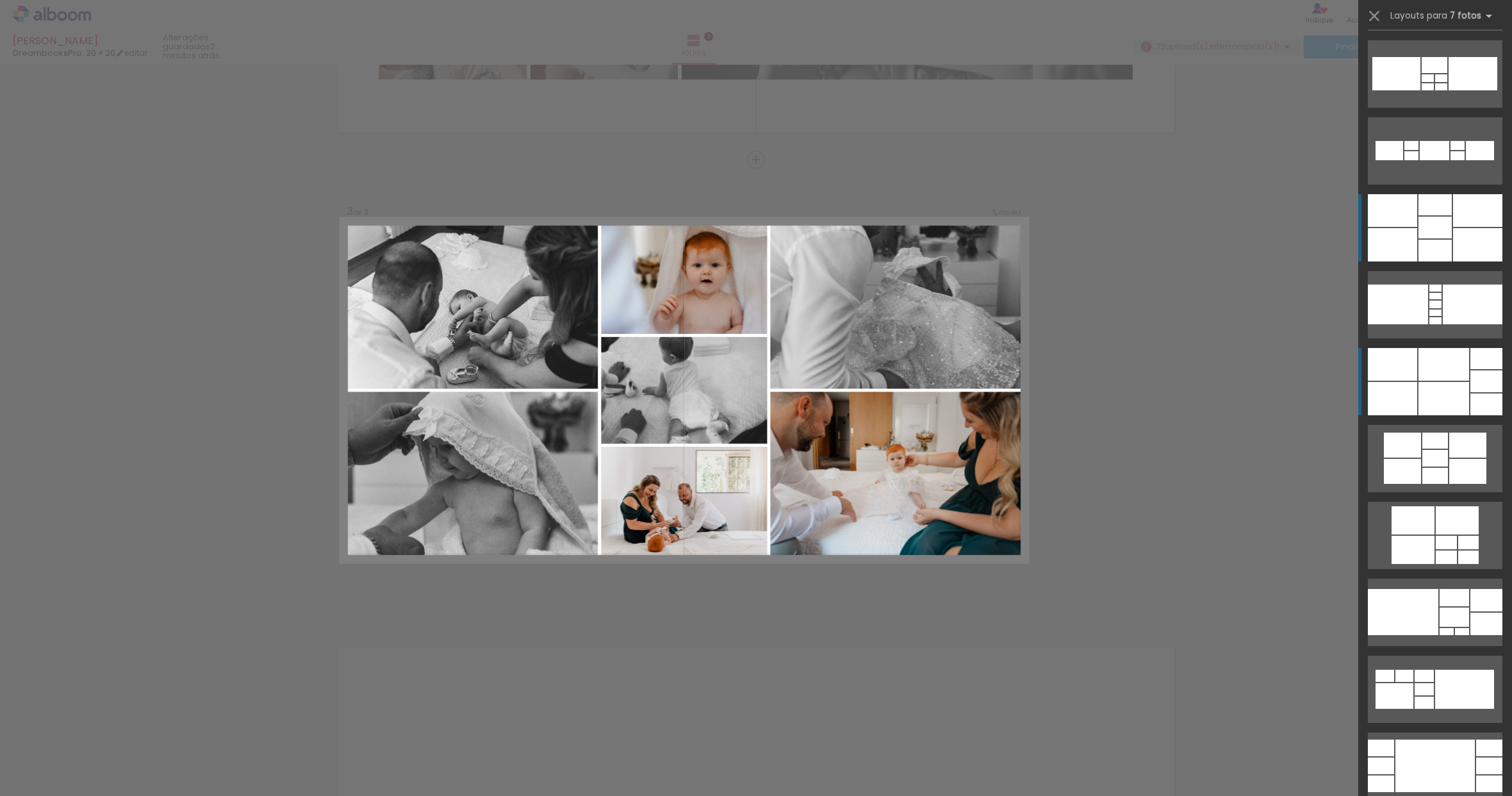
scroll to position [12079, 0]
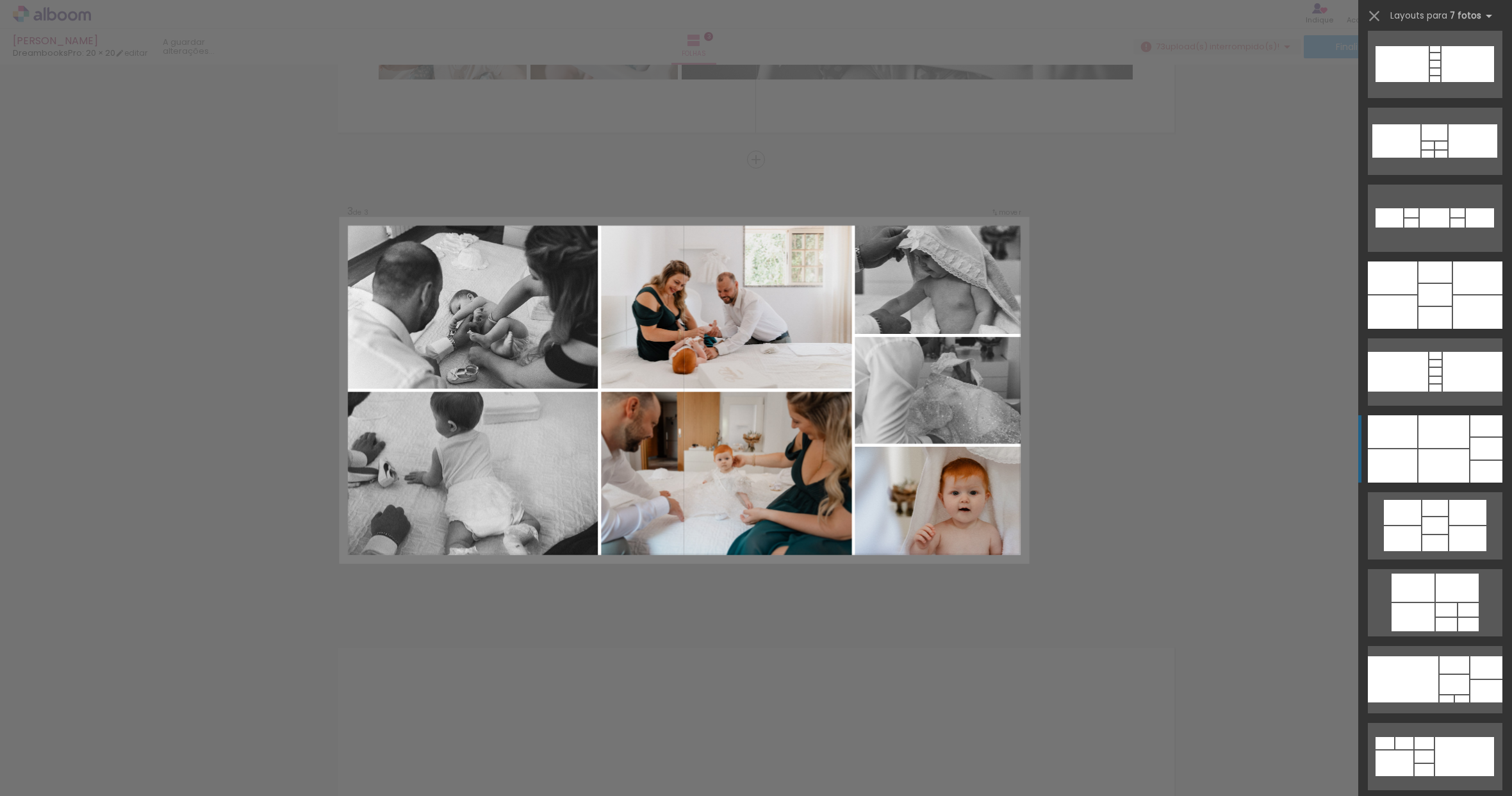
click at [1143, 391] on div "Confirmar Cancelar" at bounding box center [756, 153] width 1512 height 1876
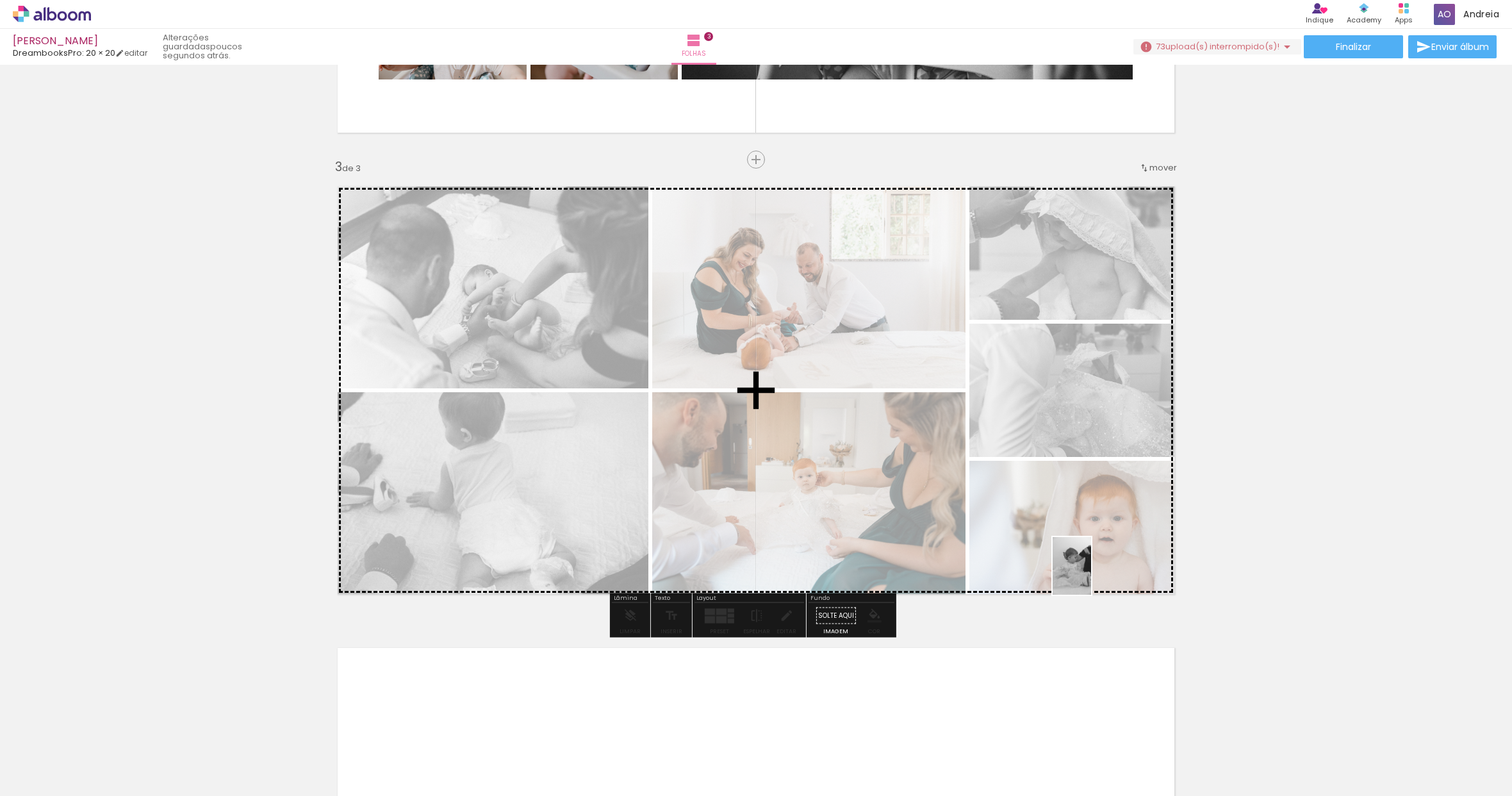
drag, startPoint x: 1056, startPoint y: 760, endPoint x: 1091, endPoint y: 576, distance: 187.3
click at [1091, 576] on quentale-workspace at bounding box center [756, 398] width 1512 height 796
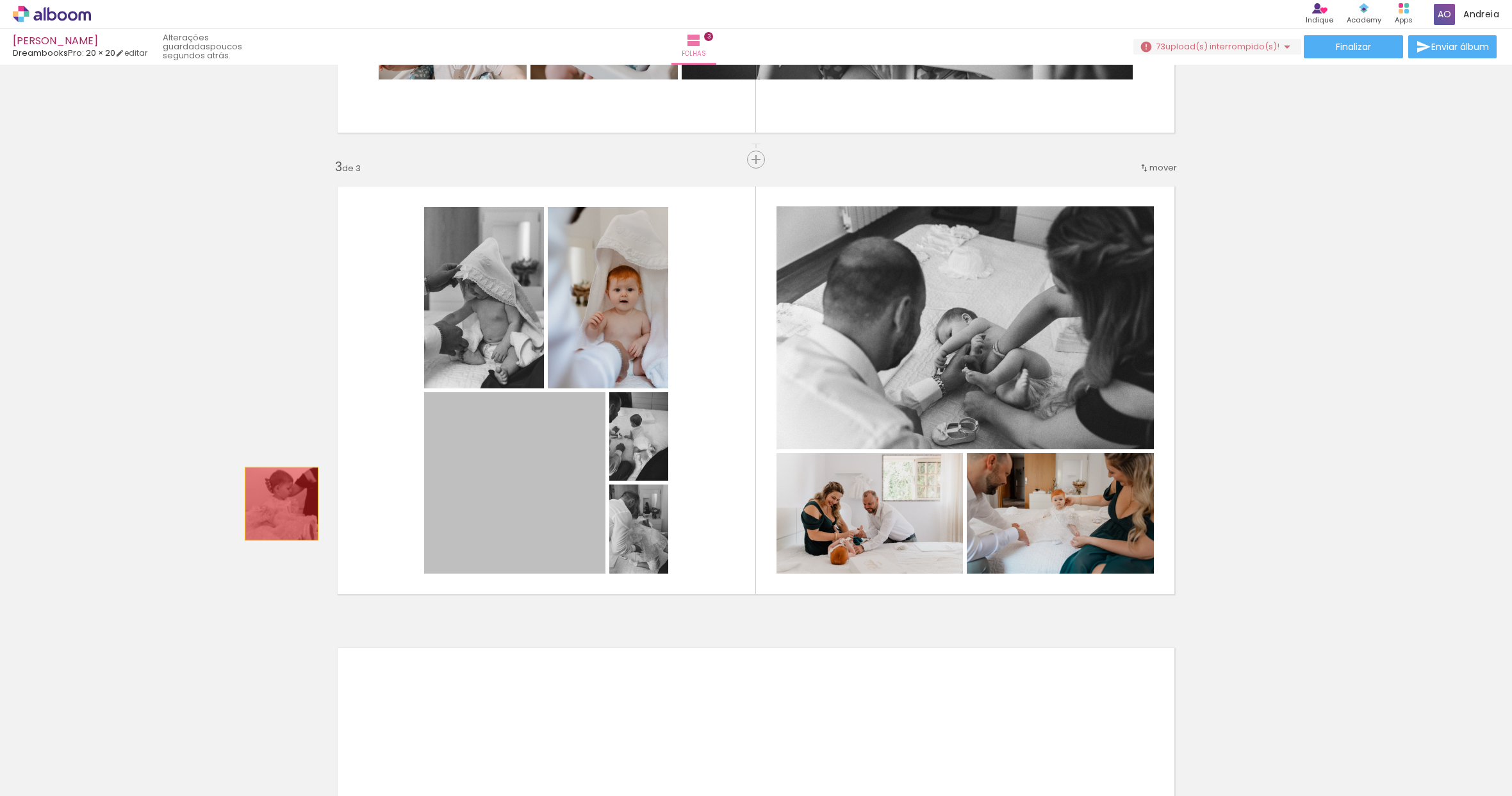
drag, startPoint x: 535, startPoint y: 500, endPoint x: 274, endPoint y: 504, distance: 261.0
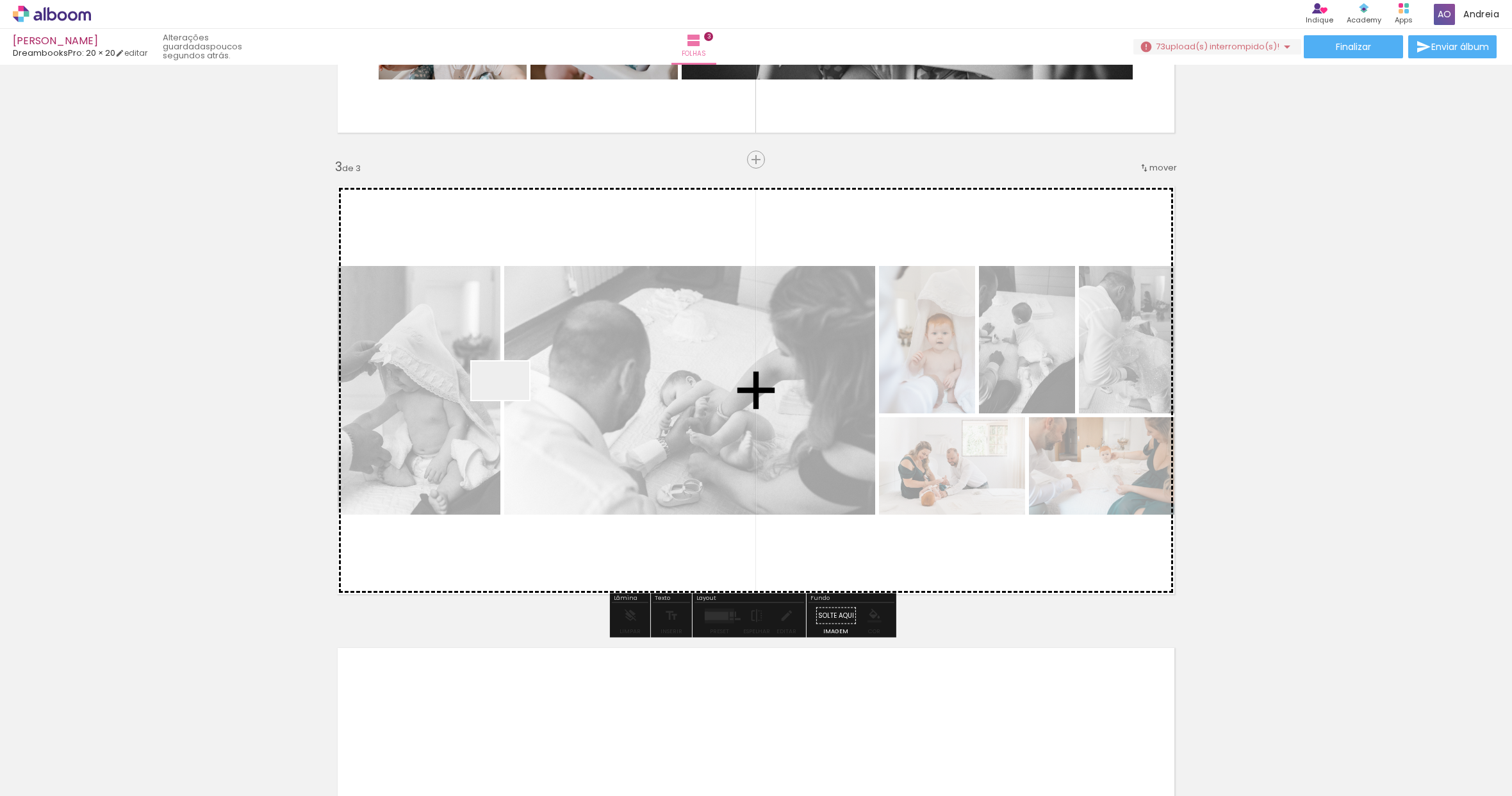
drag, startPoint x: 251, startPoint y: 758, endPoint x: 510, endPoint y: 400, distance: 441.9
click at [510, 400] on quentale-workspace at bounding box center [756, 398] width 1512 height 796
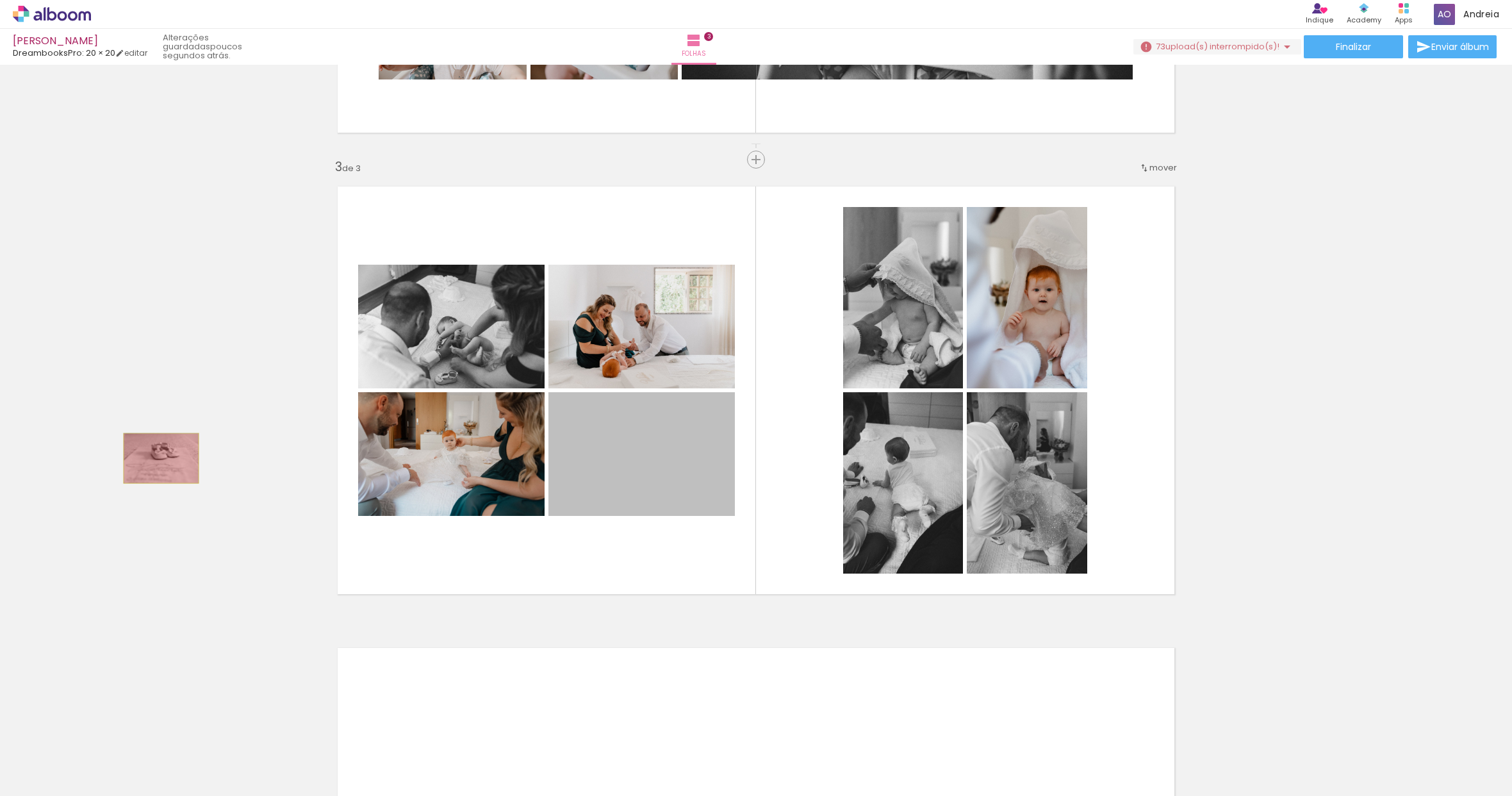
drag, startPoint x: 654, startPoint y: 459, endPoint x: 156, endPoint y: 458, distance: 498.0
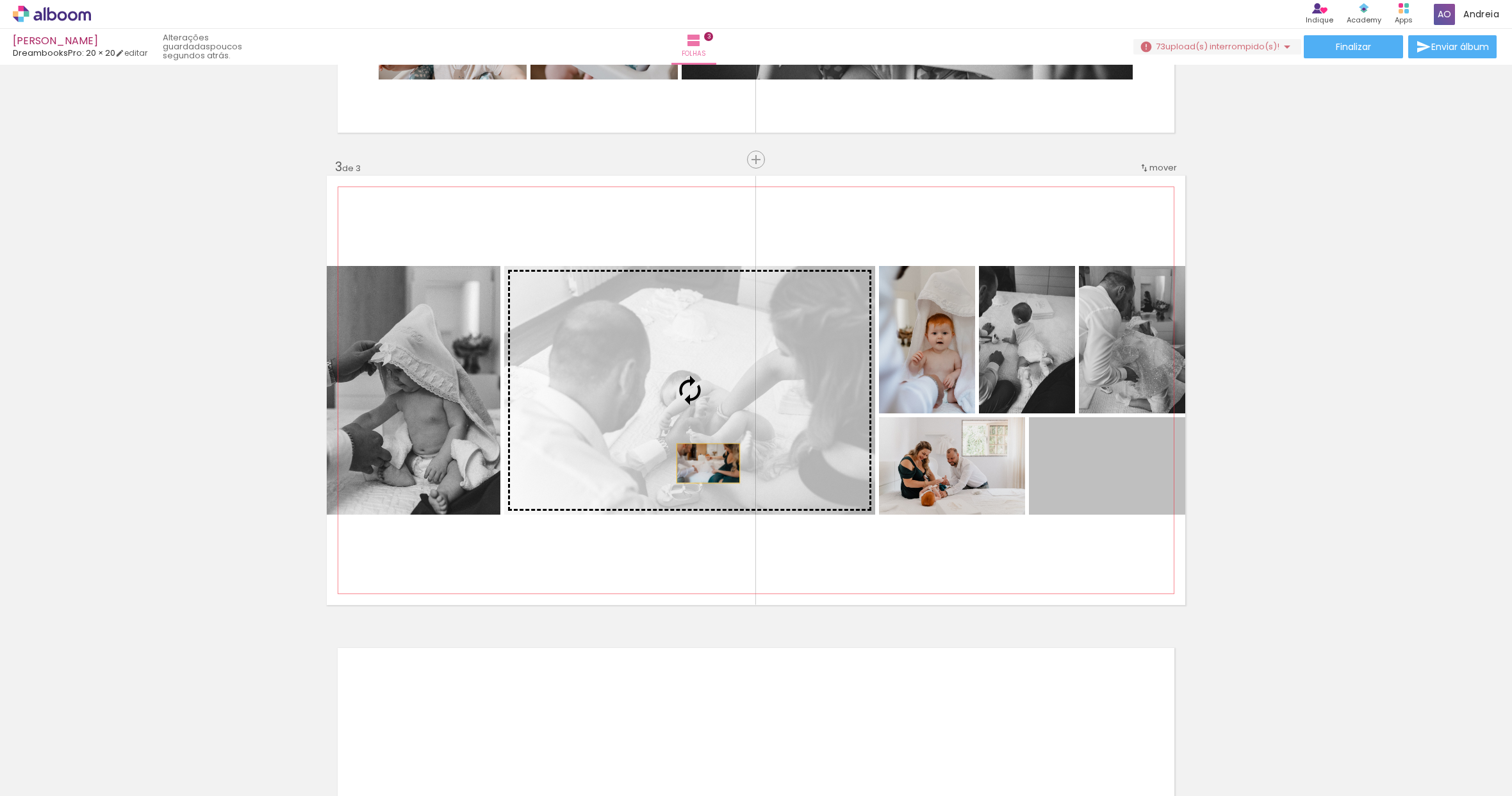
drag, startPoint x: 1089, startPoint y: 489, endPoint x: 704, endPoint y: 464, distance: 385.8
click at [0, 0] on slot at bounding box center [0, 0] width 0 height 0
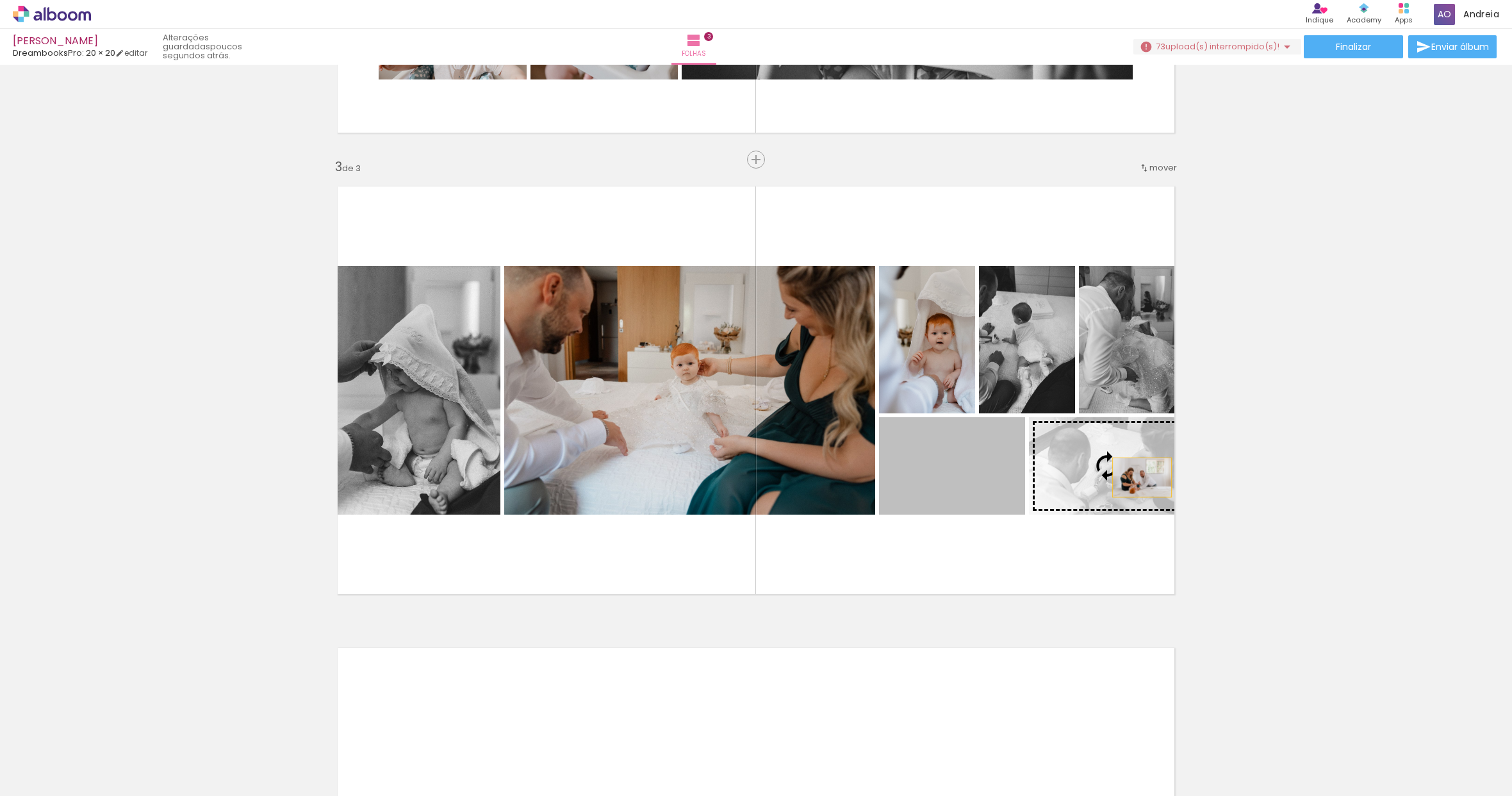
drag, startPoint x: 949, startPoint y: 479, endPoint x: 1138, endPoint y: 477, distance: 189.0
click at [0, 0] on slot at bounding box center [0, 0] width 0 height 0
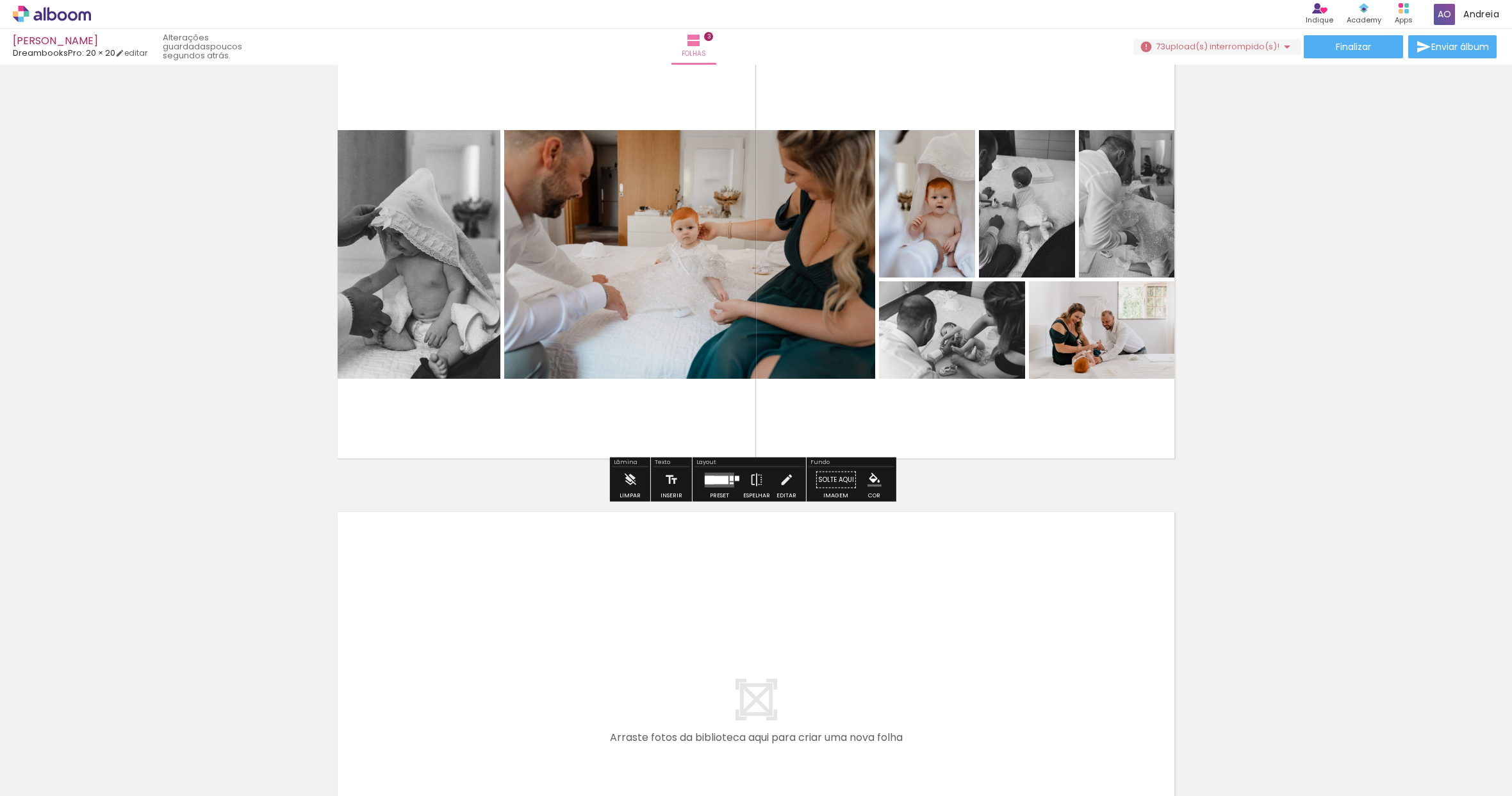
scroll to position [902, 0]
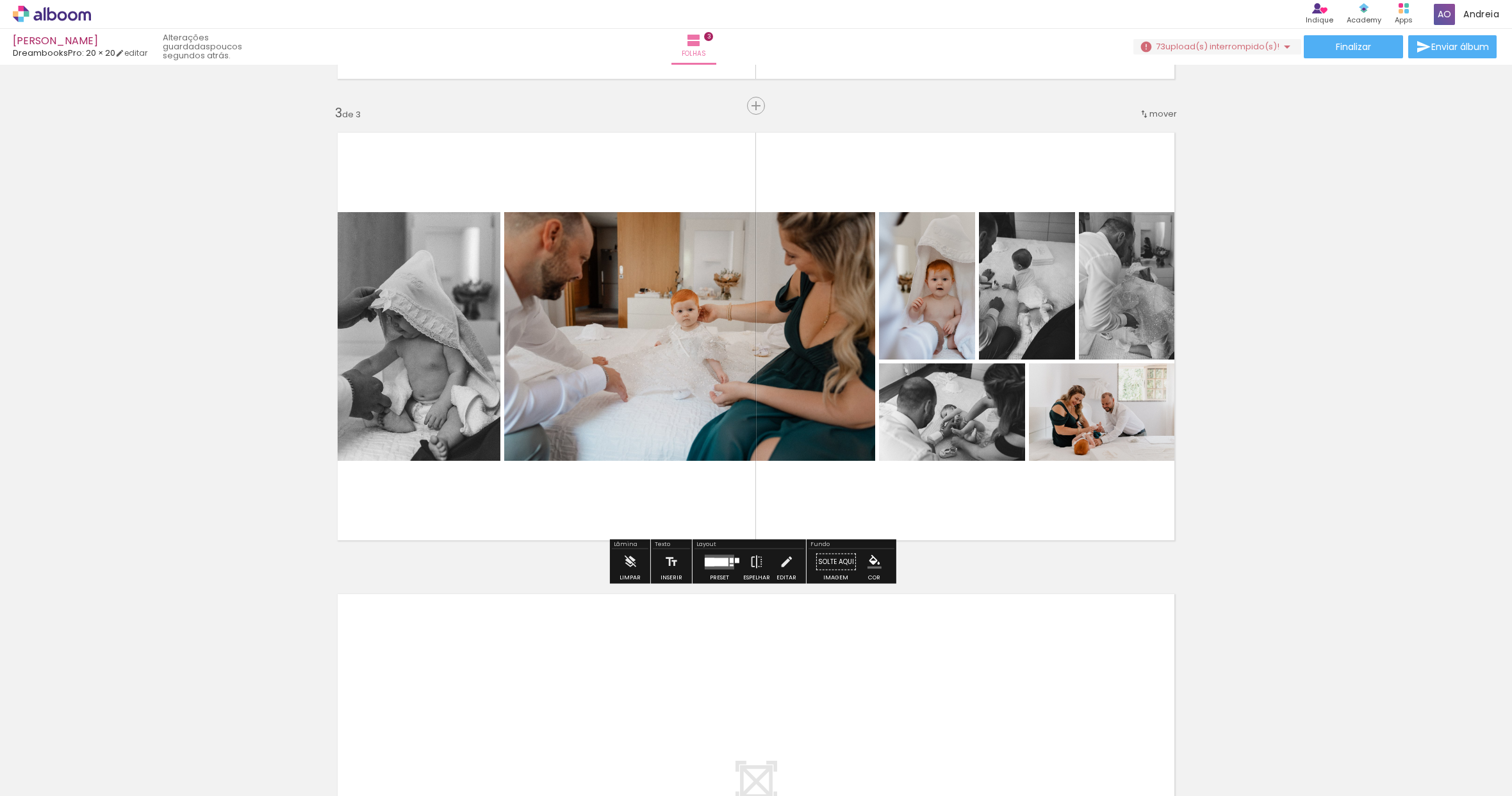
click at [708, 558] on div at bounding box center [717, 562] width 23 height 8
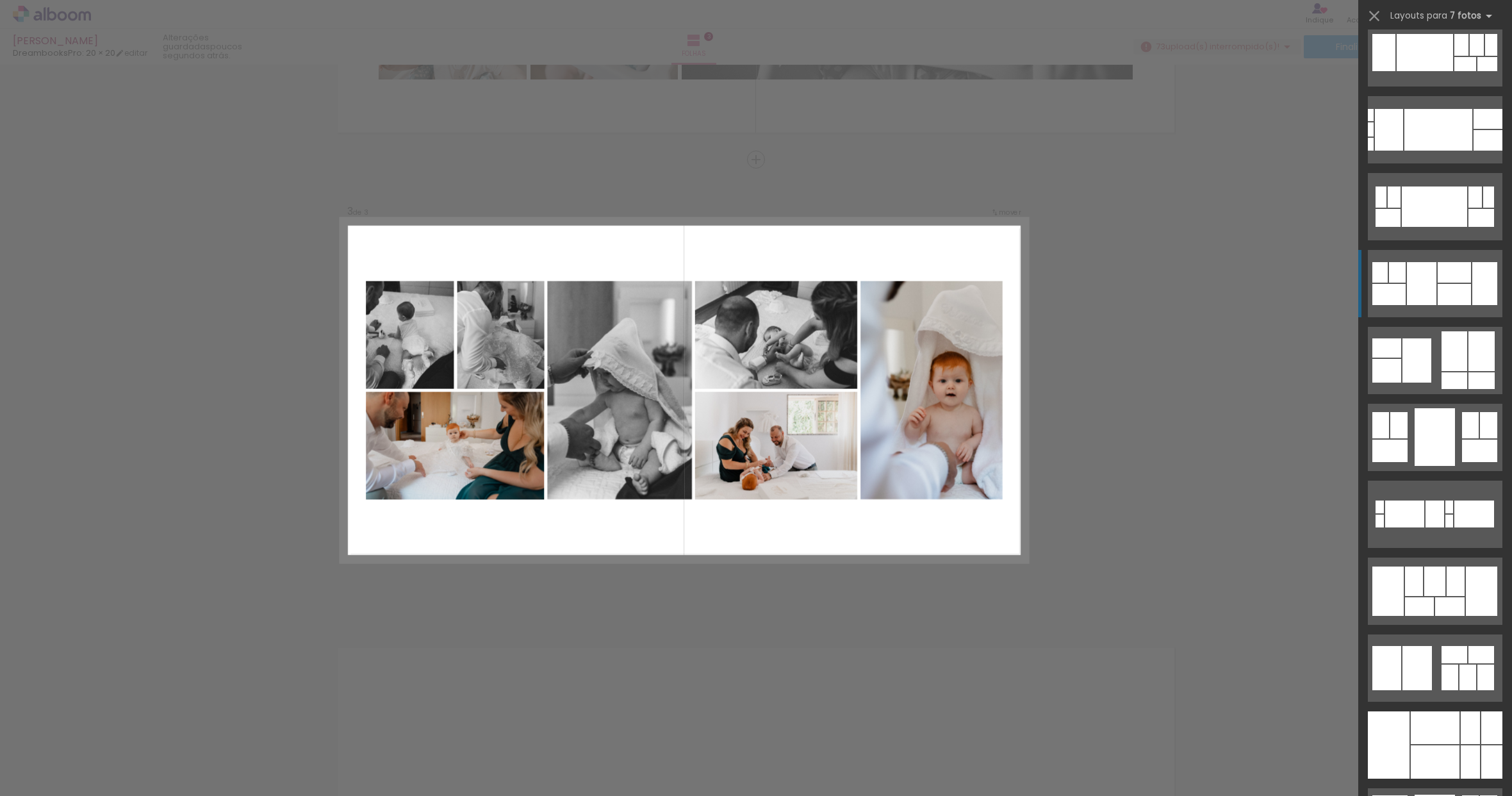
scroll to position [984, 0]
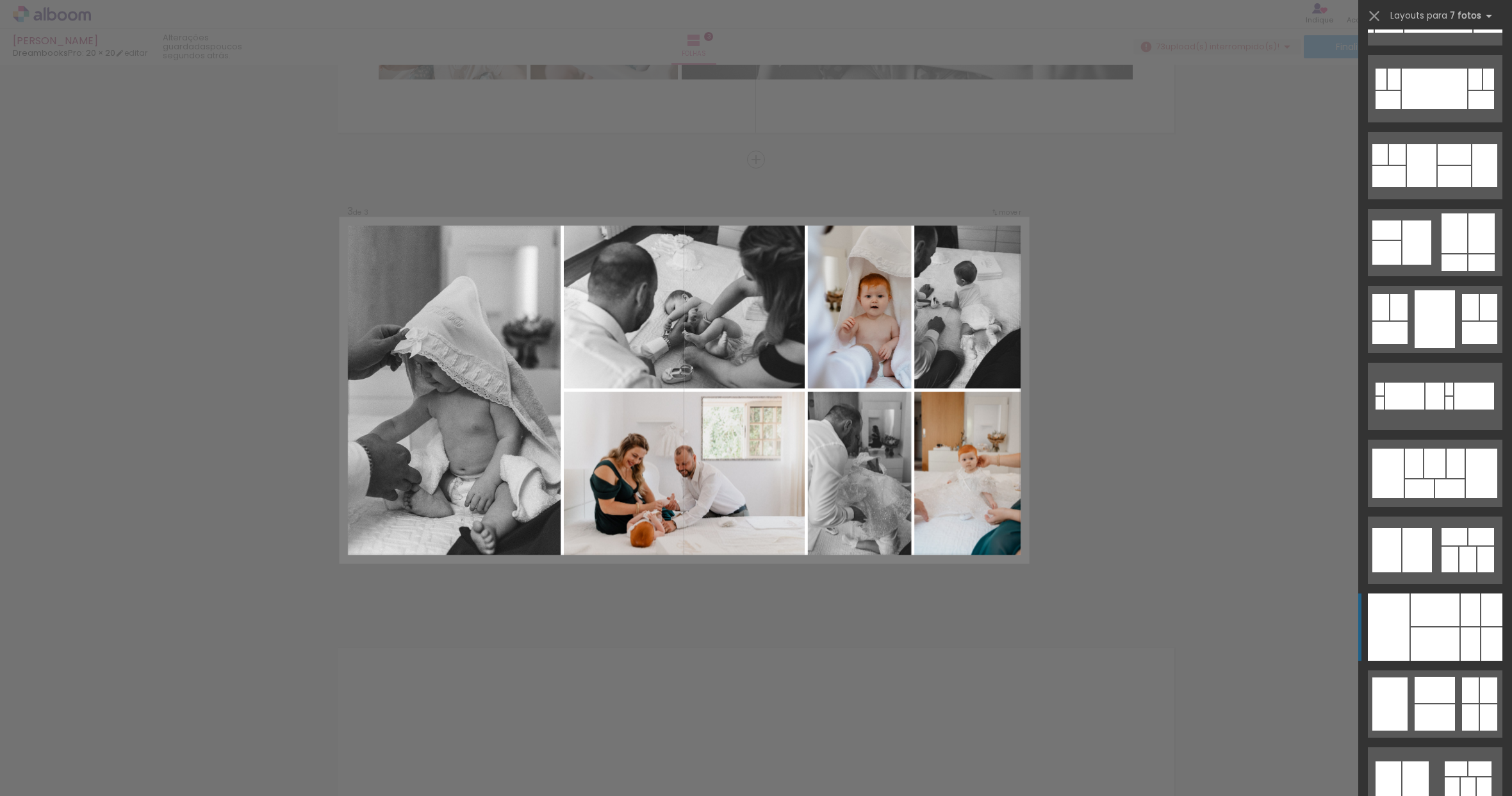
click at [1392, 623] on div at bounding box center [1388, 626] width 42 height 67
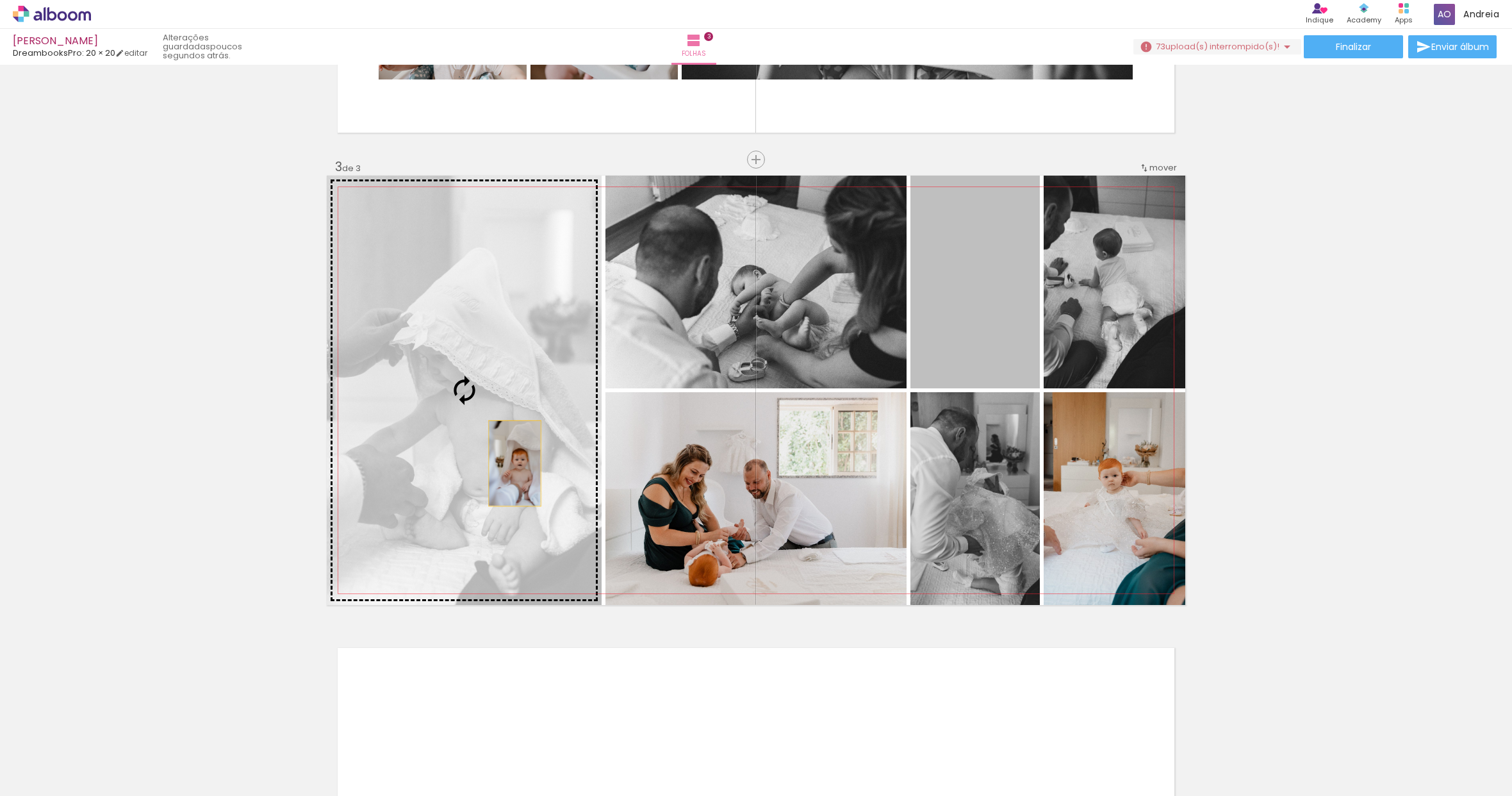
drag, startPoint x: 983, startPoint y: 364, endPoint x: 509, endPoint y: 463, distance: 484.2
click at [0, 0] on slot at bounding box center [0, 0] width 0 height 0
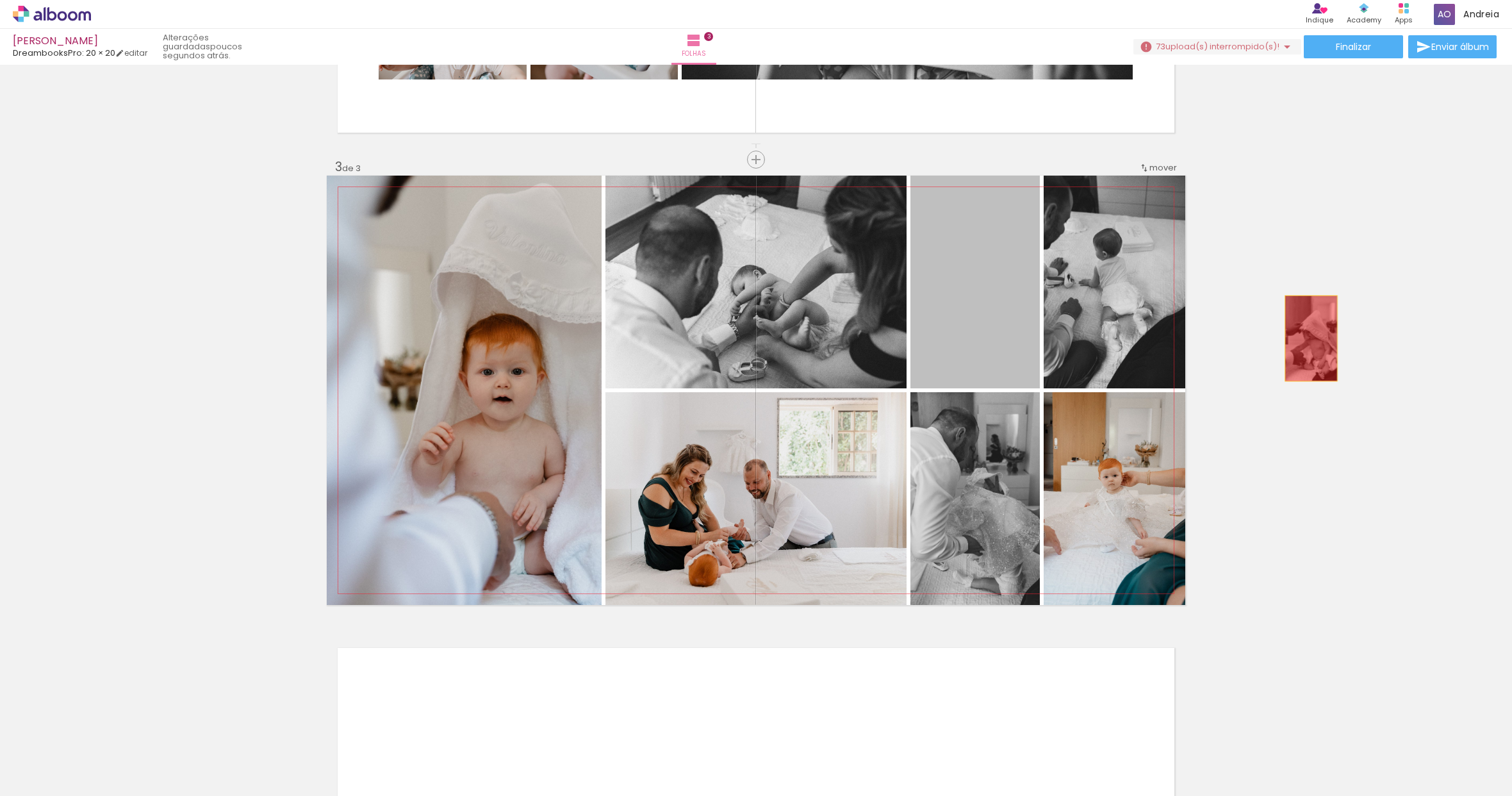
drag, startPoint x: 962, startPoint y: 337, endPoint x: 1306, endPoint y: 338, distance: 344.0
click at [1306, 338] on div "Inserir folha 1 de 3 Inserir folha 2 de 3 Inserir folha 3 de 3" at bounding box center [756, 143] width 1512 height 1846
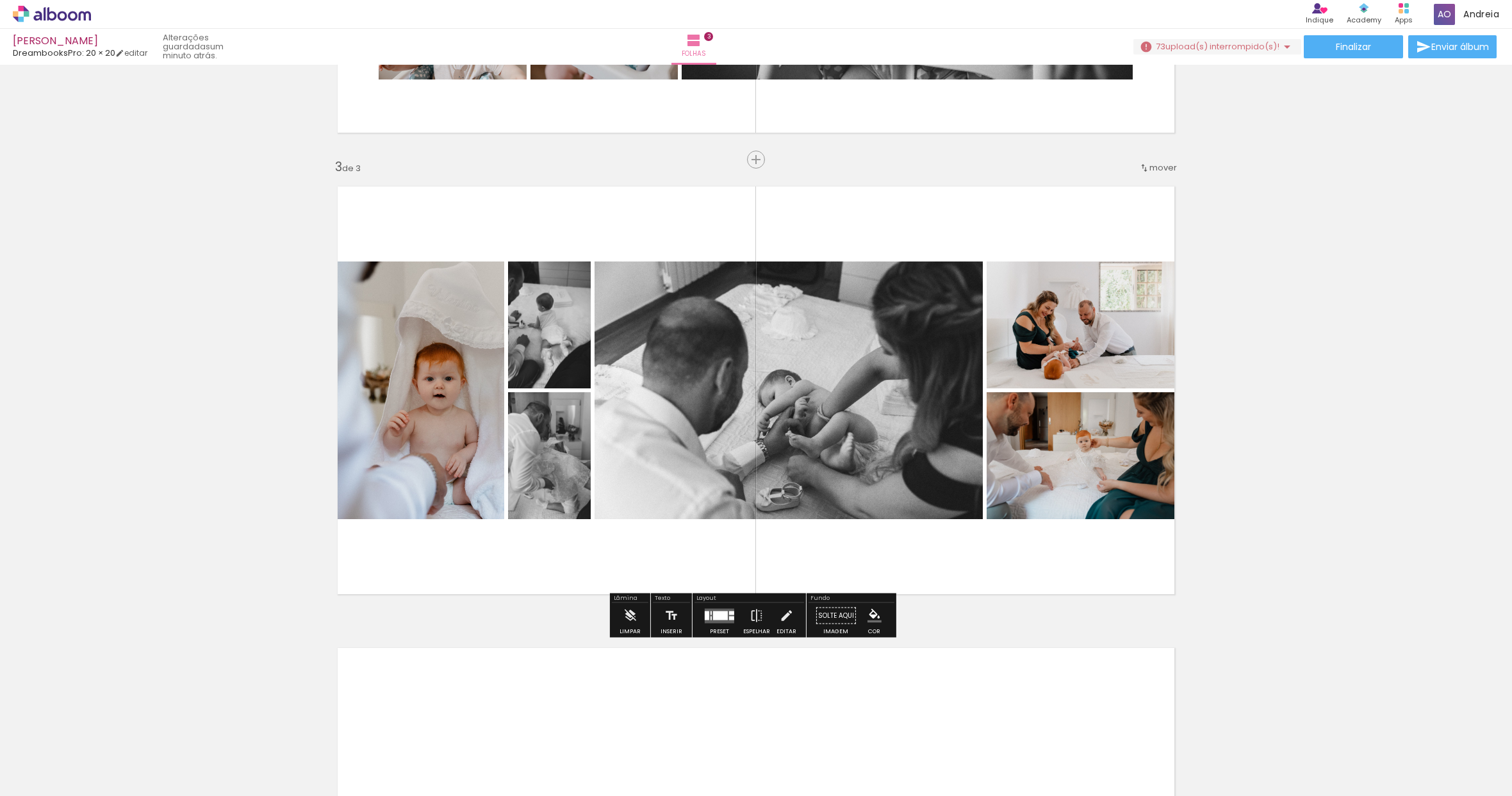
click at [705, 617] on div at bounding box center [707, 615] width 4 height 9
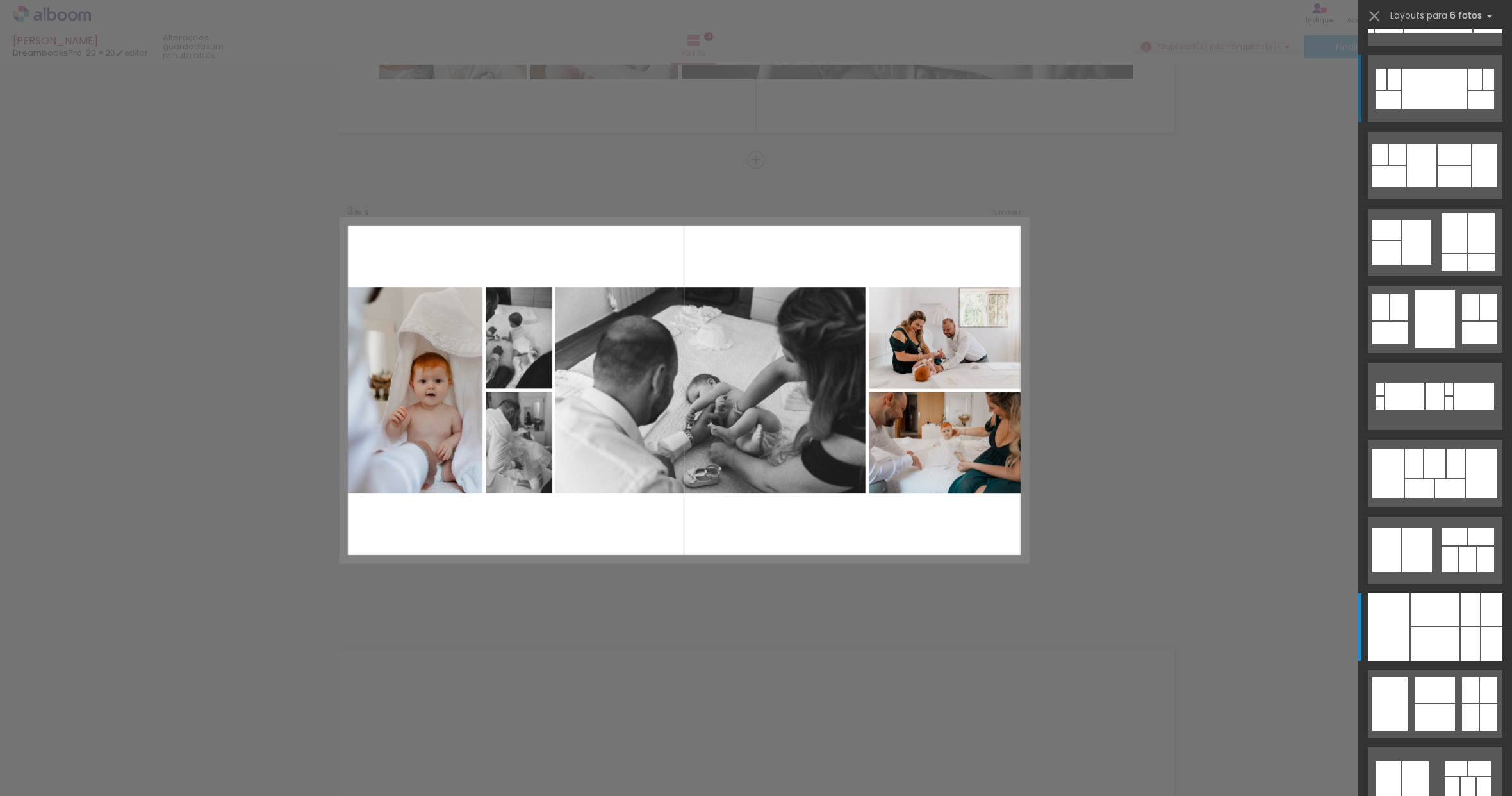
scroll to position [0, 0]
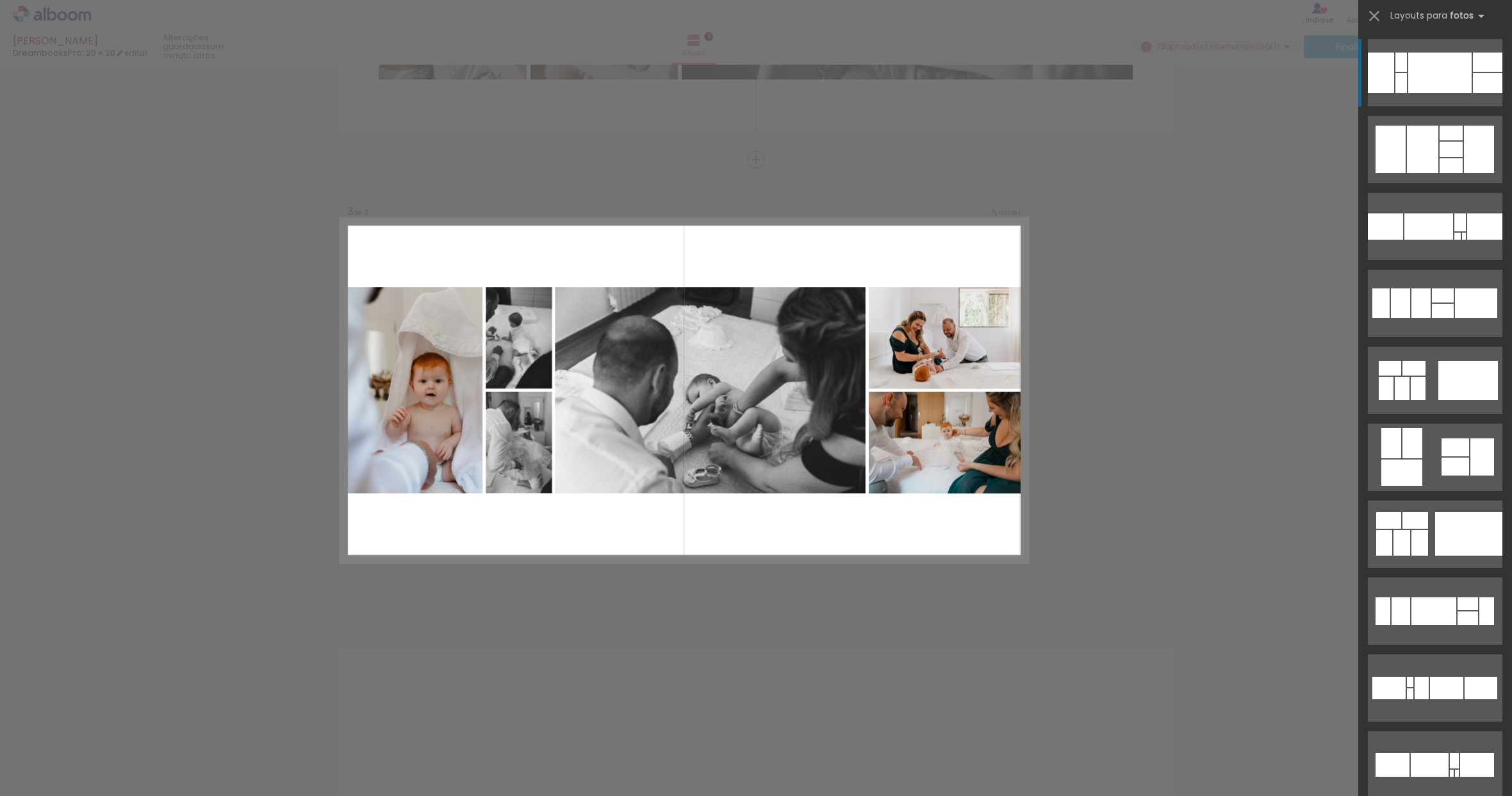
click at [1444, 79] on div at bounding box center [1440, 72] width 63 height 40
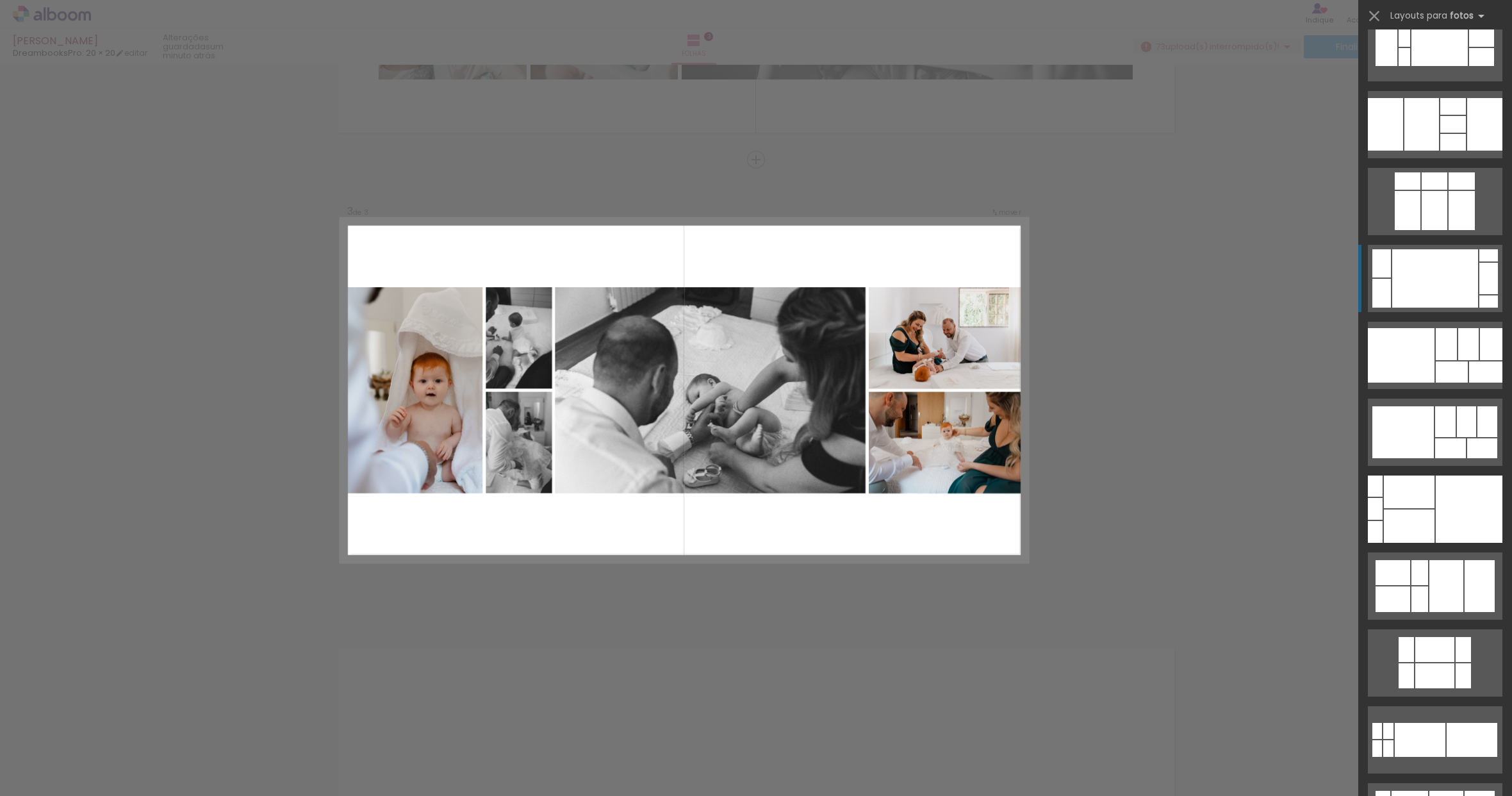
scroll to position [2892, 0]
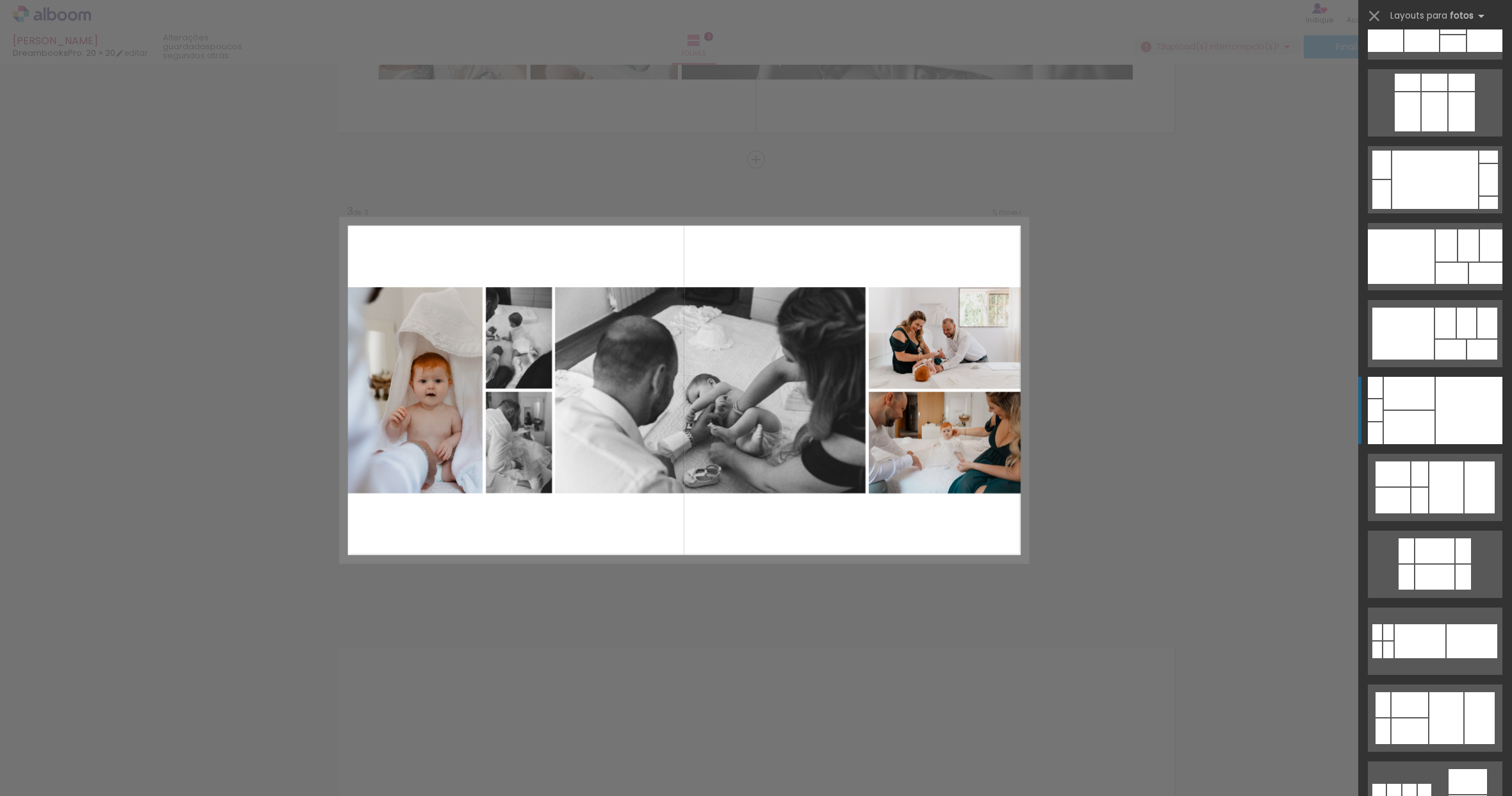
click at [1438, 427] on div at bounding box center [1469, 410] width 66 height 67
click at [1427, 427] on div at bounding box center [1410, 427] width 51 height 34
click at [1419, 421] on div at bounding box center [1410, 427] width 51 height 34
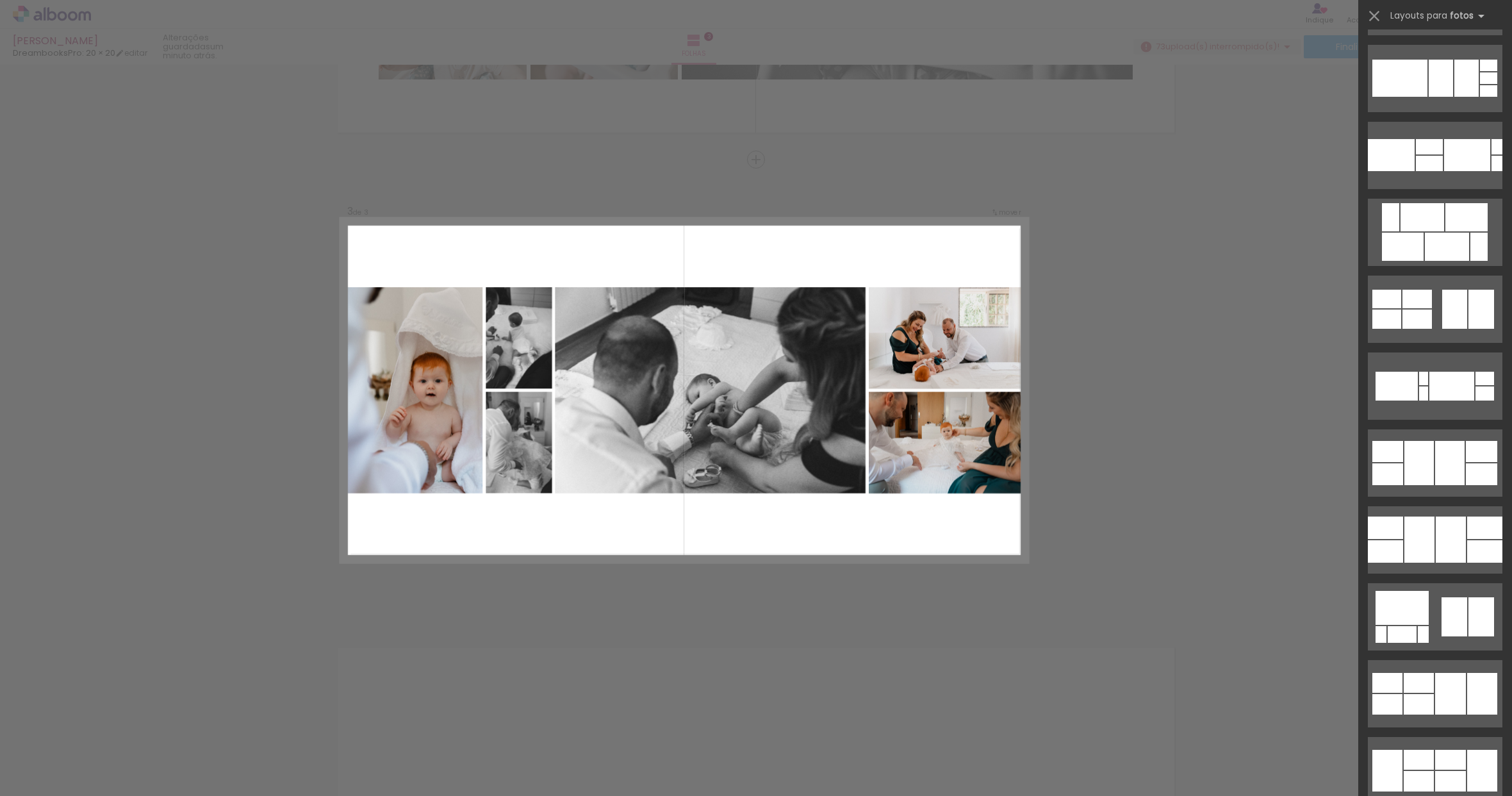
scroll to position [11988, 0]
click at [1443, 552] on div at bounding box center [1451, 540] width 30 height 46
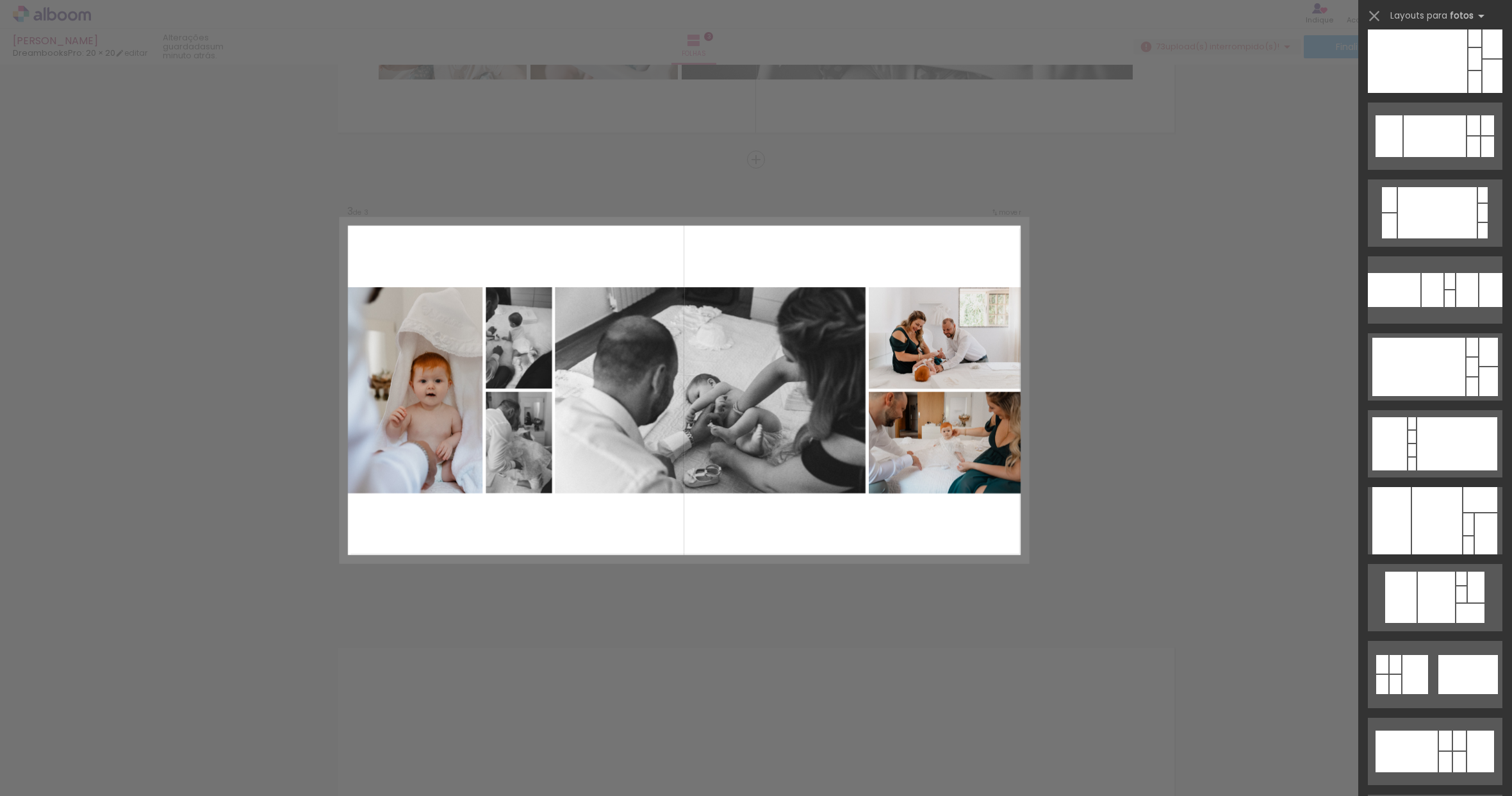
scroll to position [16347, 0]
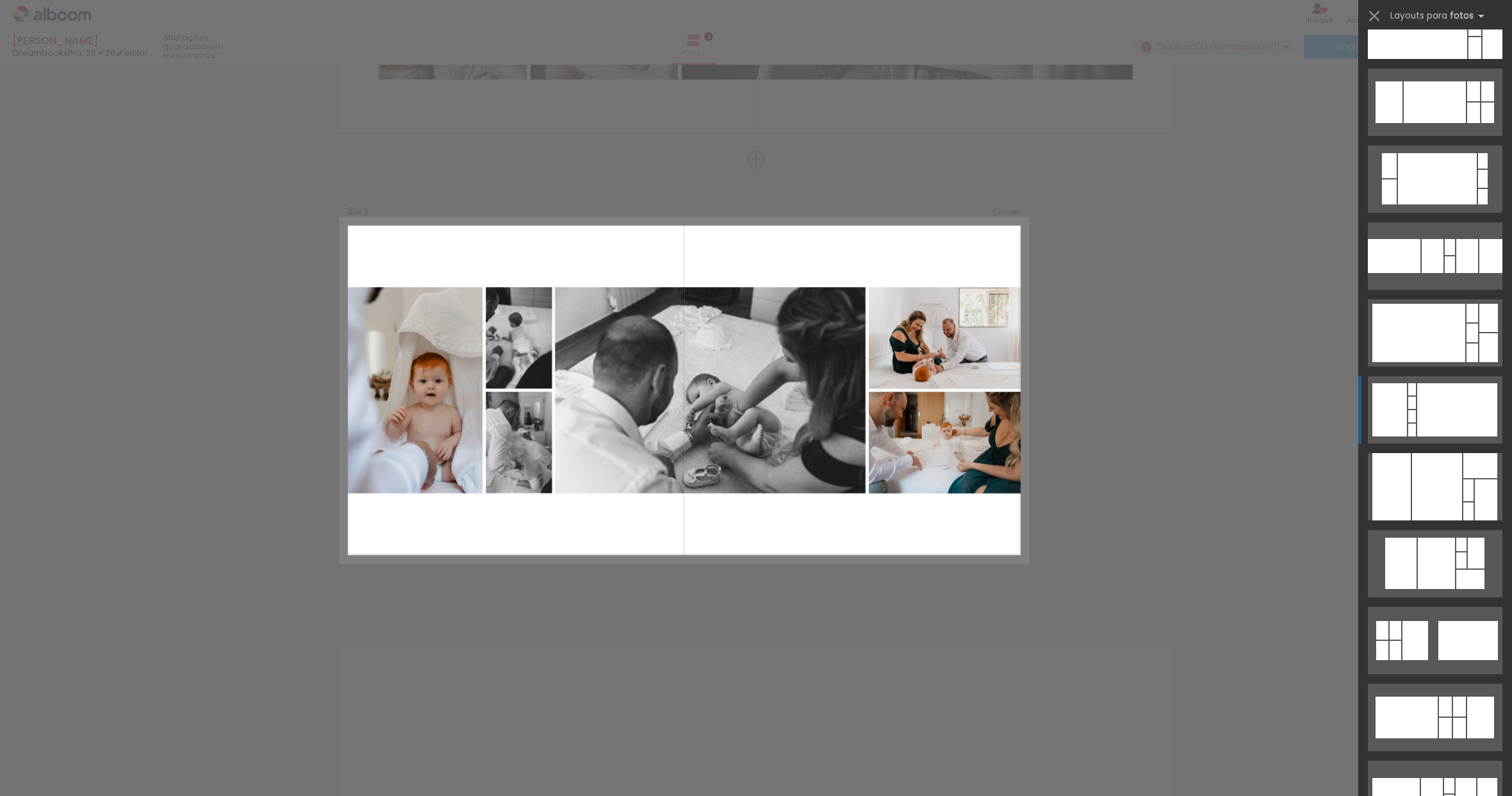
click at [1457, 405] on div at bounding box center [1458, 409] width 80 height 53
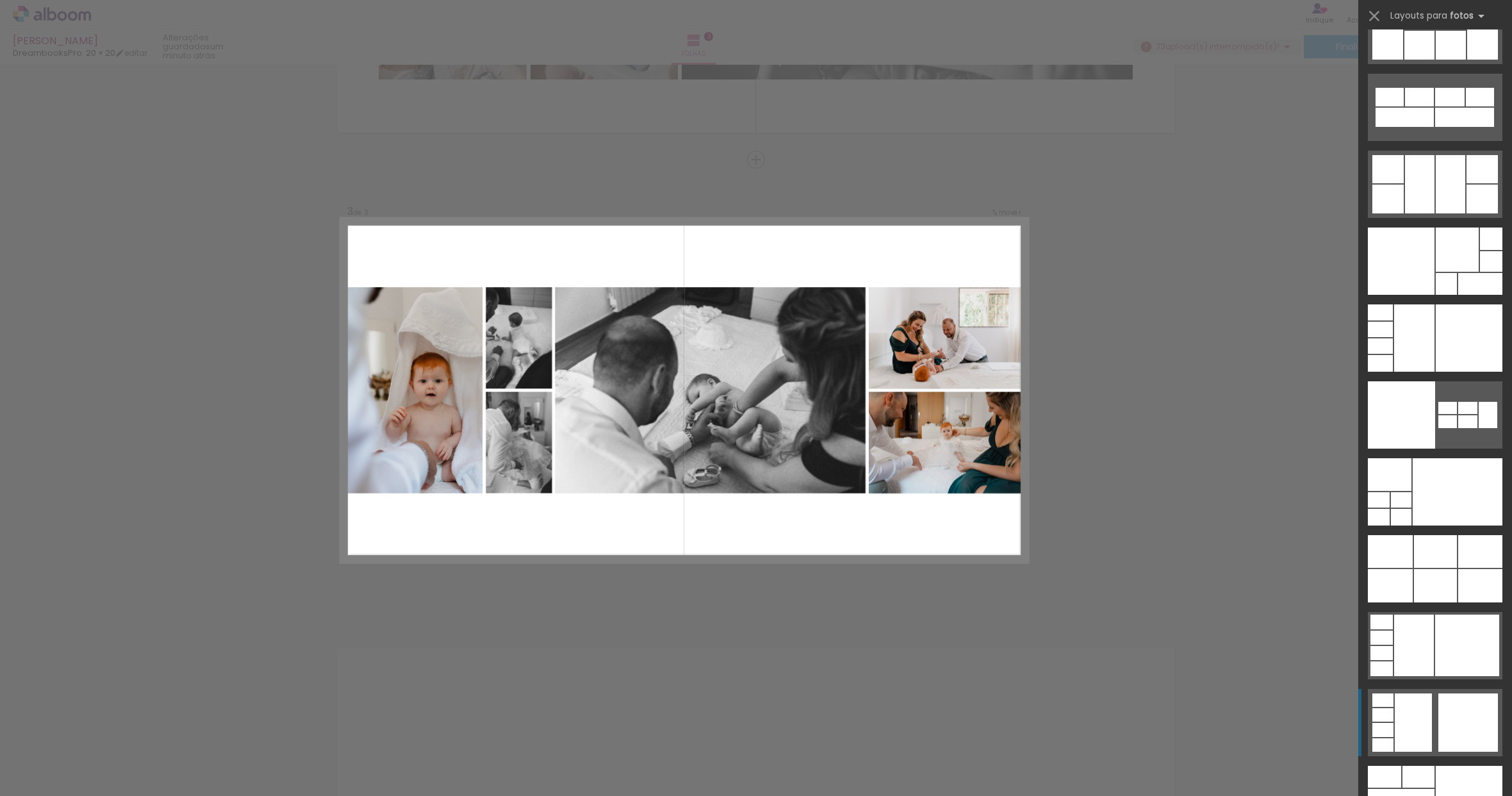
scroll to position [39539, 0]
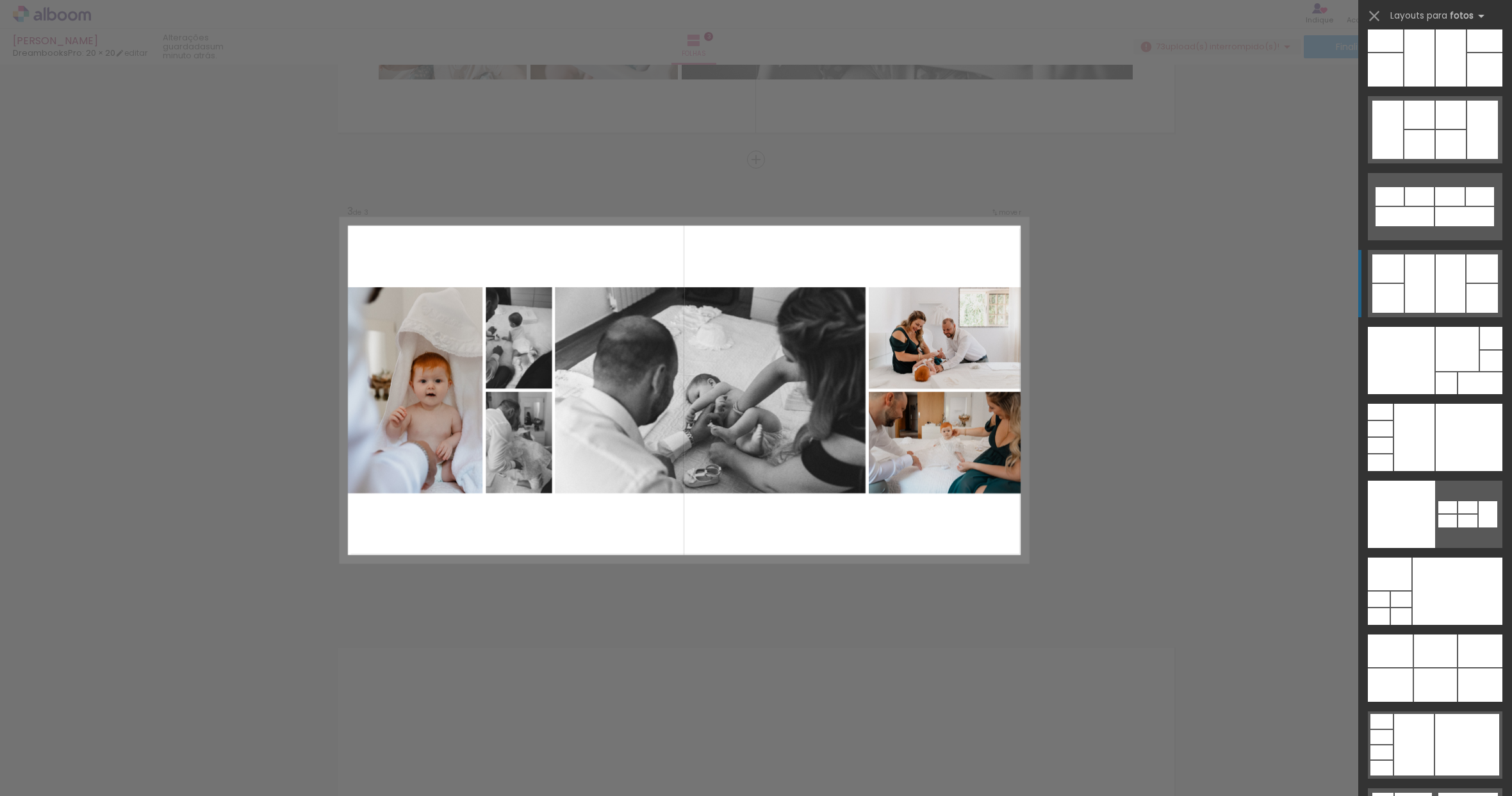
click at [1413, 287] on div at bounding box center [1420, 283] width 29 height 58
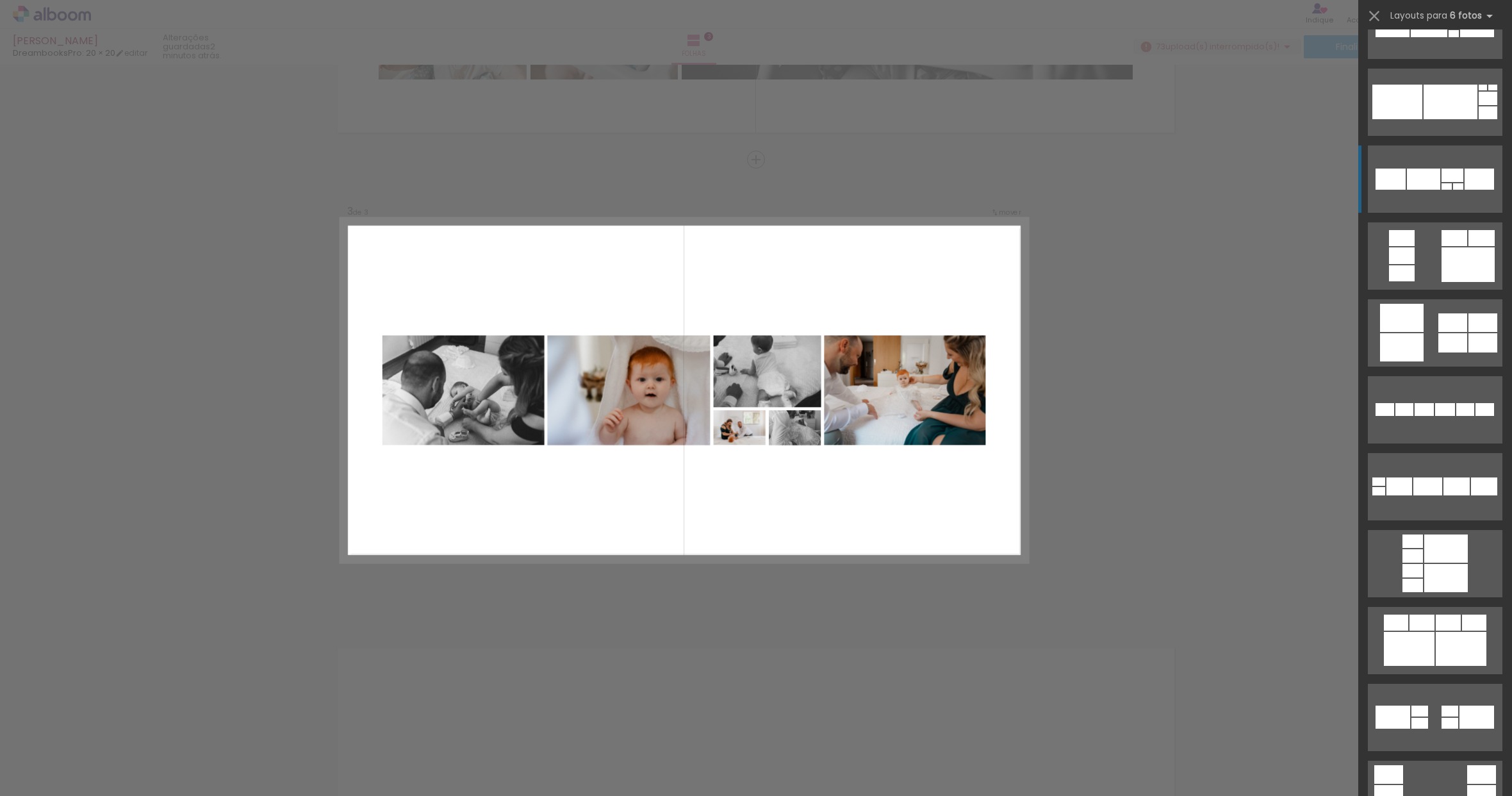
scroll to position [29600, 0]
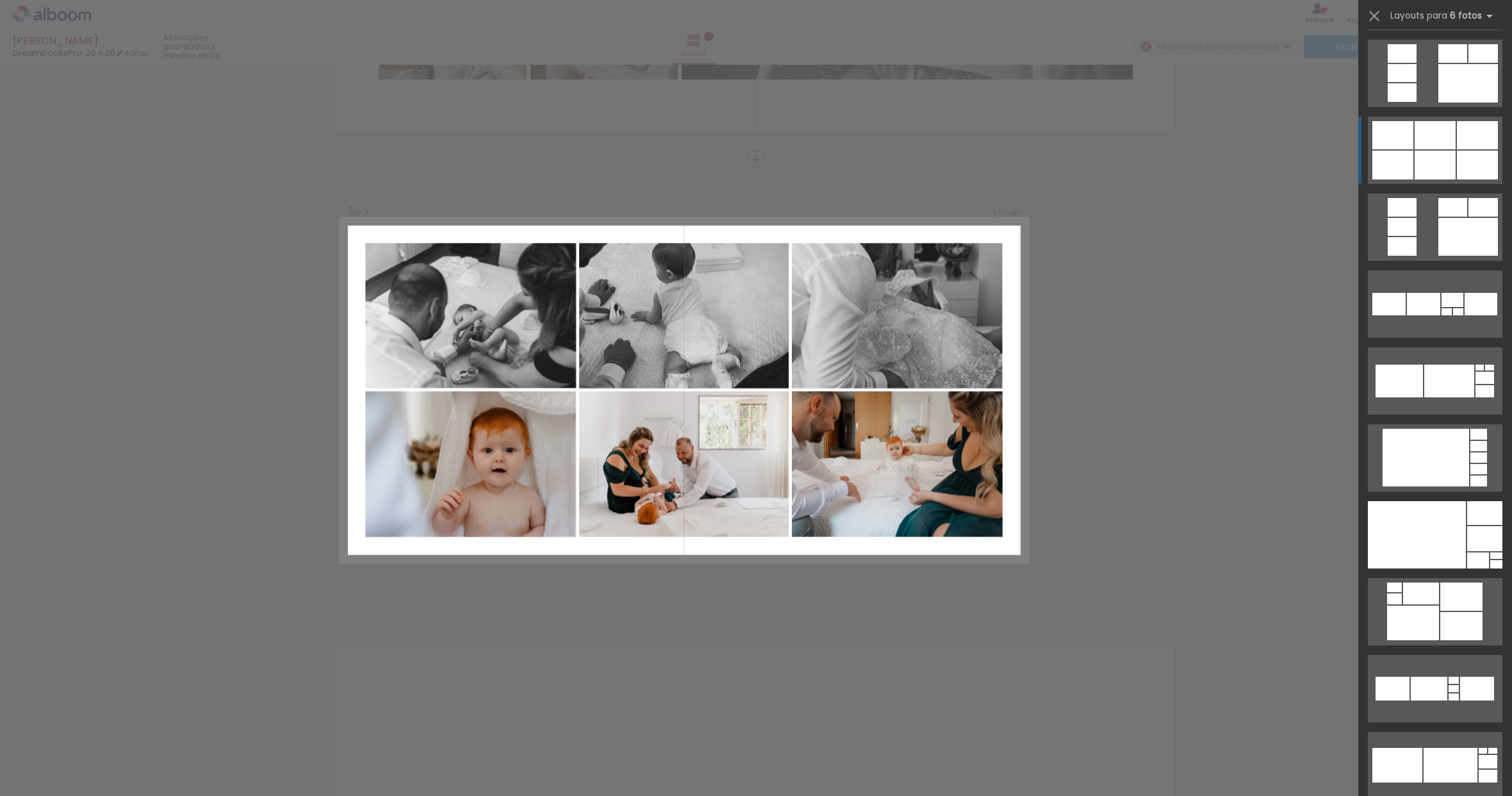
click at [1457, 148] on div at bounding box center [1478, 135] width 41 height 28
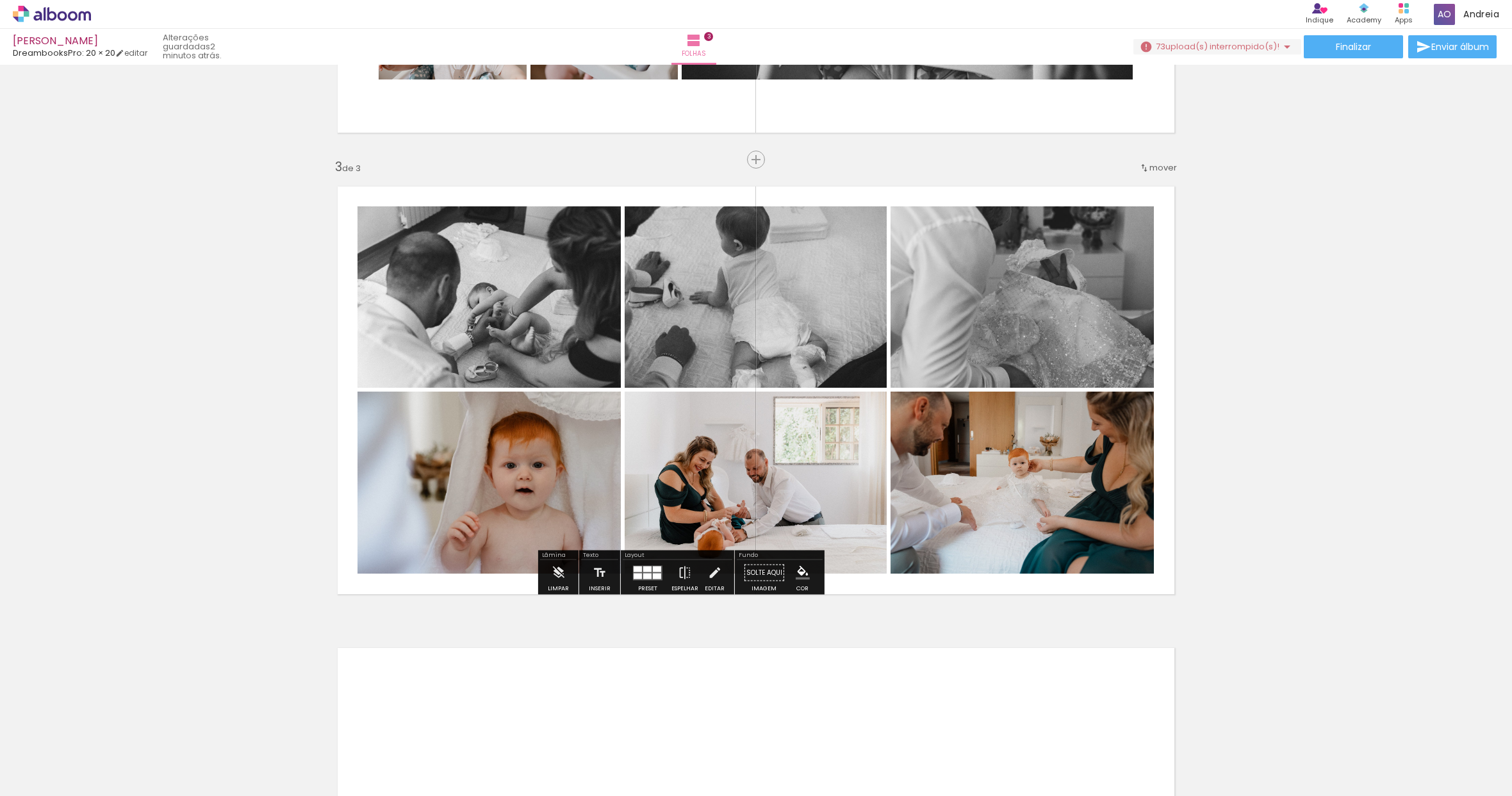
scroll to position [1204, 0]
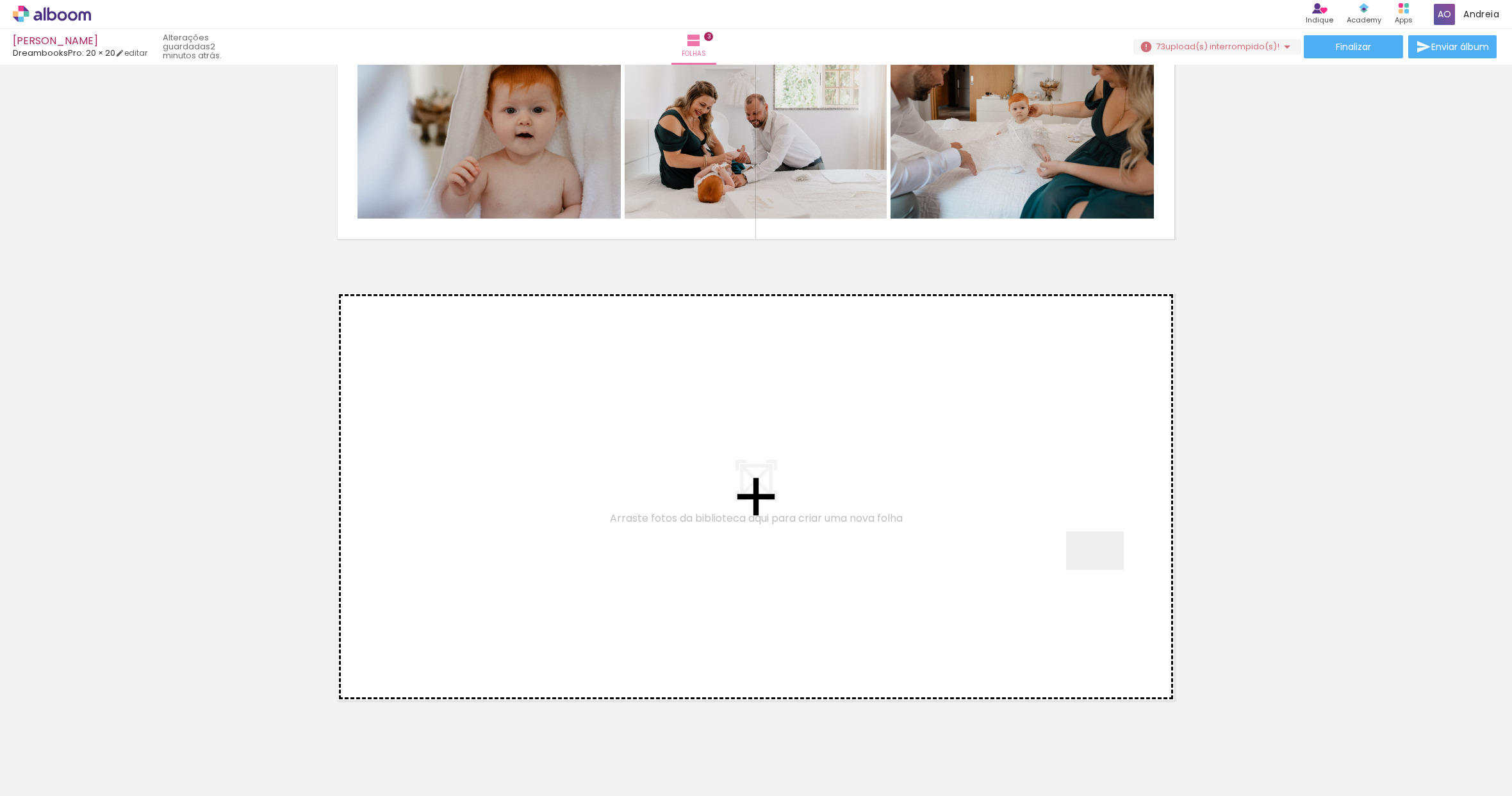
drag, startPoint x: 1250, startPoint y: 749, endPoint x: 1056, endPoint y: 549, distance: 278.6
click at [1056, 549] on quentale-workspace at bounding box center [756, 398] width 1512 height 796
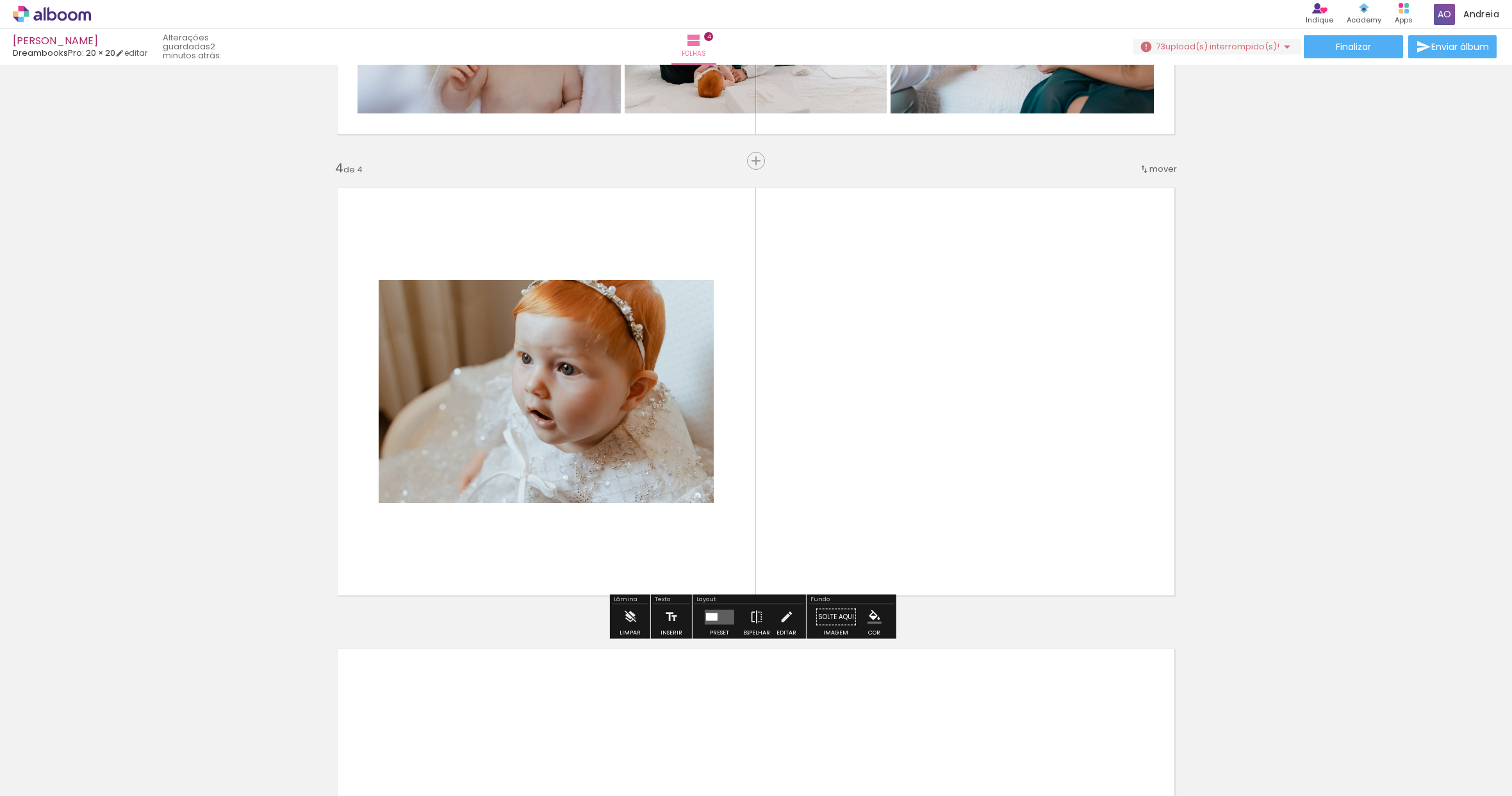
scroll to position [1310, 0]
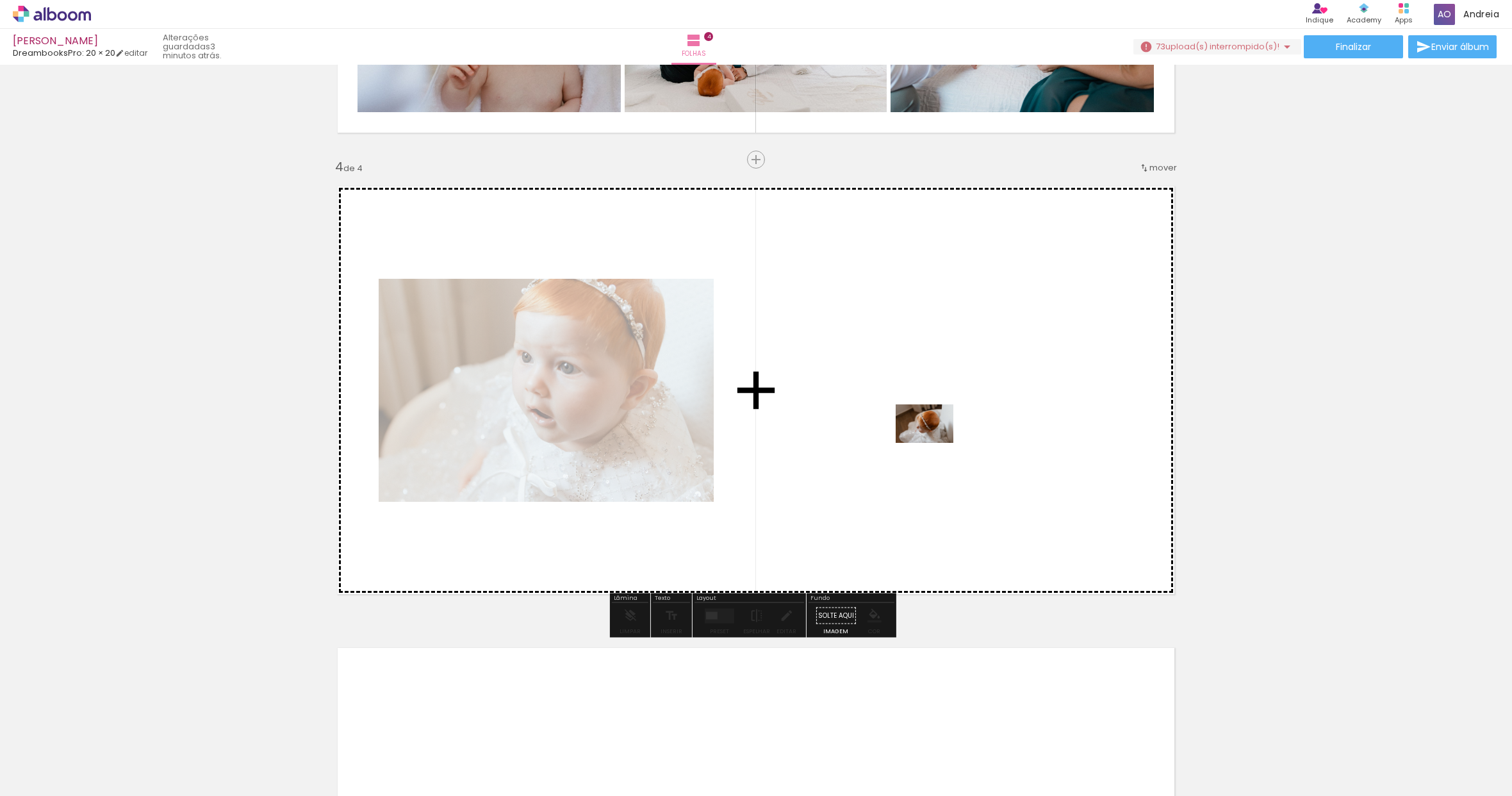
drag, startPoint x: 1425, startPoint y: 755, endPoint x: 935, endPoint y: 443, distance: 580.9
click at [935, 443] on quentale-workspace at bounding box center [756, 398] width 1512 height 796
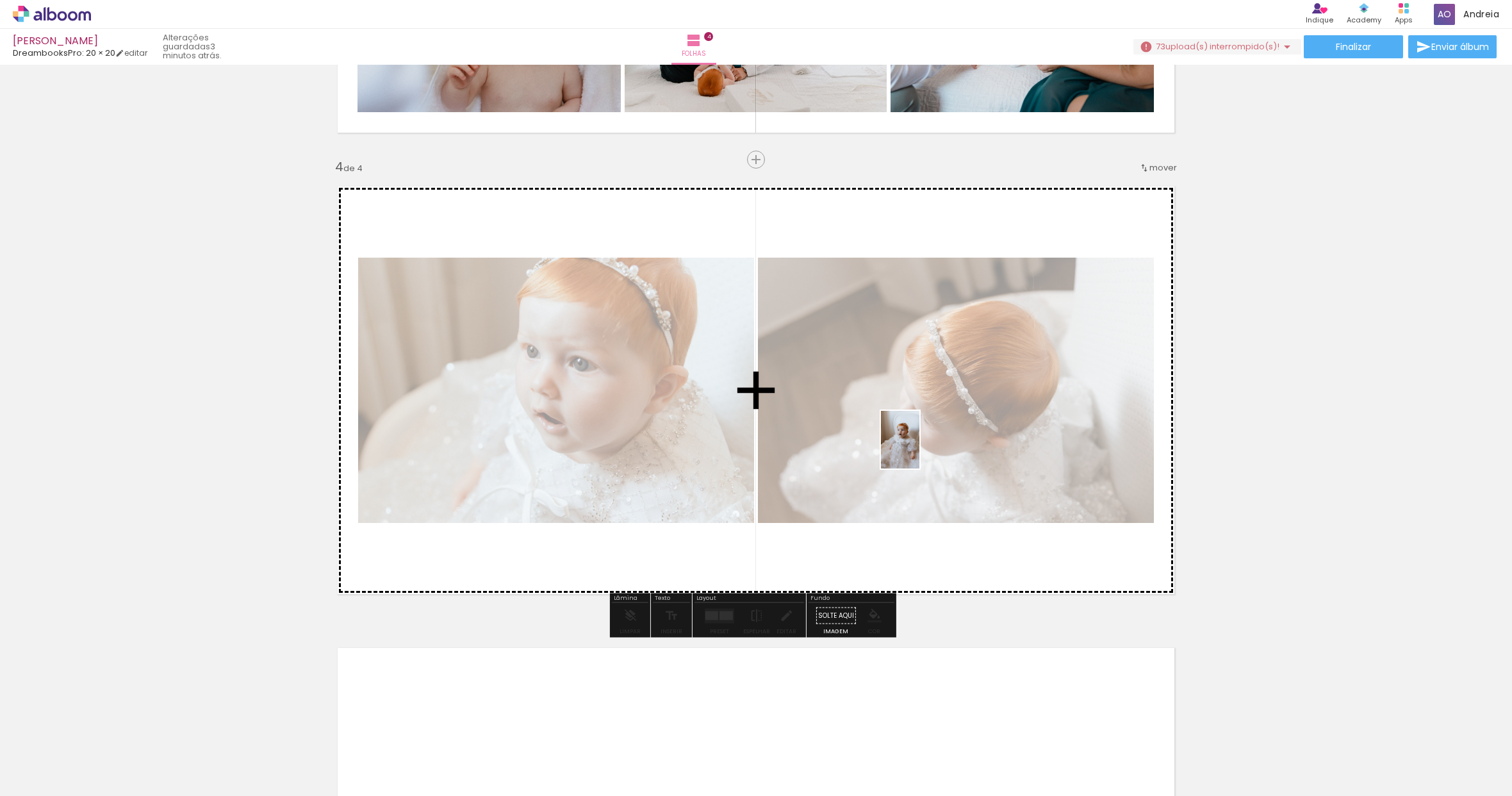
drag, startPoint x: 1344, startPoint y: 771, endPoint x: 920, endPoint y: 449, distance: 532.4
click at [920, 449] on quentale-workspace at bounding box center [756, 398] width 1512 height 796
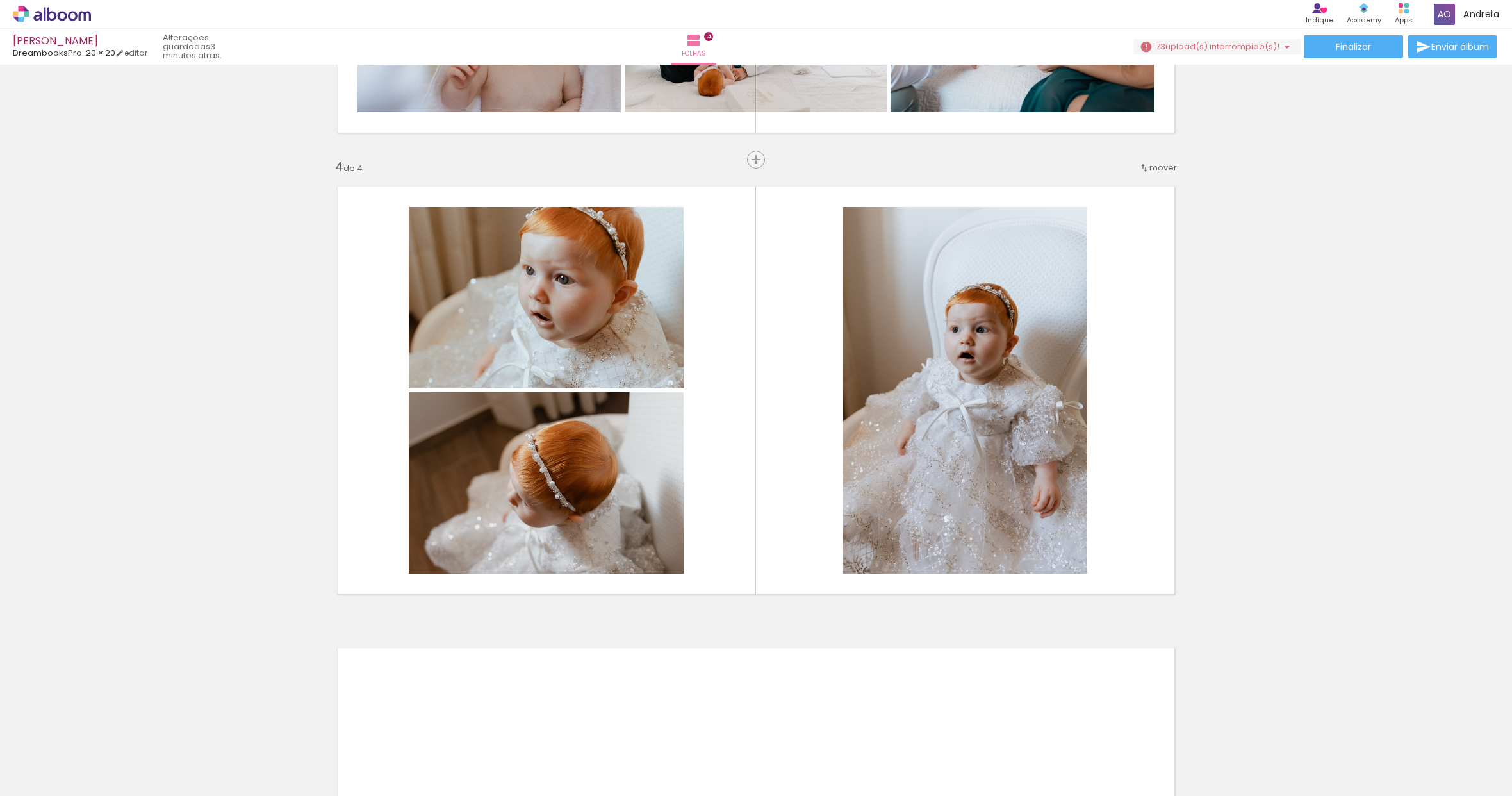
scroll to position [0, 1066]
drag, startPoint x: 332, startPoint y: 790, endPoint x: 351, endPoint y: 790, distance: 19.0
click at [105, 790] on iron-horizontal-list at bounding box center [92, 756] width 25 height 80
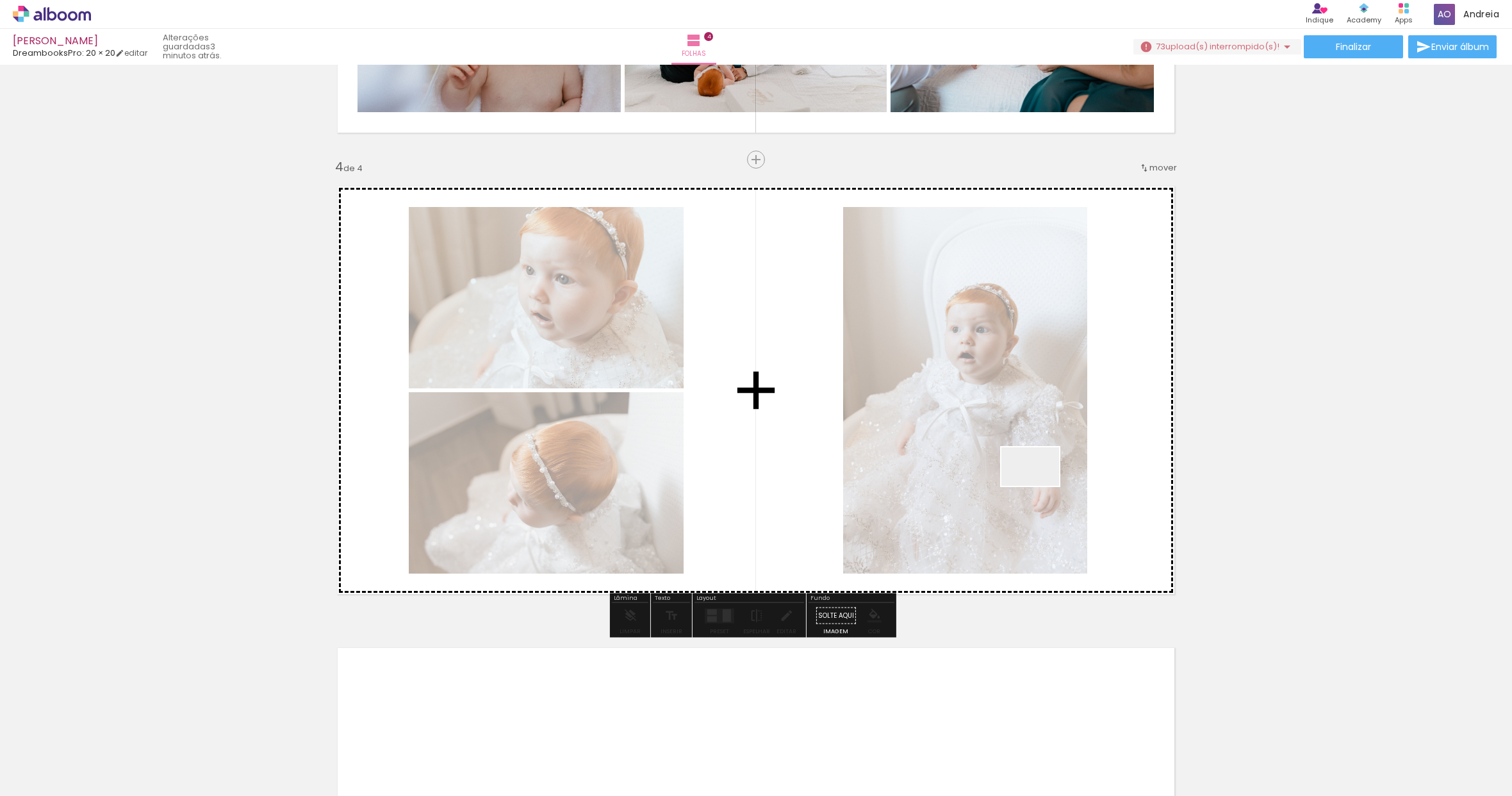
drag, startPoint x: 1077, startPoint y: 756, endPoint x: 1029, endPoint y: 461, distance: 298.9
click at [1029, 461] on quentale-workspace at bounding box center [756, 398] width 1512 height 796
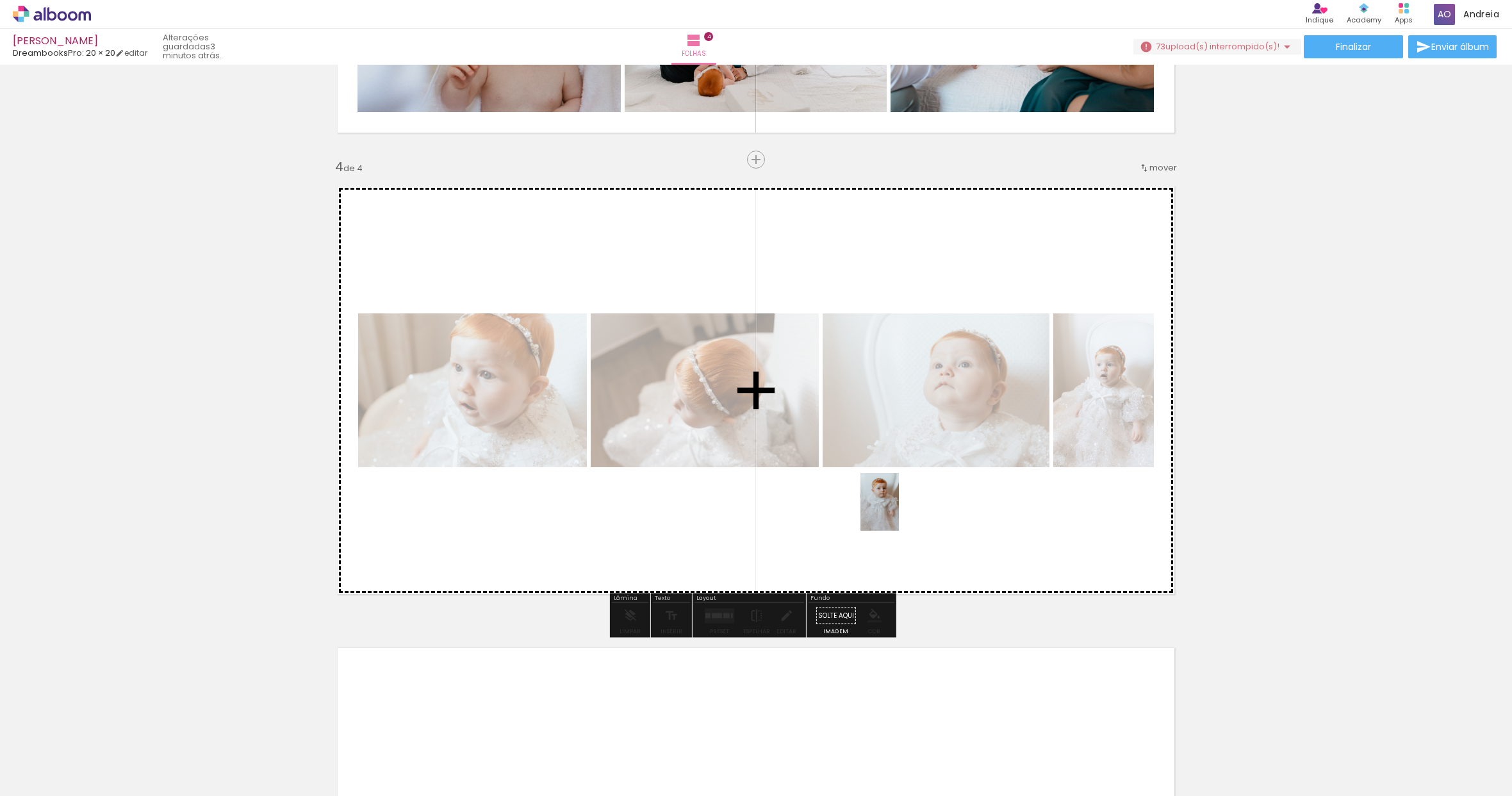
drag, startPoint x: 987, startPoint y: 759, endPoint x: 899, endPoint y: 511, distance: 263.2
click at [899, 511] on quentale-workspace at bounding box center [756, 398] width 1512 height 796
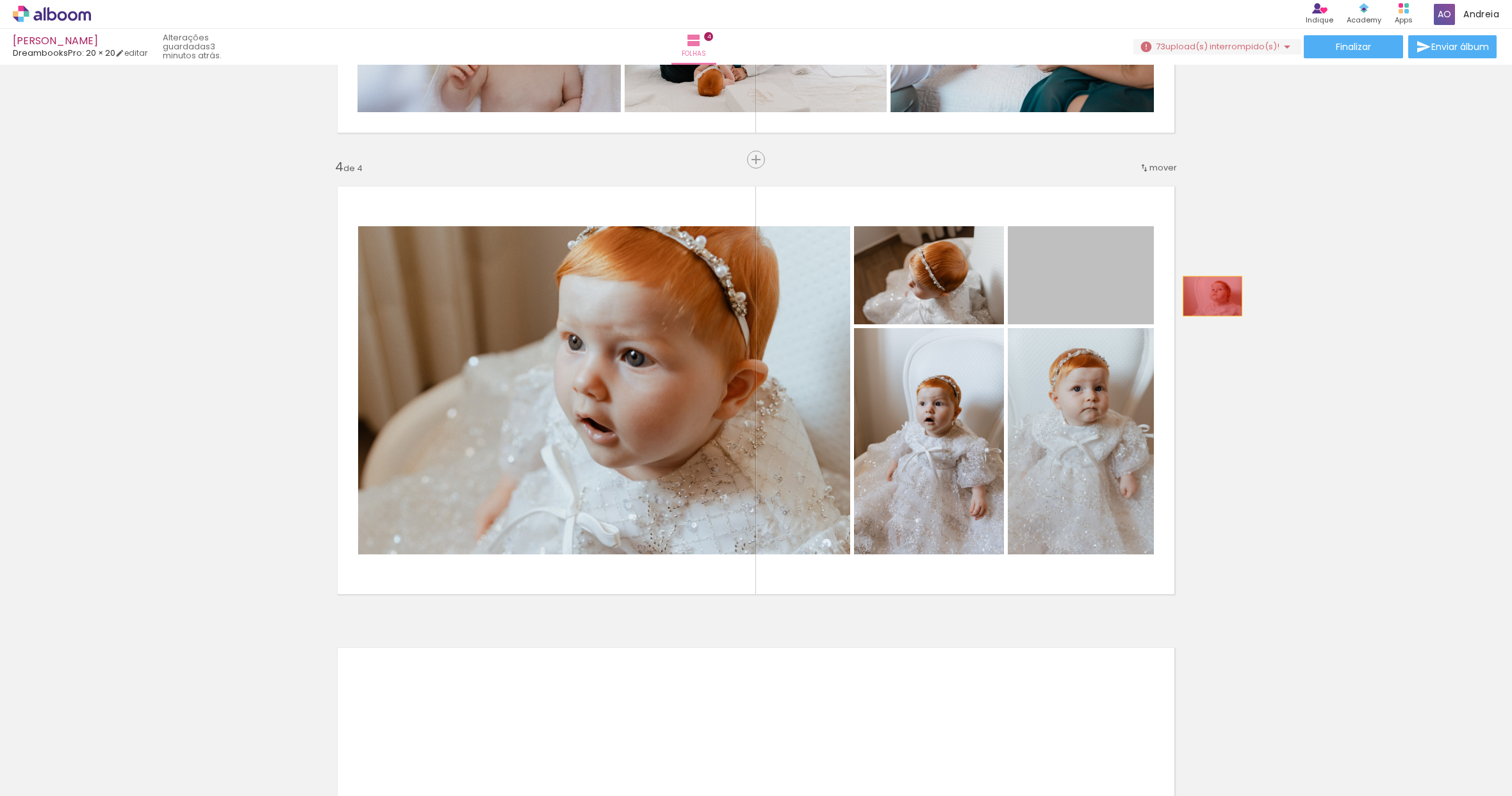
drag, startPoint x: 1066, startPoint y: 296, endPoint x: 1208, endPoint y: 296, distance: 142.0
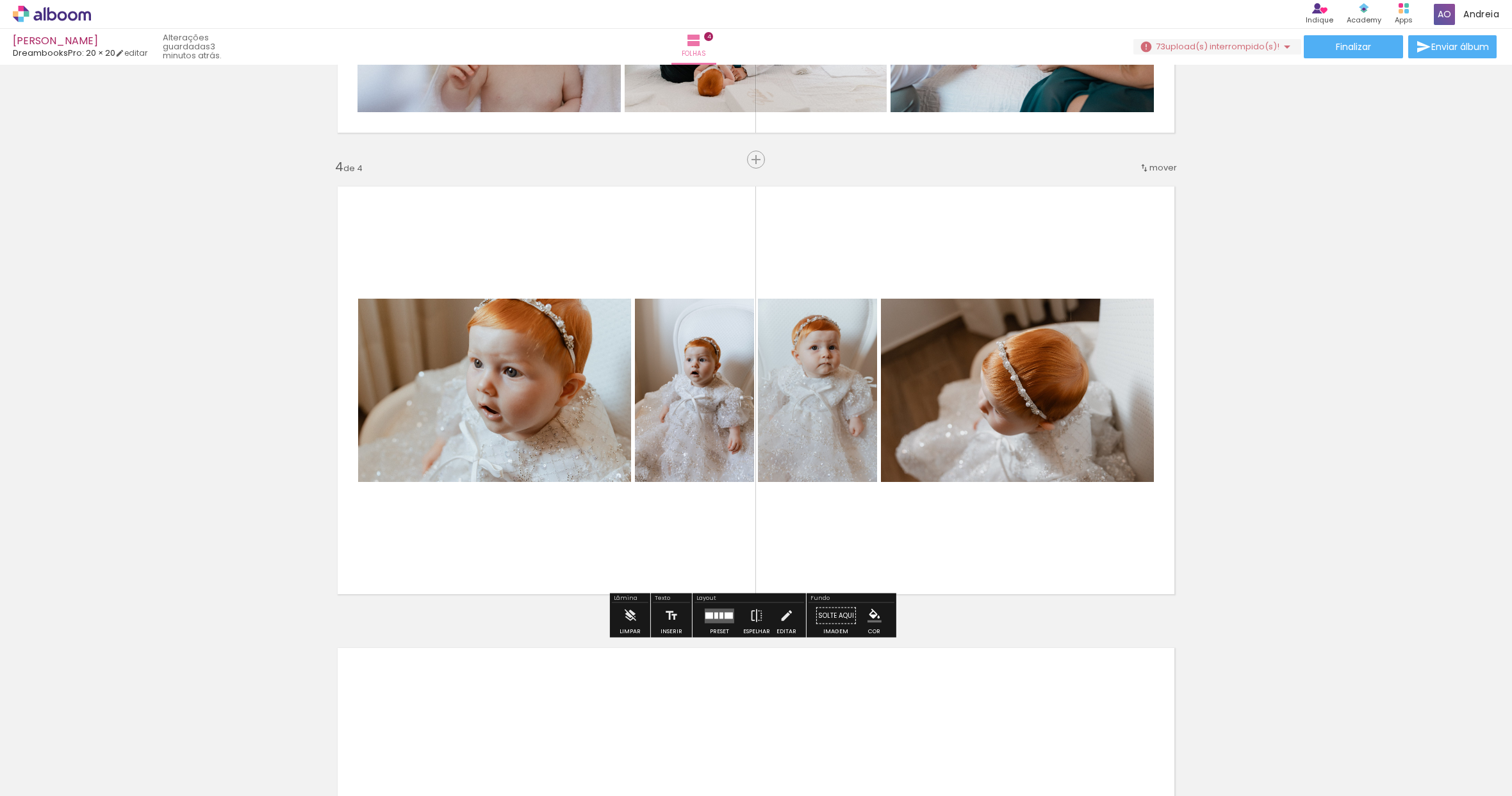
click at [714, 614] on div at bounding box center [716, 615] width 4 height 7
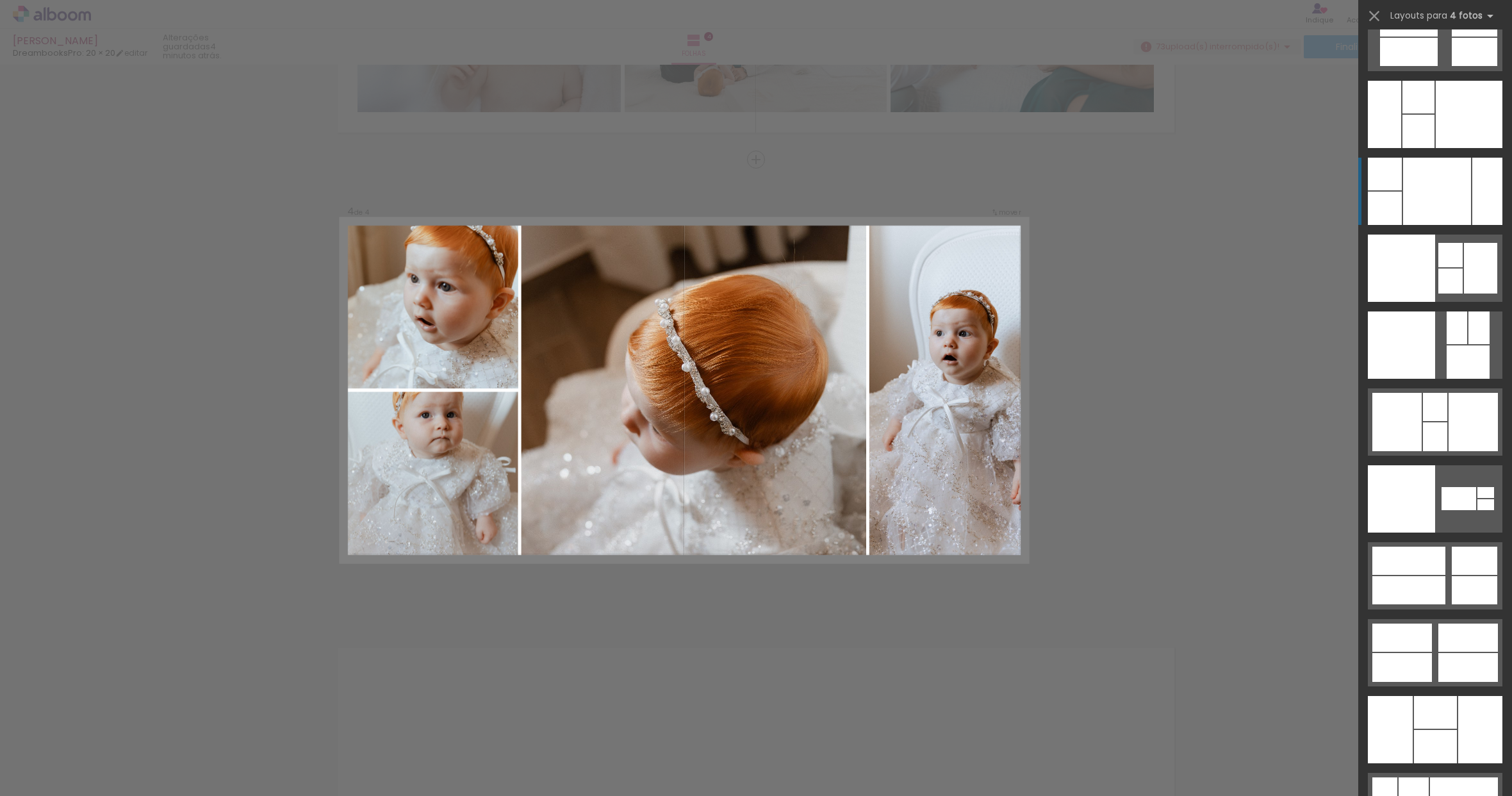
scroll to position [25526, 0]
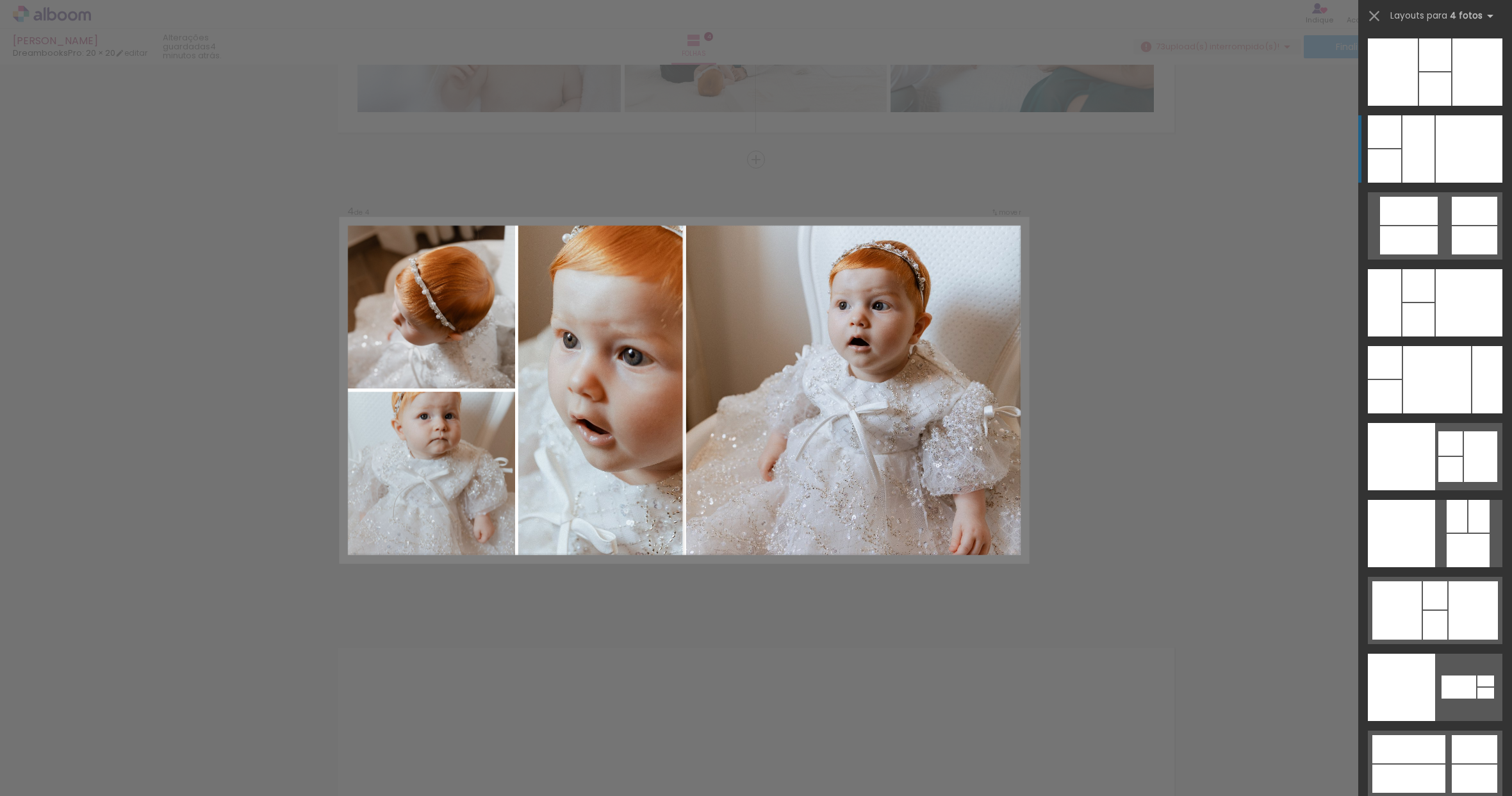
click at [1403, 179] on div at bounding box center [1419, 149] width 32 height 67
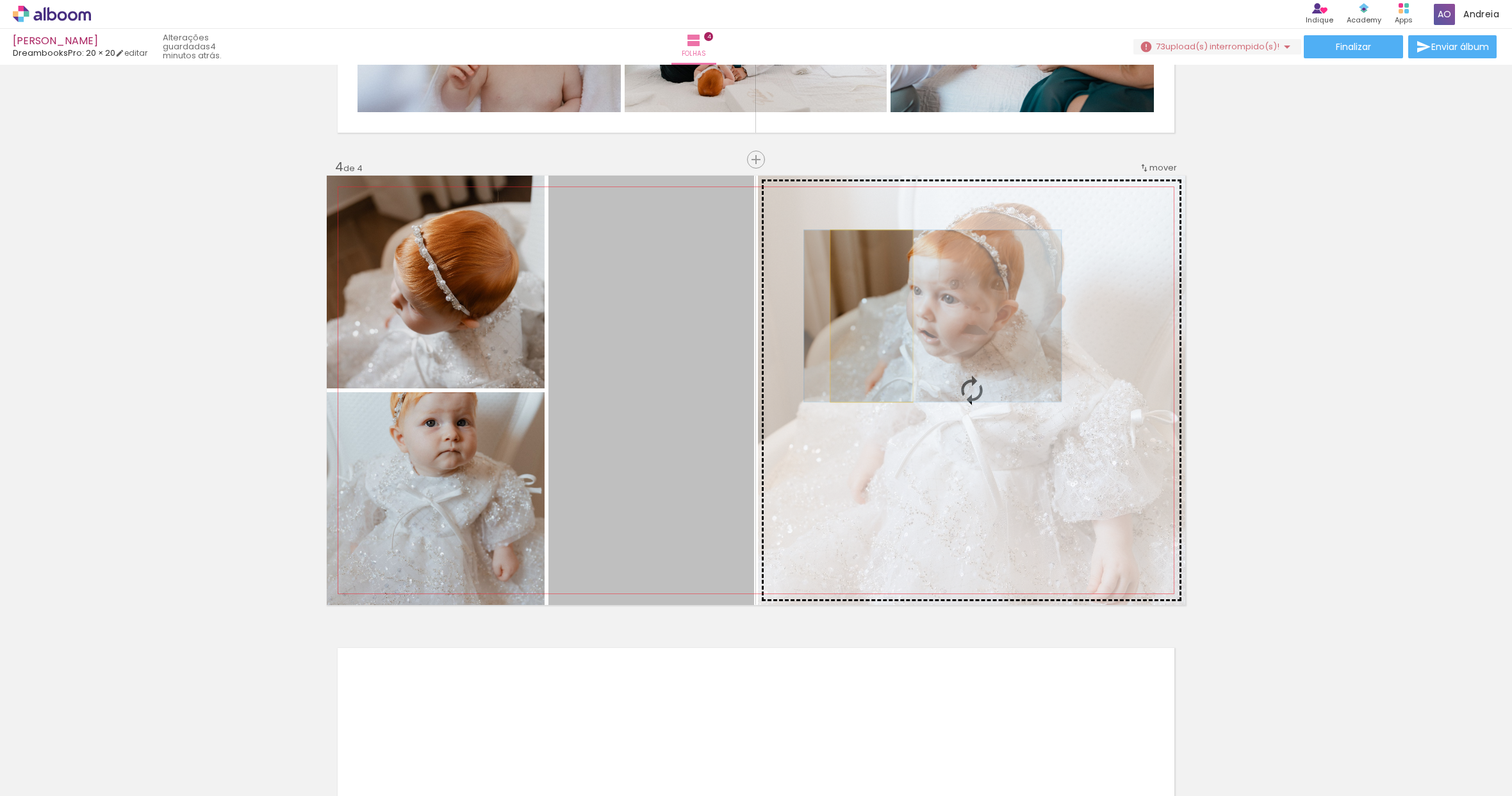
drag, startPoint x: 602, startPoint y: 364, endPoint x: 867, endPoint y: 316, distance: 269.3
click at [0, 0] on slot at bounding box center [0, 0] width 0 height 0
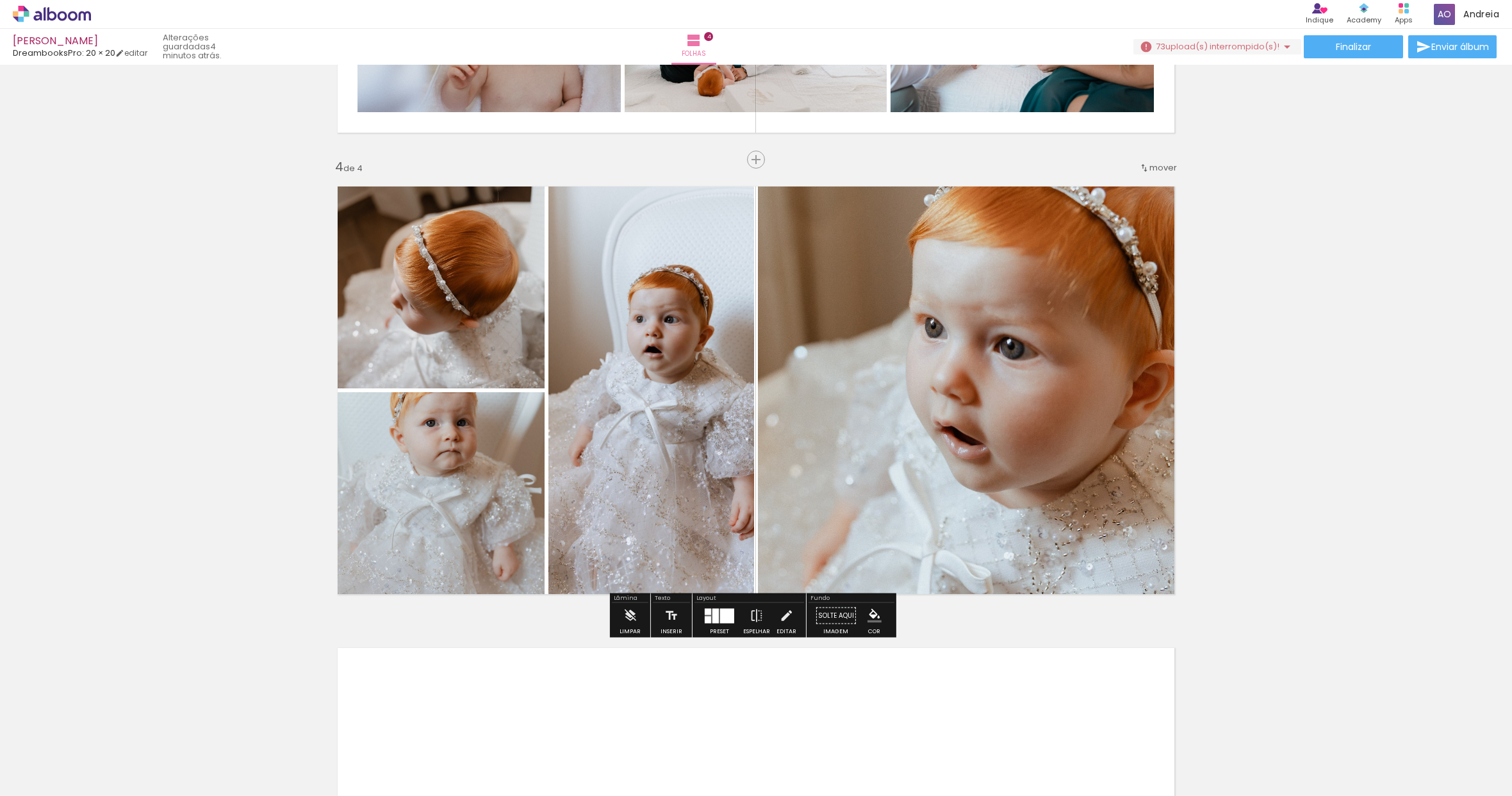
click at [955, 378] on quentale-photo at bounding box center [972, 390] width 428 height 429
click at [714, 613] on div at bounding box center [716, 615] width 7 height 15
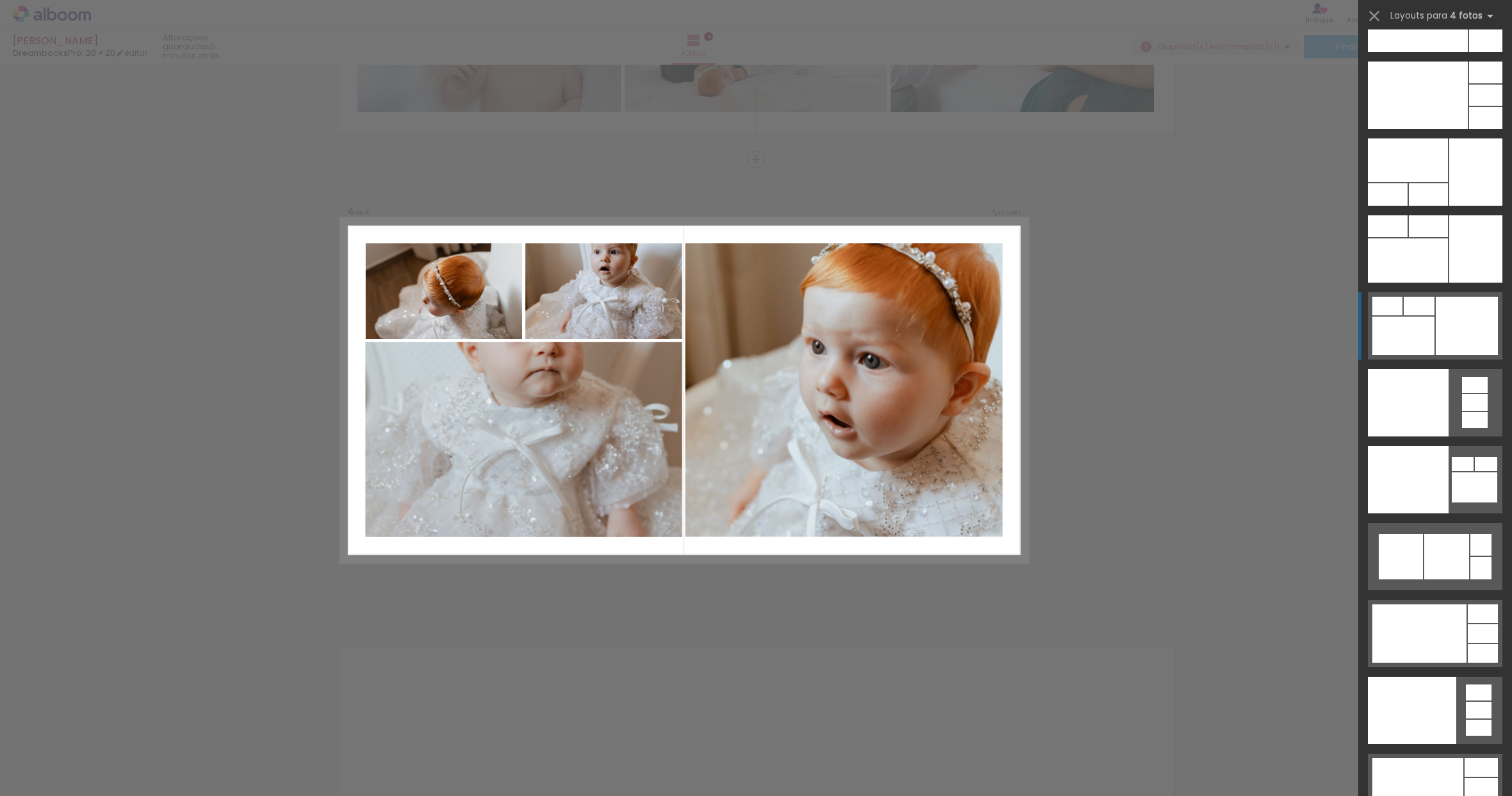
scroll to position [27582, 0]
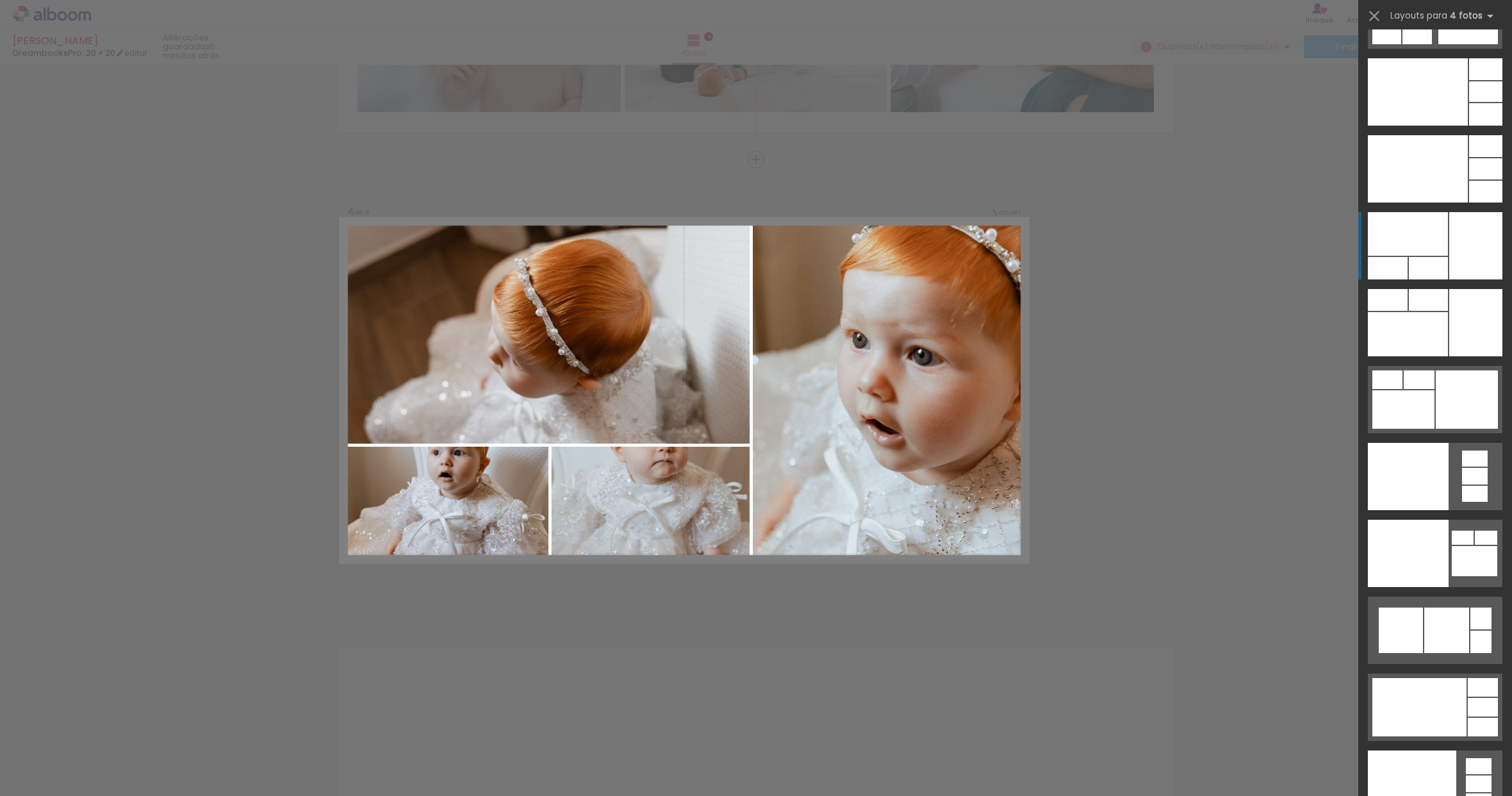
click at [1424, 251] on div at bounding box center [1408, 233] width 80 height 43
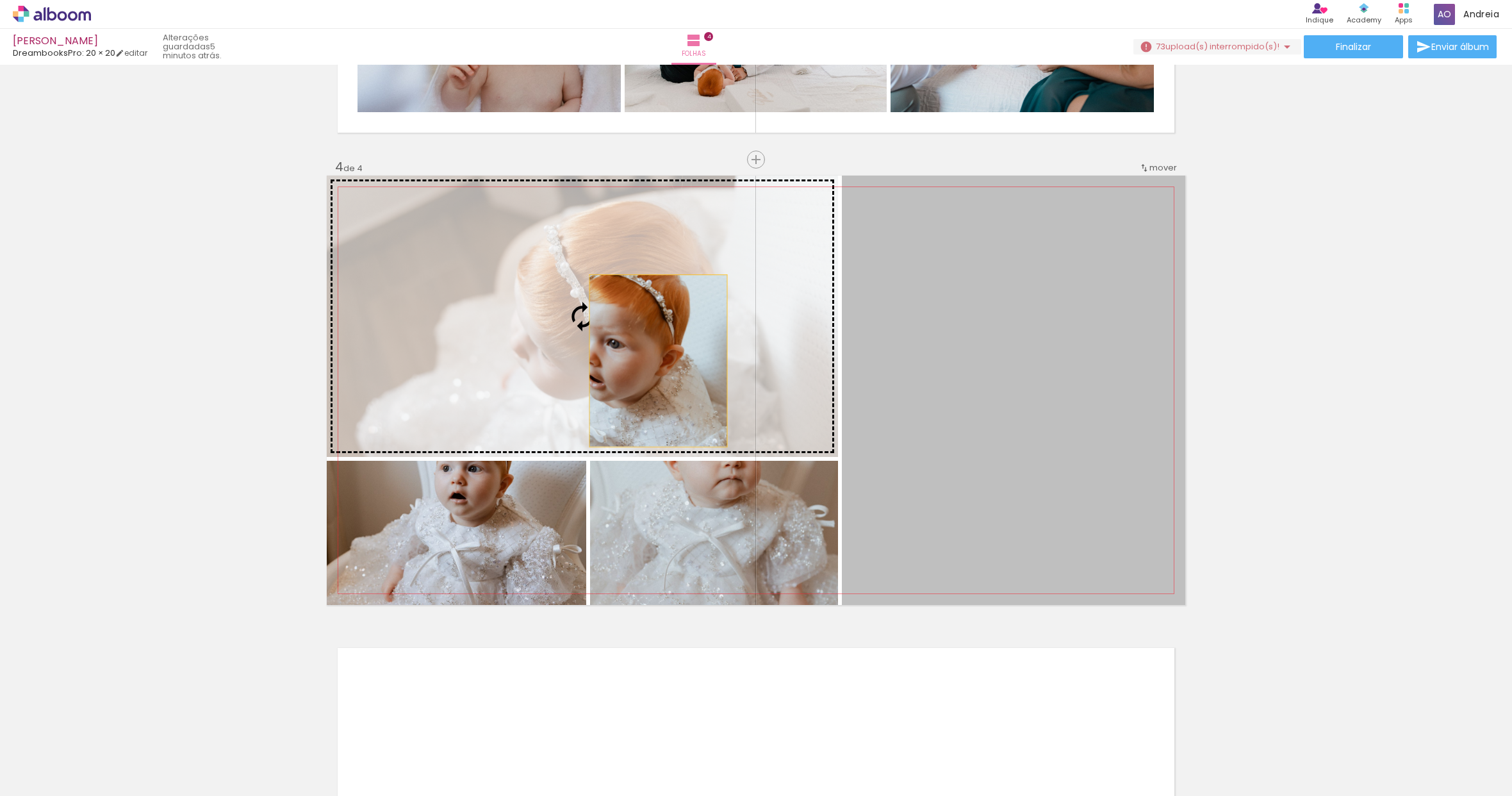
drag, startPoint x: 1035, startPoint y: 419, endPoint x: 654, endPoint y: 360, distance: 385.5
click at [0, 0] on slot at bounding box center [0, 0] width 0 height 0
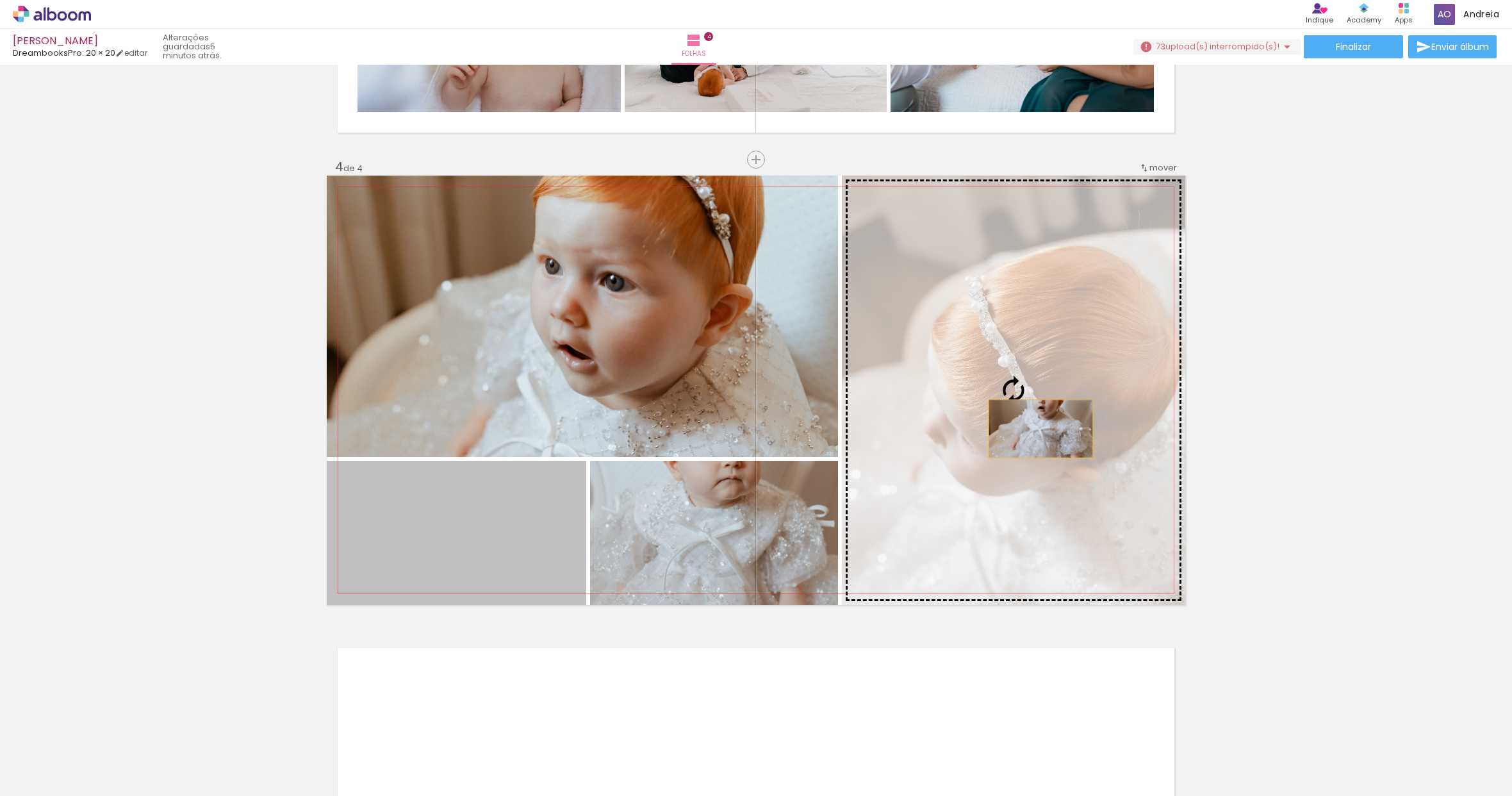
drag, startPoint x: 519, startPoint y: 536, endPoint x: 1036, endPoint y: 428, distance: 528.2
click at [0, 0] on slot at bounding box center [0, 0] width 0 height 0
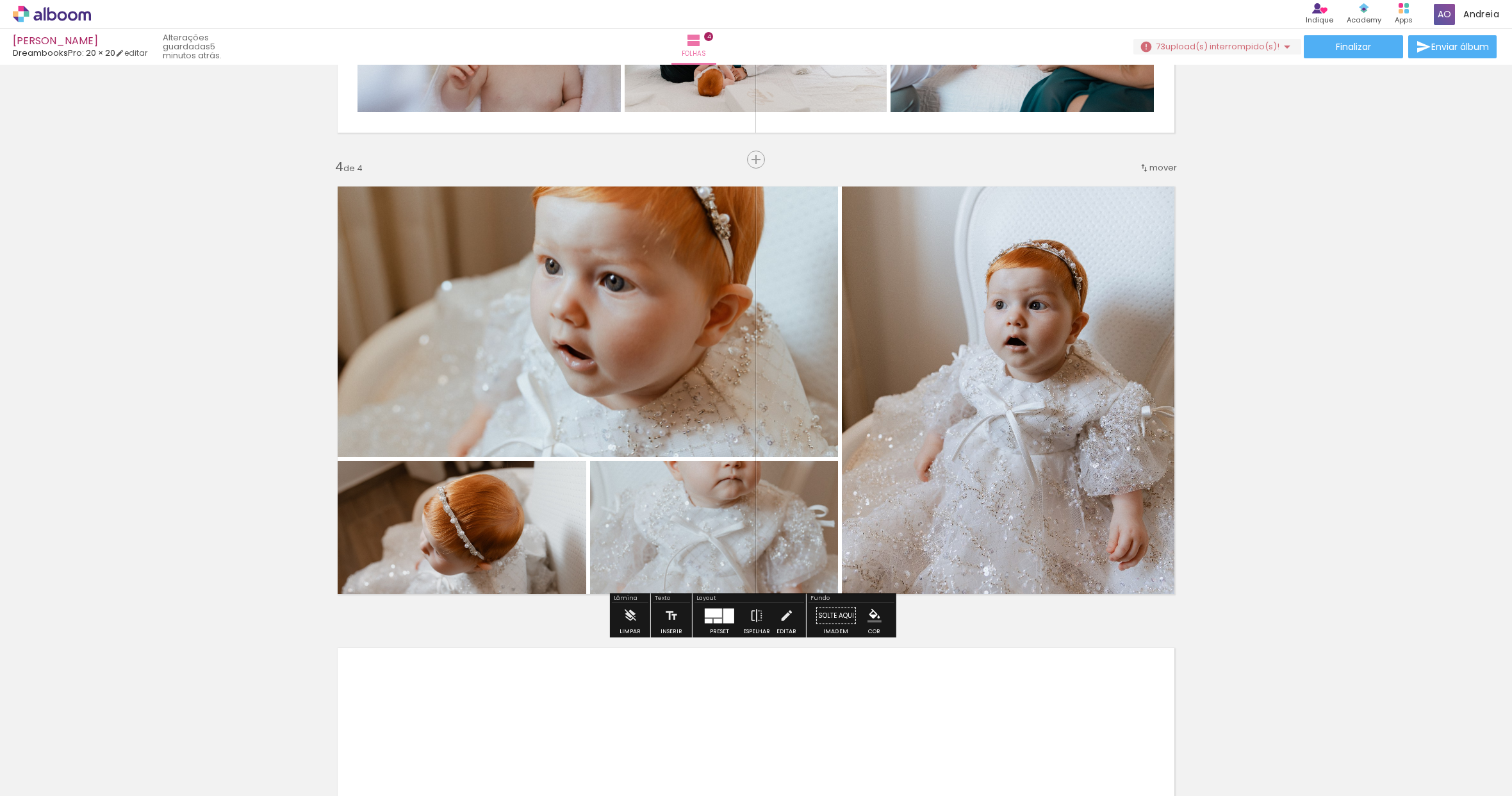
click at [584, 346] on quentale-photo at bounding box center [582, 315] width 511 height 281
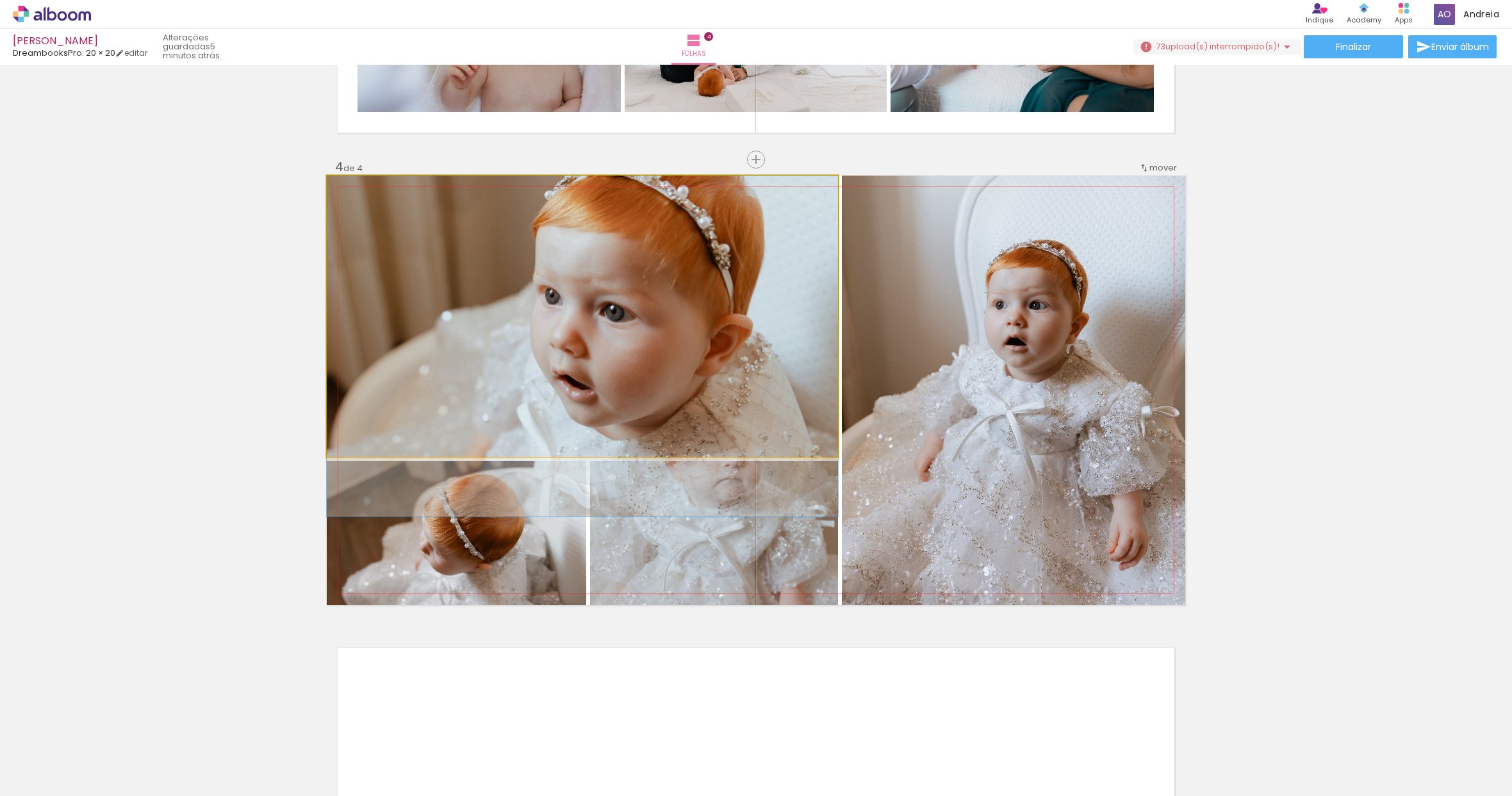
drag, startPoint x: 589, startPoint y: 315, endPoint x: 593, endPoint y: 367, distance: 52.2
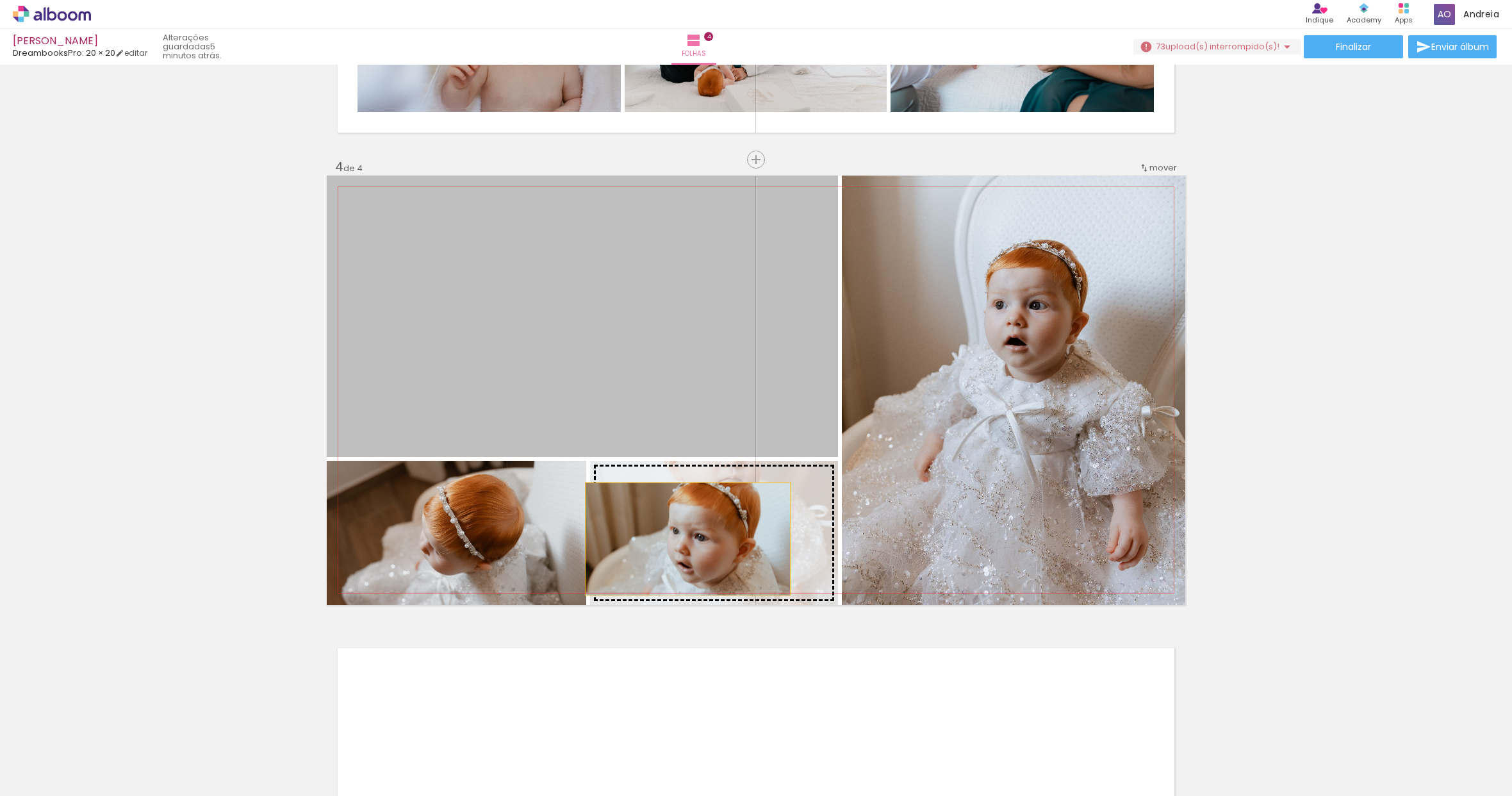
drag, startPoint x: 609, startPoint y: 353, endPoint x: 683, endPoint y: 539, distance: 200.2
click at [0, 0] on slot at bounding box center [0, 0] width 0 height 0
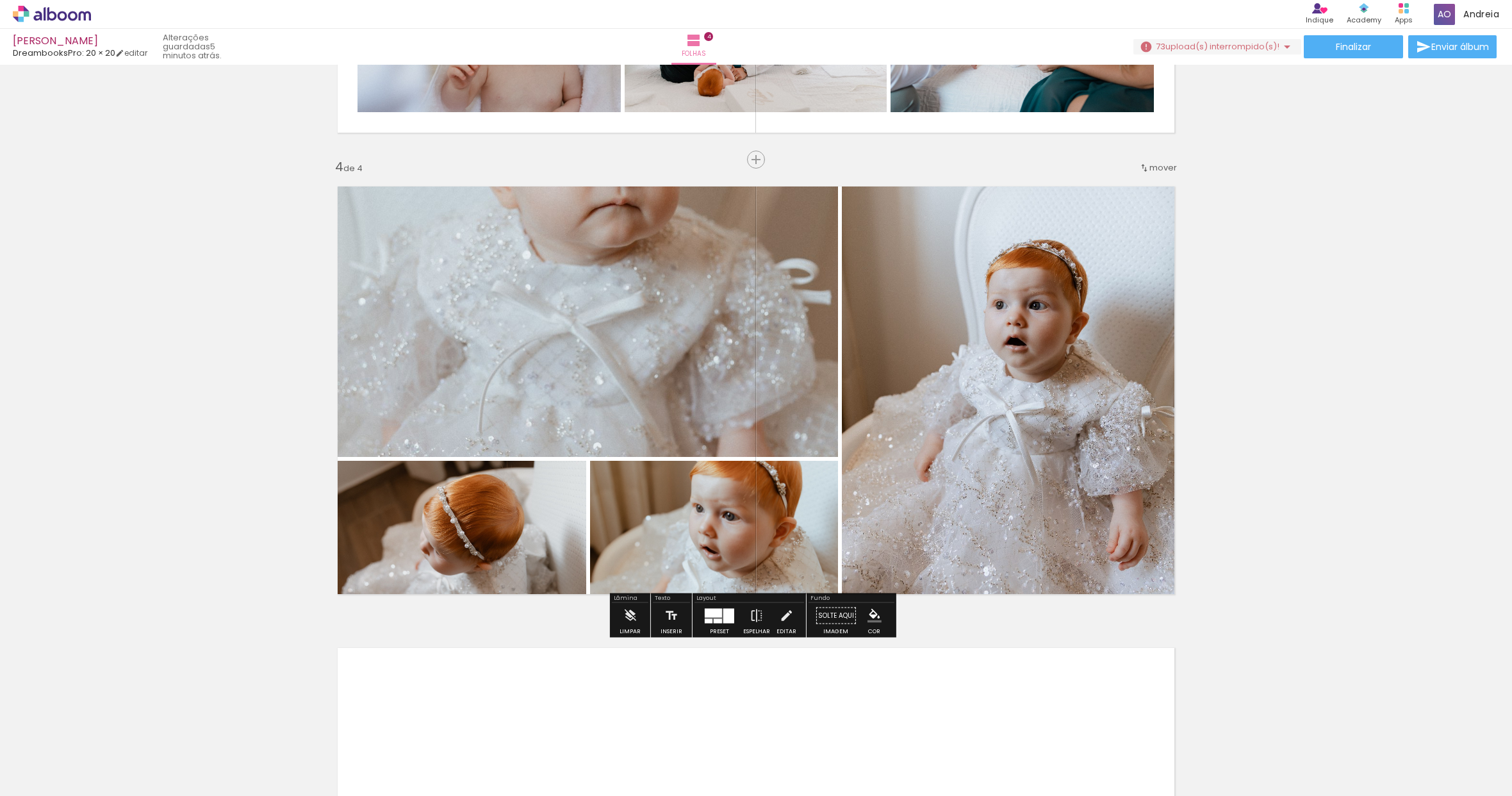
click at [693, 542] on quentale-photo at bounding box center [714, 533] width 248 height 144
click at [656, 274] on quentale-photo at bounding box center [582, 315] width 511 height 281
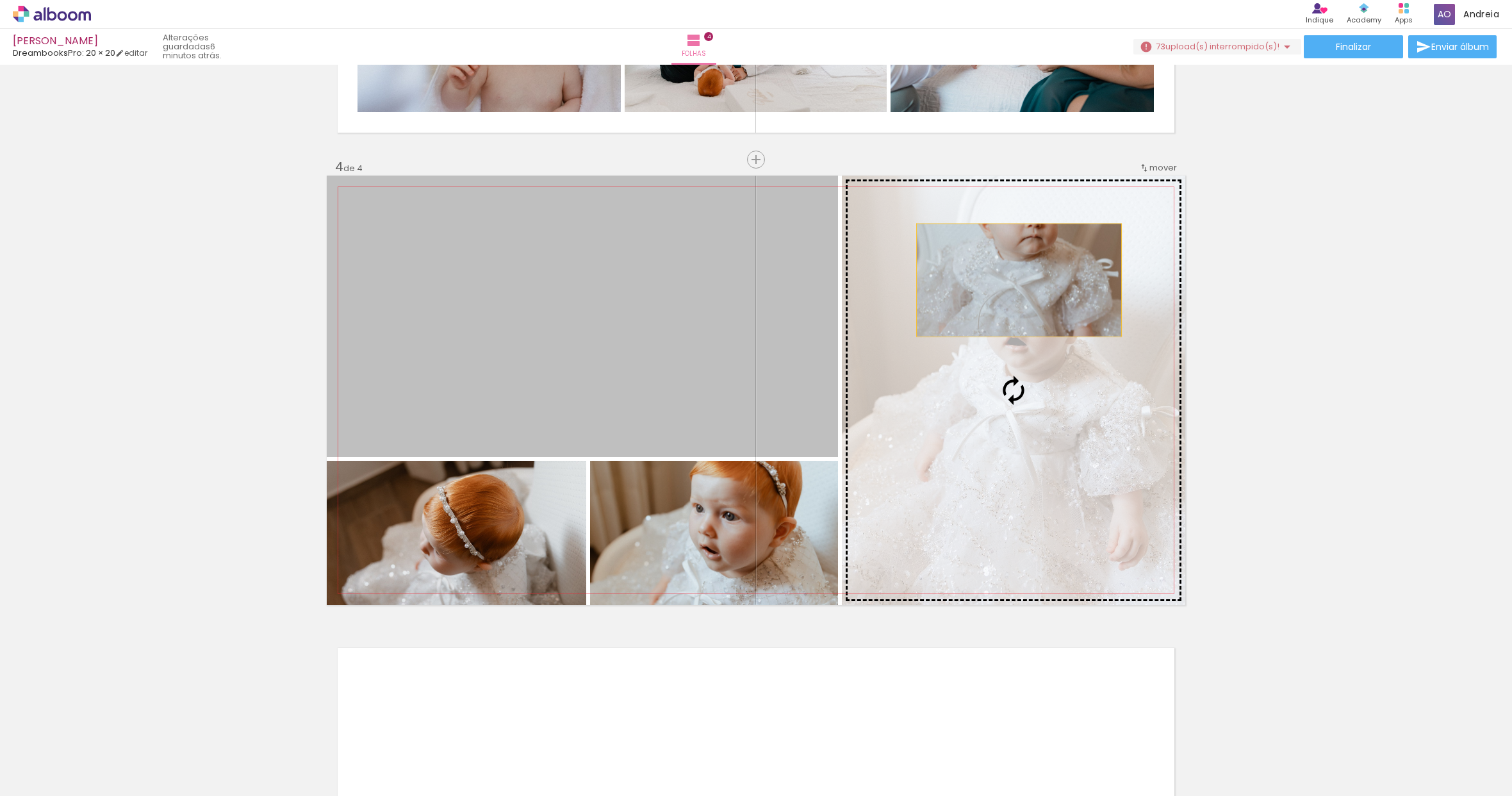
drag, startPoint x: 646, startPoint y: 275, endPoint x: 1014, endPoint y: 280, distance: 368.0
click at [0, 0] on slot at bounding box center [0, 0] width 0 height 0
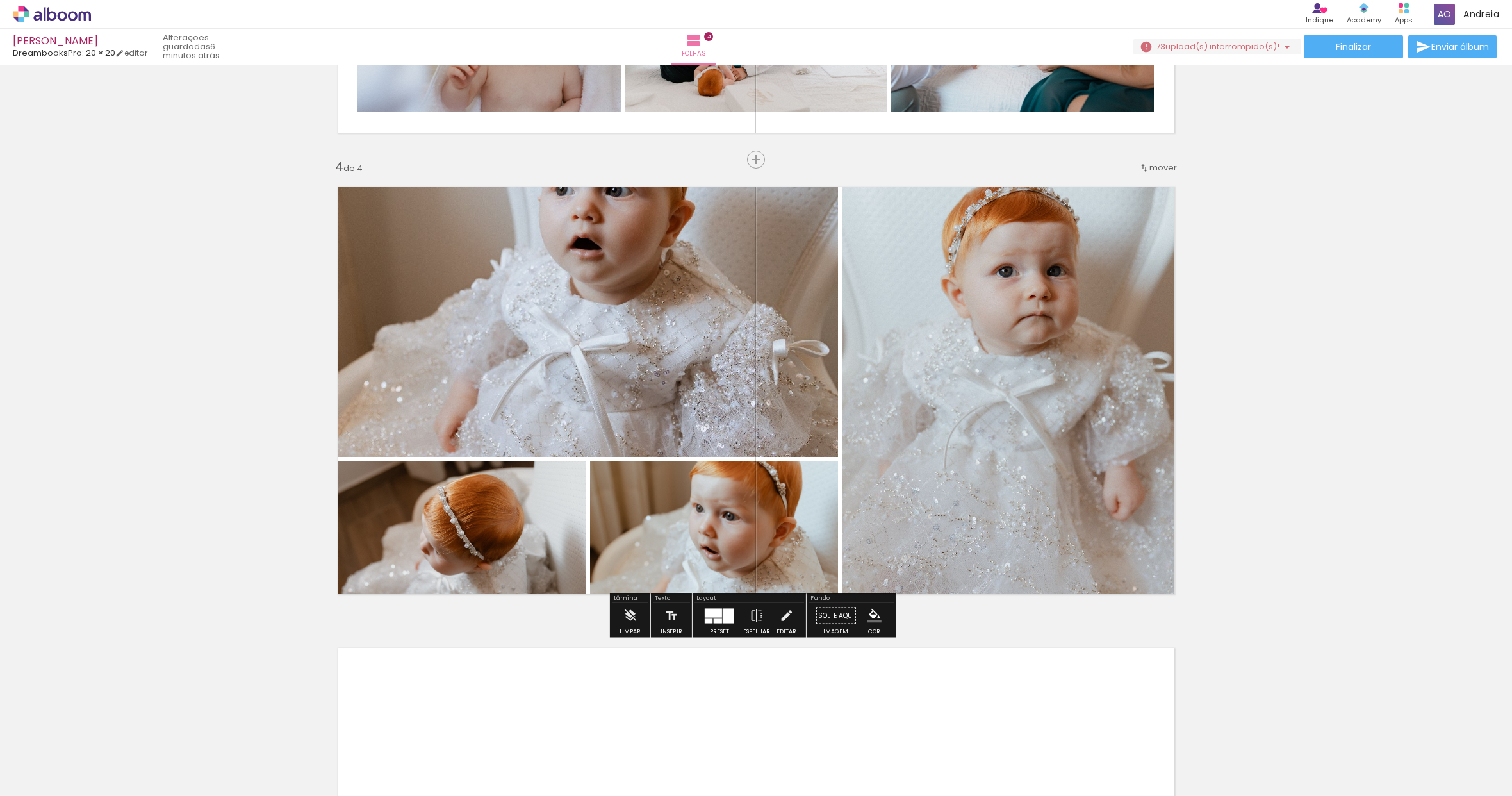
click at [1148, 334] on quentale-photo at bounding box center [1013, 390] width 343 height 429
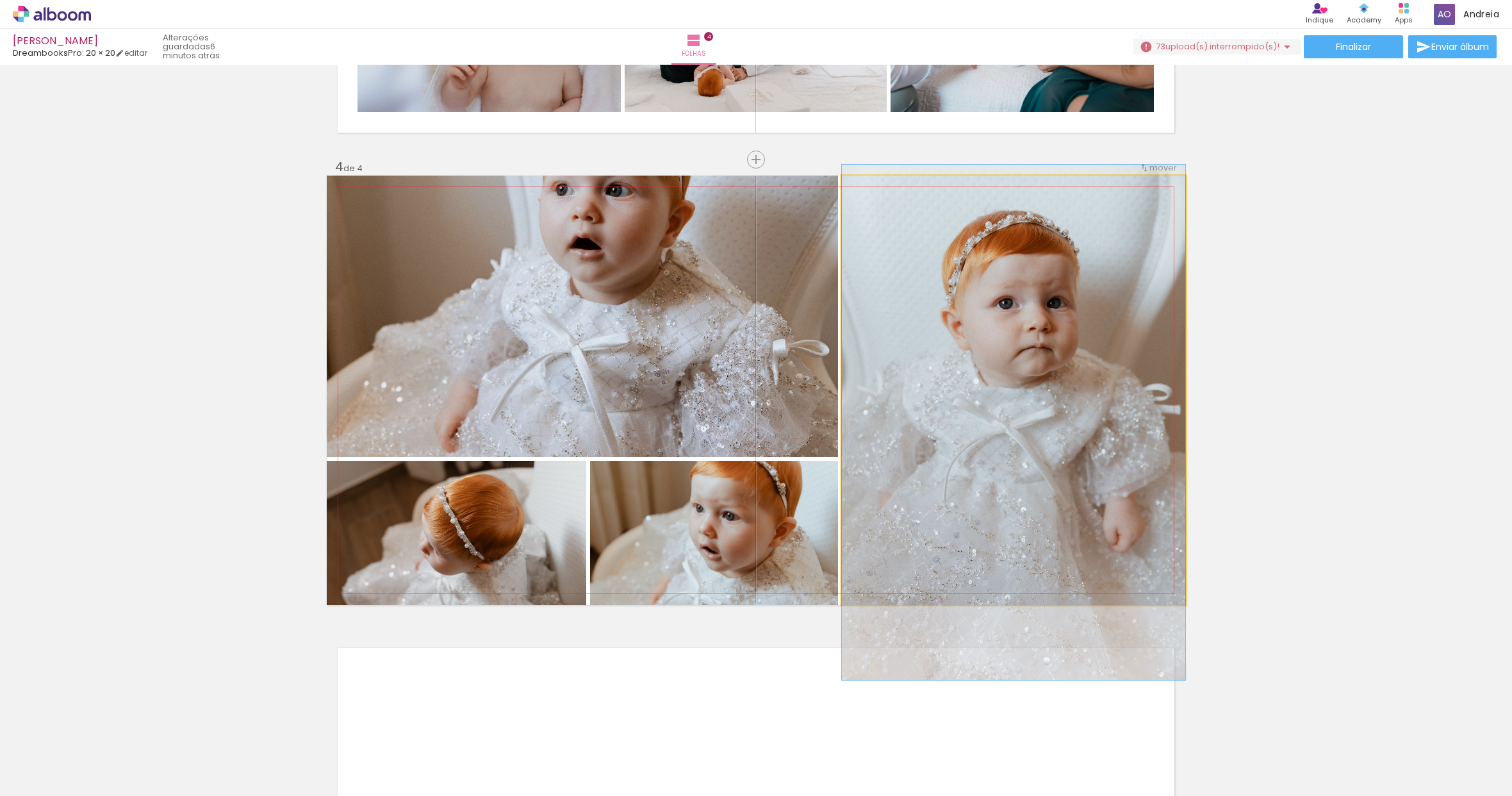
drag, startPoint x: 1094, startPoint y: 334, endPoint x: 1093, endPoint y: 366, distance: 32.0
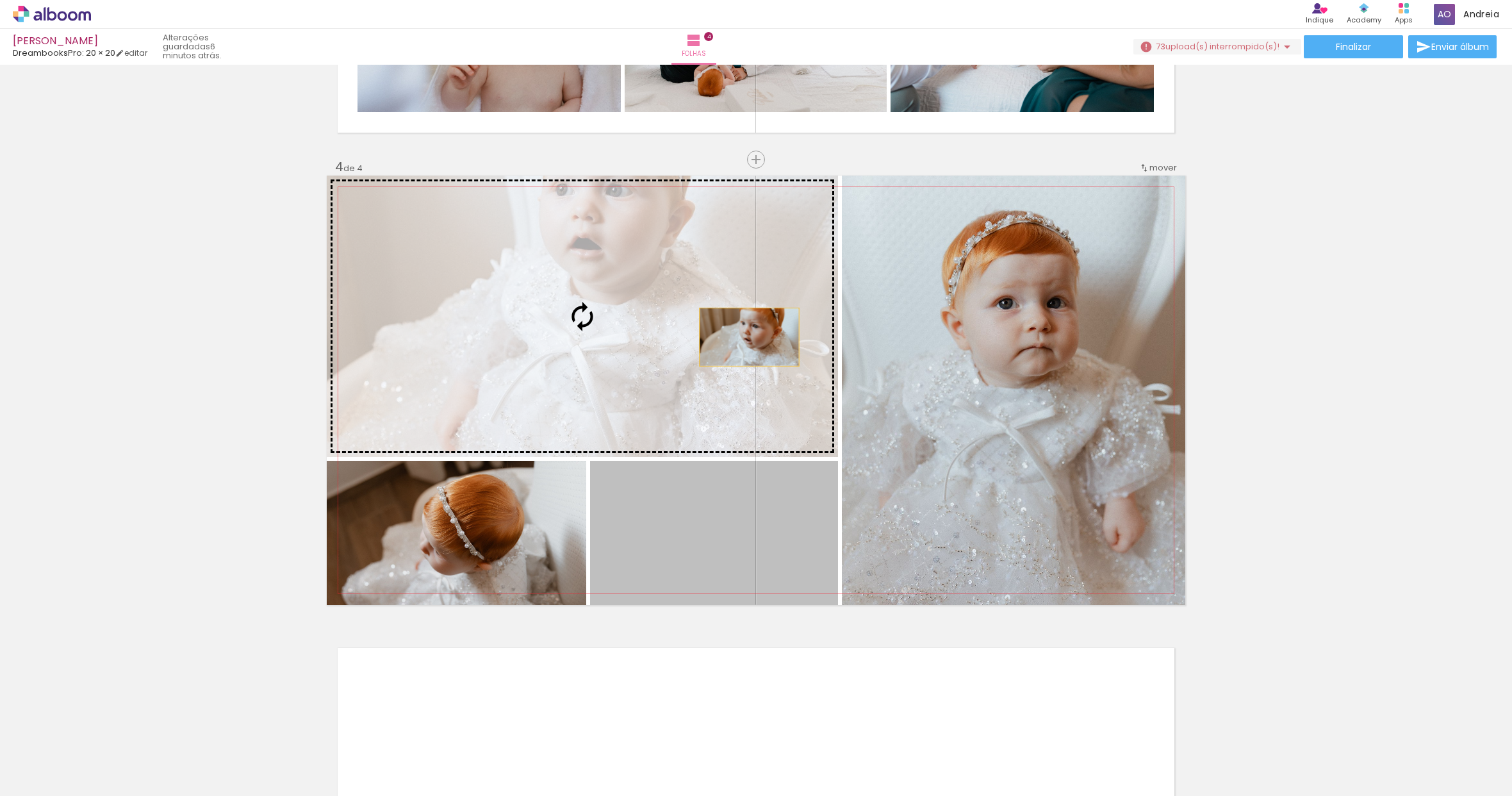
drag, startPoint x: 770, startPoint y: 531, endPoint x: 742, endPoint y: 331, distance: 202.0
click at [0, 0] on slot at bounding box center [0, 0] width 0 height 0
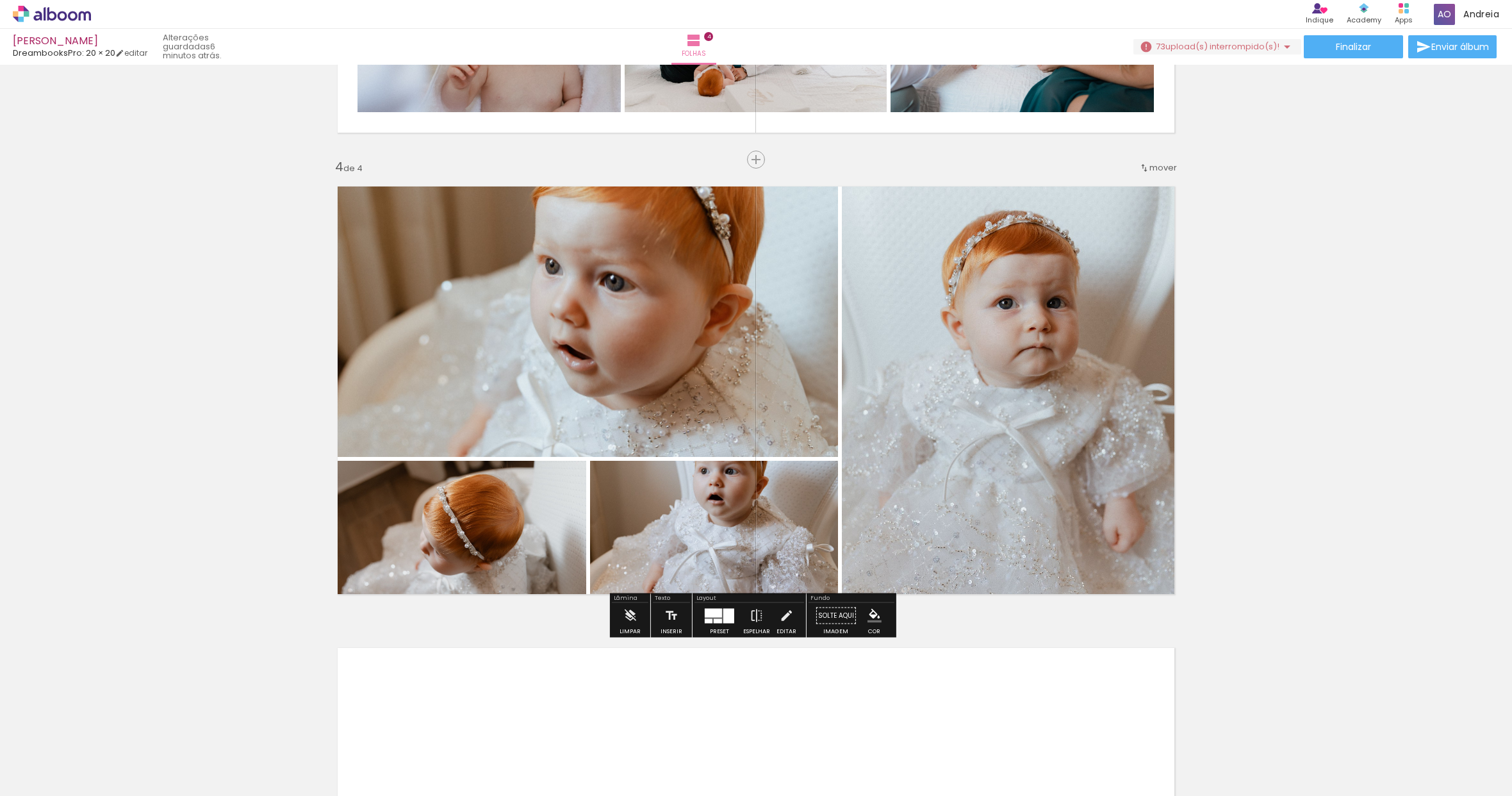
click at [609, 327] on quentale-photo at bounding box center [582, 315] width 511 height 281
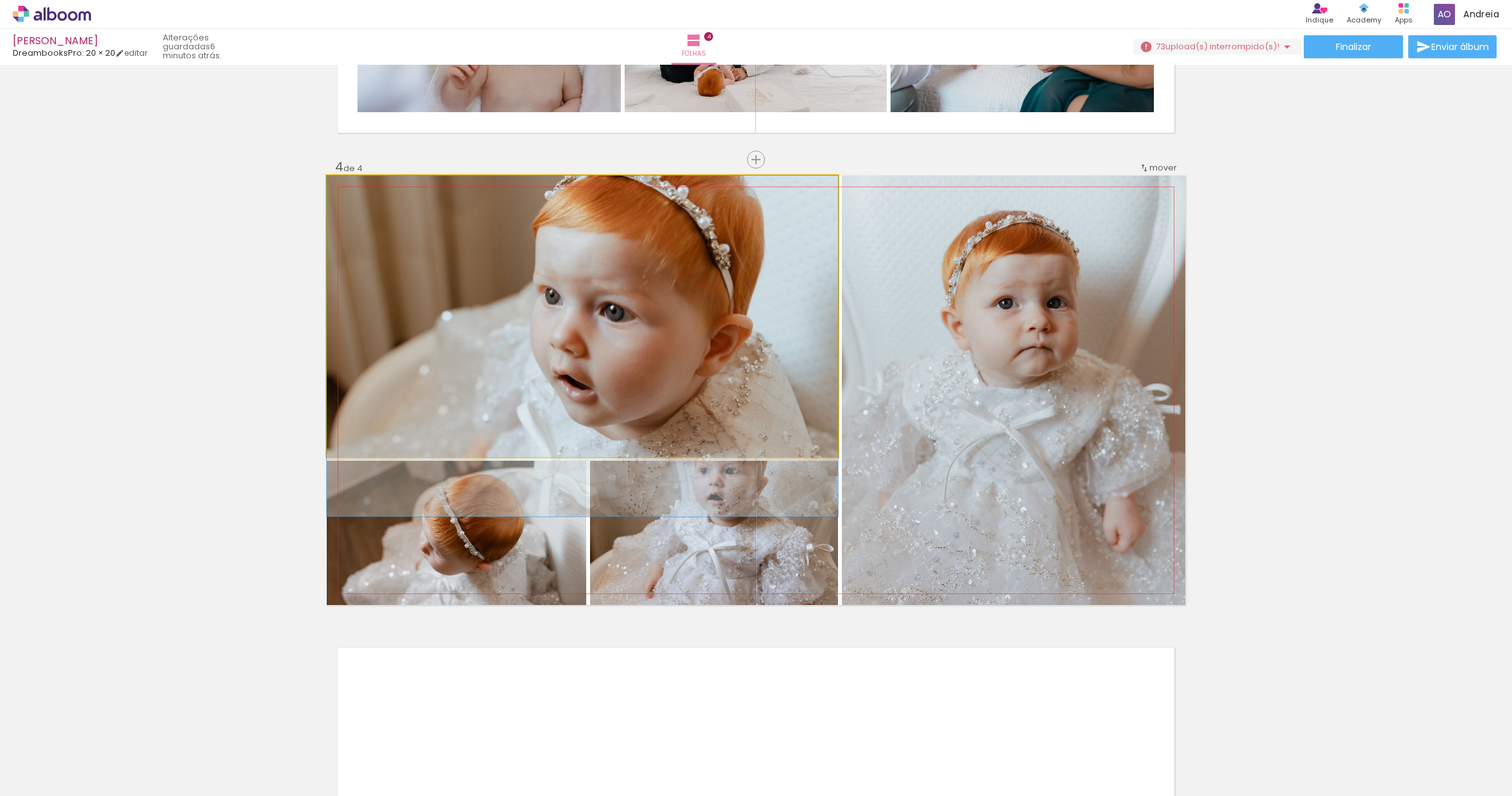
drag, startPoint x: 608, startPoint y: 311, endPoint x: 602, endPoint y: 357, distance: 46.4
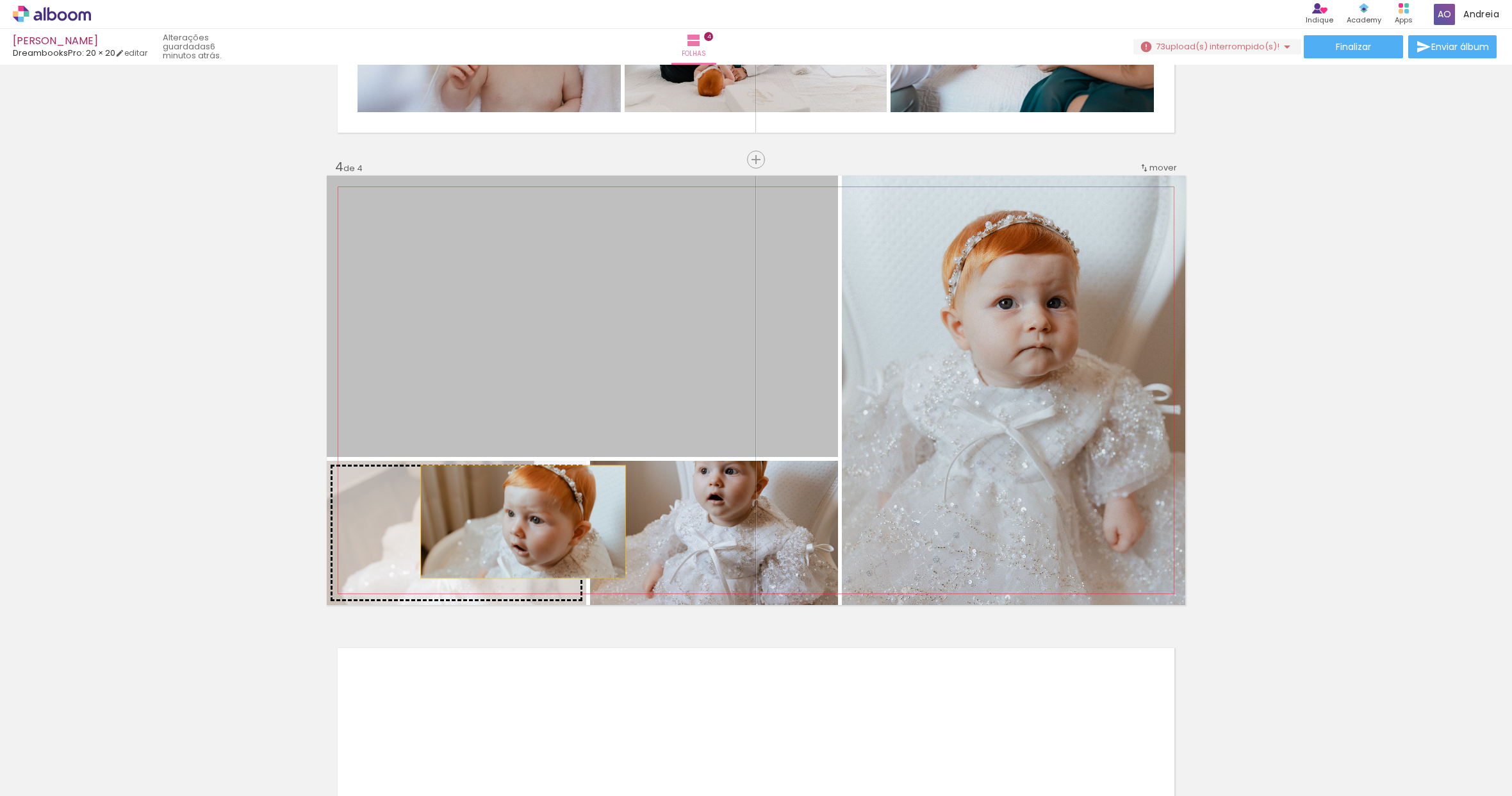
drag, startPoint x: 608, startPoint y: 346, endPoint x: 502, endPoint y: 521, distance: 204.6
click at [0, 0] on slot at bounding box center [0, 0] width 0 height 0
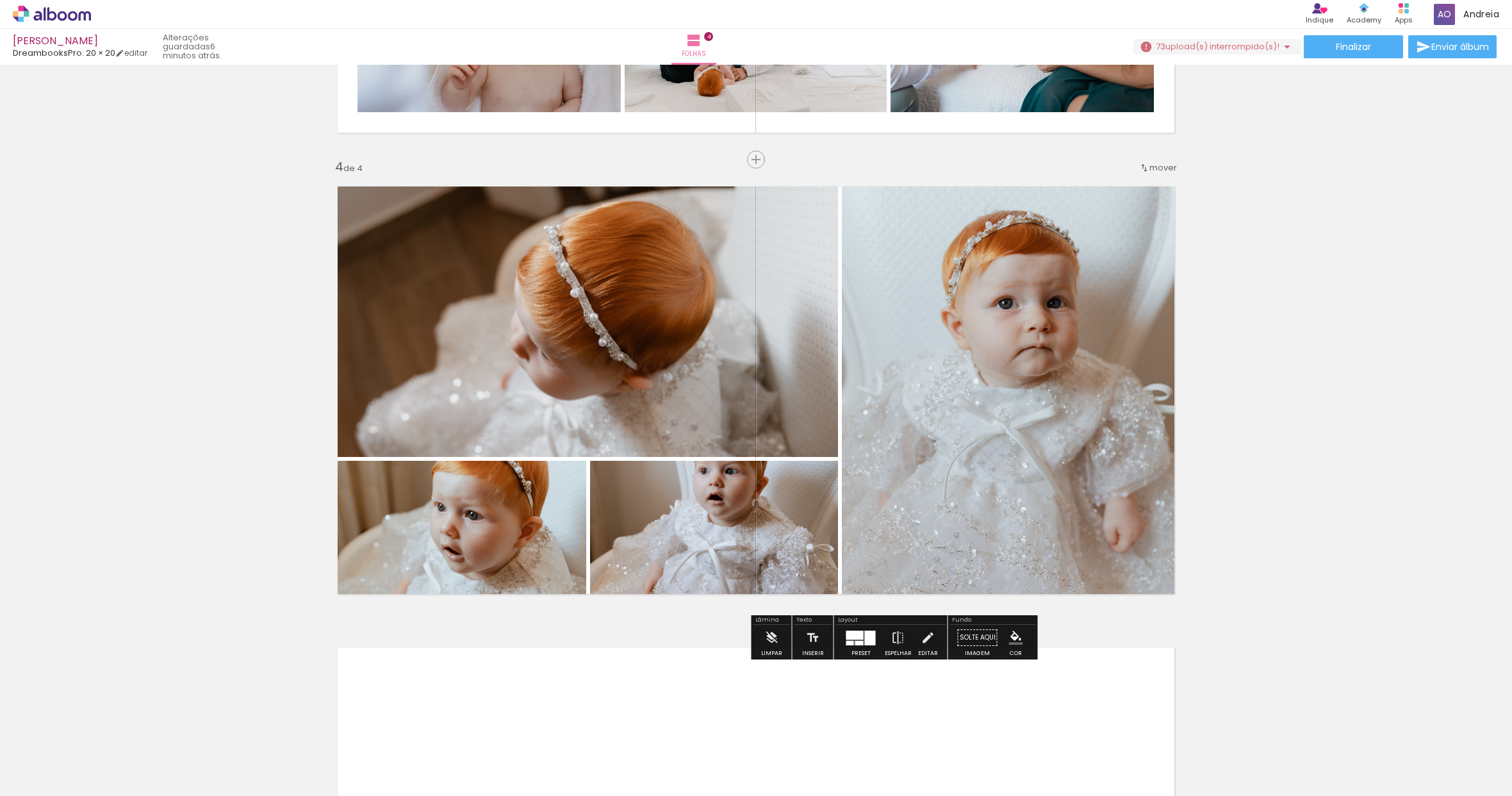
click at [506, 521] on quentale-photo at bounding box center [456, 533] width 260 height 144
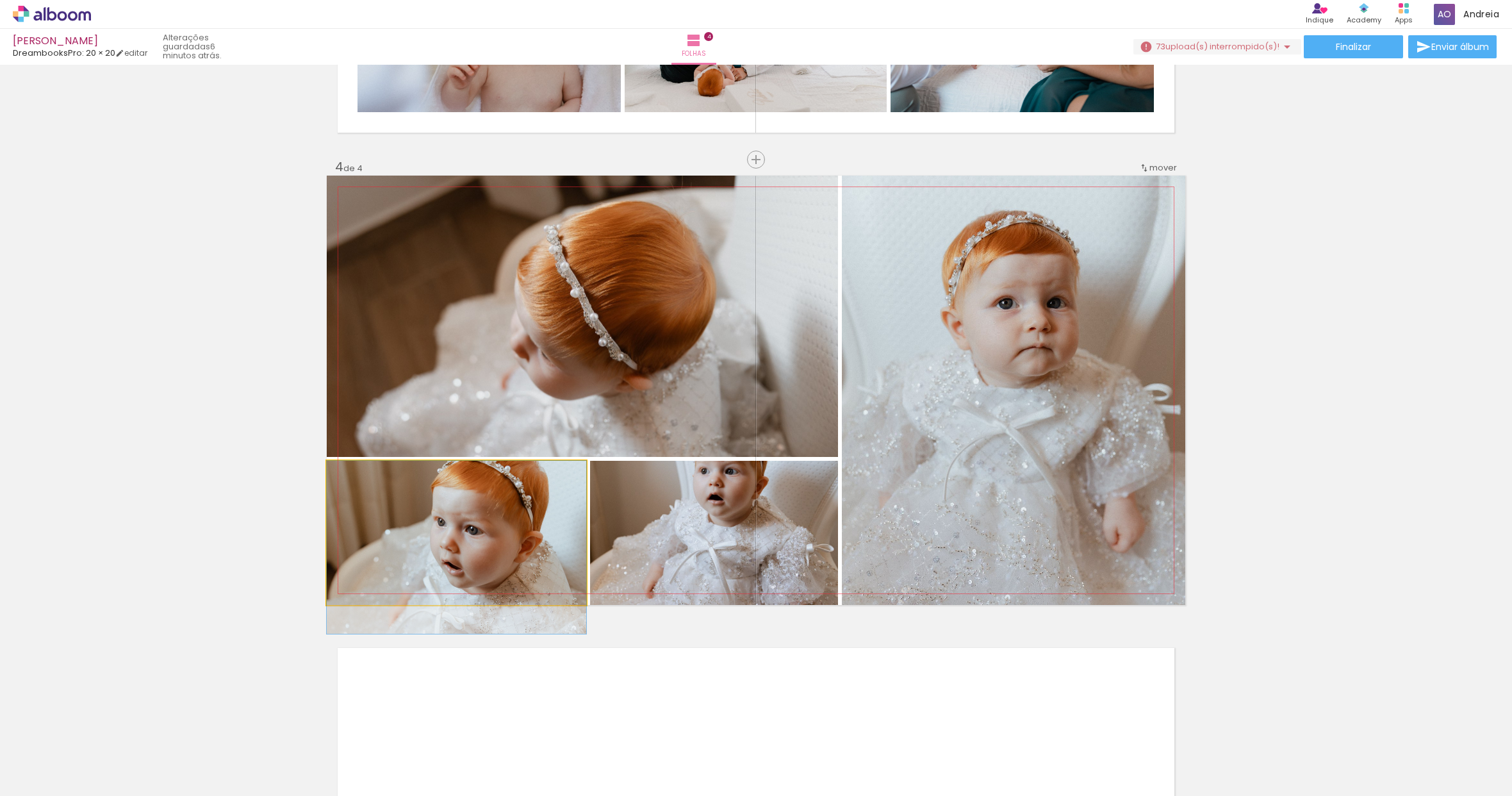
drag, startPoint x: 511, startPoint y: 515, endPoint x: 504, endPoint y: 542, distance: 27.9
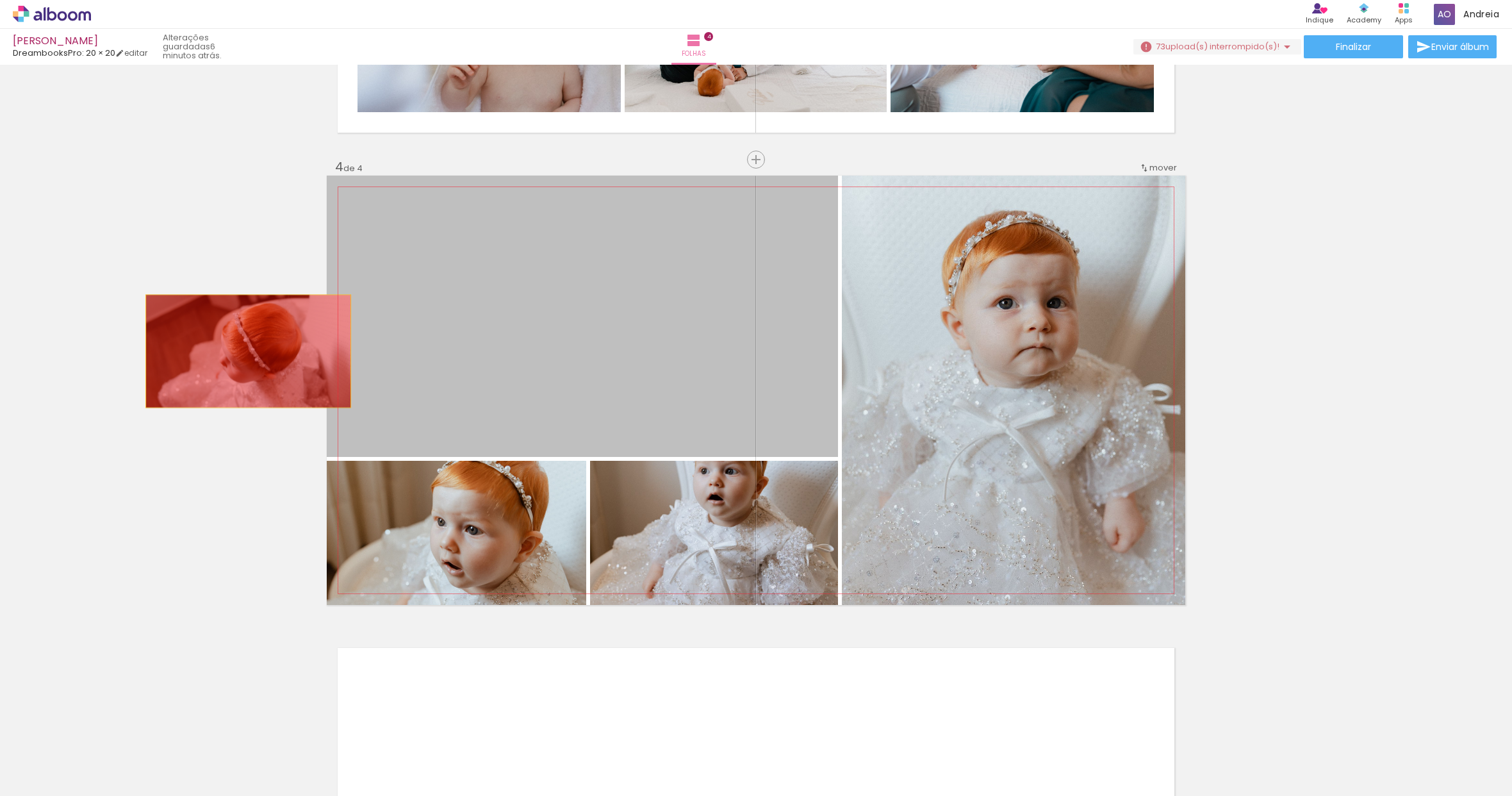
drag, startPoint x: 585, startPoint y: 355, endPoint x: 243, endPoint y: 351, distance: 342.0
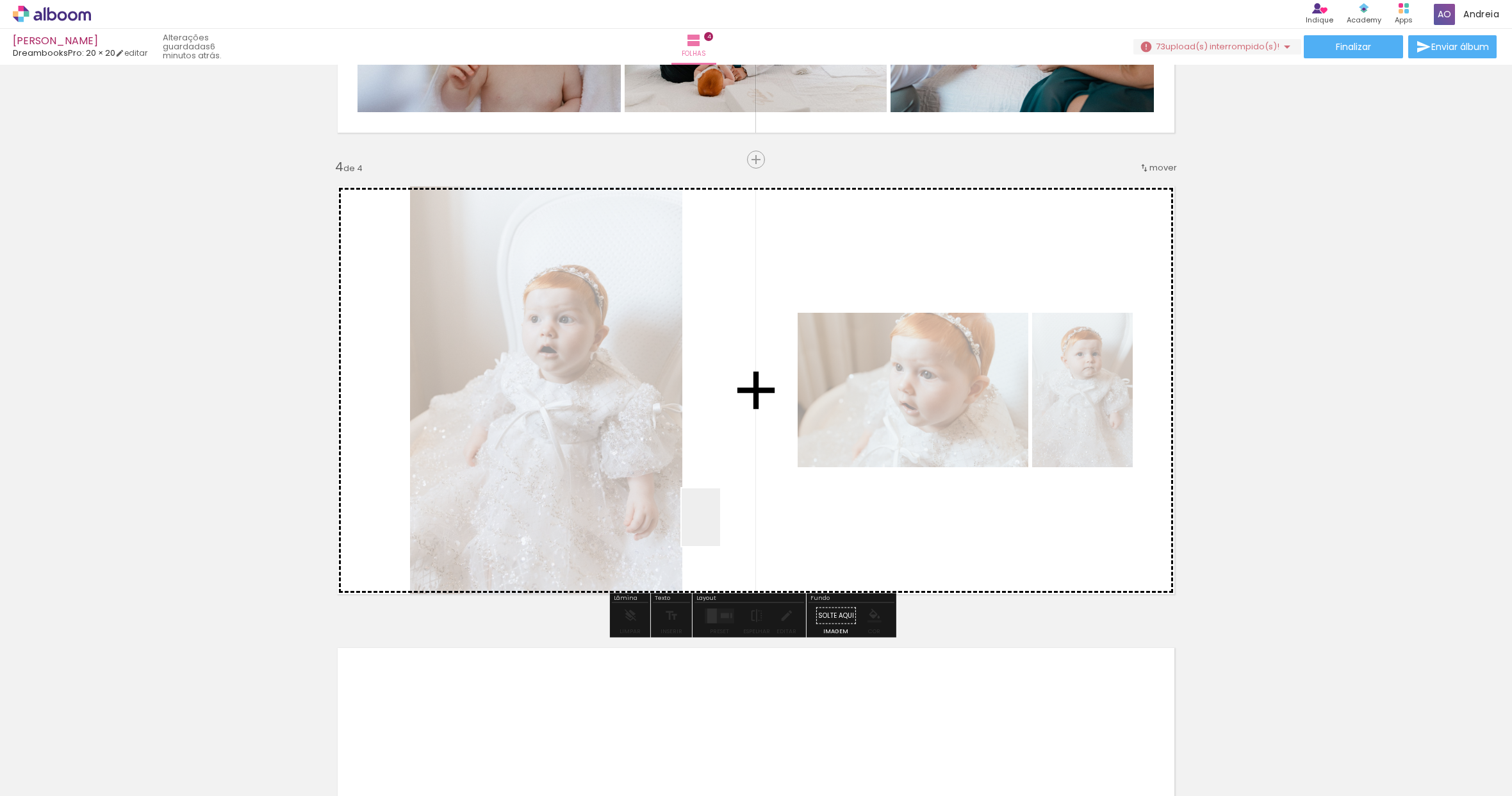
drag, startPoint x: 576, startPoint y: 753, endPoint x: 720, endPoint y: 527, distance: 268.0
click at [720, 527] on quentale-workspace at bounding box center [756, 398] width 1512 height 796
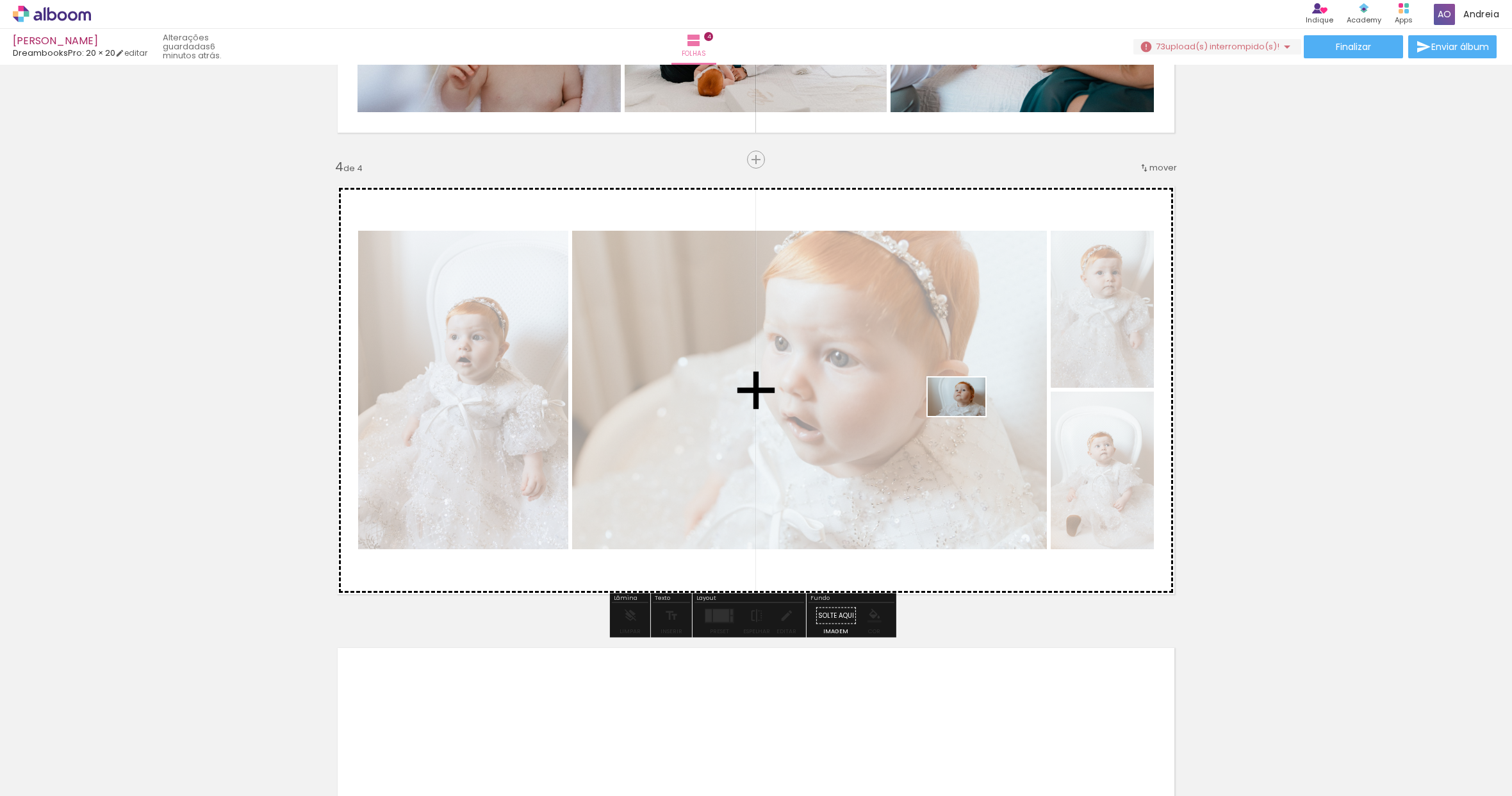
drag, startPoint x: 1094, startPoint y: 758, endPoint x: 967, endPoint y: 416, distance: 364.8
click at [967, 416] on quentale-workspace at bounding box center [756, 398] width 1512 height 796
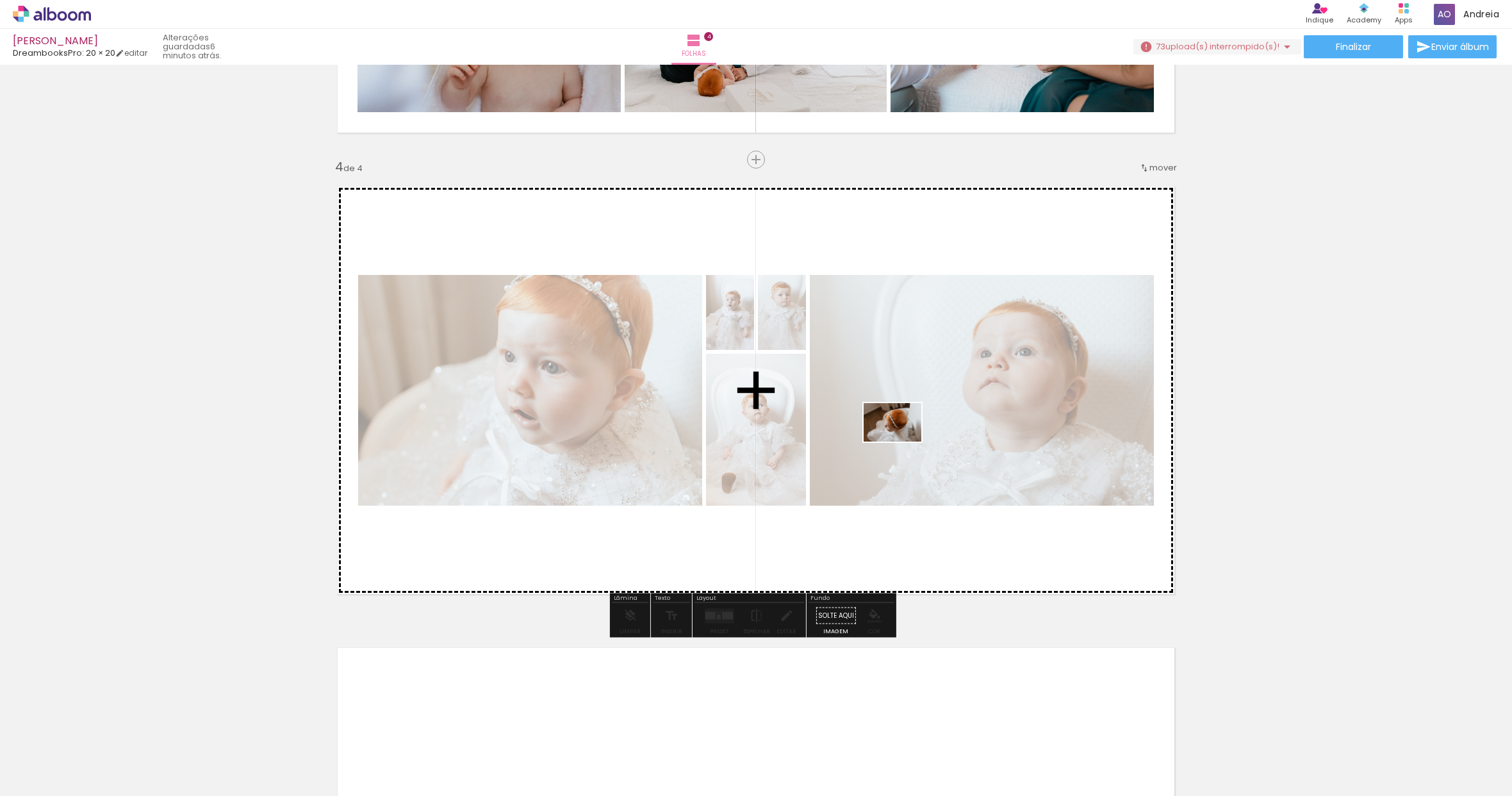
drag, startPoint x: 885, startPoint y: 749, endPoint x: 888, endPoint y: 440, distance: 309.0
click at [899, 440] on quentale-workspace at bounding box center [756, 398] width 1512 height 796
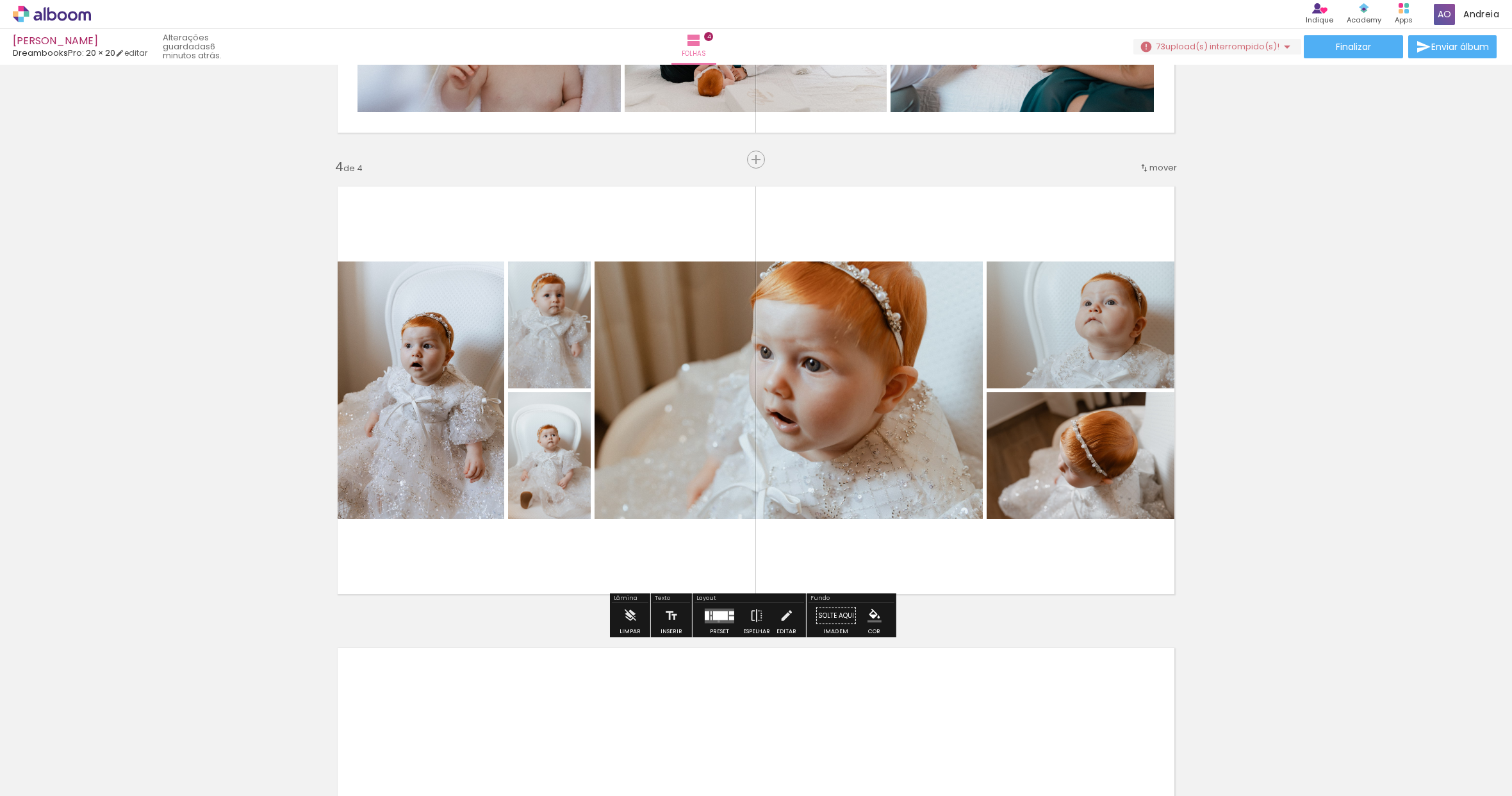
click at [716, 621] on quentale-layouter at bounding box center [720, 615] width 29 height 15
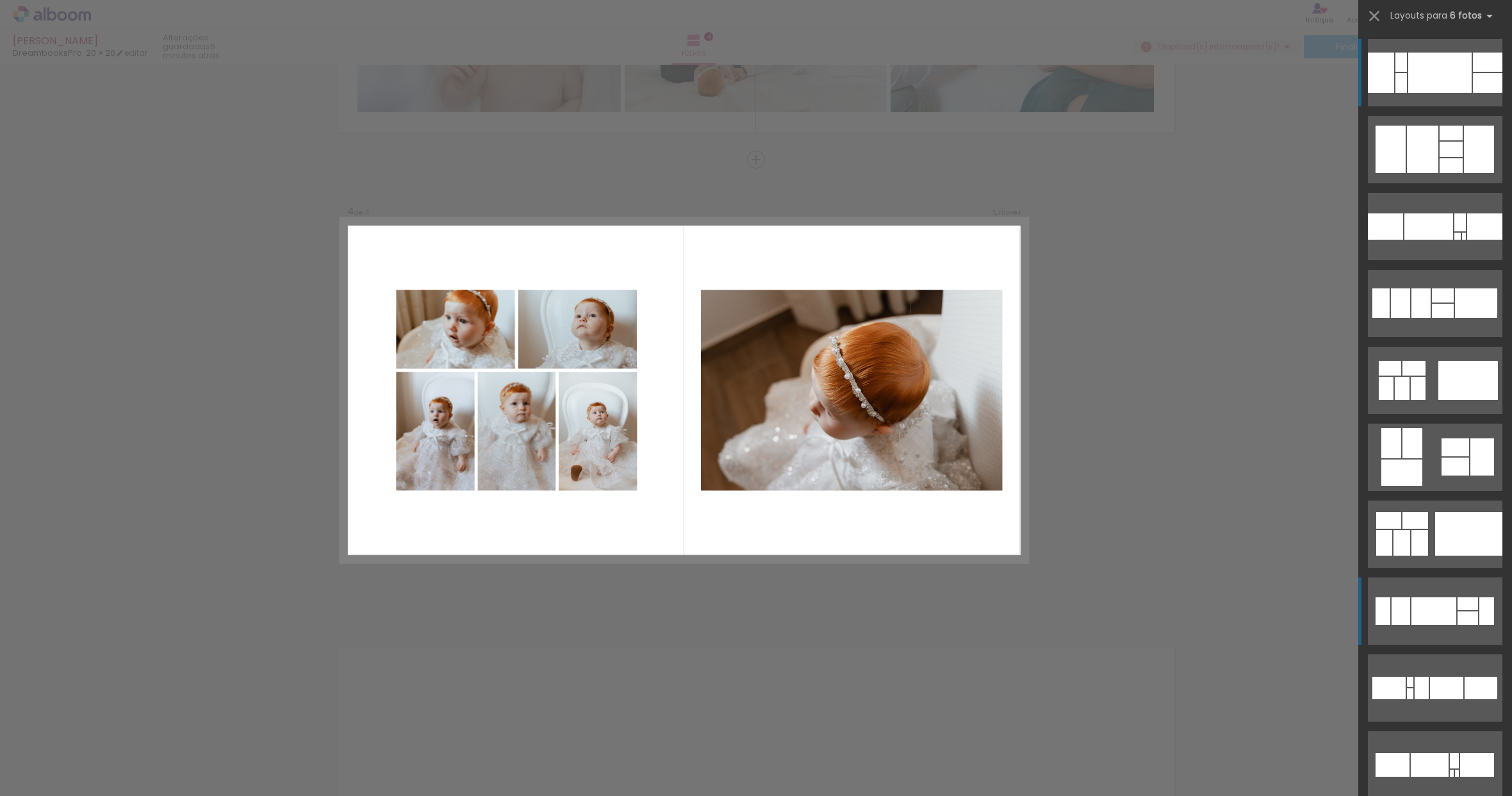
scroll to position [210, 0]
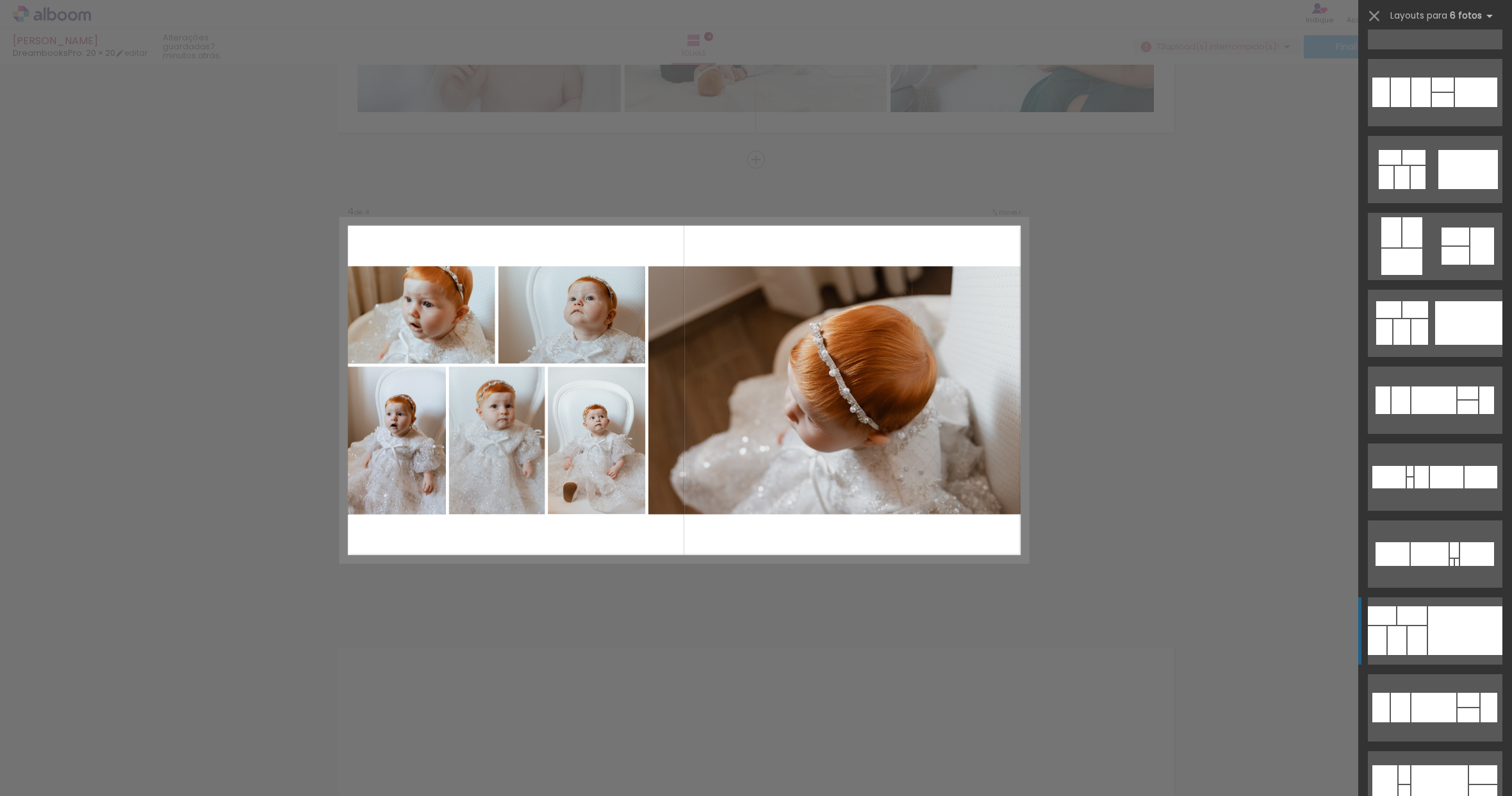
click at [1455, 612] on div at bounding box center [1465, 630] width 75 height 48
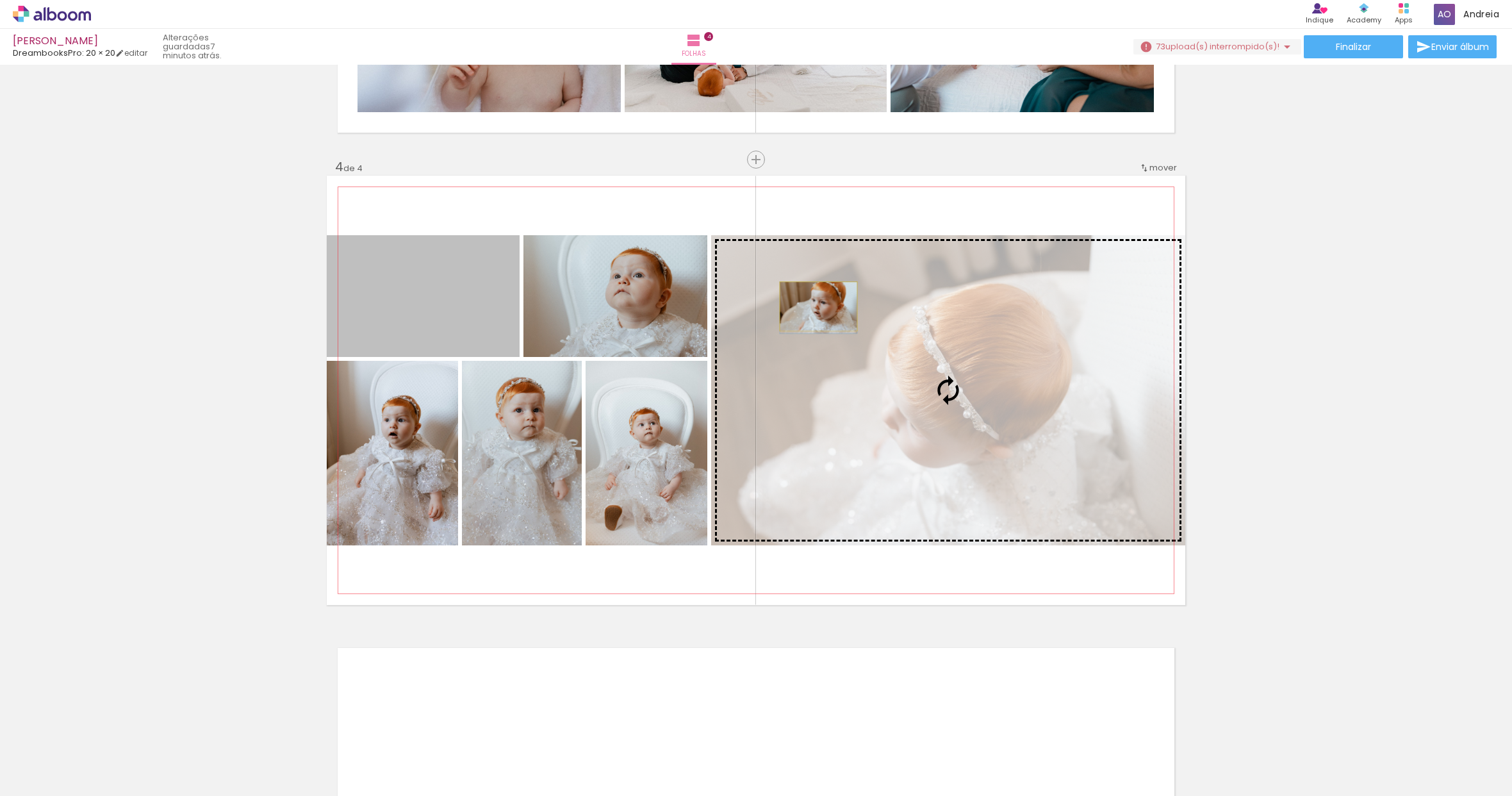
drag, startPoint x: 446, startPoint y: 288, endPoint x: 814, endPoint y: 306, distance: 368.4
click at [0, 0] on slot at bounding box center [0, 0] width 0 height 0
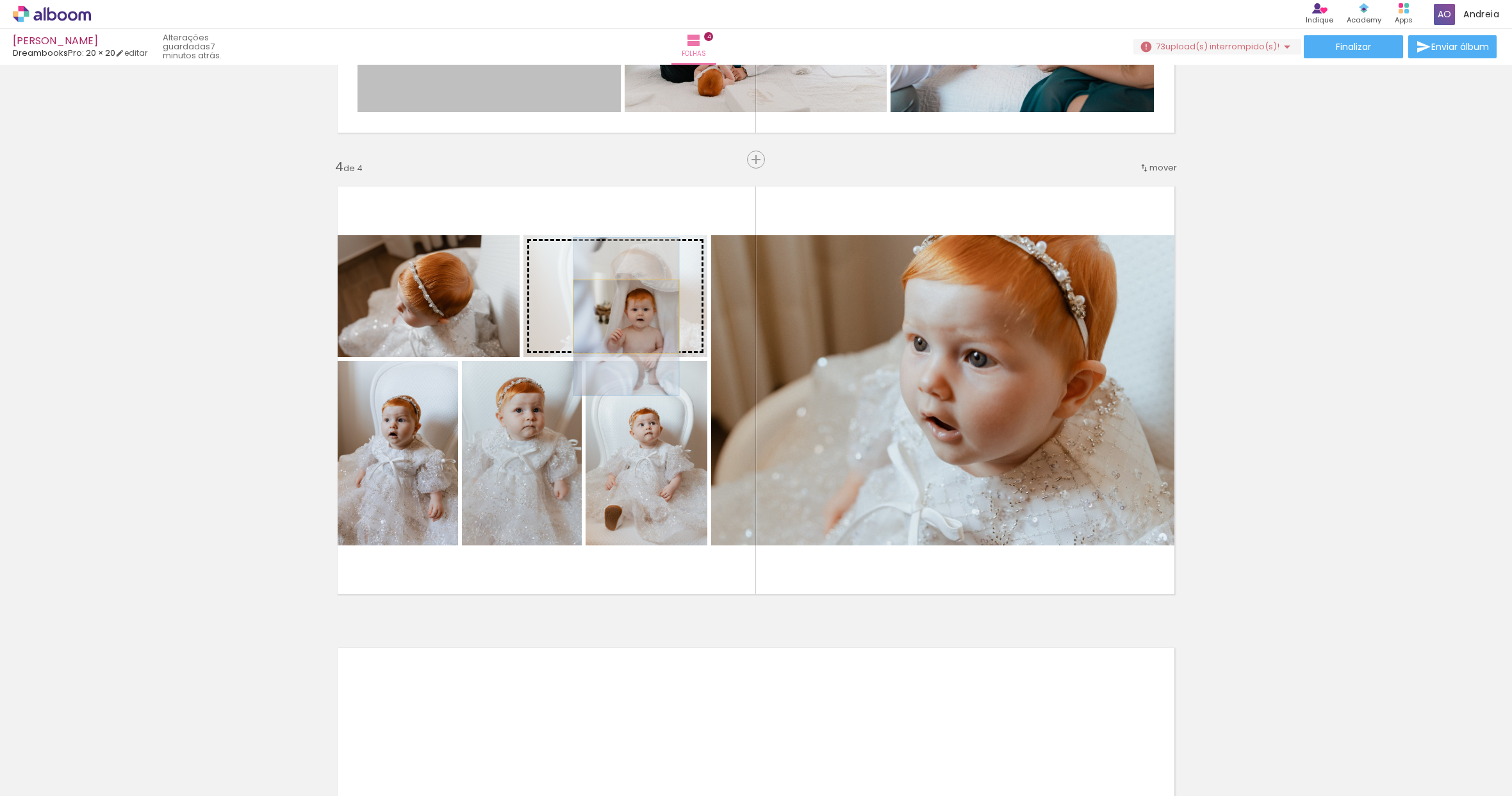
drag, startPoint x: 442, startPoint y: 315, endPoint x: 622, endPoint y: 316, distance: 180.0
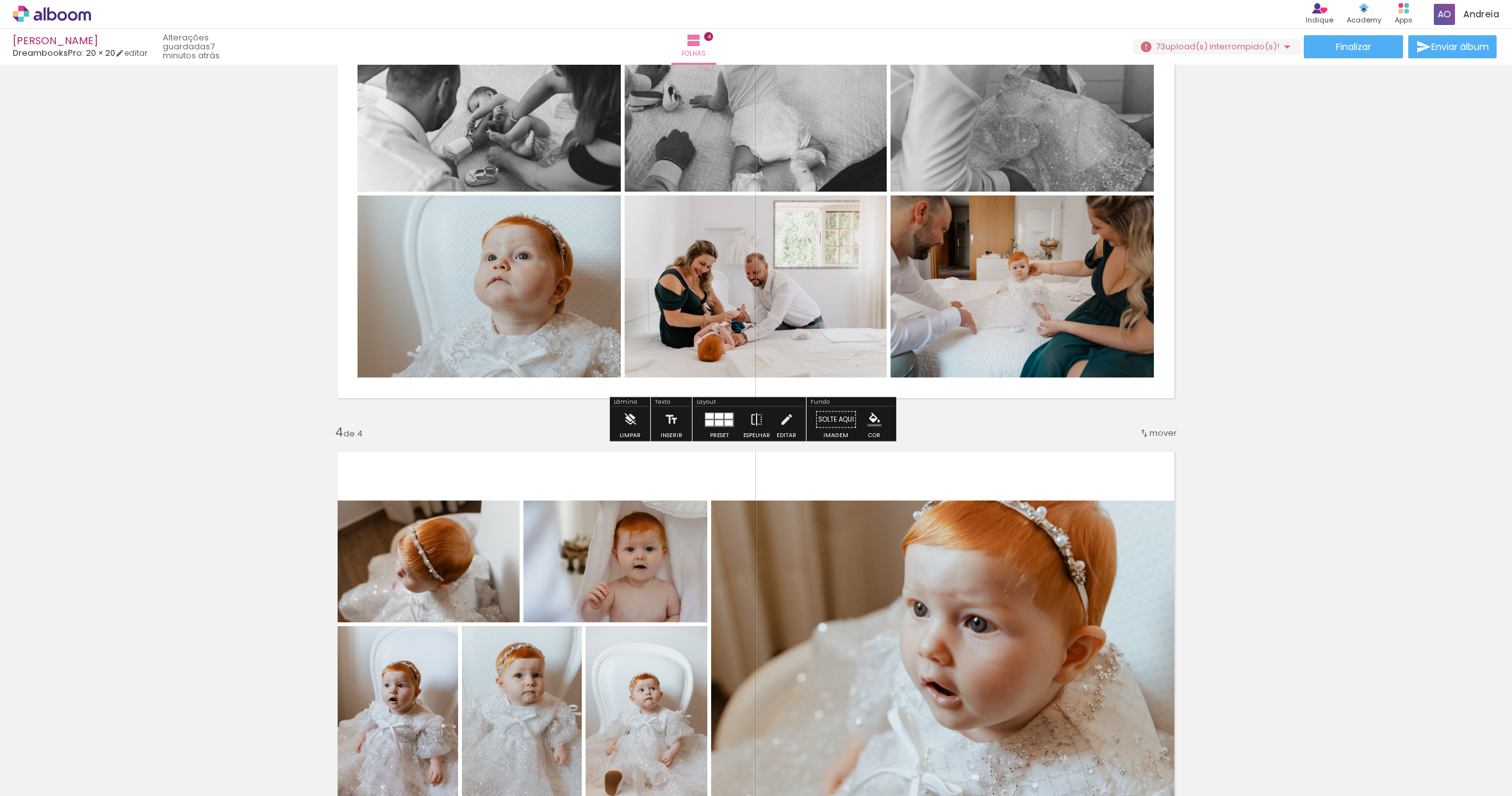
scroll to position [1174, 0]
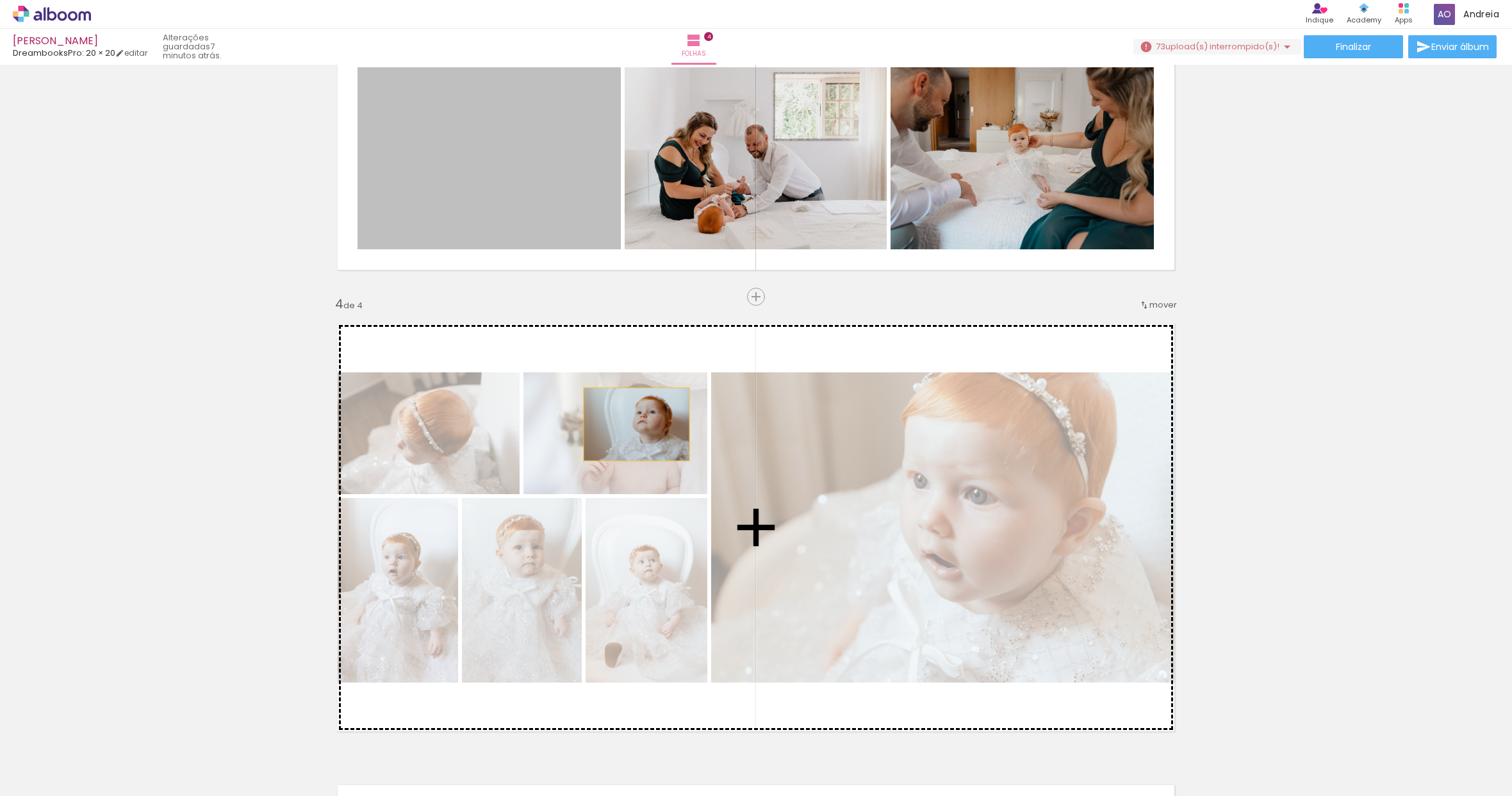
drag, startPoint x: 485, startPoint y: 146, endPoint x: 631, endPoint y: 430, distance: 319.3
click at [631, 430] on div "Inserir folha 1 de 4 Inserir folha 2 de 4 Inserir folha 3 de 4 Inserir folha 4 …" at bounding box center [756, 49] width 1512 height 2307
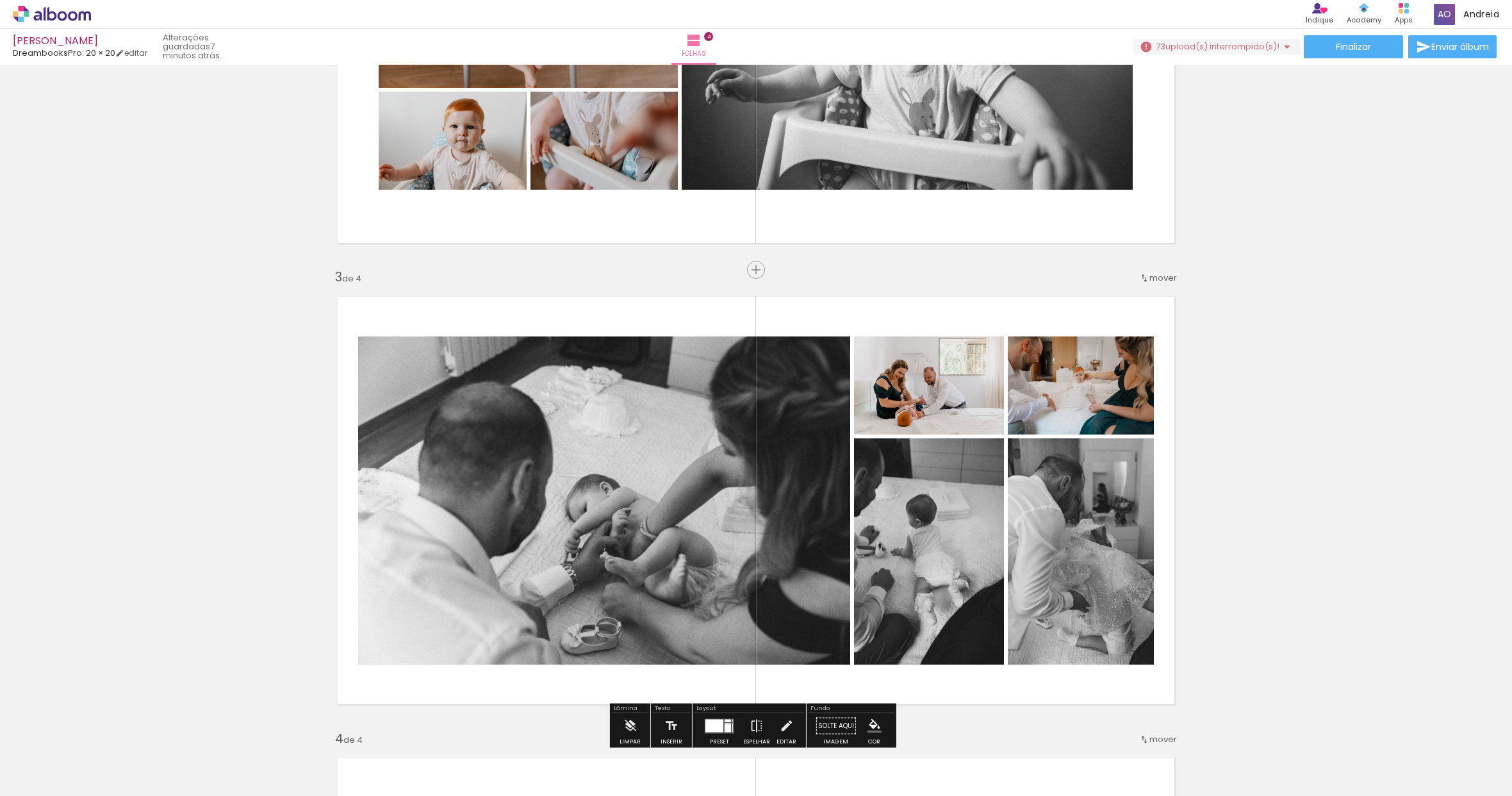
scroll to position [946, 0]
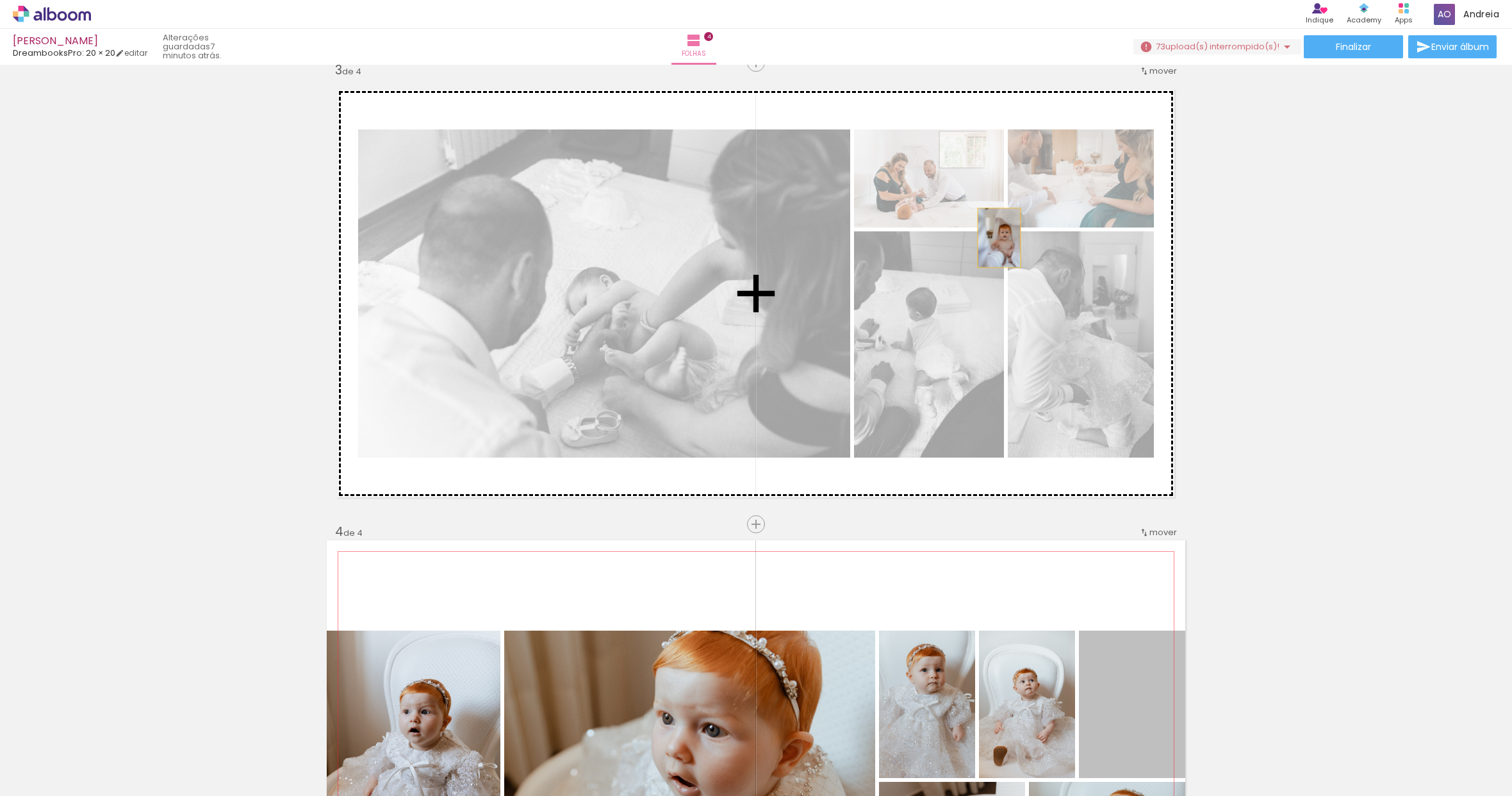
drag, startPoint x: 1141, startPoint y: 680, endPoint x: 994, endPoint y: 237, distance: 466.8
click at [994, 237] on div "Inserir folha 1 de 4 Inserir folha 2 de 4 Inserir folha 3 de 4 Inserir folha 4 …" at bounding box center [756, 277] width 1512 height 2307
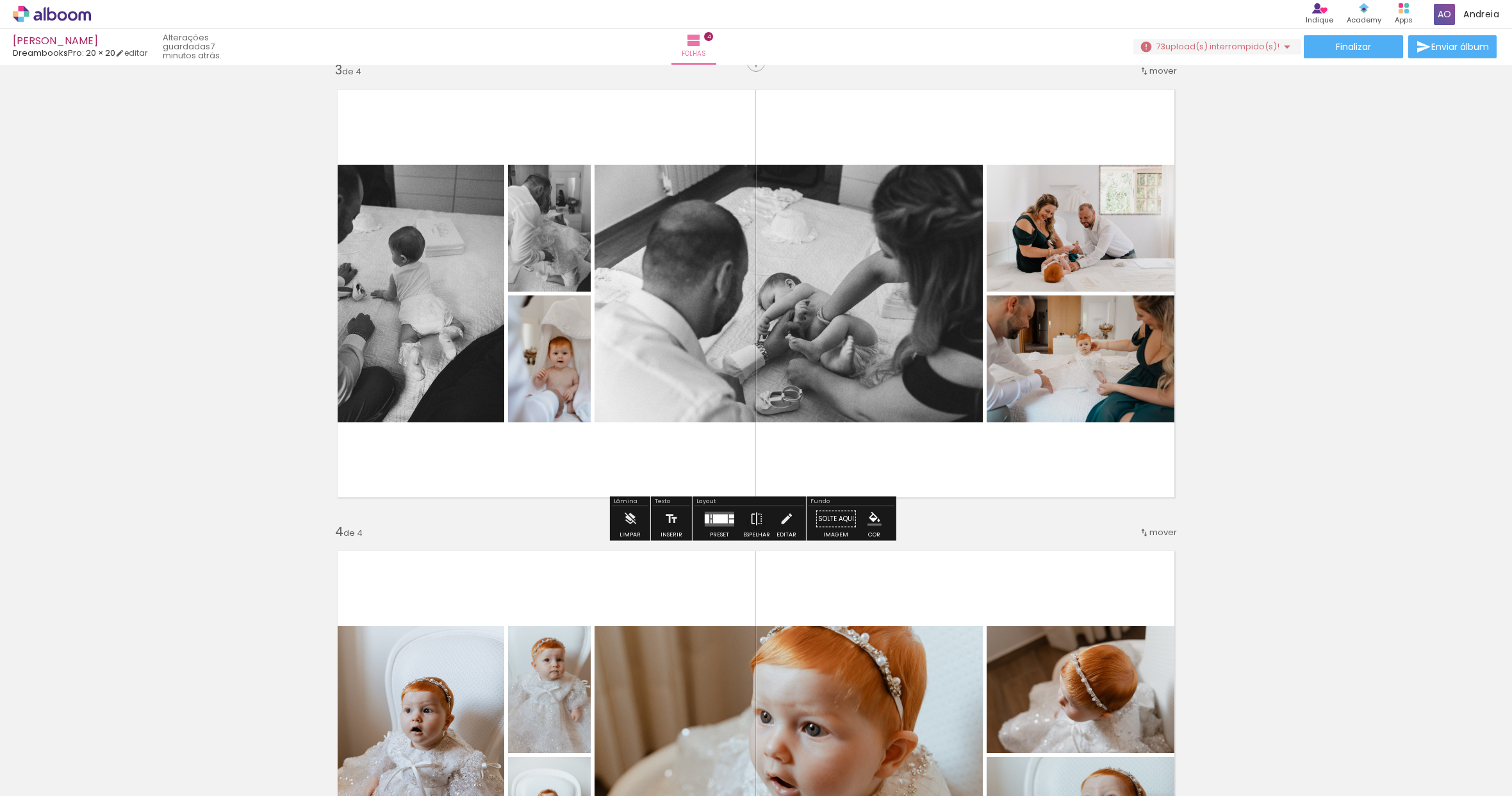
scroll to position [1268, 0]
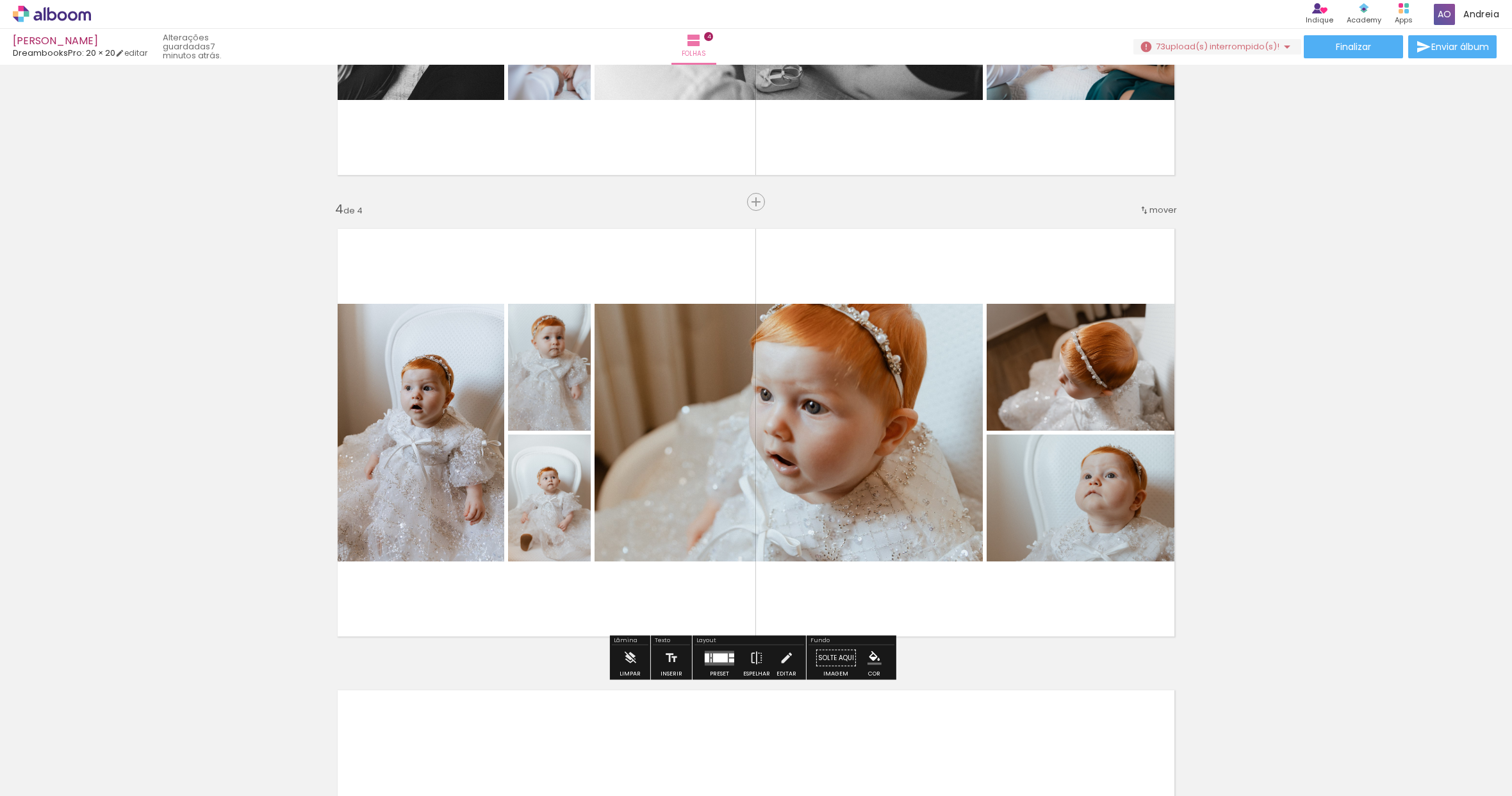
click at [882, 510] on quentale-photo at bounding box center [789, 432] width 388 height 258
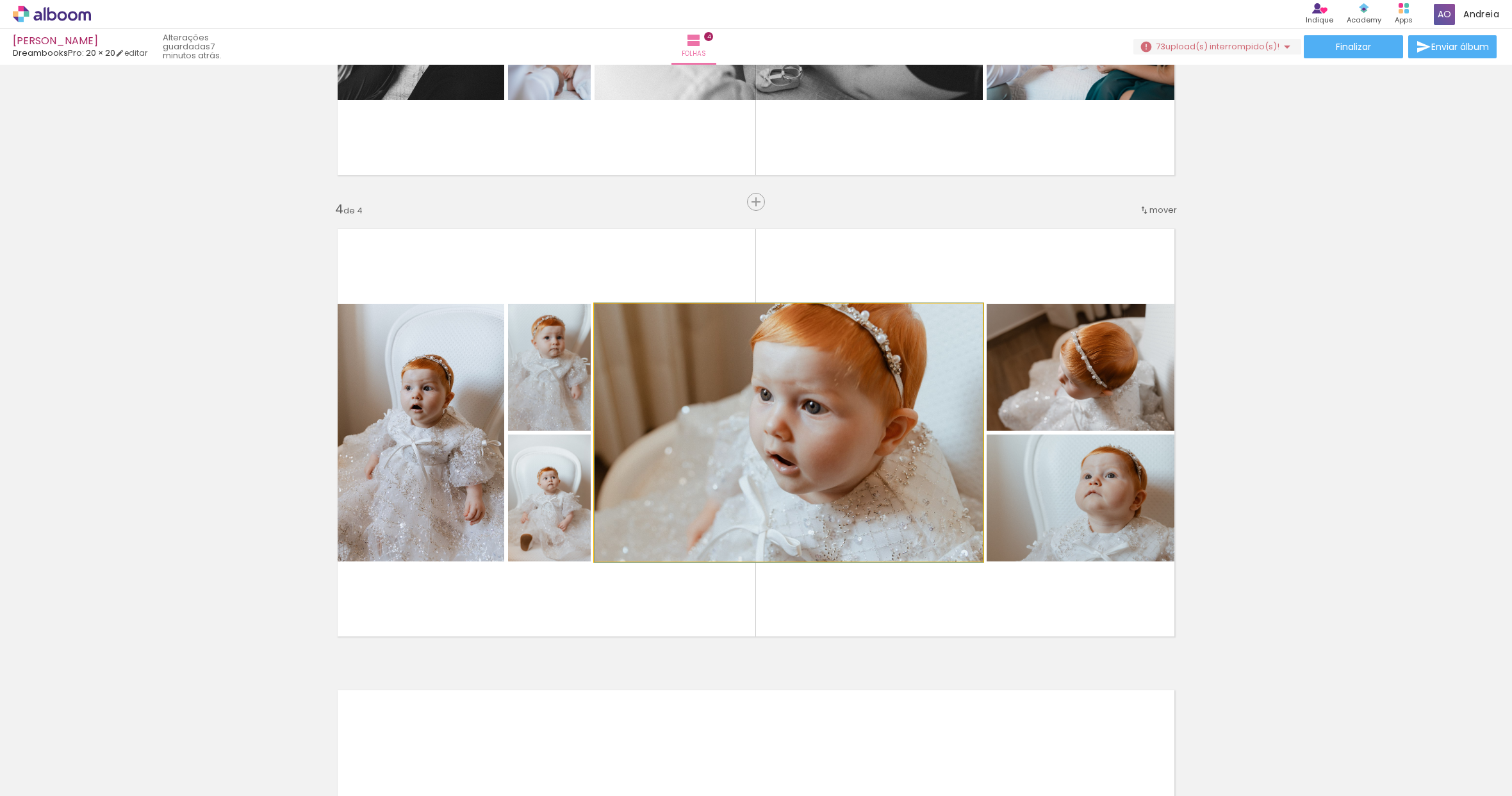
drag, startPoint x: 841, startPoint y: 510, endPoint x: 866, endPoint y: 510, distance: 25.0
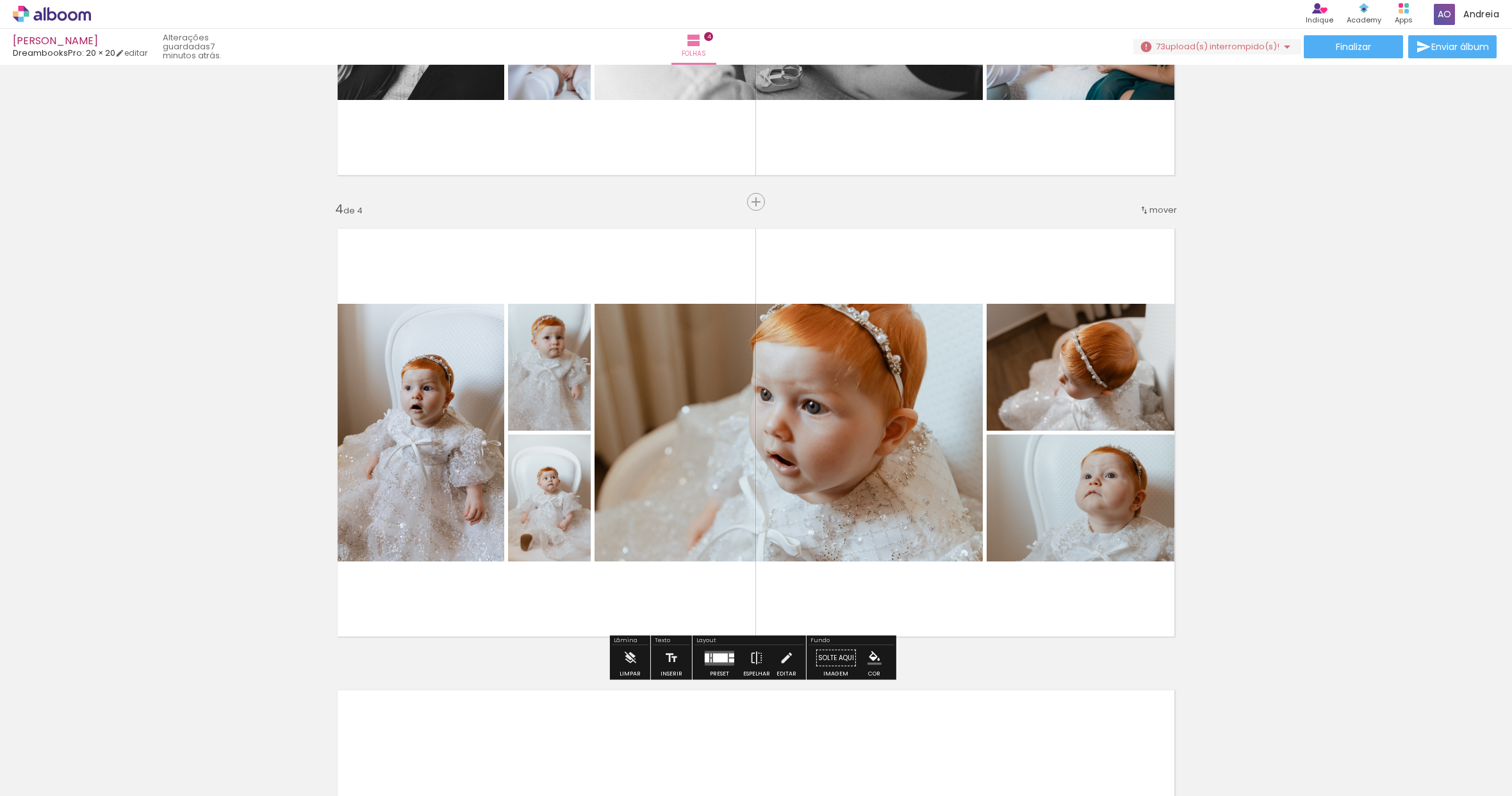
click at [726, 658] on quentale-layouter at bounding box center [720, 658] width 29 height 15
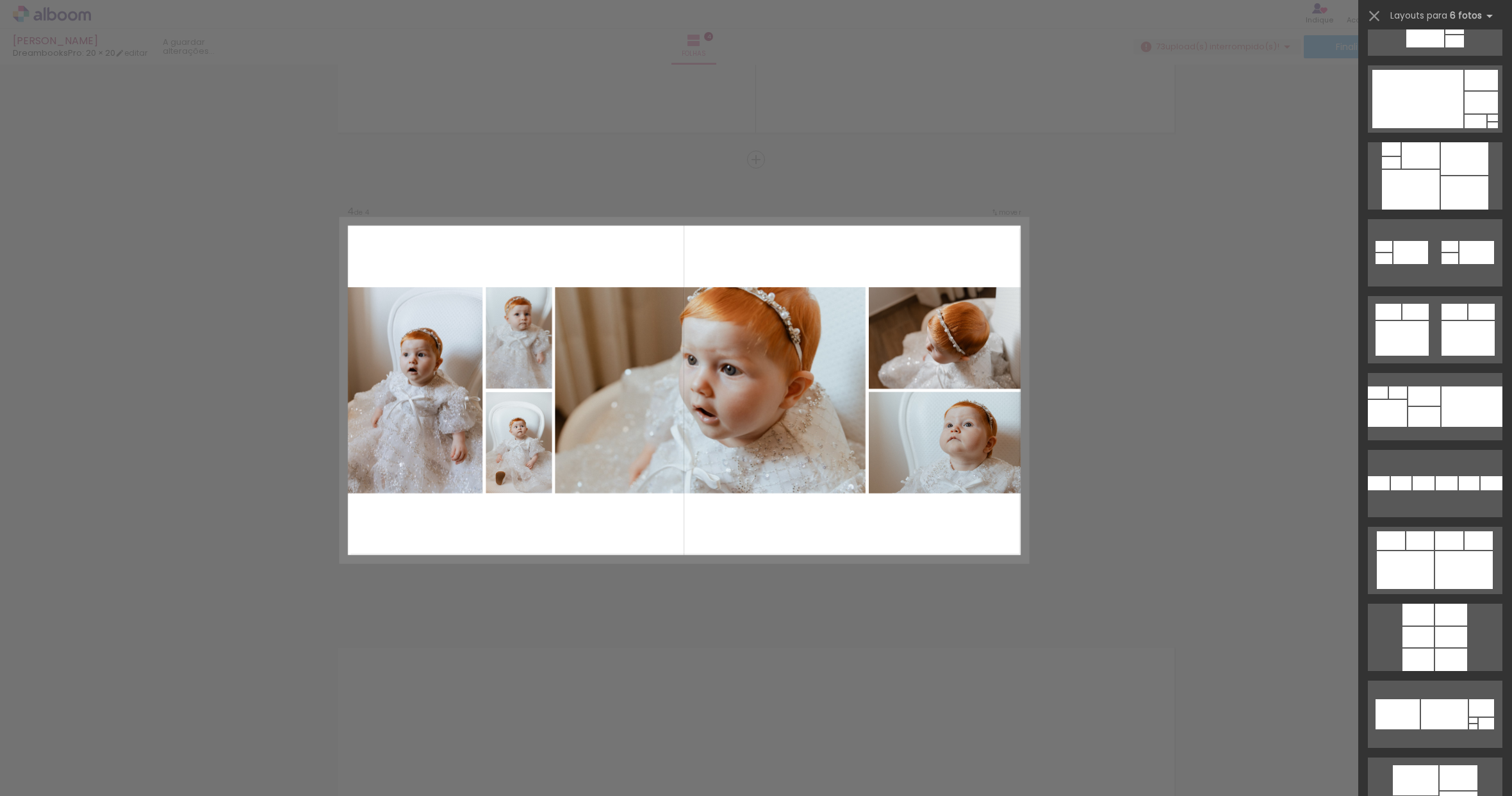
scroll to position [0, 0]
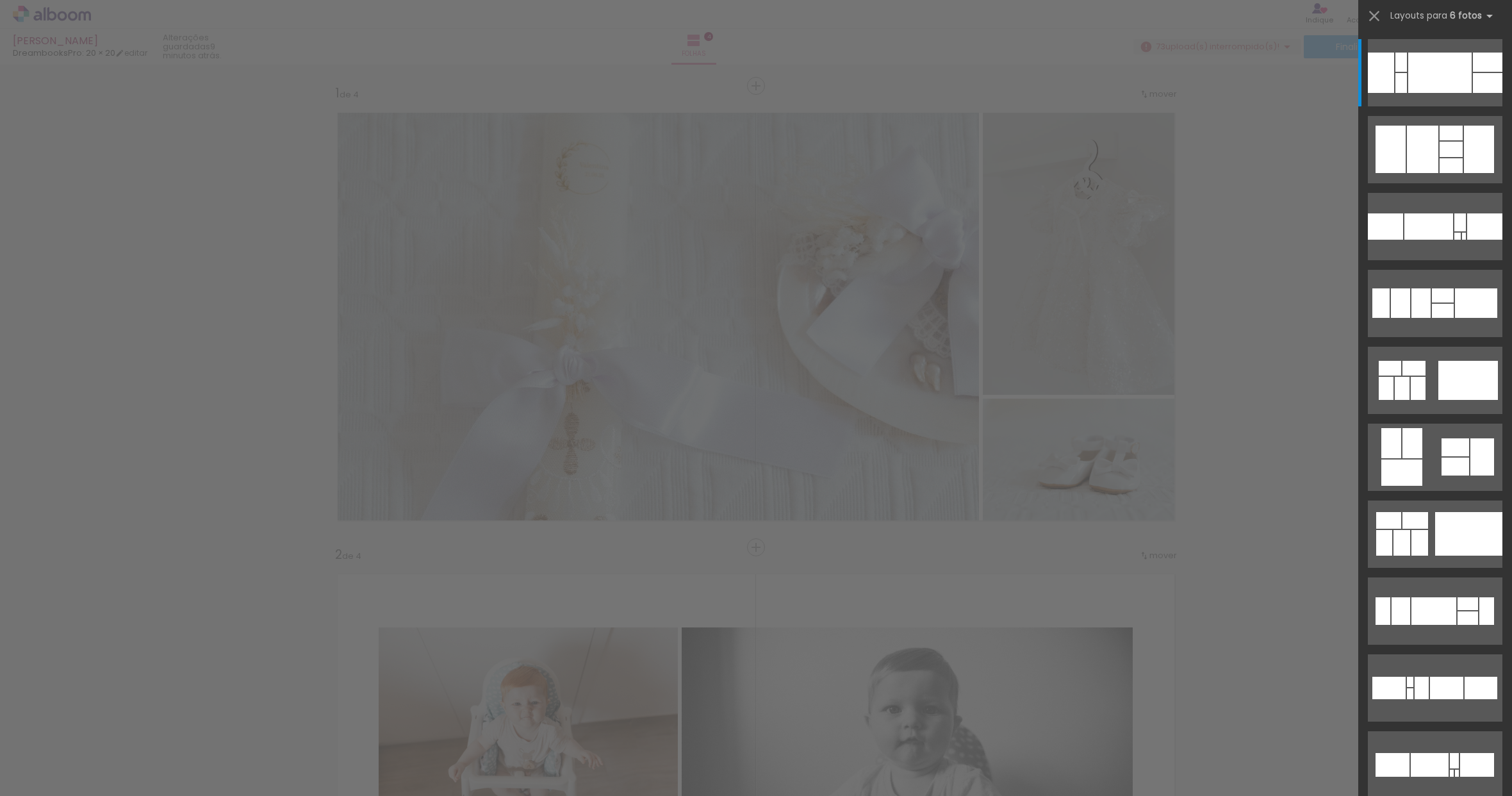
scroll to position [0, 1570]
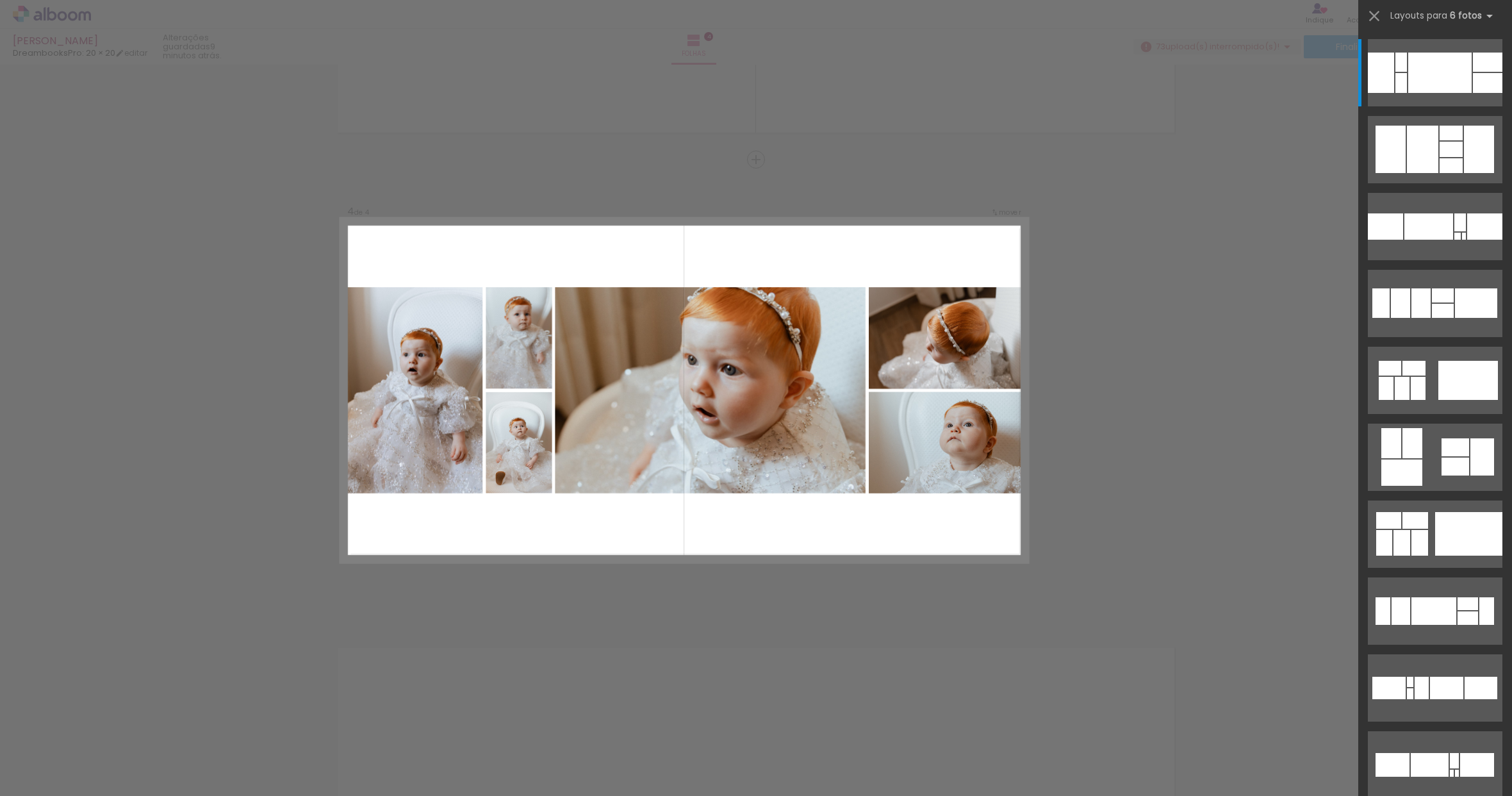
click at [1424, 186] on div at bounding box center [1436, 222] width 154 height 77
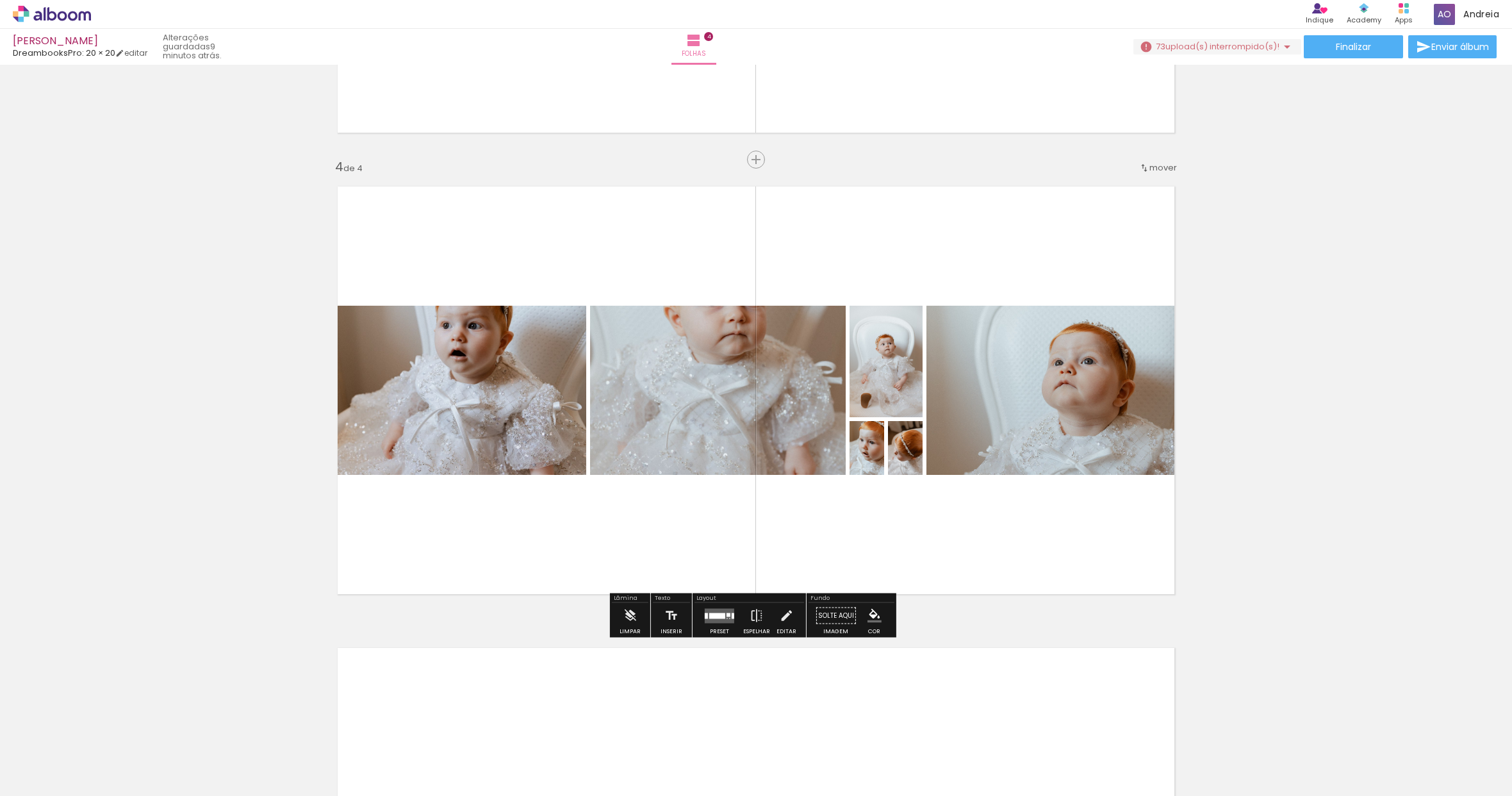
drag, startPoint x: 697, startPoint y: 611, endPoint x: 1065, endPoint y: 336, distance: 459.4
click at [699, 611] on paper-button "Preset" at bounding box center [720, 619] width 41 height 33
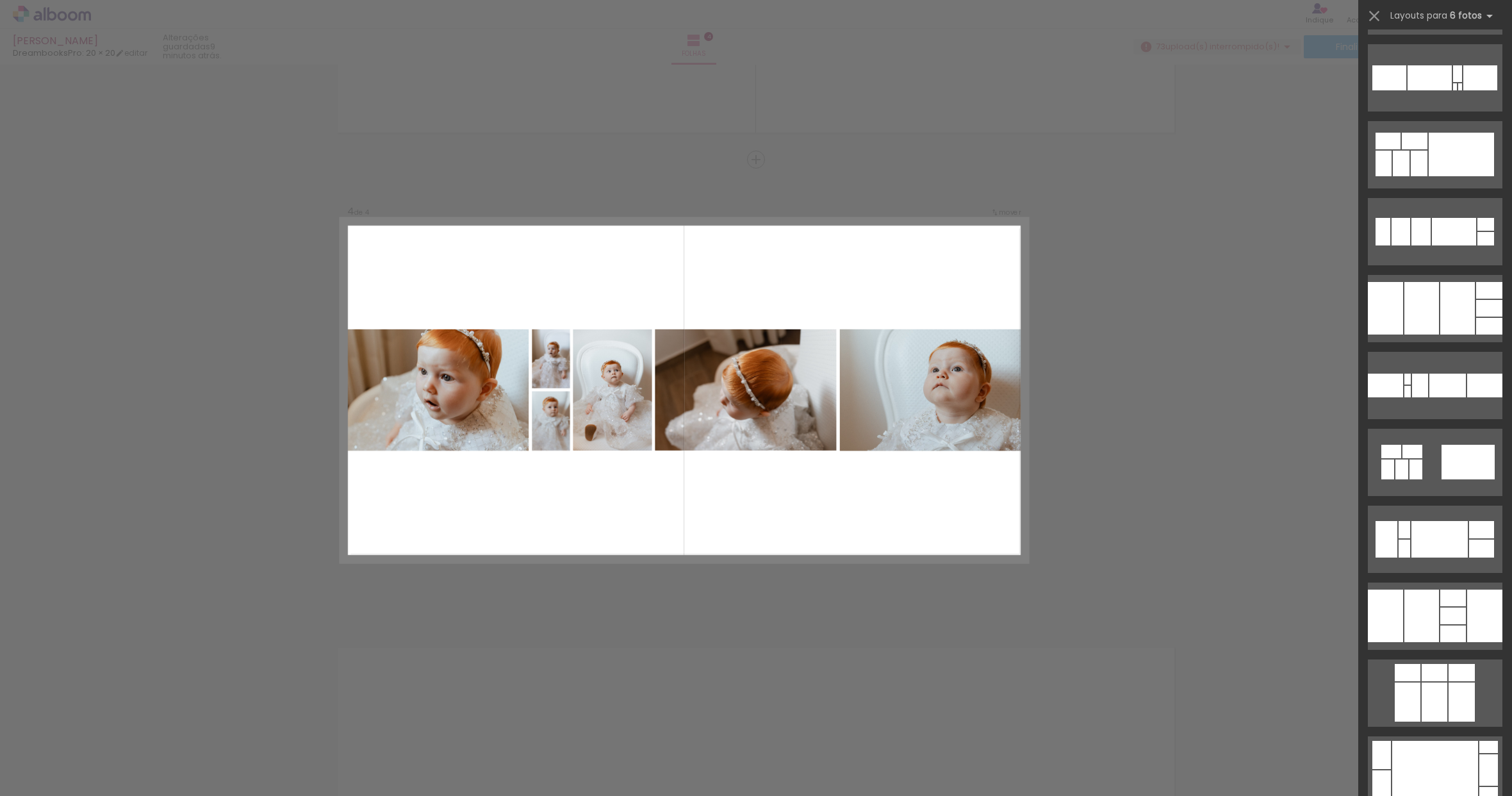
scroll to position [2427, 0]
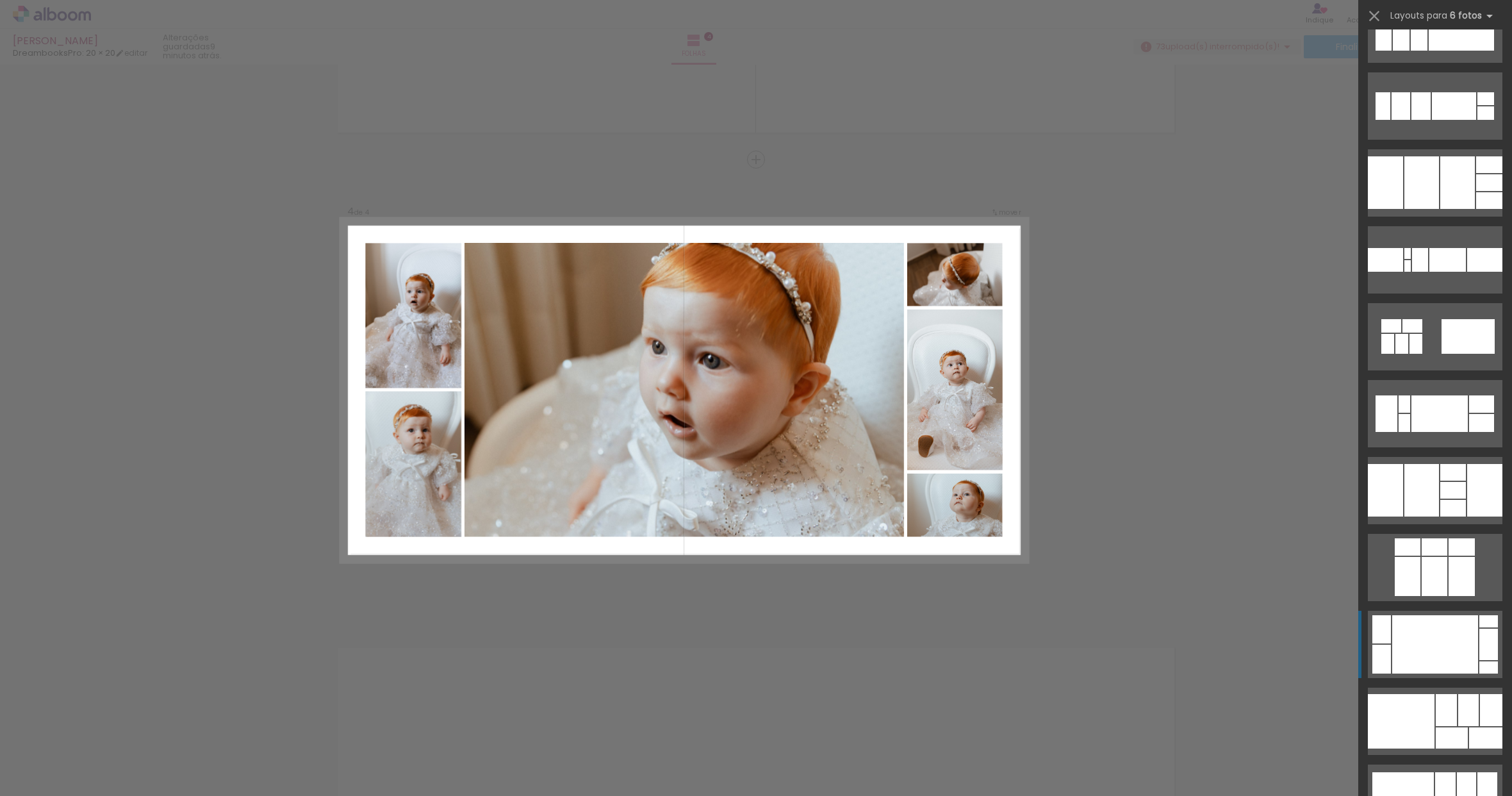
click at [1440, 635] on div at bounding box center [1435, 644] width 86 height 58
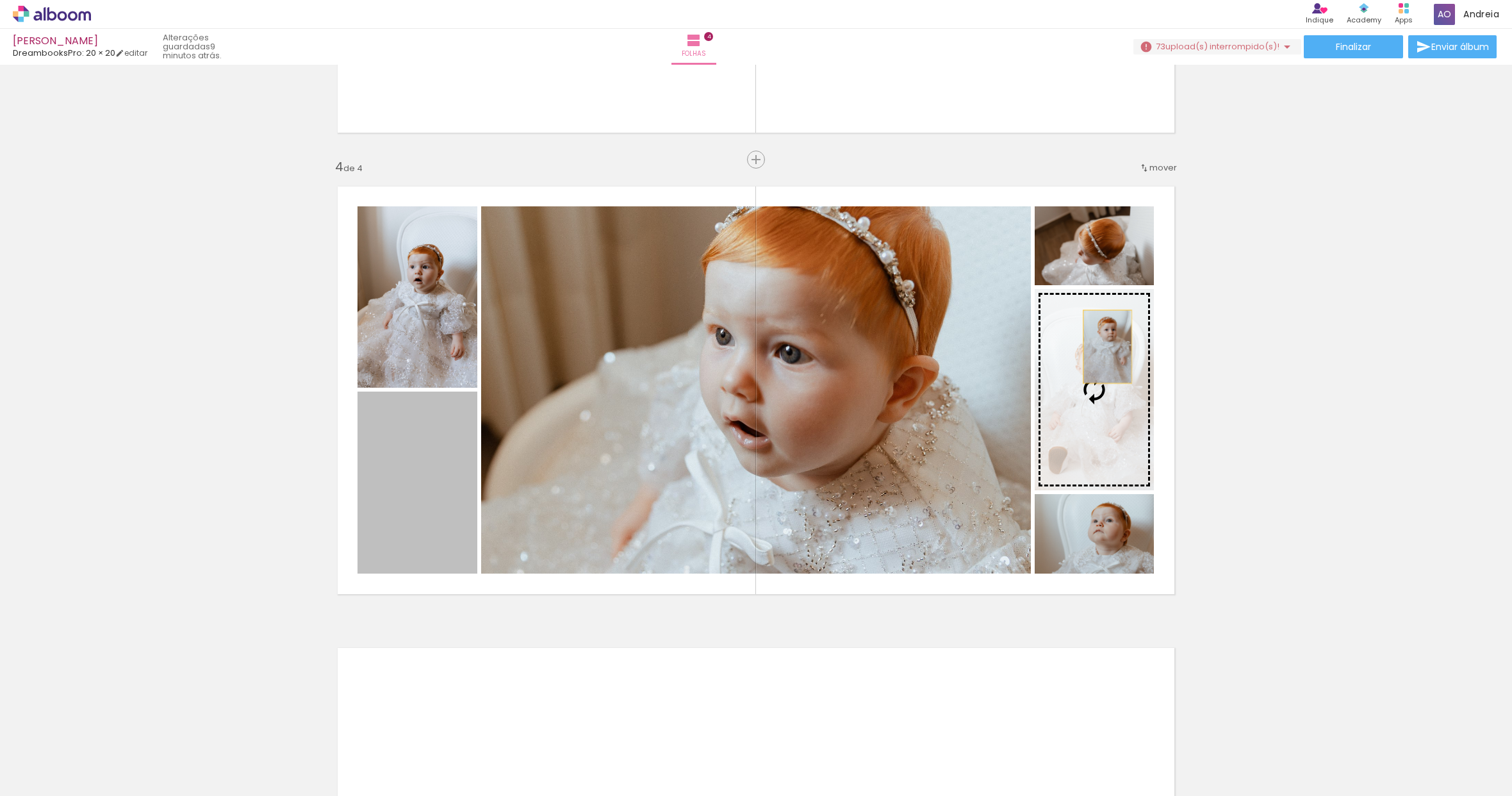
drag, startPoint x: 410, startPoint y: 484, endPoint x: 1102, endPoint y: 346, distance: 705.6
click at [0, 0] on slot at bounding box center [0, 0] width 0 height 0
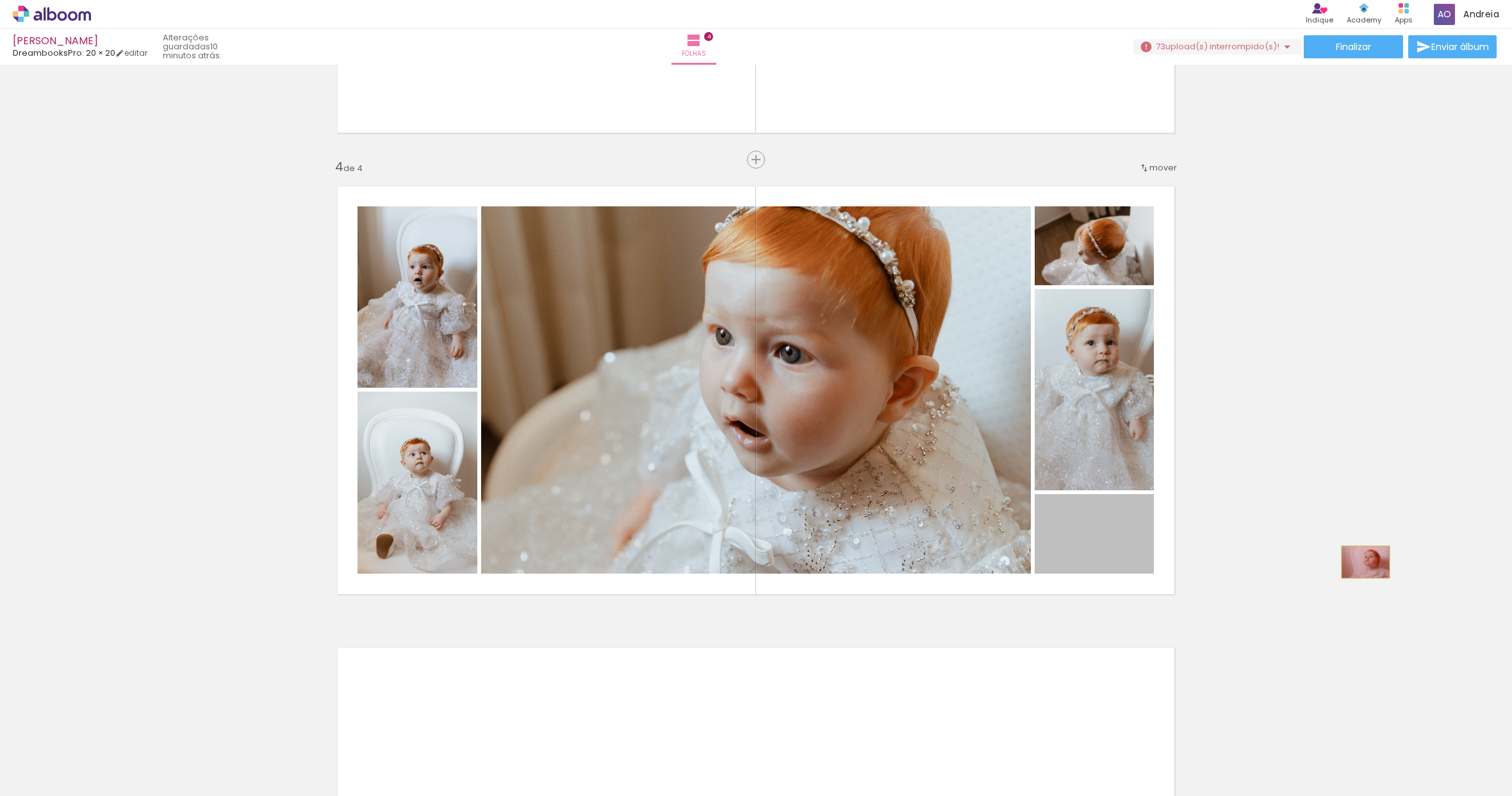
drag, startPoint x: 1100, startPoint y: 552, endPoint x: 1361, endPoint y: 562, distance: 261.2
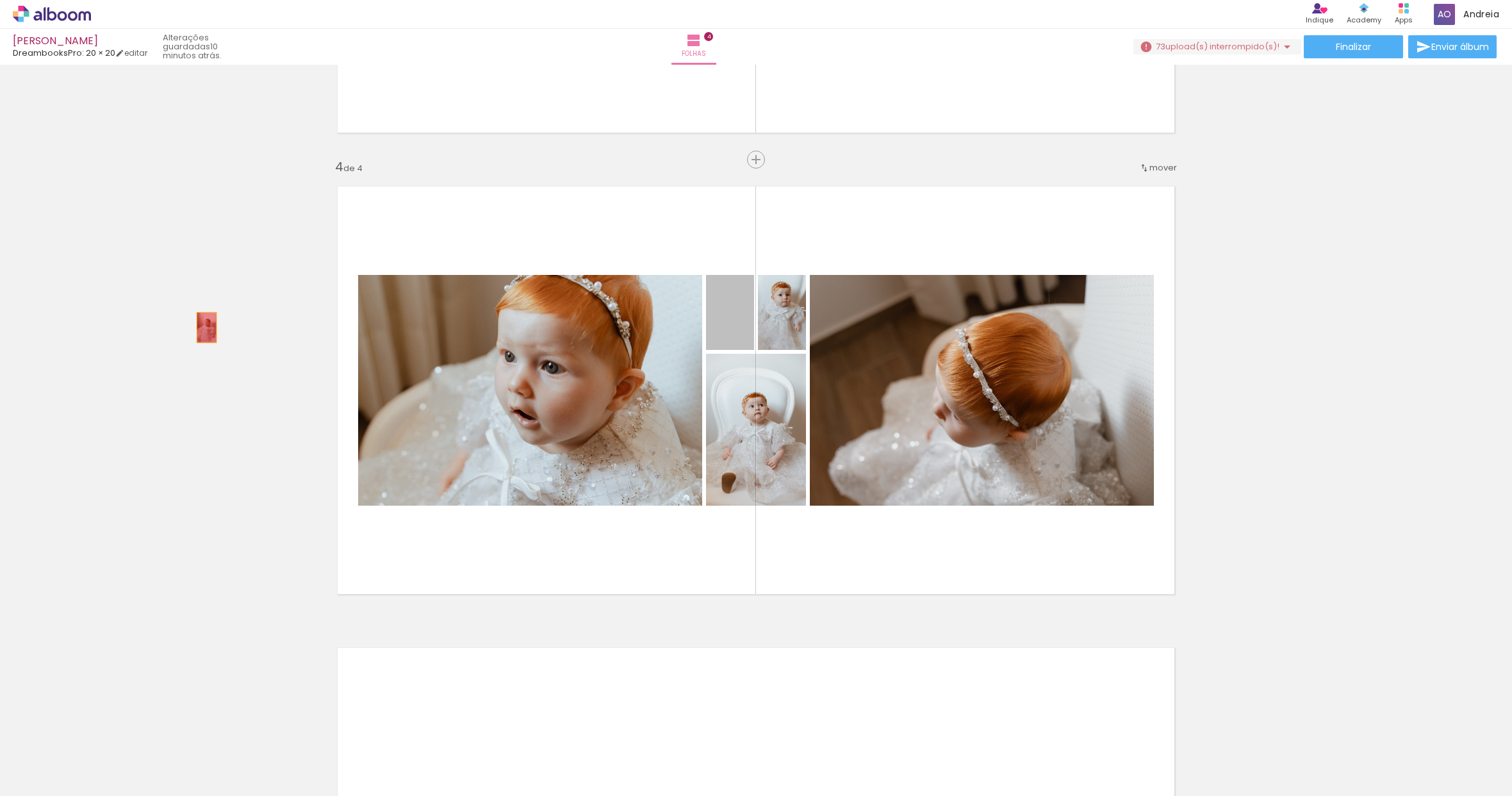
drag, startPoint x: 736, startPoint y: 315, endPoint x: 201, endPoint y: 328, distance: 535.2
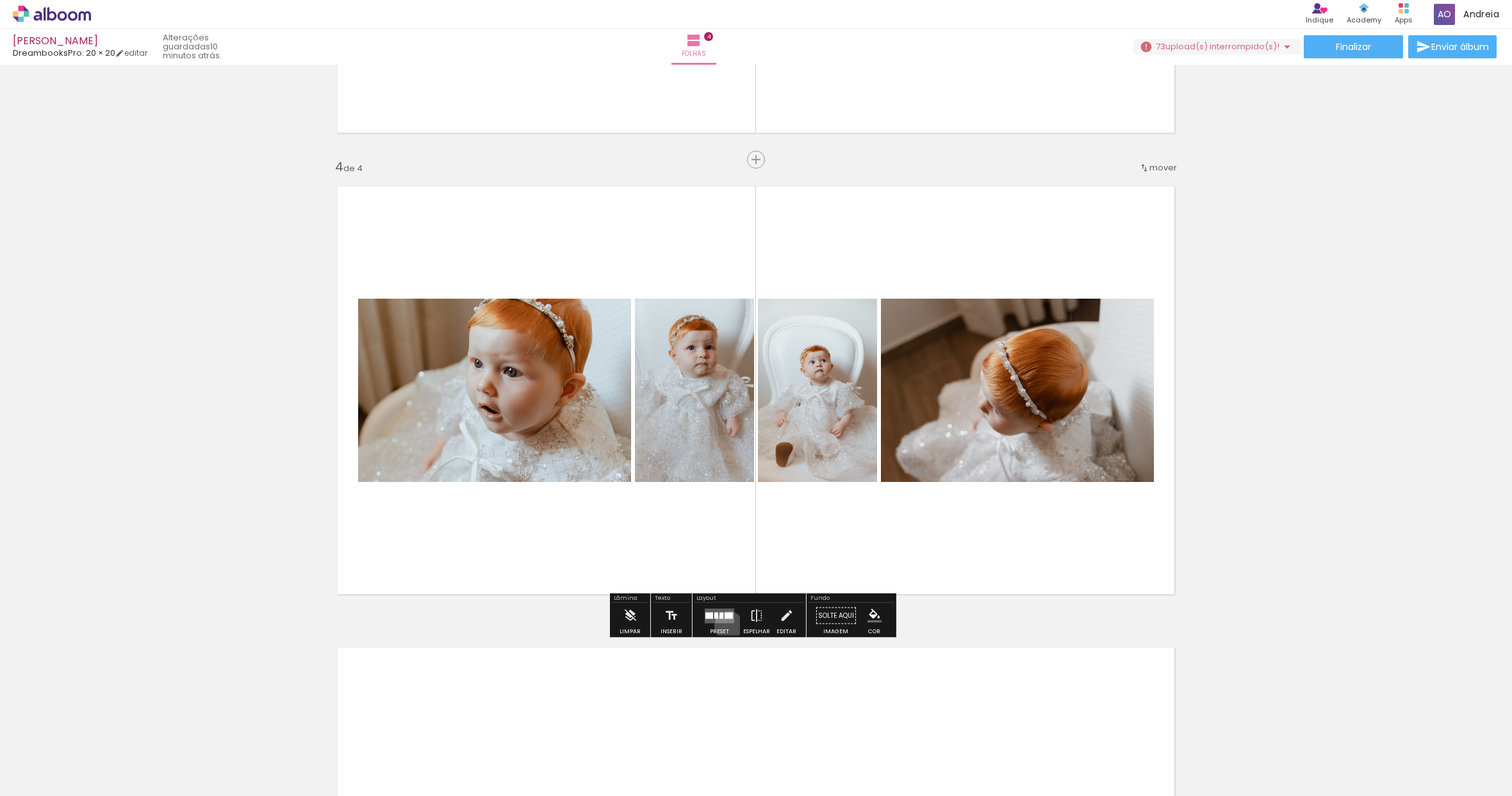
click at [726, 626] on div at bounding box center [719, 615] width 34 height 25
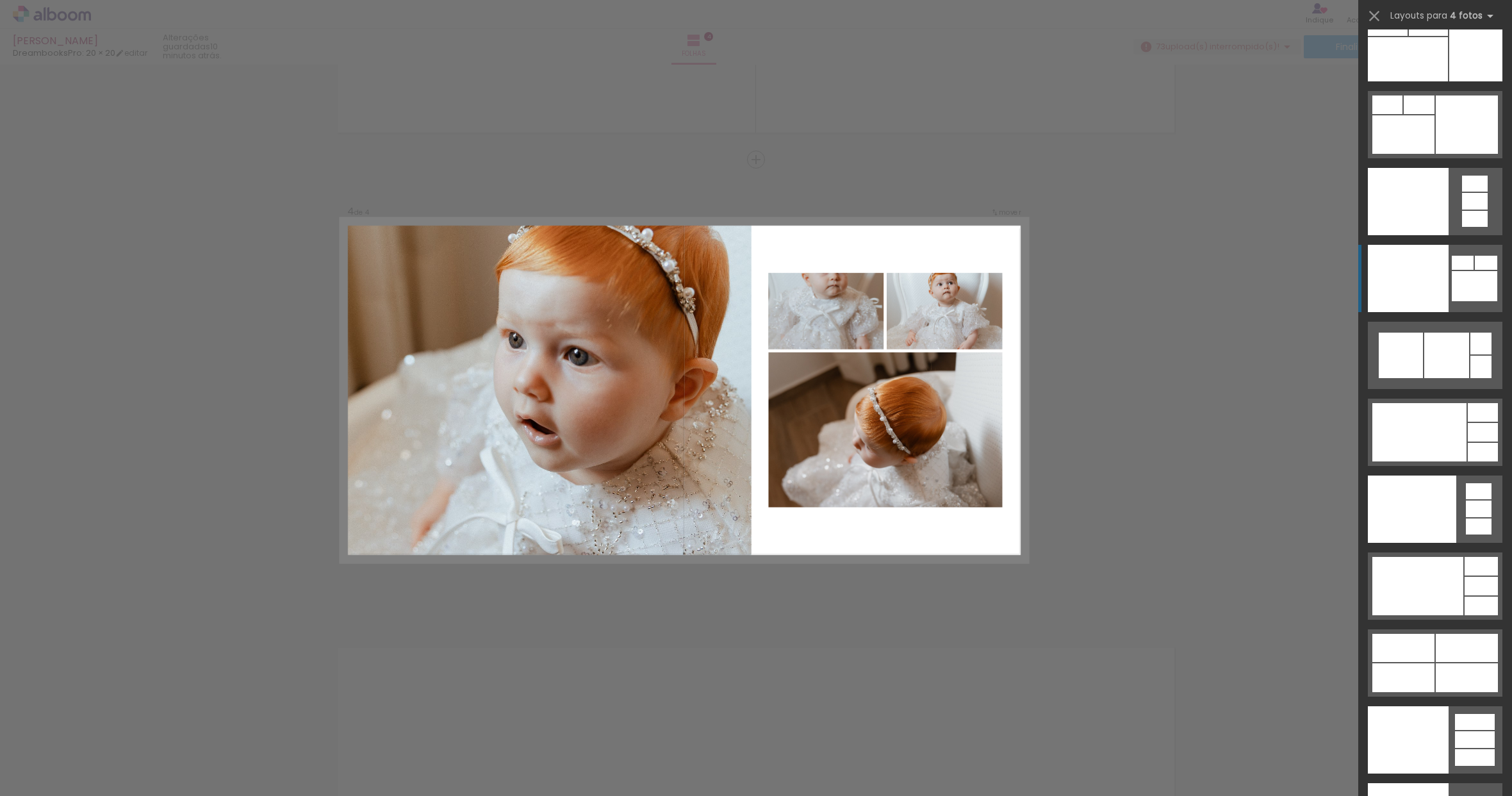
scroll to position [27812, 0]
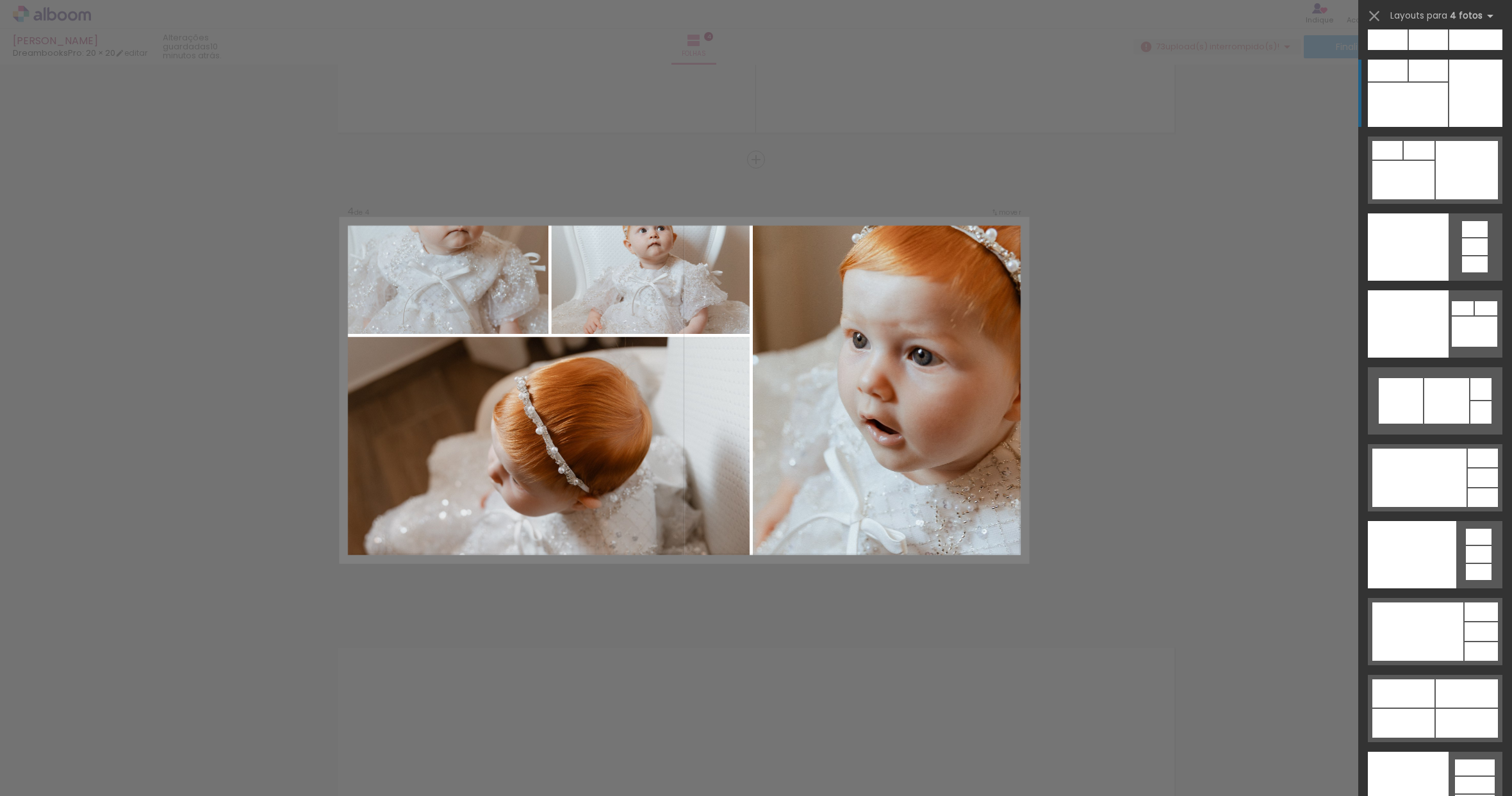
click at [1417, 120] on div at bounding box center [1408, 105] width 80 height 44
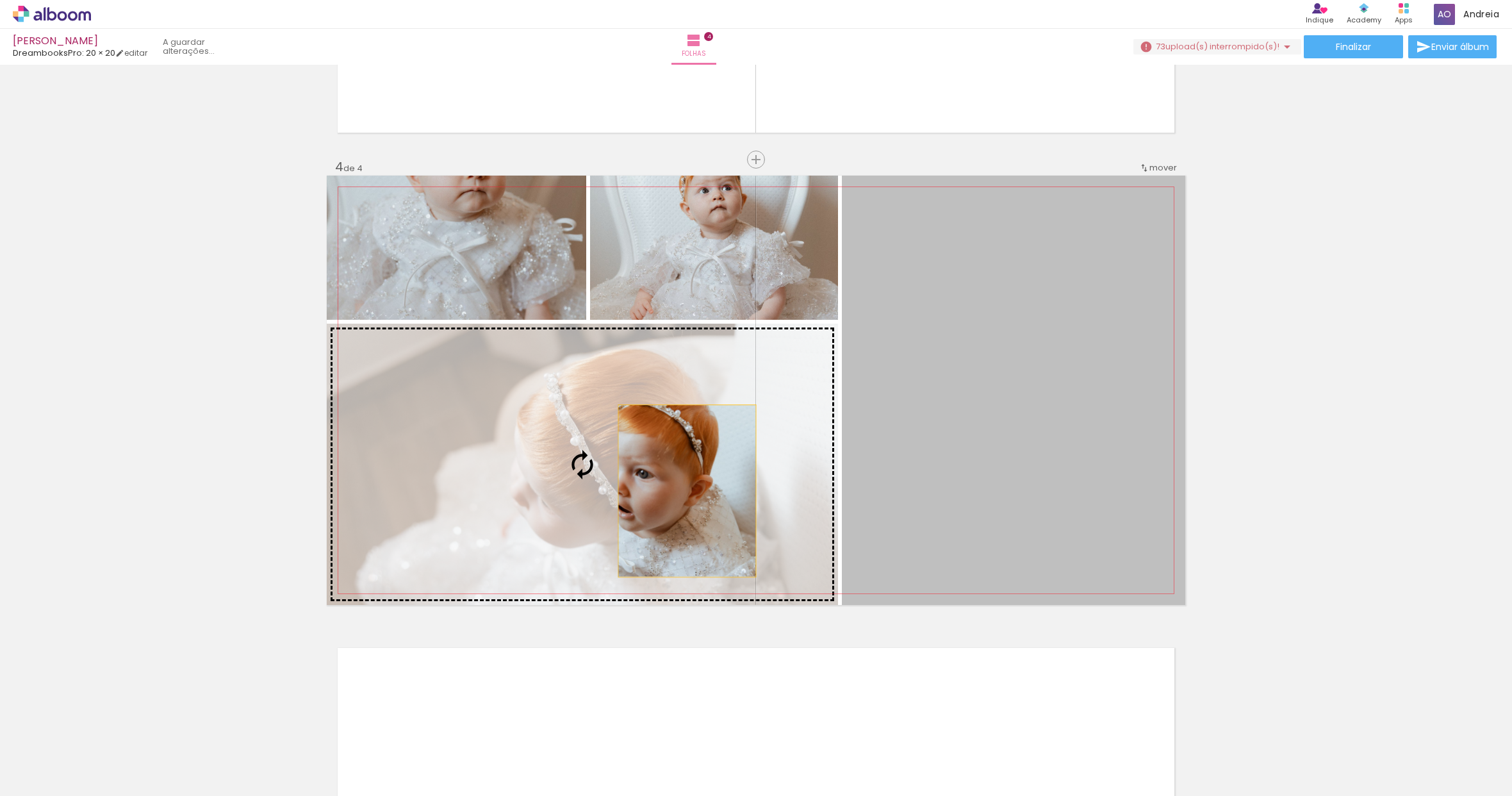
drag, startPoint x: 1073, startPoint y: 373, endPoint x: 682, endPoint y: 491, distance: 408.4
click at [0, 0] on slot at bounding box center [0, 0] width 0 height 0
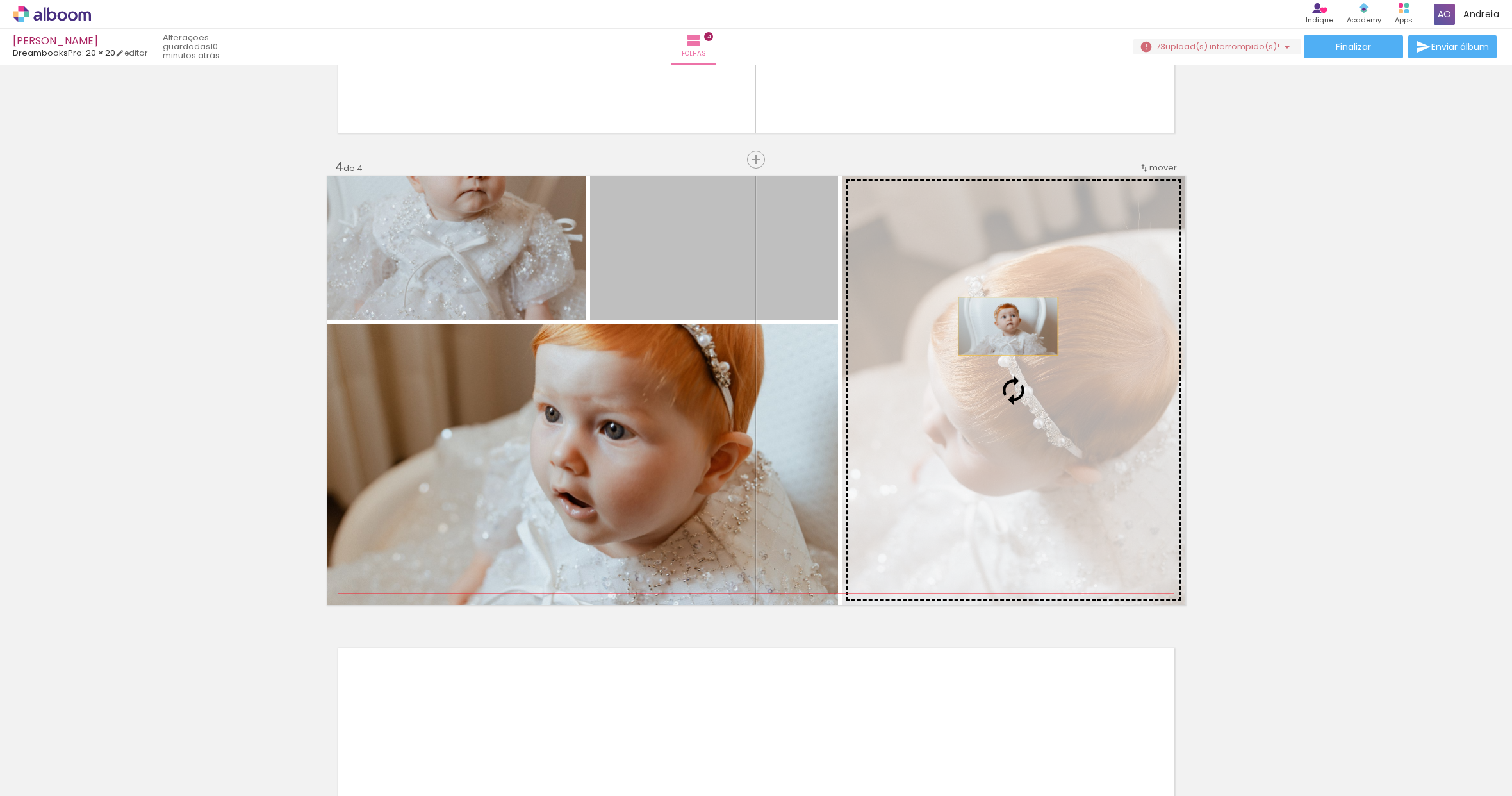
drag, startPoint x: 702, startPoint y: 248, endPoint x: 1003, endPoint y: 326, distance: 310.9
click at [0, 0] on slot at bounding box center [0, 0] width 0 height 0
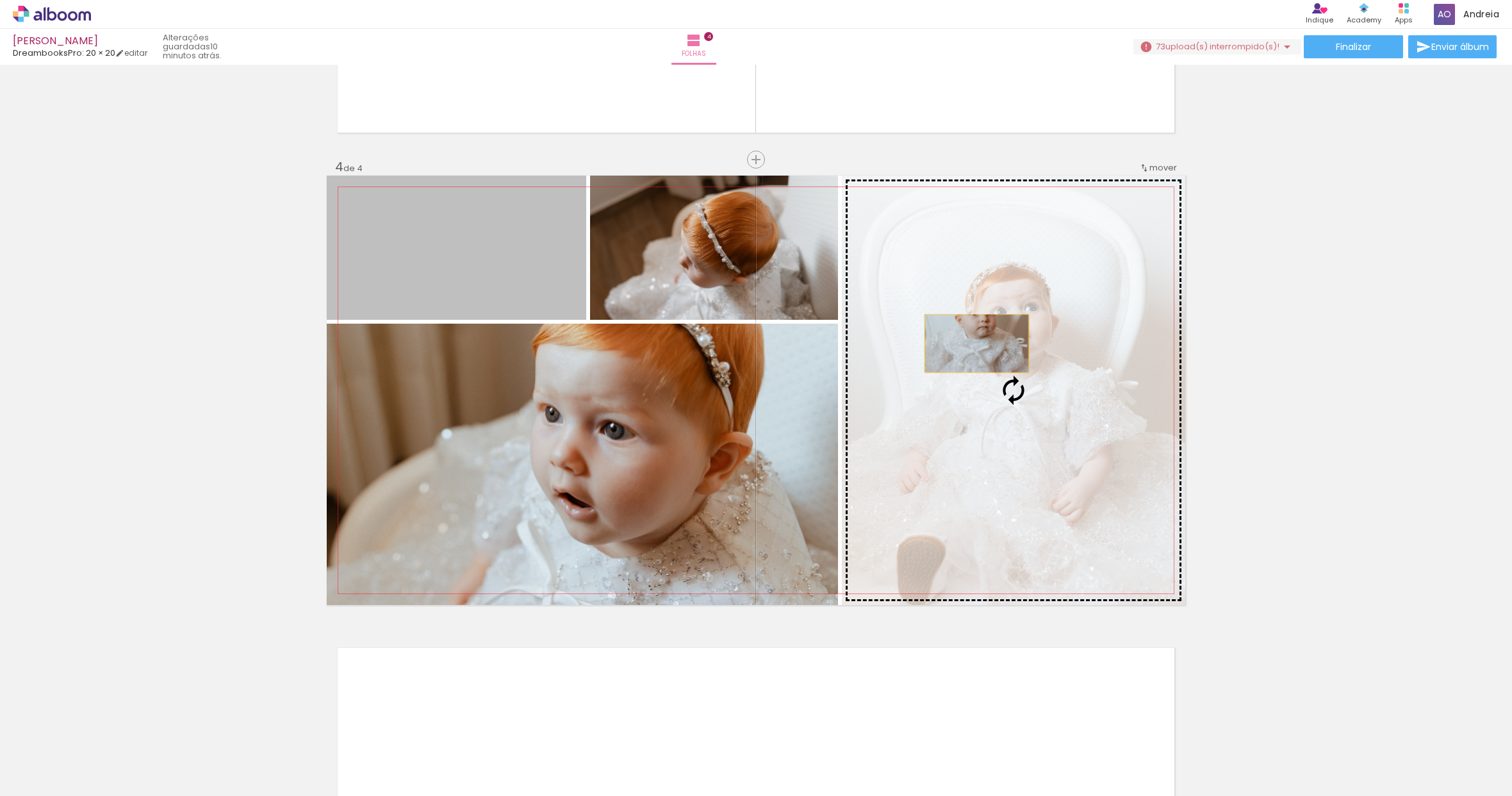
drag, startPoint x: 518, startPoint y: 281, endPoint x: 976, endPoint y: 346, distance: 462.6
click at [0, 0] on slot at bounding box center [0, 0] width 0 height 0
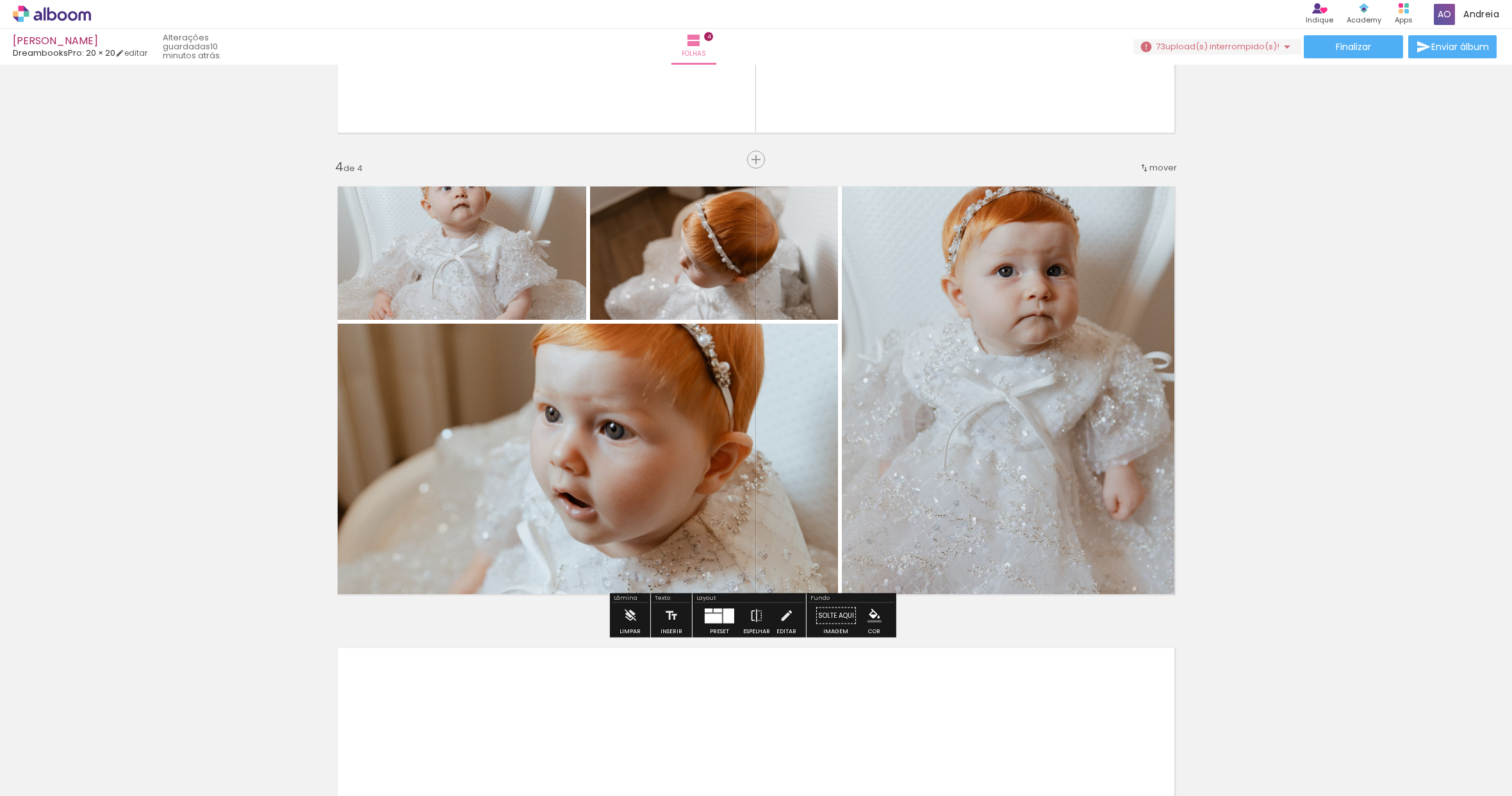
click at [727, 614] on div at bounding box center [728, 615] width 11 height 15
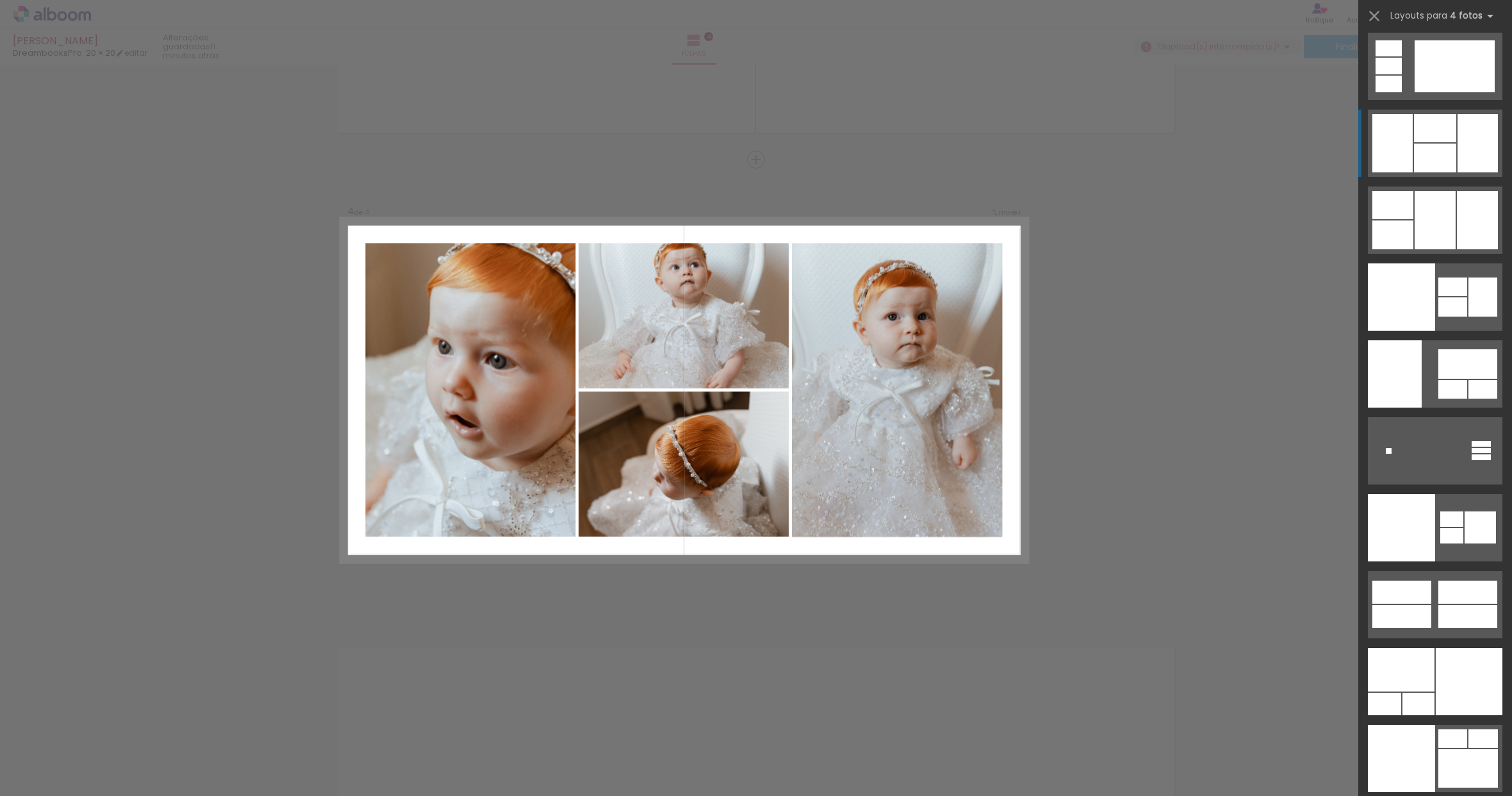
scroll to position [26475, 0]
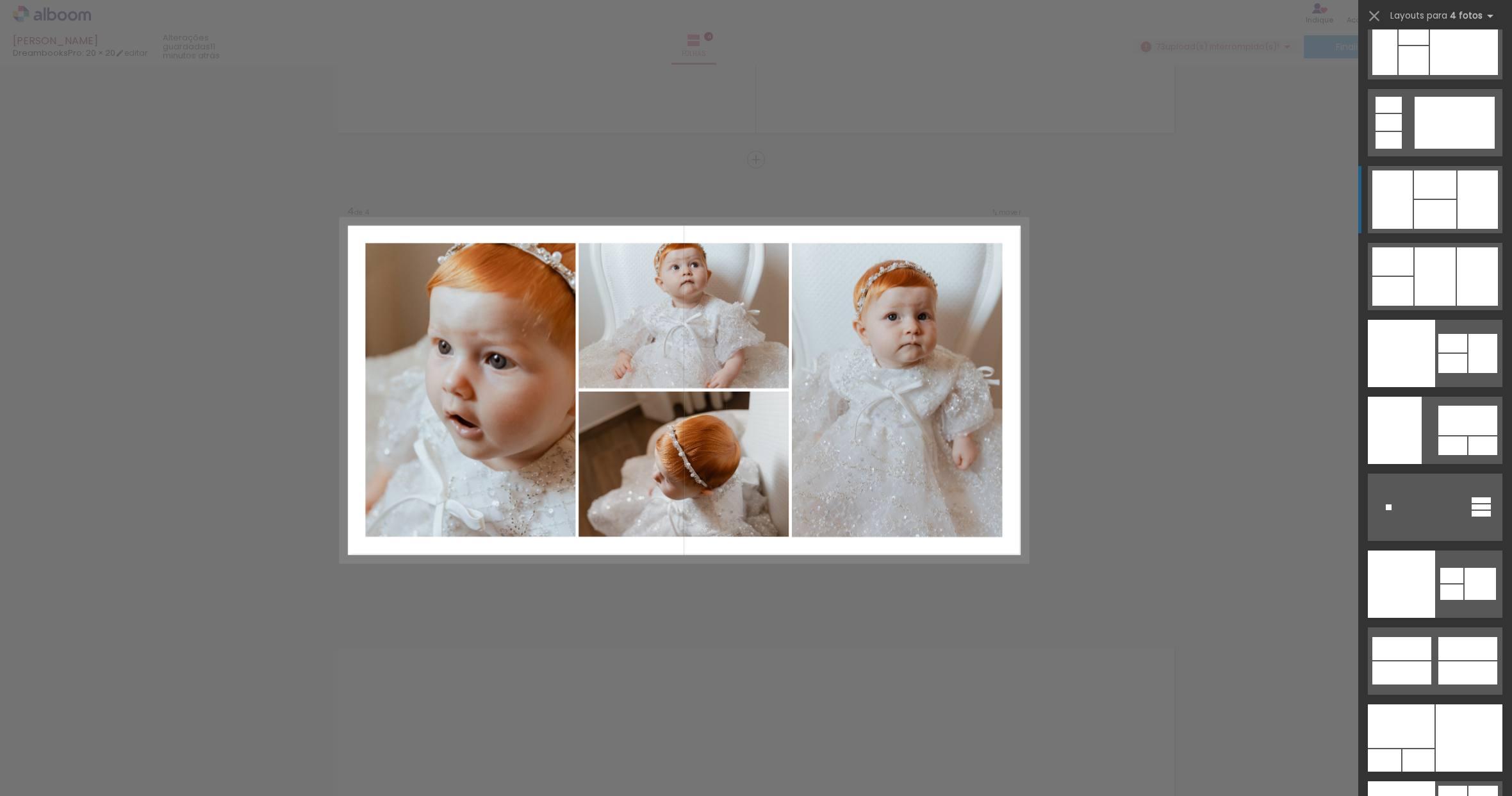
click at [1433, 210] on div at bounding box center [1436, 214] width 43 height 29
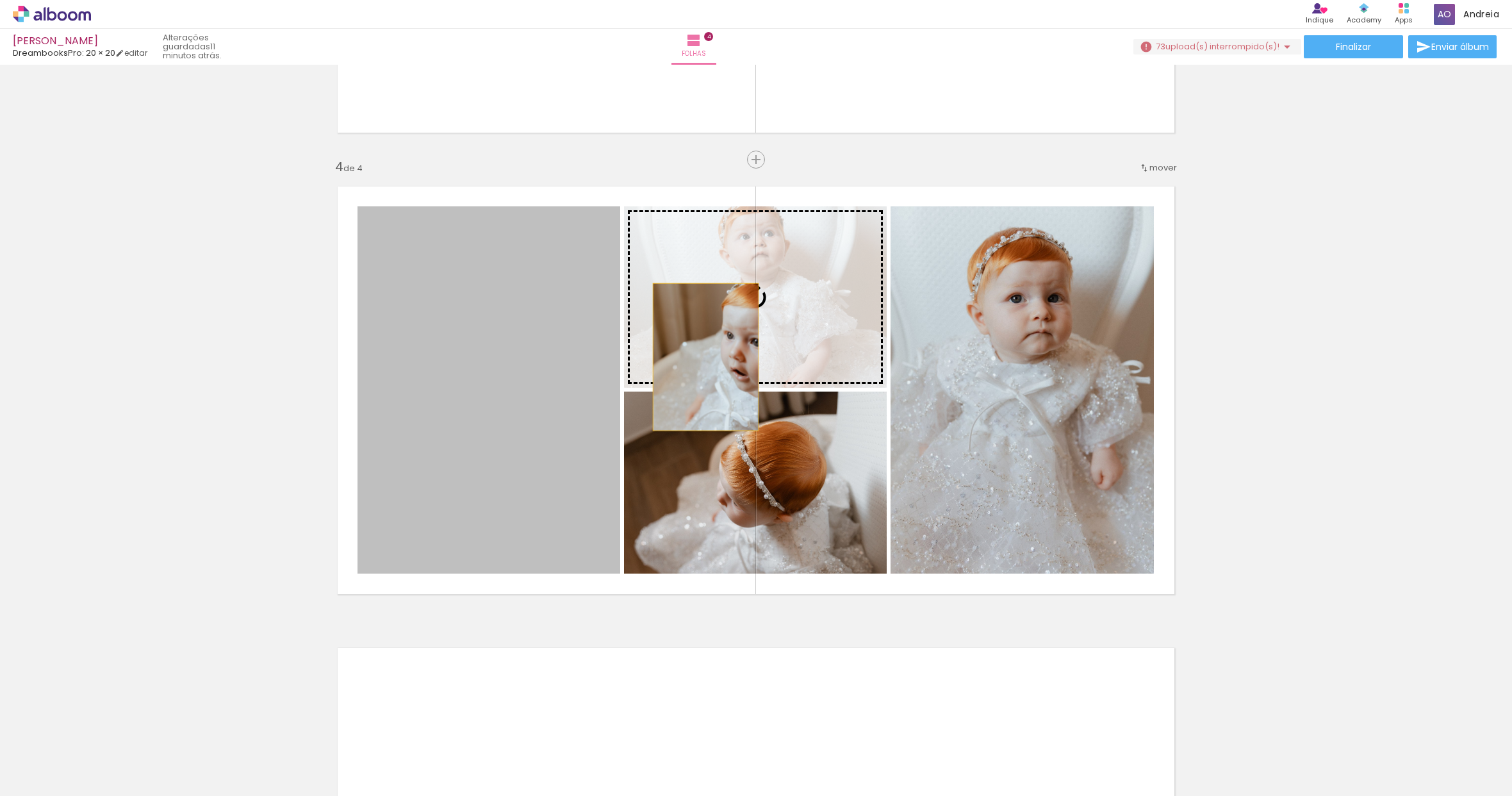
drag, startPoint x: 525, startPoint y: 455, endPoint x: 701, endPoint y: 357, distance: 201.4
click at [0, 0] on slot at bounding box center [0, 0] width 0 height 0
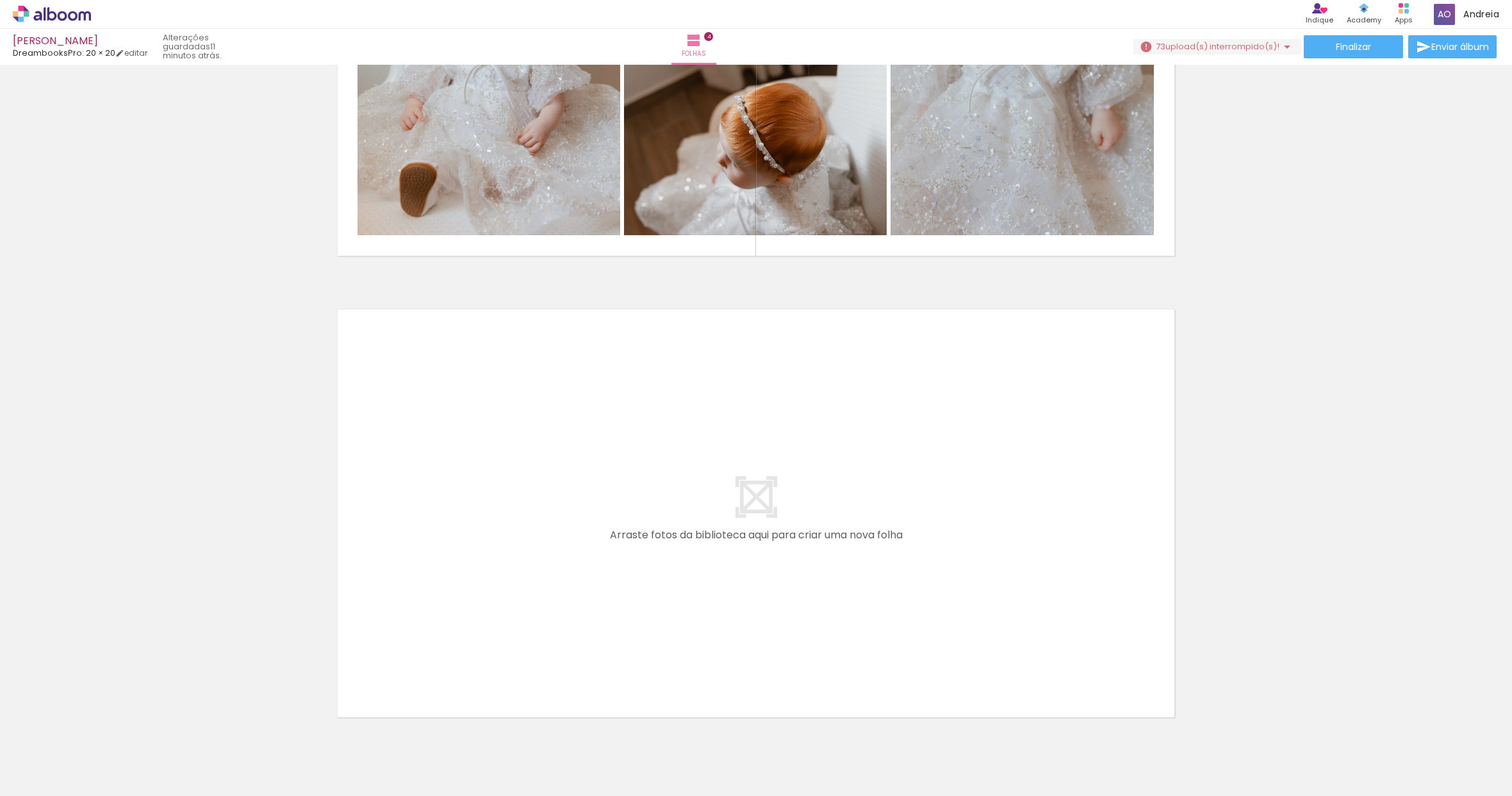
scroll to position [0, 1624]
drag, startPoint x: 387, startPoint y: 793, endPoint x: 450, endPoint y: 793, distance: 63.0
click at [105, 793] on iron-horizontal-list at bounding box center [92, 756] width 25 height 80
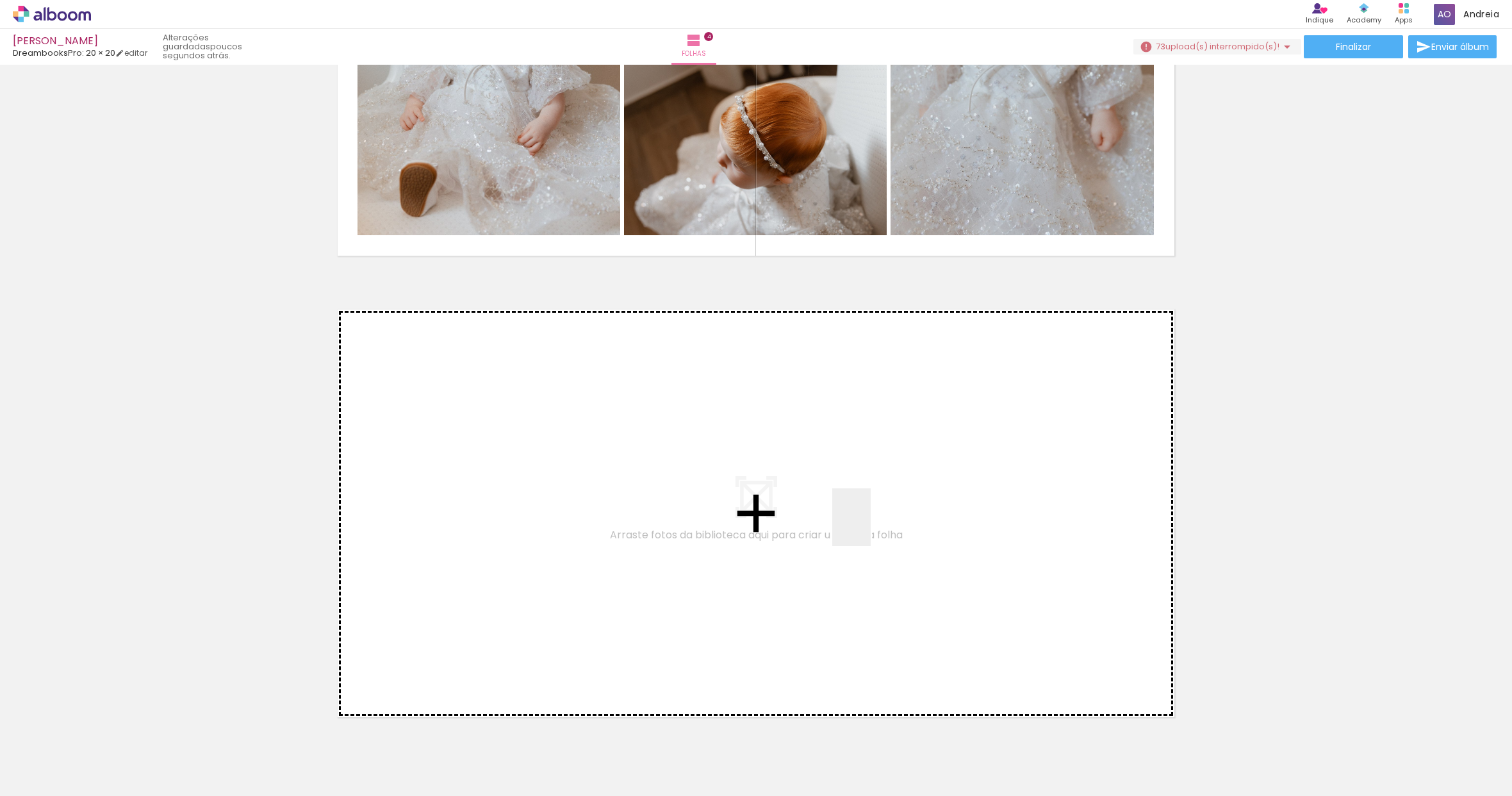
drag, startPoint x: 524, startPoint y: 750, endPoint x: 871, endPoint y: 526, distance: 413.0
click at [871, 526] on quentale-workspace at bounding box center [756, 398] width 1512 height 796
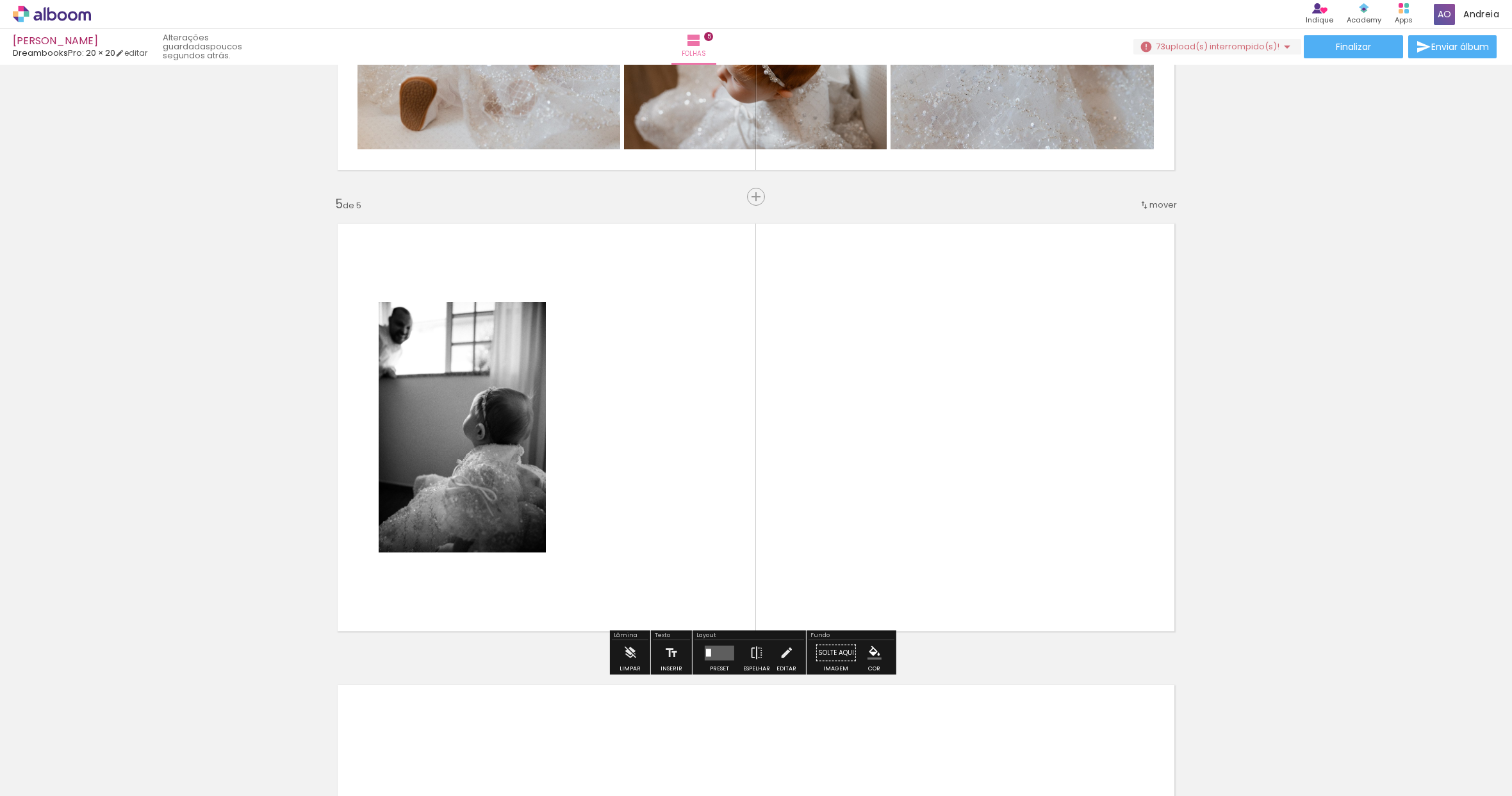
scroll to position [1771, 0]
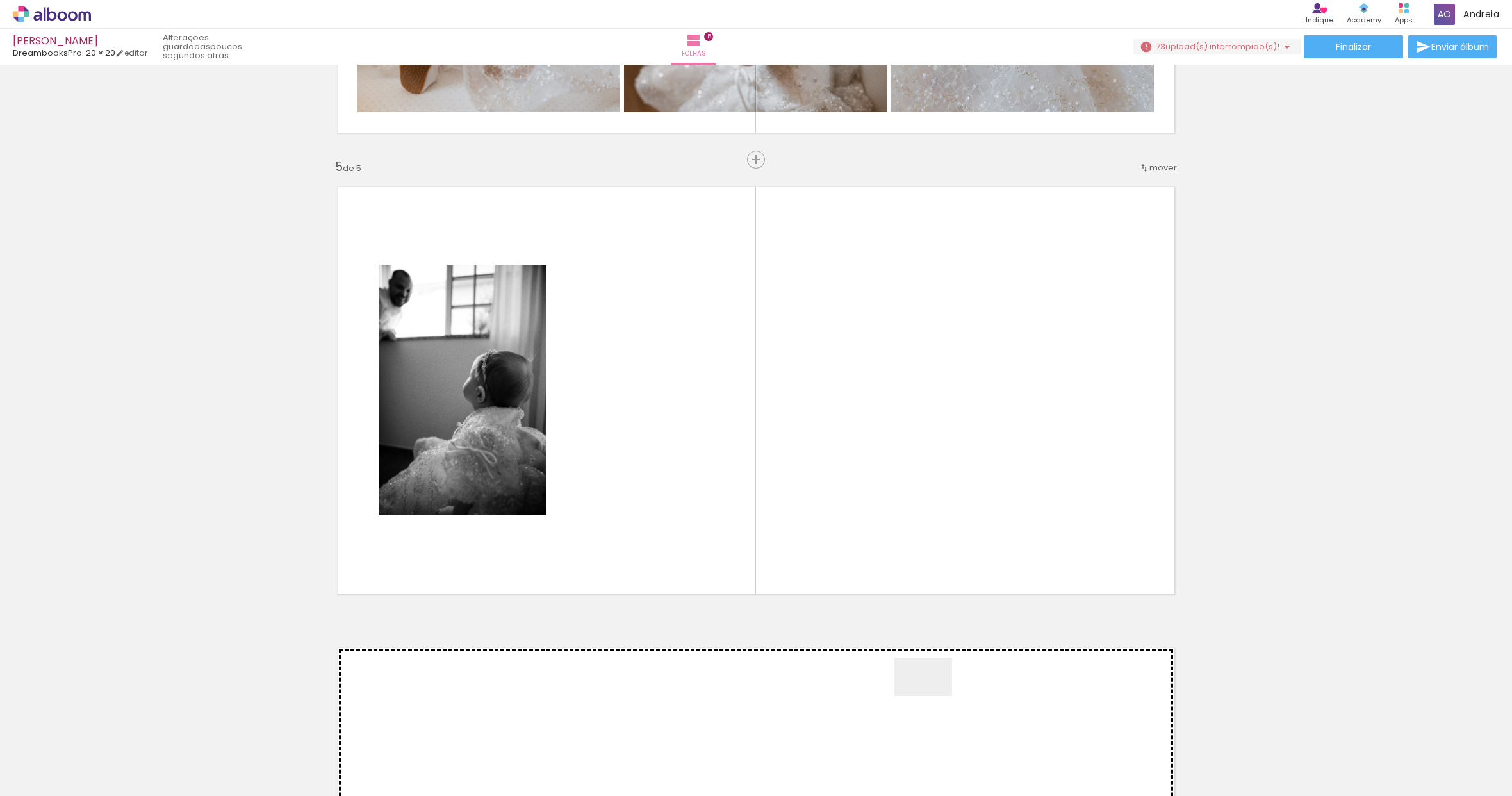
drag, startPoint x: 910, startPoint y: 749, endPoint x: 919, endPoint y: 525, distance: 224.2
click at [919, 525] on quentale-workspace at bounding box center [756, 398] width 1512 height 796
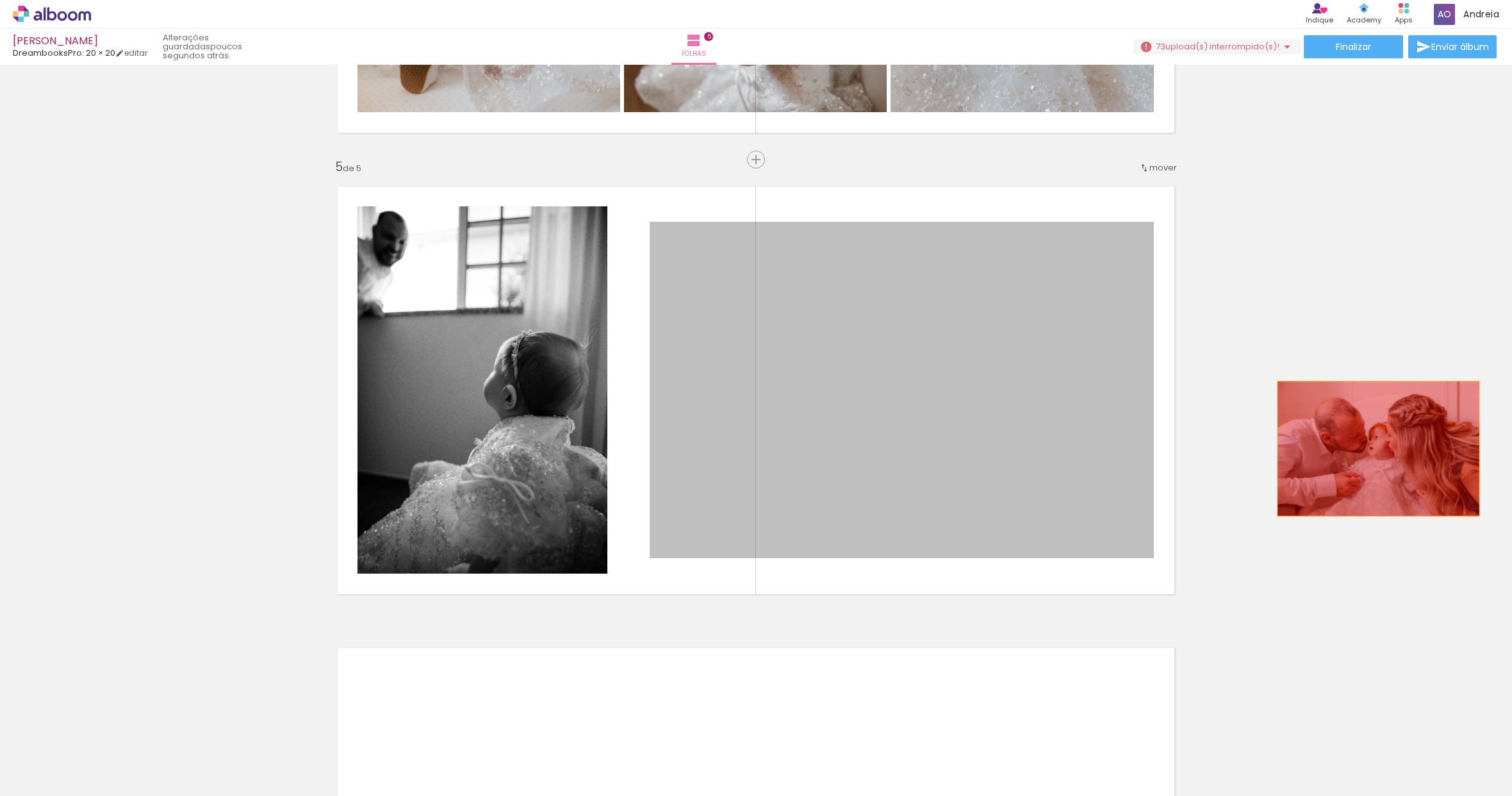
drag, startPoint x: 968, startPoint y: 463, endPoint x: 1375, endPoint y: 576, distance: 422.4
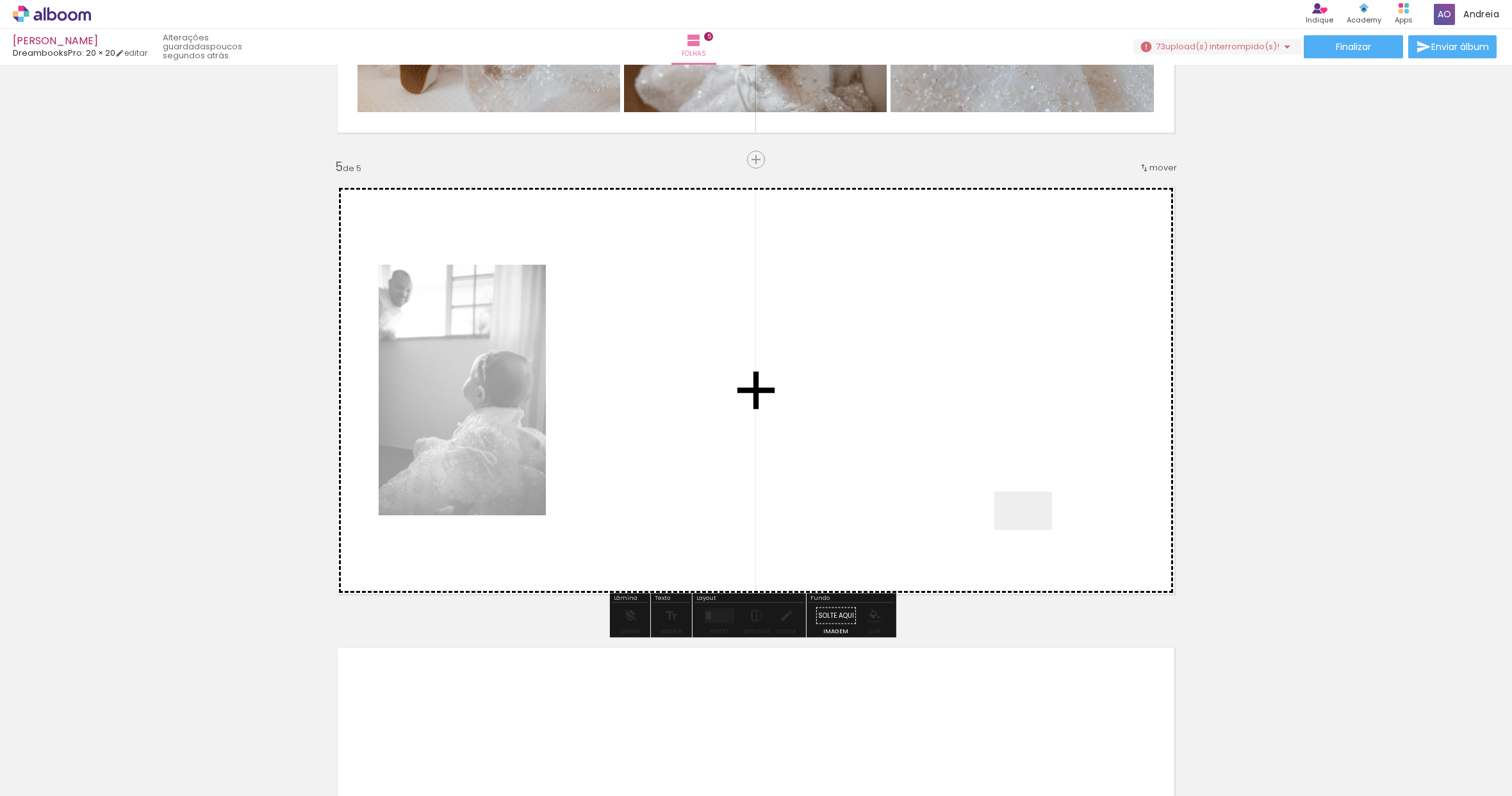
drag, startPoint x: 1050, startPoint y: 759, endPoint x: 1033, endPoint y: 528, distance: 231.6
click at [1033, 528] on quentale-workspace at bounding box center [756, 398] width 1512 height 796
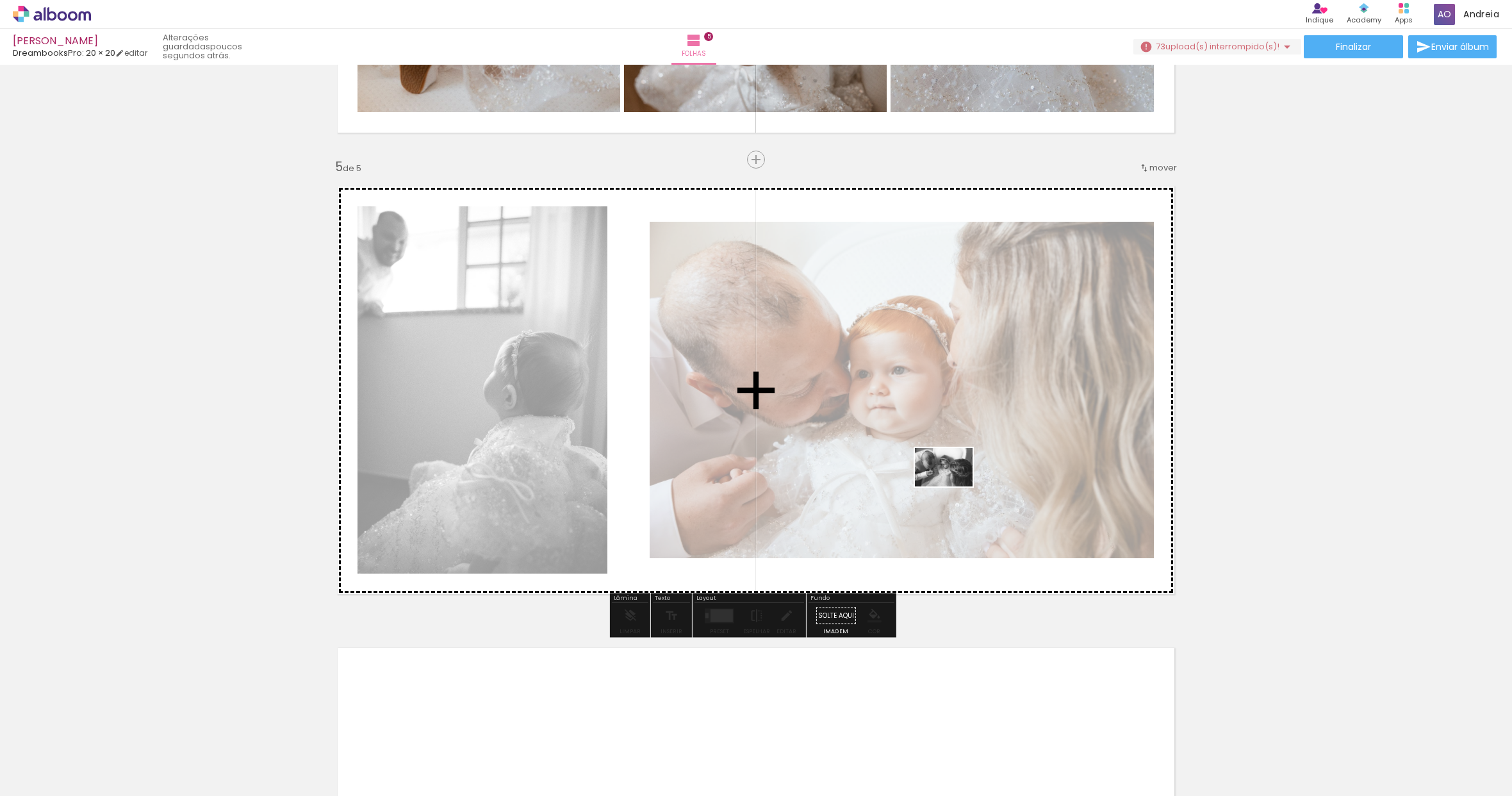
drag, startPoint x: 1125, startPoint y: 763, endPoint x: 953, endPoint y: 486, distance: 326.1
click at [953, 486] on quentale-workspace at bounding box center [756, 398] width 1512 height 796
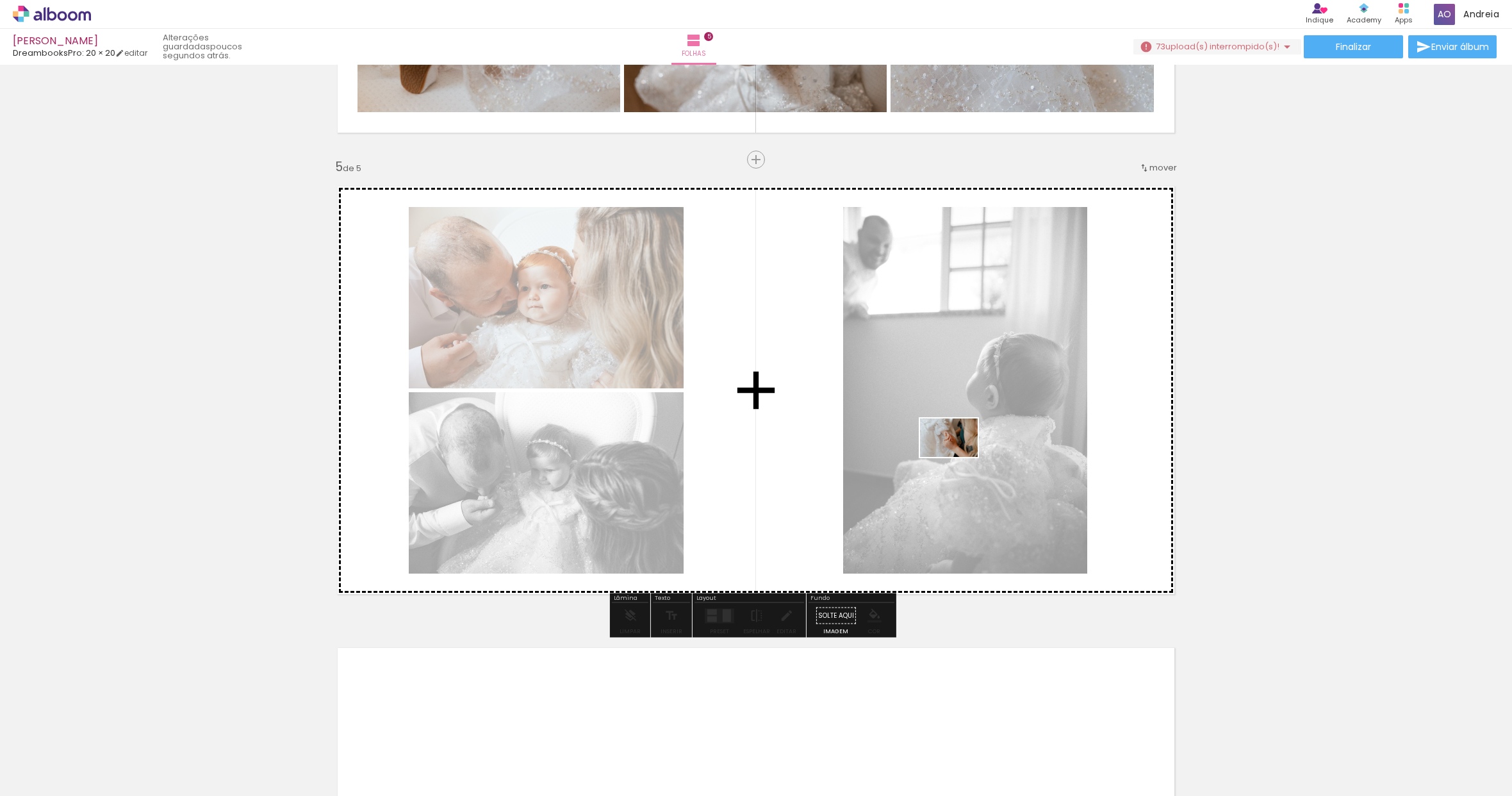
drag, startPoint x: 1192, startPoint y: 752, endPoint x: 958, endPoint y: 457, distance: 376.5
click at [958, 457] on quentale-workspace at bounding box center [756, 398] width 1512 height 796
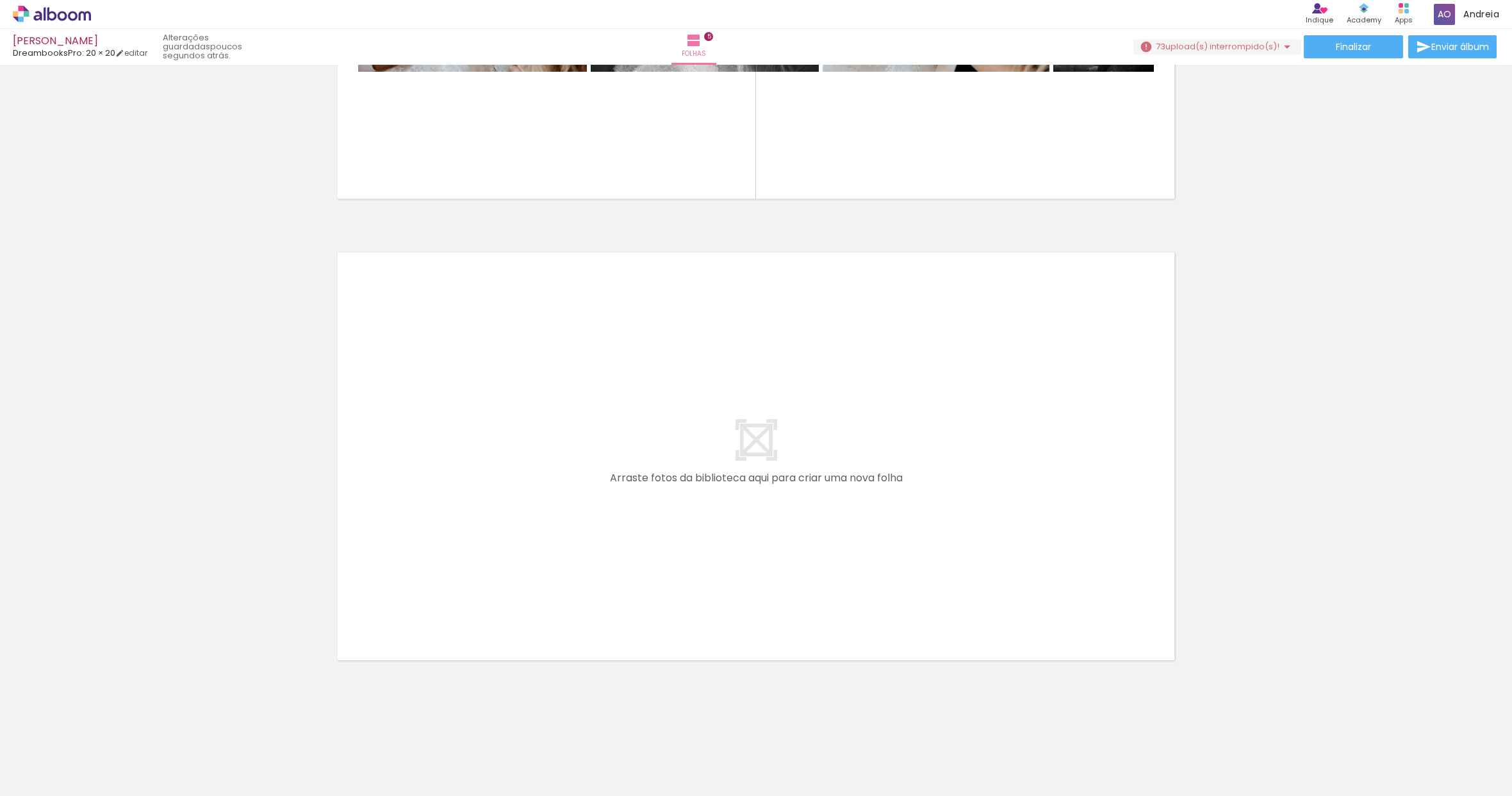
scroll to position [0, 2013]
drag, startPoint x: 432, startPoint y: 792, endPoint x: 475, endPoint y: 792, distance: 43.0
click at [105, 792] on iron-horizontal-list at bounding box center [92, 756] width 25 height 80
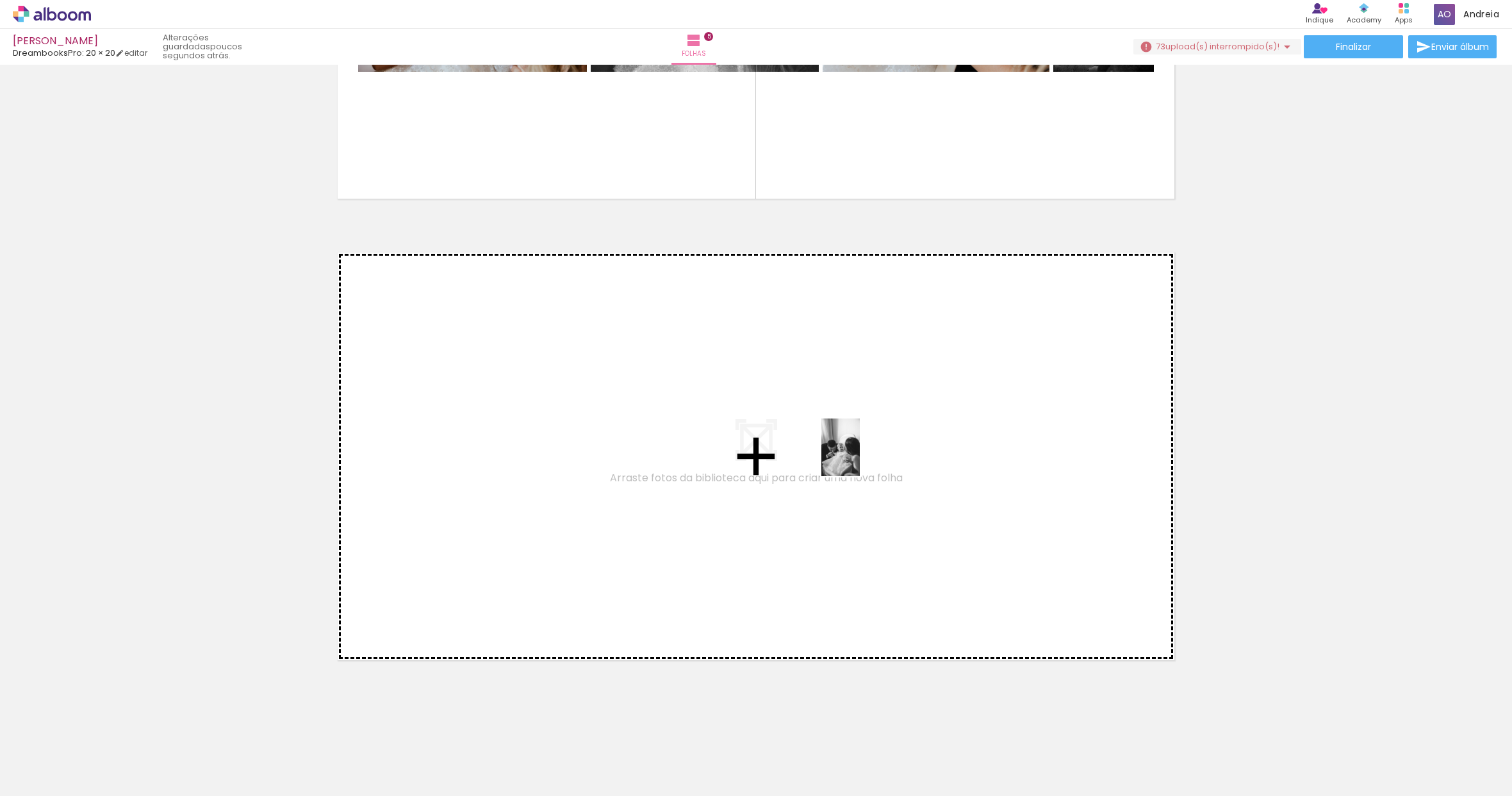
drag, startPoint x: 962, startPoint y: 759, endPoint x: 860, endPoint y: 457, distance: 318.8
click at [860, 457] on quentale-workspace at bounding box center [756, 398] width 1512 height 796
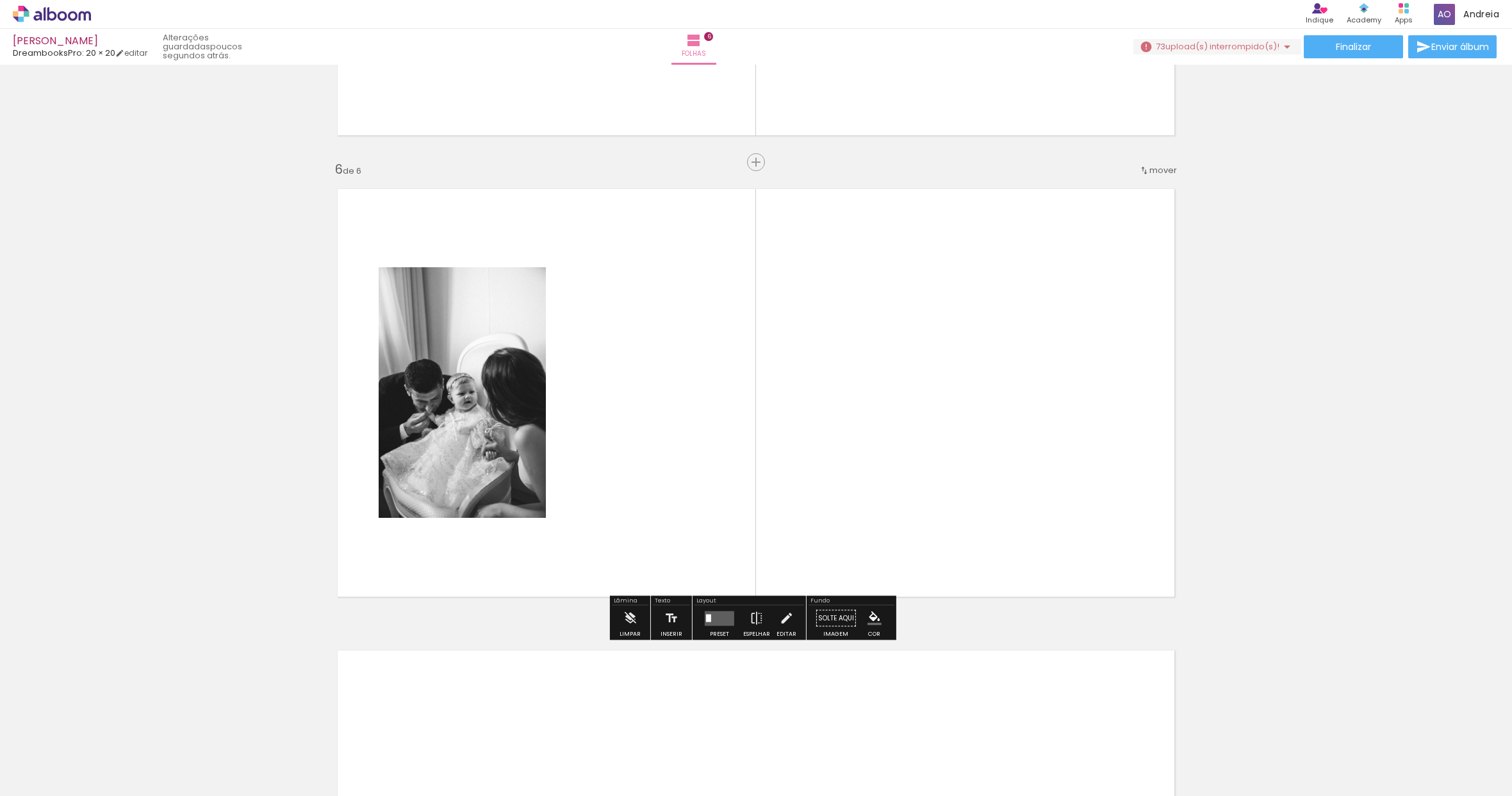
scroll to position [2233, 0]
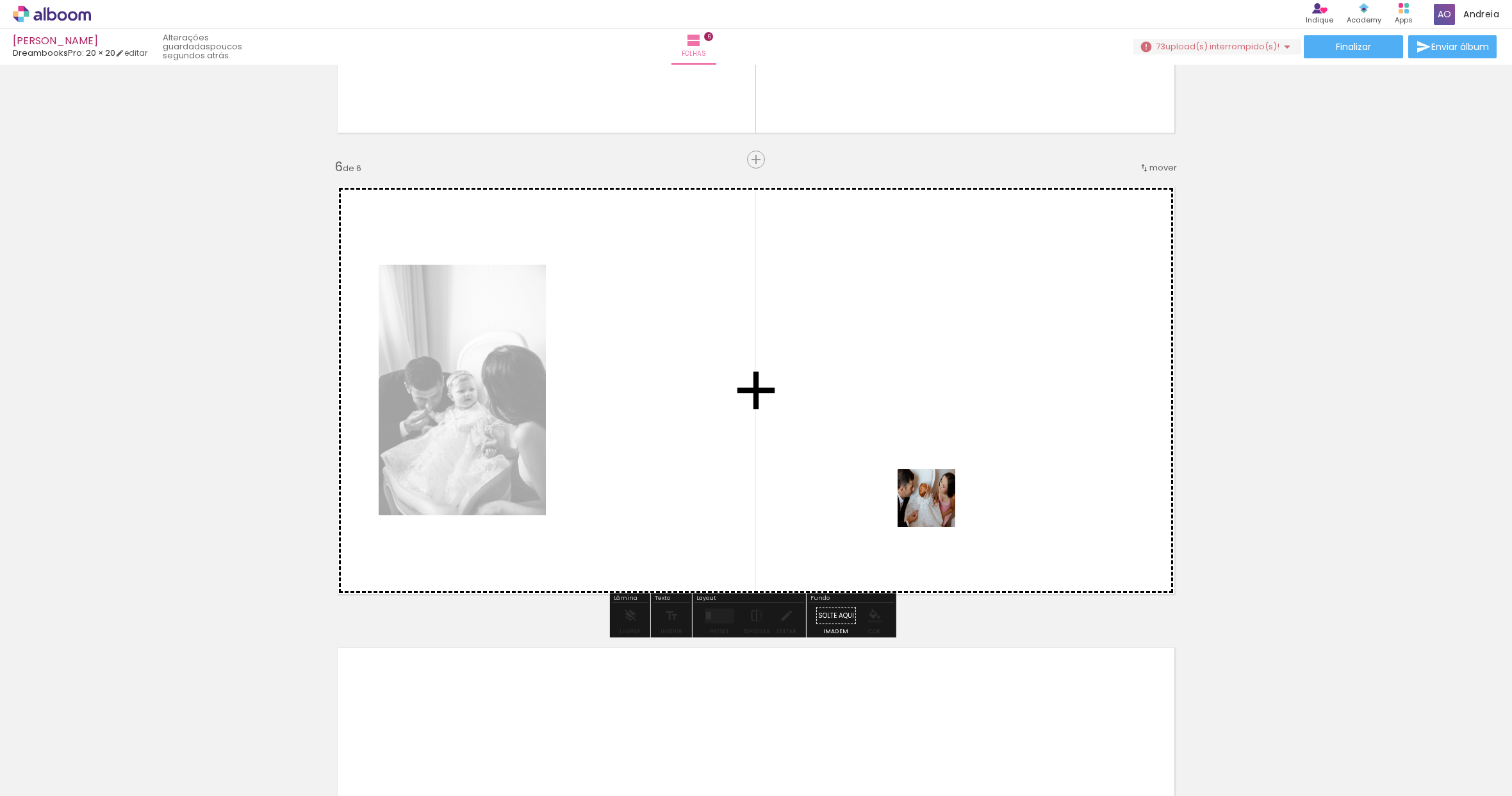
drag, startPoint x: 1080, startPoint y: 753, endPoint x: 903, endPoint y: 447, distance: 353.5
click at [903, 447] on quentale-workspace at bounding box center [756, 398] width 1512 height 796
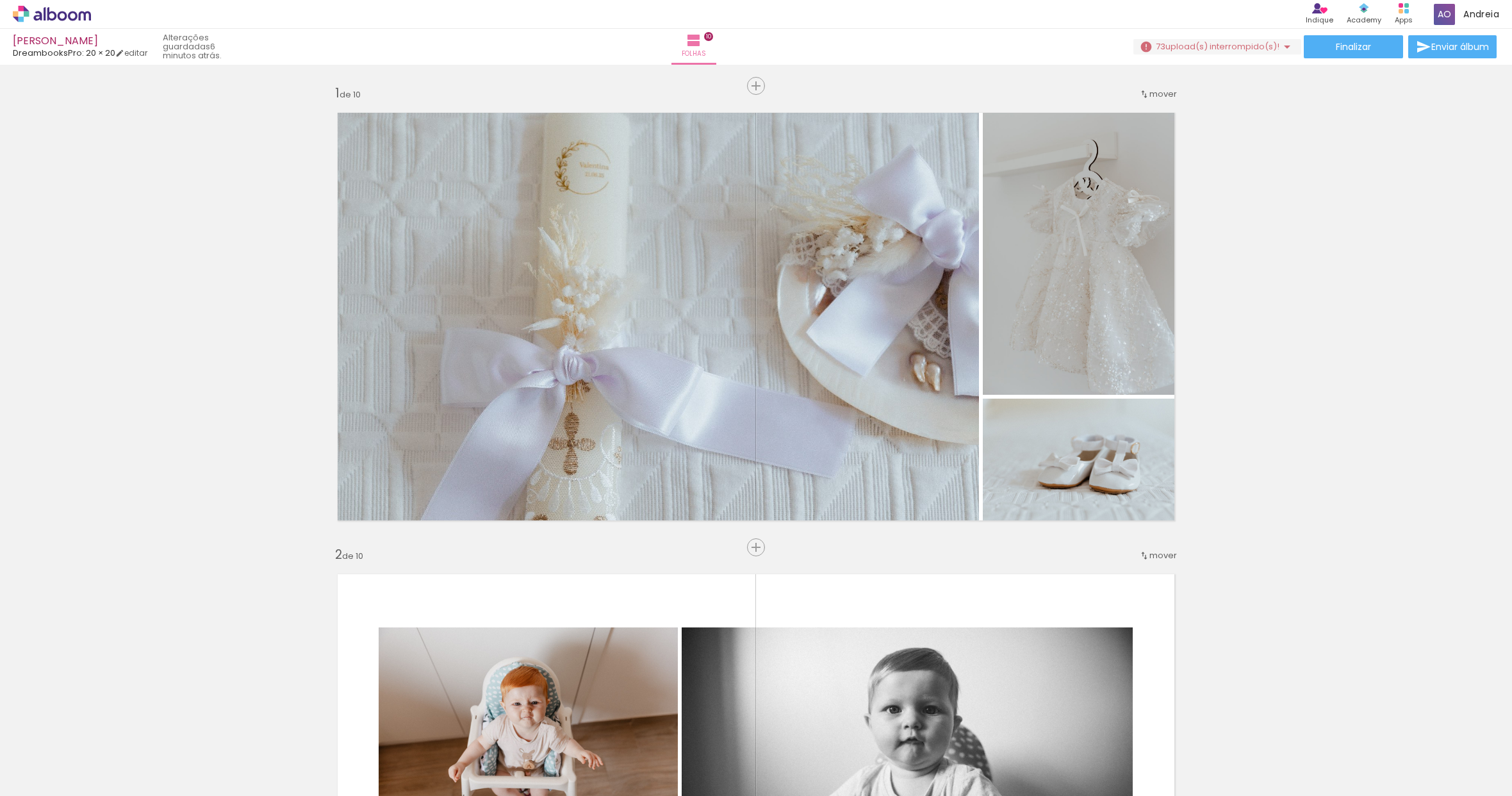
scroll to position [0, 5413]
